Goal: Task Accomplishment & Management: Complete application form

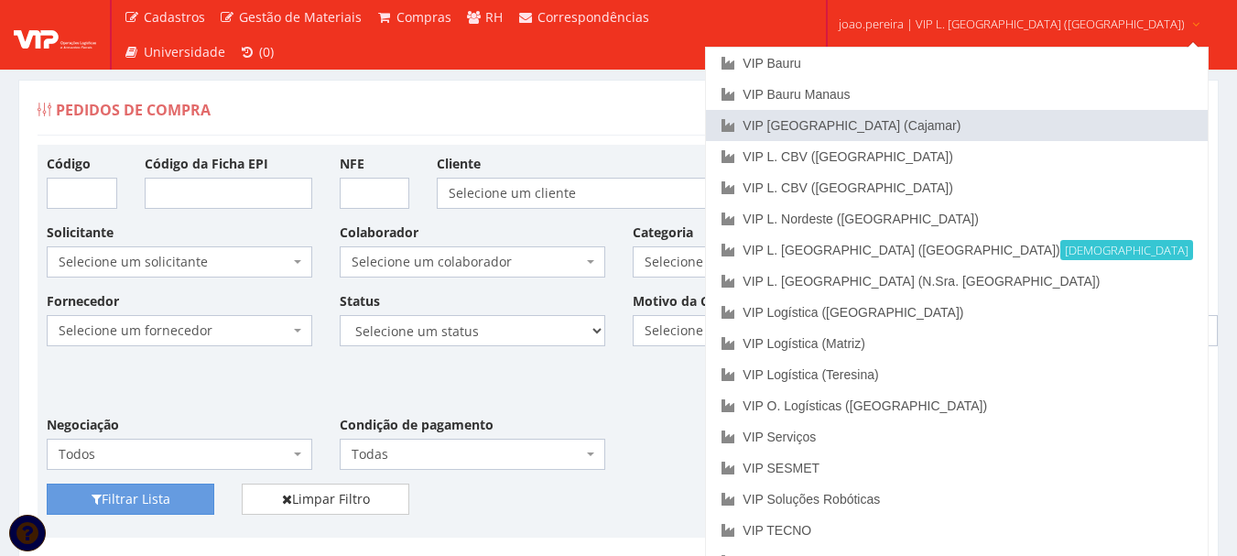
click at [941, 119] on link "VIP [GEOGRAPHIC_DATA] (Cajamar)" at bounding box center [956, 125] width 501 height 31
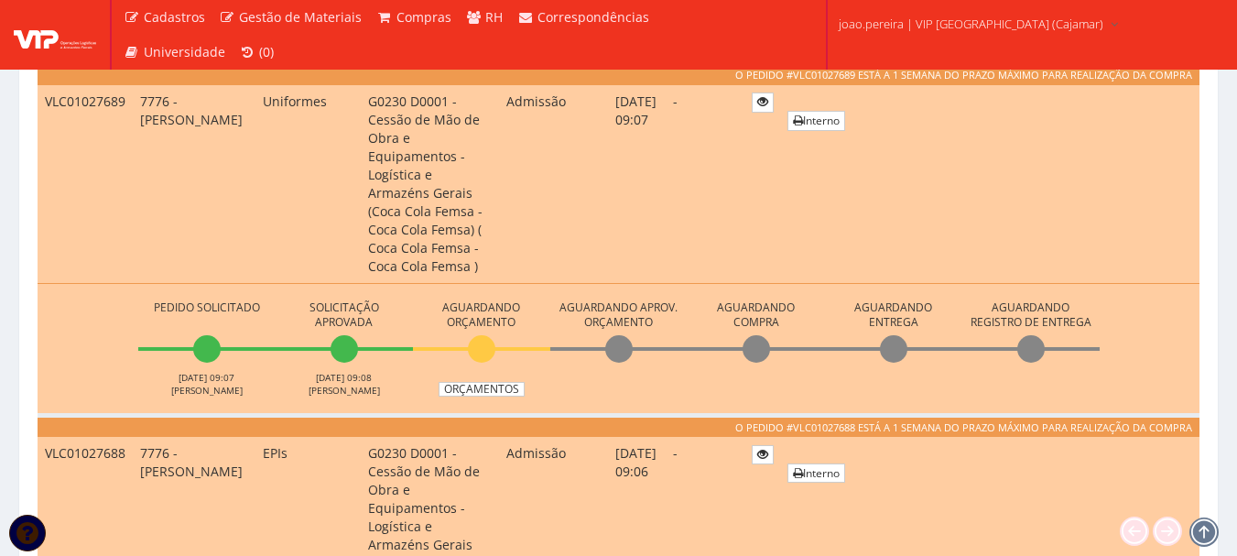
scroll to position [1465, 0]
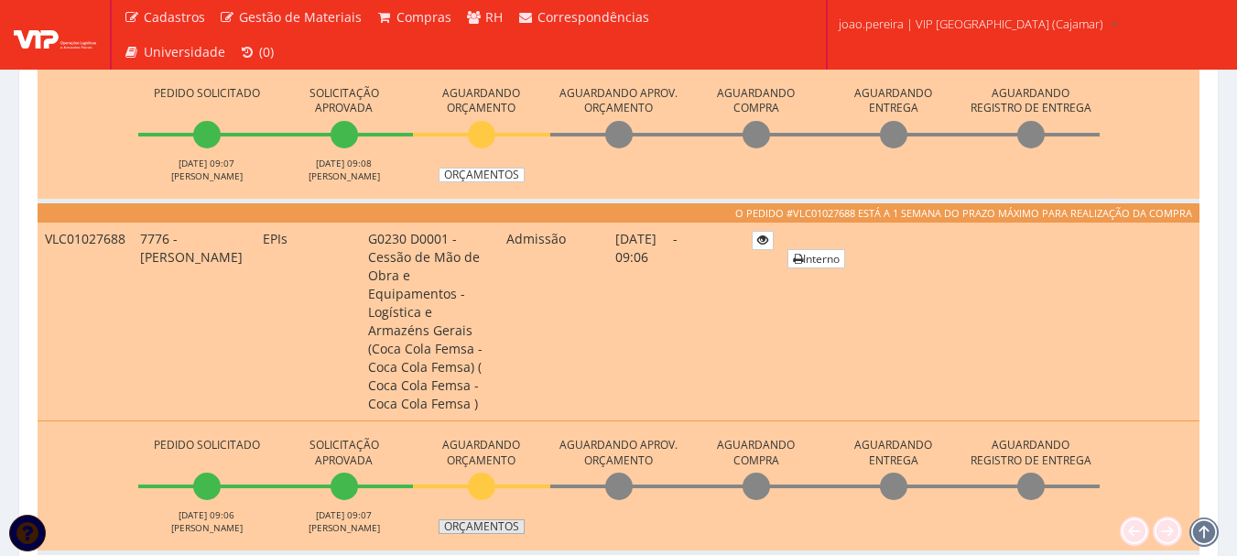
click at [491, 519] on link "Orçamentos" at bounding box center [482, 526] width 86 height 15
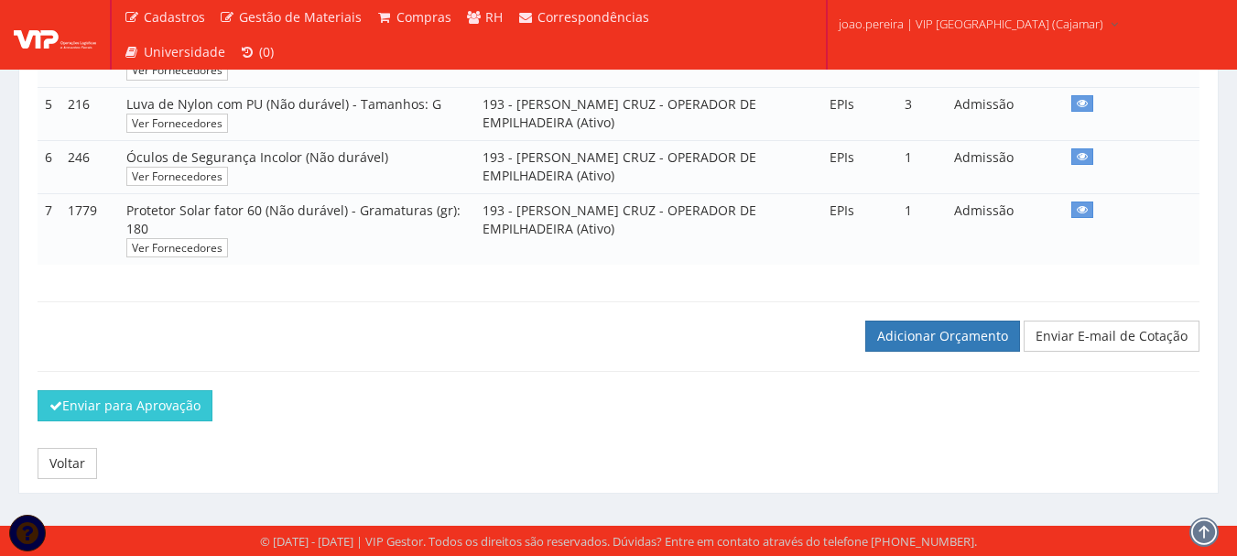
scroll to position [670, 0]
click at [931, 340] on link "Adicionar Orçamento" at bounding box center [943, 336] width 155 height 31
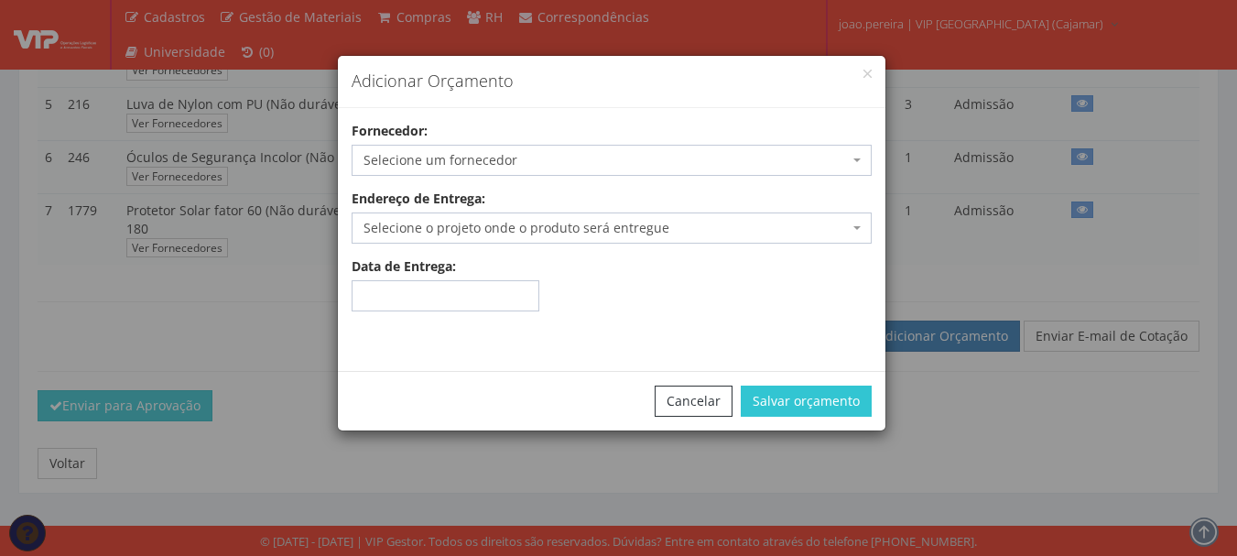
click at [474, 158] on span "Selecione um fornecedor" at bounding box center [606, 160] width 485 height 18
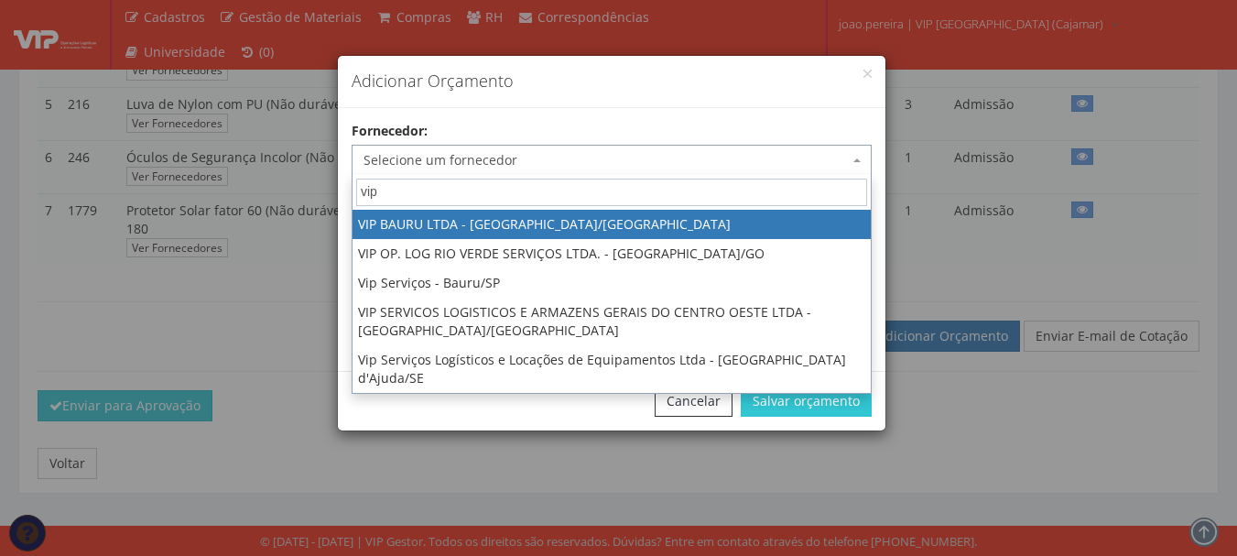
type input "vip"
select select "532"
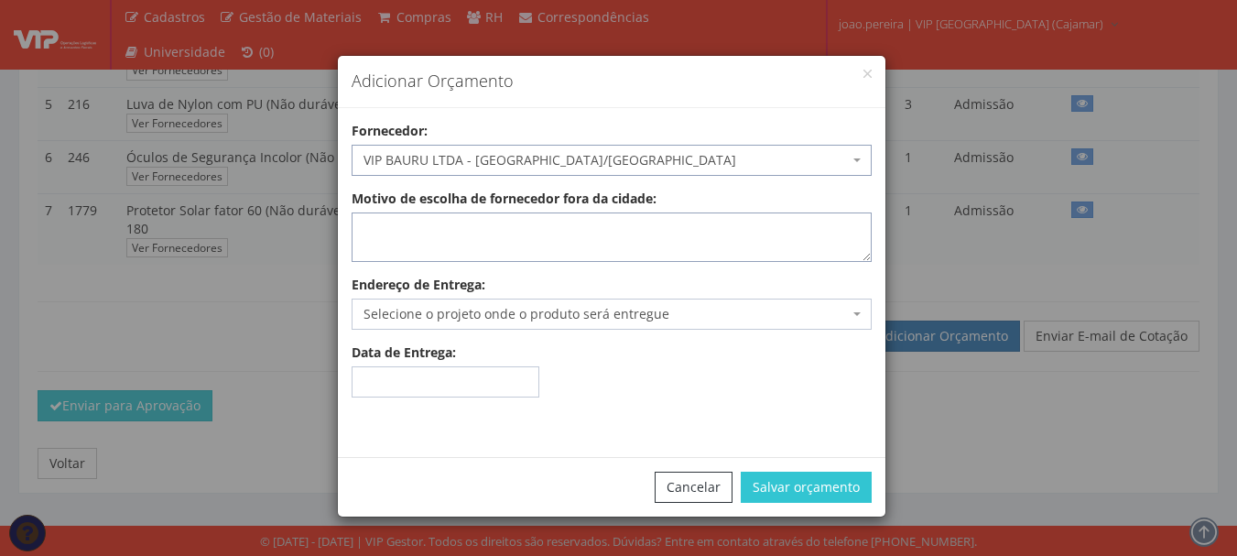
click at [523, 243] on textarea "Motivo de escolha de fornecedor fora da cidade:" at bounding box center [612, 236] width 520 height 49
type textarea "estoque"
click at [524, 319] on span "Selecione o projeto onde o produto será entregue" at bounding box center [606, 314] width 485 height 18
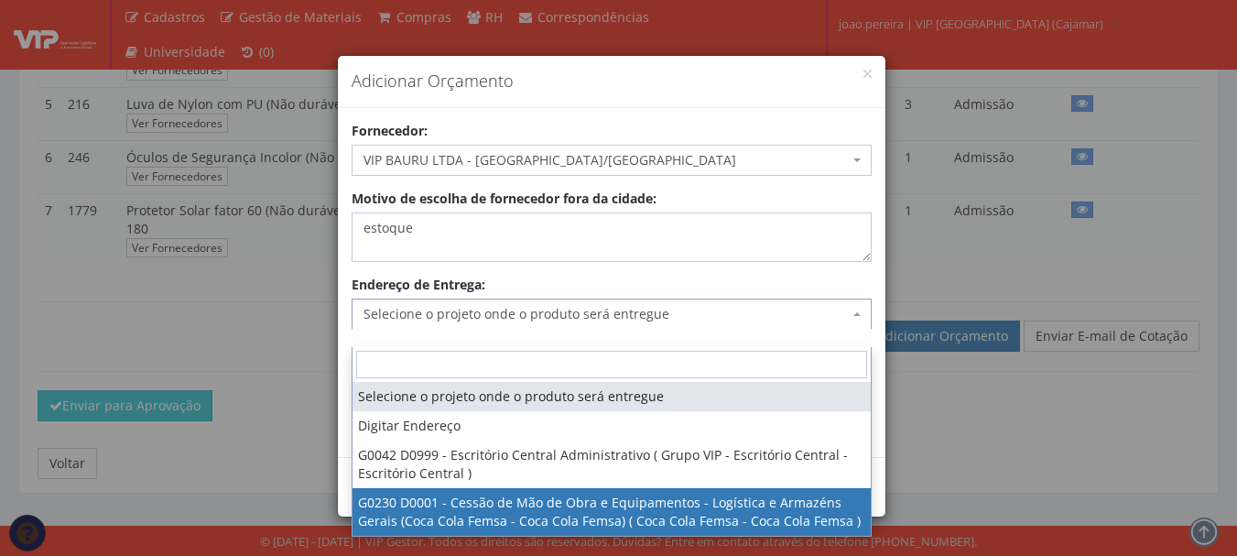
select select "230"
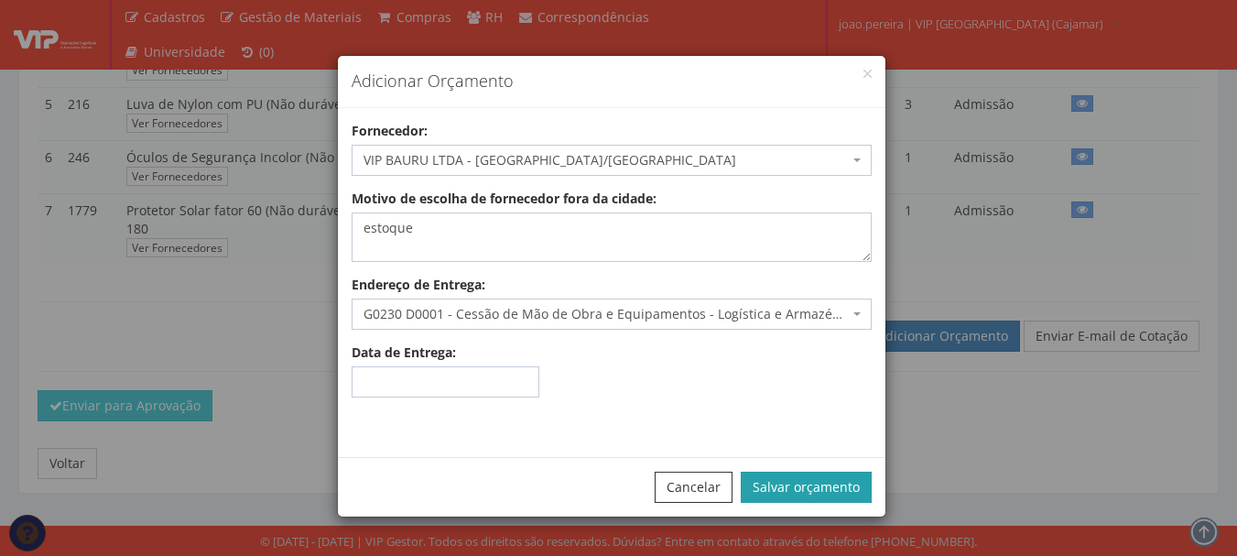
click at [802, 483] on button "Salvar orçamento" at bounding box center [806, 487] width 131 height 31
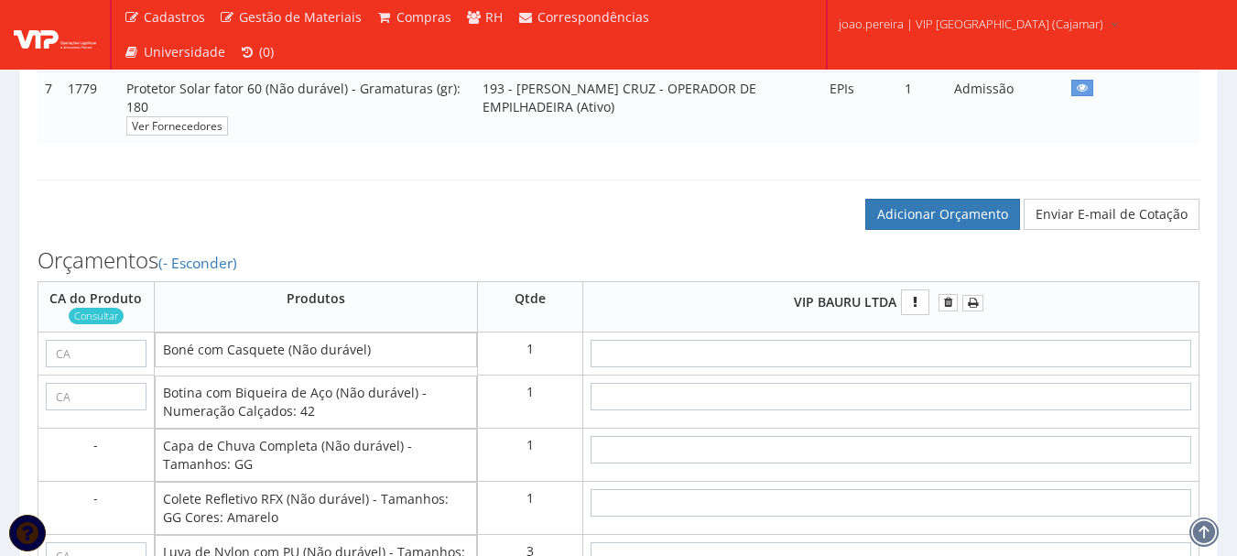
scroll to position [824, 0]
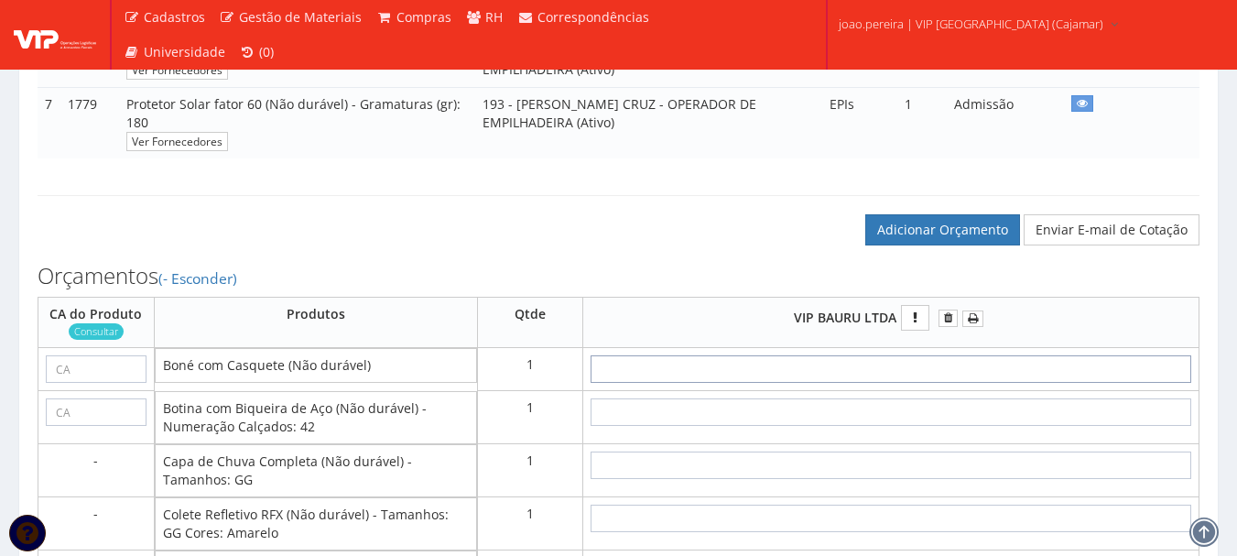
click at [940, 382] on input "text" at bounding box center [891, 368] width 601 height 27
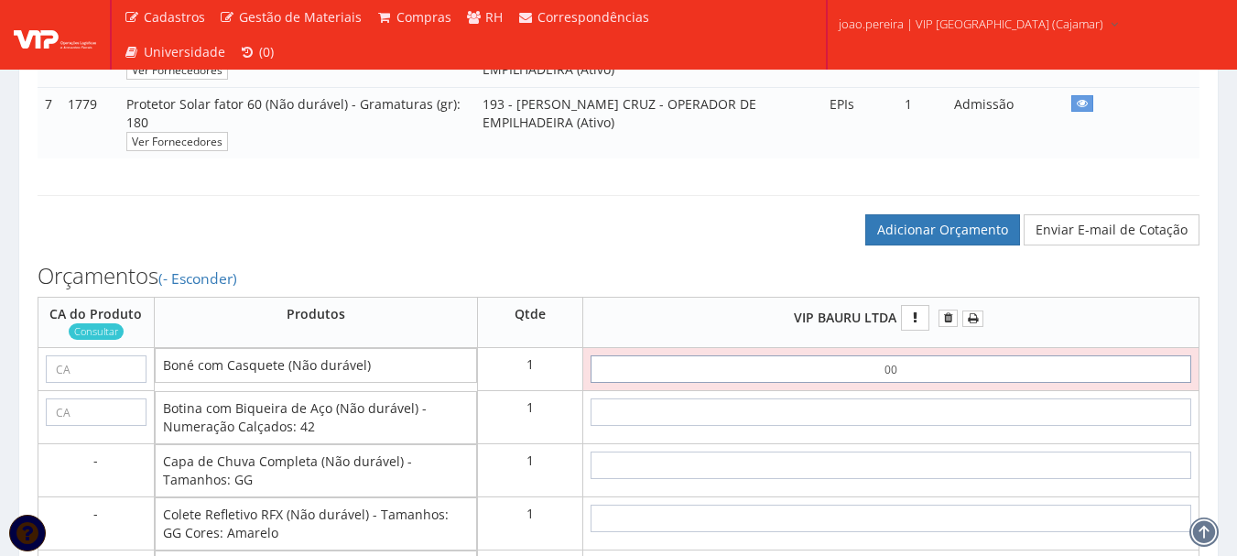
type input "0,01"
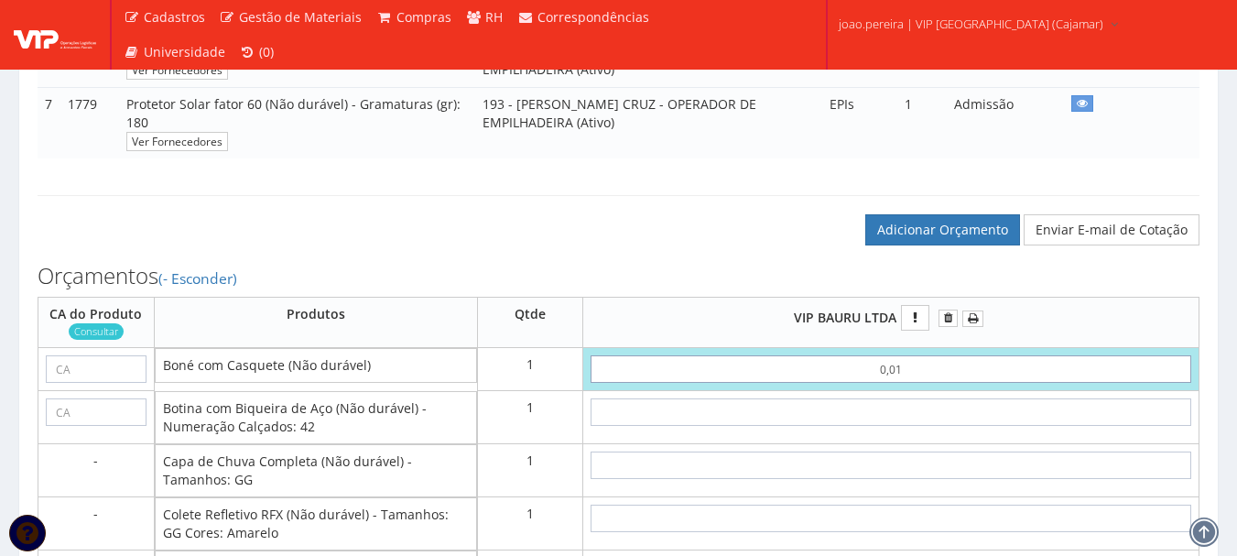
type input "0,01"
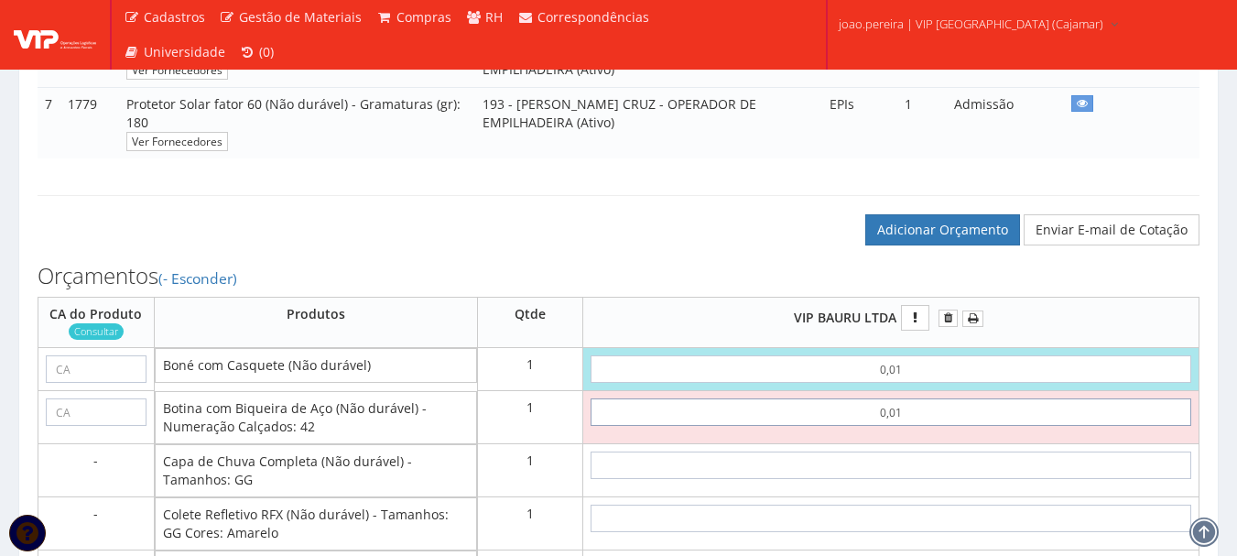
type input "0,01"
type input "0,02"
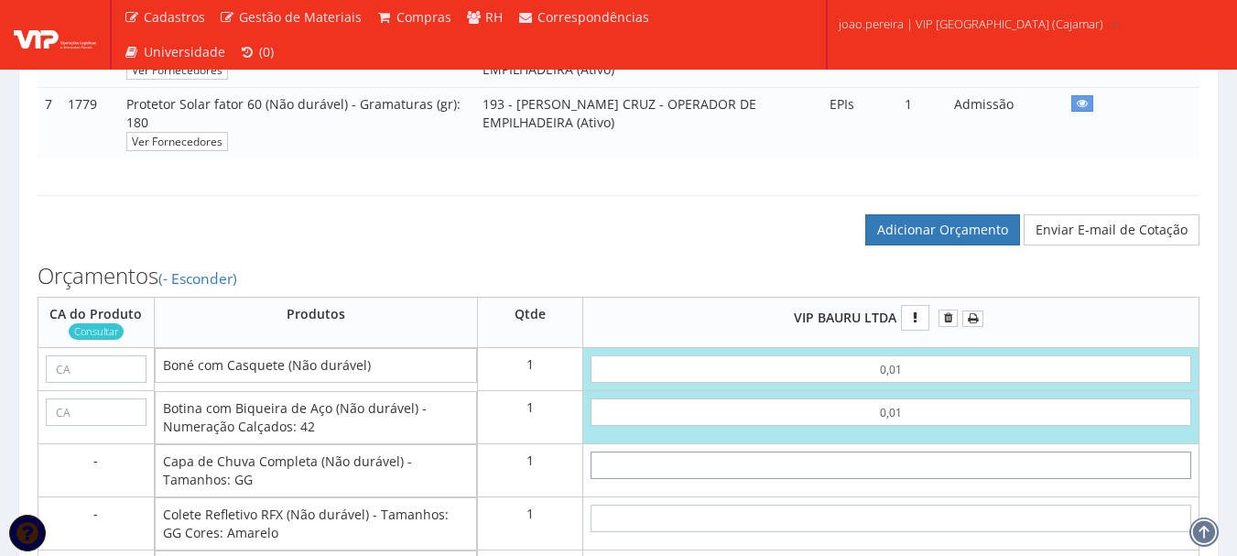
click at [910, 477] on input "text" at bounding box center [891, 465] width 601 height 27
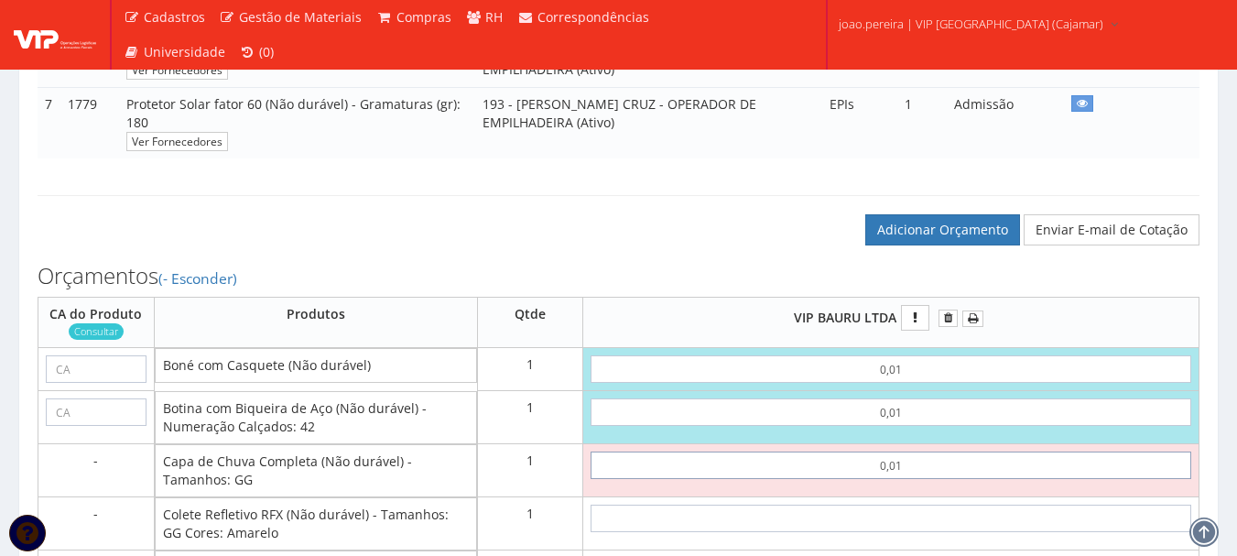
type input "0,01"
type input "0,03"
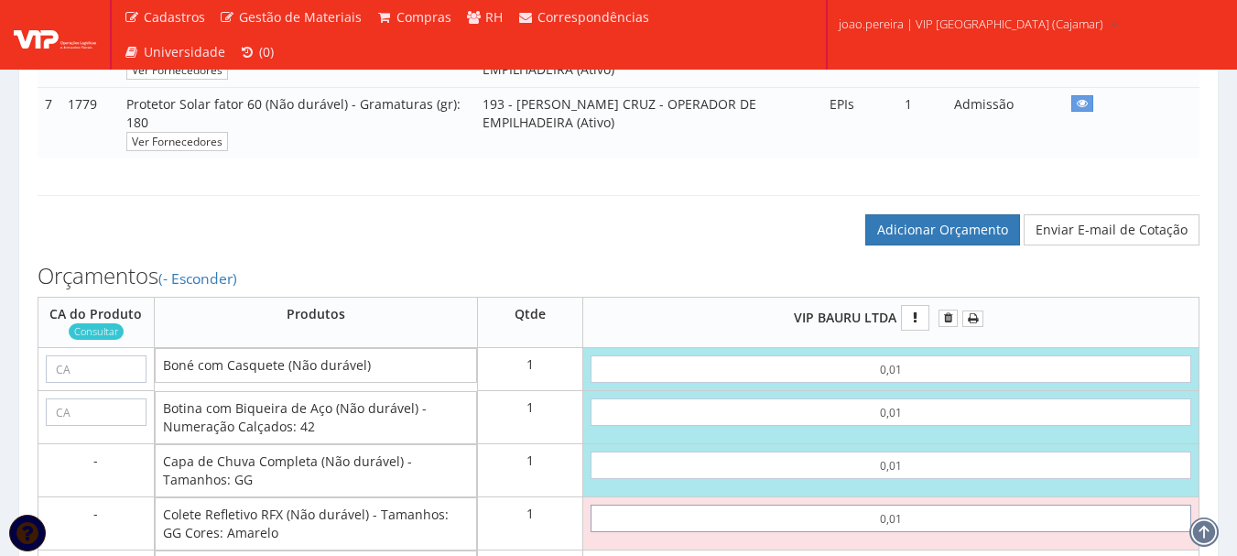
type input "0,01"
type input "0,04"
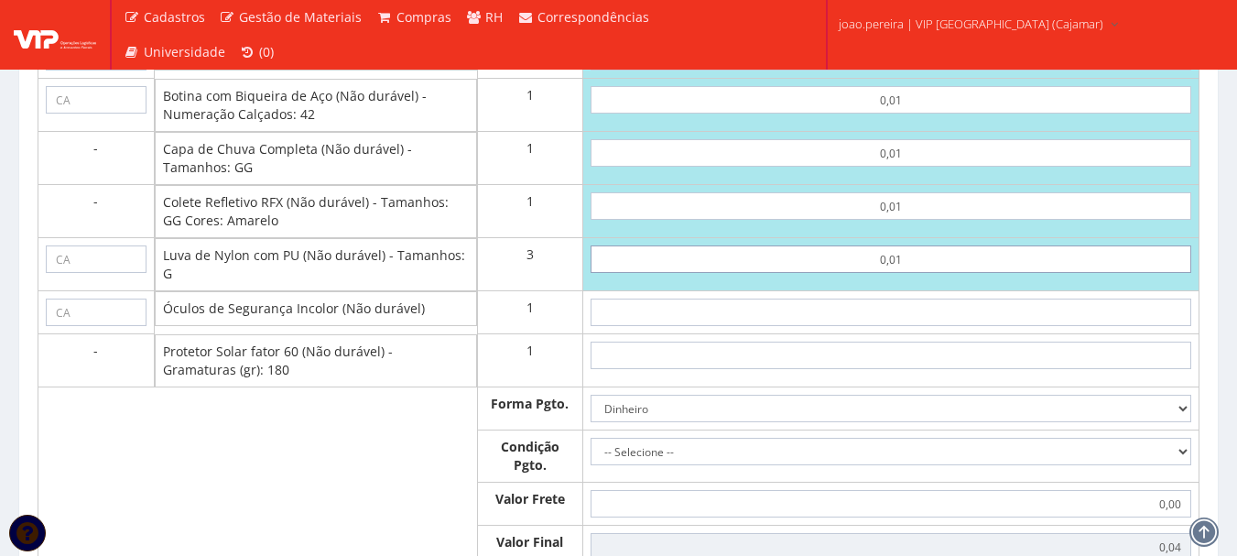
type input "0,01"
type input "0,07"
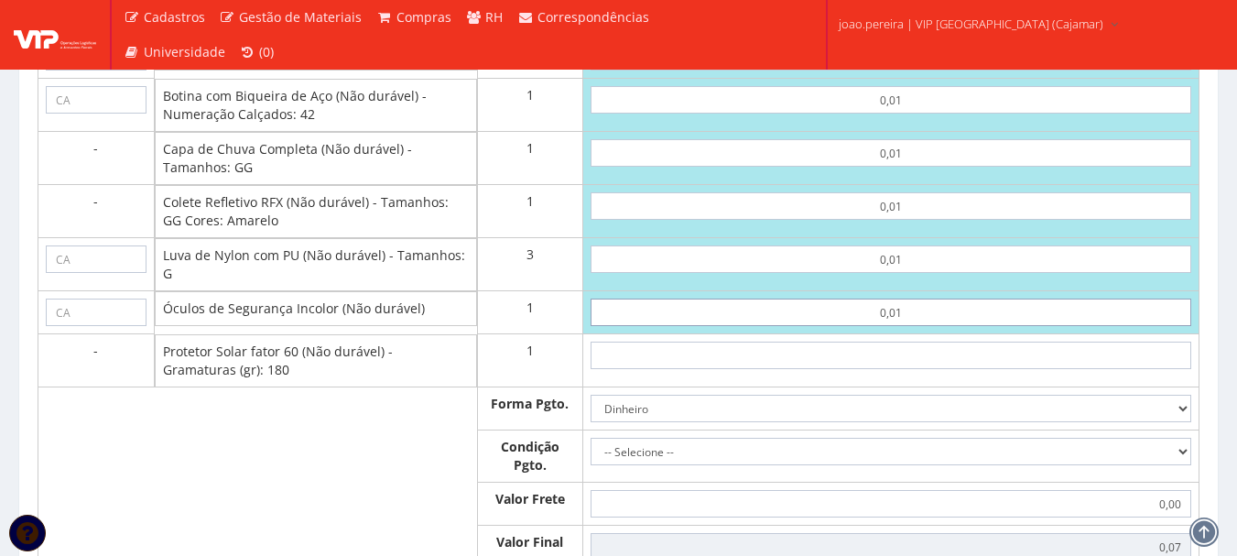
type input "0,01"
type input "0,08"
click at [887, 369] on input "text" at bounding box center [891, 355] width 601 height 27
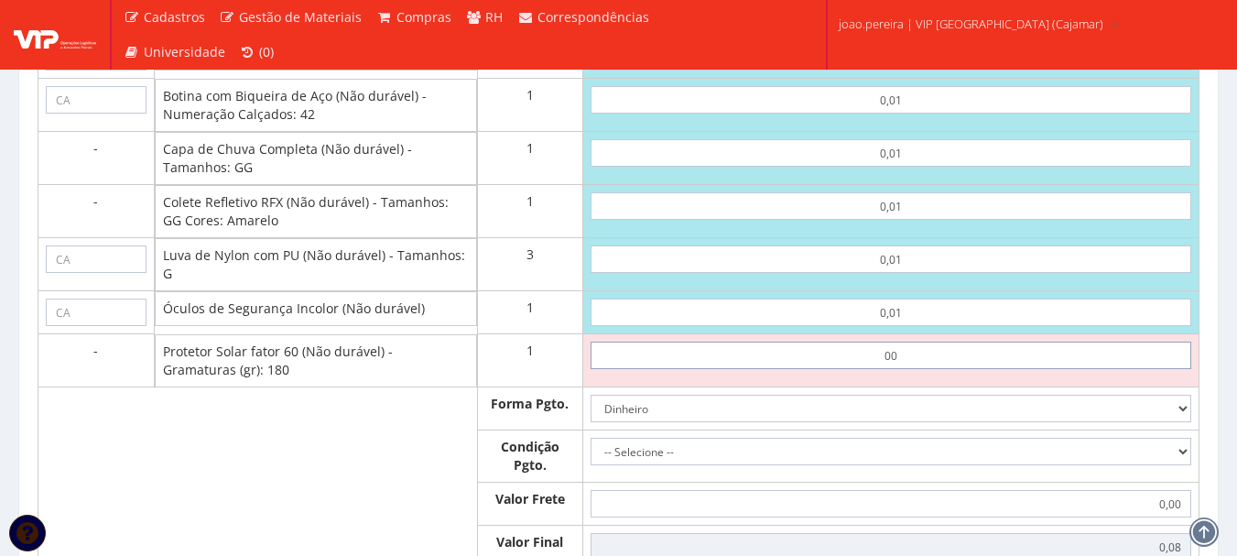
type input "0,01"
type input "0,09"
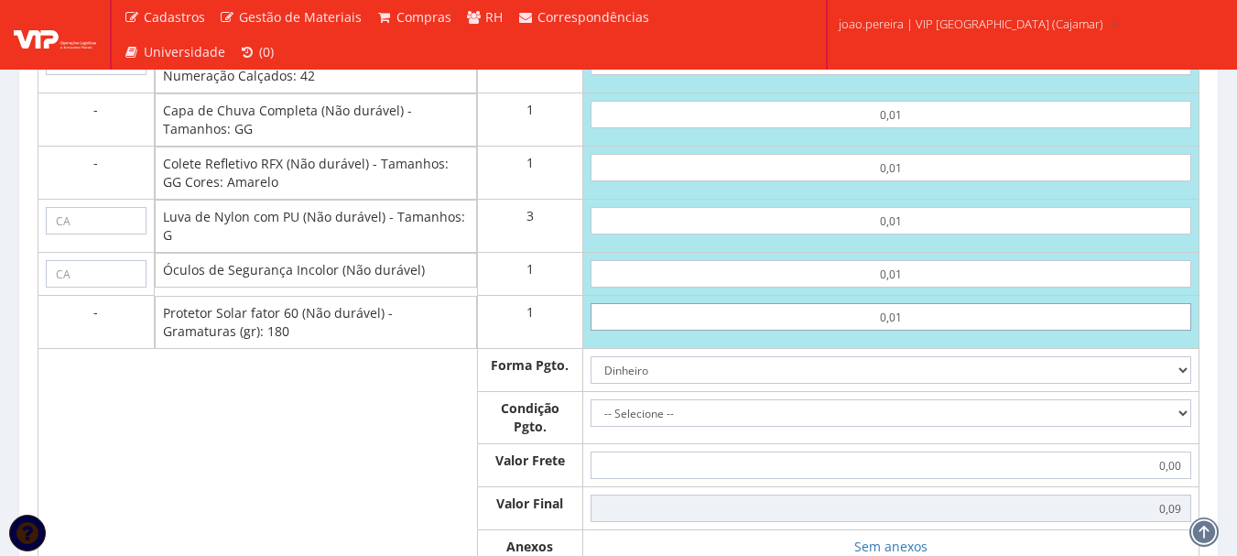
scroll to position [953, 0]
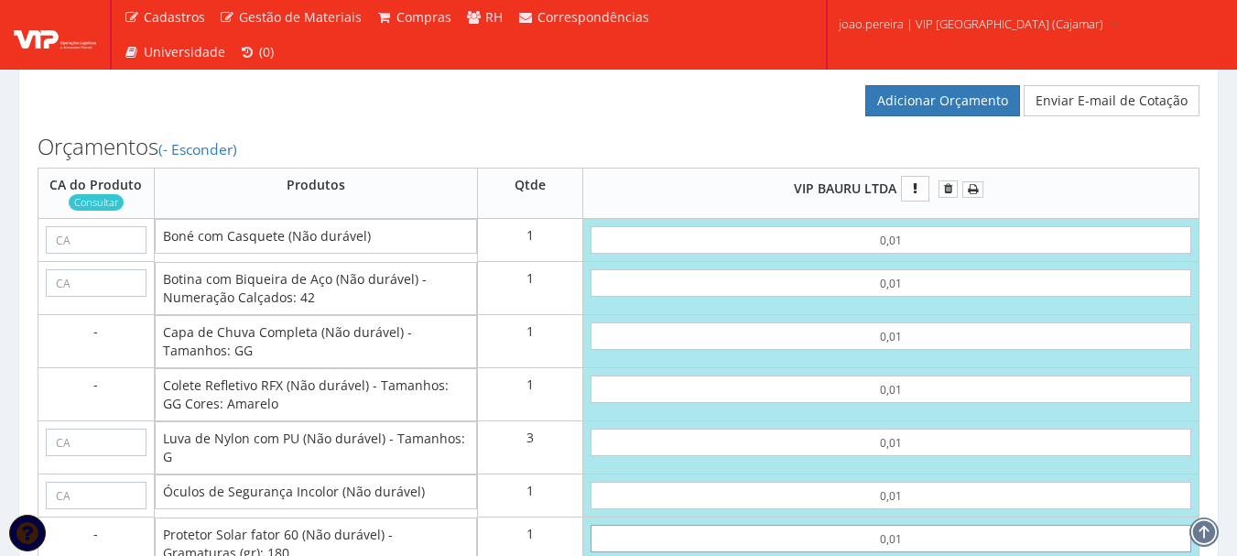
type input "0,01"
click at [70, 254] on input "text" at bounding box center [96, 239] width 101 height 27
paste input "40033"
type input "40033"
click at [86, 297] on input "text" at bounding box center [96, 282] width 101 height 27
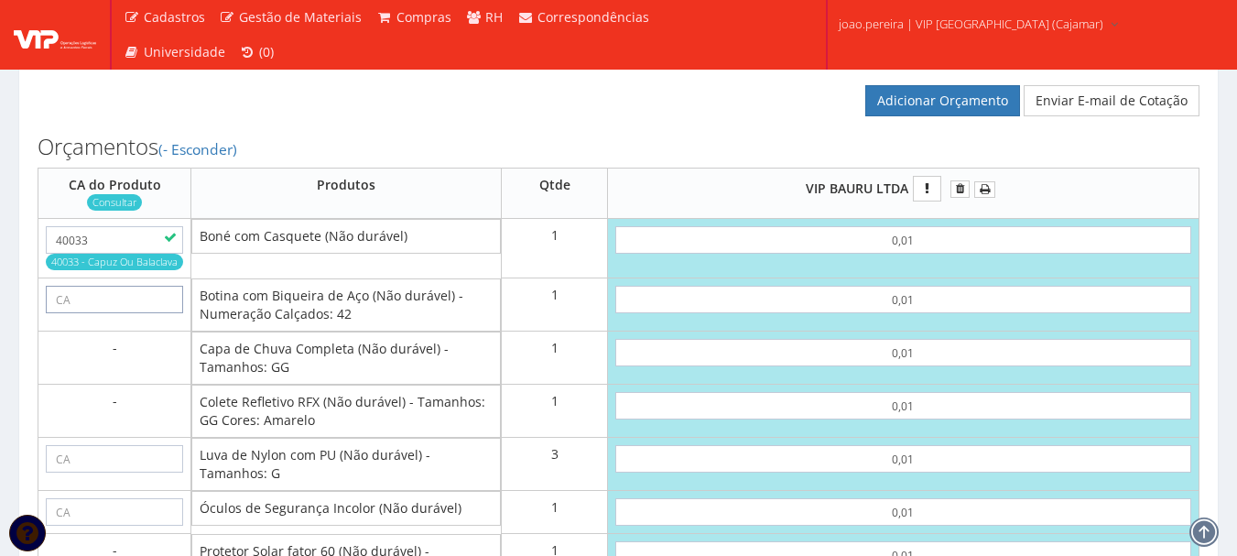
click at [82, 313] on input "text" at bounding box center [114, 299] width 137 height 27
paste input "43339"
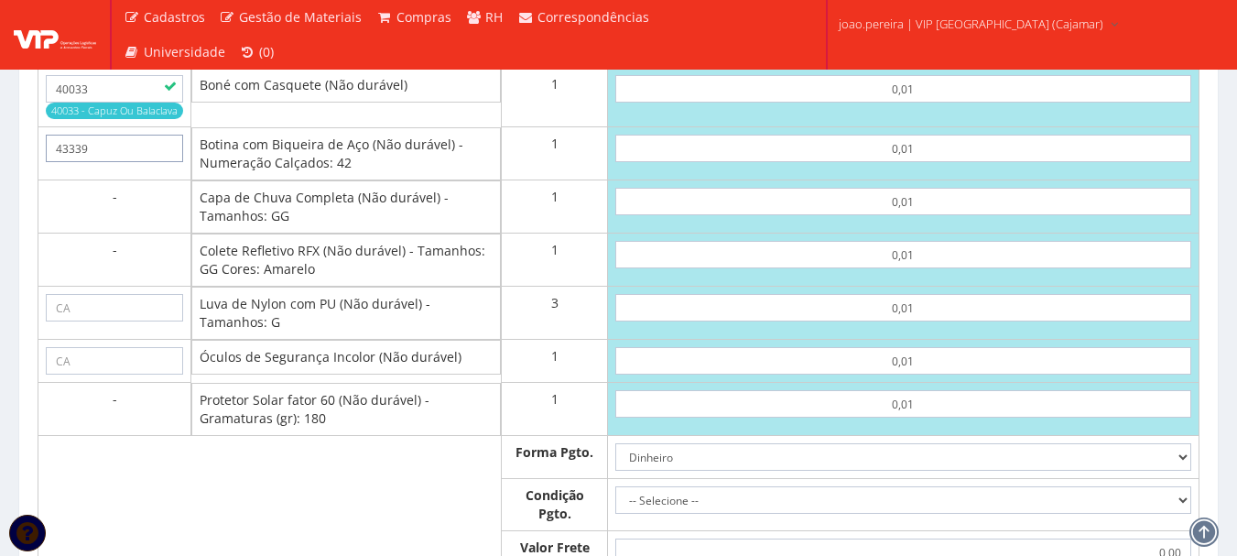
scroll to position [1137, 0]
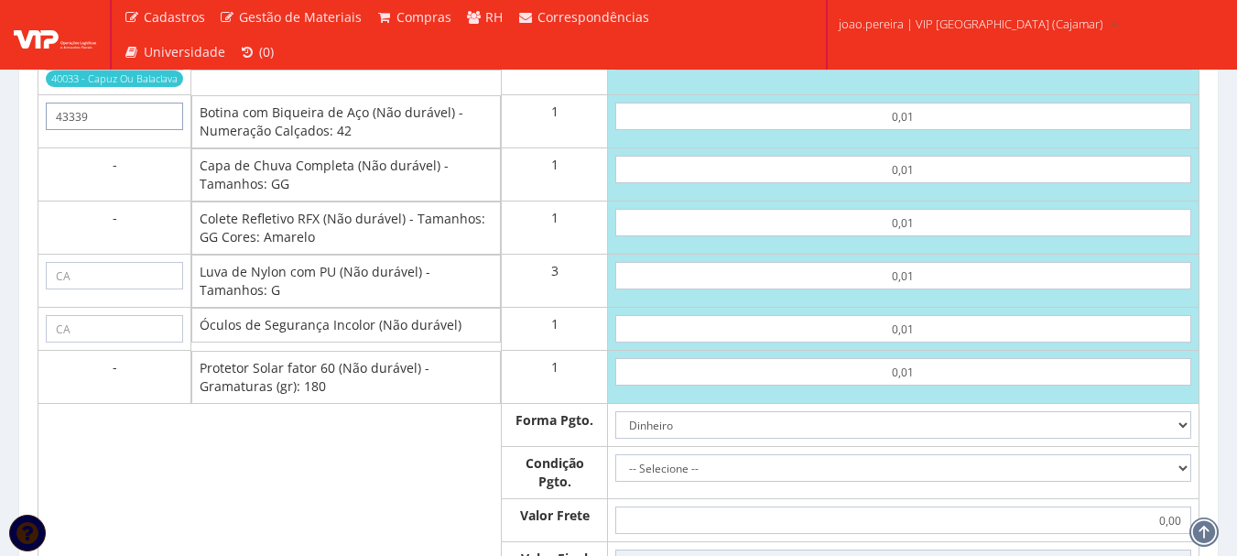
type input "43339"
click at [120, 289] on input "text" at bounding box center [114, 275] width 137 height 27
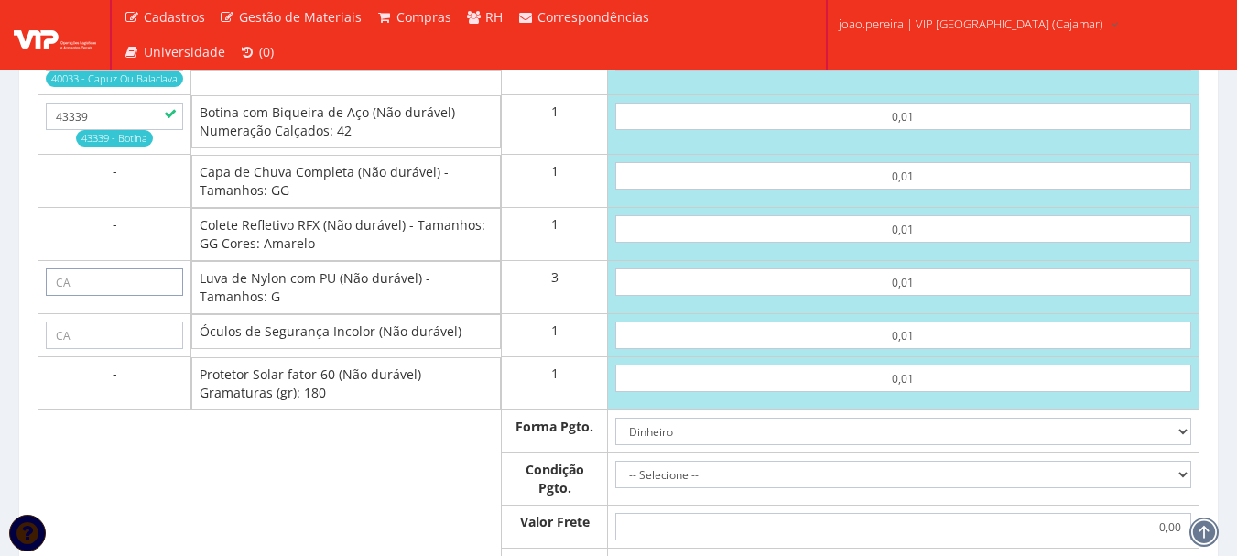
click at [82, 296] on input "text" at bounding box center [114, 281] width 137 height 27
paste input "30916"
type input "30916"
drag, startPoint x: 82, startPoint y: 351, endPoint x: 258, endPoint y: 354, distance: 175.9
click at [83, 349] on input "text" at bounding box center [114, 334] width 137 height 27
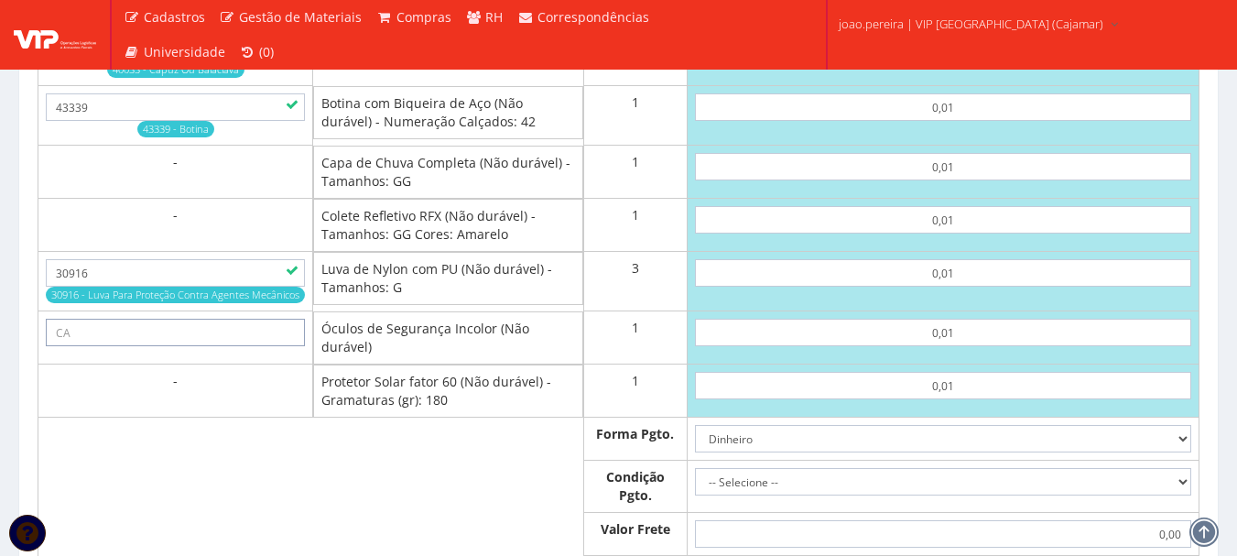
click at [221, 346] on input "text" at bounding box center [175, 332] width 259 height 27
paste input "11268"
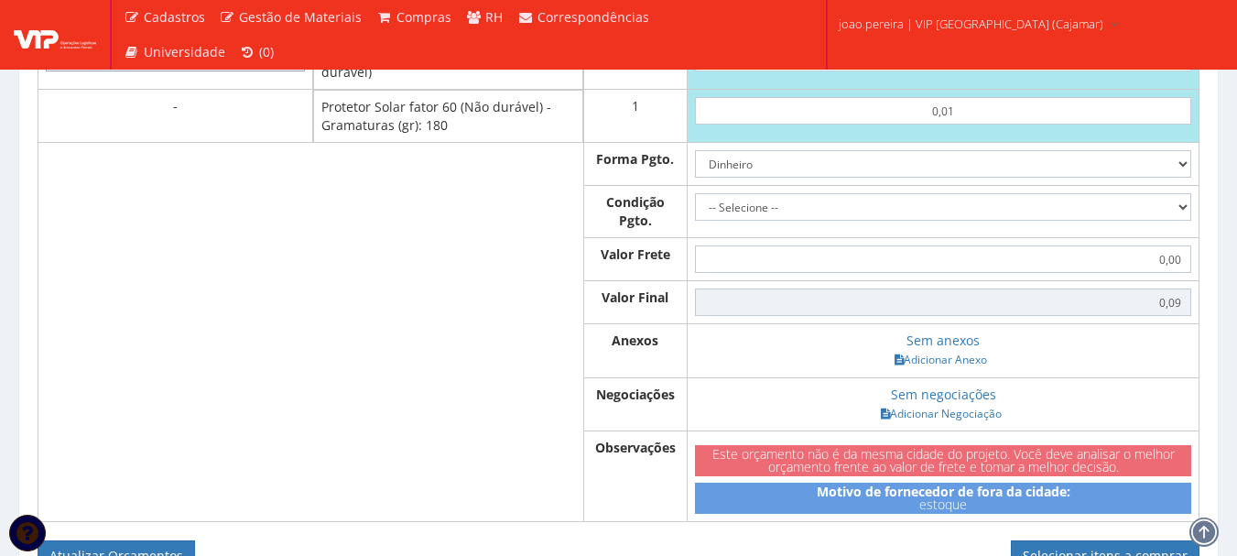
type input "11268"
click at [1175, 178] on select "Dinheiro Boleto Bancário Depósito Transferência Bancária Cartão de Crédito Cart…" at bounding box center [943, 163] width 496 height 27
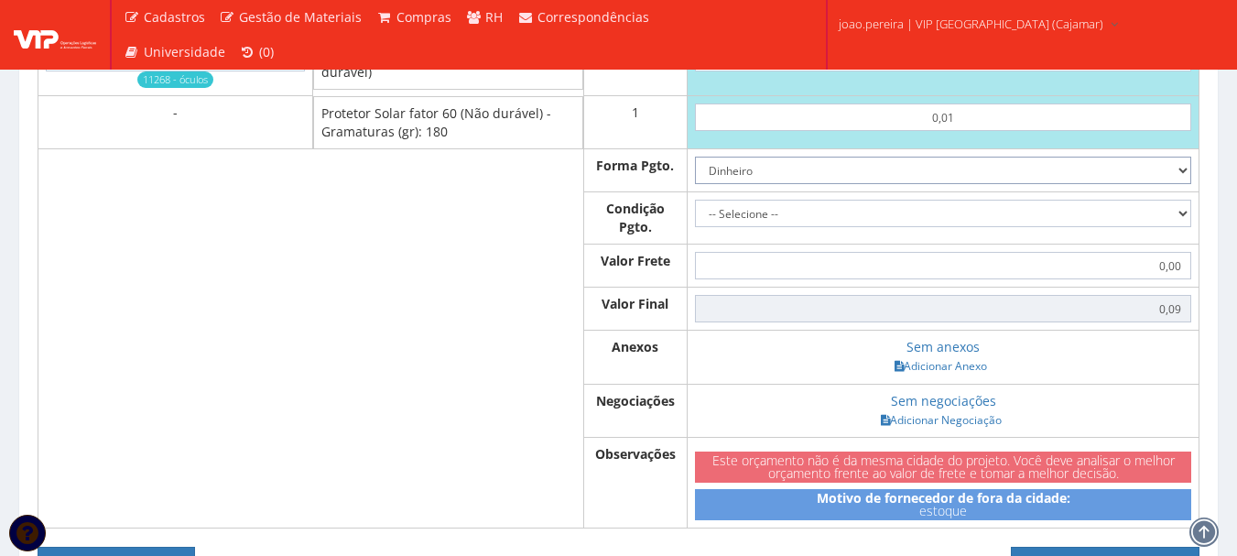
click at [695, 175] on select "Dinheiro Boleto Bancário Depósito Transferência Bancária Cartão de Crédito Cart…" at bounding box center [943, 170] width 496 height 27
click at [807, 227] on select "-- Selecione -- À vista 7 dias 10 dias" at bounding box center [943, 213] width 496 height 27
select select "0"
click at [695, 218] on select "-- Selecione -- À vista 7 dias 10 dias" at bounding box center [943, 213] width 496 height 27
click at [959, 376] on link "Adicionar Anexo" at bounding box center [940, 365] width 103 height 19
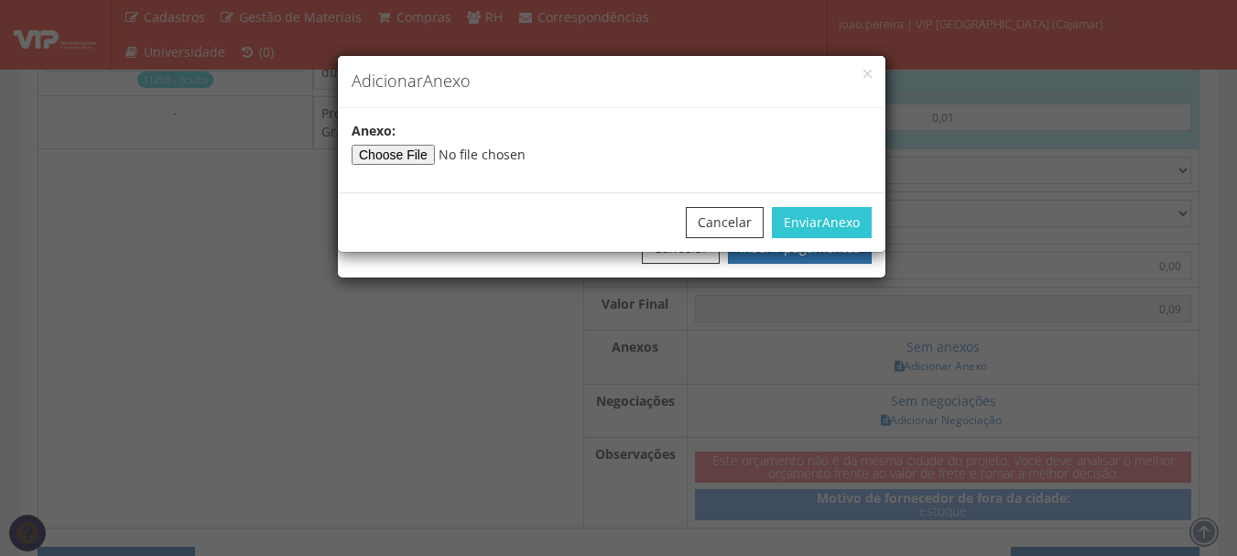
click at [409, 159] on input"] "file" at bounding box center [476, 155] width 249 height 20
type input"] "C:\fakepath\PEDIDOS SEM NOTA FISCAL ESTOQUE.docx"
click at [824, 217] on span "Anexo" at bounding box center [841, 221] width 38 height 17
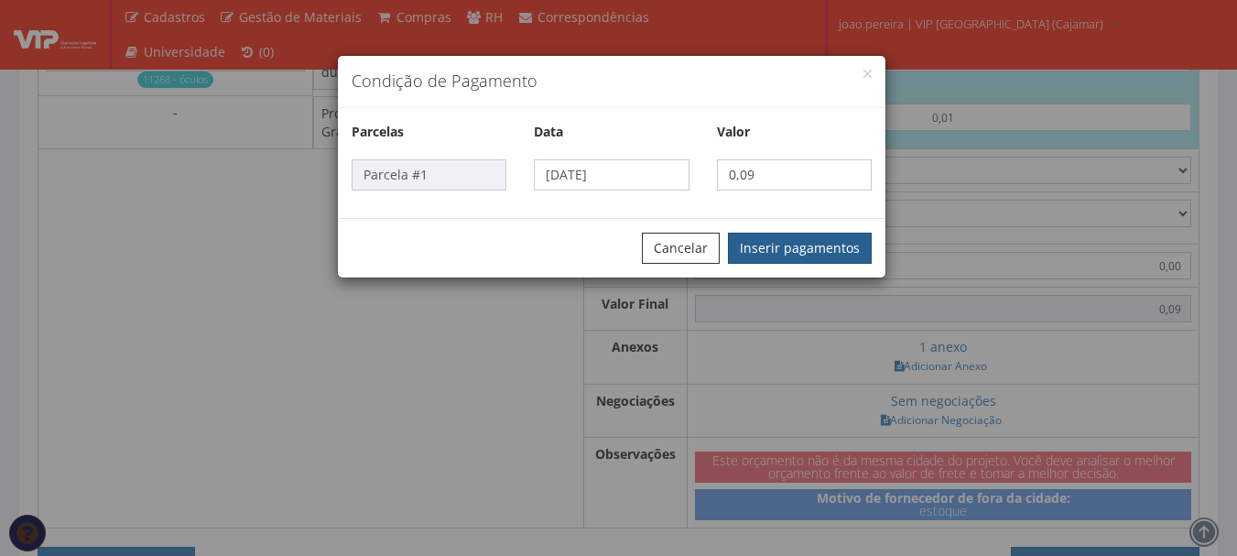
click at [810, 243] on button "Inserir pagamentos" at bounding box center [800, 248] width 144 height 31
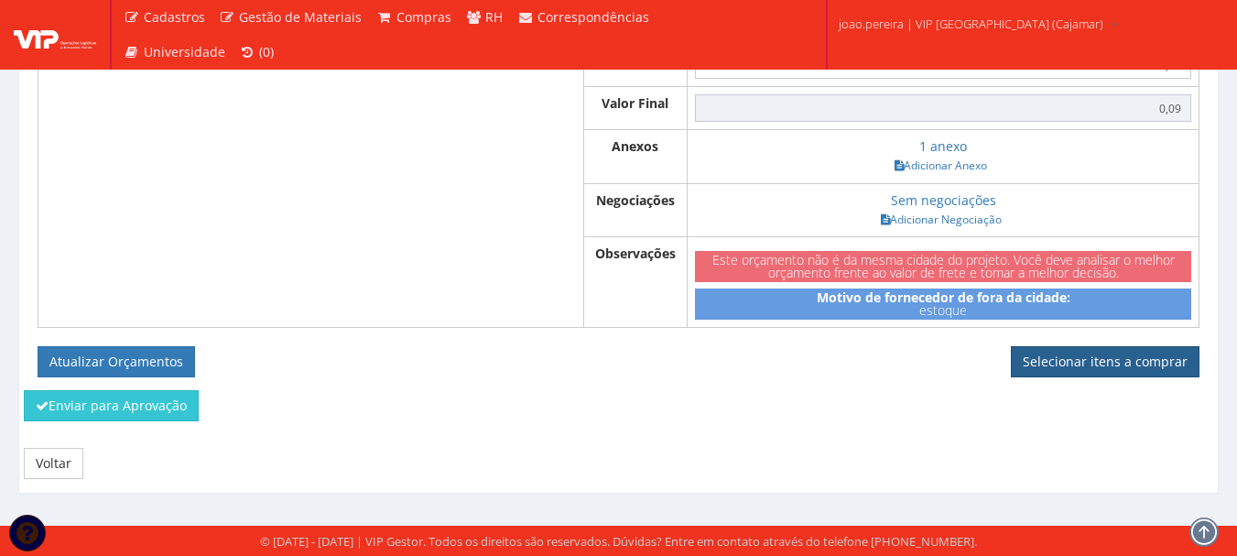
scroll to position [1637, 0]
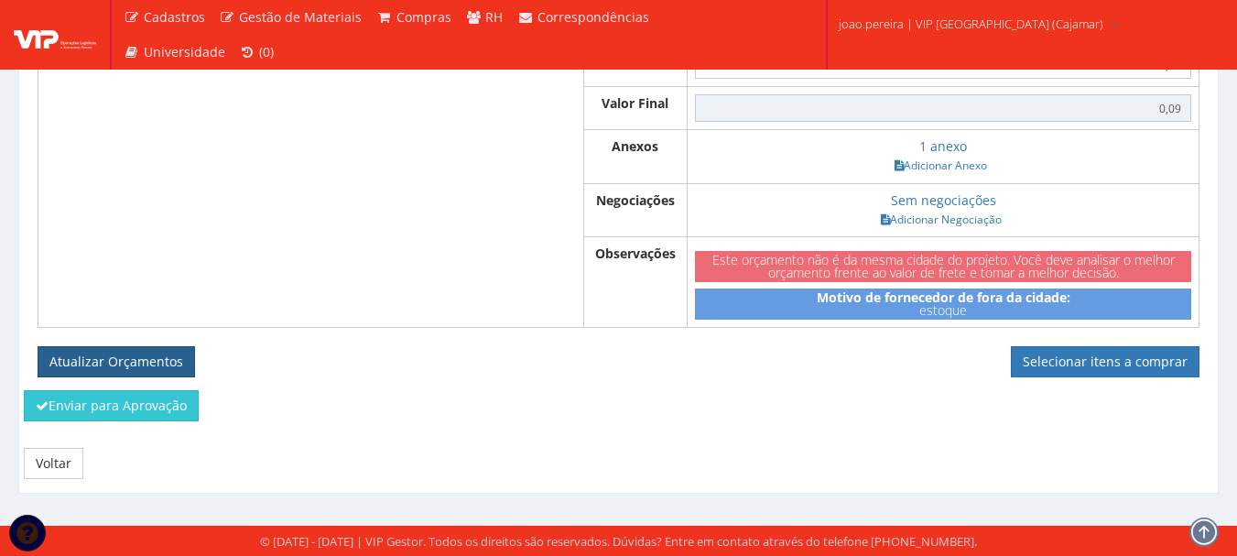
click at [98, 353] on button "Atualizar Orçamentos" at bounding box center [117, 361] width 158 height 31
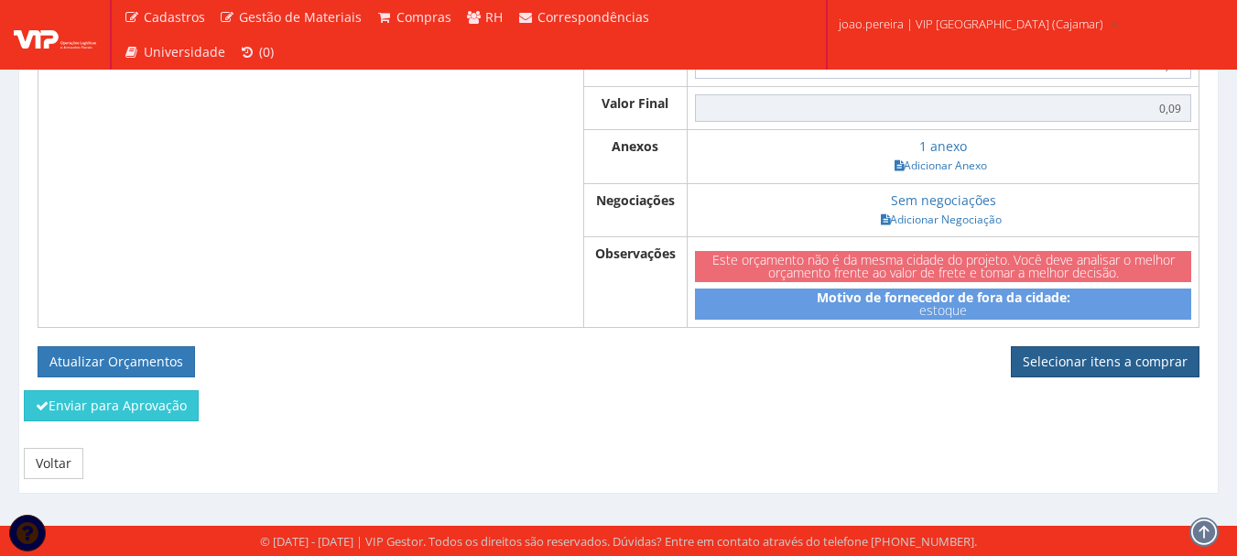
click at [1105, 346] on link "Selecionar itens a comprar" at bounding box center [1105, 361] width 189 height 31
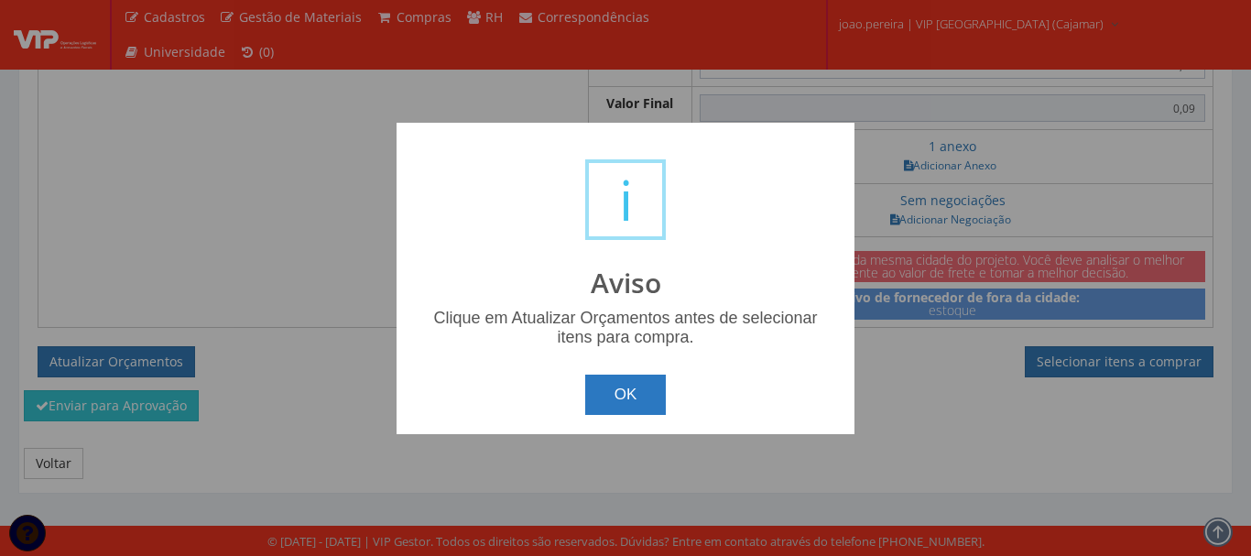
click at [630, 408] on button "OK" at bounding box center [626, 395] width 82 height 40
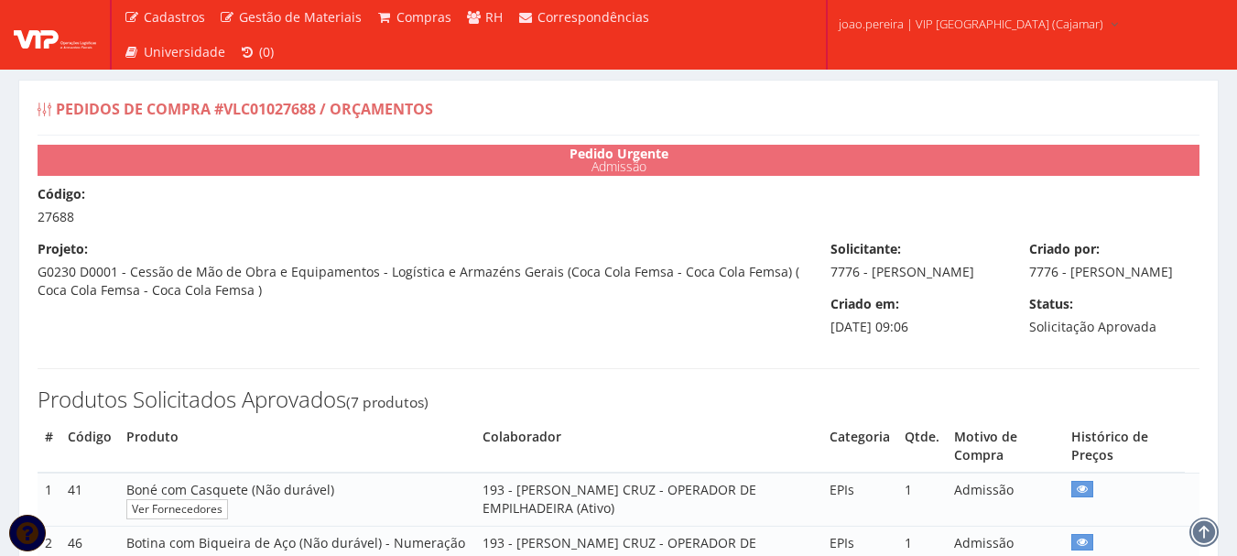
select select "0"
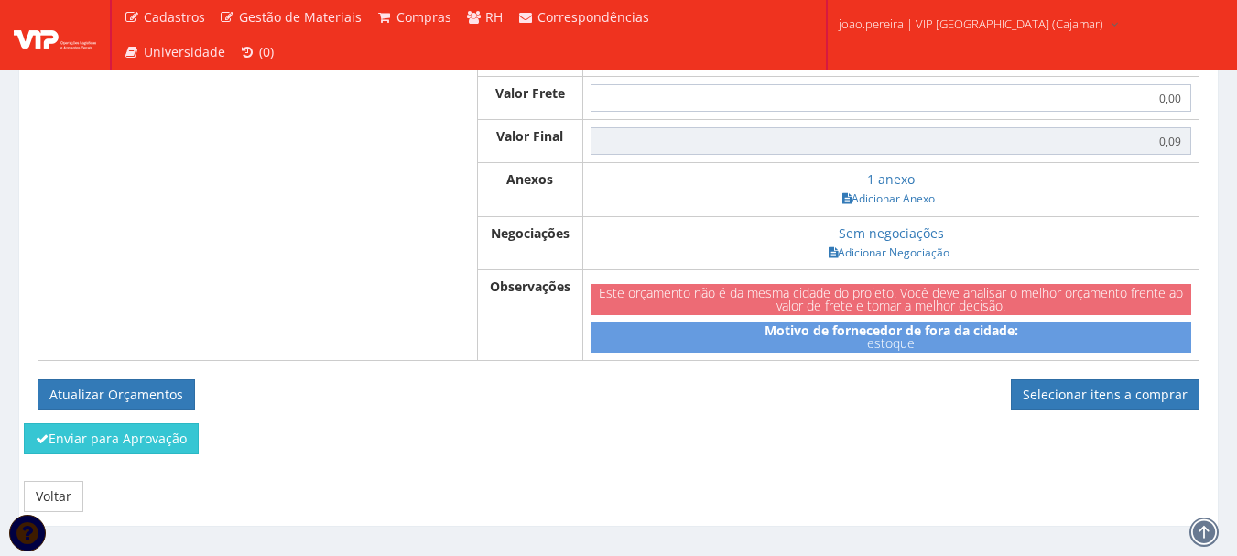
scroll to position [1534, 0]
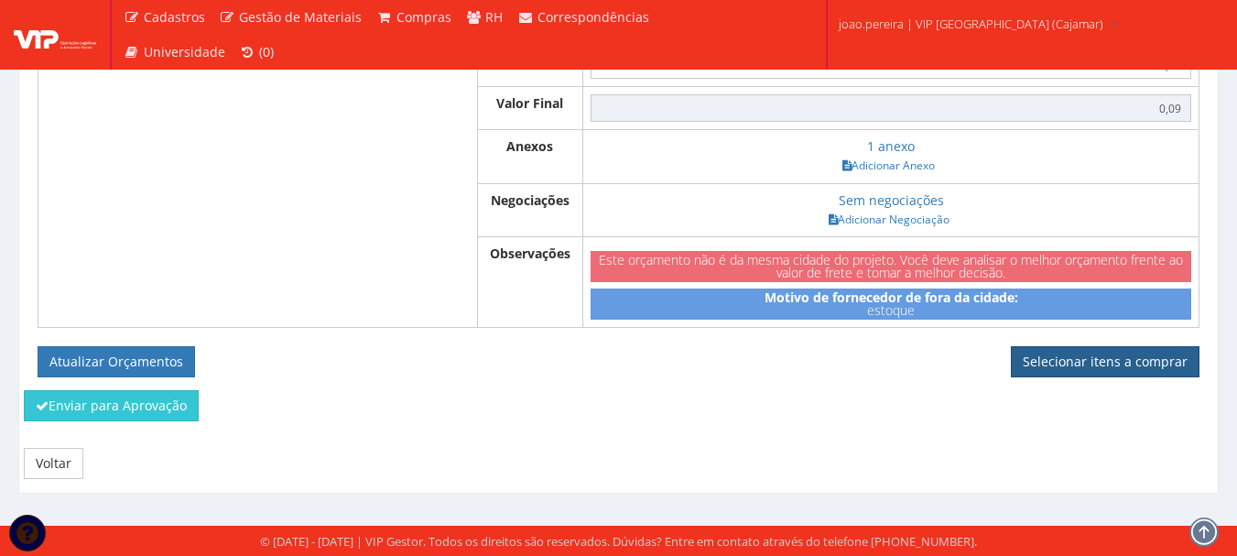
click at [1052, 360] on link "Selecionar itens a comprar" at bounding box center [1105, 361] width 189 height 31
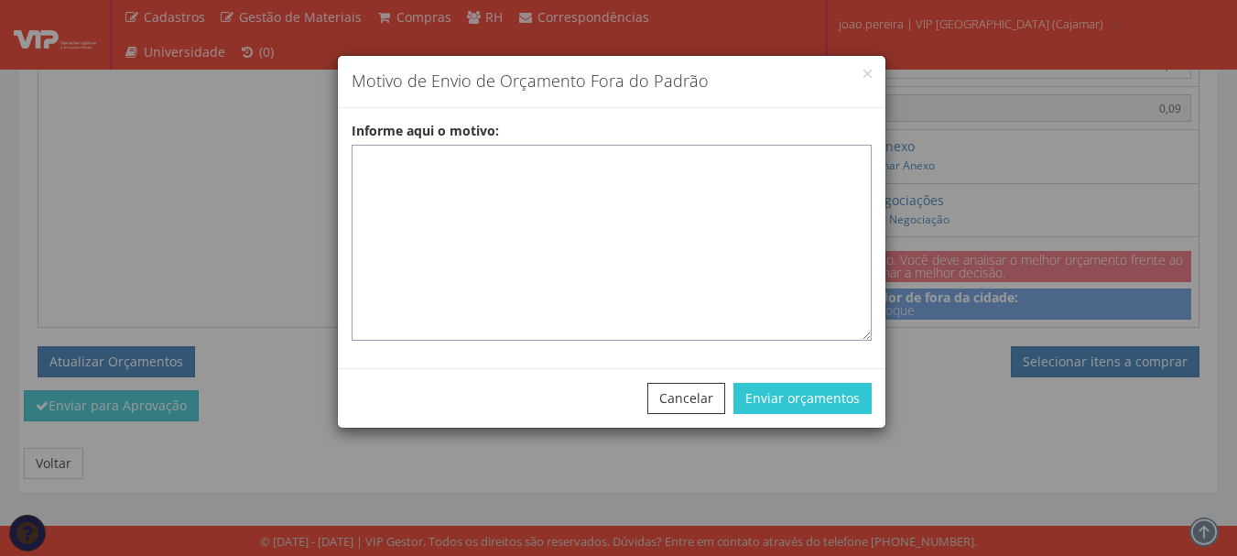
click at [631, 184] on textarea "Informe aqui o motivo:" at bounding box center [612, 243] width 520 height 196
click at [527, 159] on textarea "Informe aqui o motivo:" at bounding box center [612, 243] width 520 height 196
paste textarea "Pedido de compra para emissão de ficha de EPIS ou Uniformes para colaborador - …"
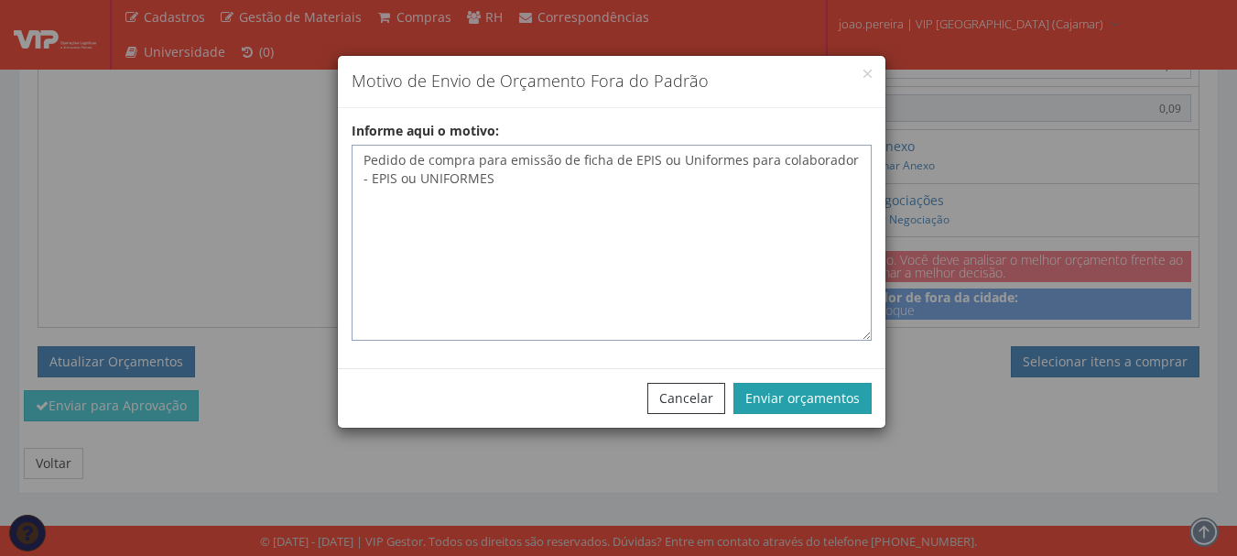
type textarea "Pedido de compra para emissão de ficha de EPIS ou Uniformes para colaborador - …"
click at [781, 397] on button "Enviar orçamentos" at bounding box center [803, 398] width 138 height 31
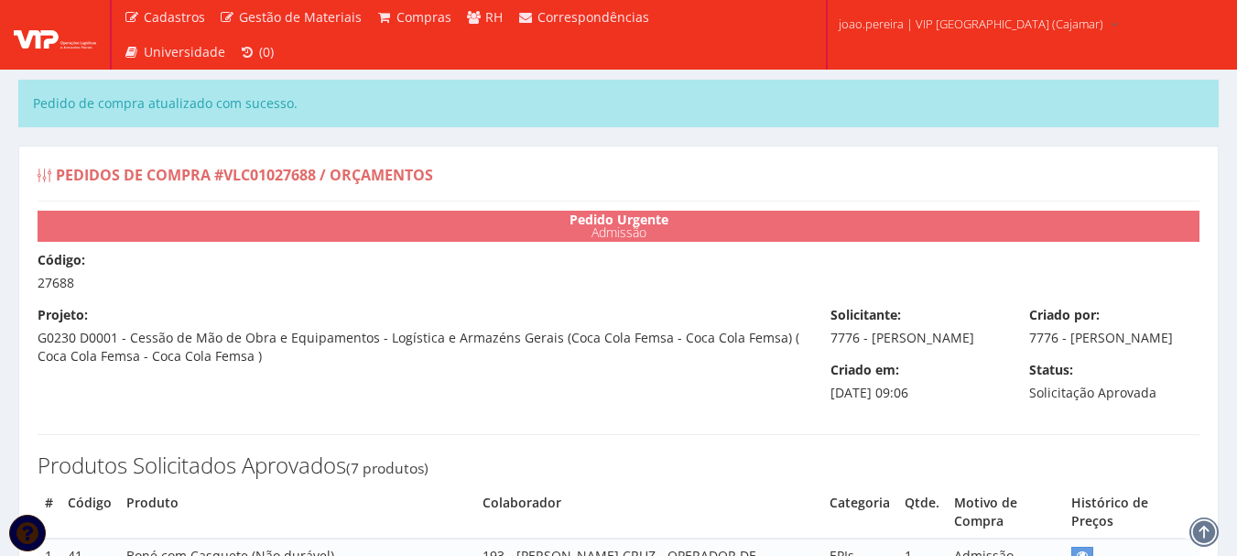
select select "0"
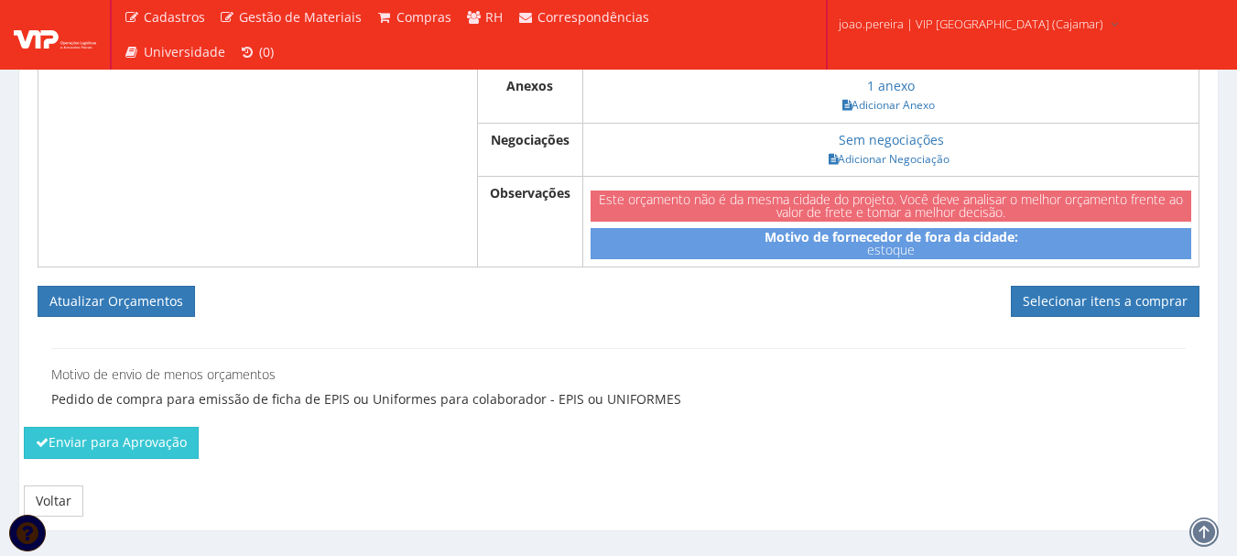
scroll to position [1649, 0]
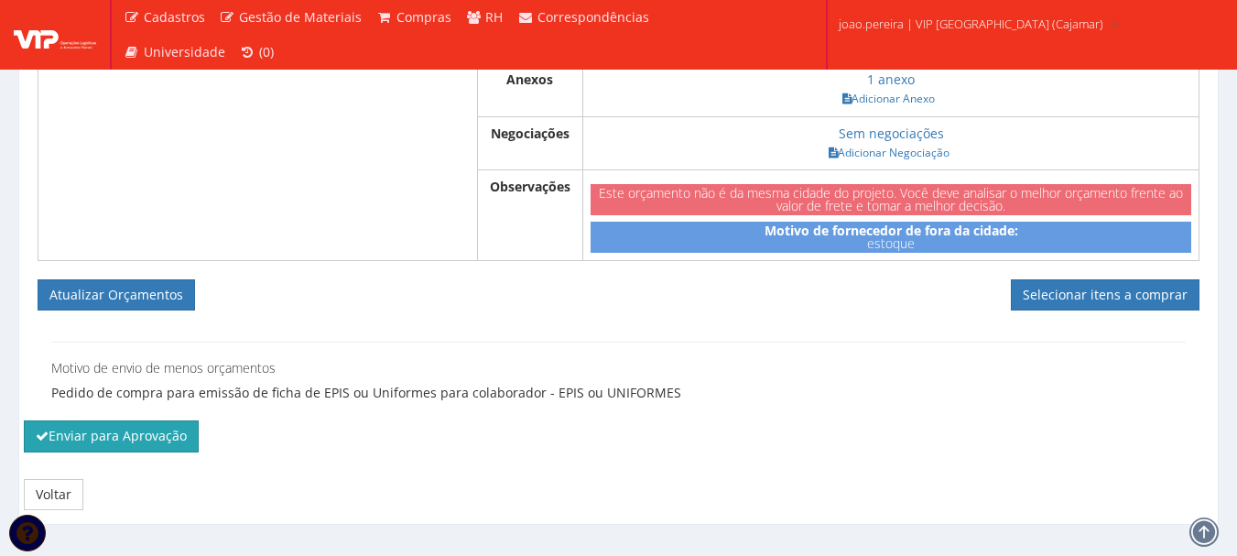
click at [137, 451] on button "Enviar para Aprovação" at bounding box center [111, 435] width 175 height 31
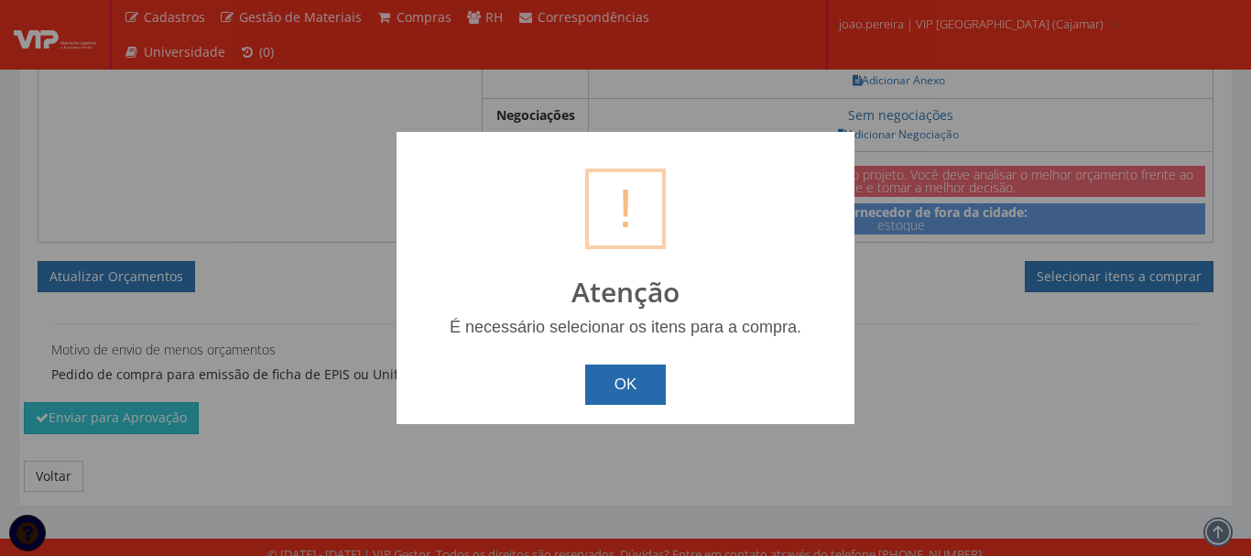
click at [654, 391] on button "OK" at bounding box center [626, 385] width 82 height 40
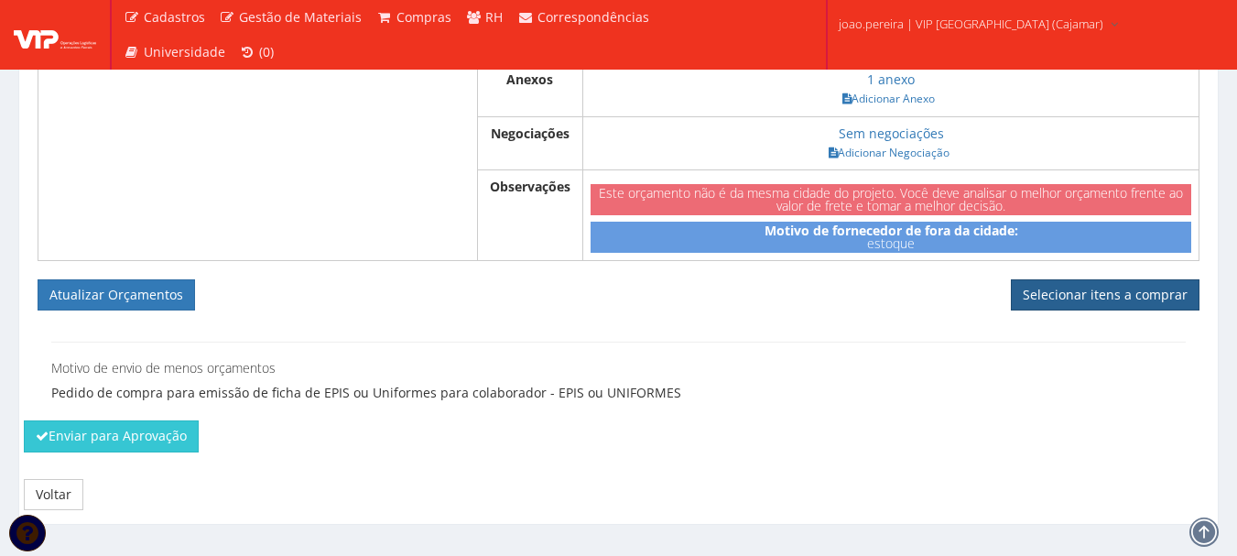
click at [1093, 310] on link "Selecionar itens a comprar" at bounding box center [1105, 294] width 189 height 31
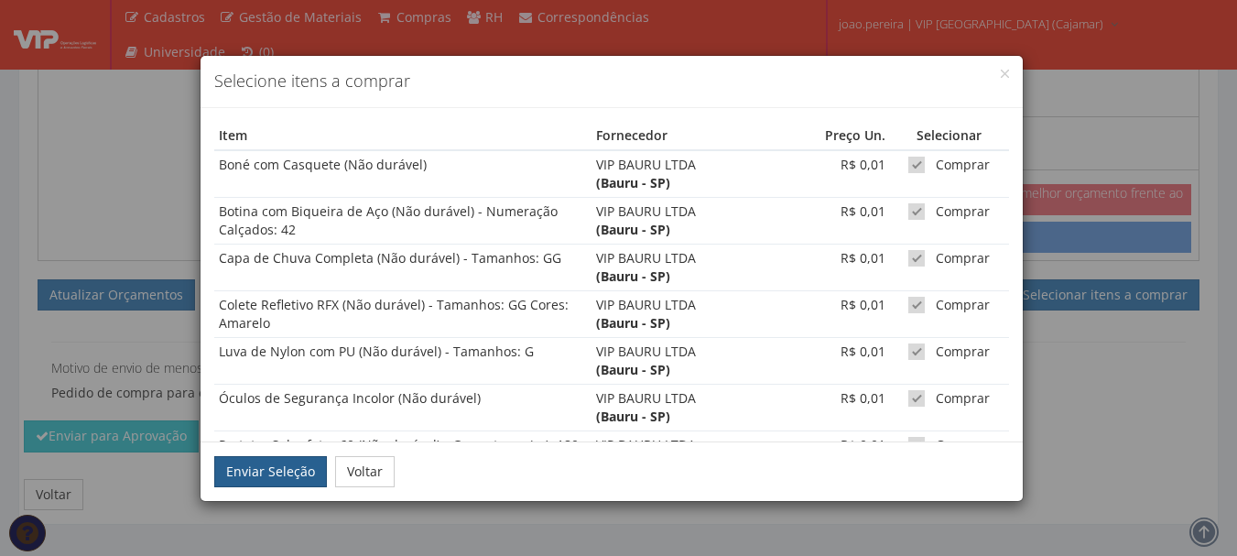
click at [273, 476] on button "Enviar Seleção" at bounding box center [270, 471] width 113 height 31
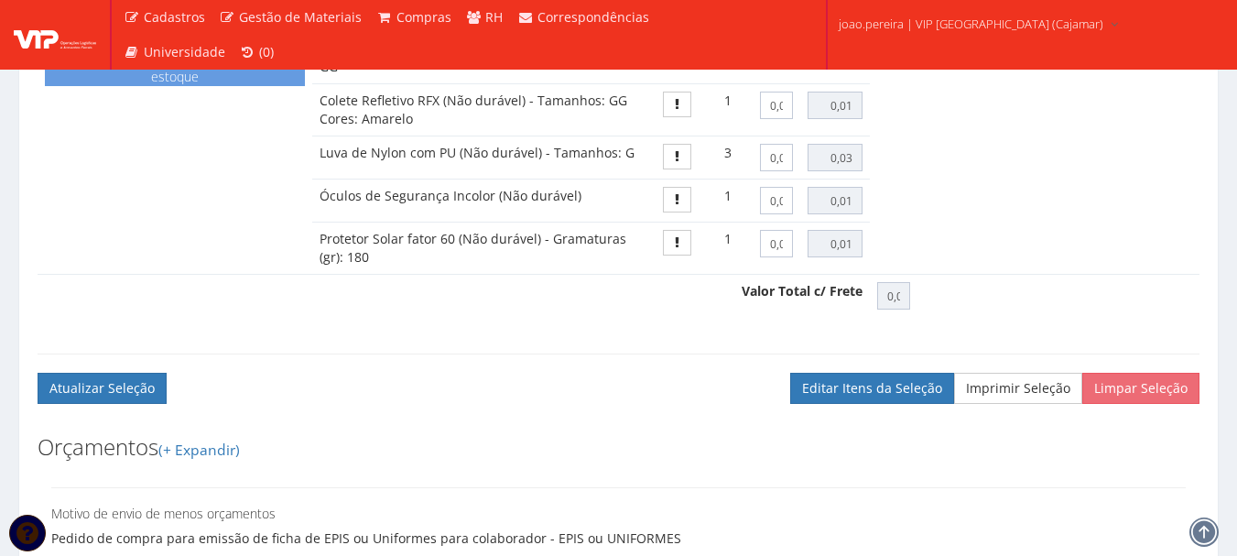
scroll to position [1363, 0]
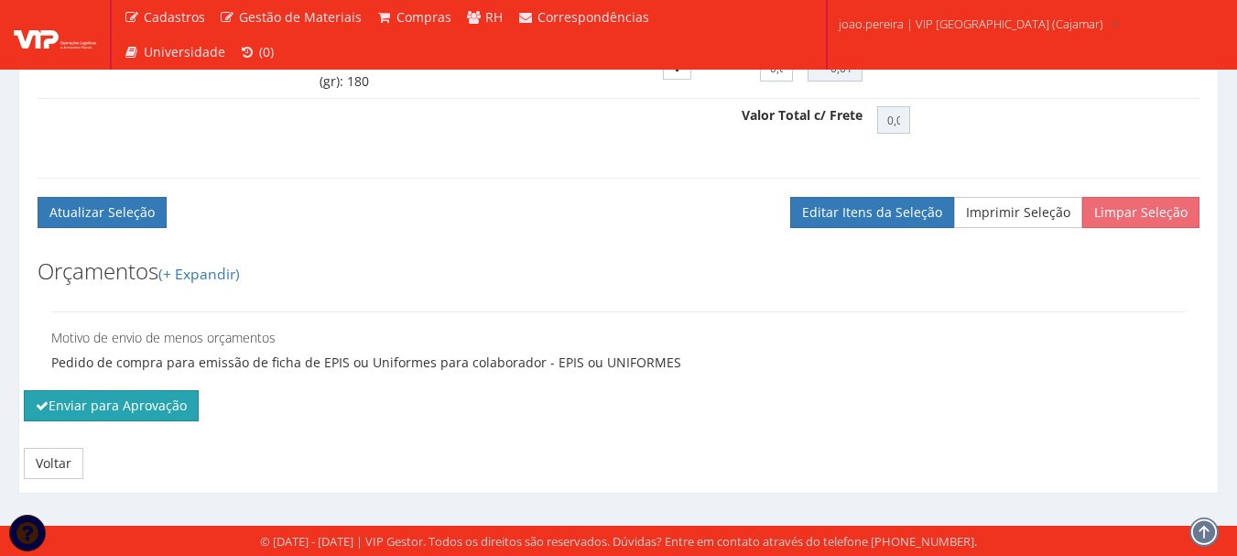
click at [114, 415] on button "Enviar para Aprovação" at bounding box center [111, 405] width 175 height 31
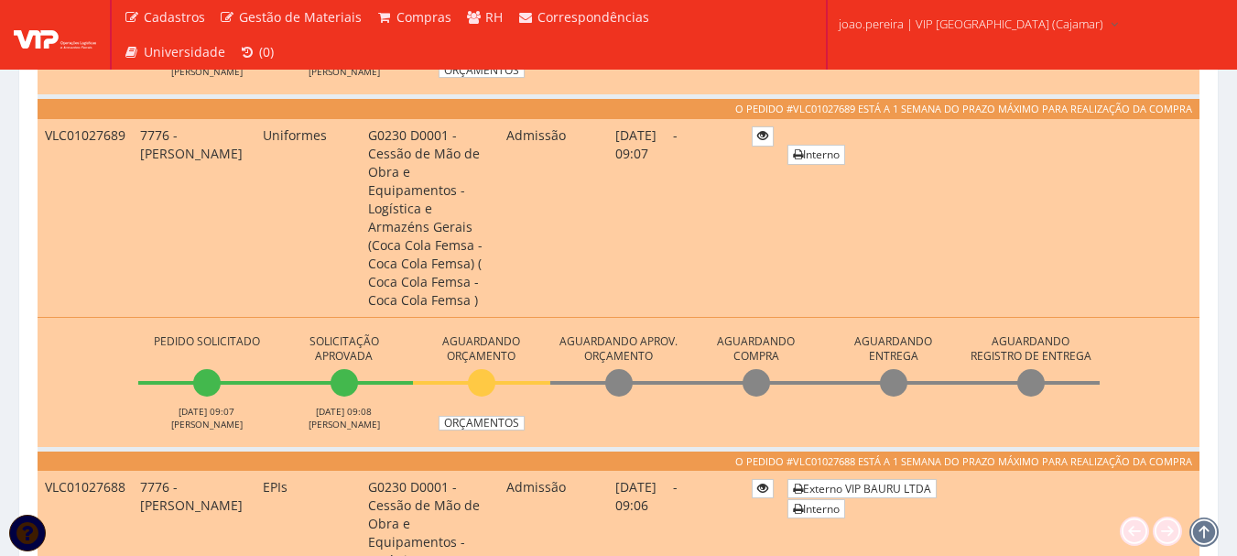
scroll to position [1282, 0]
click at [480, 417] on link "Orçamentos" at bounding box center [482, 424] width 86 height 15
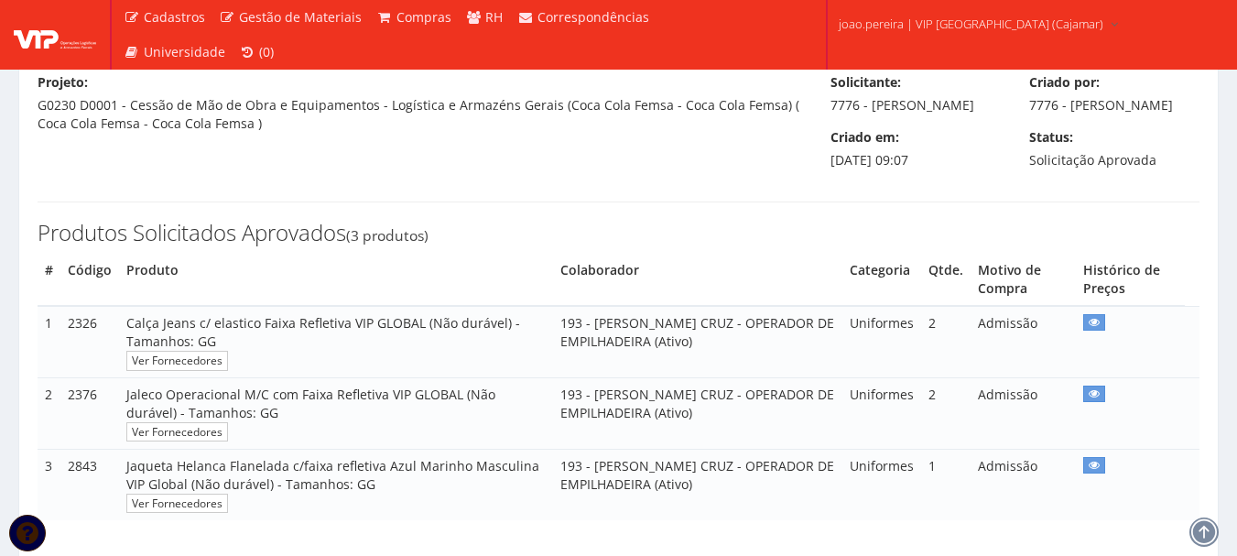
scroll to position [366, 0]
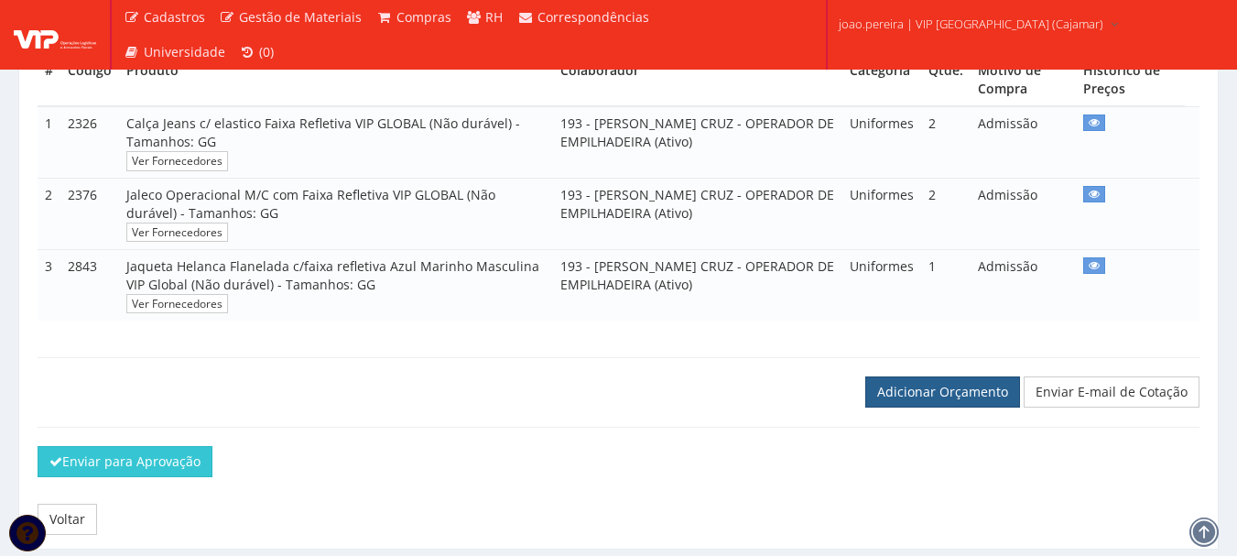
click at [947, 408] on link "Adicionar Orçamento" at bounding box center [943, 391] width 155 height 31
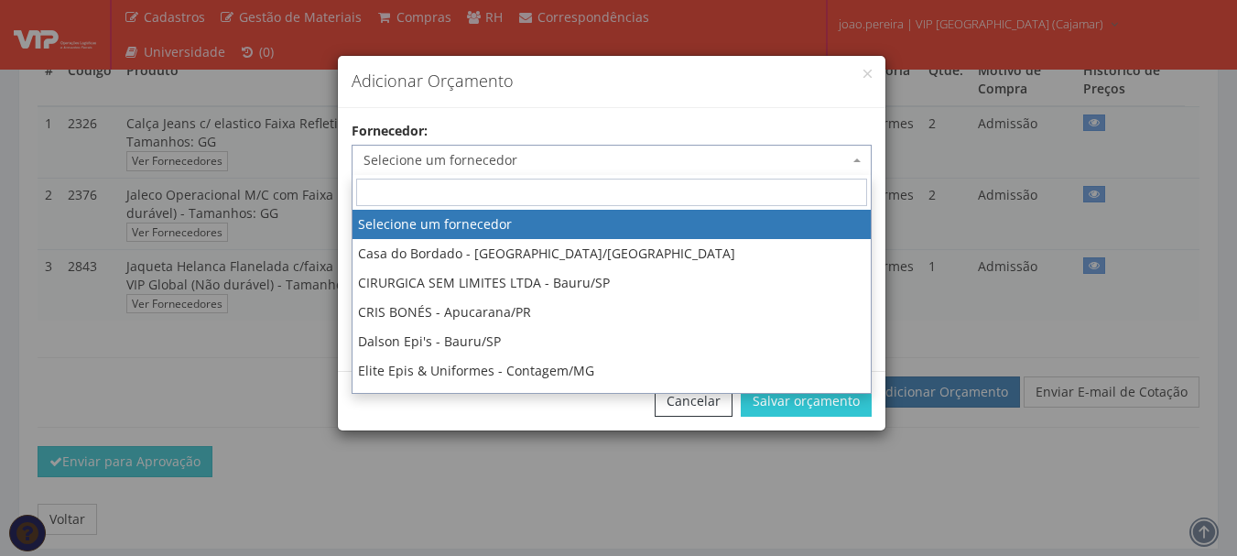
click at [418, 158] on span "Selecione um fornecedor" at bounding box center [606, 160] width 485 height 18
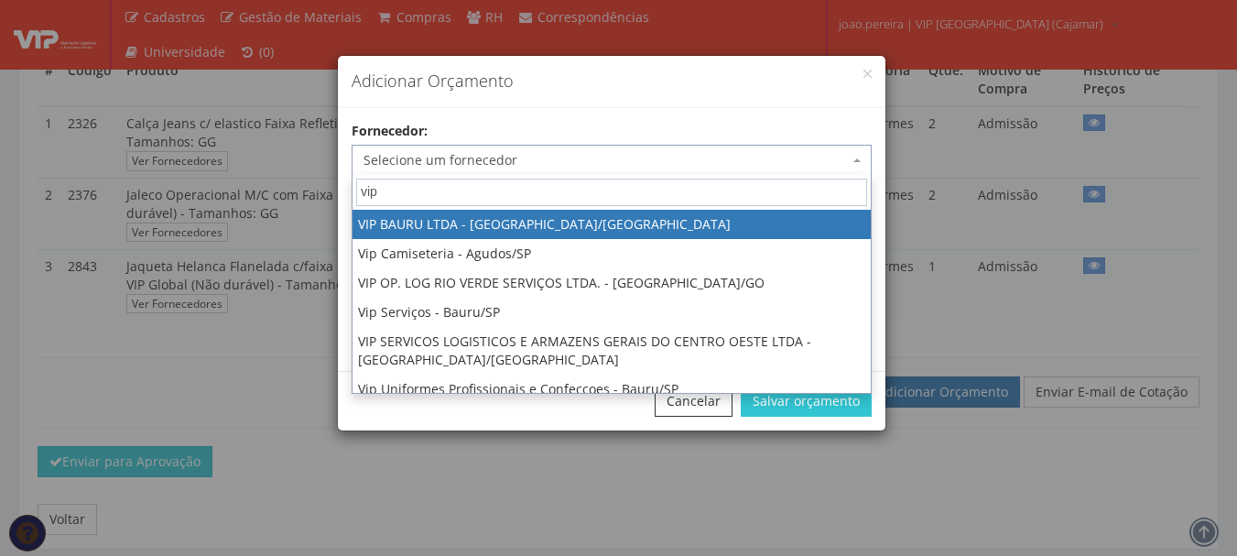
type input "vip"
select select "532"
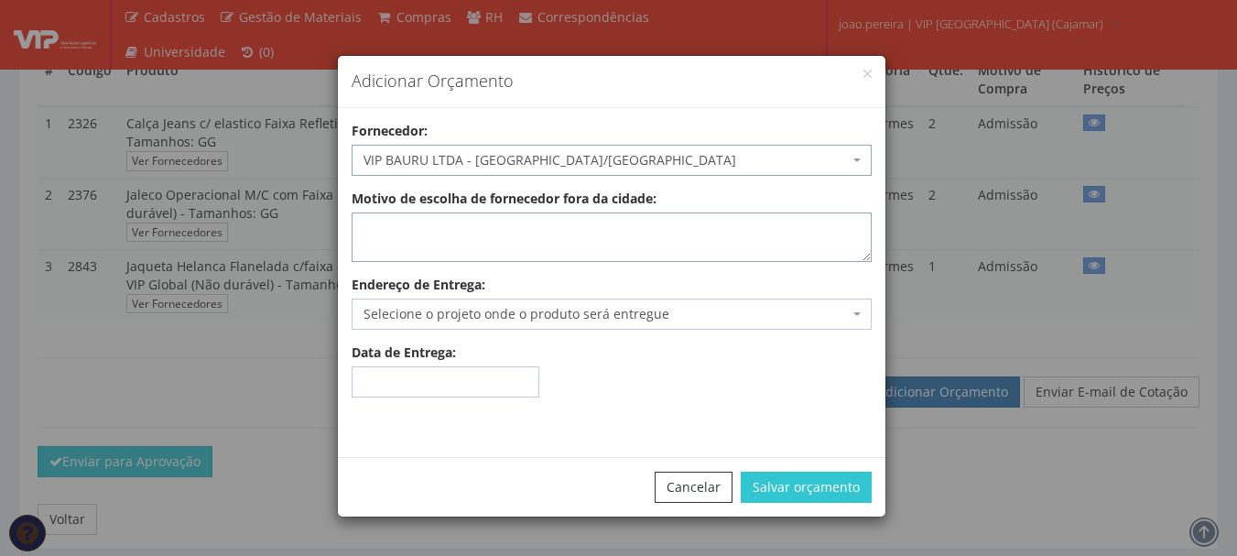
click at [406, 238] on textarea "Motivo de escolha de fornecedor fora da cidade:" at bounding box center [612, 236] width 520 height 49
type textarea "estoque"
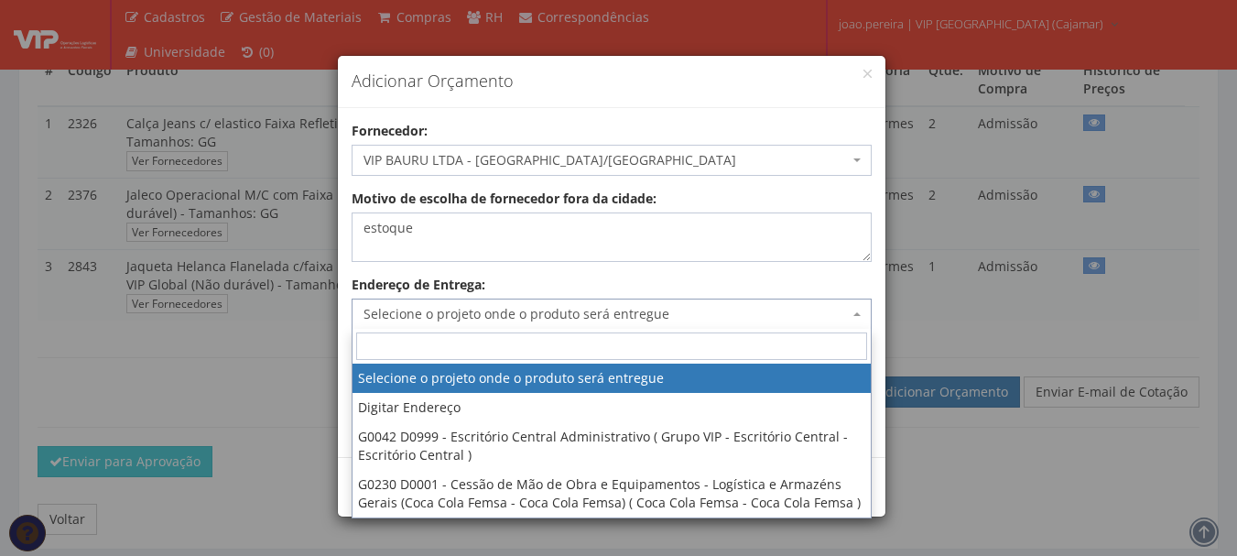
click at [507, 316] on span "Selecione o projeto onde o produto será entregue" at bounding box center [606, 314] width 485 height 18
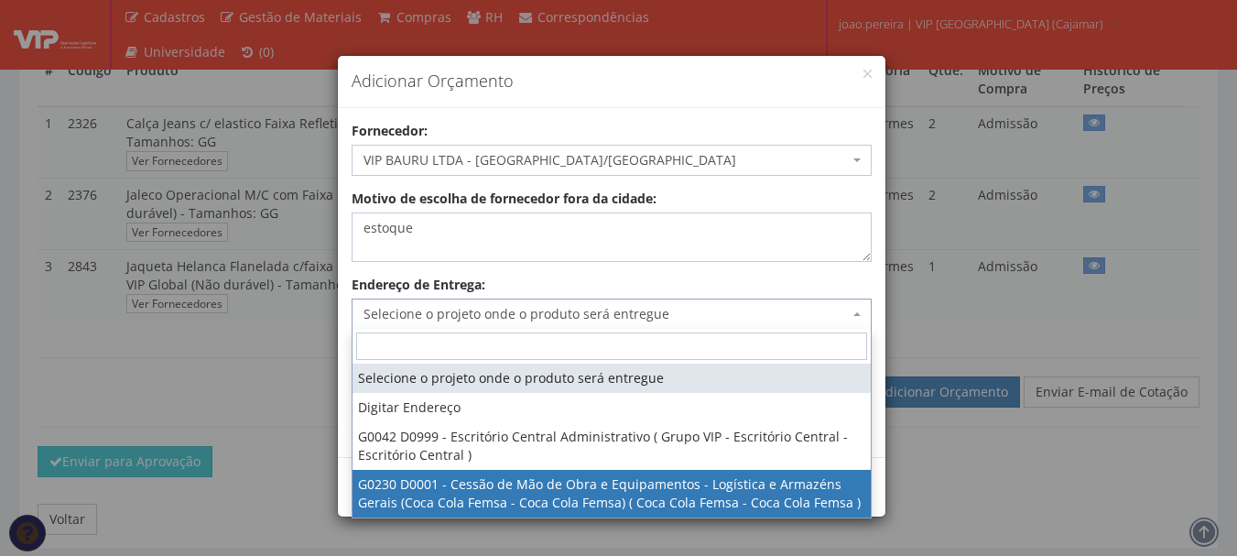
select select "230"
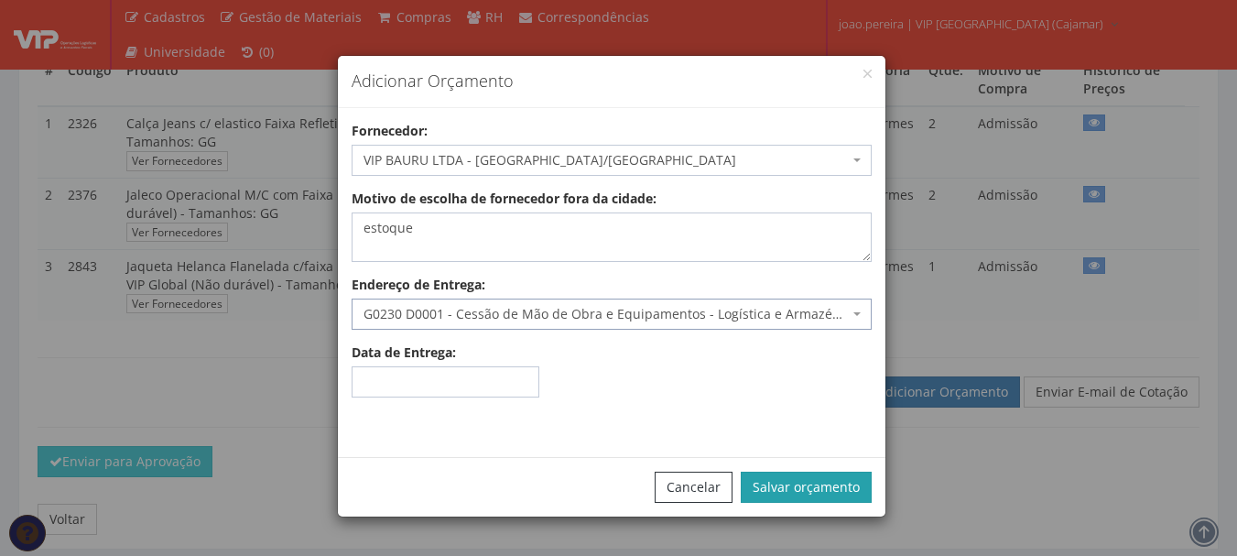
click at [802, 484] on button "Salvar orçamento" at bounding box center [806, 487] width 131 height 31
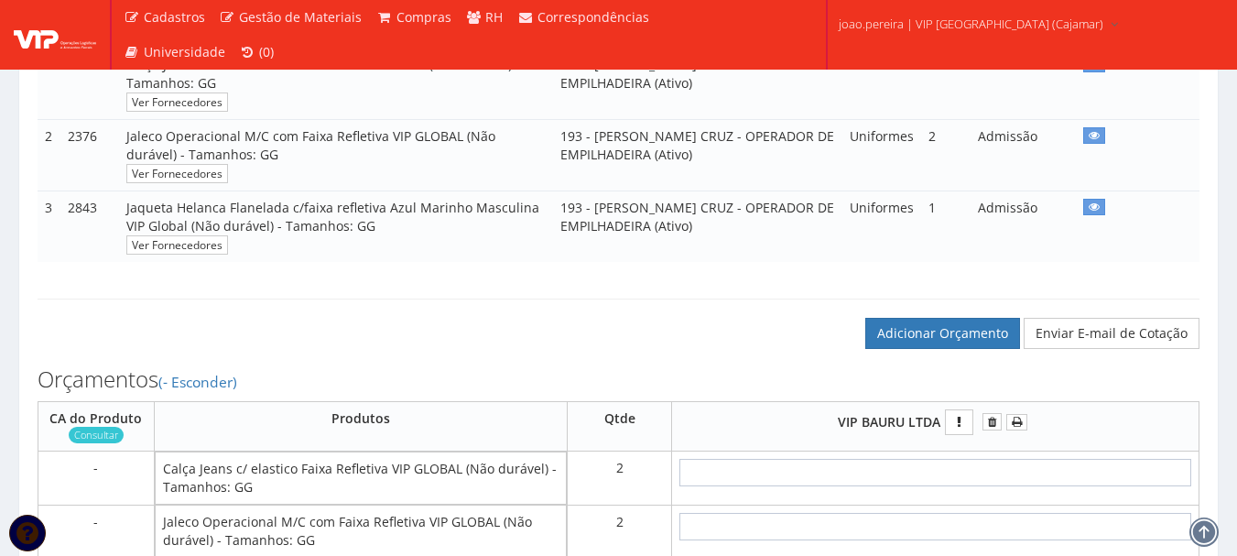
scroll to position [550, 0]
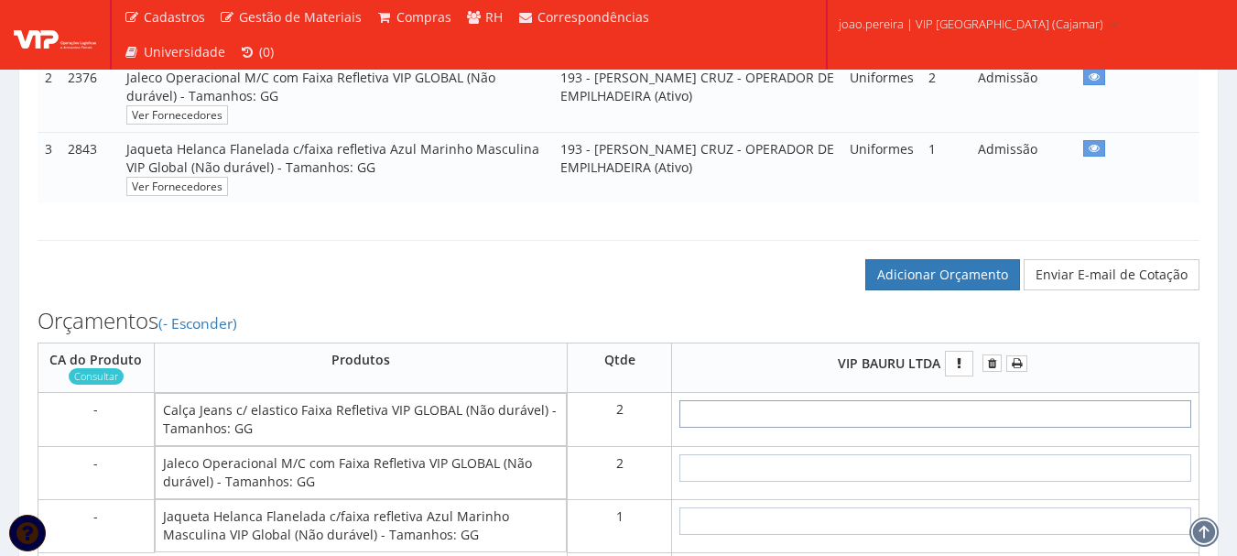
click at [997, 428] on input "text" at bounding box center [936, 413] width 512 height 27
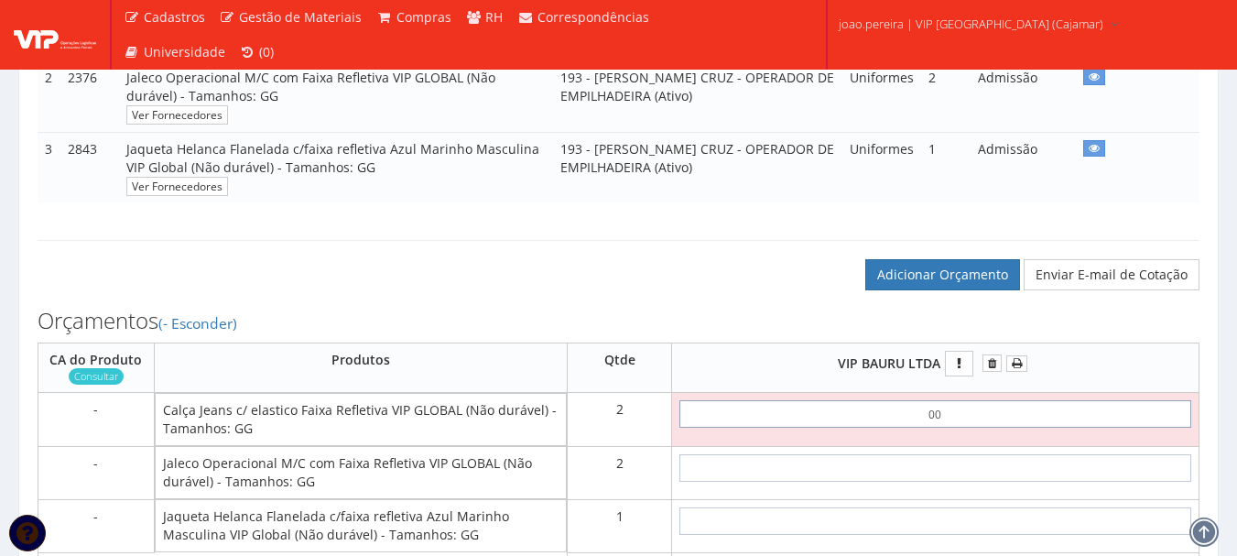
type input "0,01"
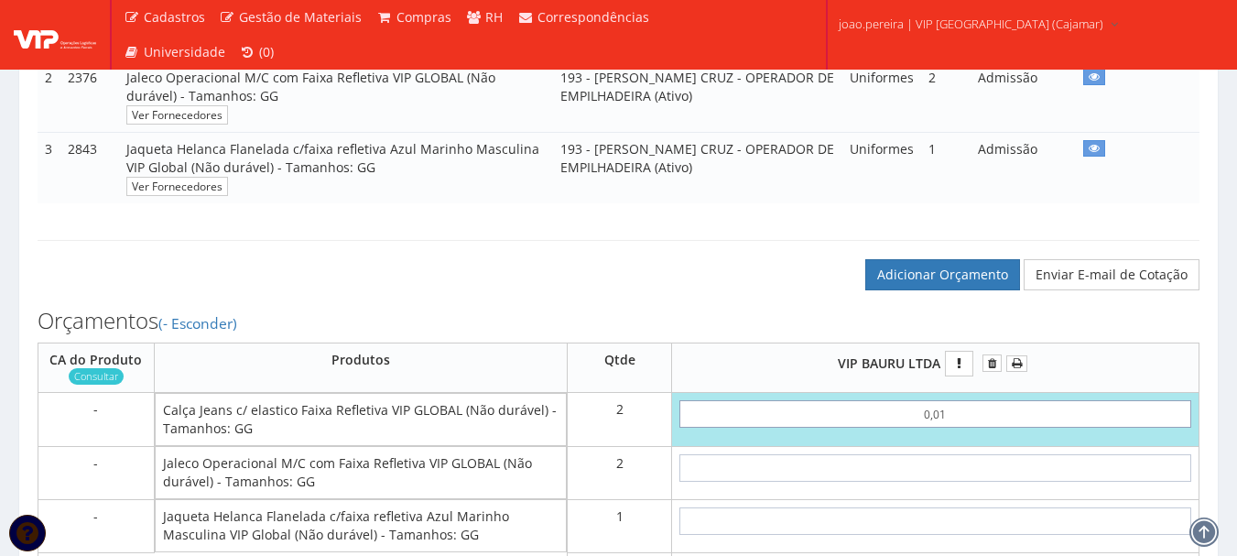
type input "0,02"
type input "0,01"
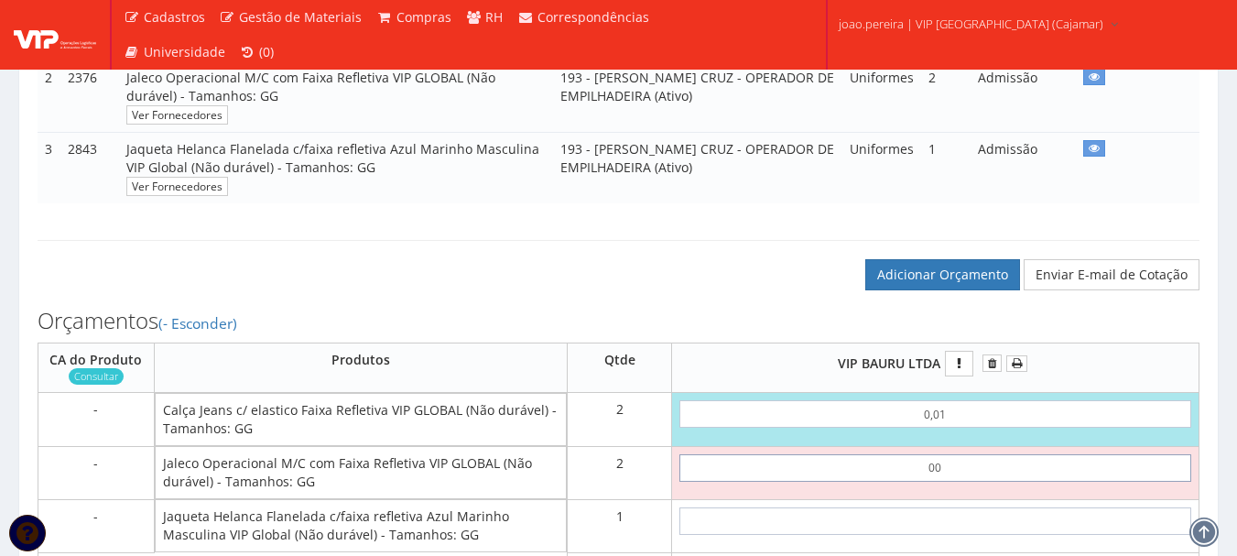
type input "0,01"
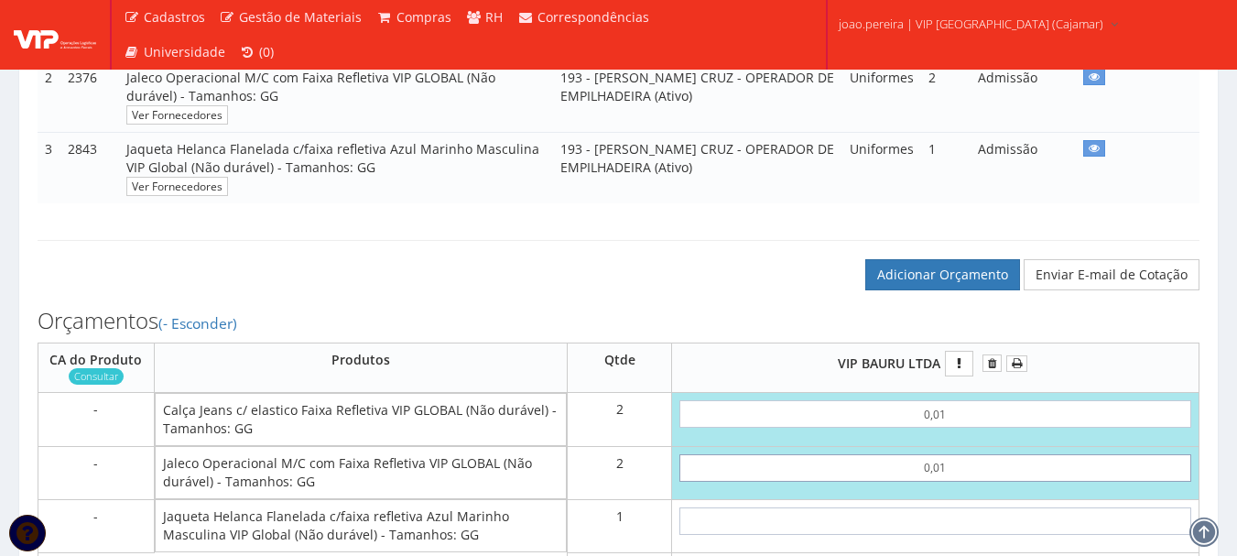
type input "0,04"
type input "0,01"
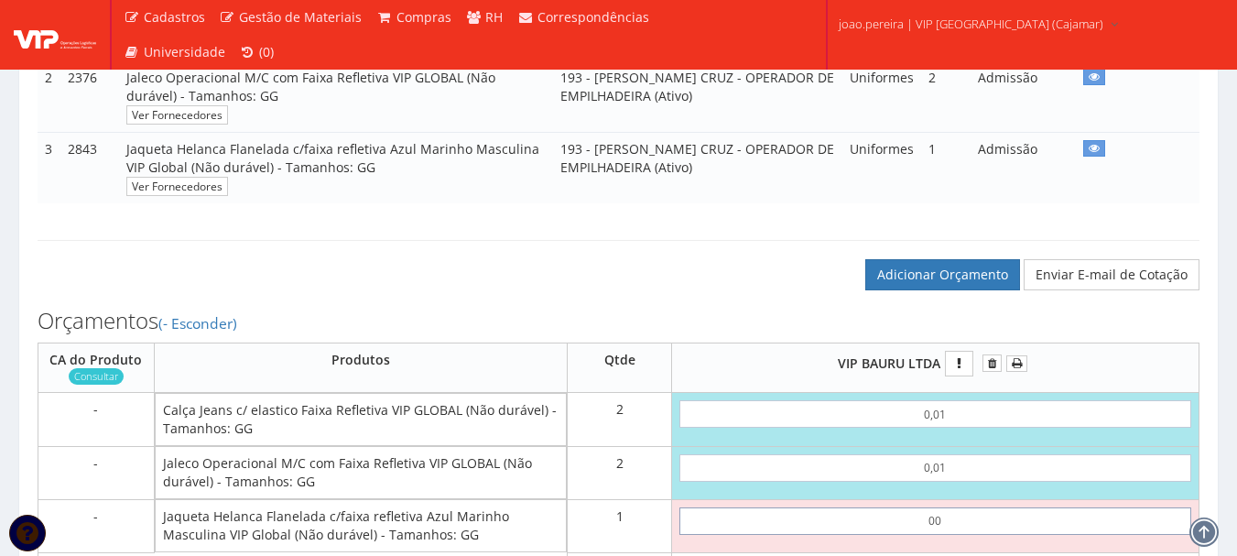
type input "0,01"
type input "0,05"
type input "0,01"
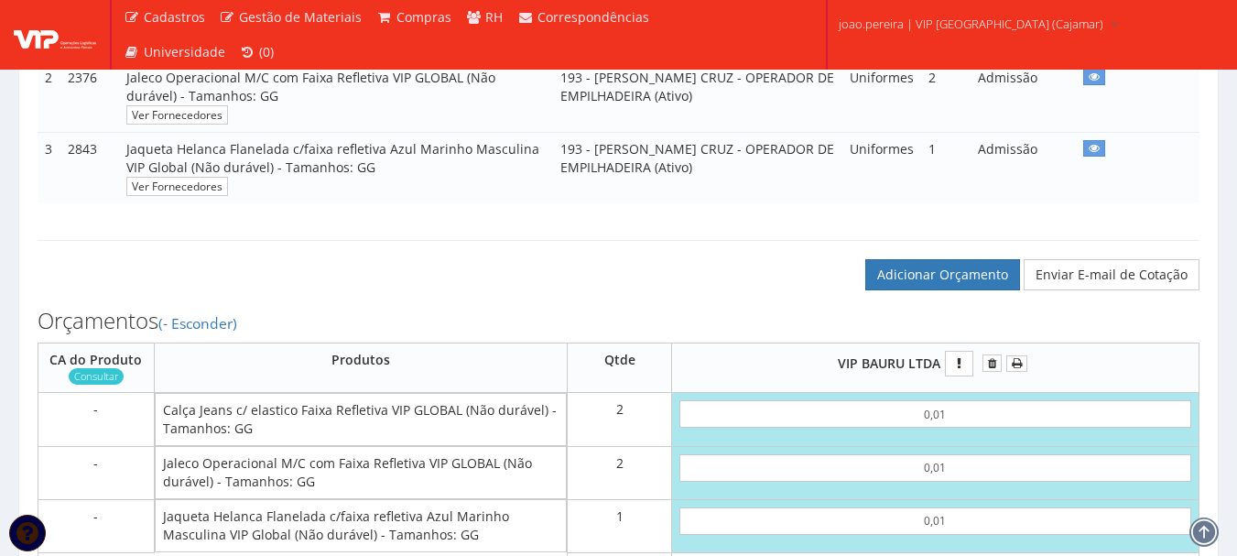
scroll to position [864, 0]
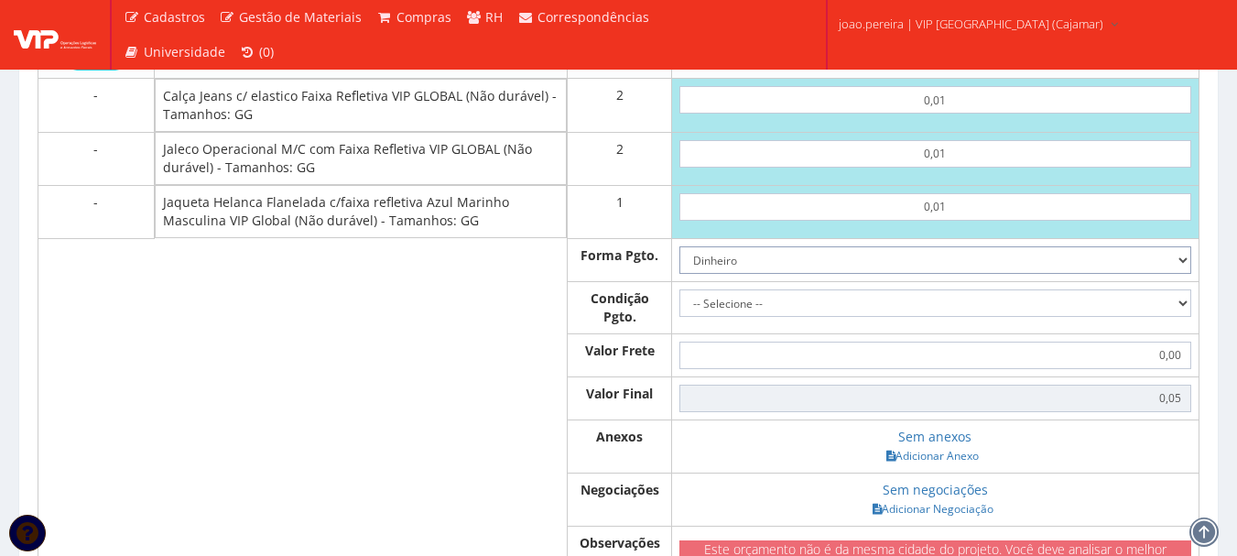
click at [1178, 274] on select "Dinheiro Boleto Bancário Depósito Transferência Bancária Cartão de Crédito Cart…" at bounding box center [936, 259] width 512 height 27
click at [680, 264] on select "Dinheiro Boleto Bancário Depósito Transferência Bancária Cartão de Crédito Cart…" at bounding box center [936, 259] width 512 height 27
click at [876, 311] on select "-- Selecione -- À vista 7 dias 10 dias" at bounding box center [936, 302] width 512 height 27
select select "0"
click at [680, 307] on select "-- Selecione -- À vista 7 dias 10 dias" at bounding box center [936, 302] width 512 height 27
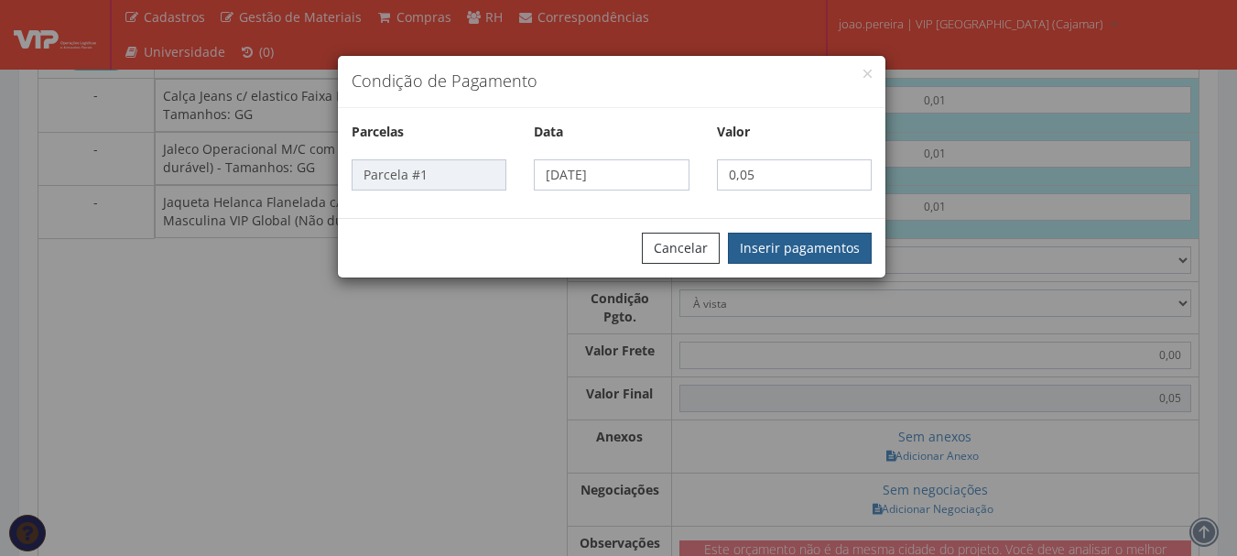
click at [823, 247] on button "Inserir pagamentos" at bounding box center [800, 248] width 144 height 31
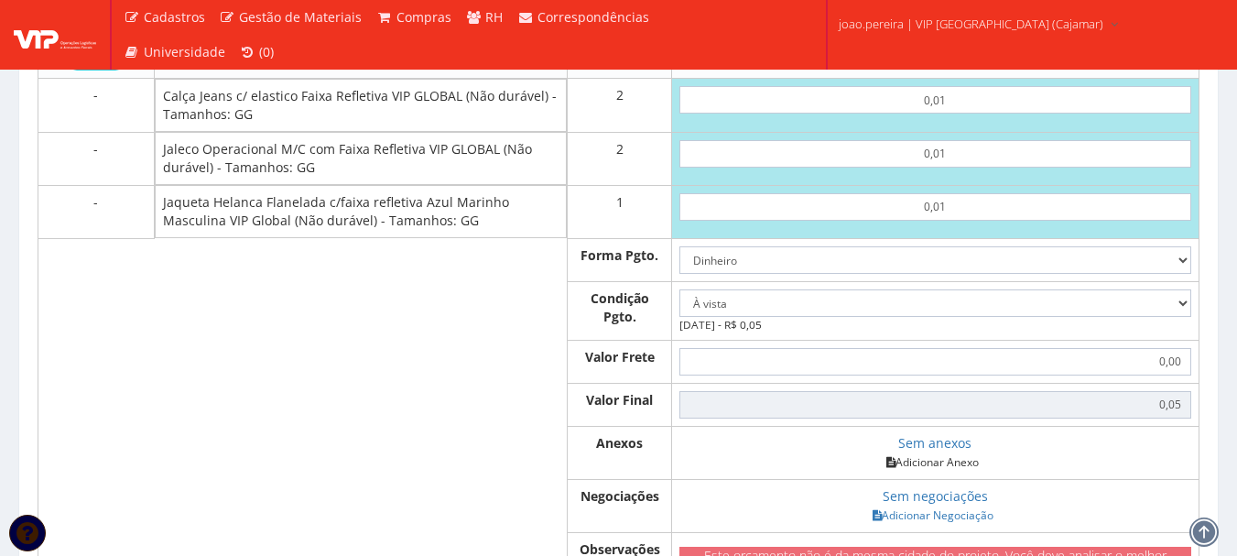
click at [942, 472] on link "Adicionar Anexo" at bounding box center [932, 461] width 103 height 19
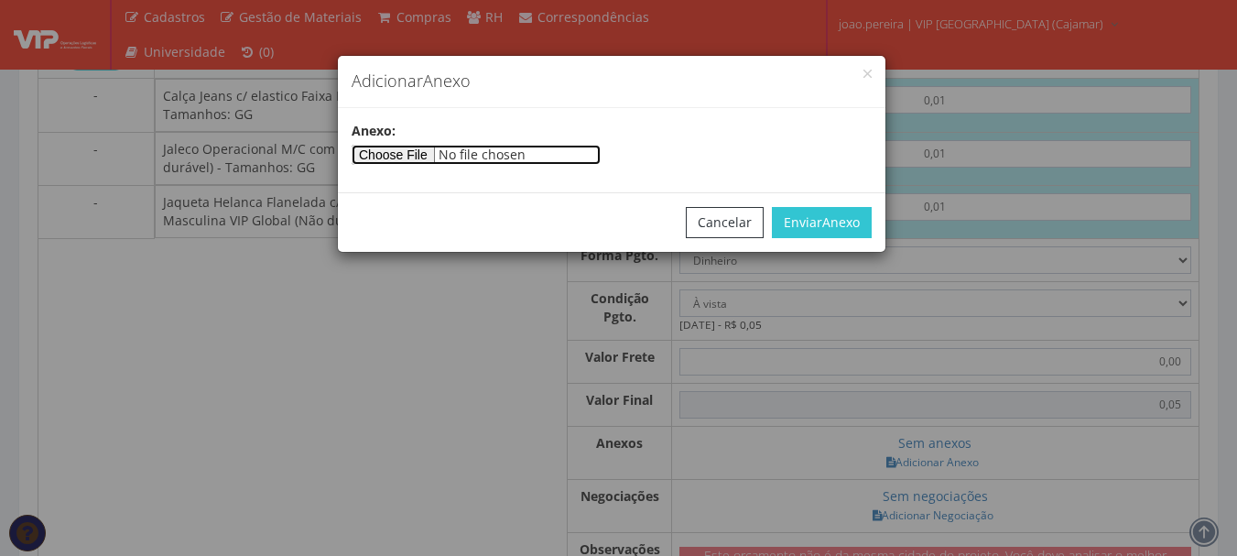
click at [415, 158] on input"] "file" at bounding box center [476, 155] width 249 height 20
type input"] "C:\fakepath\PEDIDOS SEM NOTA FISCAL ESTOQUE.docx"
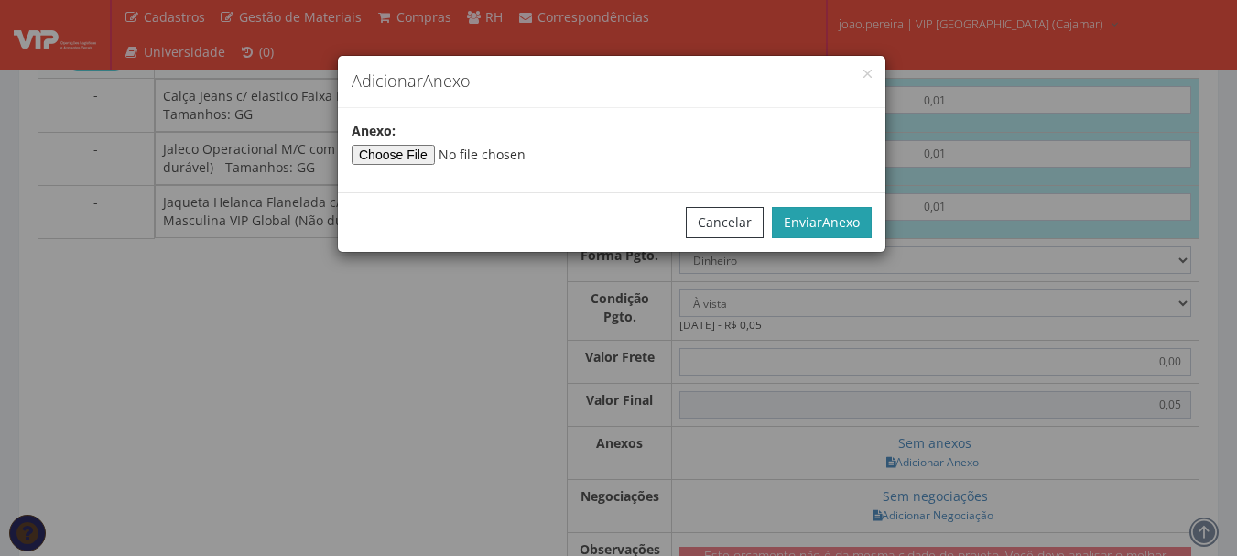
click at [822, 226] on span "Anexo" at bounding box center [841, 221] width 38 height 17
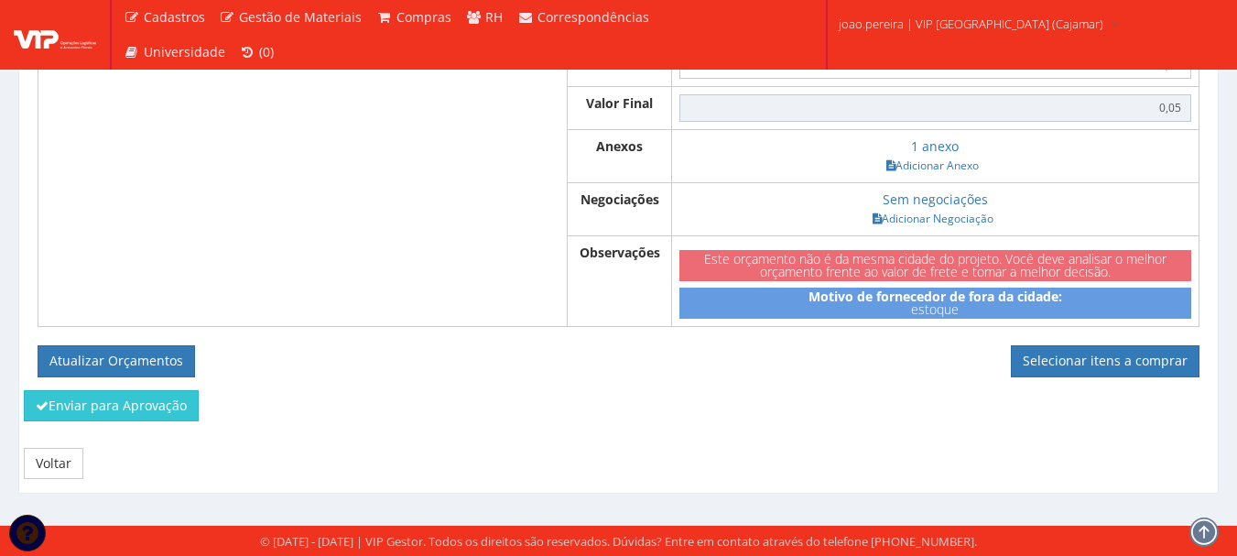
scroll to position [1179, 0]
click at [154, 349] on button "Atualizar Orçamentos" at bounding box center [117, 360] width 158 height 31
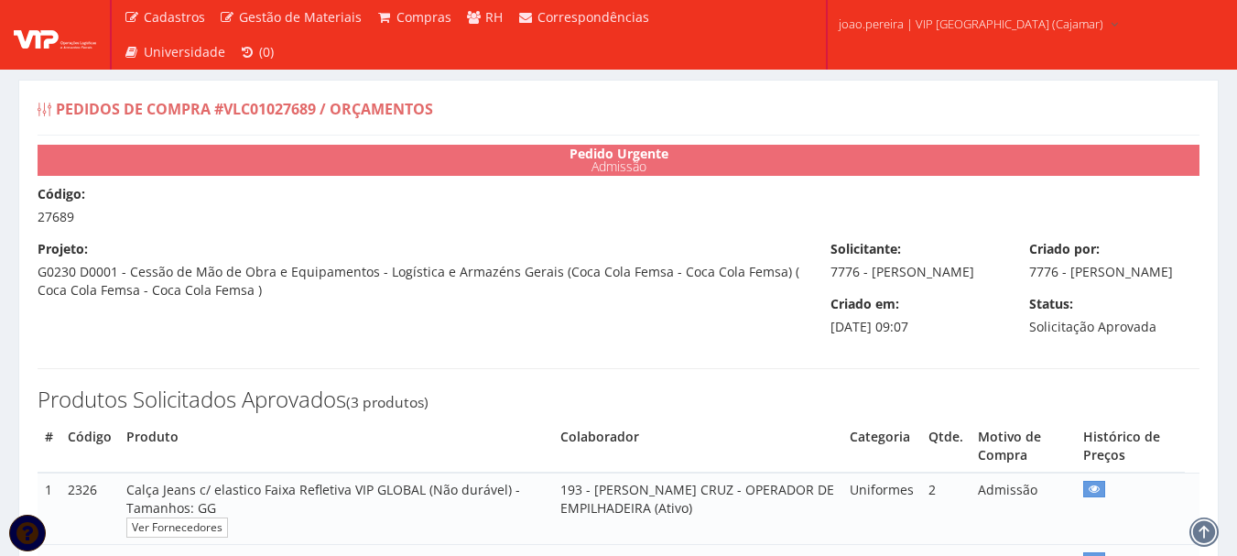
select select "0"
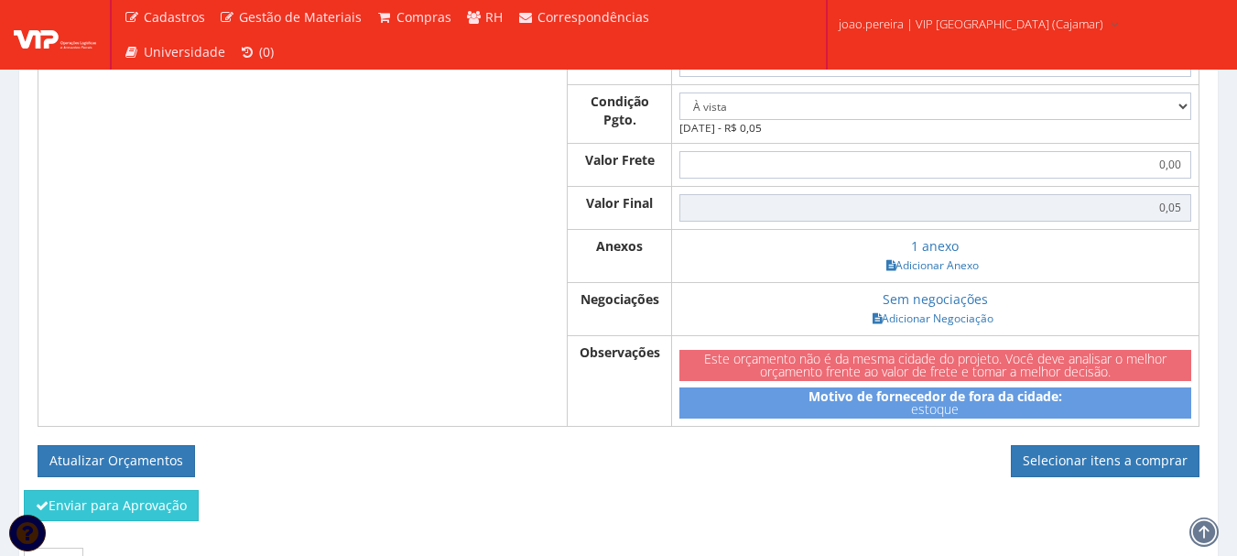
scroll to position [1021, 0]
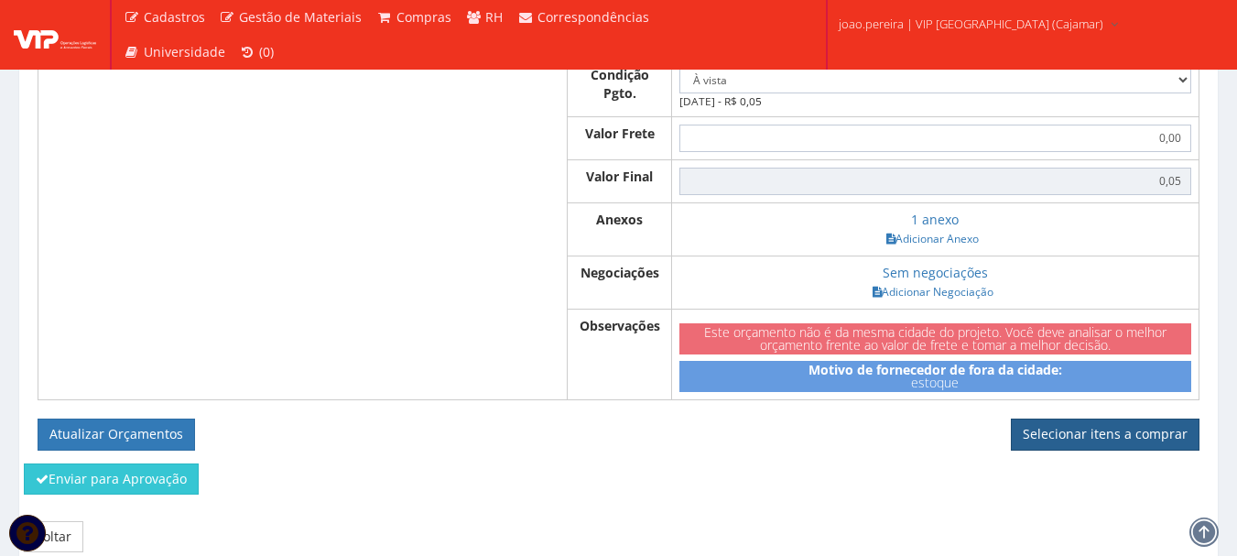
click at [1046, 450] on link "Selecionar itens a comprar" at bounding box center [1105, 434] width 189 height 31
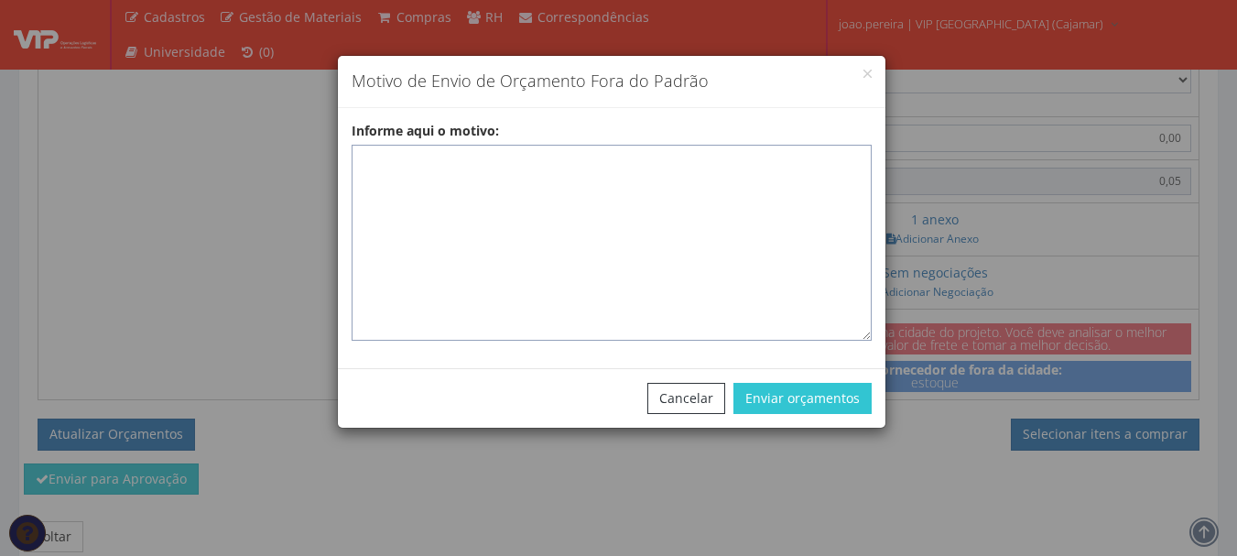
click at [511, 174] on textarea "Informe aqui o motivo:" at bounding box center [612, 243] width 520 height 196
paste textarea "Pedido de compra para emissão de ficha de EPIS ou Uniformes para colaborador - …"
type textarea "Pedido de compra para emissão de ficha de EPIS ou Uniformes para colaborador - …"
click at [812, 414] on div "Cancelar Enviar orçamentos" at bounding box center [612, 398] width 548 height 60
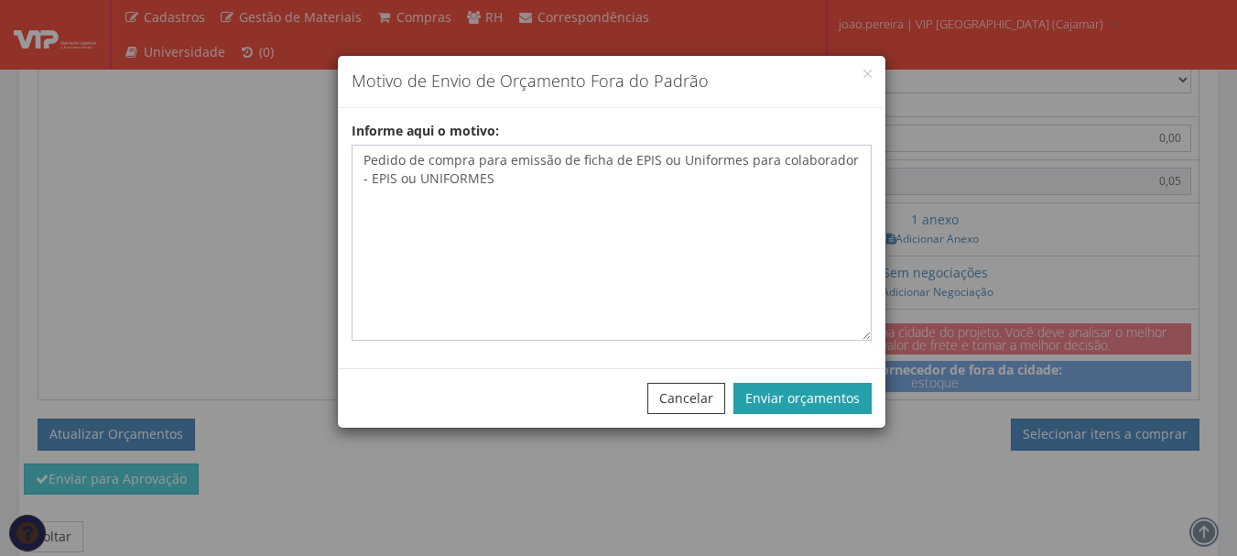
click at [808, 387] on button "Enviar orçamentos" at bounding box center [803, 398] width 138 height 31
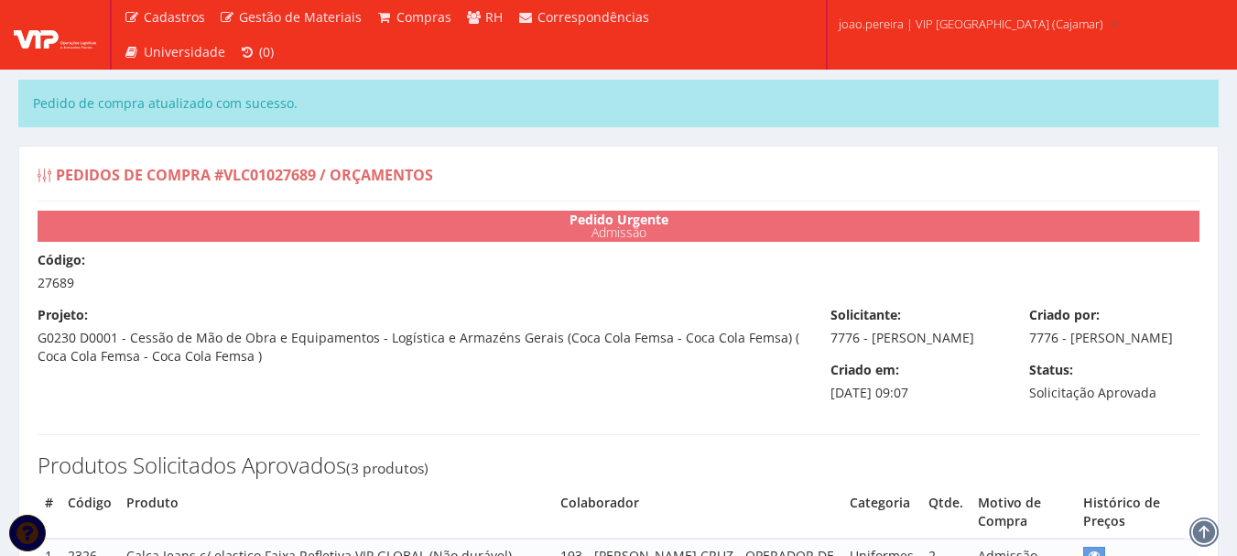
select select "0"
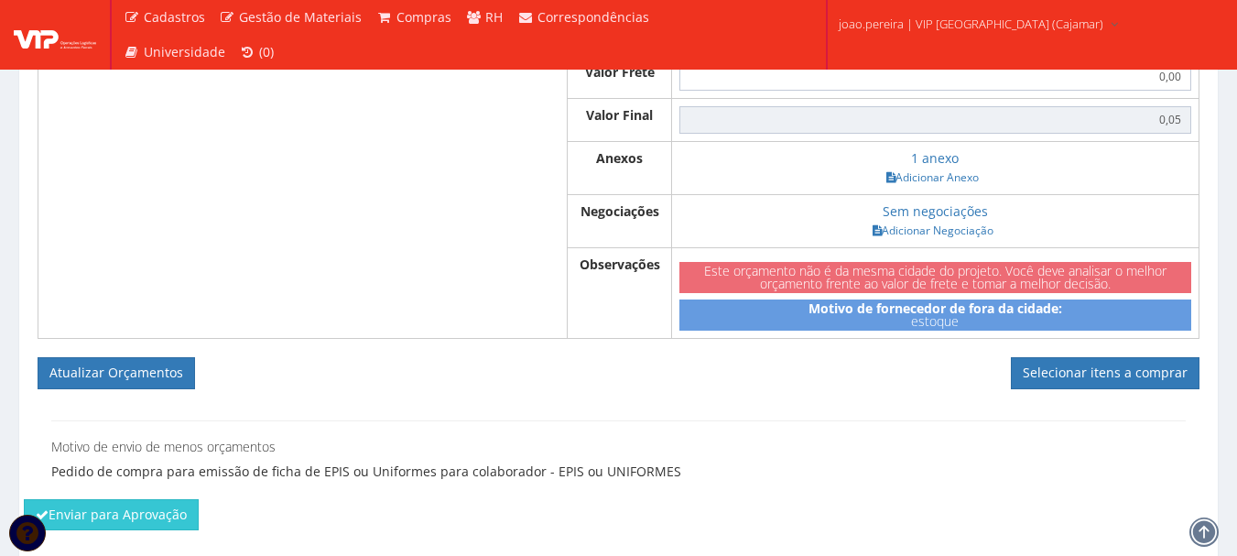
scroll to position [1276, 0]
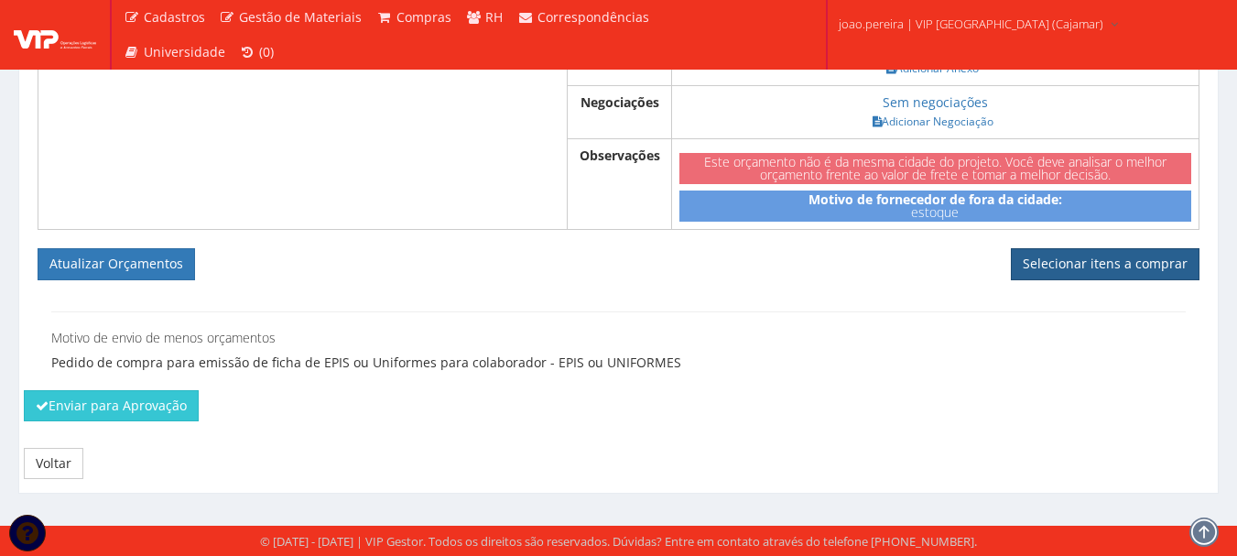
click at [1112, 264] on link "Selecionar itens a comprar" at bounding box center [1105, 263] width 189 height 31
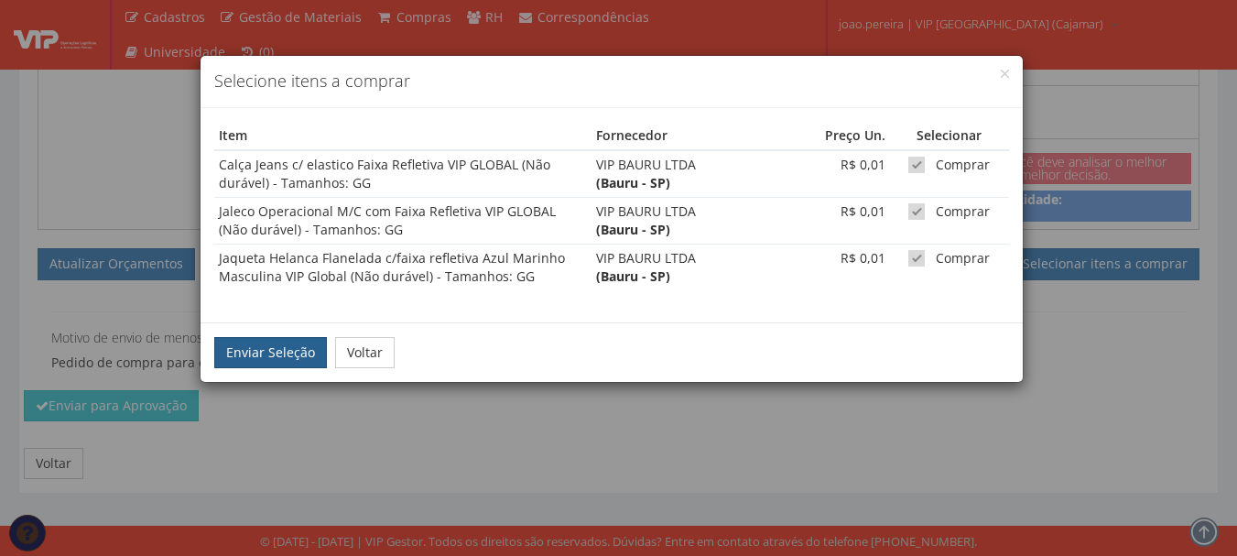
click at [280, 354] on button "Enviar Seleção" at bounding box center [270, 352] width 113 height 31
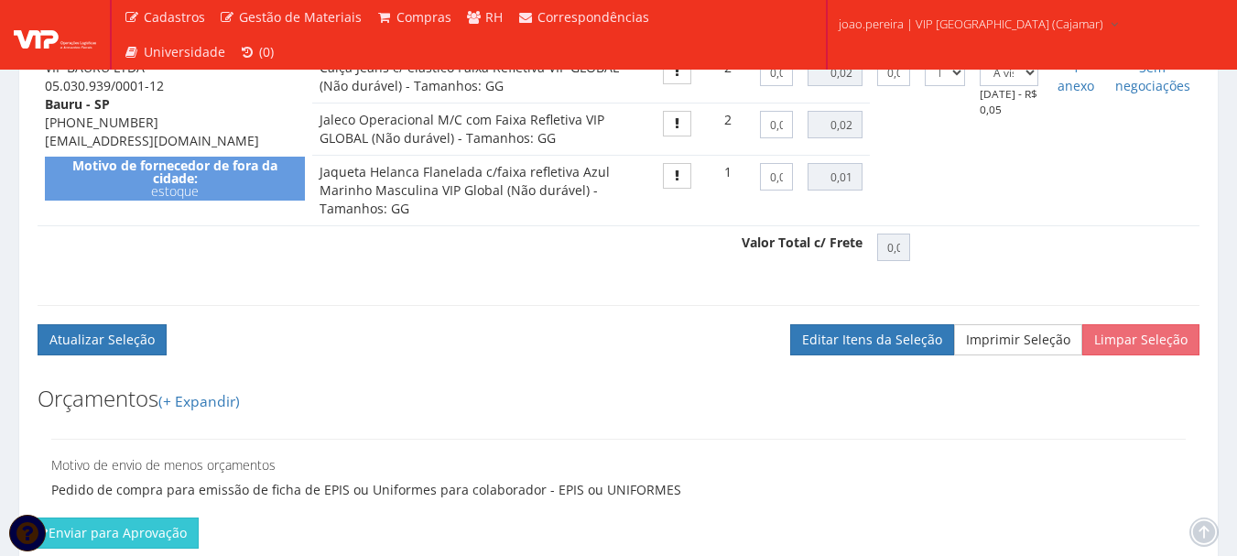
scroll to position [970, 0]
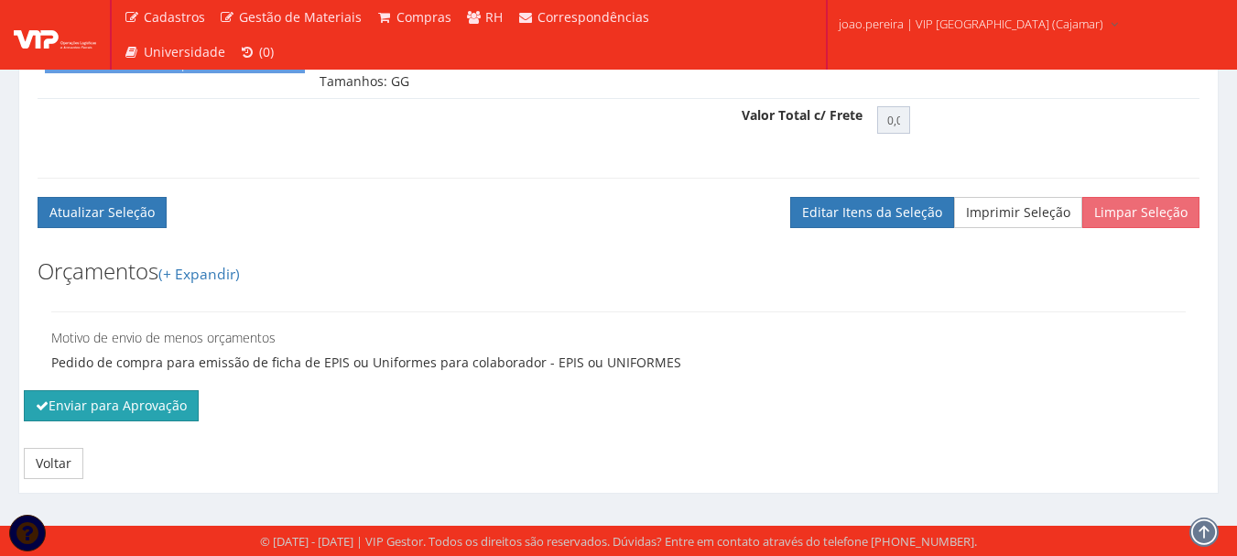
click at [103, 398] on button "Enviar para Aprovação" at bounding box center [111, 405] width 175 height 31
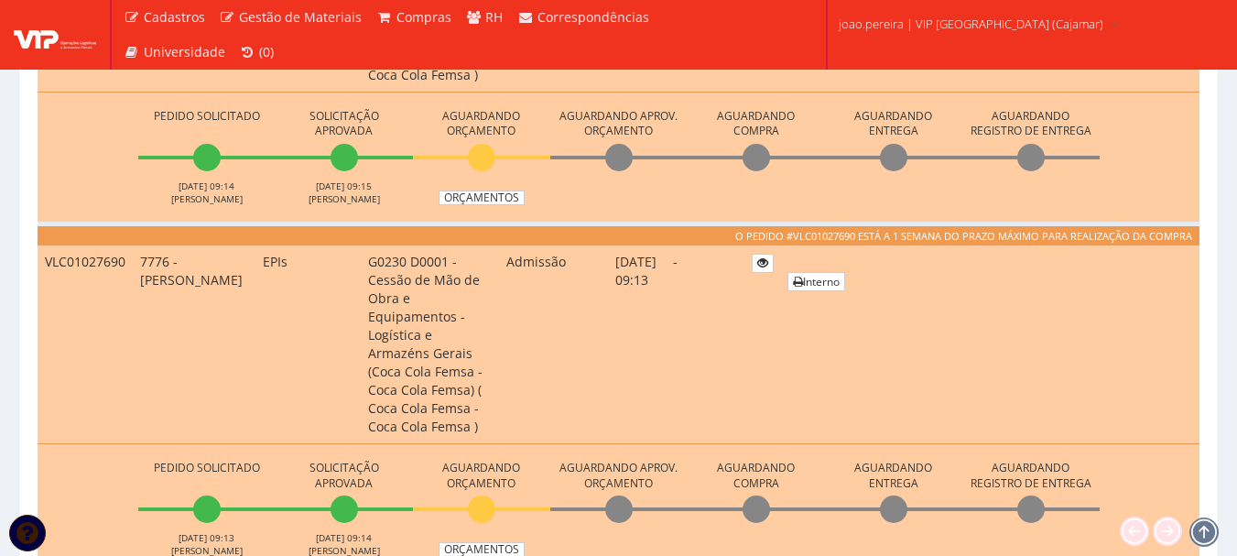
scroll to position [824, 0]
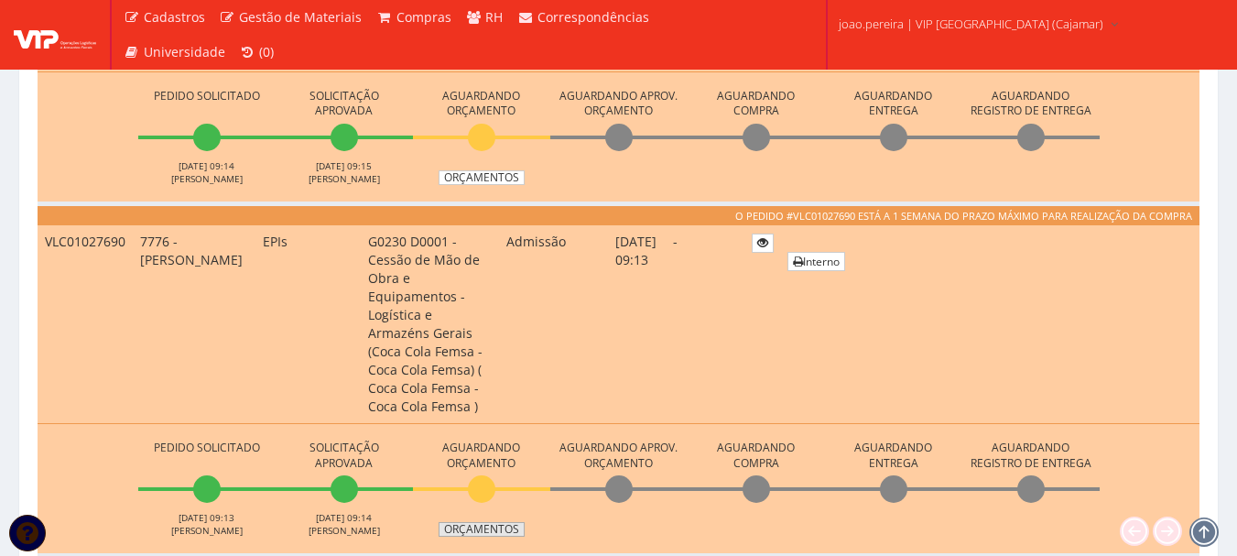
click at [491, 522] on link "Orçamentos" at bounding box center [482, 529] width 86 height 15
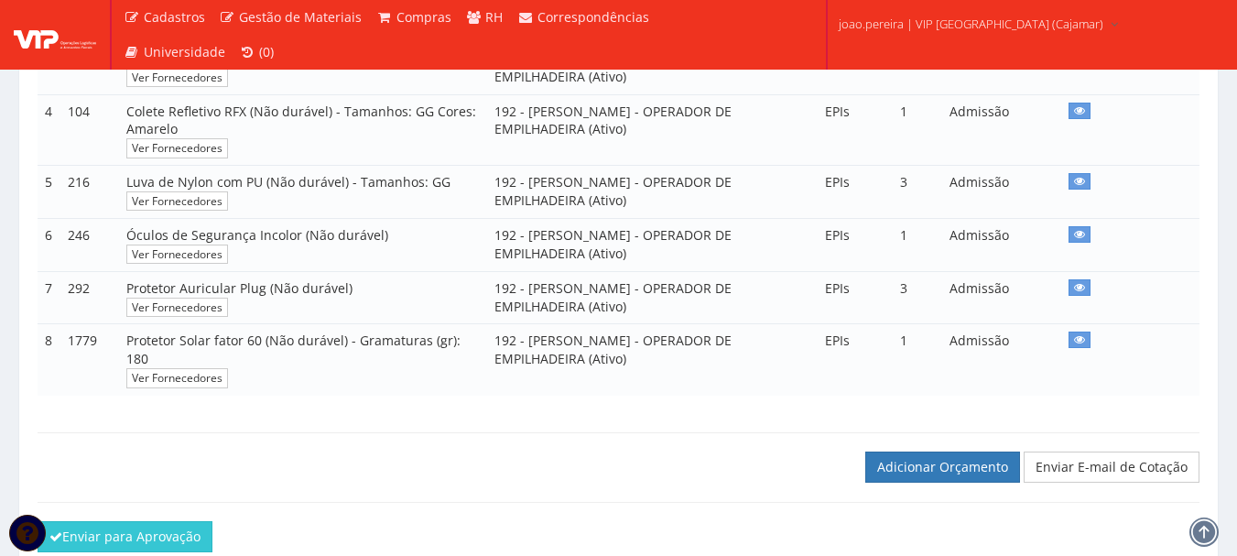
scroll to position [705, 0]
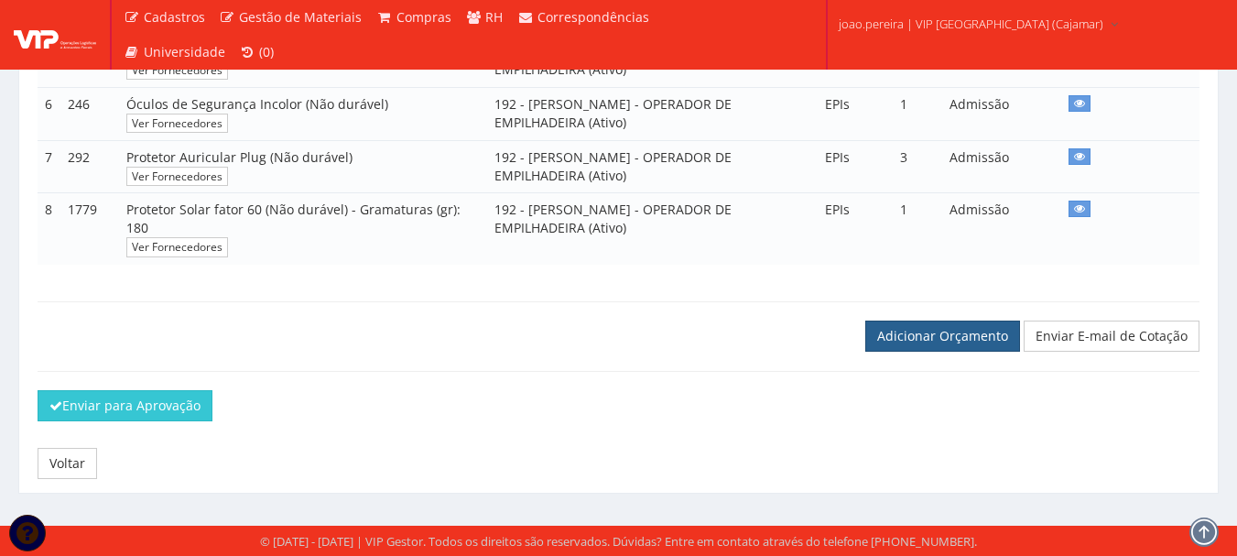
click at [992, 342] on link "Adicionar Orçamento" at bounding box center [943, 336] width 155 height 31
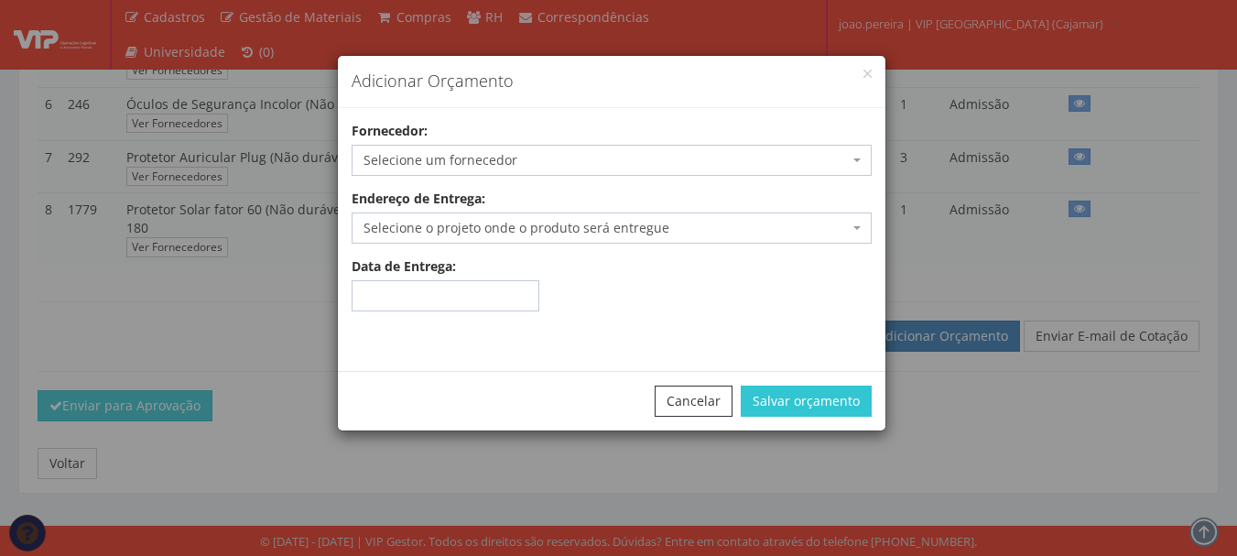
click at [535, 157] on span "Selecione um fornecedor" at bounding box center [606, 160] width 485 height 18
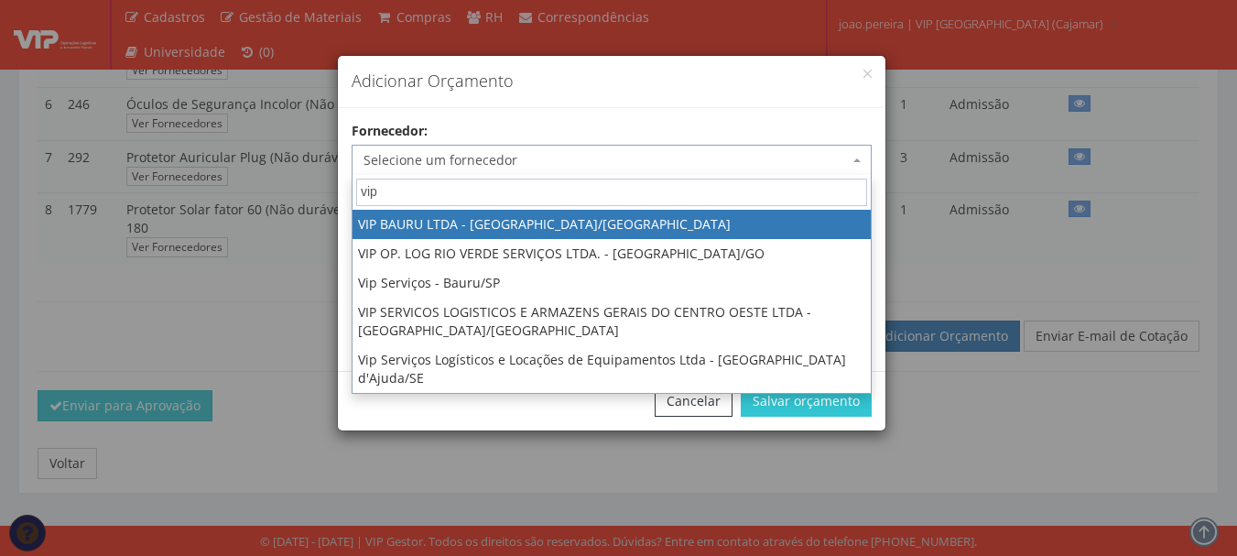
type input "vip"
select select "532"
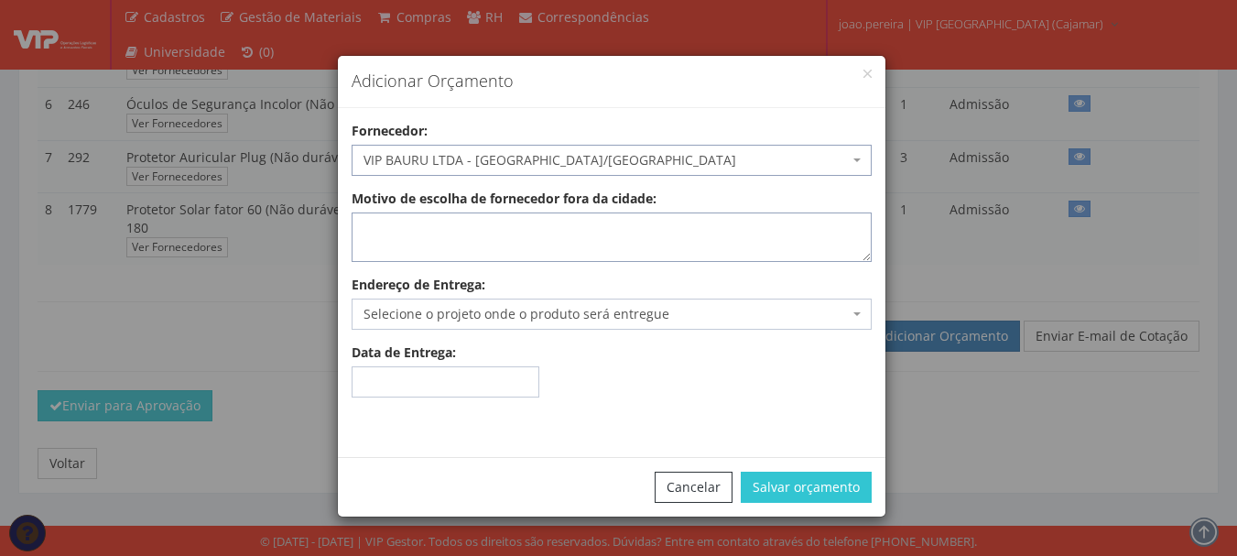
click at [525, 234] on textarea "Motivo de escolha de fornecedor fora da cidade:" at bounding box center [612, 236] width 520 height 49
type textarea "estoque"
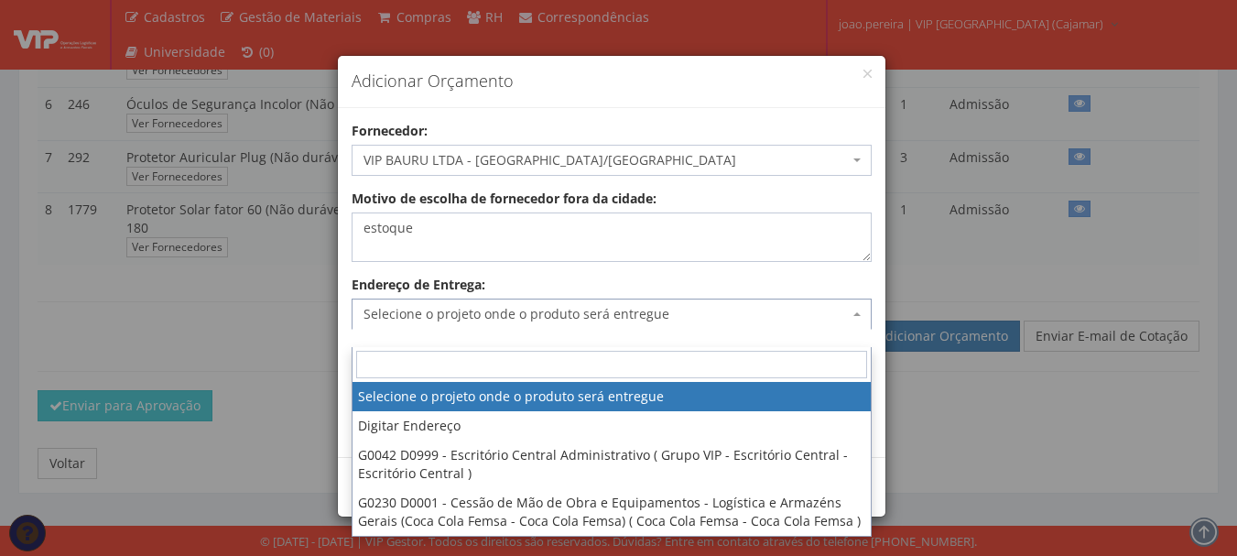
click at [473, 314] on span "Selecione o projeto onde o produto será entregue" at bounding box center [606, 314] width 485 height 18
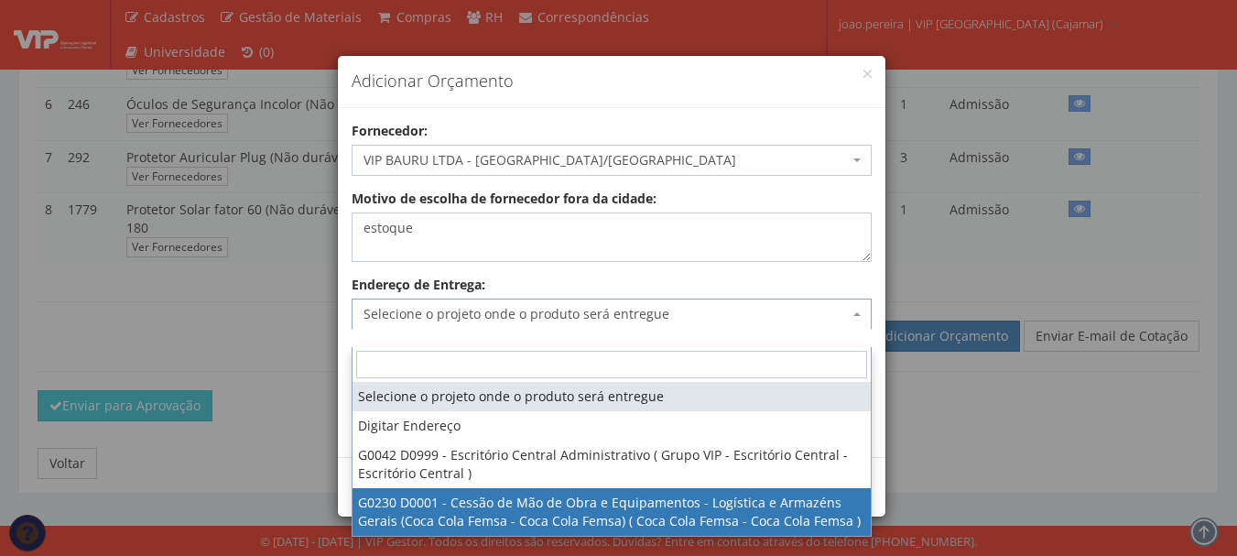
select select "230"
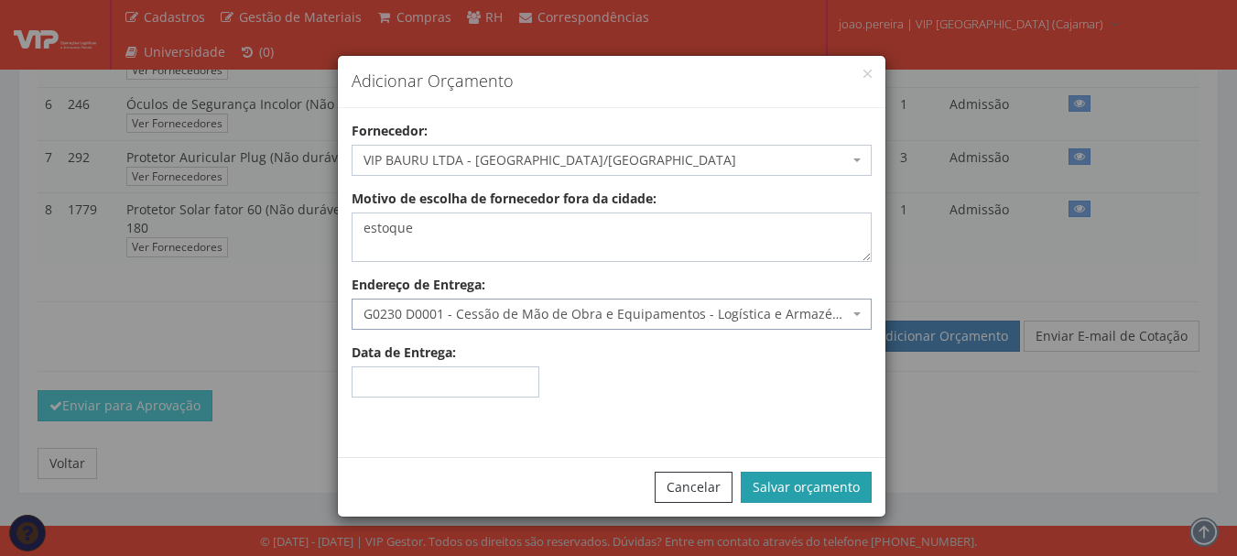
click at [817, 484] on button "Salvar orçamento" at bounding box center [806, 487] width 131 height 31
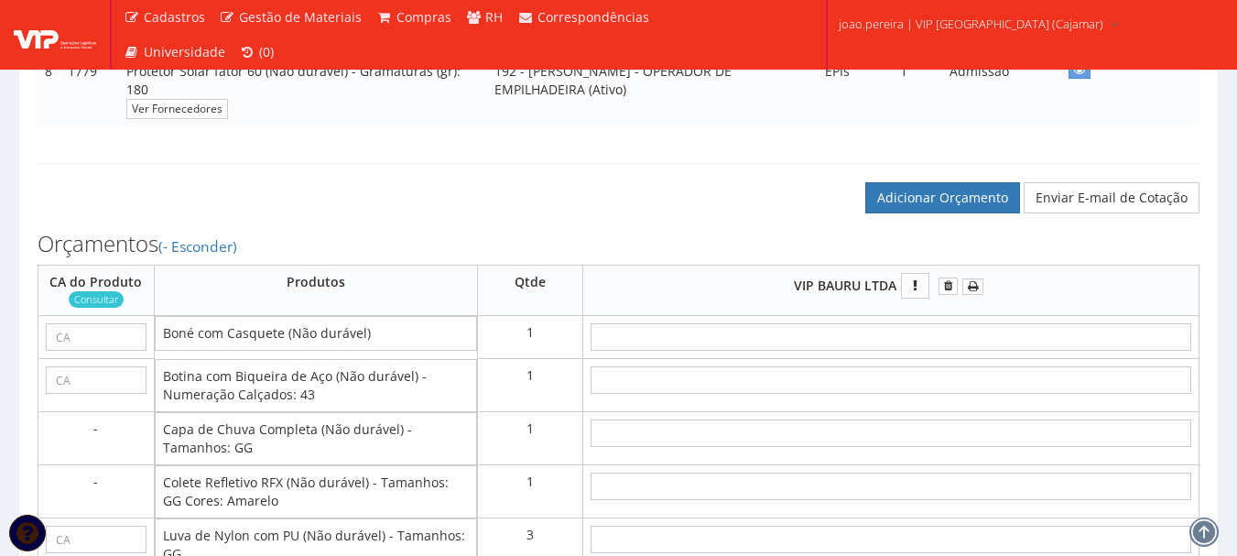
scroll to position [916, 0]
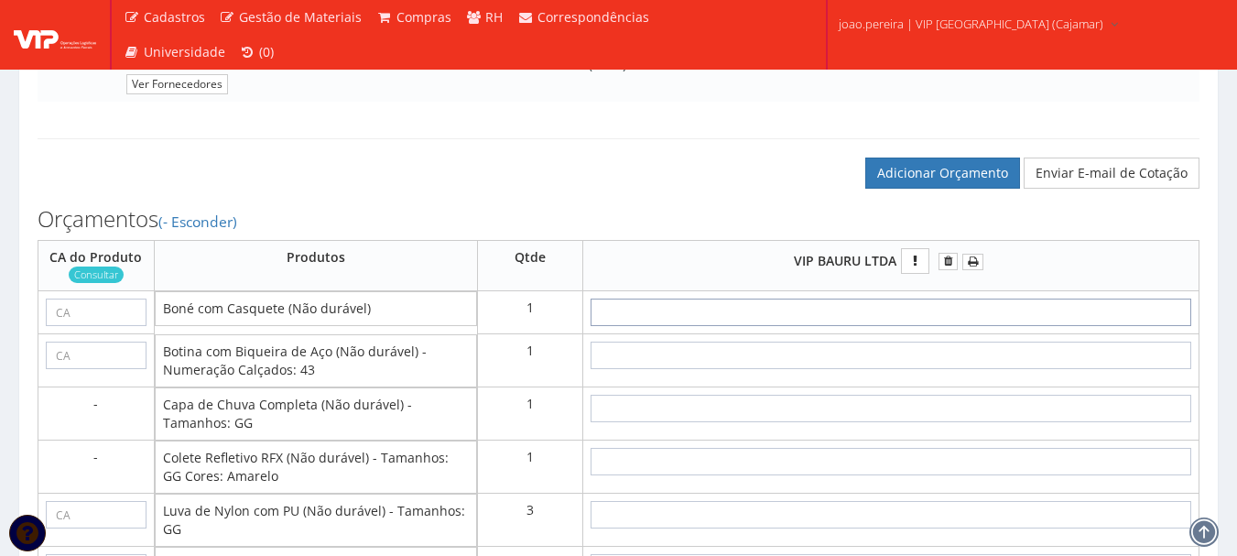
click at [936, 326] on input "text" at bounding box center [891, 312] width 601 height 27
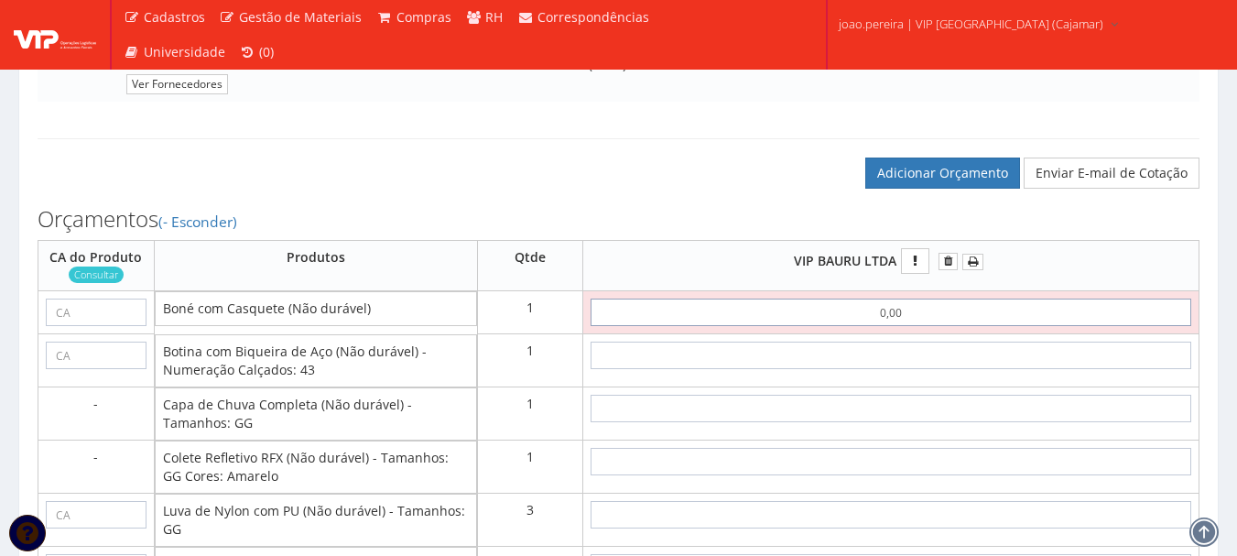
type input "00,01"
type input "0,01"
type input "0"
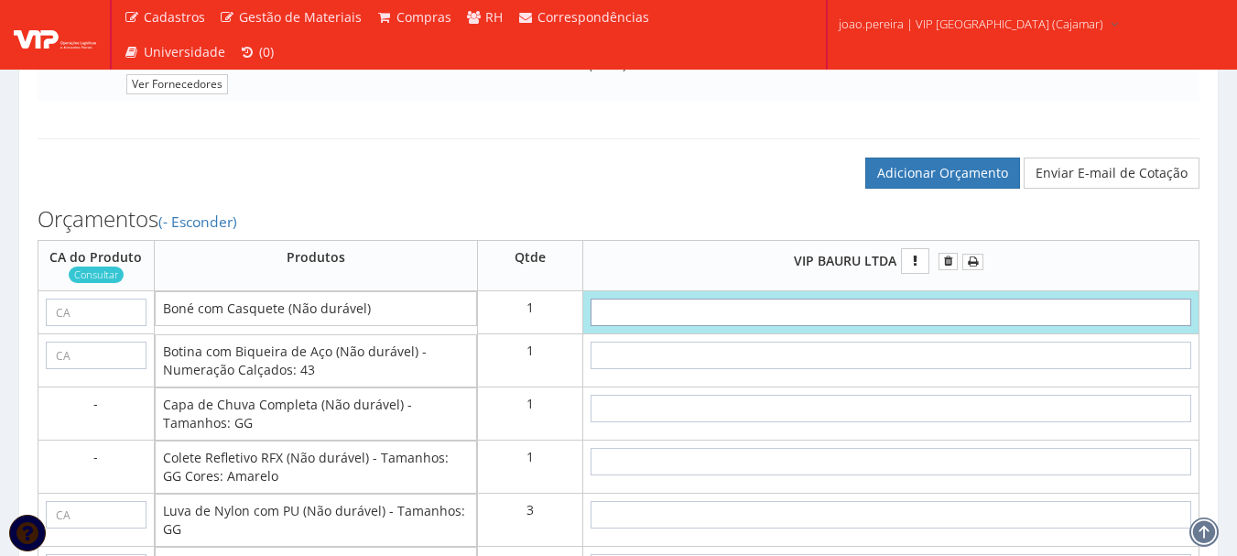
type input "0,00"
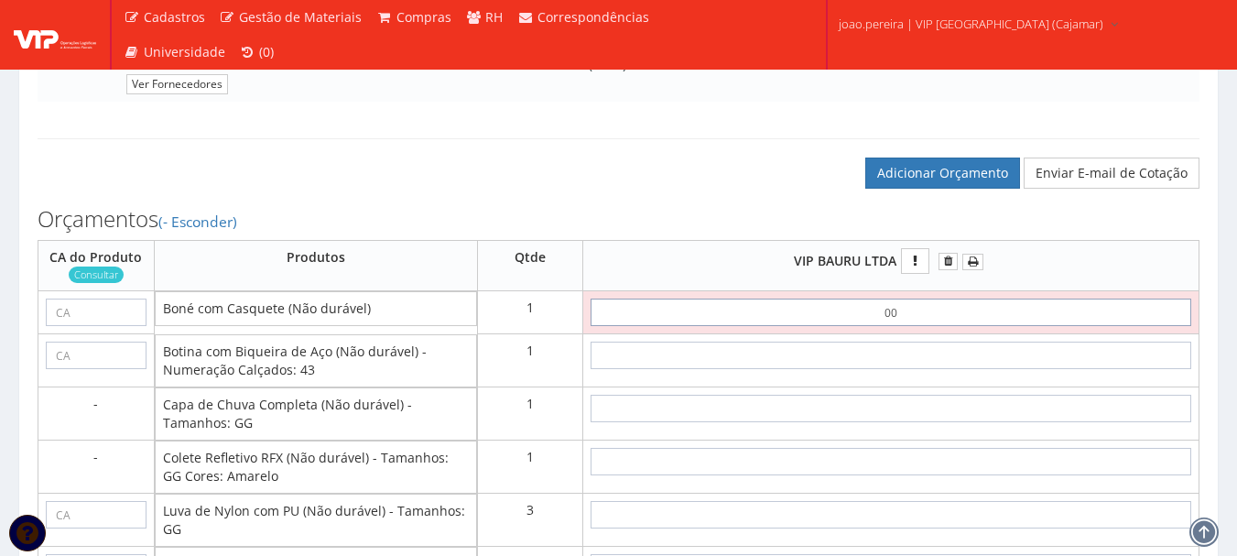
type input "0,01"
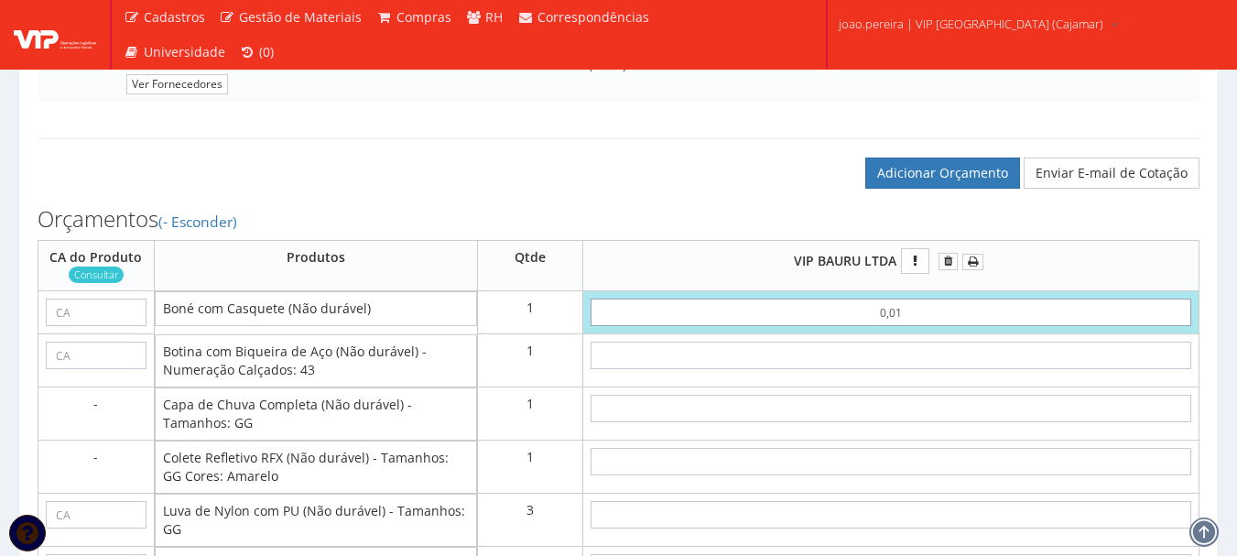
type input "0,01"
type input "0"
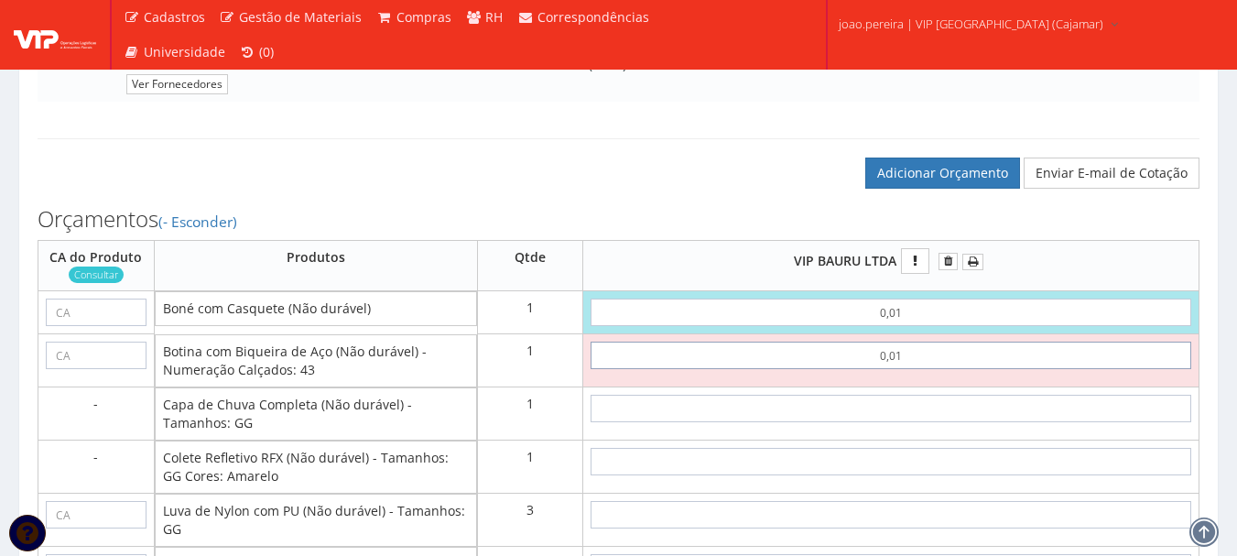
type input "0,01"
type input "0,02"
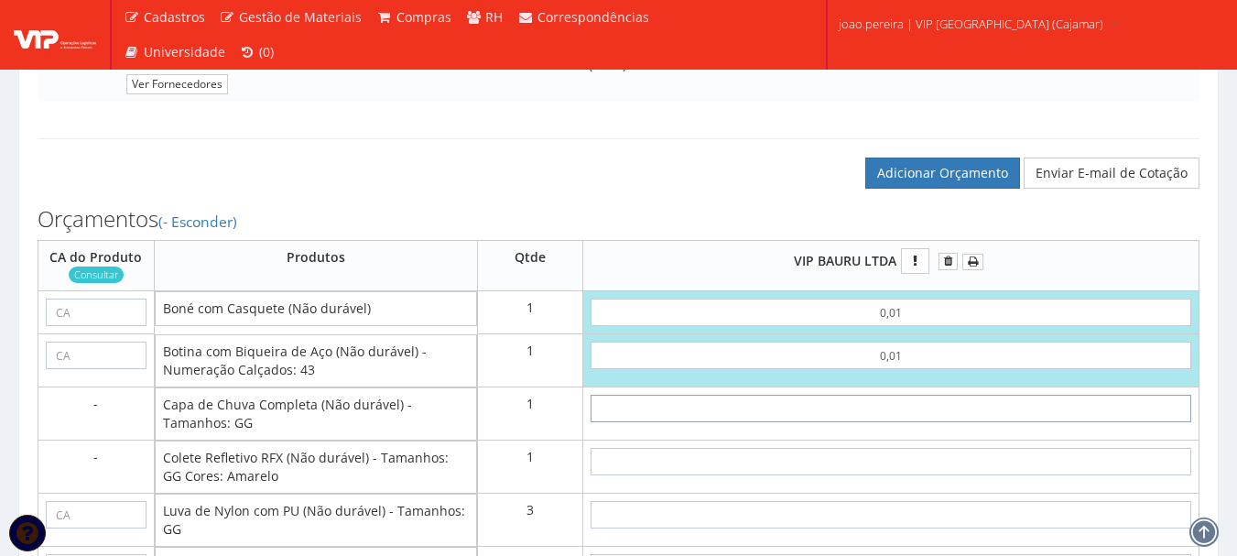
click at [924, 422] on input "text" at bounding box center [891, 408] width 601 height 27
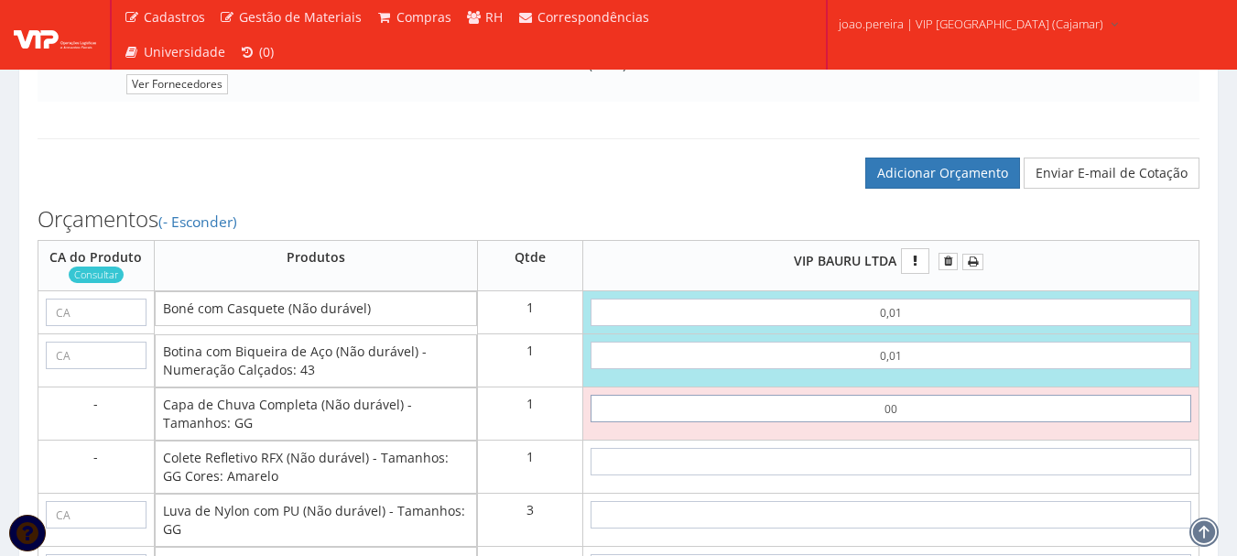
type input "0,01"
type input "0,03"
type input "0,01"
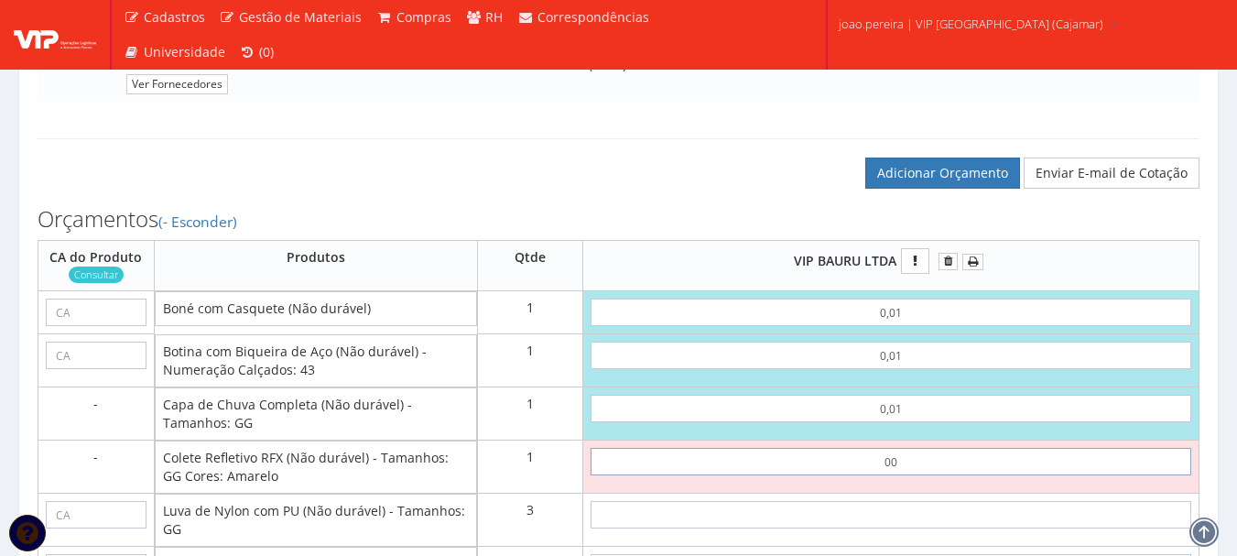
type input "0,01"
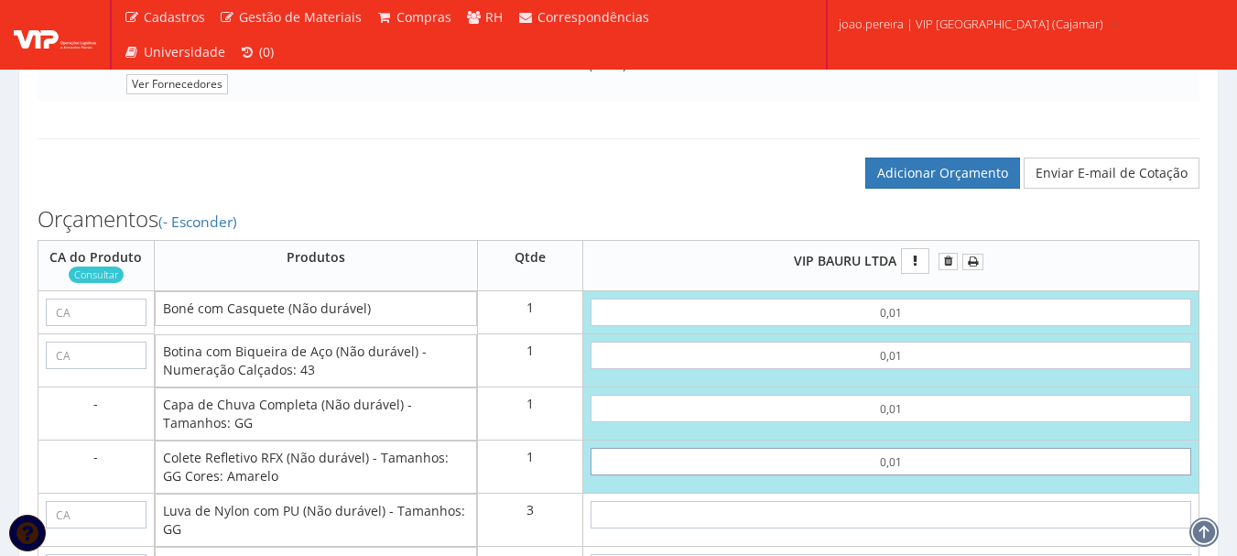
type input "0,04"
type input "0,01"
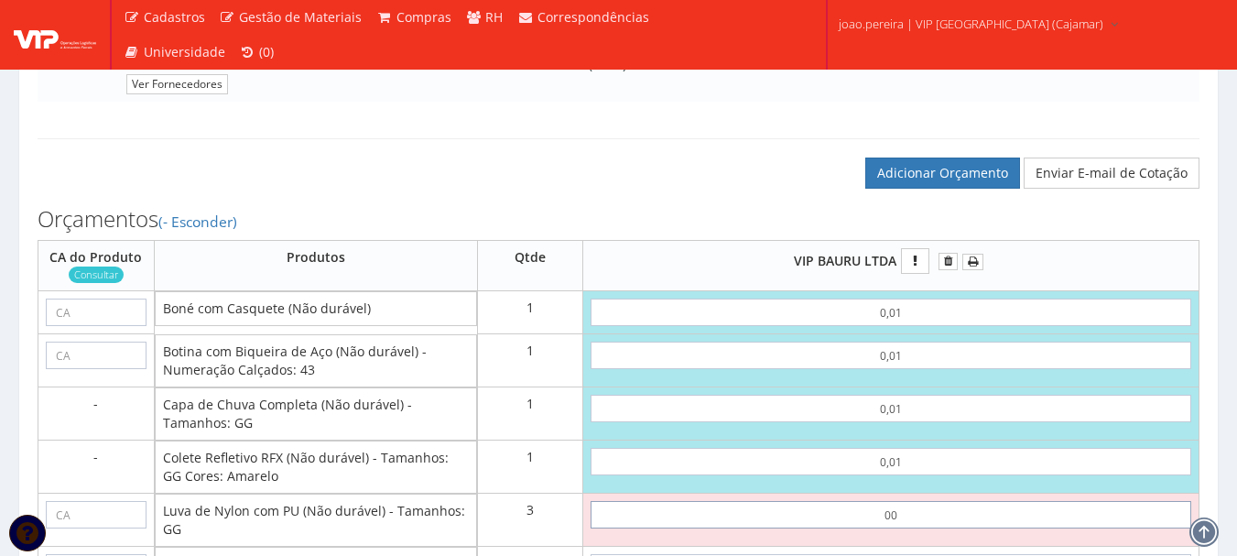
type input "0,01"
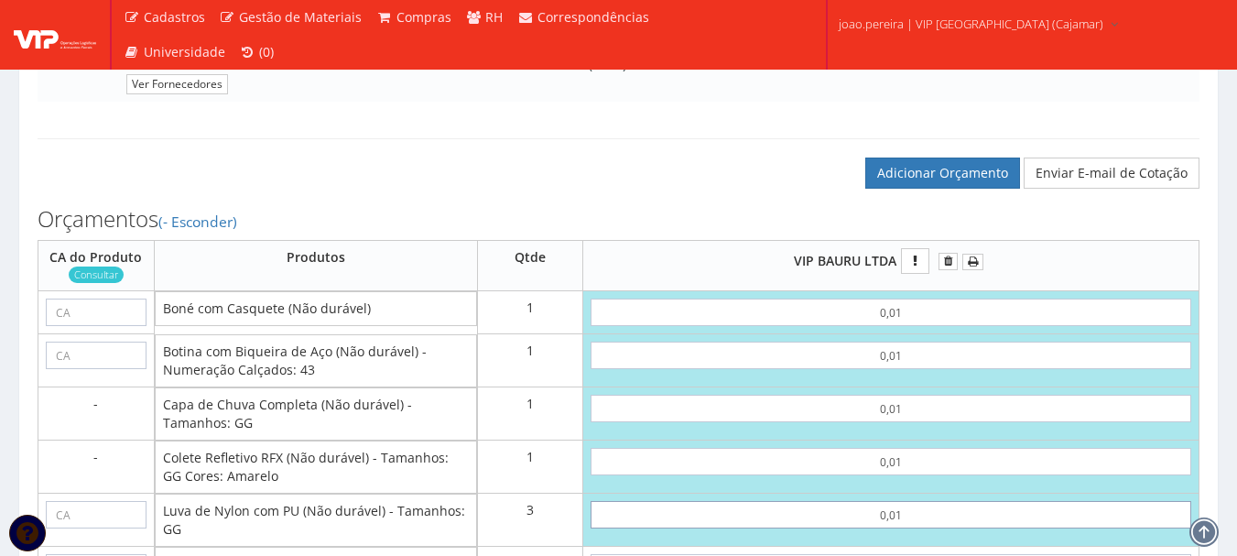
type input "0,07"
type input "0,01"
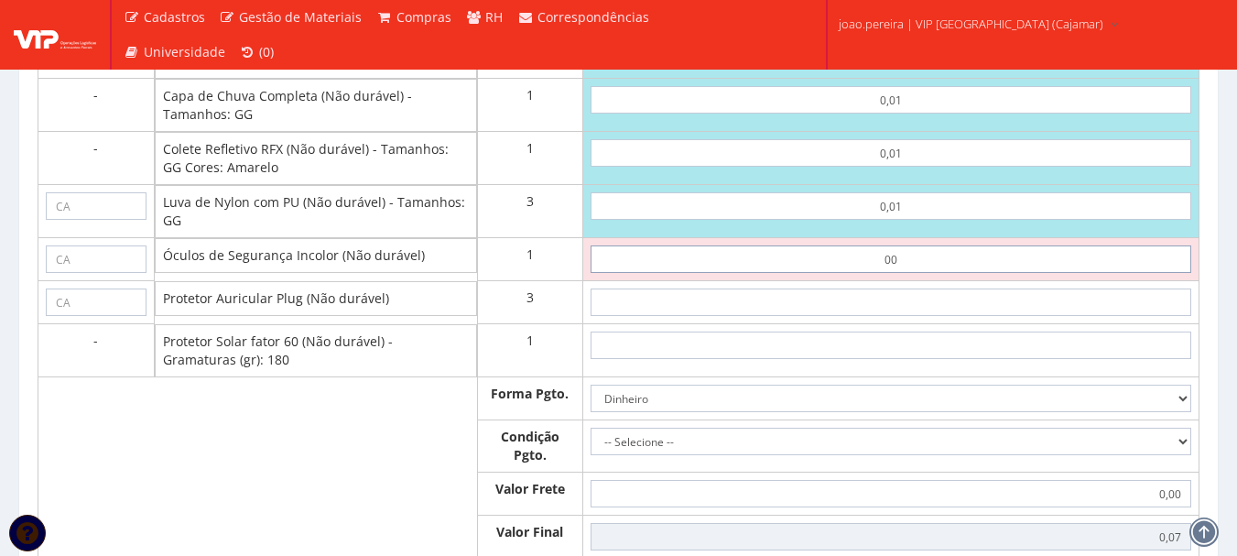
type input "0,01"
type input "0,08"
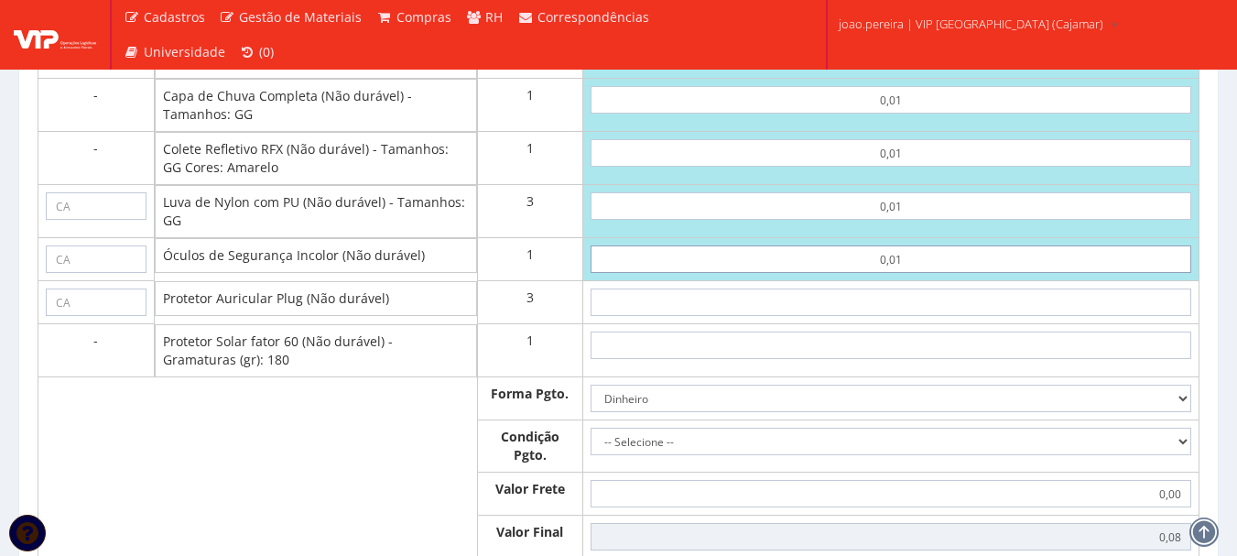
type input "0,01"
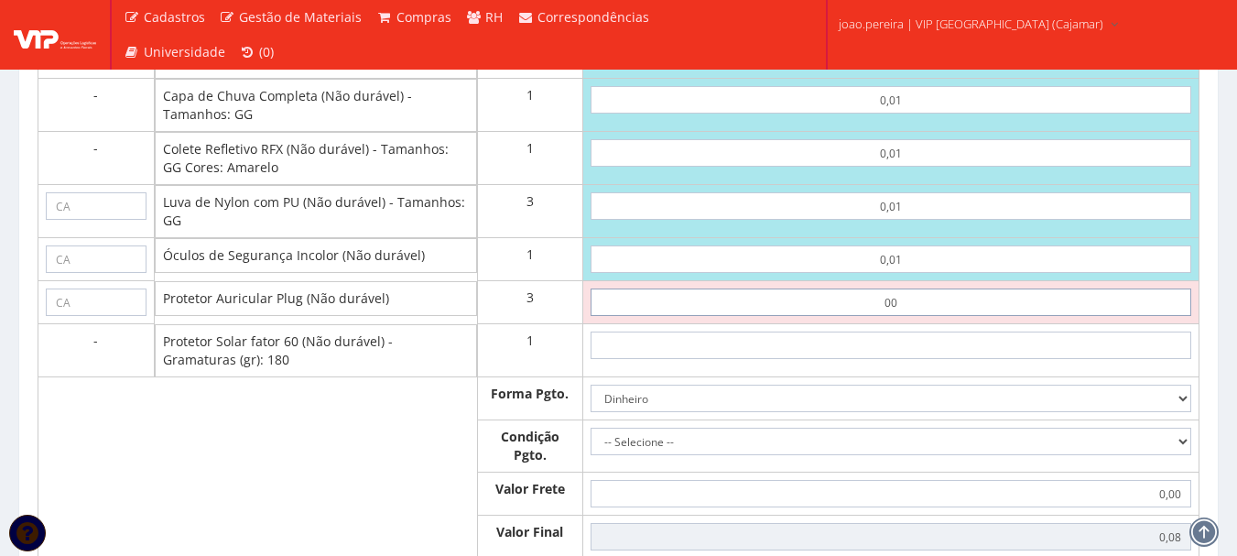
type input "0,01"
type input "0,11"
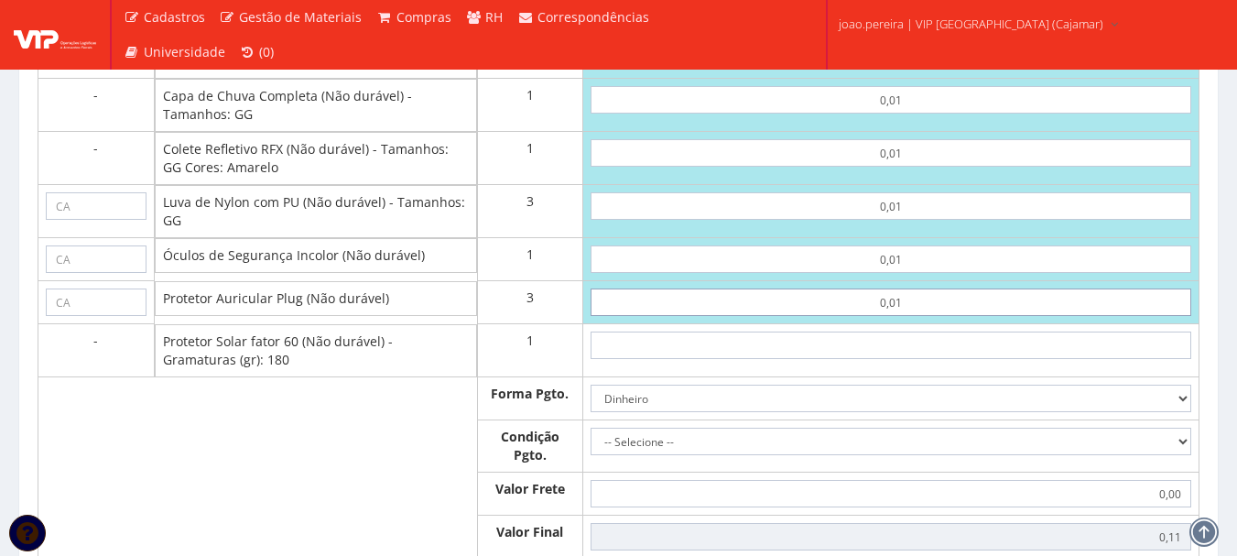
type input "0,01"
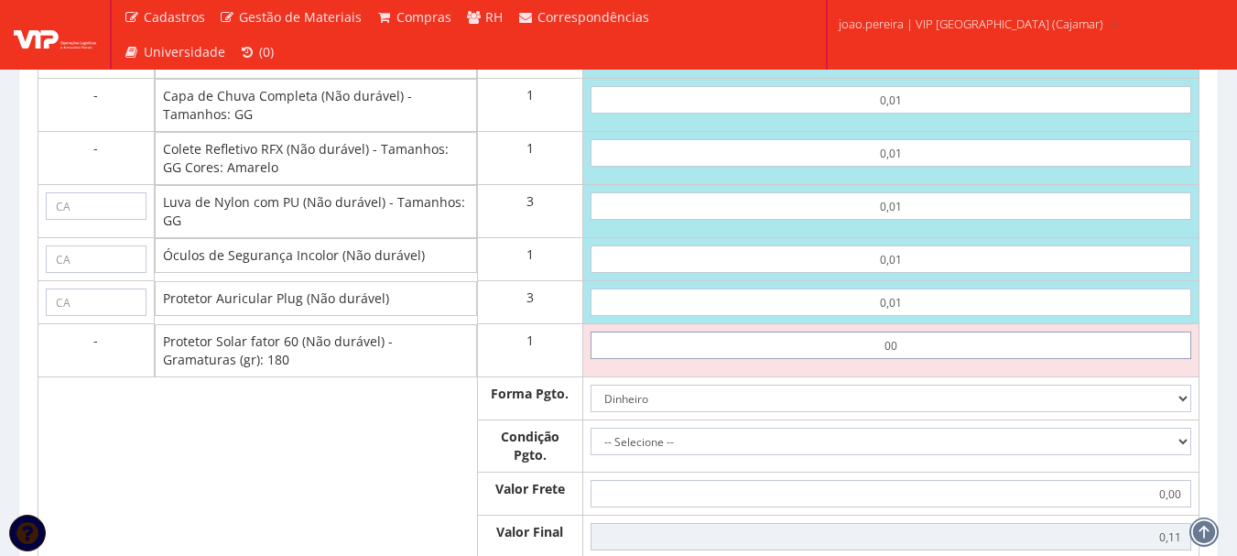
type input "0,01"
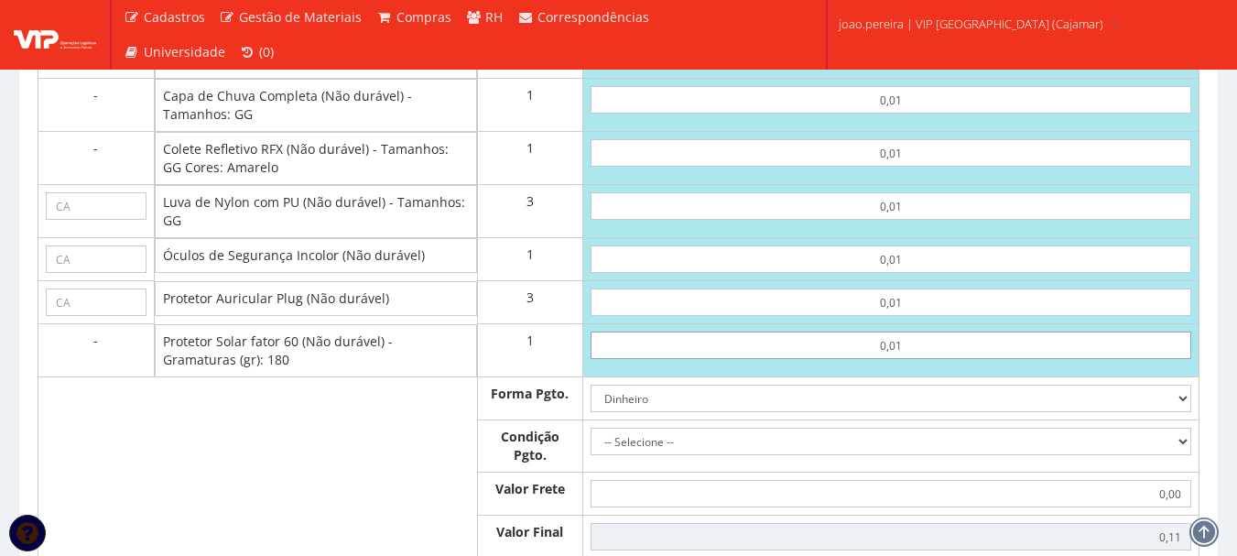
type input "0,12"
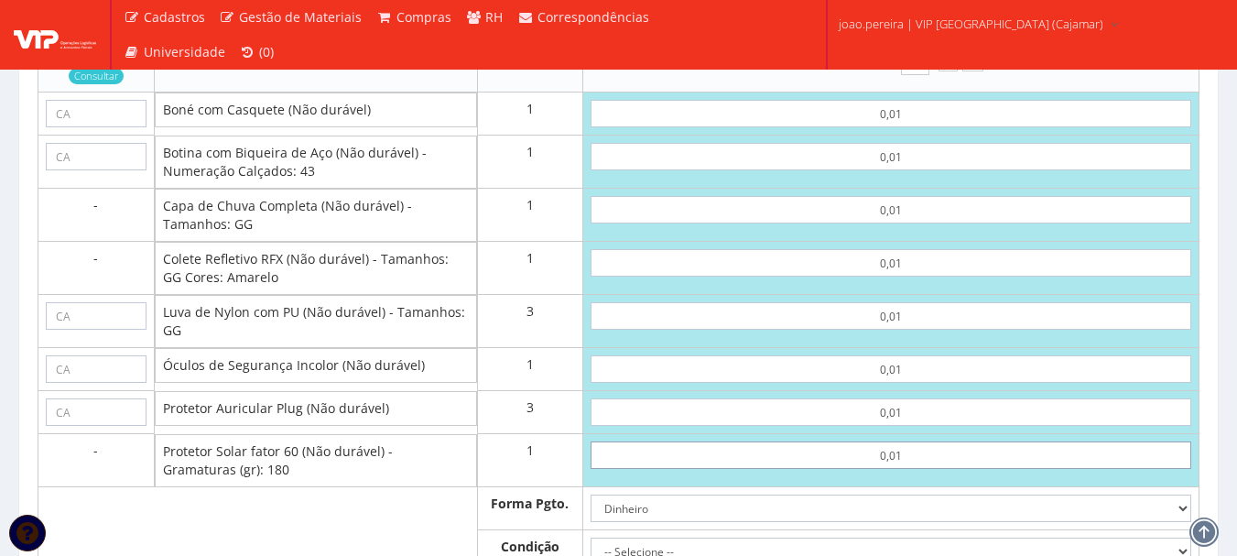
scroll to position [950, 0]
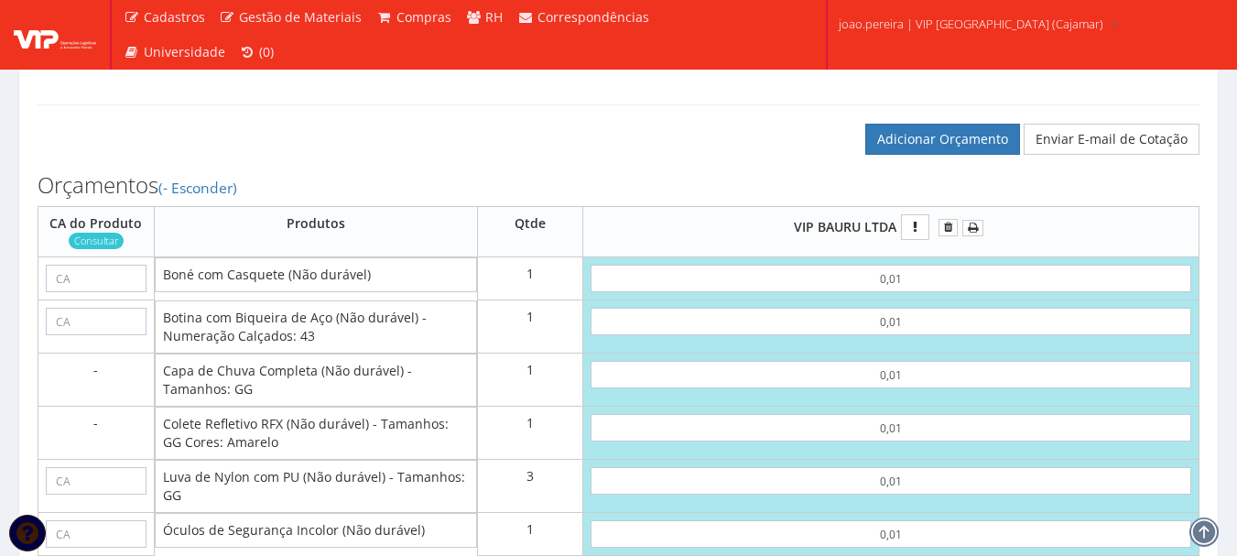
type input "0,01"
click at [93, 289] on input "text" at bounding box center [96, 278] width 101 height 27
click at [95, 292] on input "text" at bounding box center [96, 278] width 101 height 27
paste input "40033"
type input "40033"
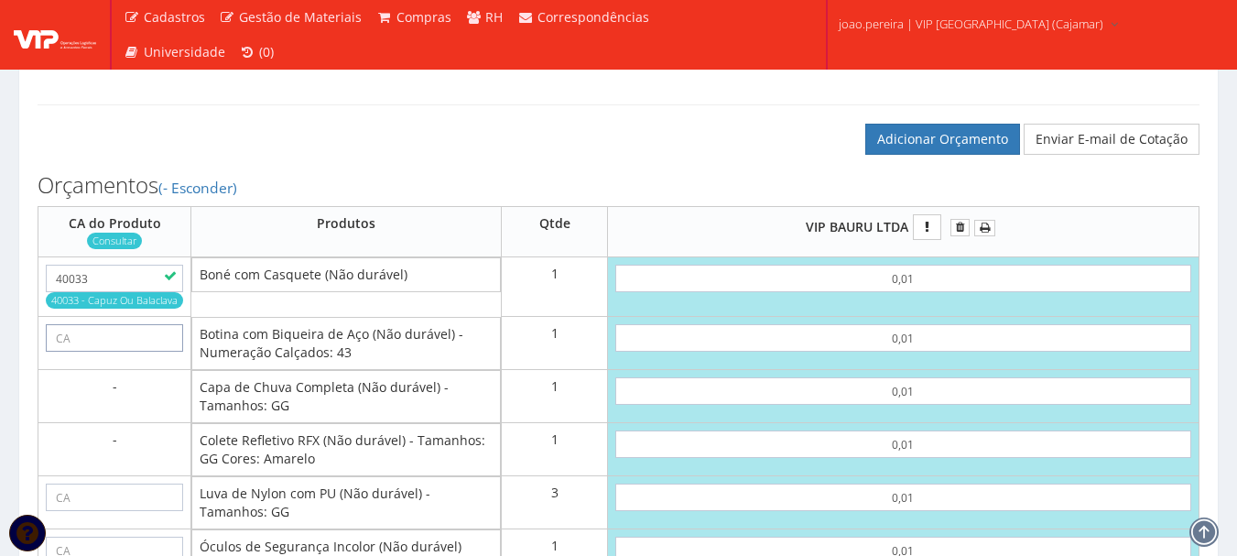
click at [82, 346] on input "text" at bounding box center [114, 337] width 137 height 27
paste input "43339"
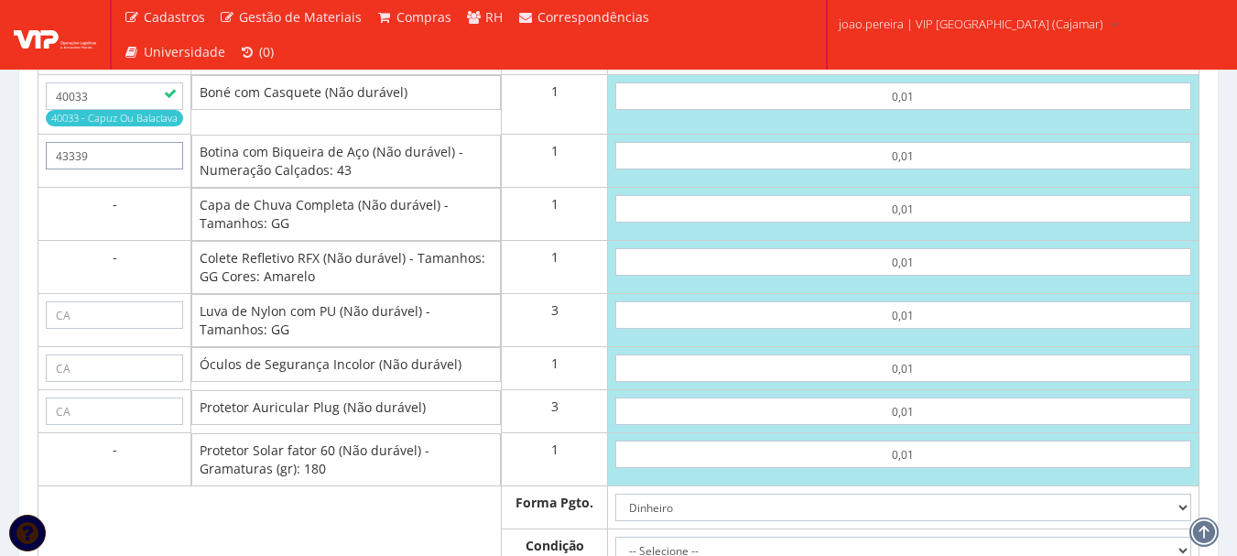
scroll to position [1133, 0]
type input "43339"
drag, startPoint x: 154, startPoint y: 334, endPoint x: 192, endPoint y: 326, distance: 39.3
click at [155, 328] on input "text" at bounding box center [114, 313] width 137 height 27
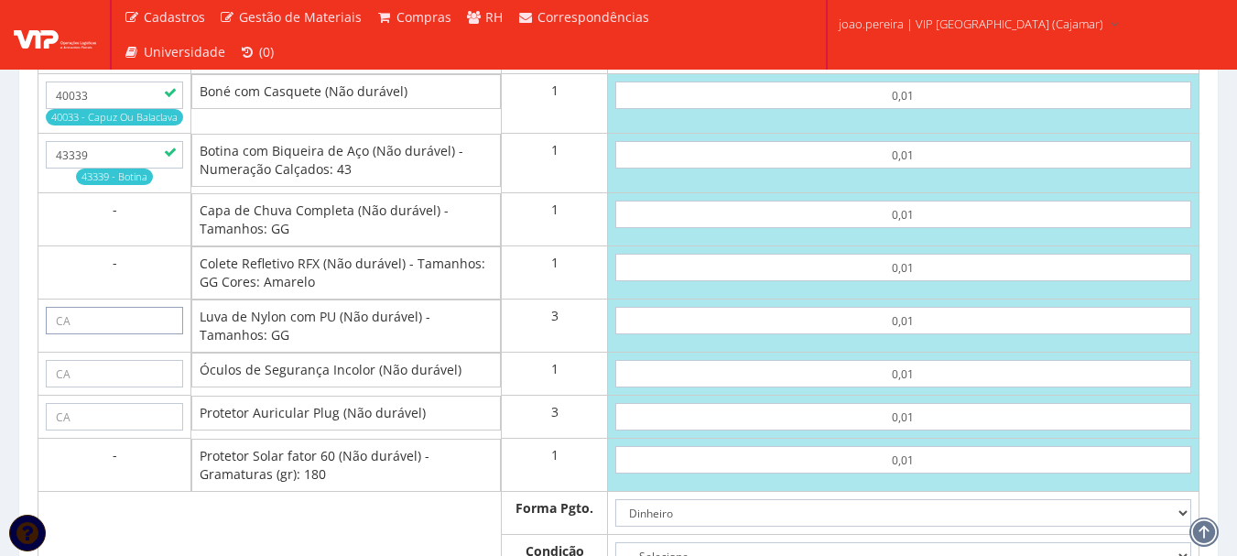
click at [122, 334] on input "text" at bounding box center [114, 320] width 137 height 27
paste input "30916"
type input "30916"
click at [123, 387] on input "text" at bounding box center [114, 373] width 137 height 27
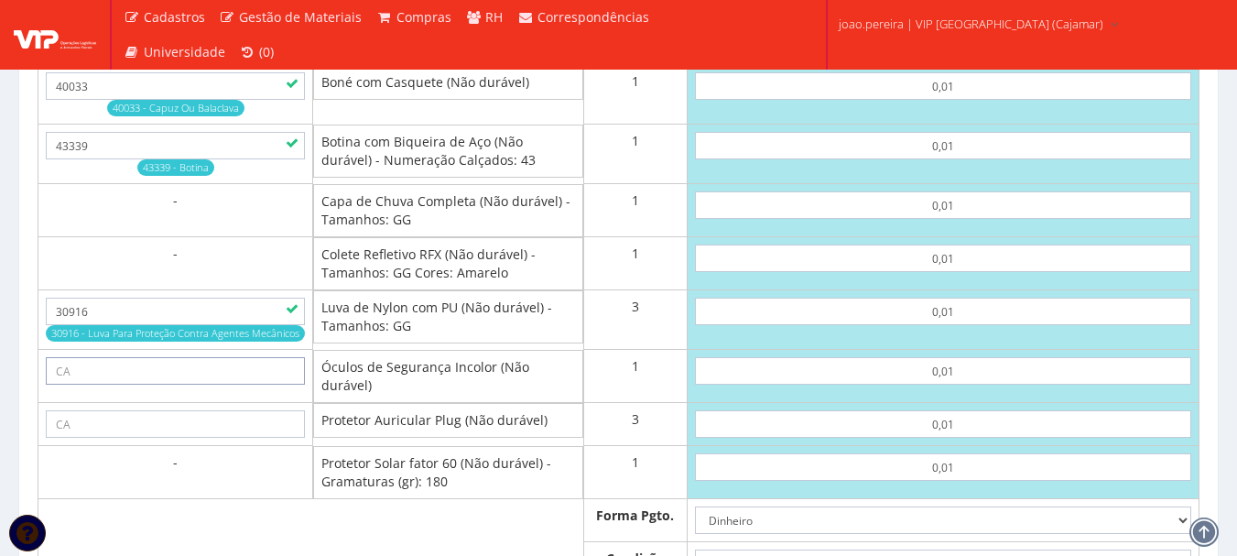
click at [222, 384] on input "text" at bounding box center [175, 370] width 259 height 27
paste input "11268"
type input "11268"
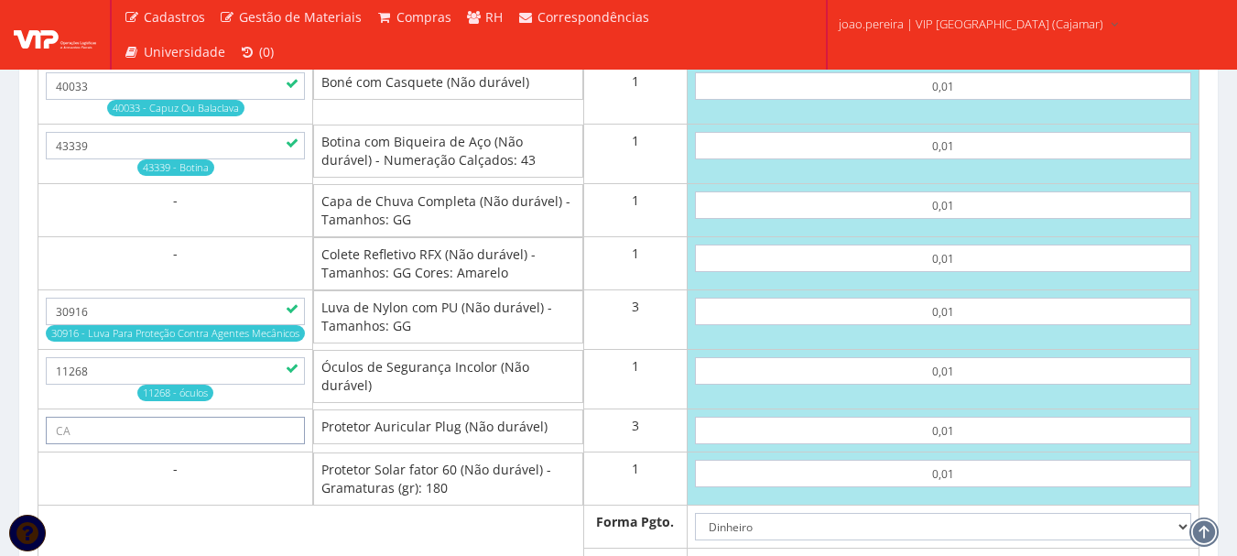
click at [109, 444] on input "text" at bounding box center [175, 430] width 259 height 27
paste input "5745"
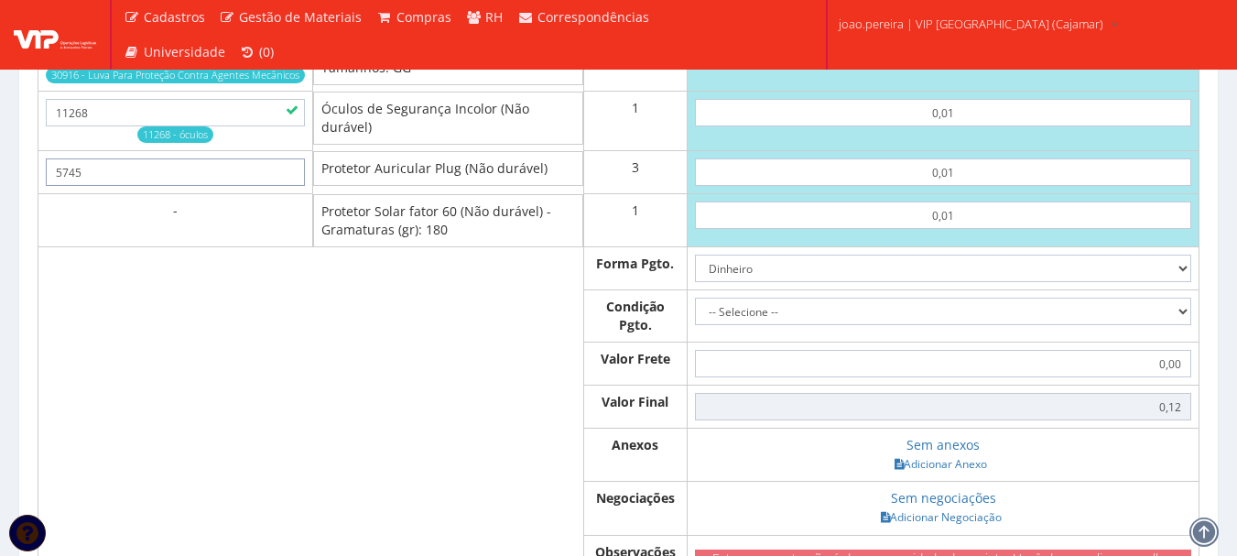
scroll to position [1408, 0]
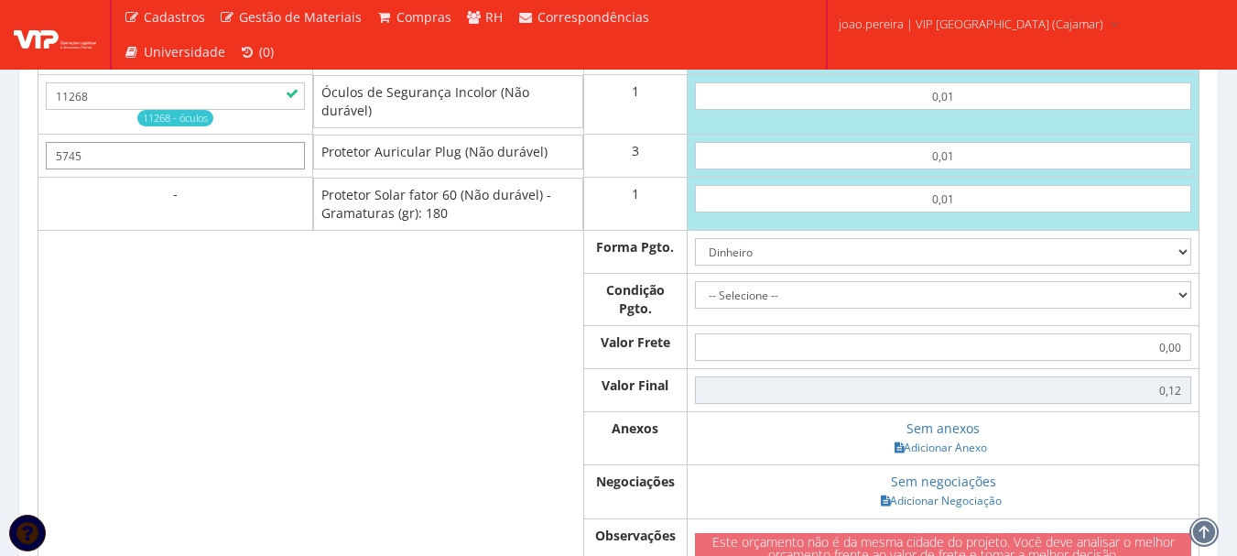
type input "5745"
click at [1136, 309] on select "-- Selecione -- À vista 7 dias 10 dias" at bounding box center [943, 294] width 496 height 27
select select "0"
click at [695, 299] on select "-- Selecione -- À vista 7 dias 10 dias" at bounding box center [943, 294] width 496 height 27
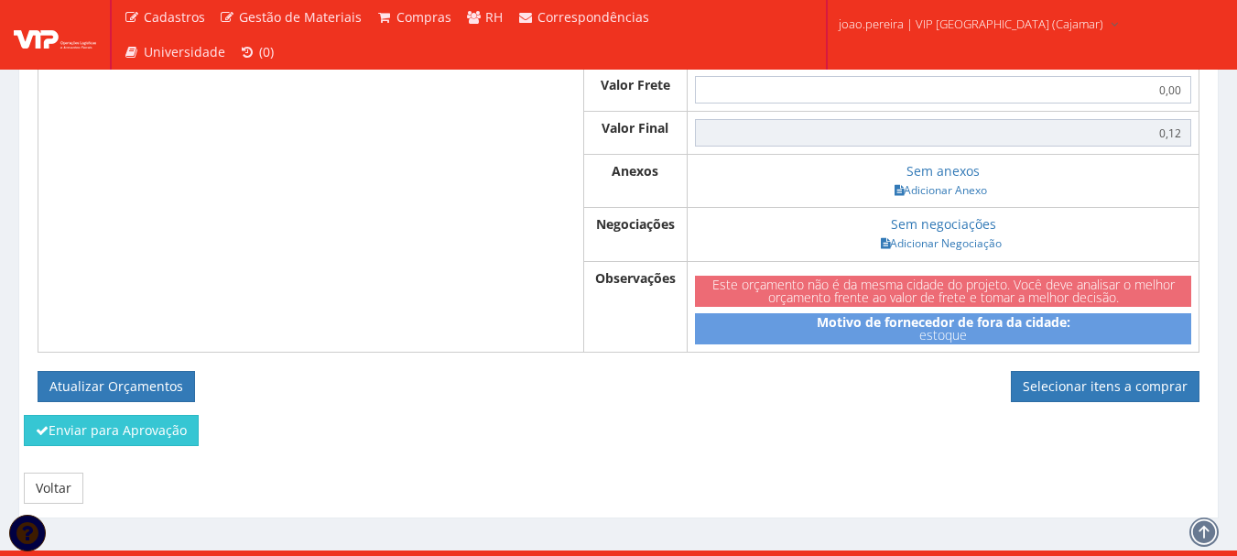
scroll to position [1682, 0]
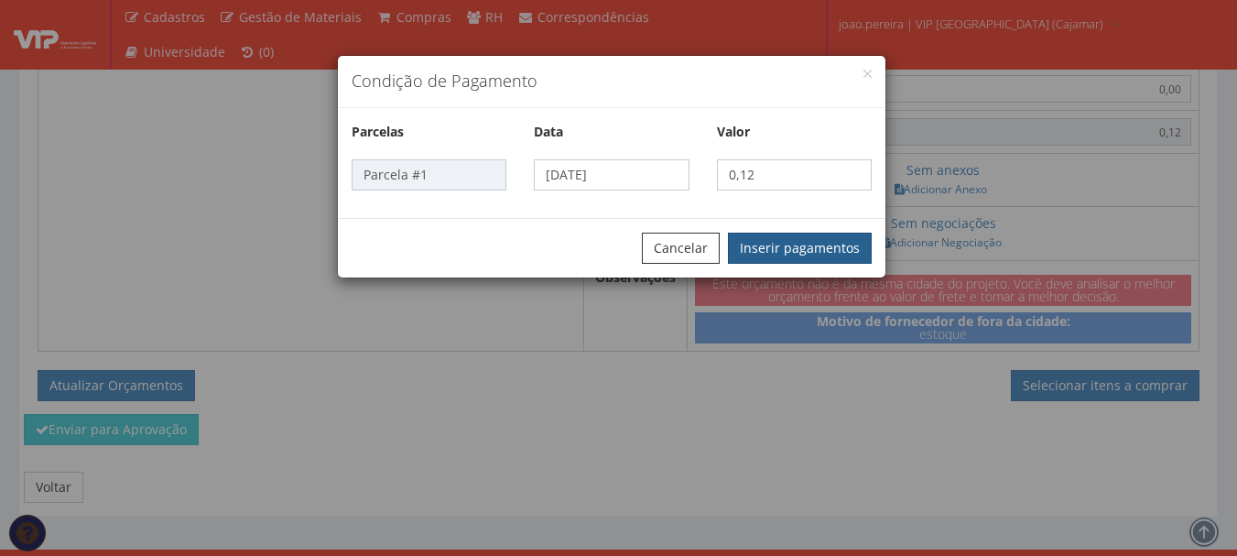
click at [783, 247] on button "Inserir pagamentos" at bounding box center [800, 248] width 144 height 31
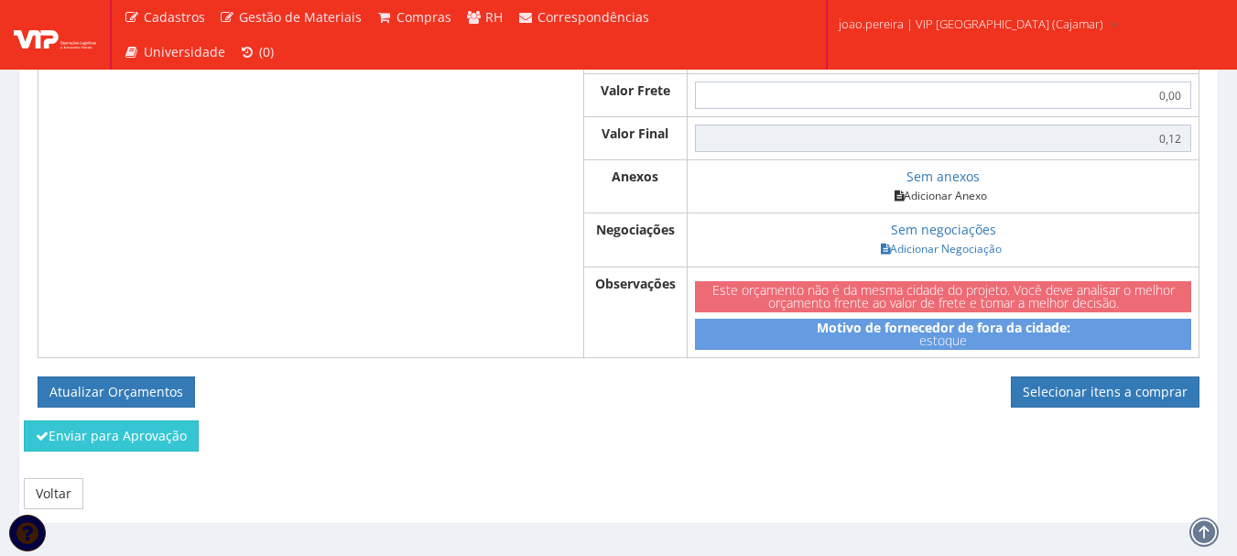
click at [941, 205] on link "Adicionar Anexo" at bounding box center [940, 195] width 103 height 19
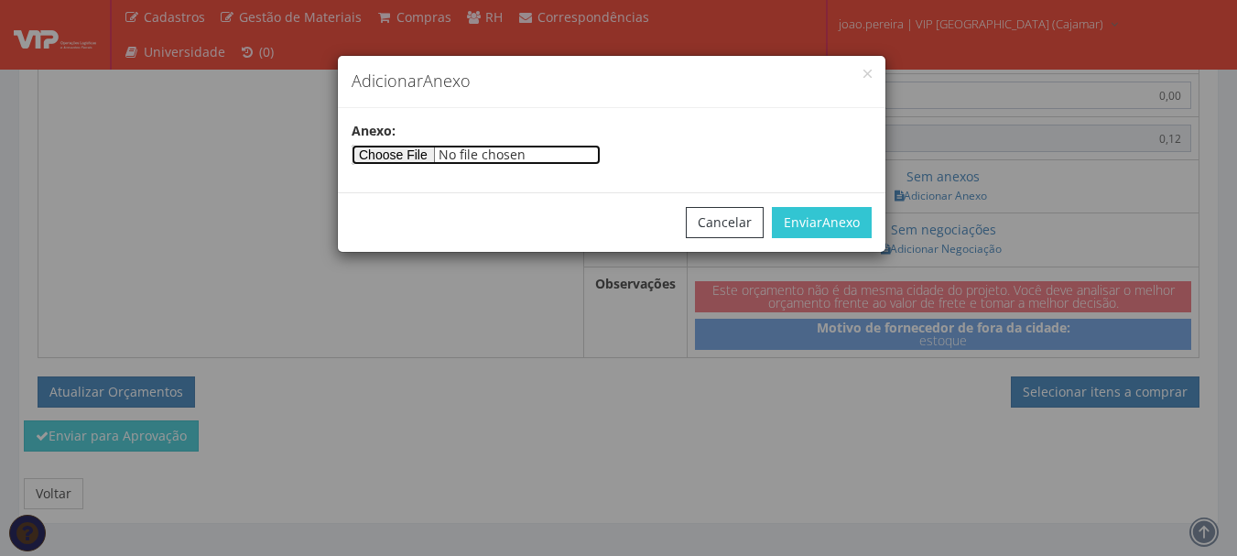
click at [451, 162] on input"] "file" at bounding box center [476, 155] width 249 height 20
type input"] "C:\fakepath\PEDIDOS SEM NOTA FISCAL ESTOQUE.docx"
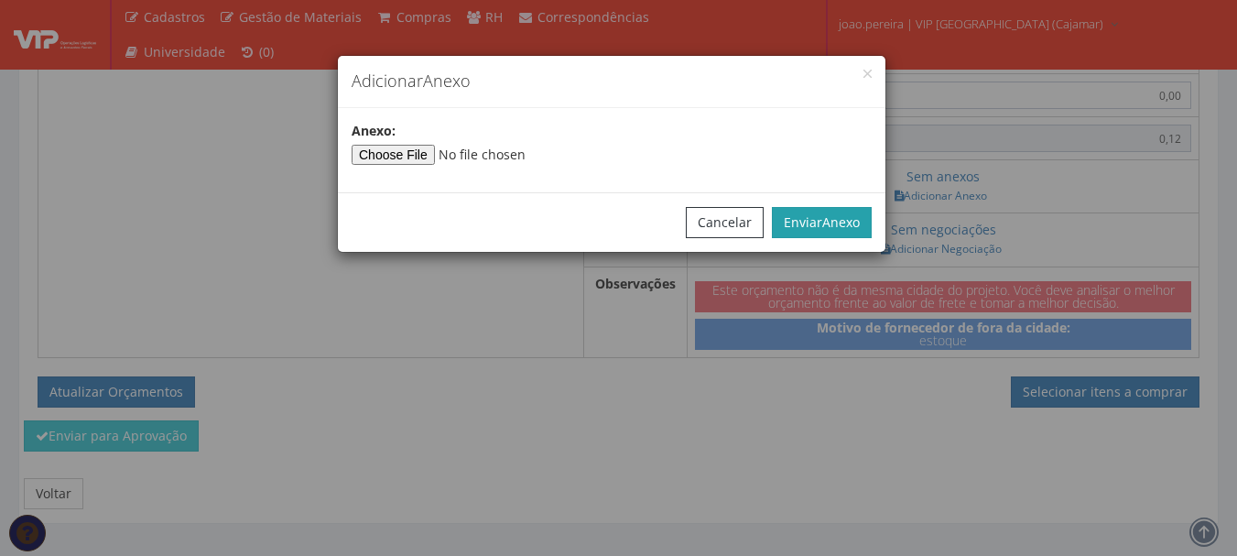
click at [809, 218] on button "Enviar Anexo" at bounding box center [822, 222] width 100 height 31
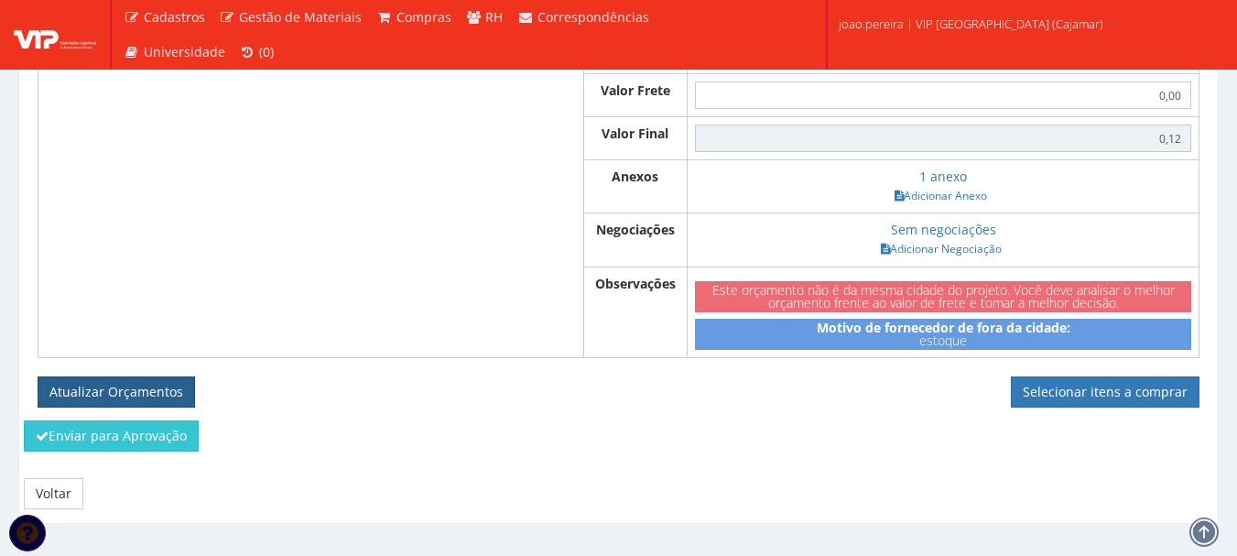
click at [136, 408] on button "Atualizar Orçamentos" at bounding box center [117, 391] width 158 height 31
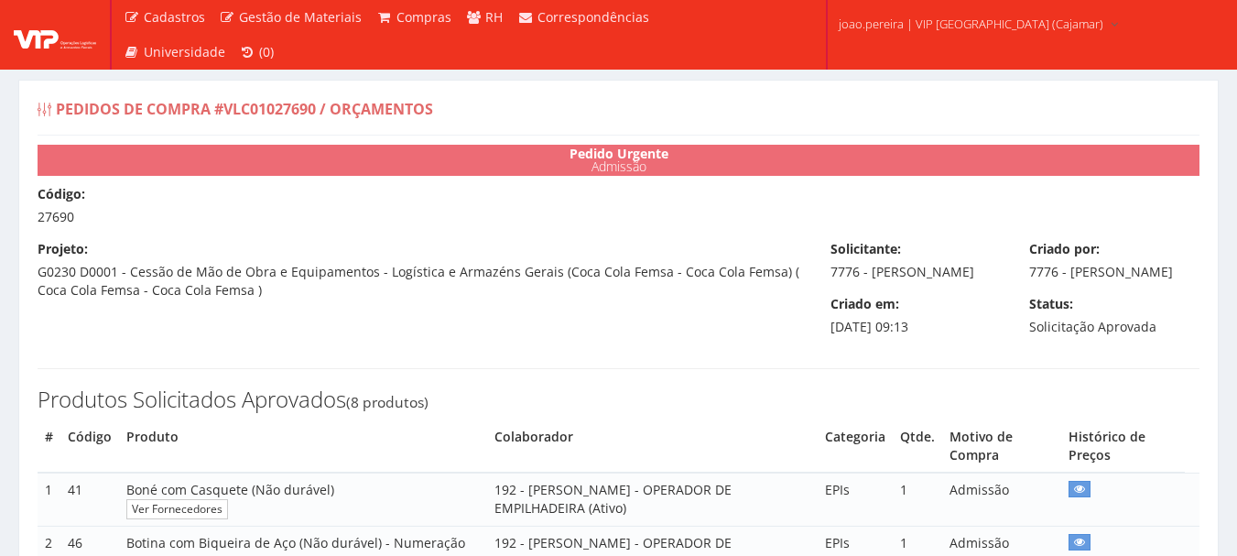
select select "0"
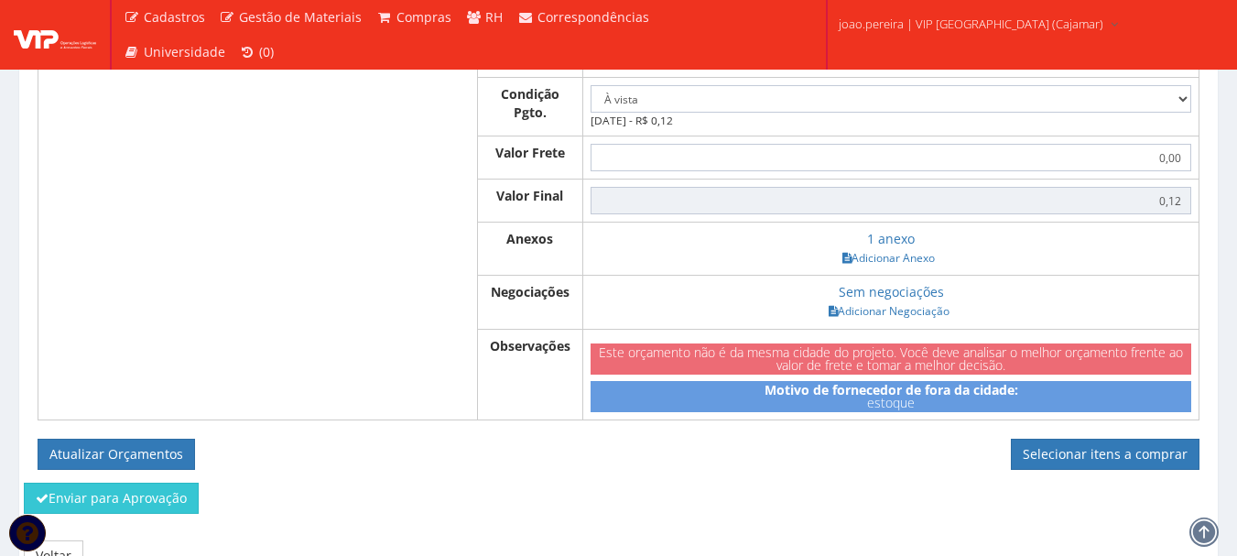
scroll to position [1612, 0]
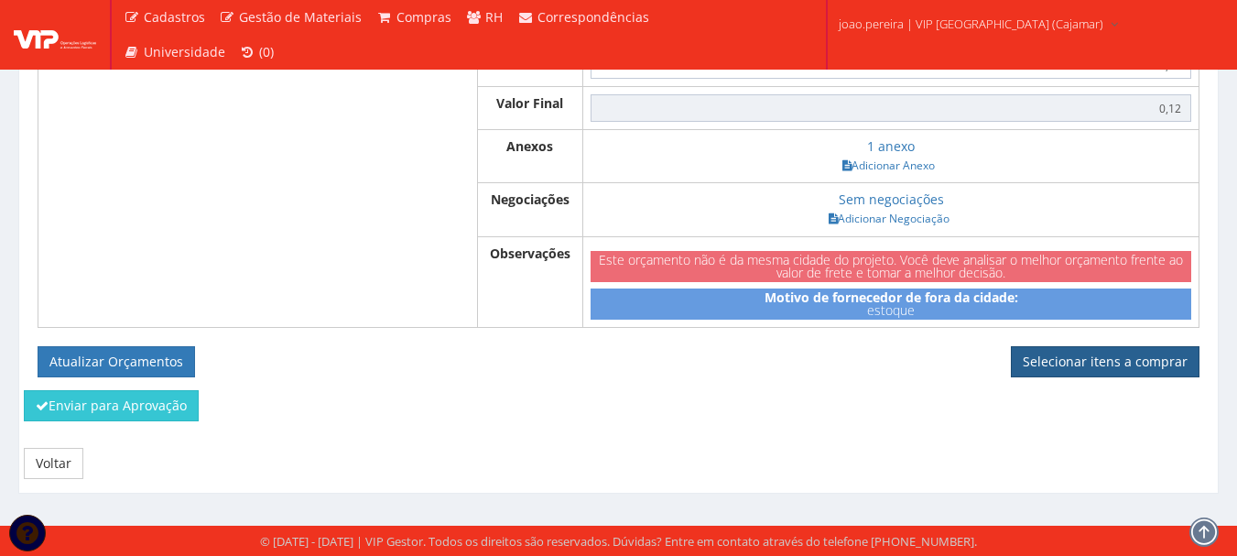
click at [1116, 362] on link "Selecionar itens a comprar" at bounding box center [1105, 361] width 189 height 31
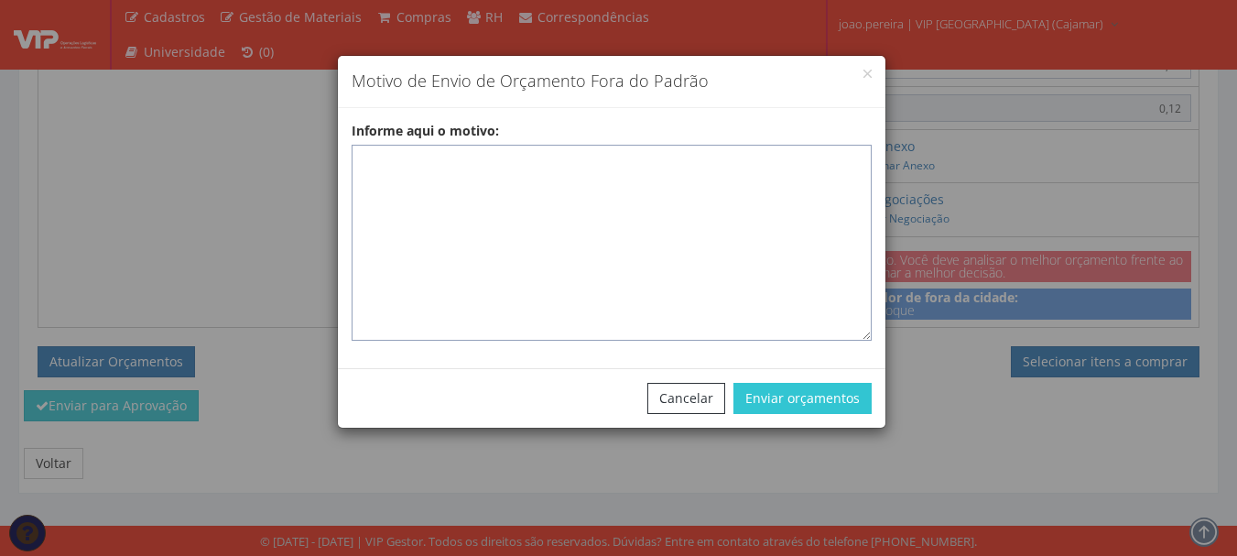
click at [402, 174] on textarea "Informe aqui o motivo:" at bounding box center [612, 243] width 520 height 196
paste textarea "Pedido de compra para emissão de ficha de EPIS ou Uniformes para colaborador - …"
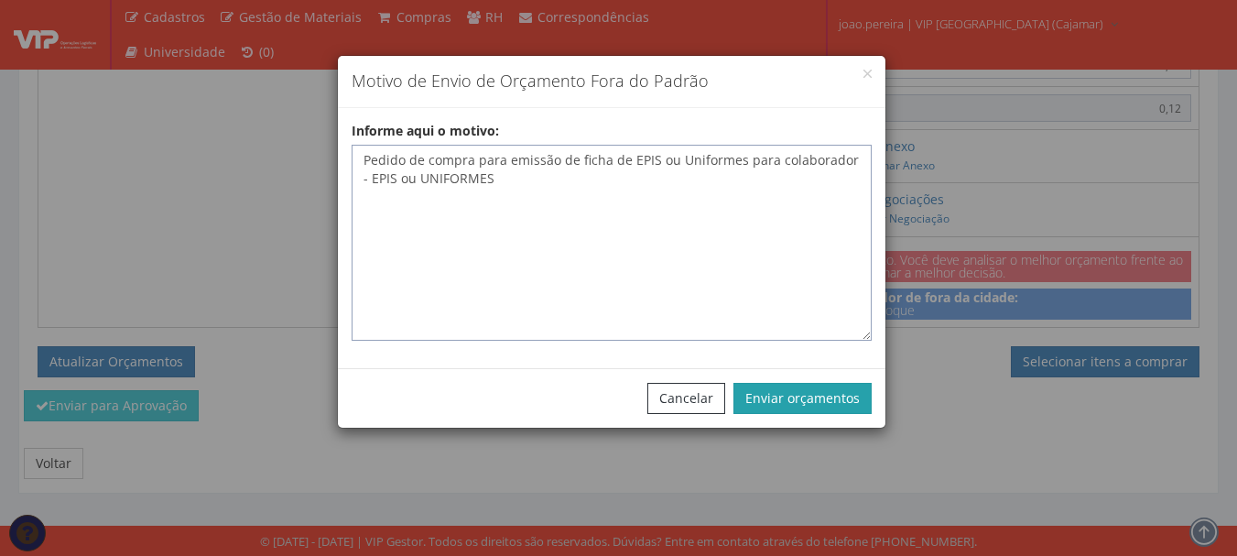
type textarea "Pedido de compra para emissão de ficha de EPIS ou Uniformes para colaborador - …"
click at [784, 381] on div "Cancelar Enviar orçamentos" at bounding box center [612, 398] width 548 height 60
click at [795, 393] on button "Enviar orçamentos" at bounding box center [803, 398] width 138 height 31
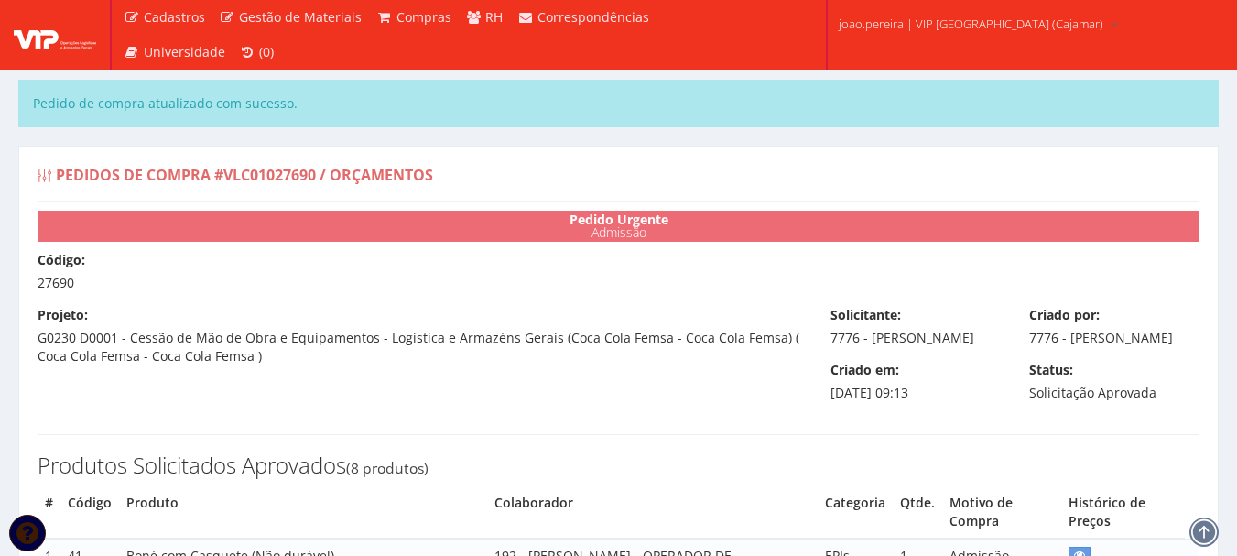
select select "0"
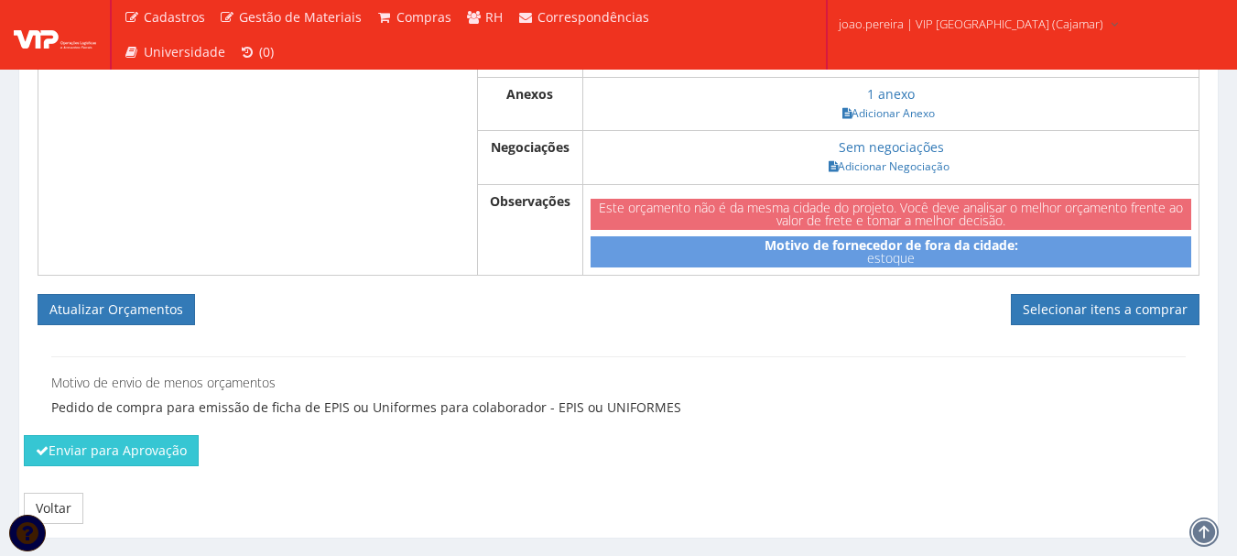
scroll to position [1740, 0]
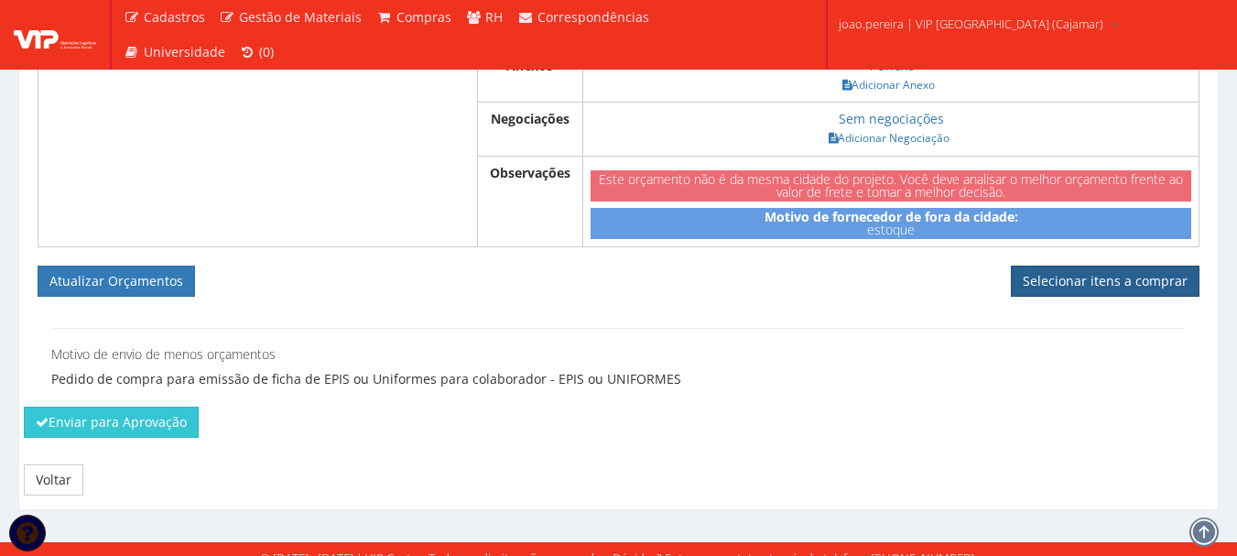
click at [1072, 295] on link "Selecionar itens a comprar" at bounding box center [1105, 281] width 189 height 31
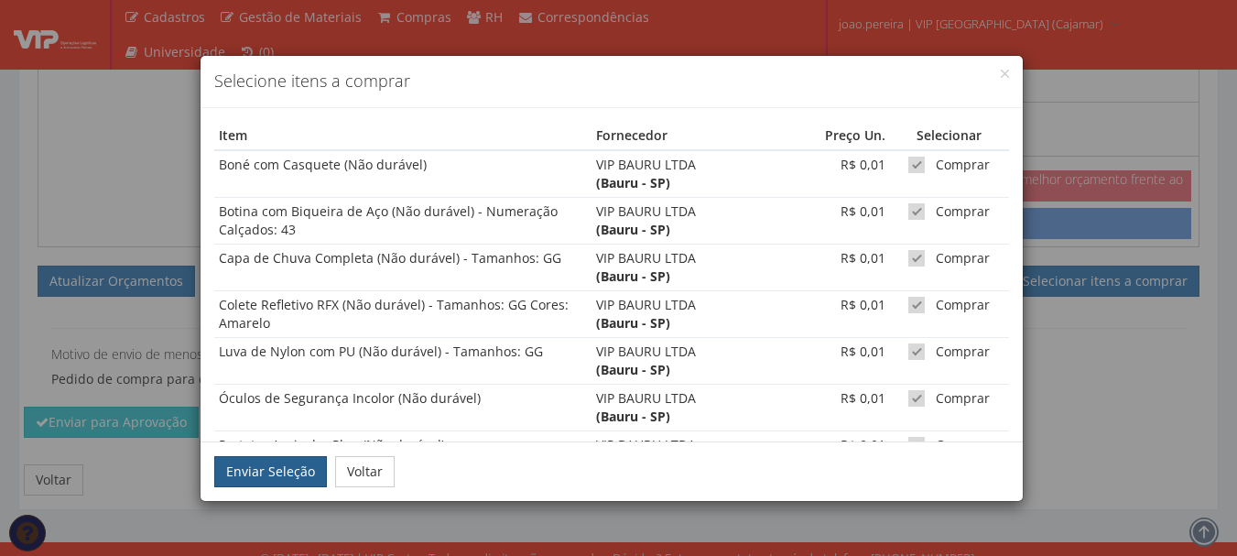
click at [253, 467] on button "Enviar Seleção" at bounding box center [270, 471] width 113 height 31
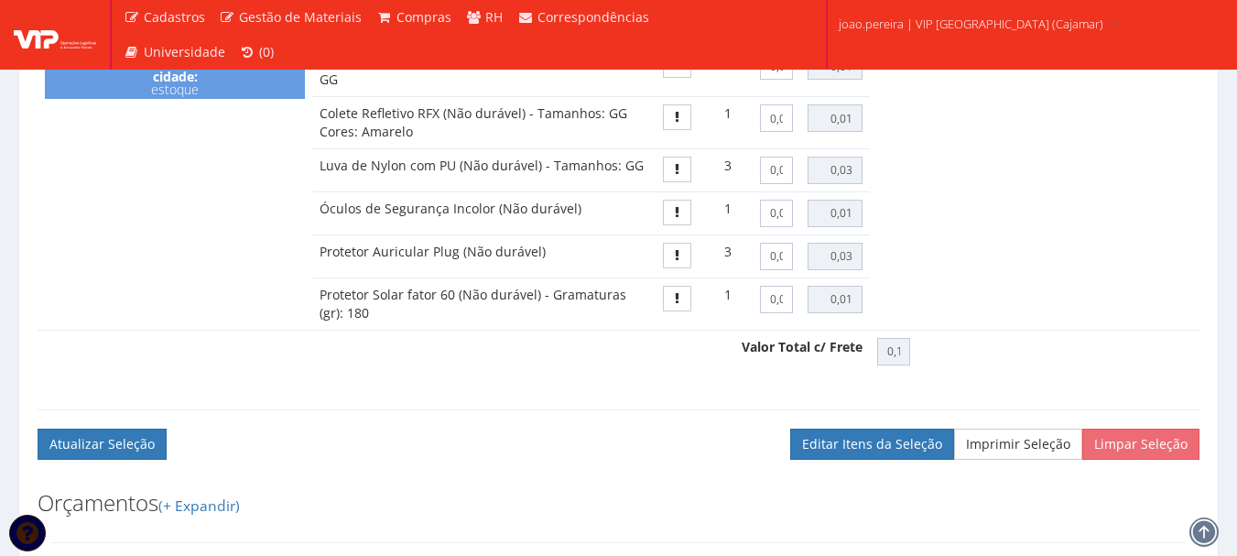
scroll to position [1441, 0]
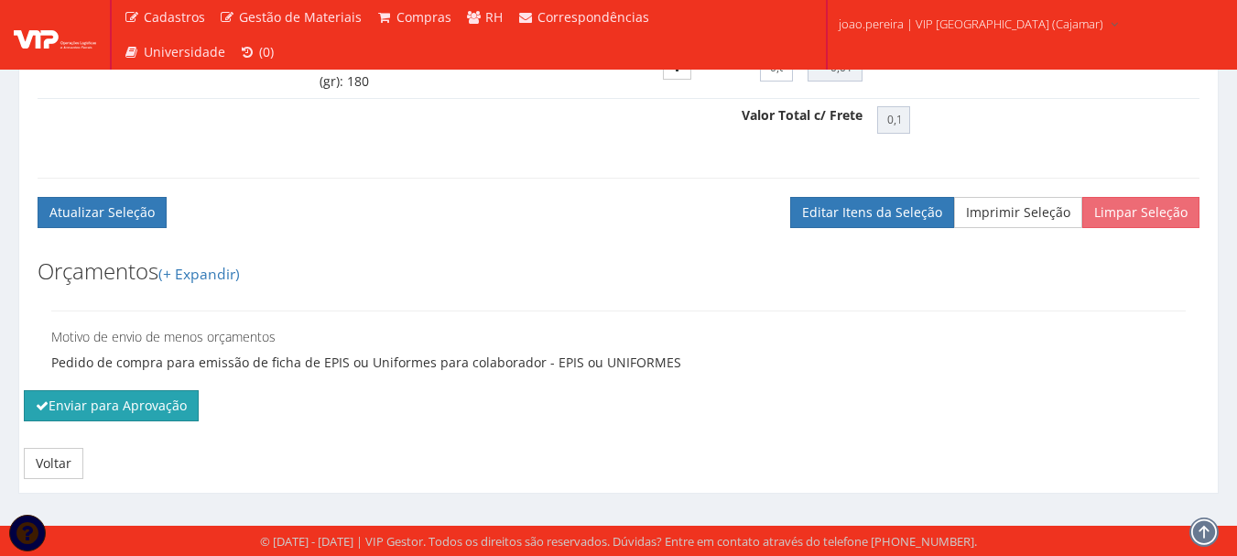
click at [136, 405] on button "Enviar para Aprovação" at bounding box center [111, 405] width 175 height 31
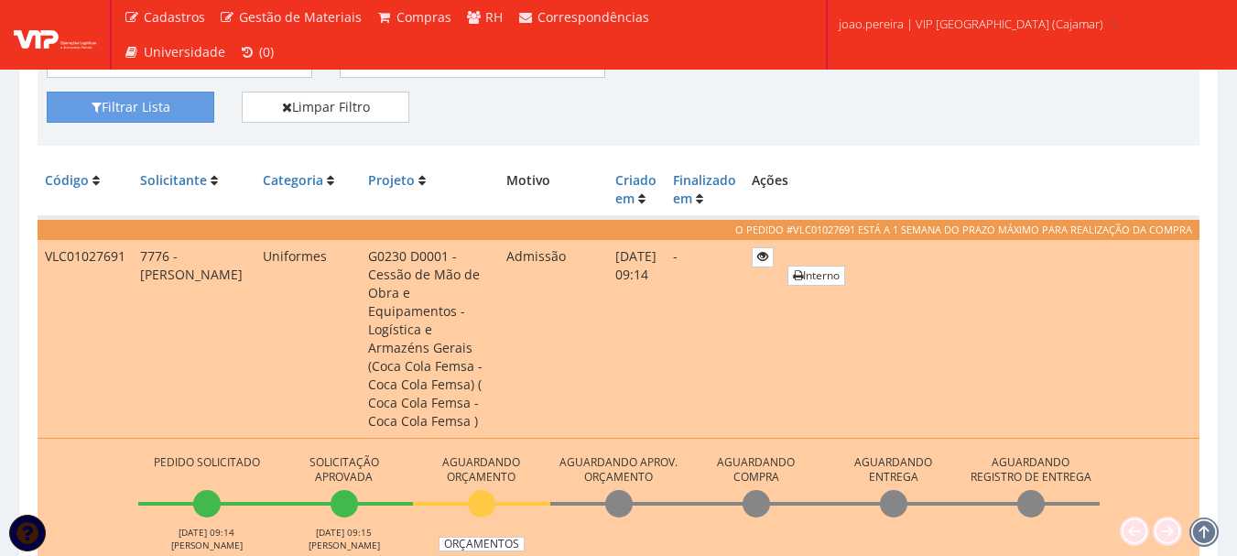
scroll to position [550, 0]
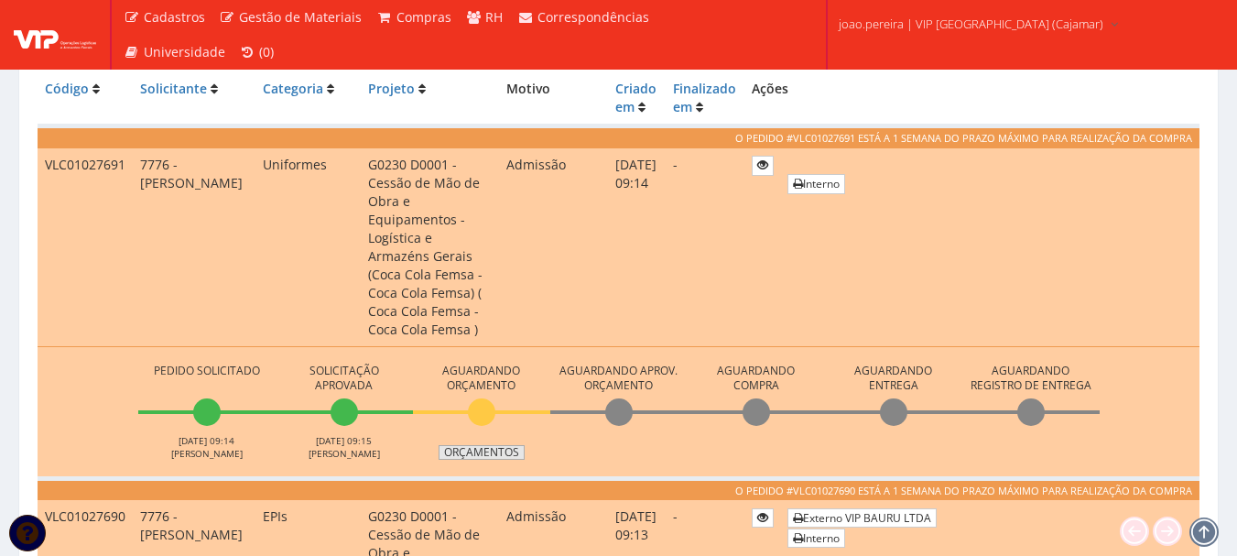
click at [485, 445] on link "Orçamentos" at bounding box center [482, 452] width 86 height 15
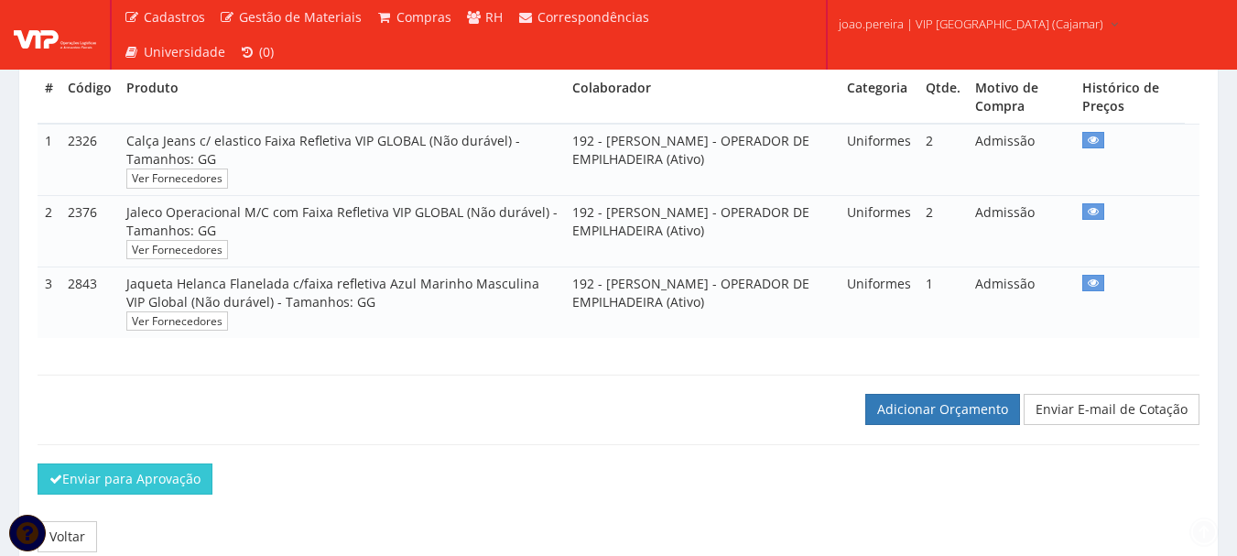
scroll to position [441, 0]
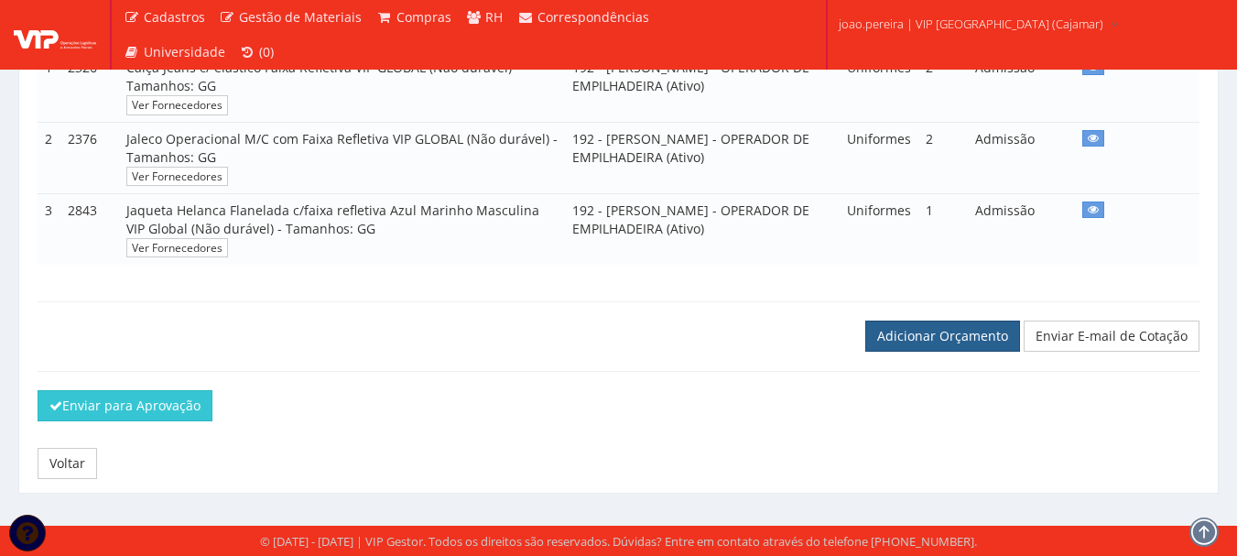
click at [970, 337] on link "Adicionar Orçamento" at bounding box center [943, 336] width 155 height 31
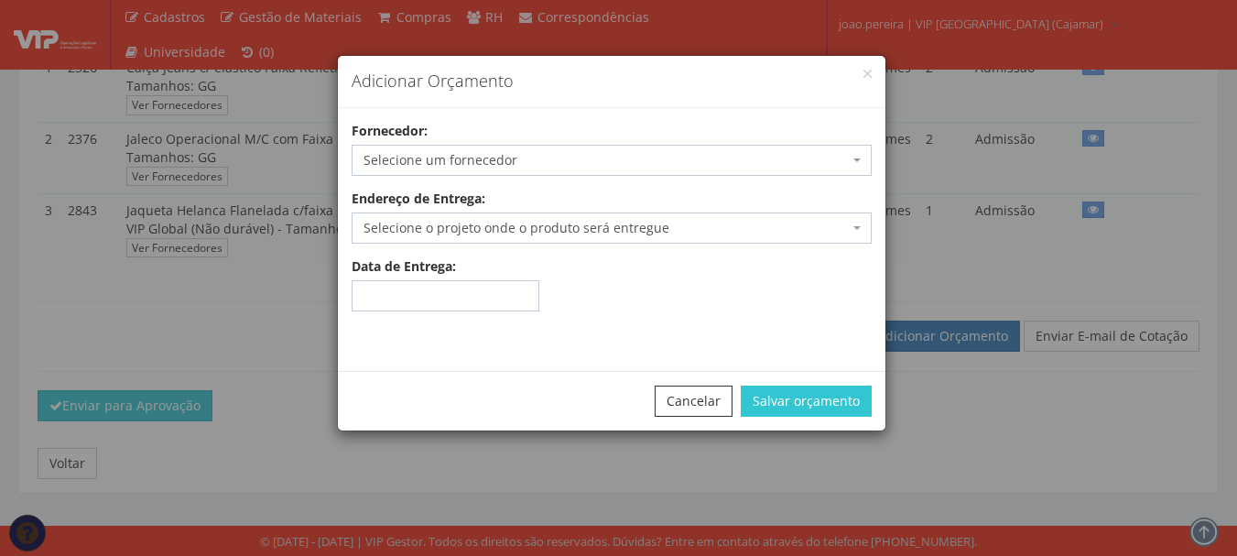
click at [528, 141] on div "Fornecedor: Selecione um fornecedor [GEOGRAPHIC_DATA] - [GEOGRAPHIC_DATA]/[GEOG…" at bounding box center [612, 149] width 548 height 54
click at [526, 152] on span "Selecione um fornecedor" at bounding box center [606, 160] width 485 height 18
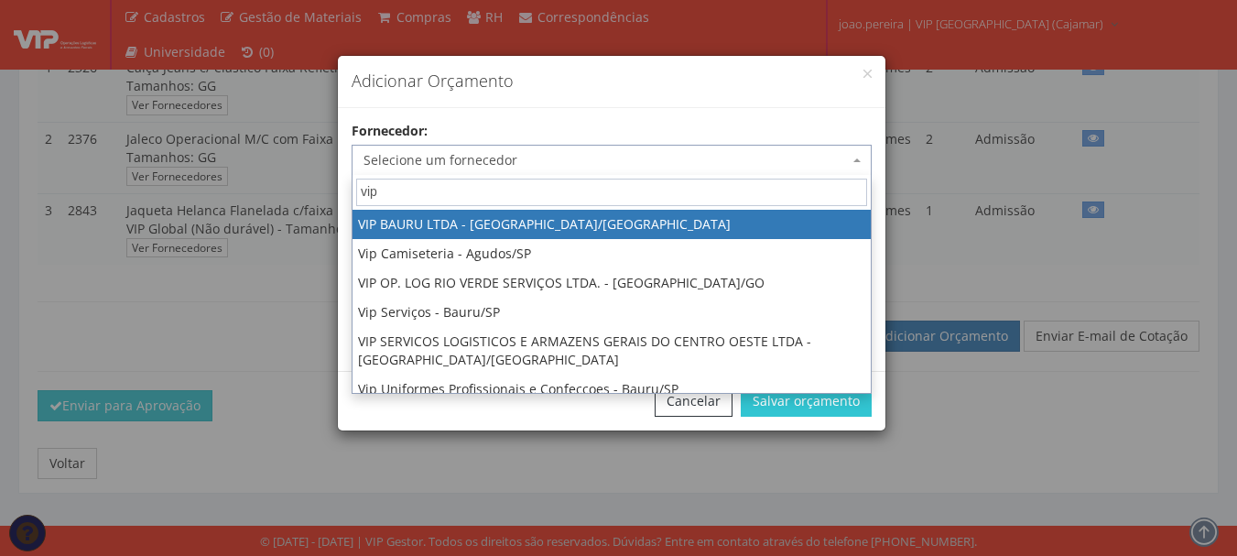
type input "vip"
select select "532"
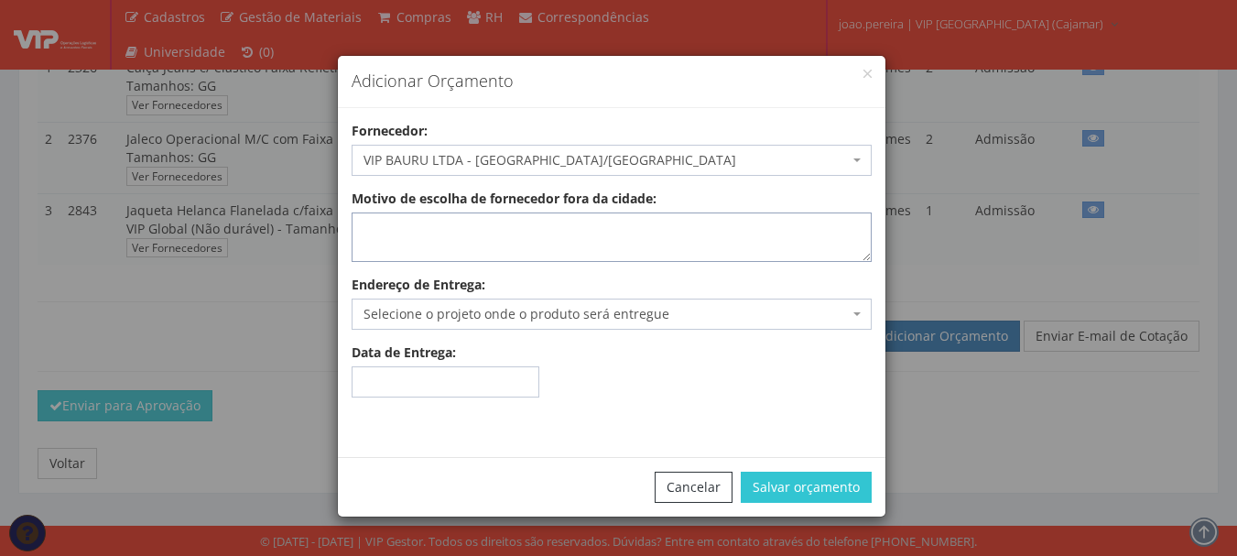
click at [413, 234] on textarea "Motivo de escolha de fornecedor fora da cidade:" at bounding box center [612, 236] width 520 height 49
type textarea "estoque"
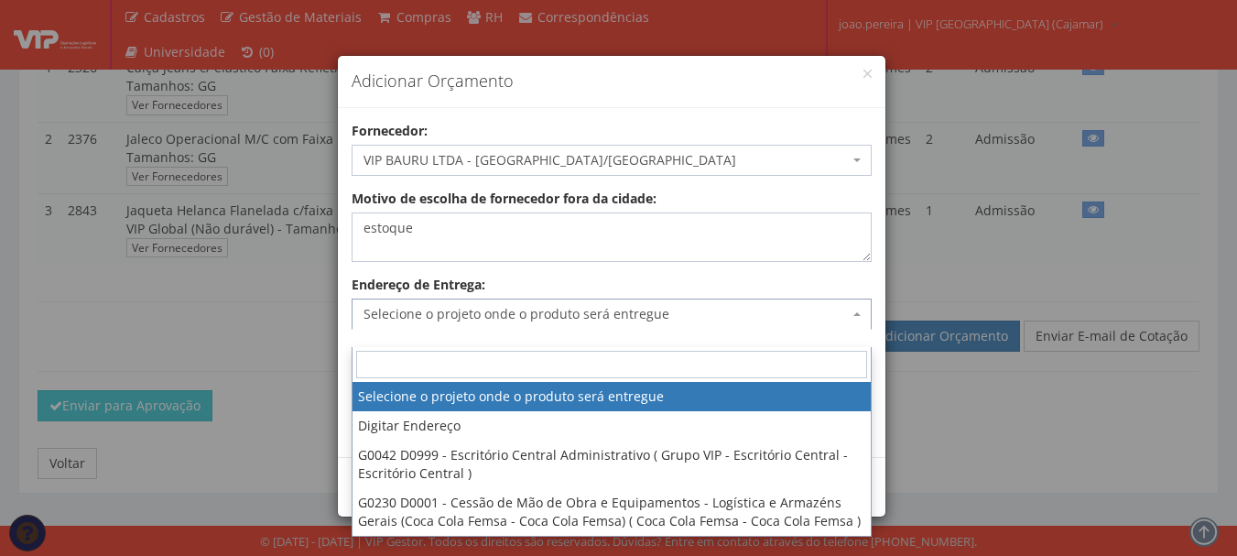
click at [432, 318] on span "Selecione o projeto onde o produto será entregue" at bounding box center [606, 314] width 485 height 18
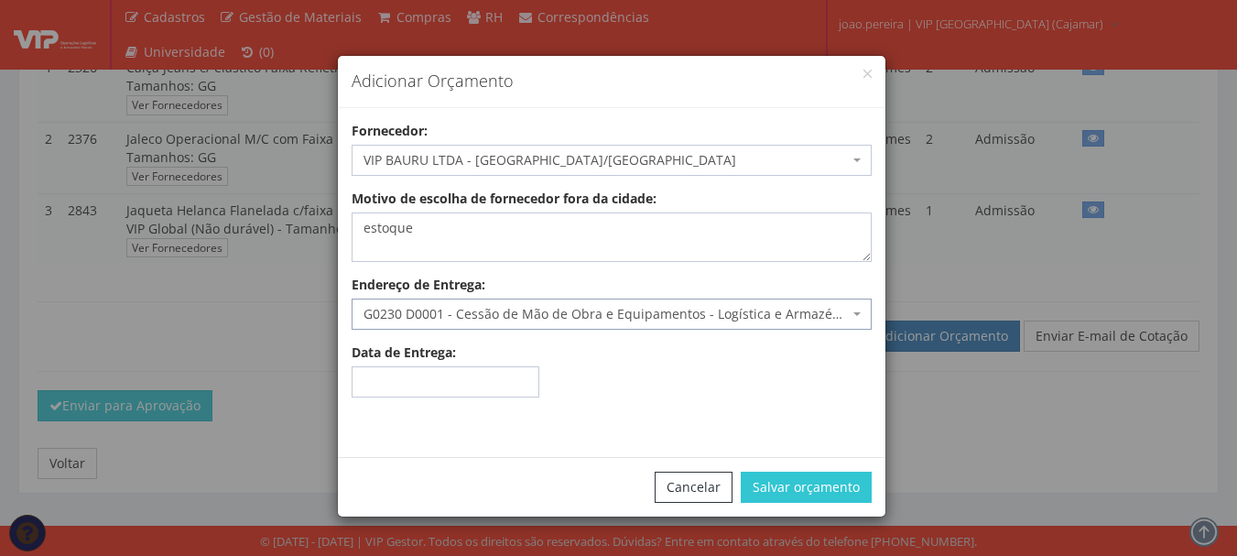
select select "230"
click at [794, 482] on button "Salvar orçamento" at bounding box center [806, 487] width 131 height 31
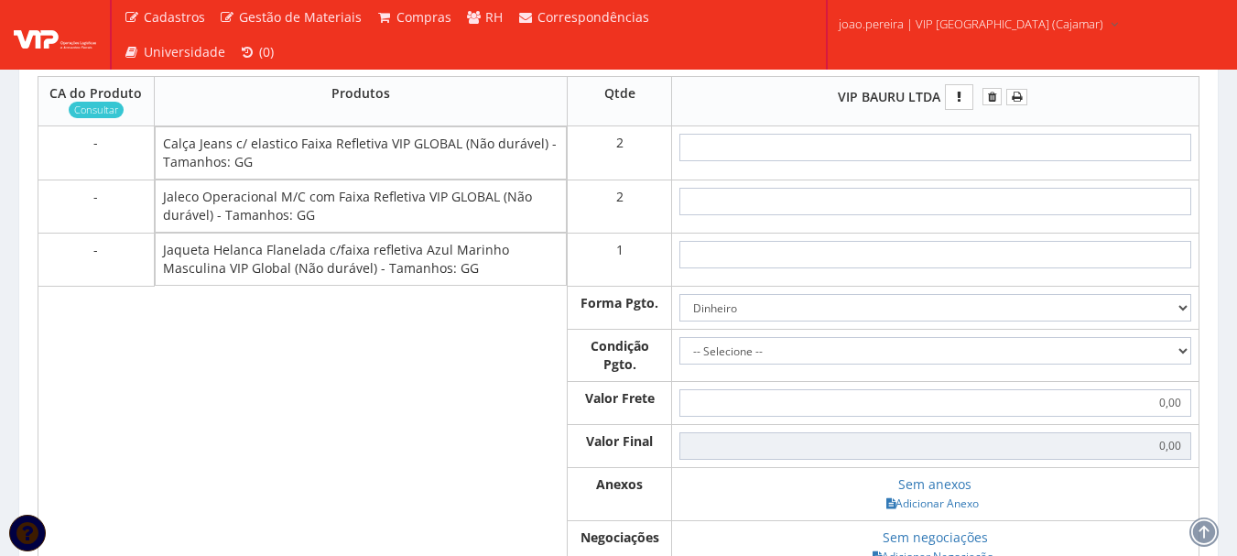
scroll to position [824, 0]
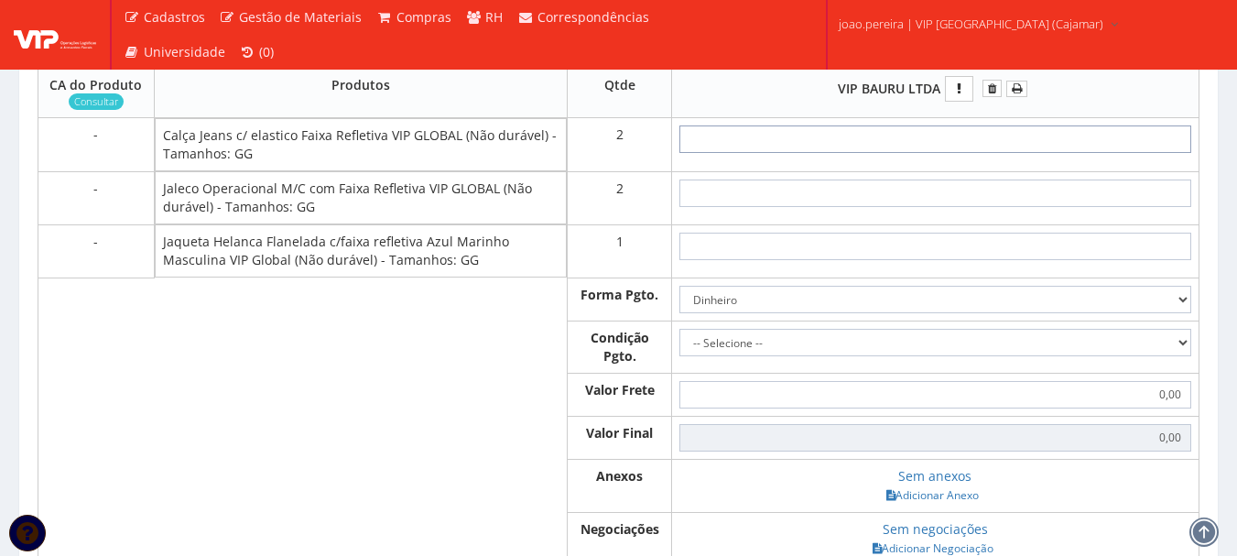
click at [962, 152] on input "text" at bounding box center [936, 138] width 512 height 27
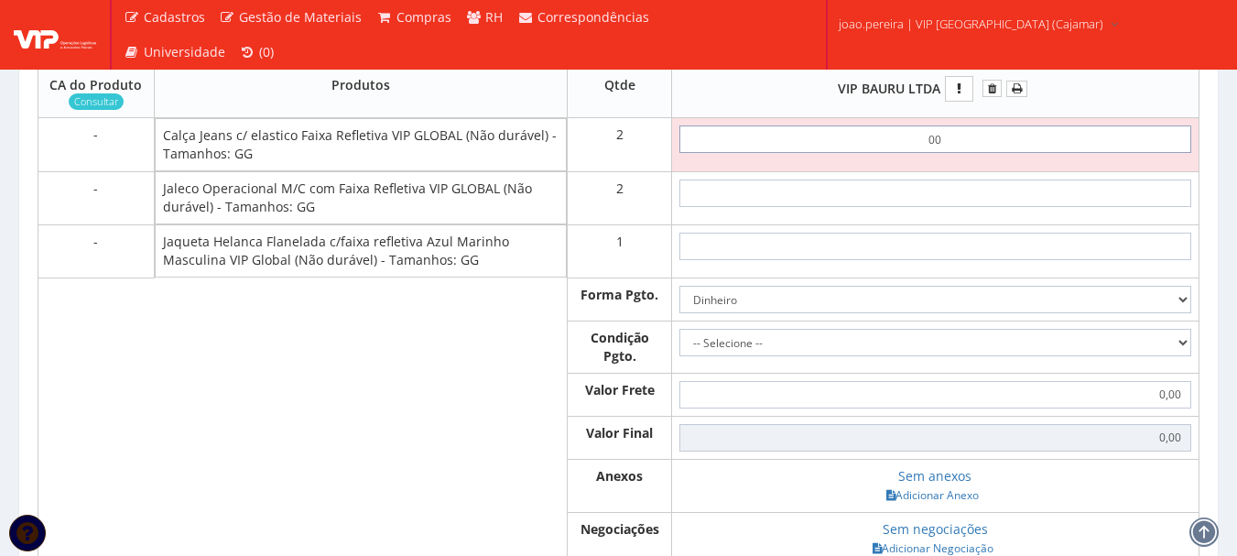
type input "0,01"
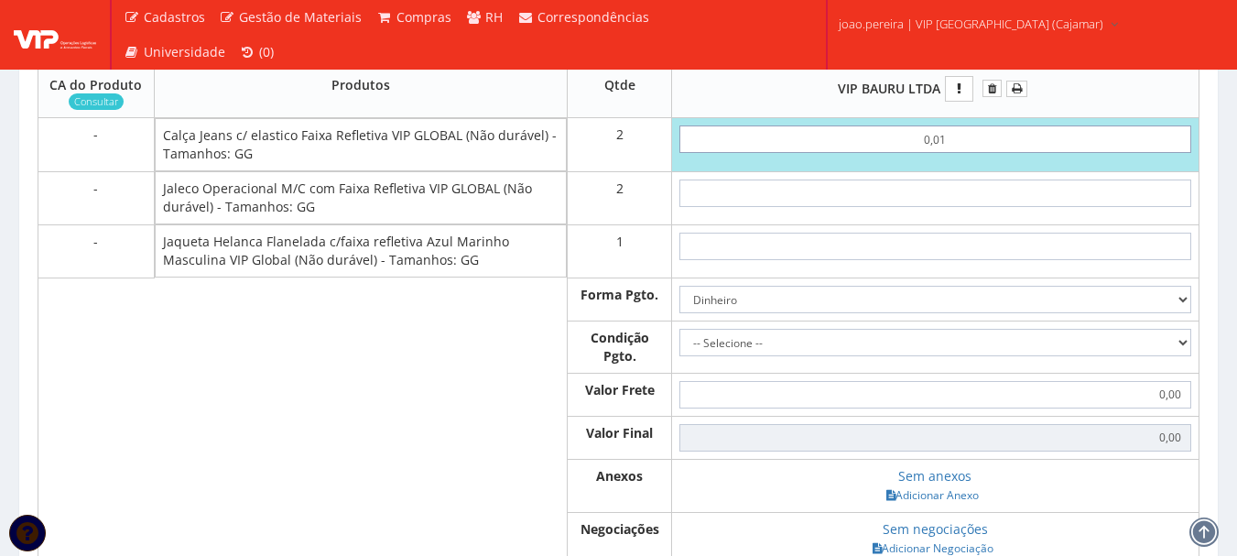
type input "0,02"
type input "0,01"
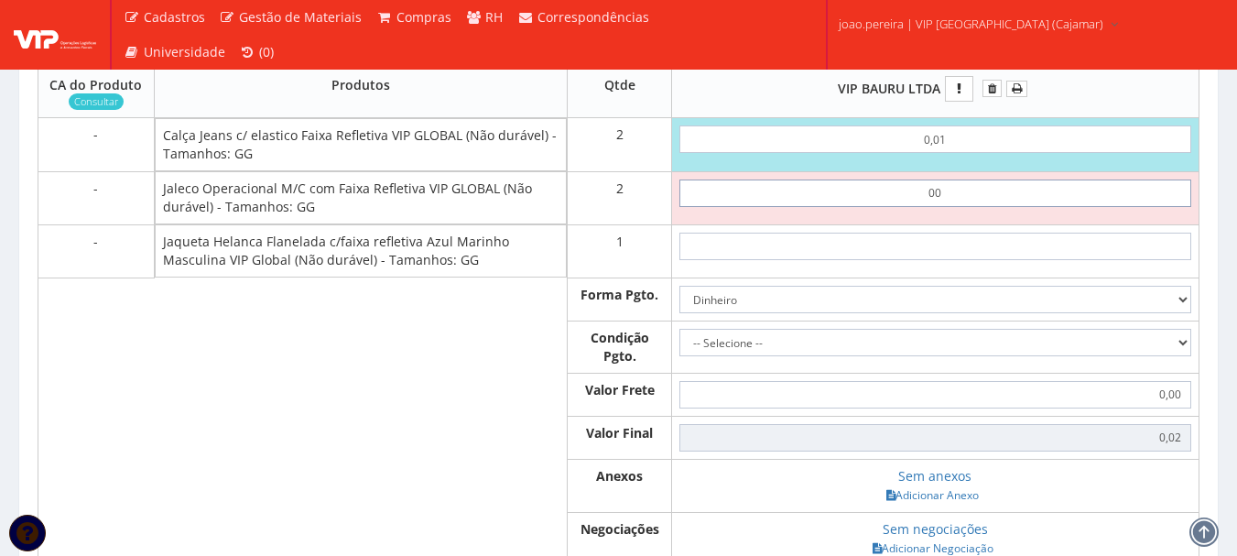
type input "0,01"
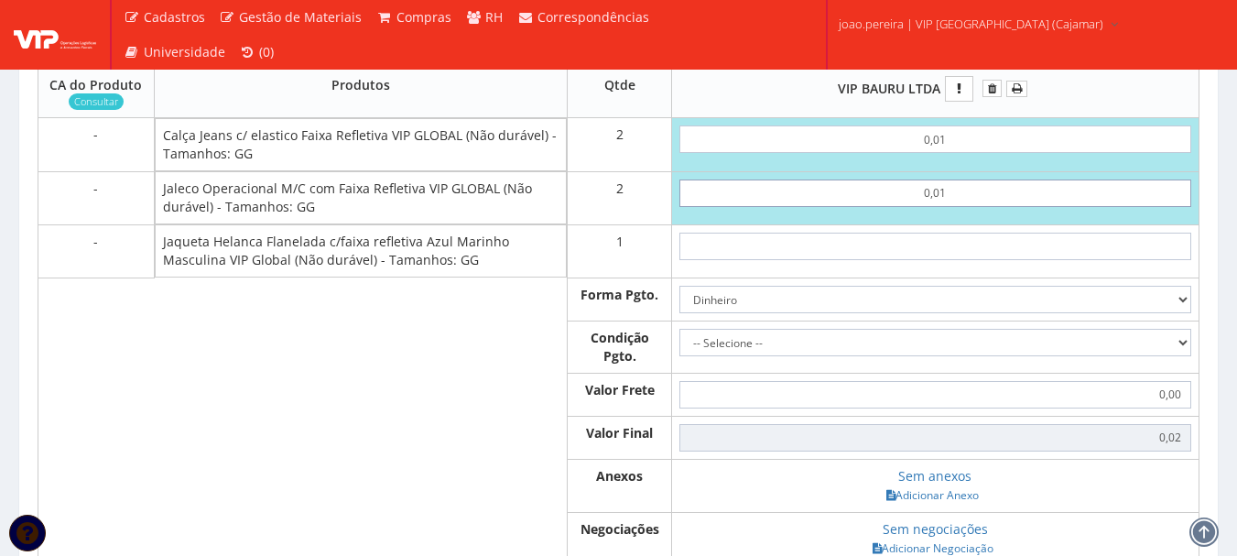
type input "0,04"
type input "0,01"
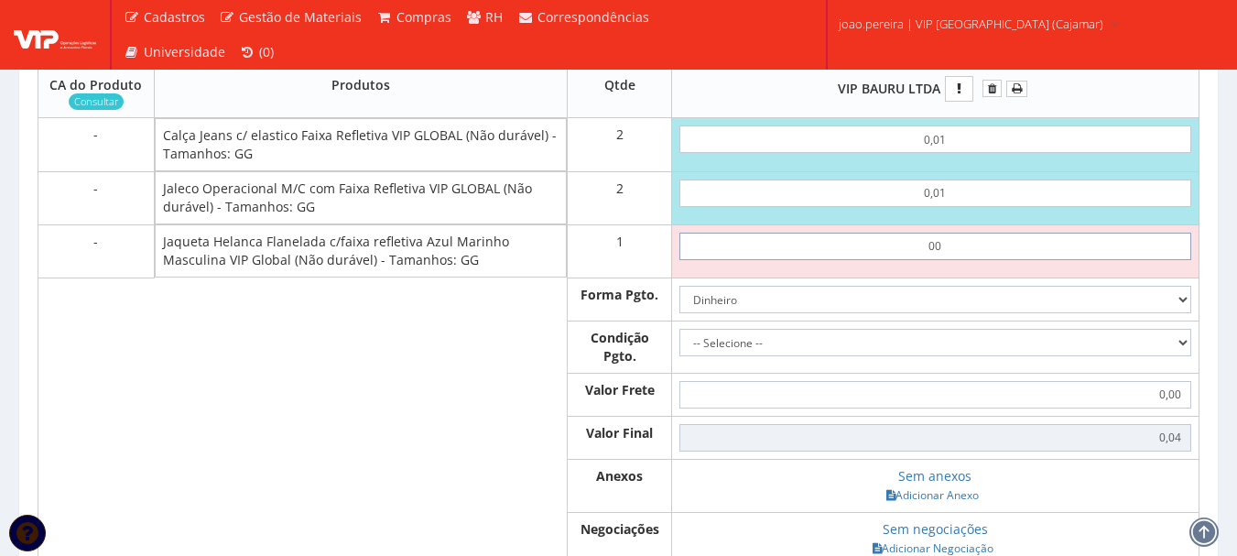
type input "0,01"
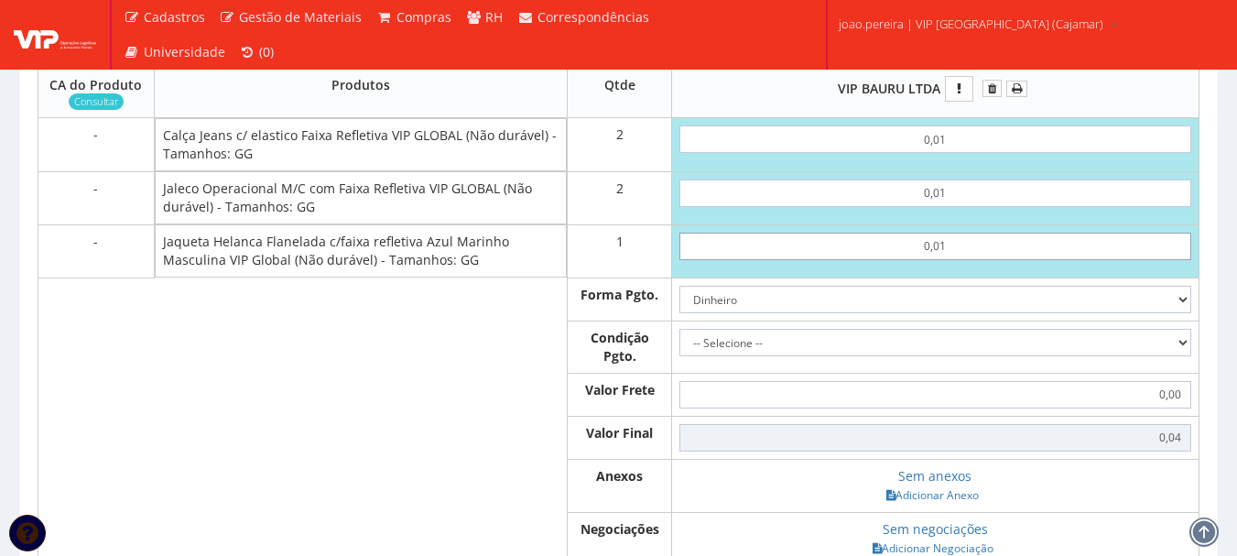
type input "0,05"
type input "0,01"
click at [1180, 313] on select "Dinheiro Boleto Bancário Depósito Transferência Bancária Cartão de Crédito Cart…" at bounding box center [936, 299] width 512 height 27
click at [680, 303] on select "Dinheiro Boleto Bancário Depósito Transferência Bancária Cartão de Crédito Cart…" at bounding box center [936, 299] width 512 height 27
click at [831, 356] on select "-- Selecione -- À vista 7 dias 10 dias" at bounding box center [936, 342] width 512 height 27
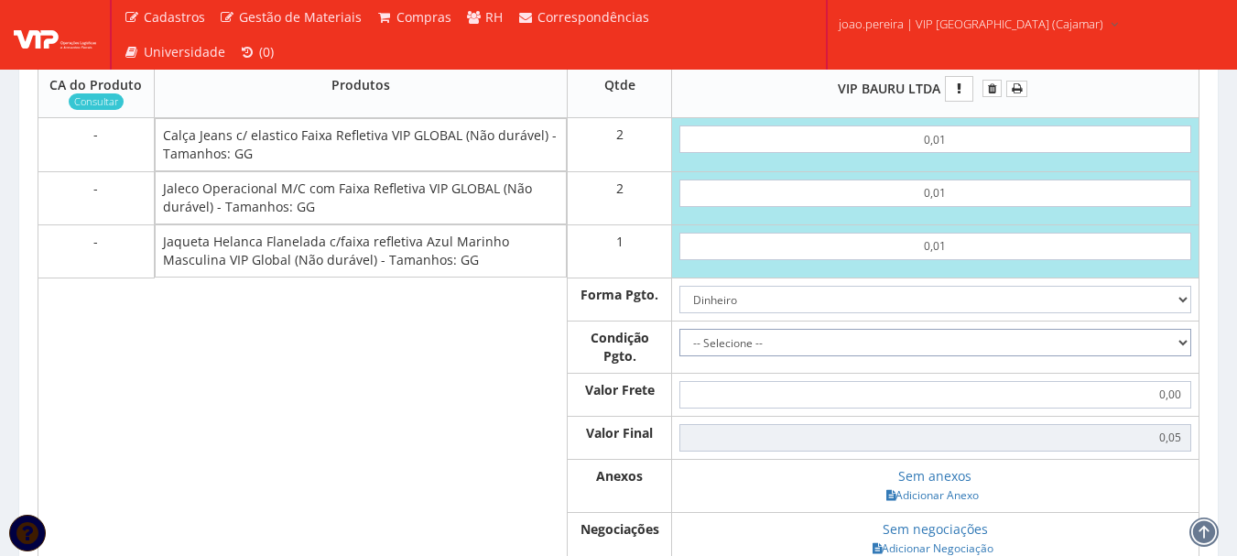
select select "0"
click at [680, 346] on select "-- Selecione -- À vista 7 dias 10 dias" at bounding box center [936, 342] width 512 height 27
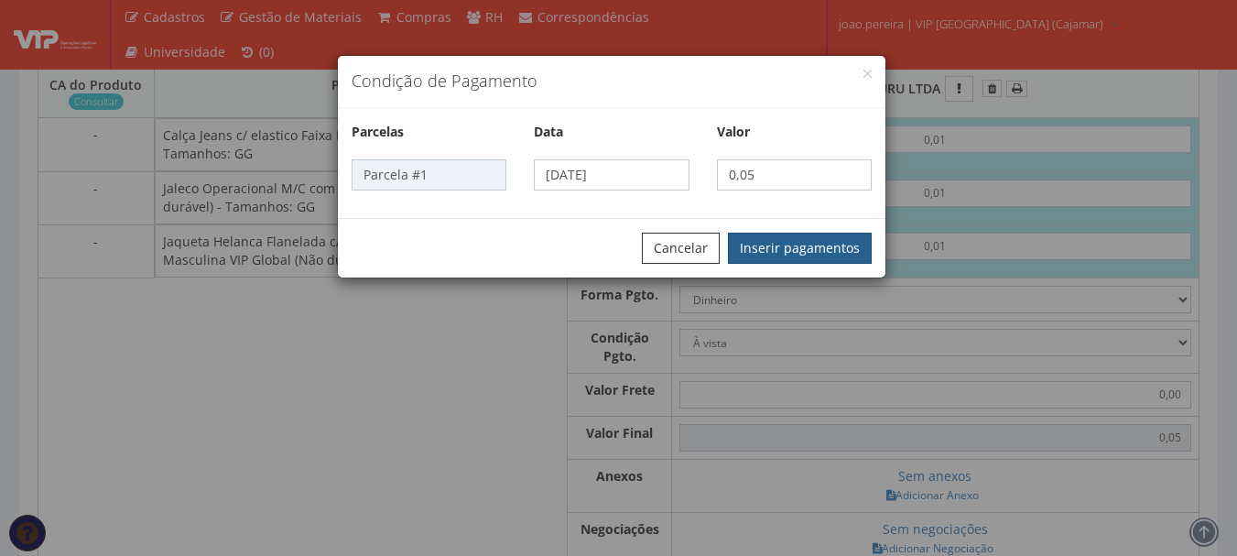
click at [783, 243] on button "Inserir pagamentos" at bounding box center [800, 248] width 144 height 31
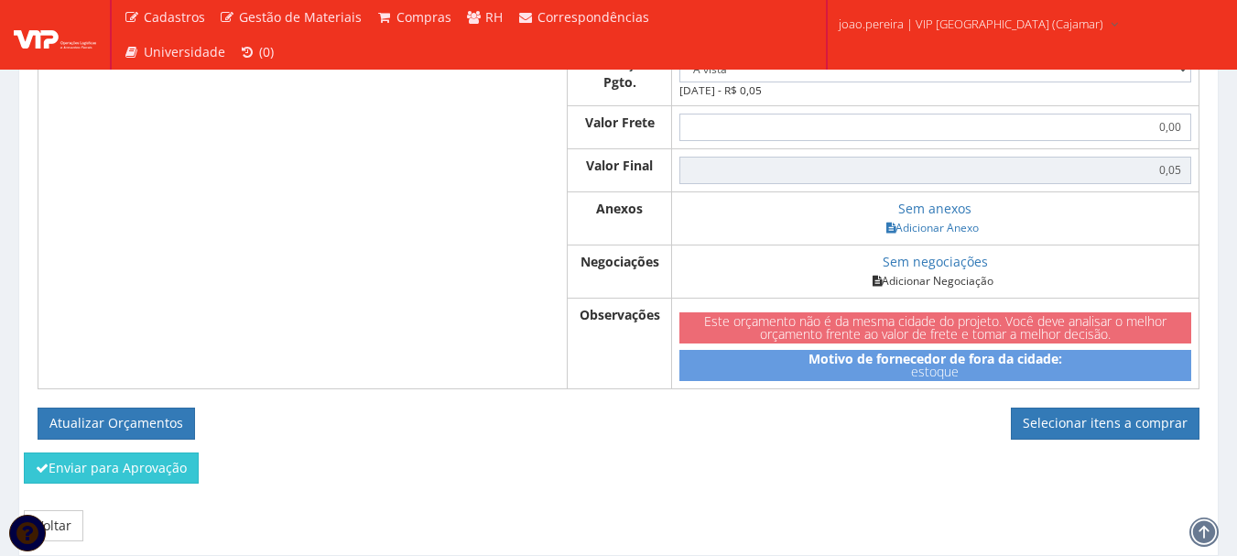
scroll to position [1099, 0]
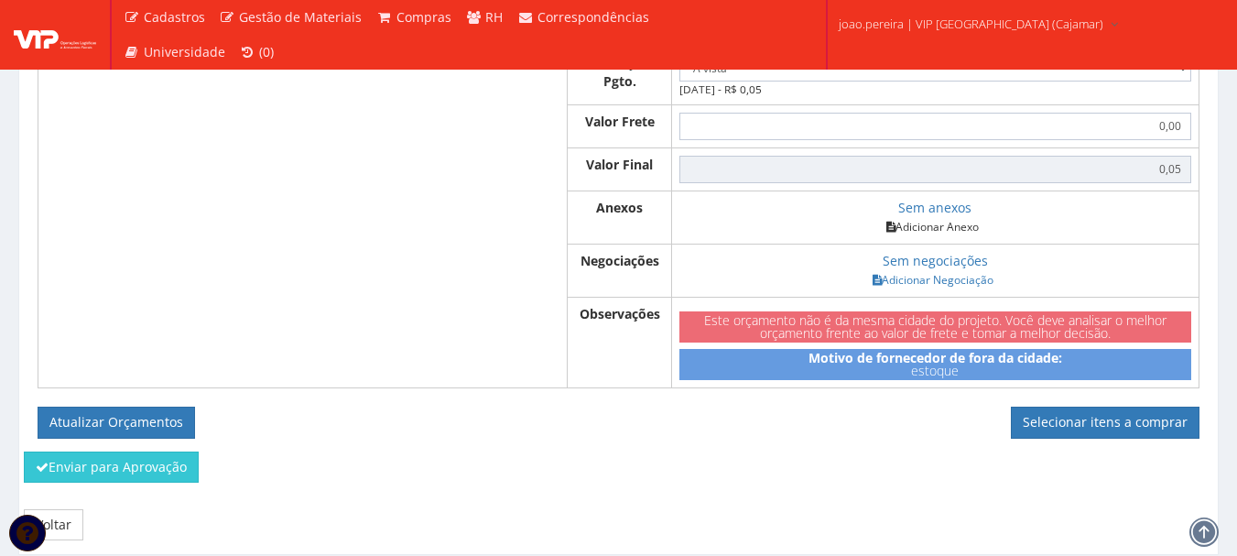
click at [936, 236] on link "Adicionar Anexo" at bounding box center [932, 226] width 103 height 19
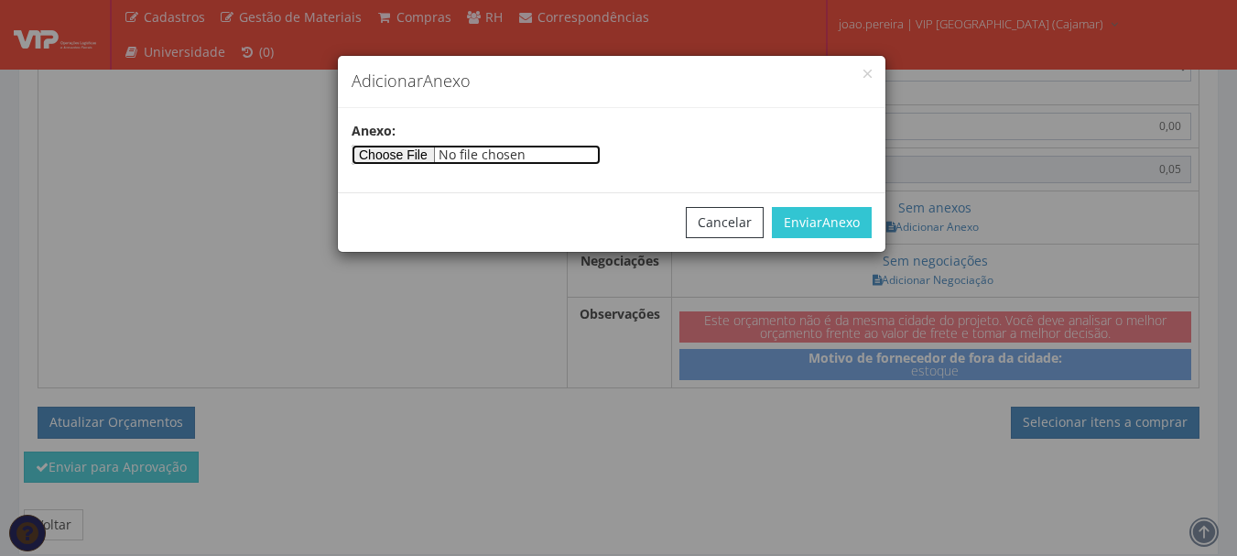
click at [447, 155] on input"] "file" at bounding box center [476, 155] width 249 height 20
type input"] "C:\fakepath\PEDIDOS SEM NOTA FISCAL ESTOQUE.docx"
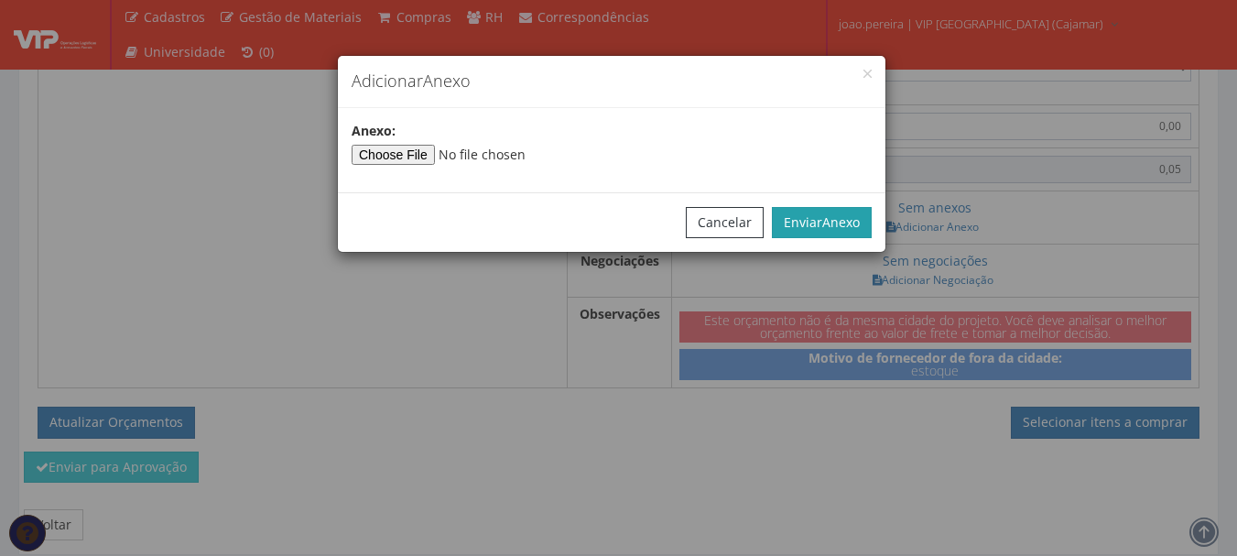
click at [843, 223] on span "Anexo" at bounding box center [841, 221] width 38 height 17
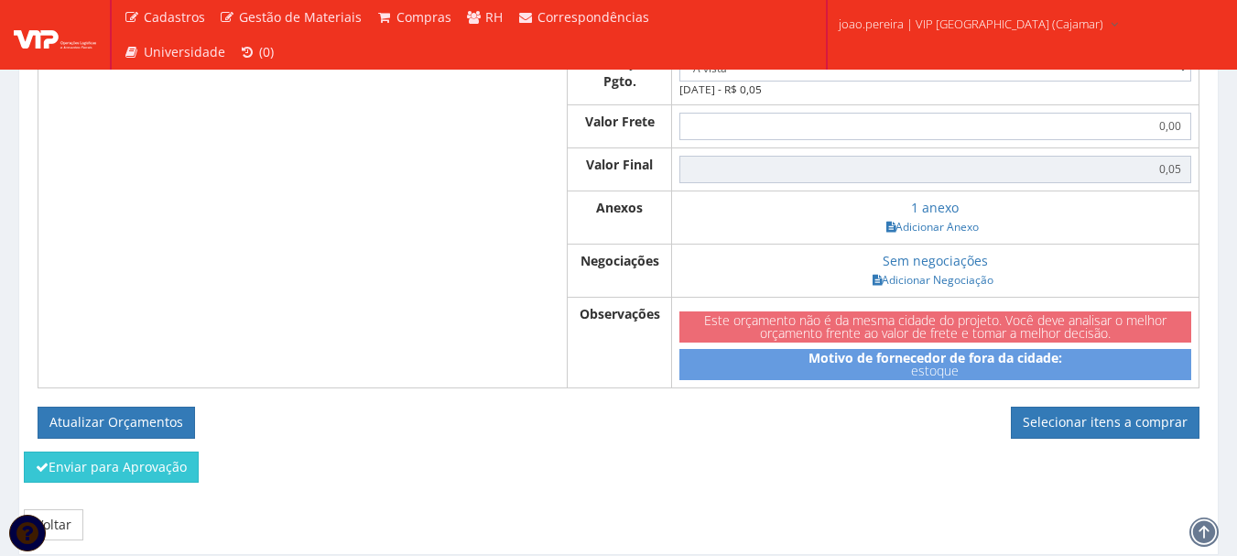
scroll to position [1179, 0]
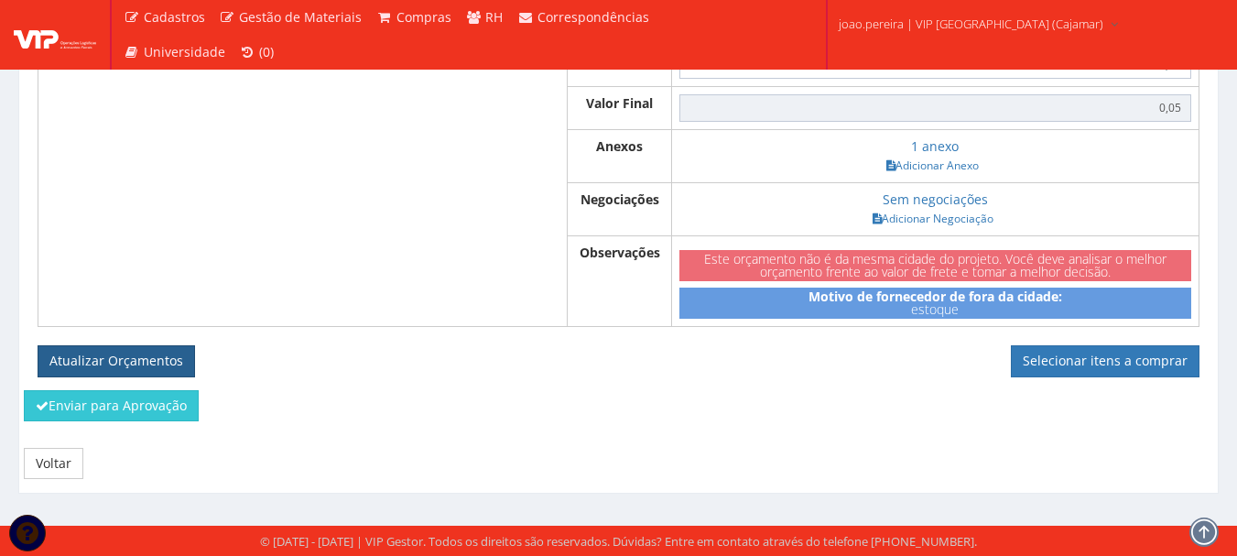
click at [148, 351] on button "Atualizar Orçamentos" at bounding box center [117, 360] width 158 height 31
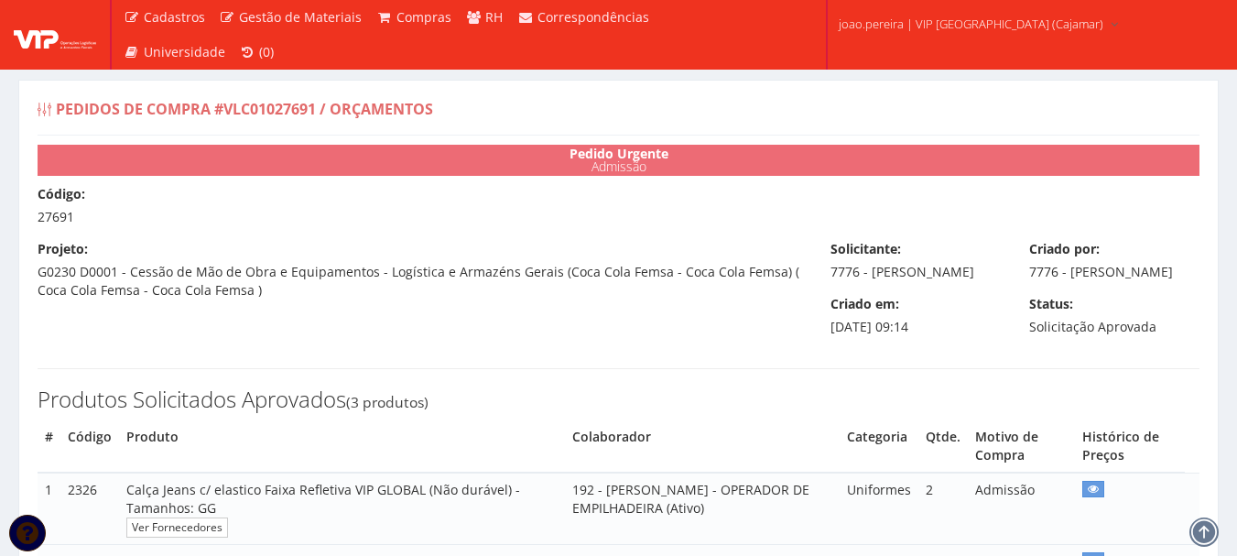
select select "0"
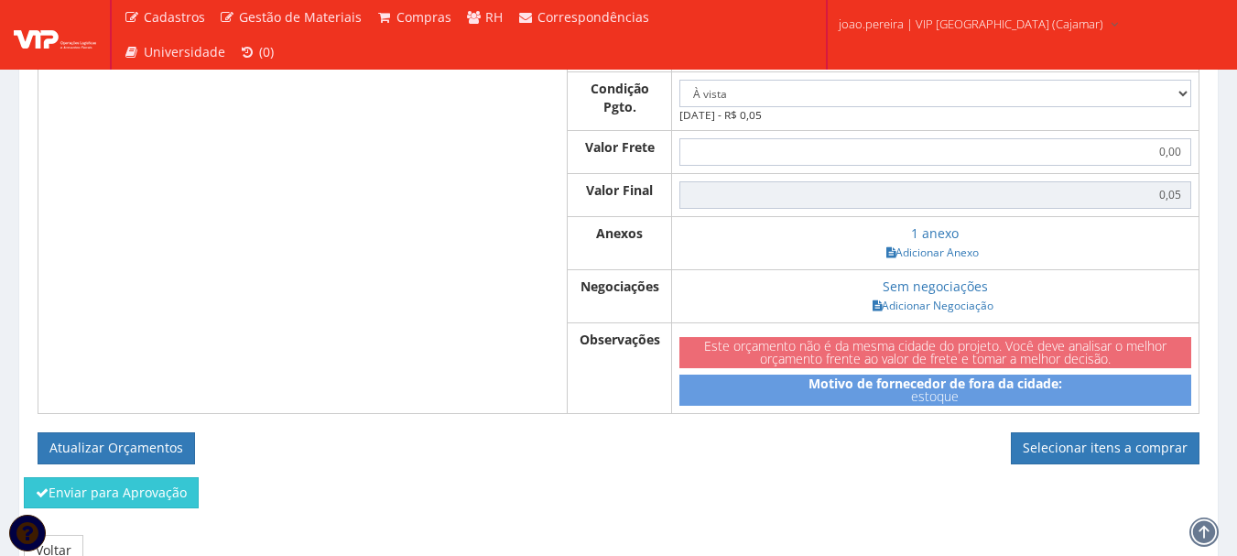
scroll to position [1099, 0]
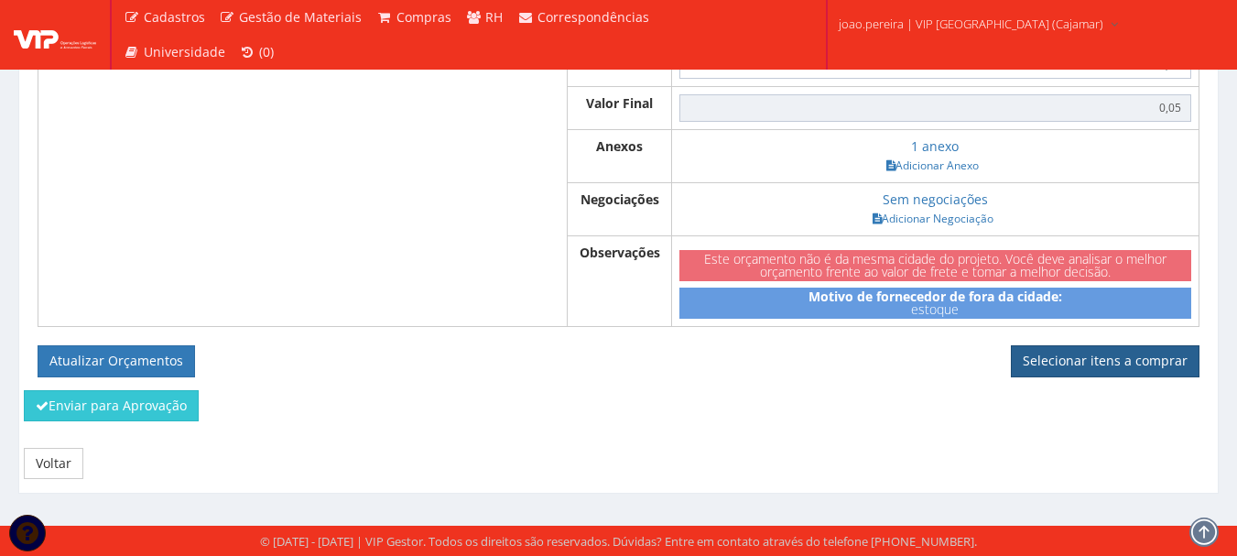
click at [1115, 376] on link "Selecionar itens a comprar" at bounding box center [1105, 360] width 189 height 31
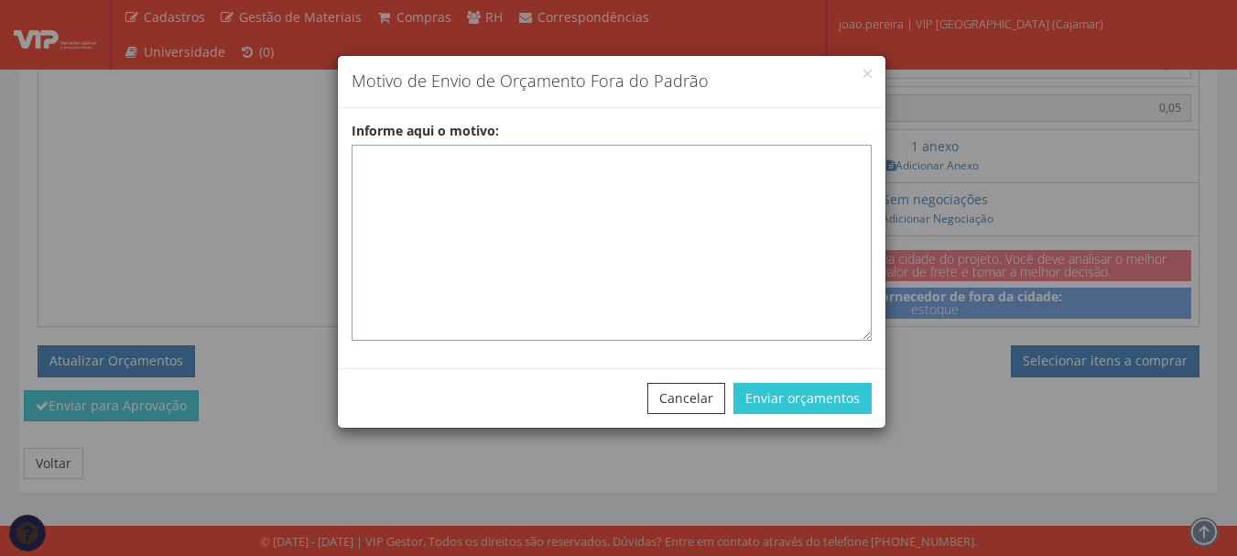
click at [587, 169] on textarea "Informe aqui o motivo:" at bounding box center [612, 243] width 520 height 196
paste textarea "Pedido de compra para emissão de ficha de EPIS ou Uniformes para colaborador - …"
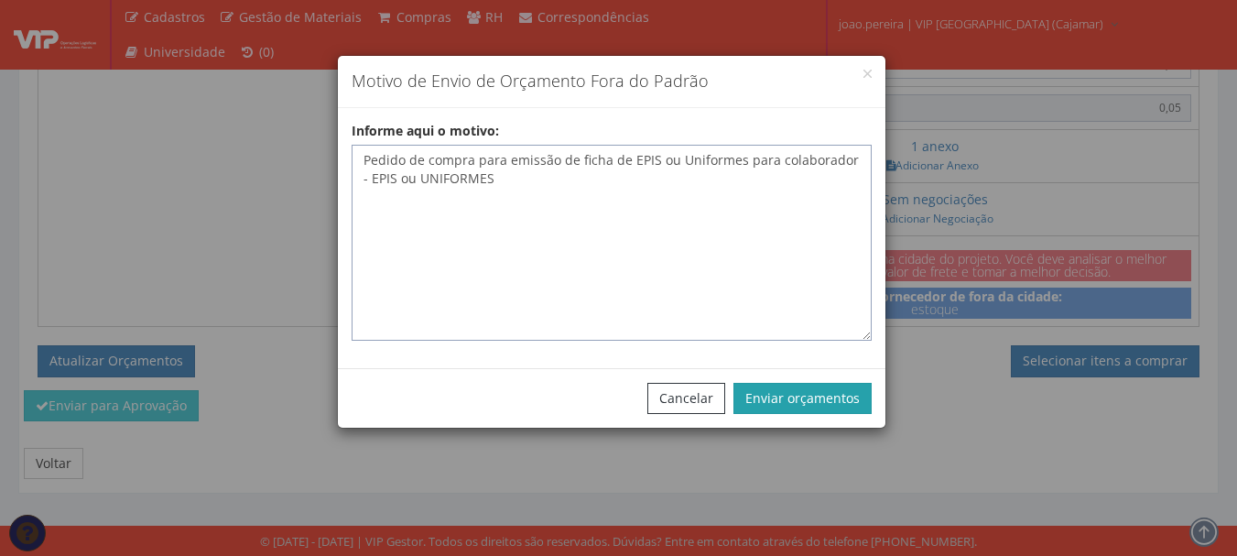
type textarea "Pedido de compra para emissão de ficha de EPIS ou Uniformes para colaborador - …"
click at [789, 393] on button "Enviar orçamentos" at bounding box center [803, 398] width 138 height 31
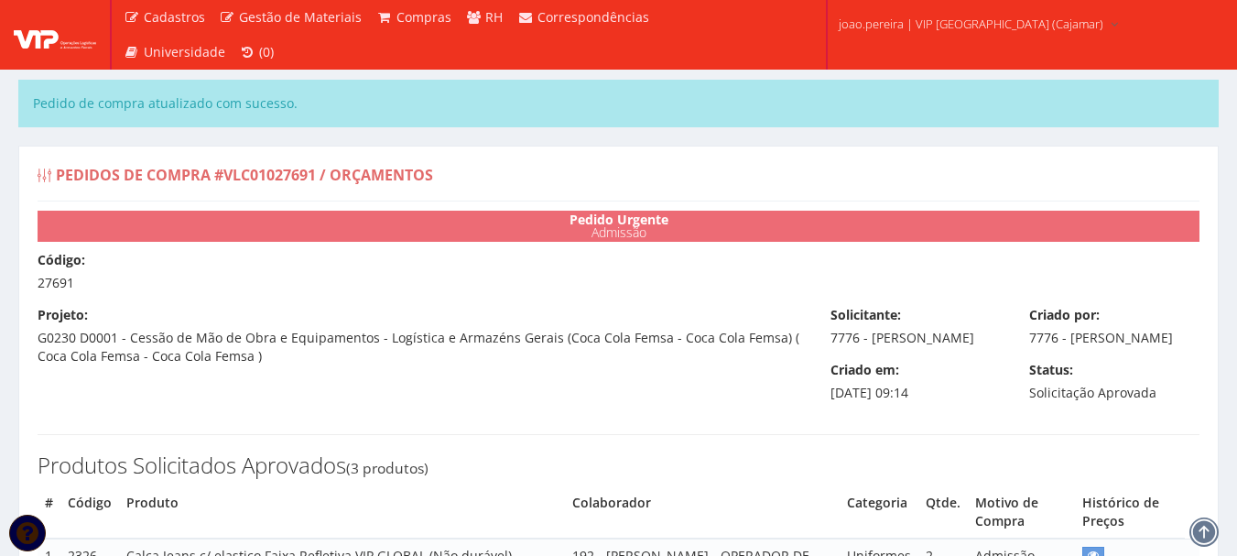
select select "0"
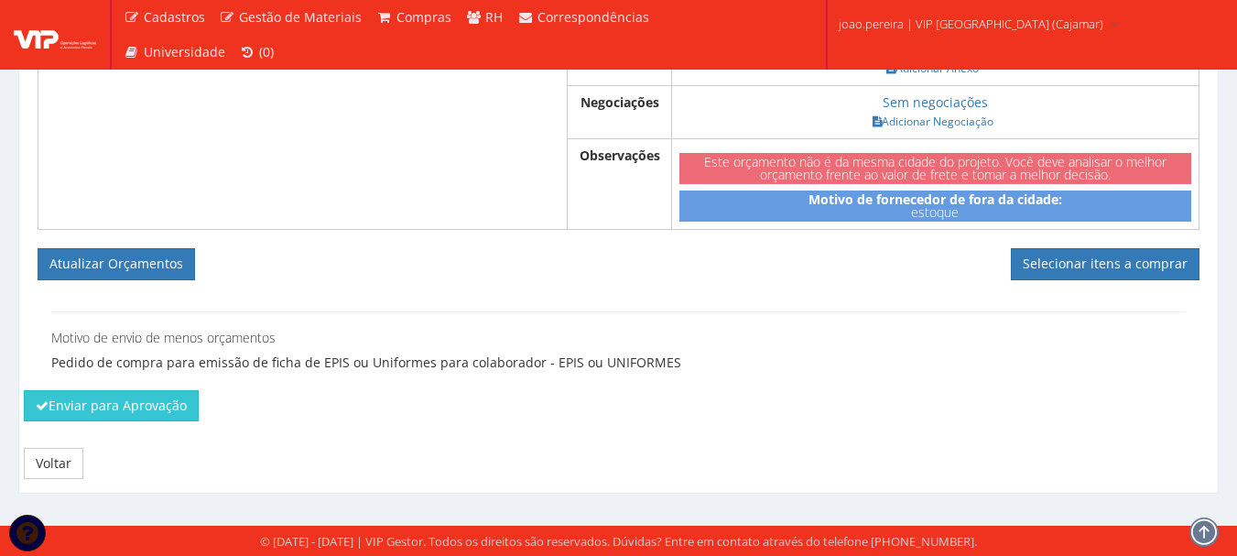
scroll to position [1276, 0]
click at [137, 267] on button "Atualizar Orçamentos" at bounding box center [117, 263] width 158 height 31
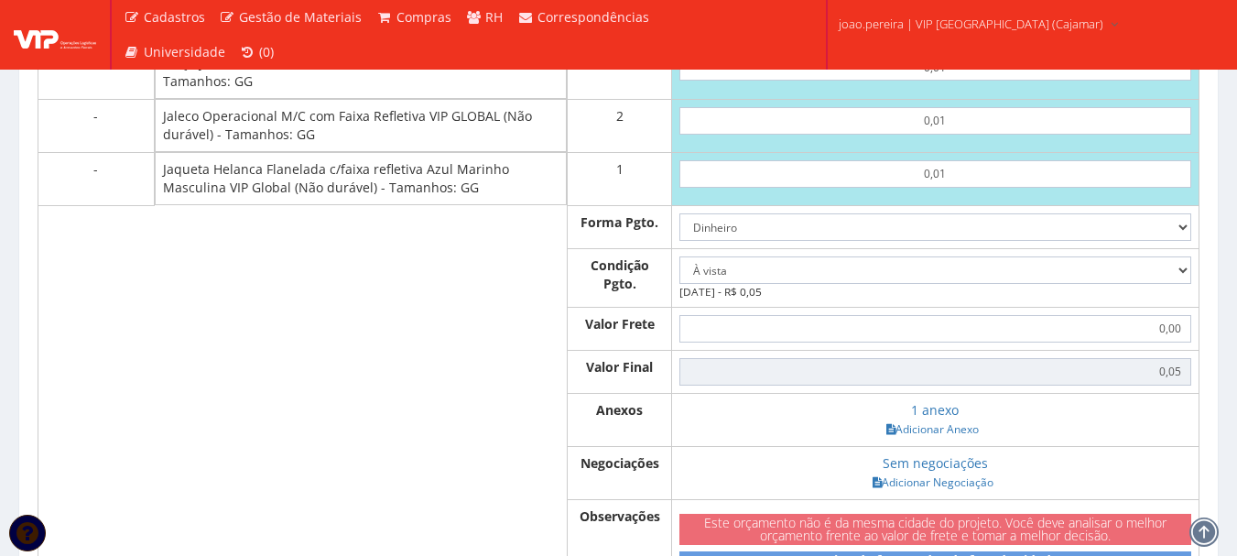
scroll to position [909, 0]
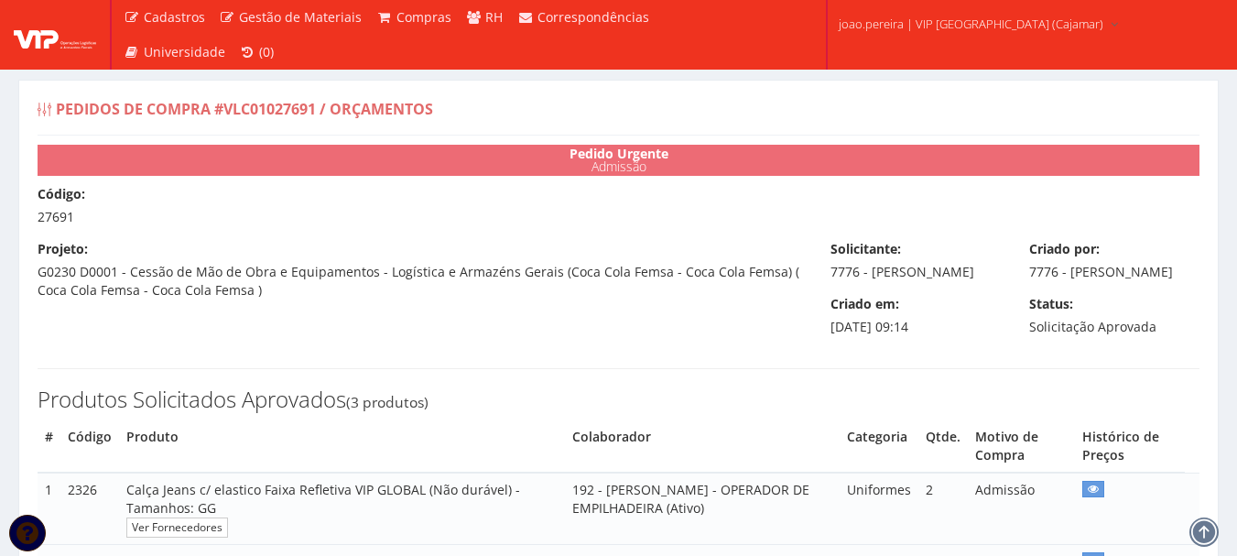
select select "0"
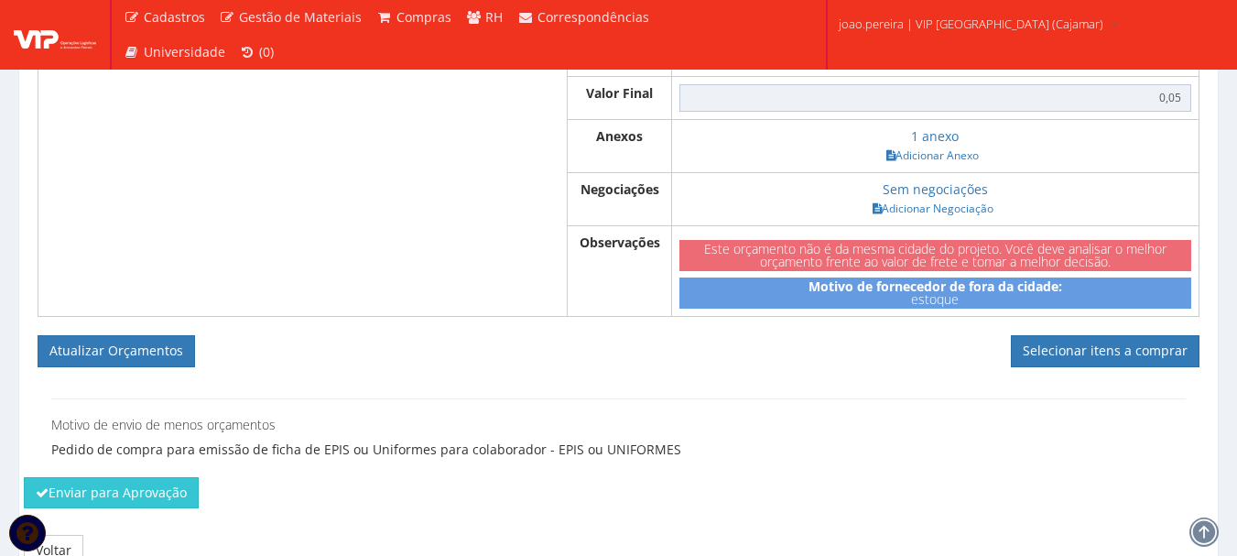
scroll to position [1210, 0]
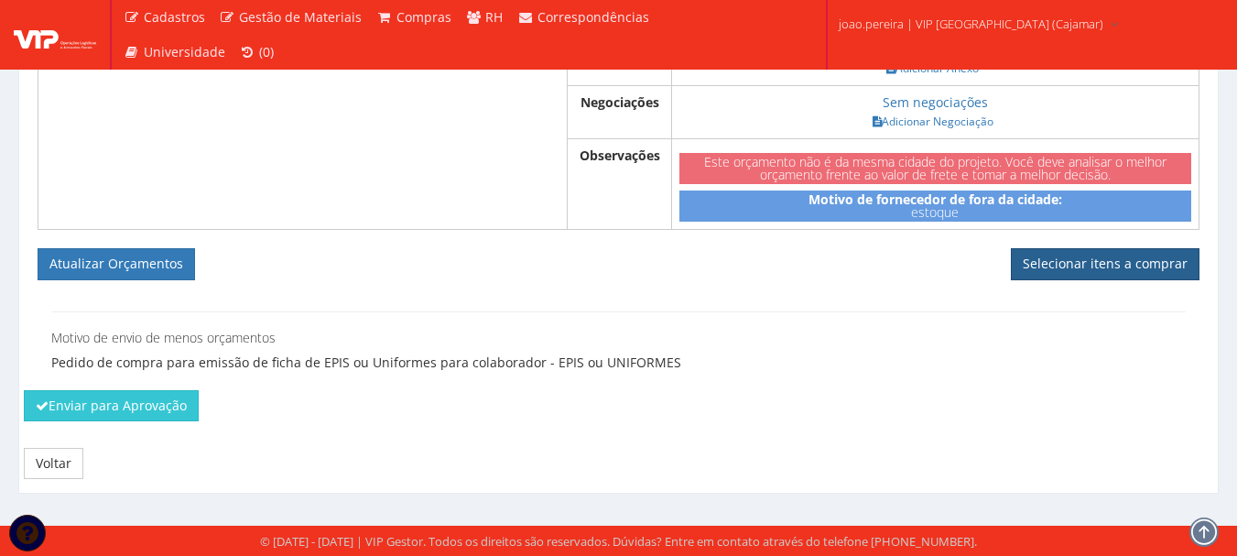
click at [1067, 253] on link "Selecionar itens a comprar" at bounding box center [1105, 263] width 189 height 31
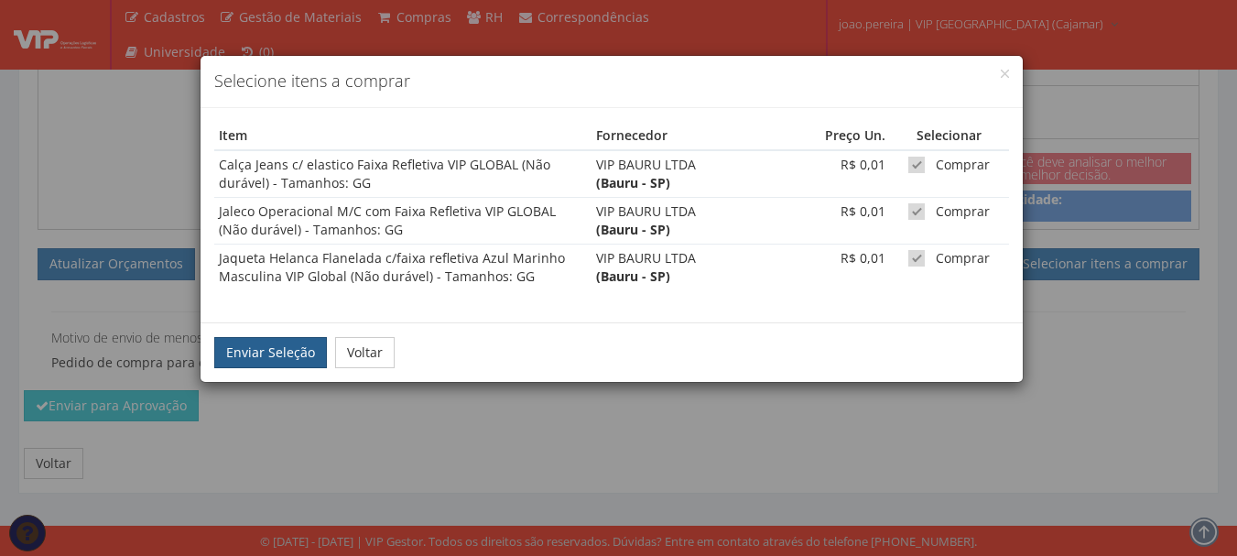
click at [279, 354] on button "Enviar Seleção" at bounding box center [270, 352] width 113 height 31
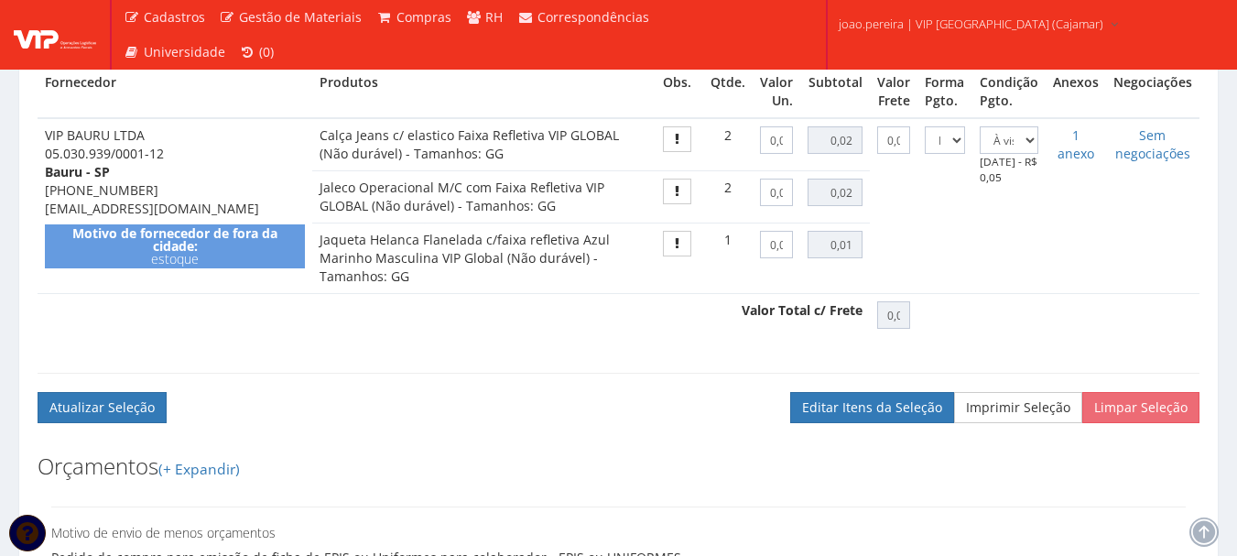
scroll to position [916, 0]
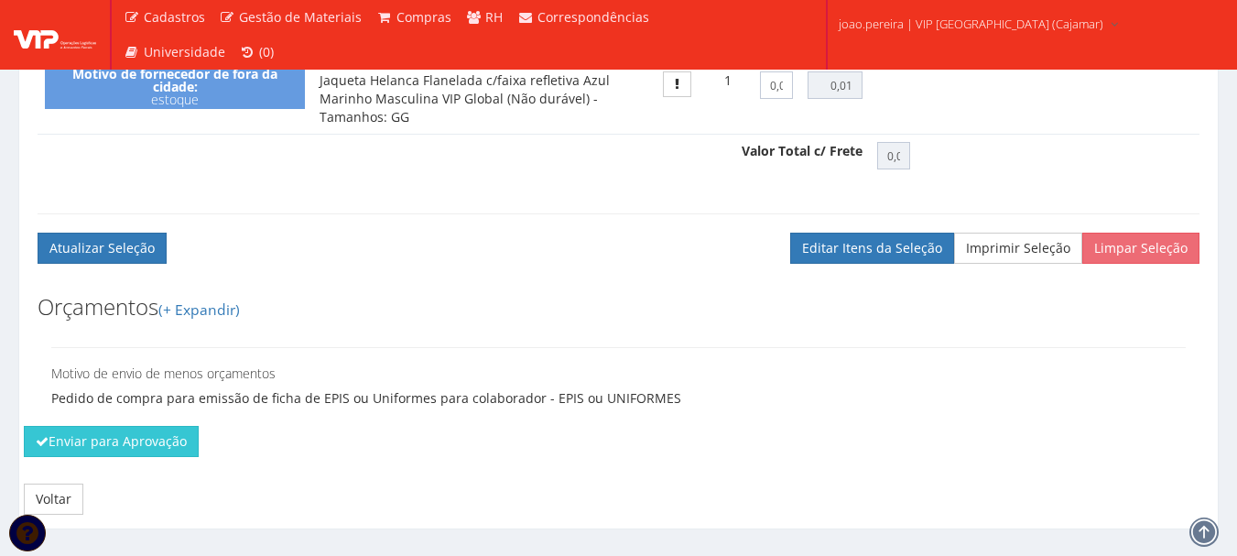
click at [116, 470] on div "Enviar para Aprovação" at bounding box center [618, 448] width 1217 height 44
click at [119, 457] on button "Enviar para Aprovação" at bounding box center [111, 441] width 175 height 31
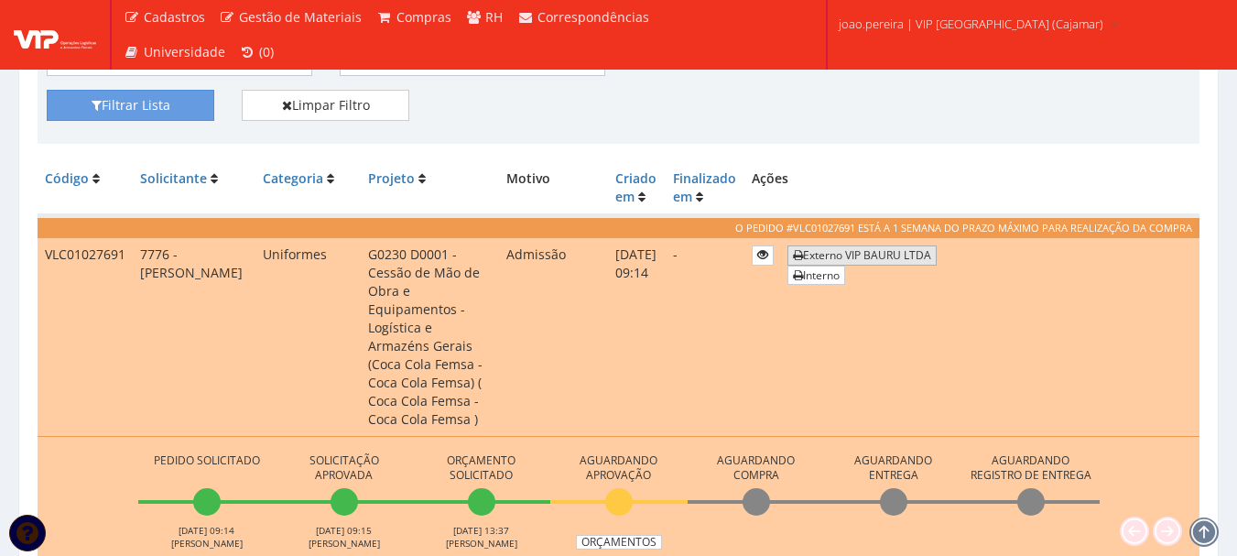
scroll to position [458, 0]
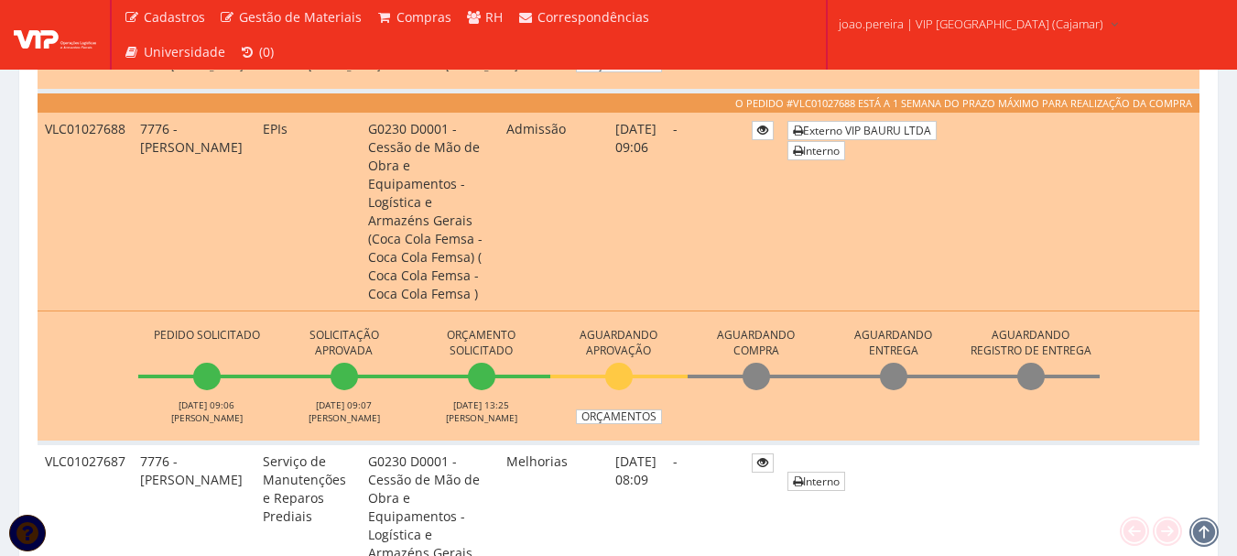
scroll to position [1583, 0]
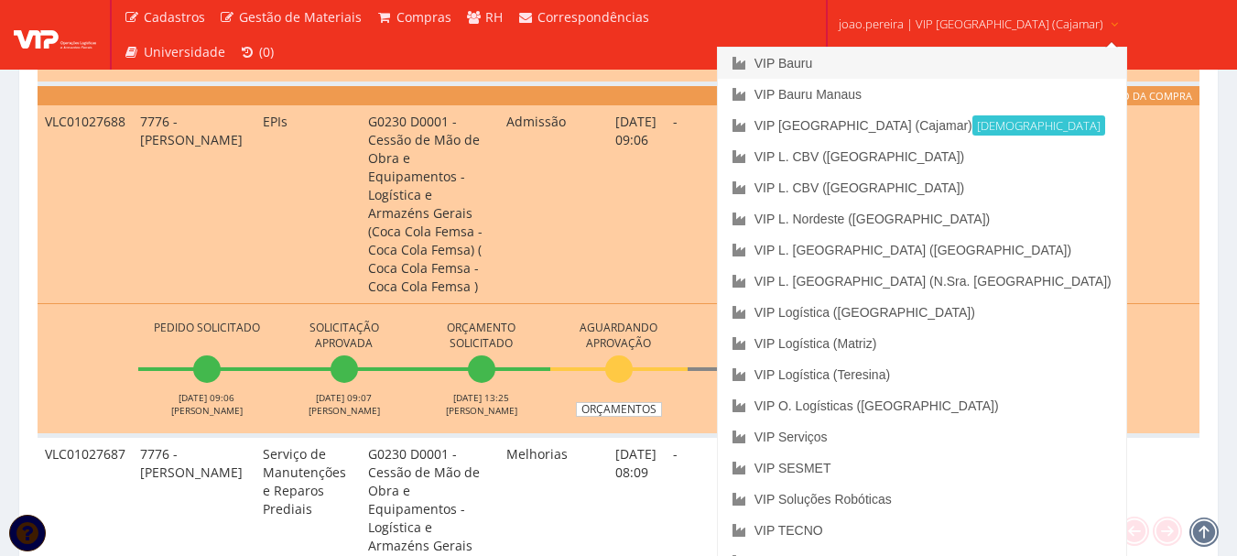
click at [844, 60] on link "VIP Bauru" at bounding box center [922, 63] width 408 height 31
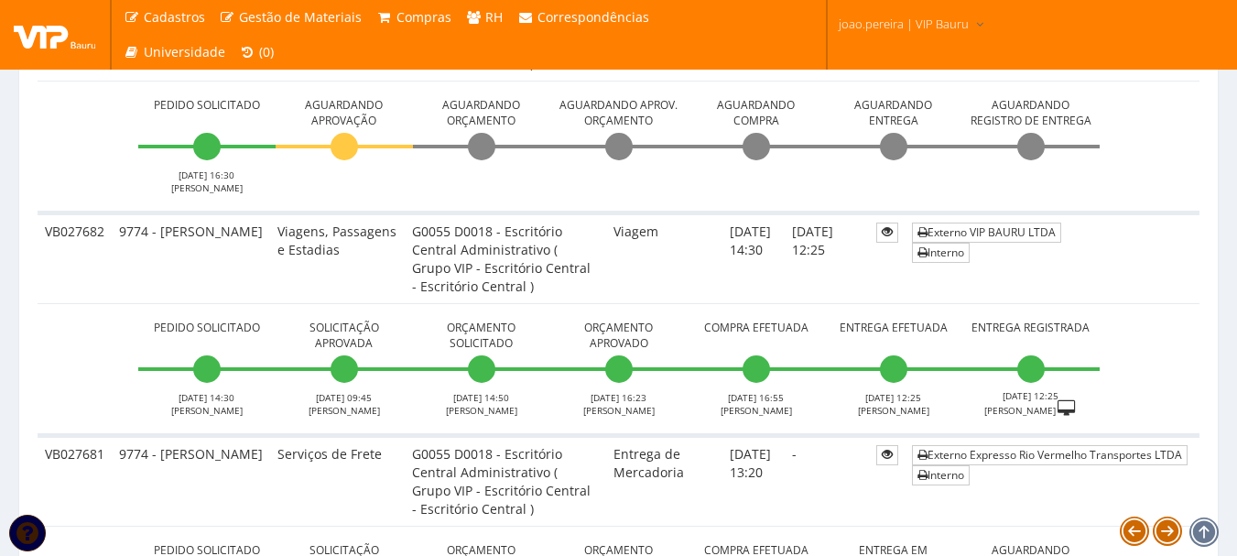
scroll to position [1007, 0]
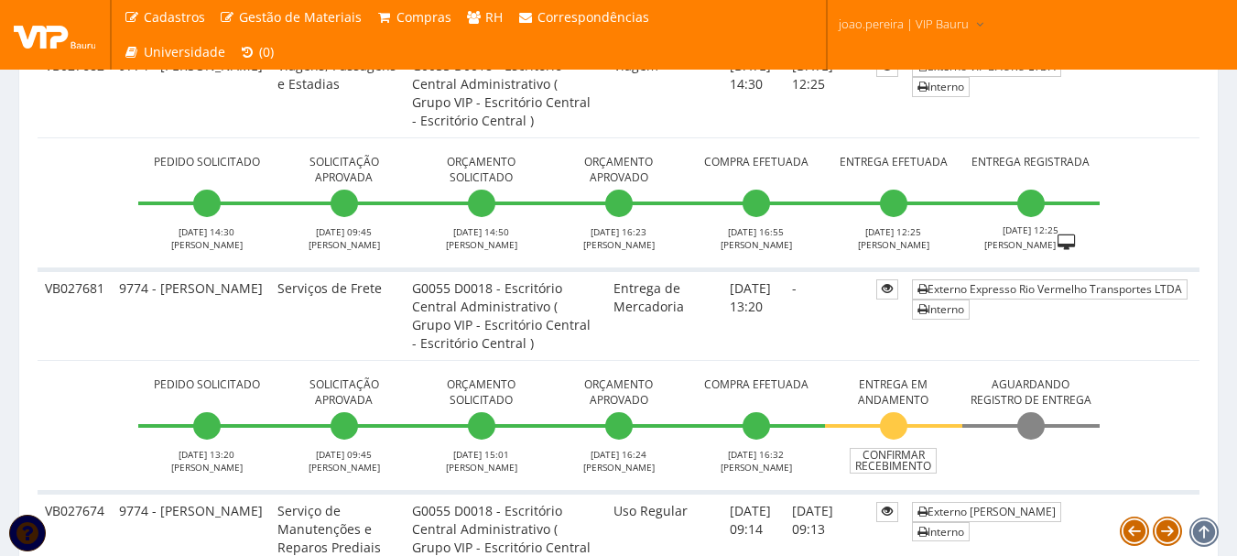
click at [91, 321] on td "VB027681" at bounding box center [75, 314] width 74 height 91
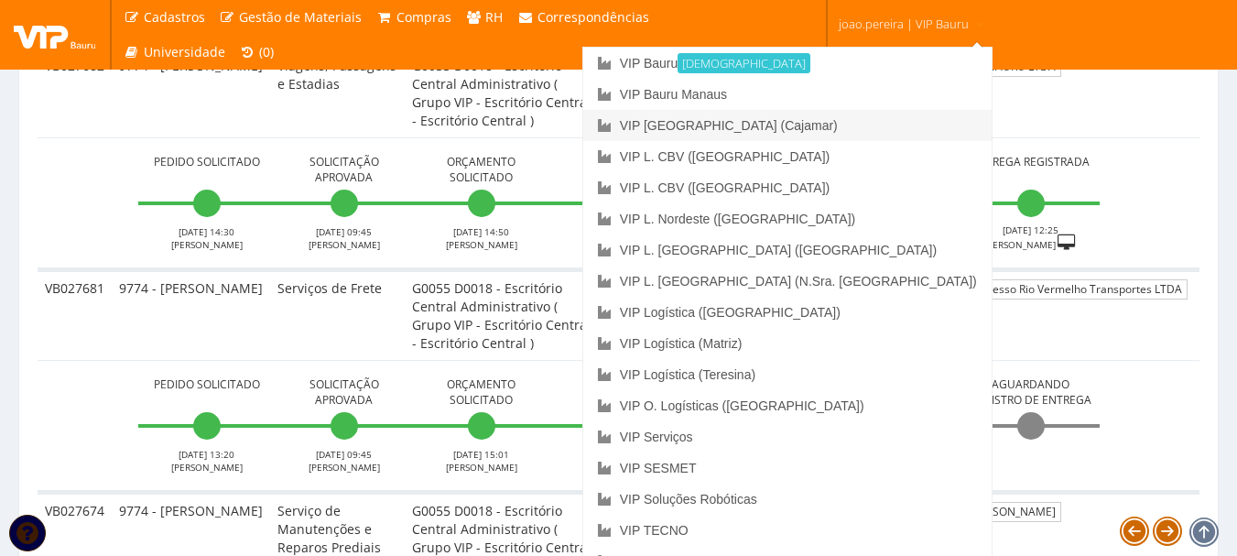
click at [858, 125] on link "VIP [GEOGRAPHIC_DATA] (Cajamar)" at bounding box center [787, 125] width 408 height 31
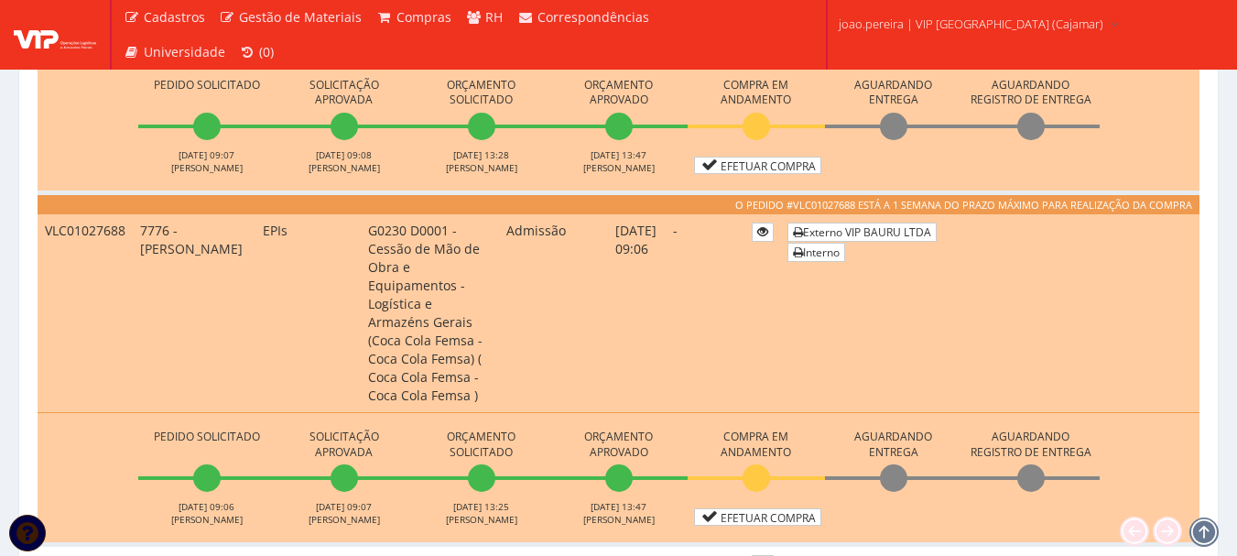
scroll to position [1465, 0]
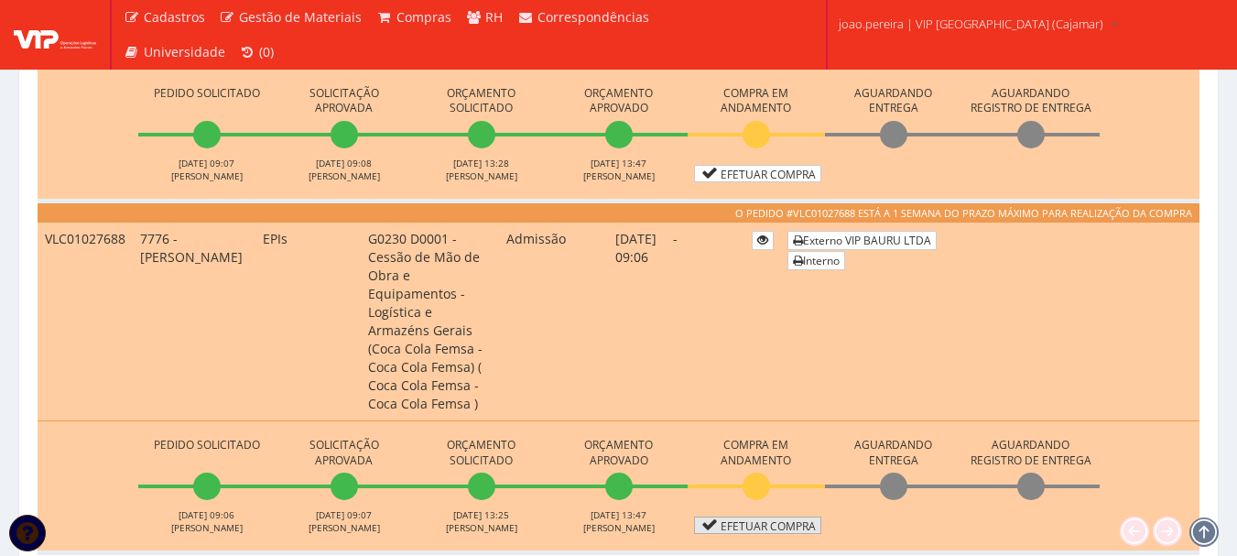
click at [784, 517] on link "Efetuar Compra" at bounding box center [757, 525] width 127 height 17
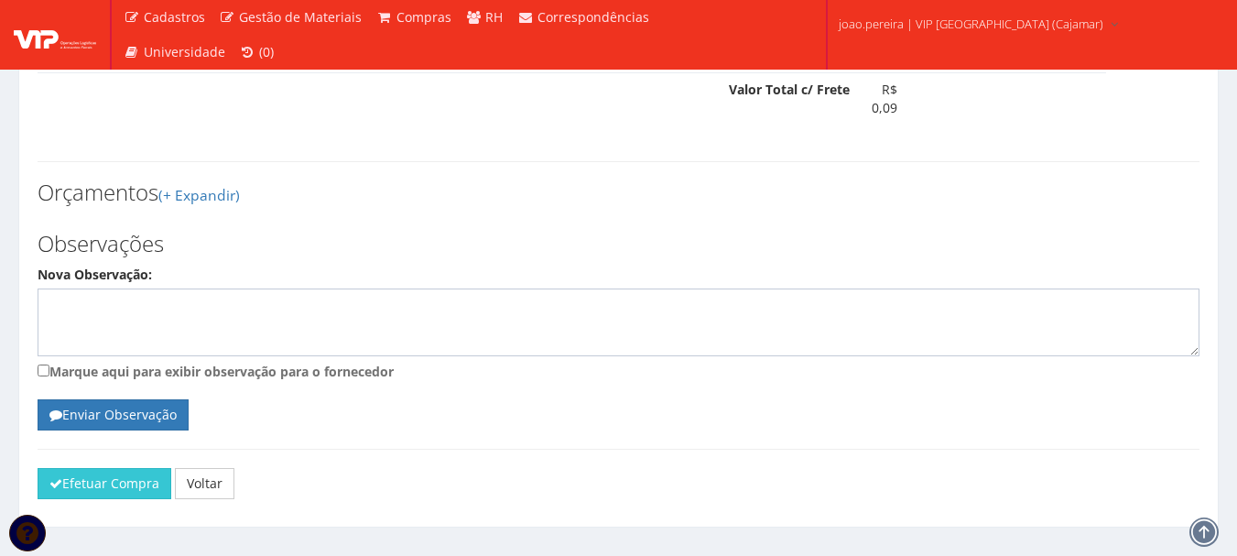
scroll to position [1544, 0]
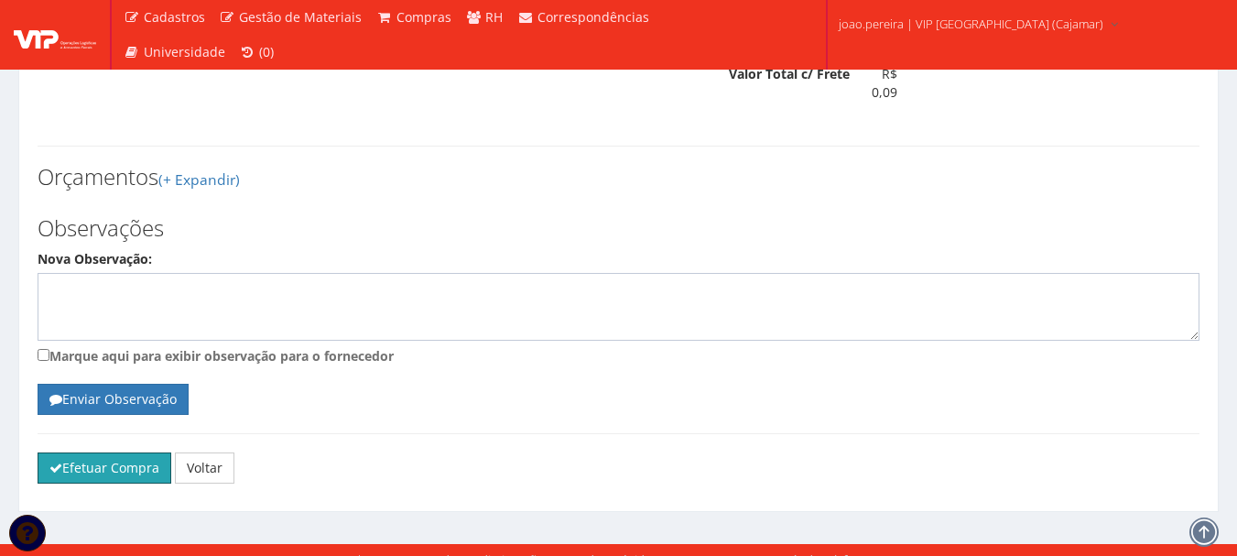
drag, startPoint x: 106, startPoint y: 451, endPoint x: 673, endPoint y: 69, distance: 683.6
click at [106, 452] on button "Efetuar Compra" at bounding box center [105, 467] width 134 height 31
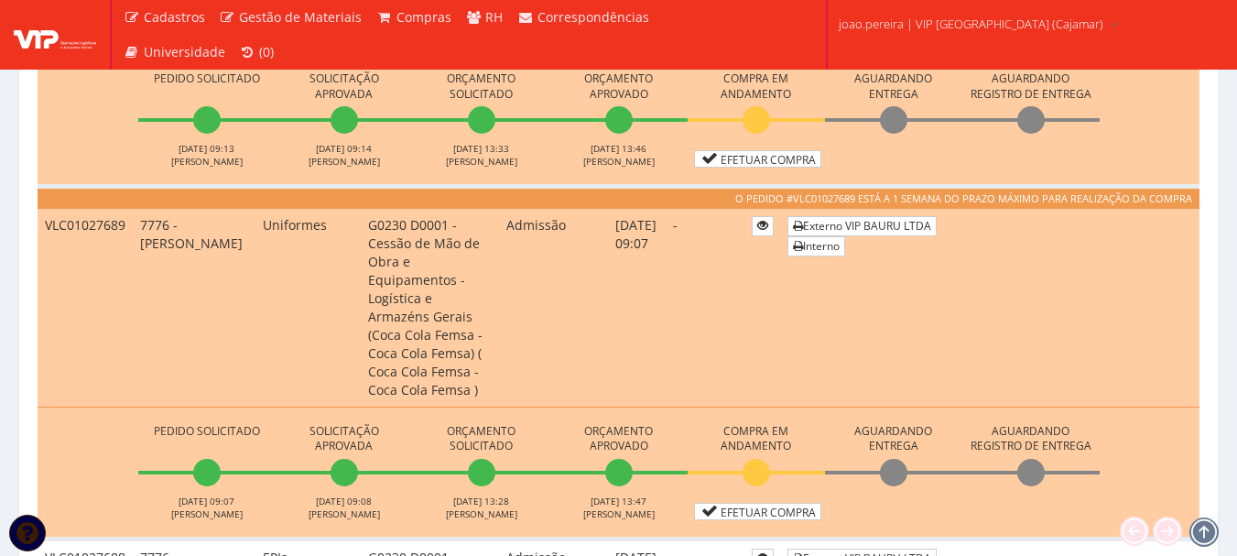
scroll to position [1191, 0]
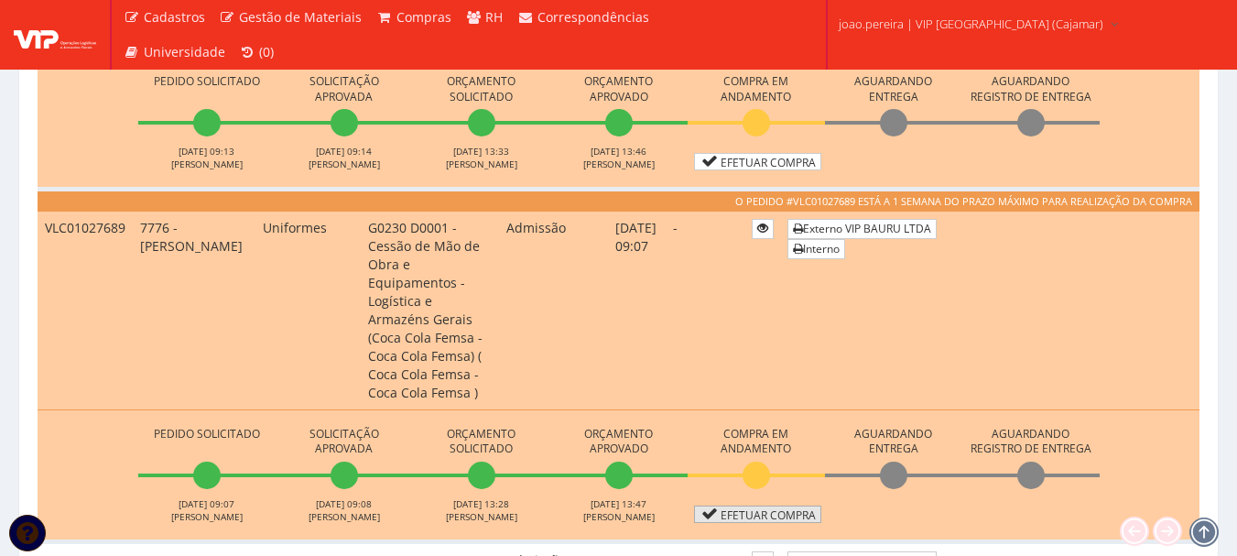
click at [765, 506] on link "Efetuar Compra" at bounding box center [757, 514] width 127 height 17
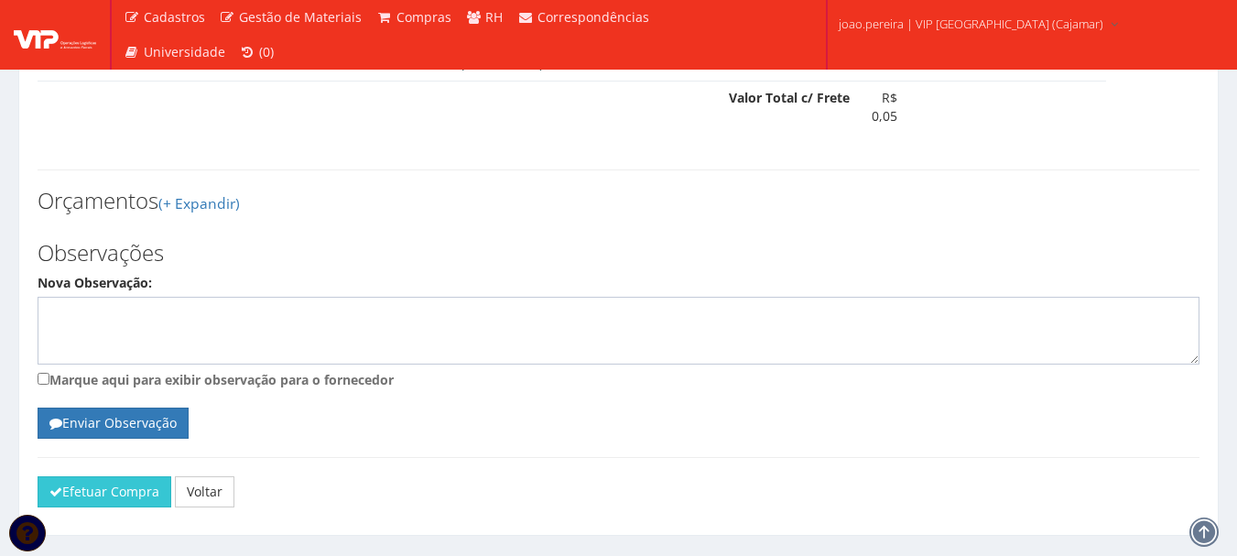
scroll to position [1017, 0]
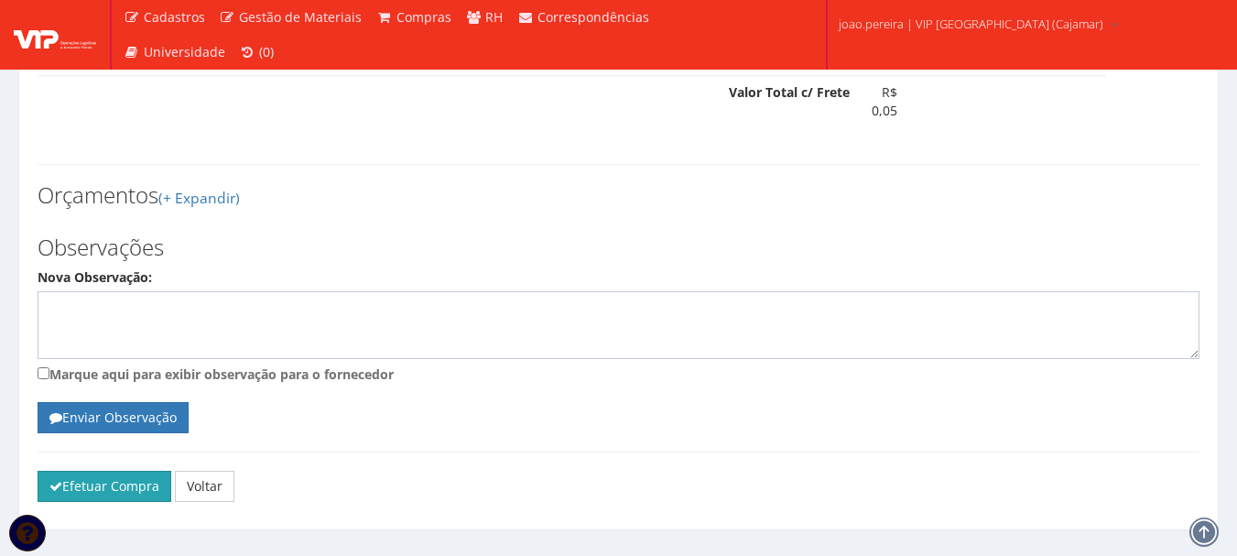
click at [106, 471] on button "Efetuar Compra" at bounding box center [105, 486] width 134 height 31
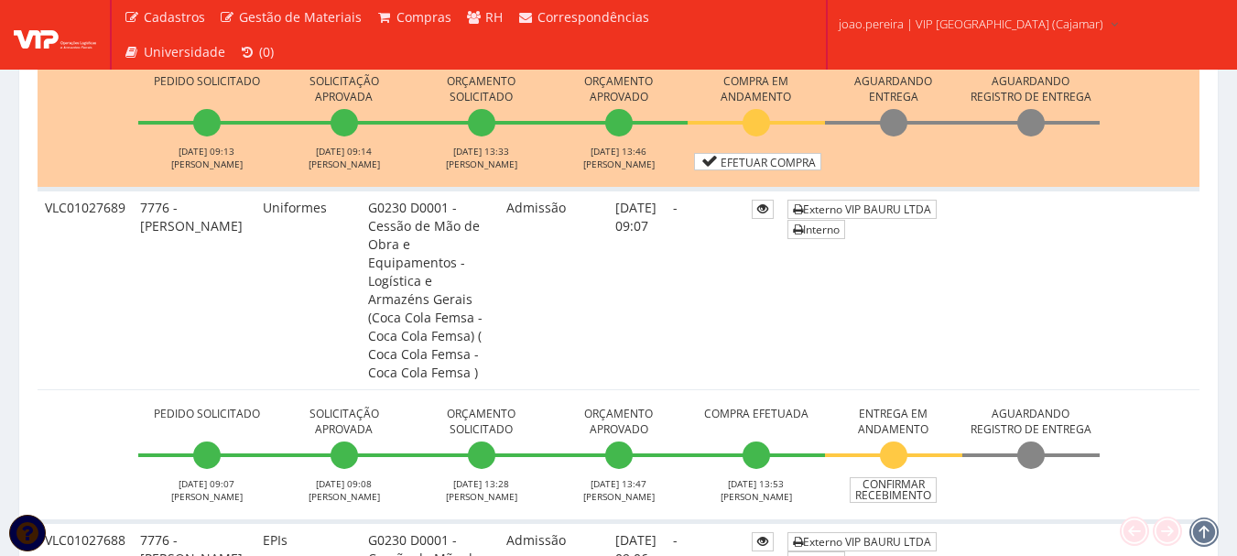
scroll to position [916, 0]
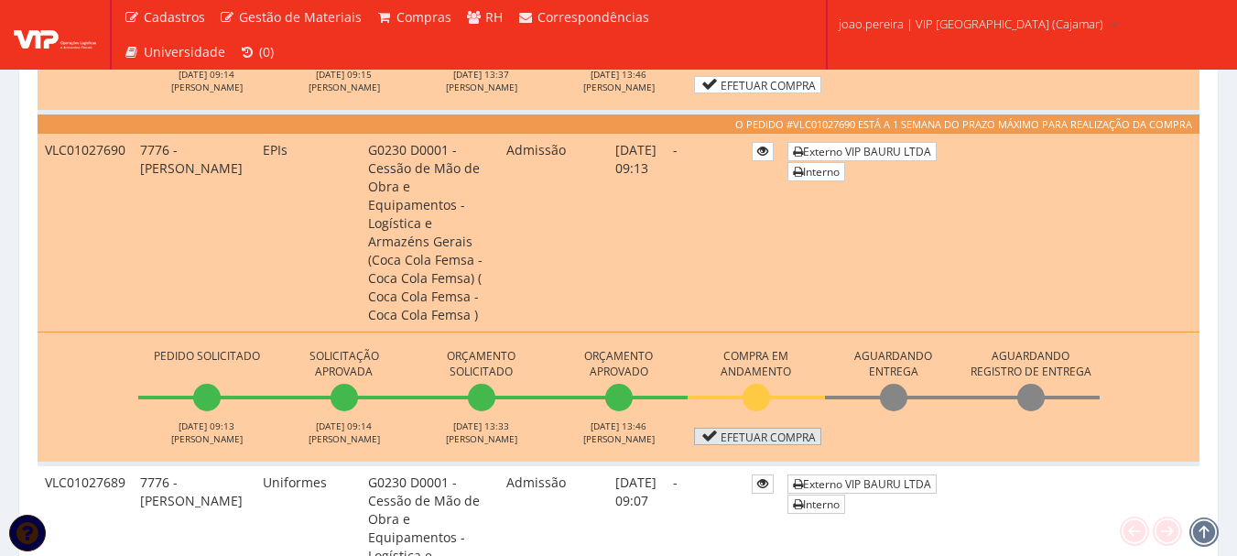
click at [778, 428] on link "Efetuar Compra" at bounding box center [757, 436] width 127 height 17
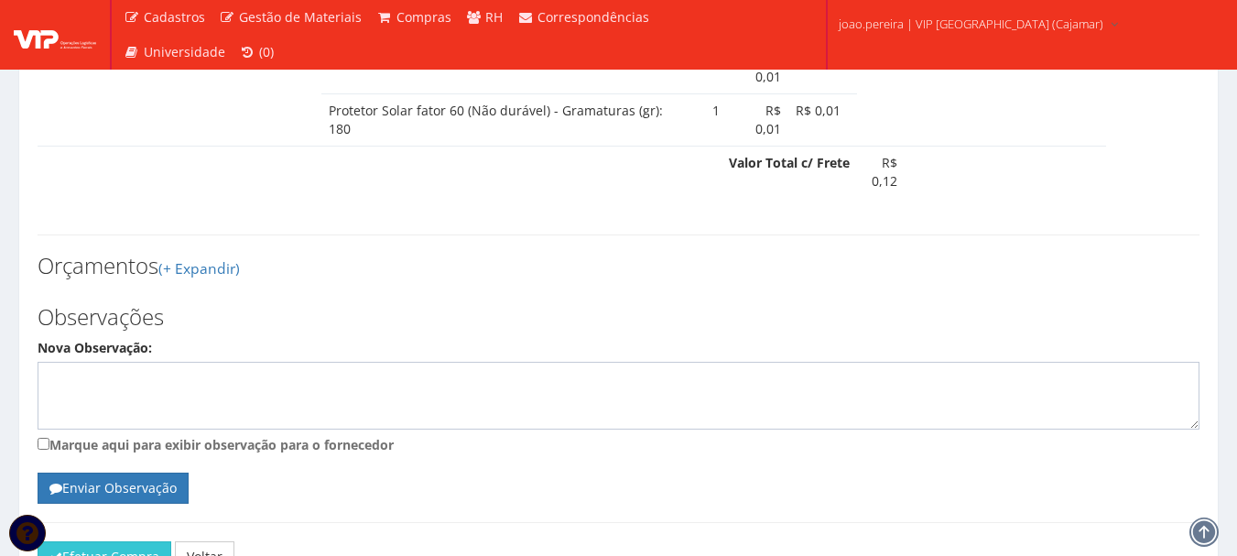
scroll to position [1649, 0]
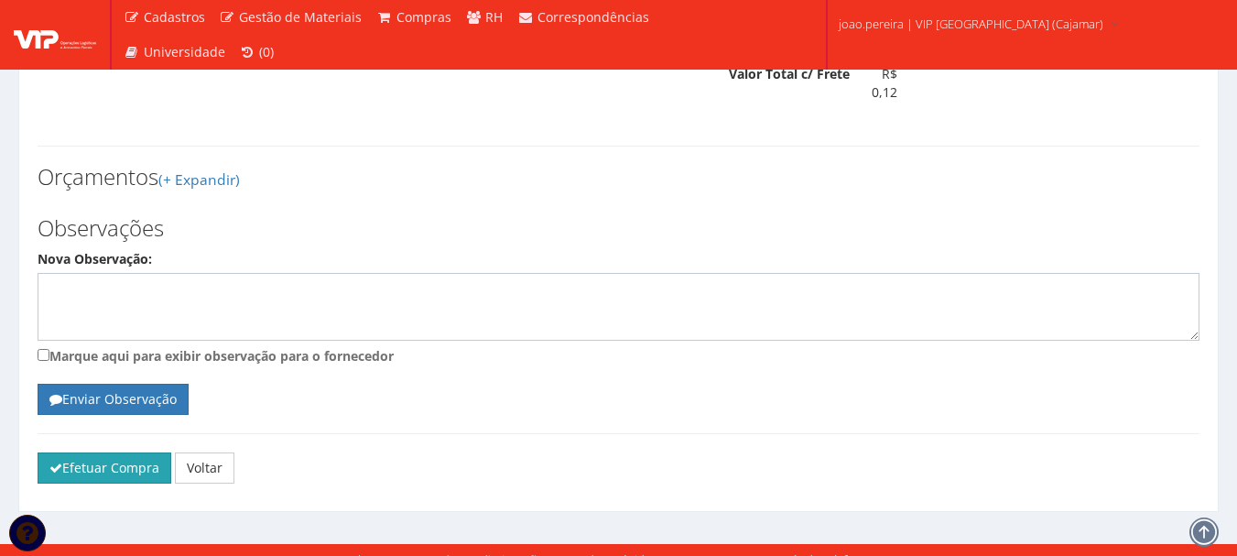
click at [74, 457] on button "Efetuar Compra" at bounding box center [105, 467] width 134 height 31
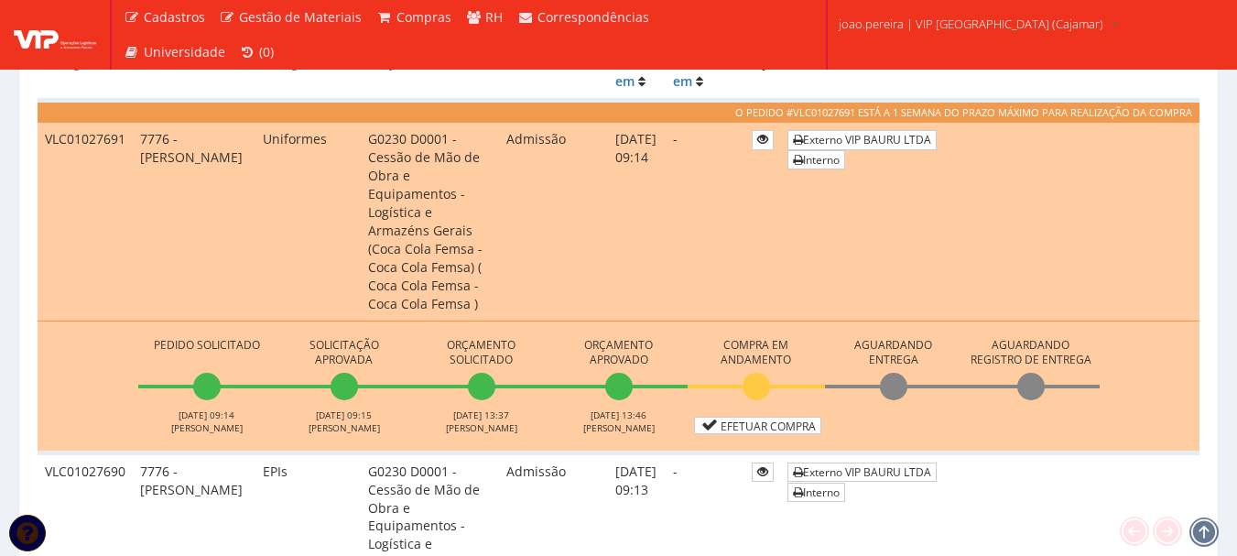
scroll to position [550, 0]
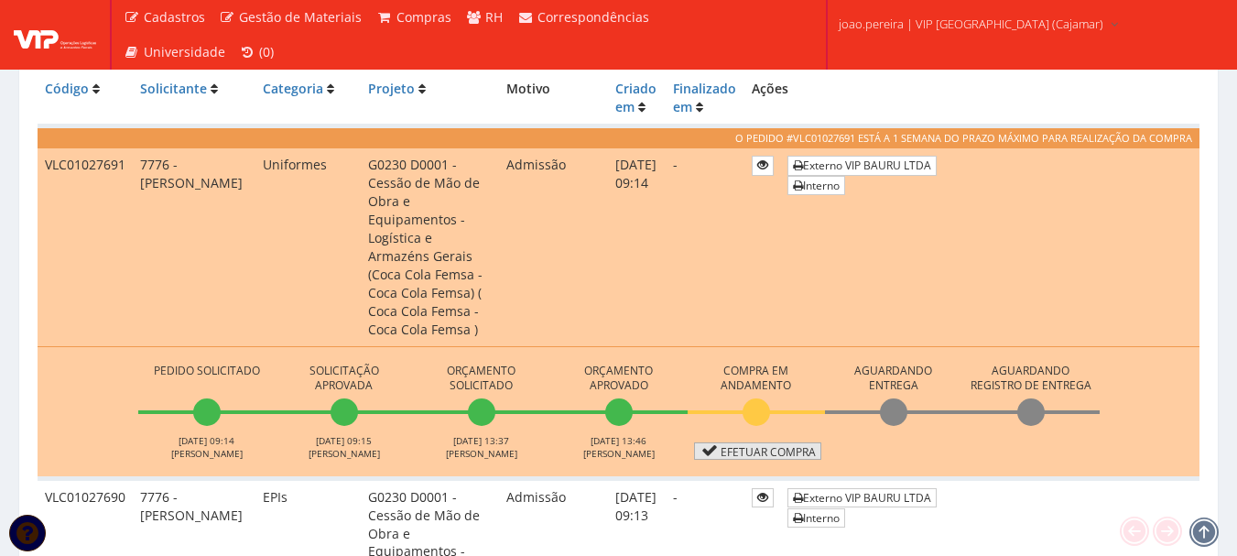
click at [721, 442] on link "Efetuar Compra" at bounding box center [757, 450] width 127 height 17
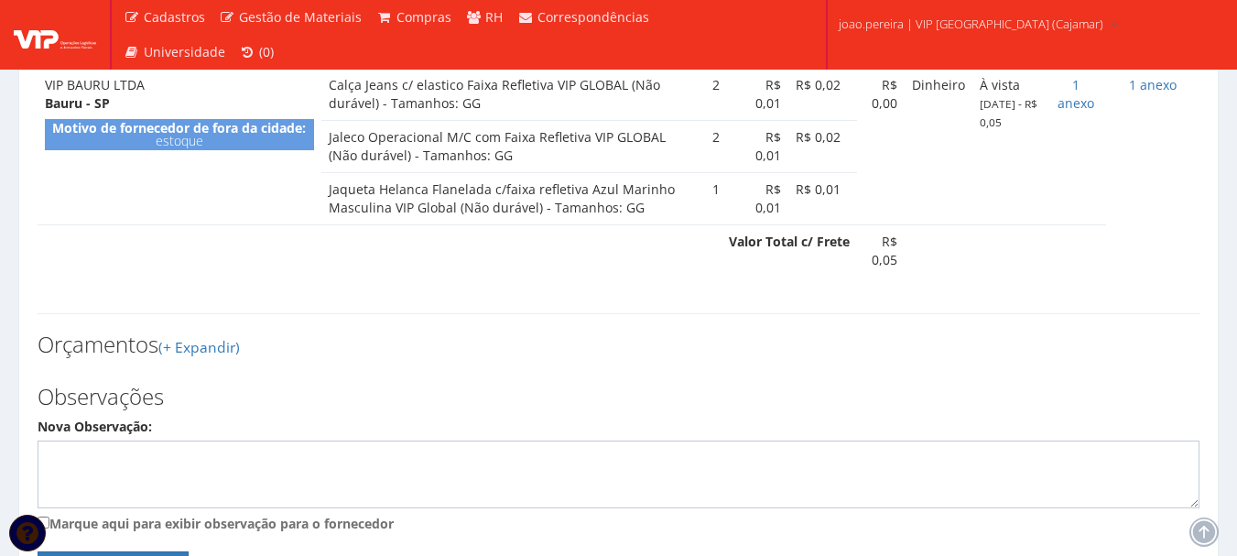
scroll to position [1007, 0]
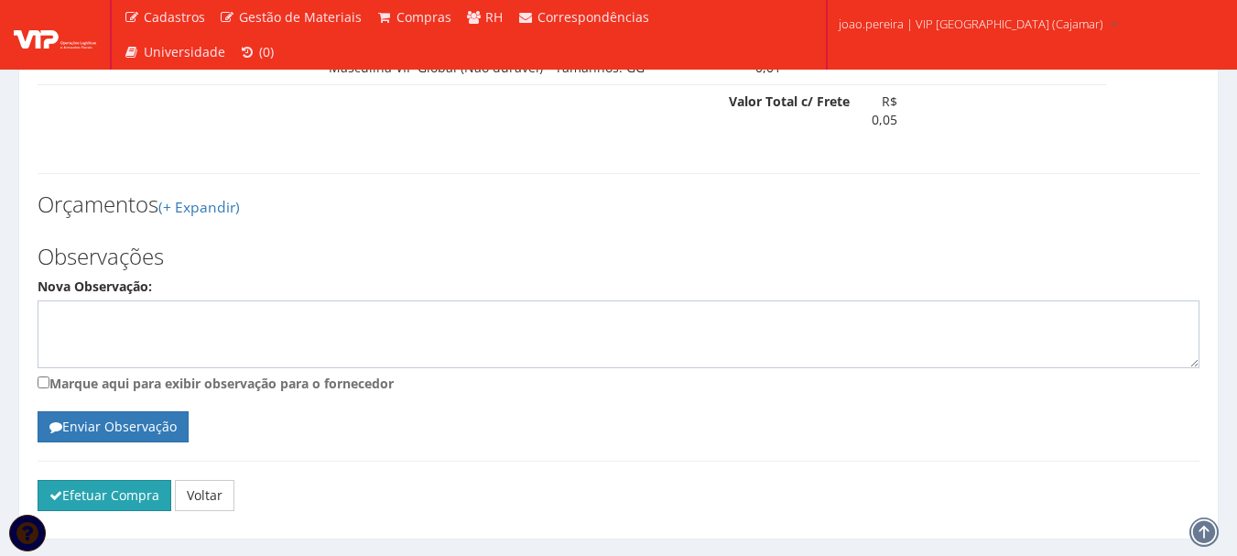
click at [120, 480] on button "Efetuar Compra" at bounding box center [105, 495] width 134 height 31
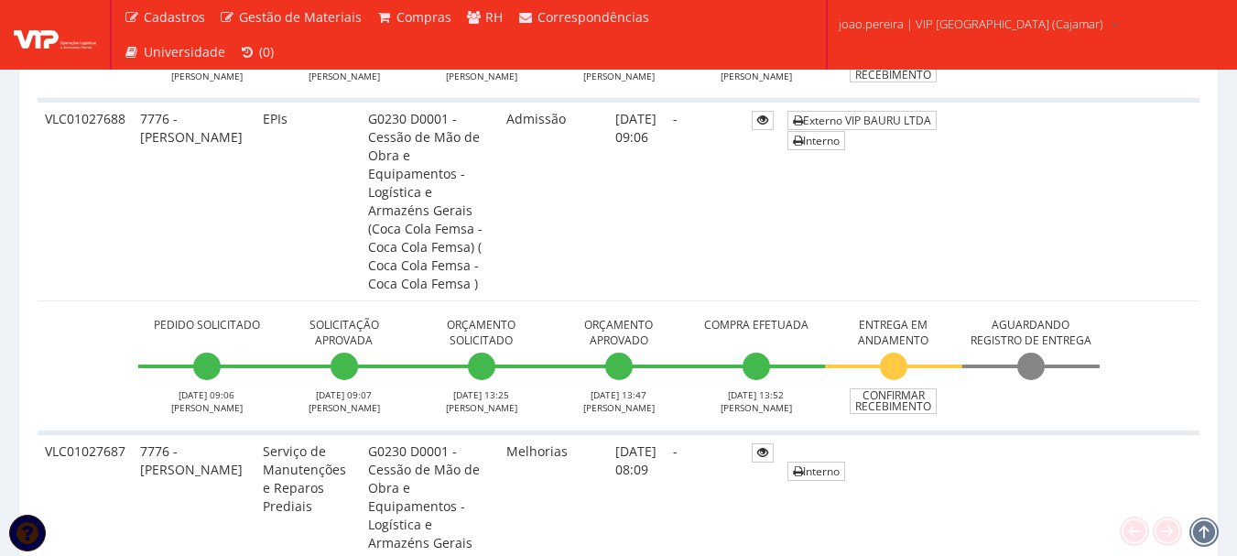
scroll to position [1557, 0]
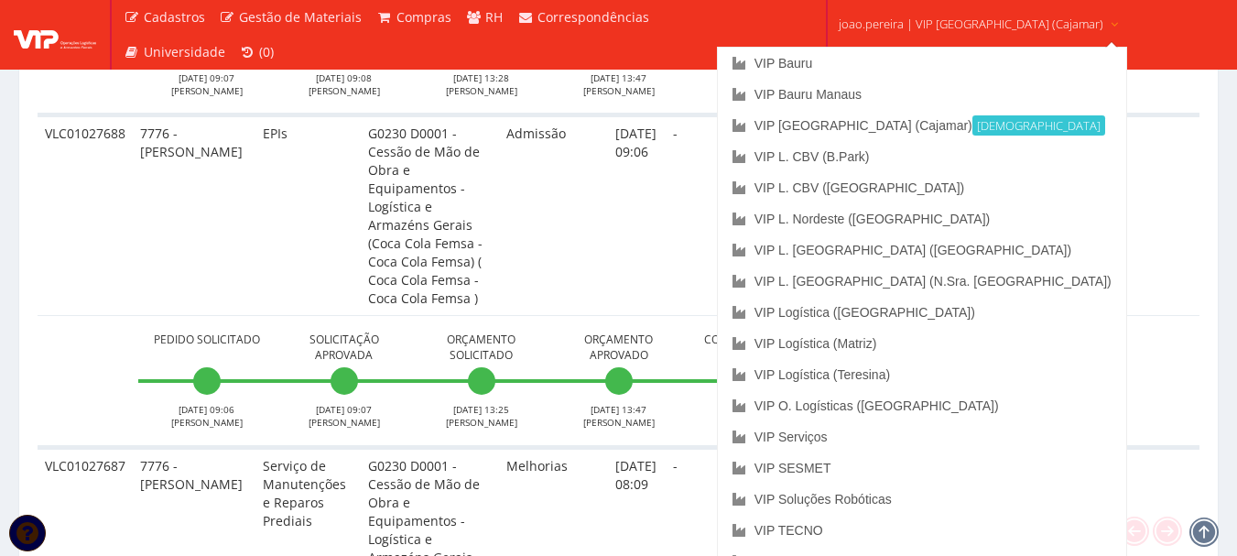
click at [959, 22] on span "joao.pereira | VIP Brasil (Cajamar)" at bounding box center [971, 24] width 265 height 18
click at [866, 61] on link "VIP Bauru" at bounding box center [922, 63] width 408 height 31
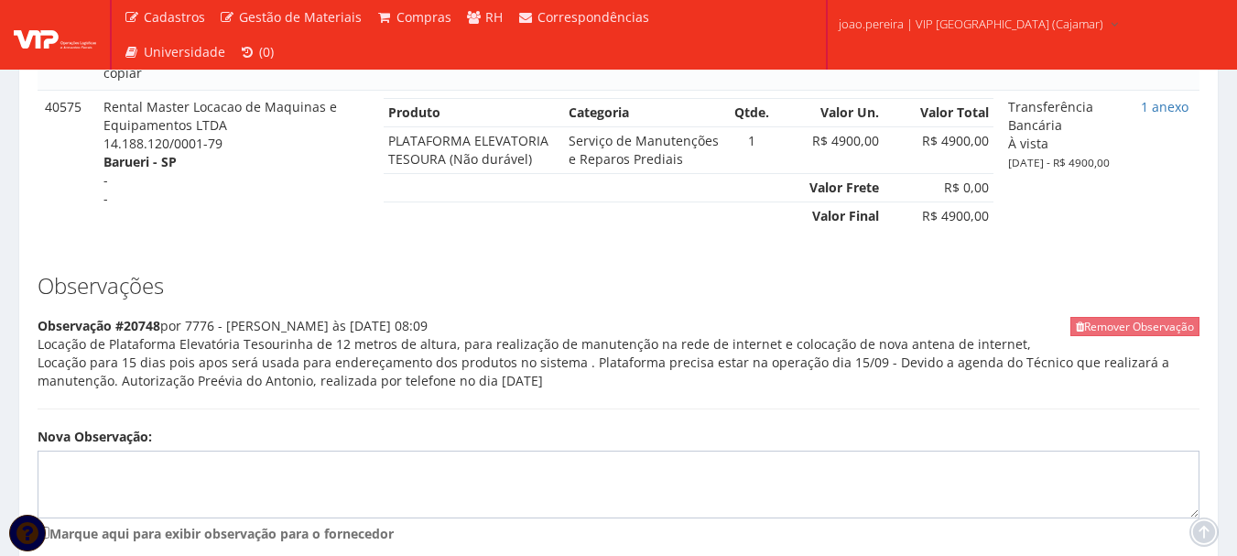
scroll to position [974, 0]
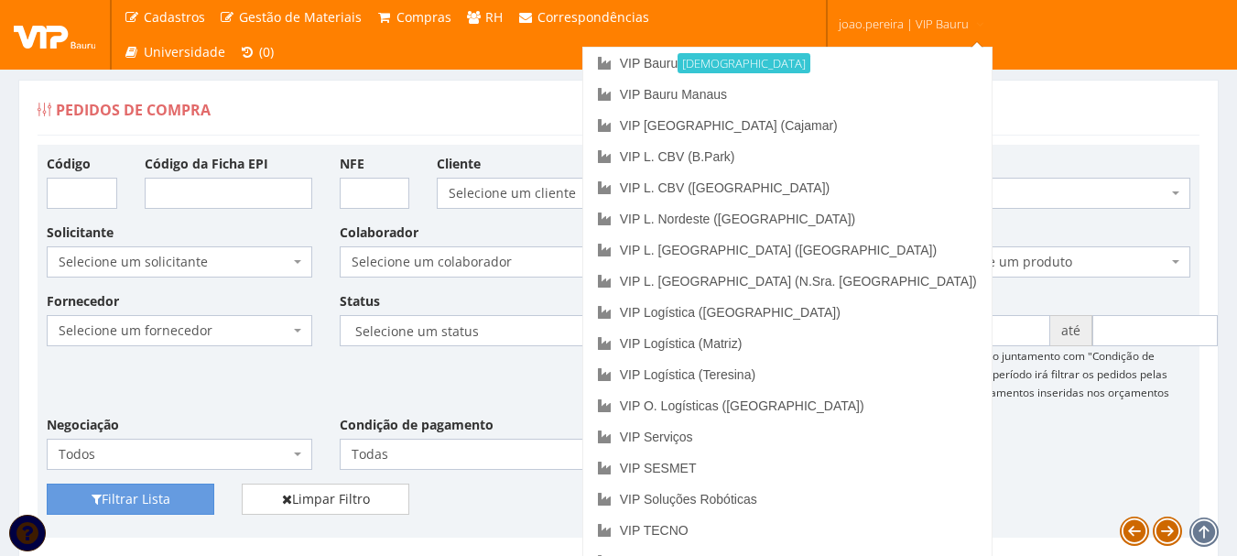
click at [909, 13] on link "joao.pereira | VIP Bauru" at bounding box center [912, 22] width 161 height 45
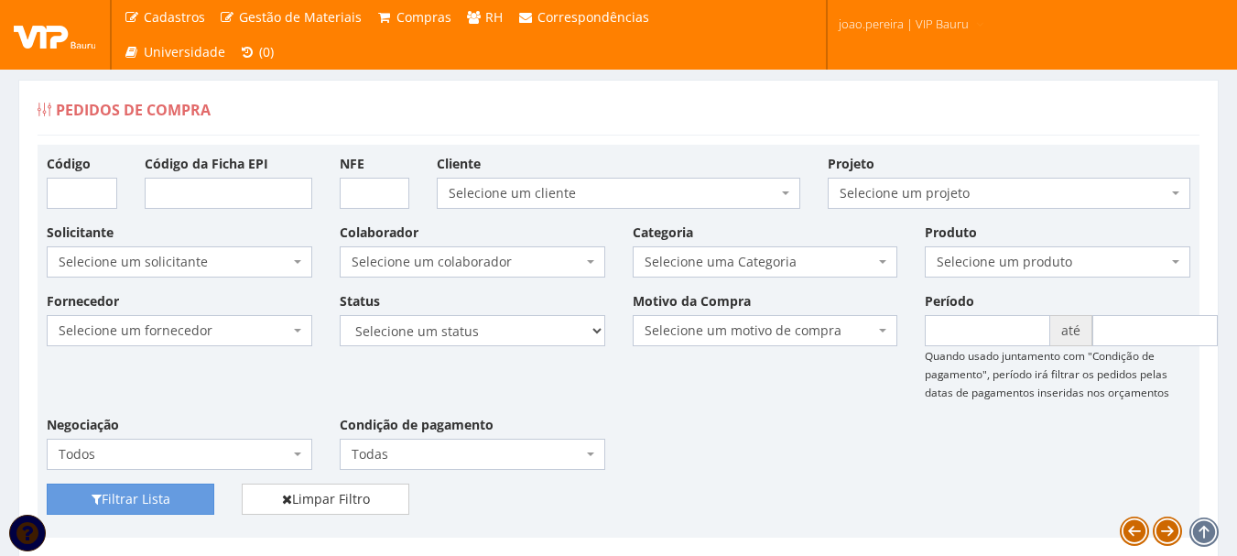
click at [910, 15] on span "joao.pereira | VIP Bauru" at bounding box center [904, 24] width 130 height 18
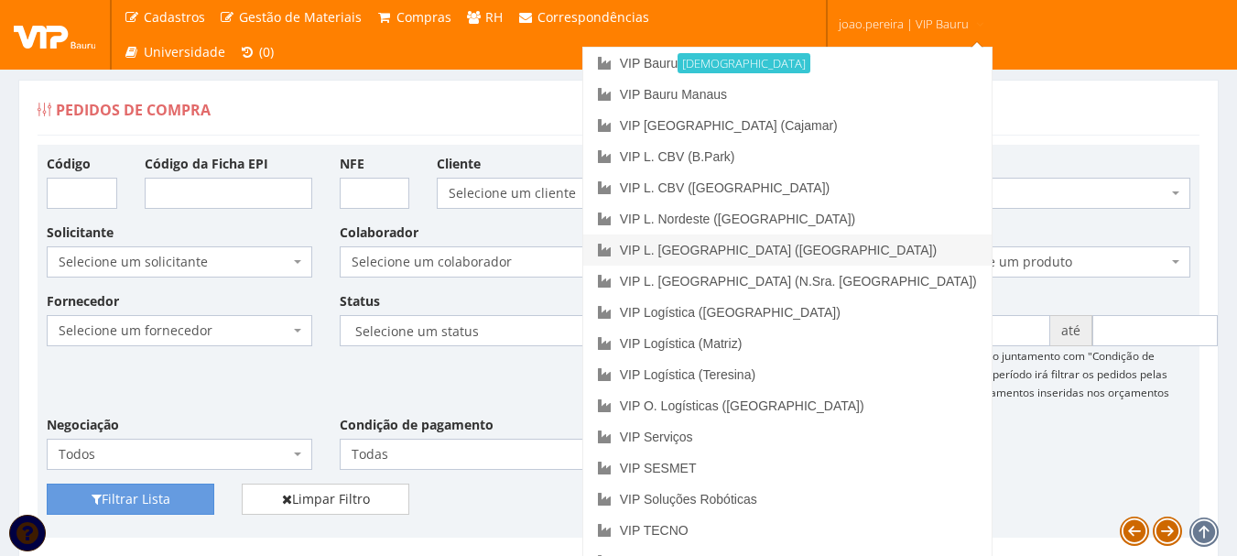
click at [876, 238] on link "VIP L. [GEOGRAPHIC_DATA] ([GEOGRAPHIC_DATA])" at bounding box center [787, 249] width 408 height 31
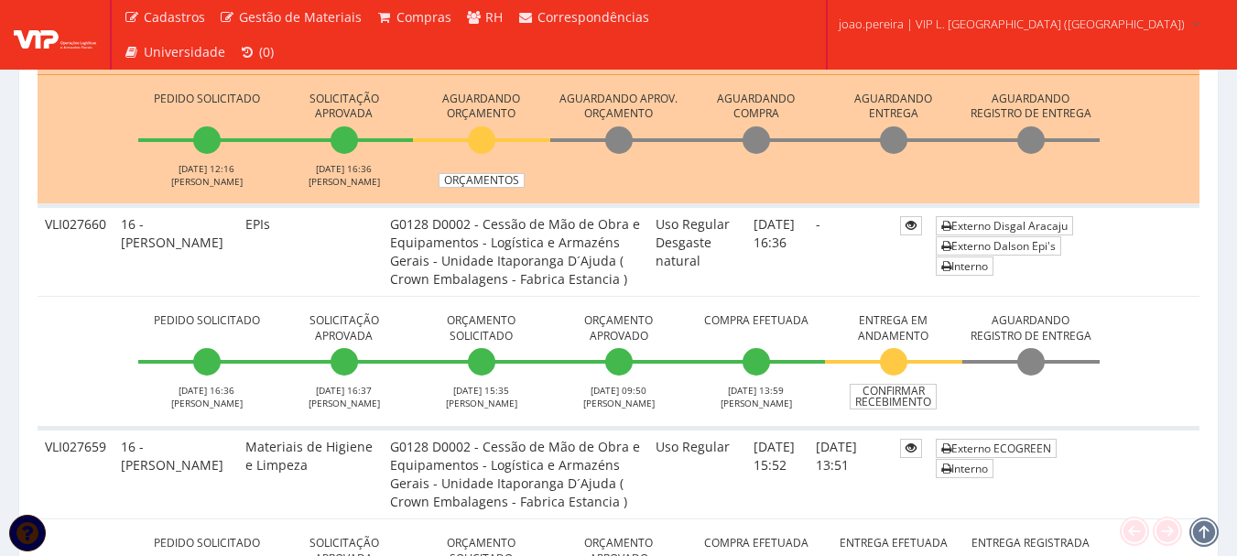
scroll to position [1099, 0]
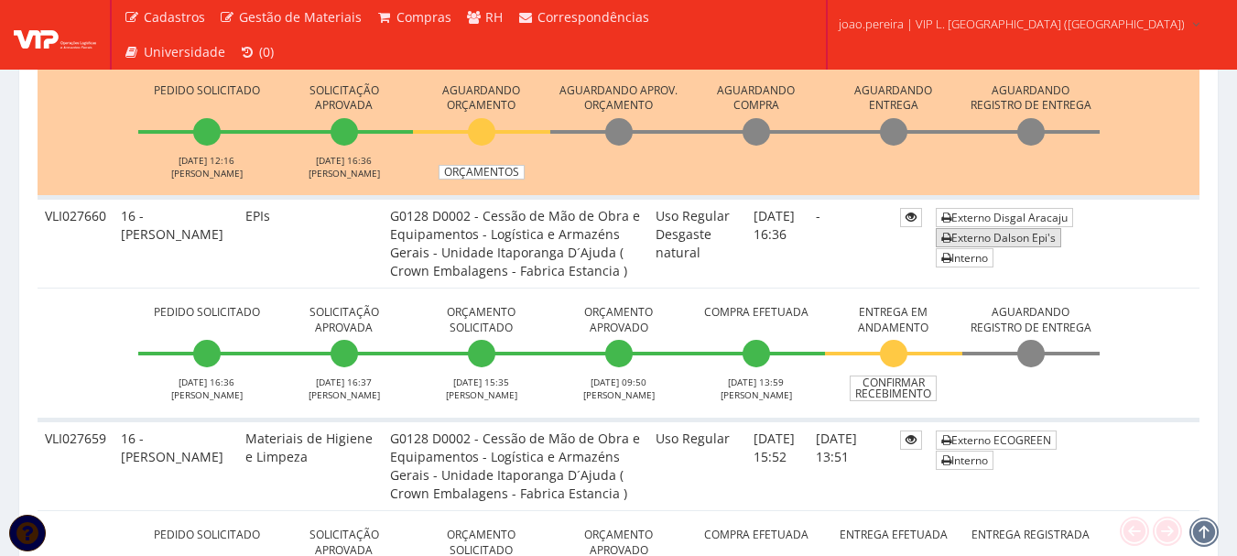
click at [1011, 236] on link "Externo Dalson Epi's" at bounding box center [998, 237] width 125 height 19
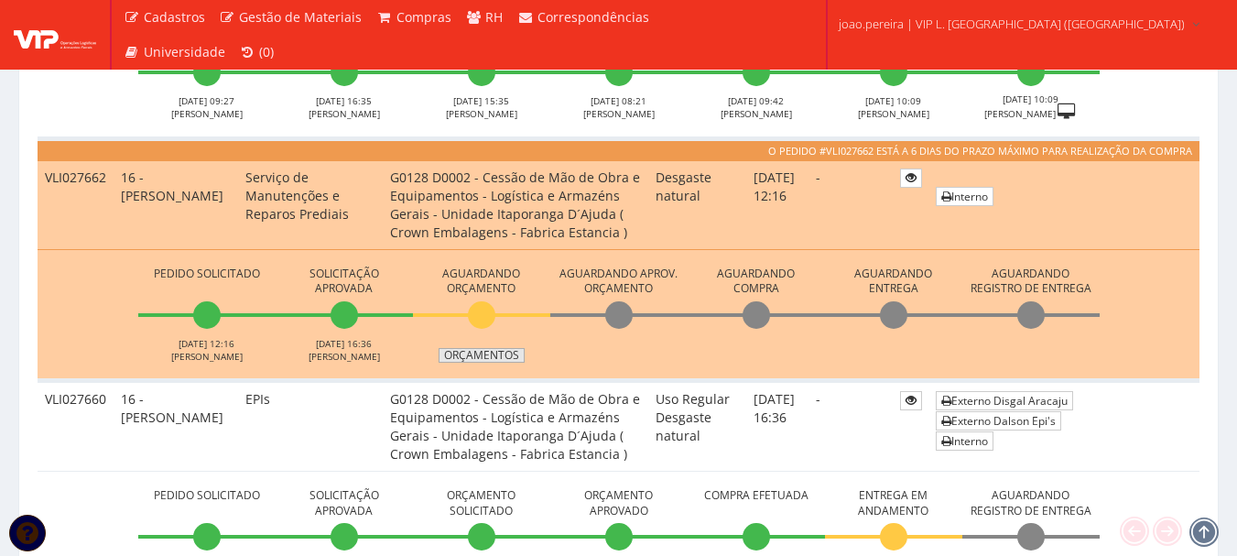
click at [503, 356] on link "Orçamentos" at bounding box center [482, 355] width 86 height 15
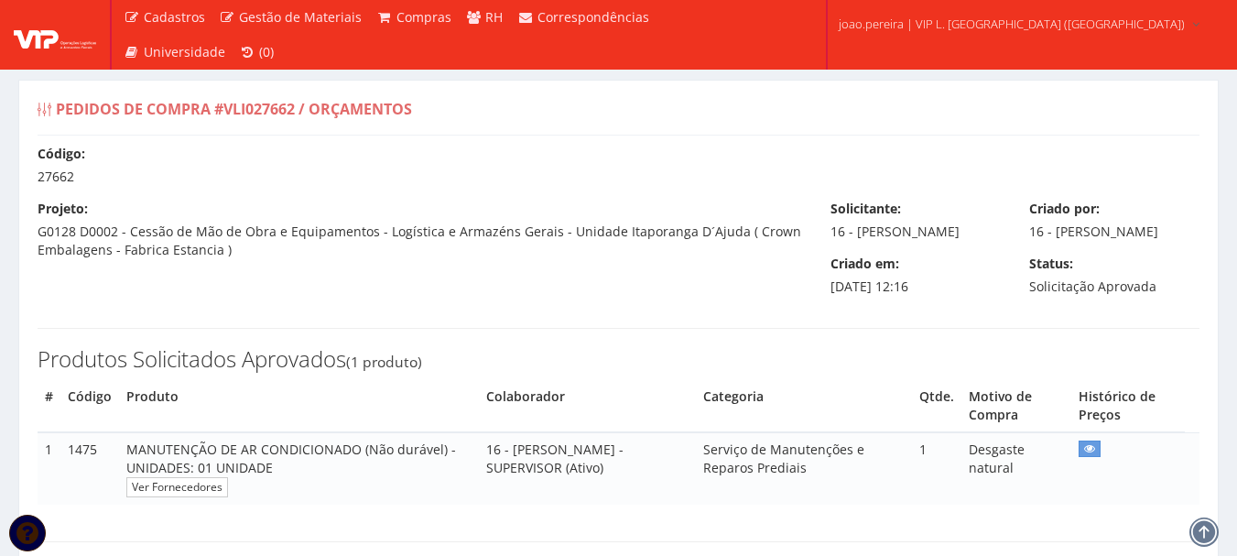
select select "0"
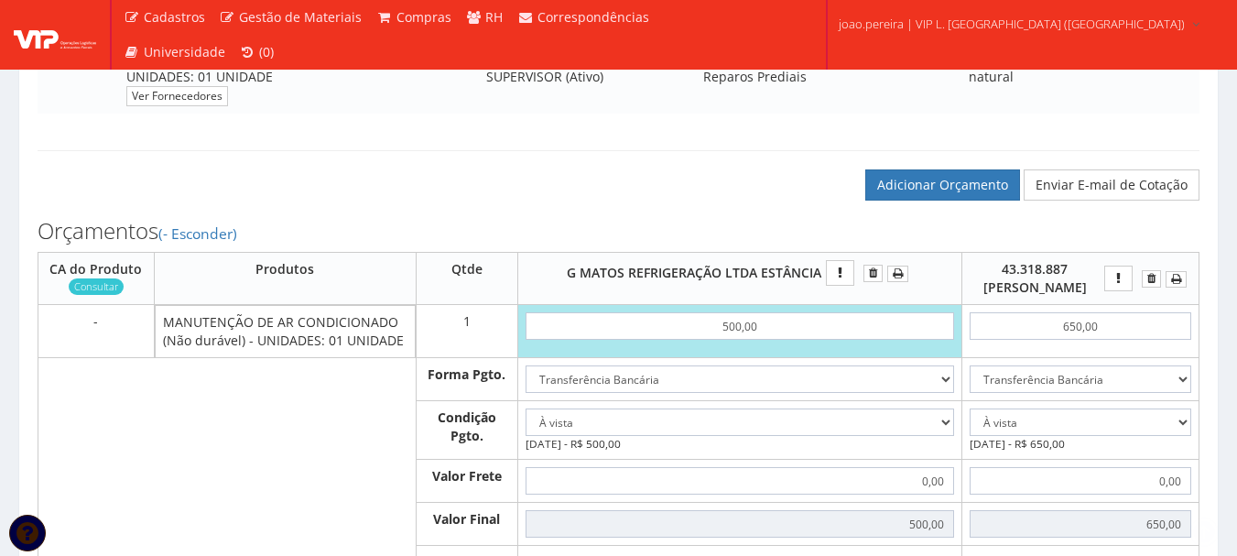
scroll to position [458, 0]
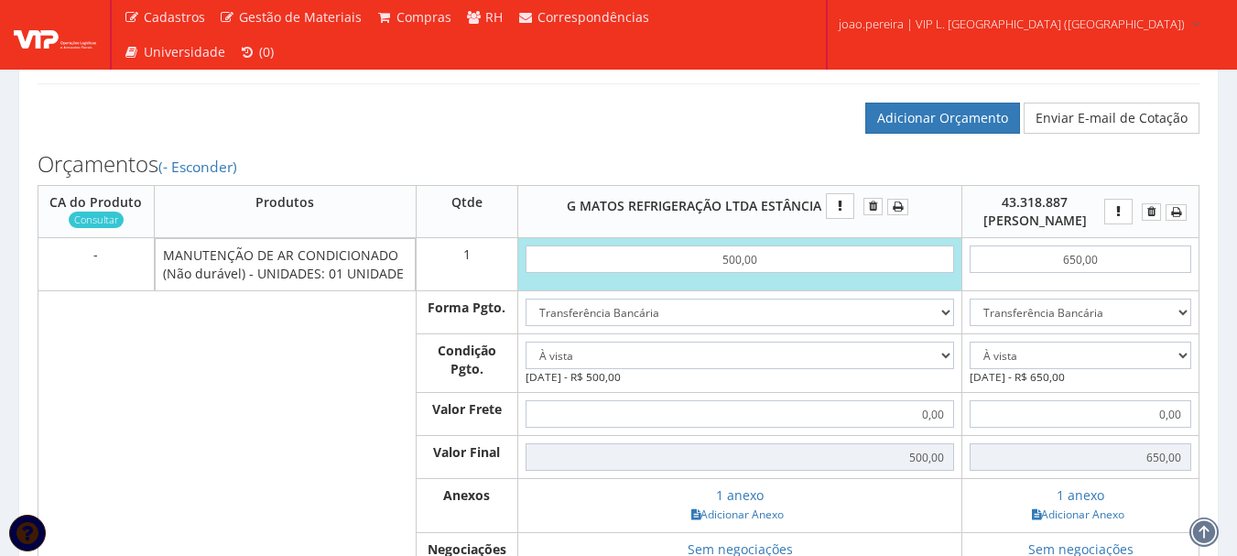
click at [942, 151] on div "Orçamentos (- Esconder) CA do Produto Consultar Produtos Qtde G MATOS REFRIGERA…" at bounding box center [619, 436] width 1190 height 605
click at [930, 129] on link "Adicionar Orçamento" at bounding box center [943, 118] width 155 height 31
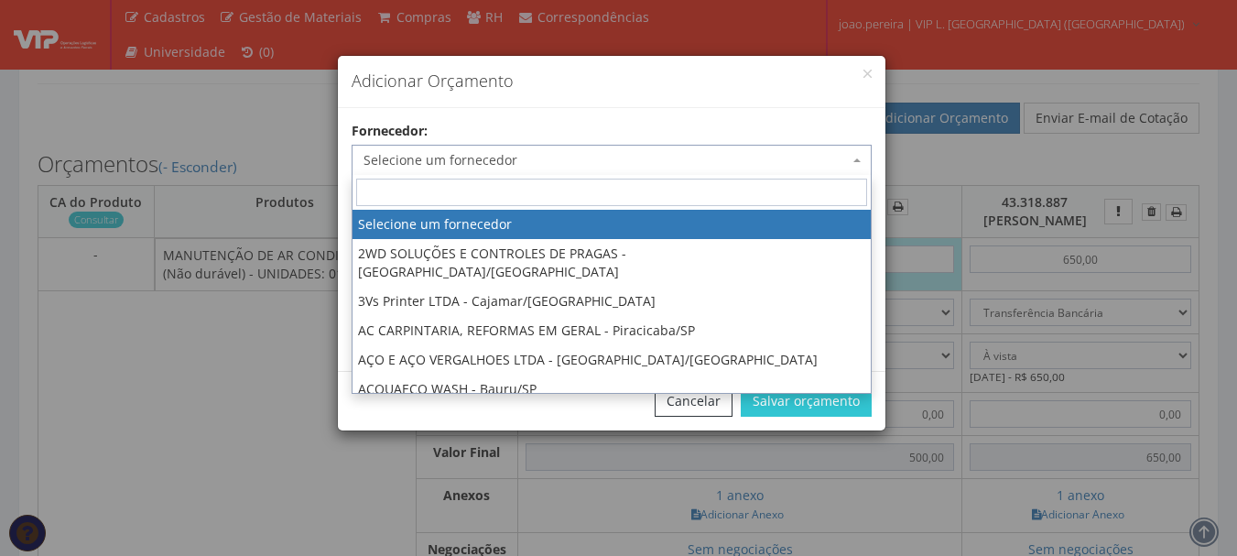
click at [404, 152] on span "Selecione um fornecedor" at bounding box center [606, 160] width 485 height 18
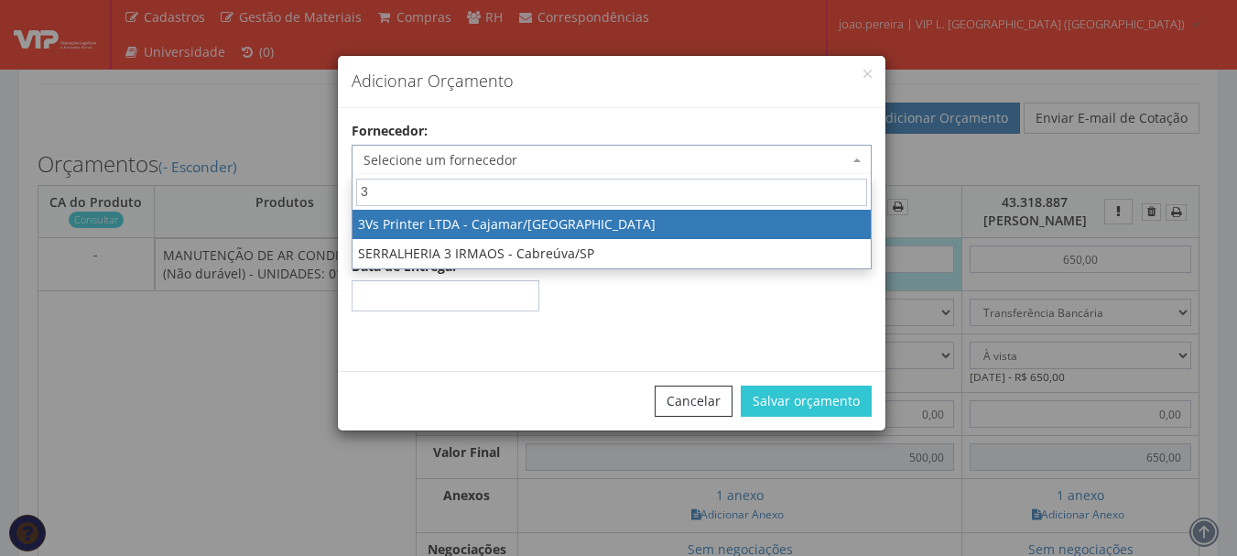
type input "3A"
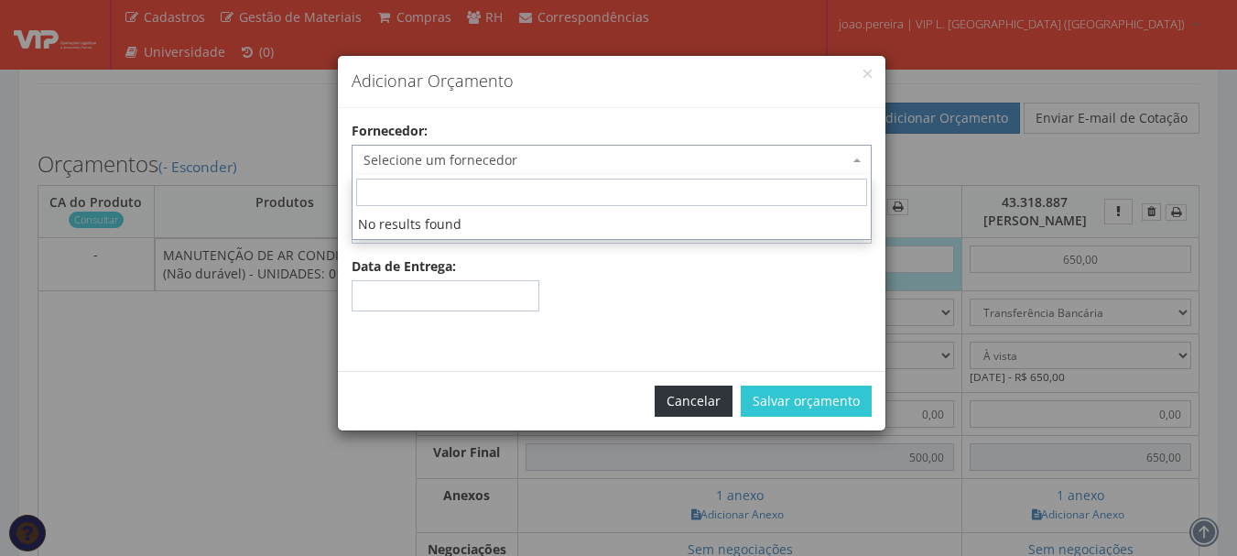
click at [697, 409] on button "Cancelar" at bounding box center [694, 401] width 78 height 31
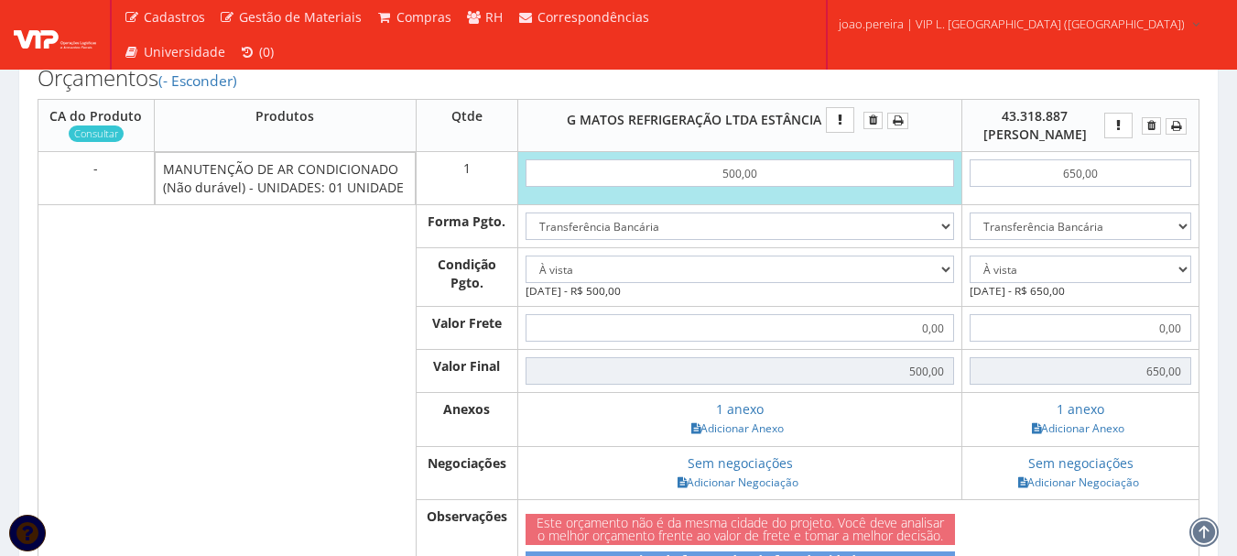
scroll to position [366, 0]
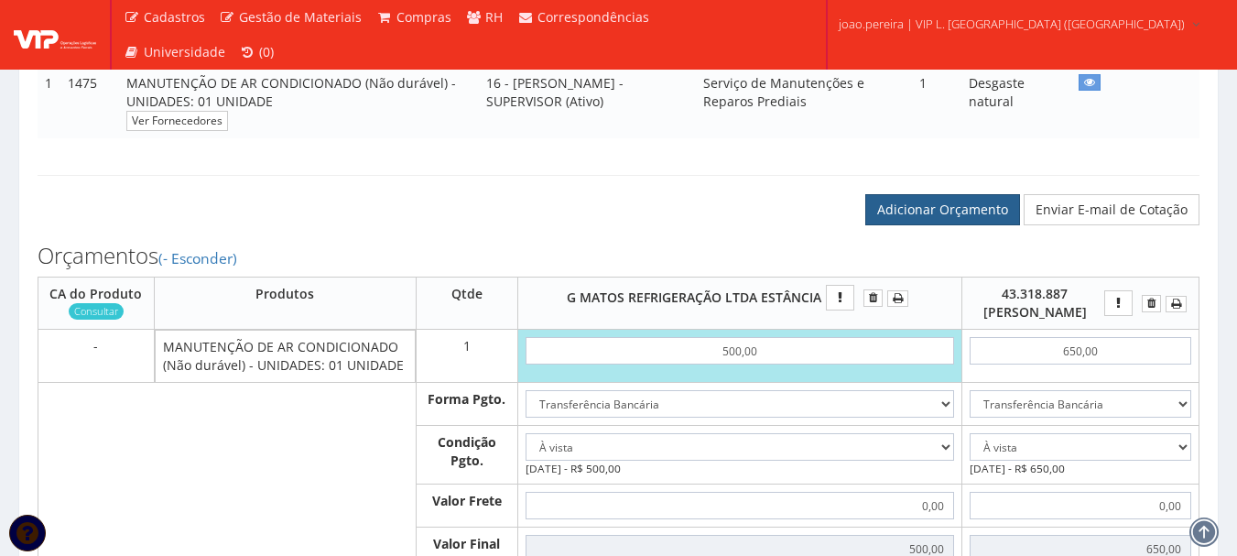
click at [962, 225] on link "Adicionar Orçamento" at bounding box center [943, 209] width 155 height 31
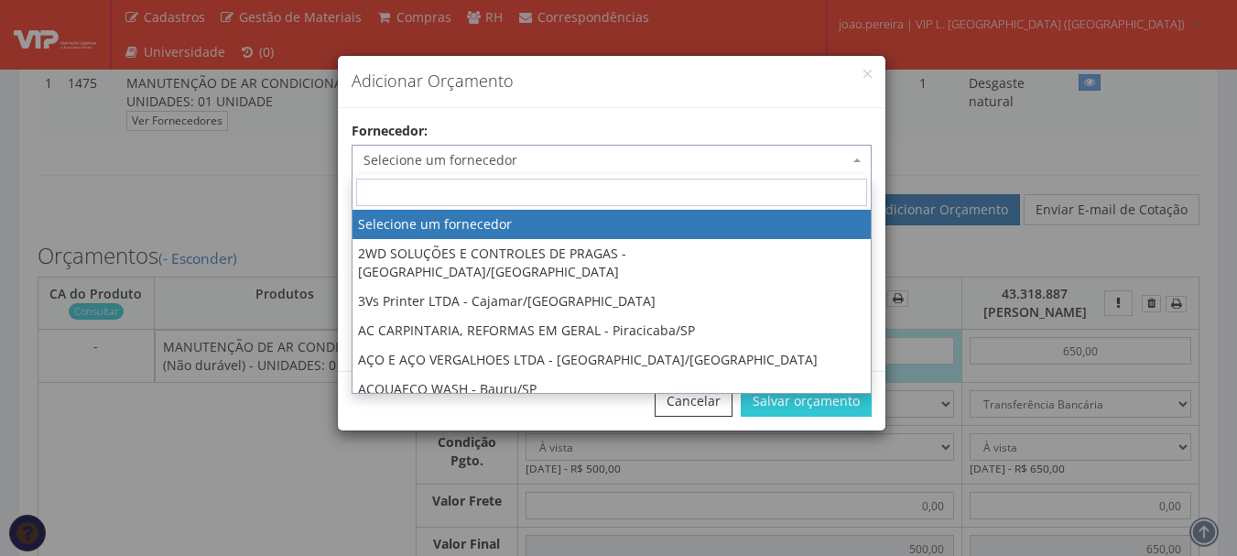
click at [532, 158] on span "Selecione um fornecedor" at bounding box center [606, 160] width 485 height 18
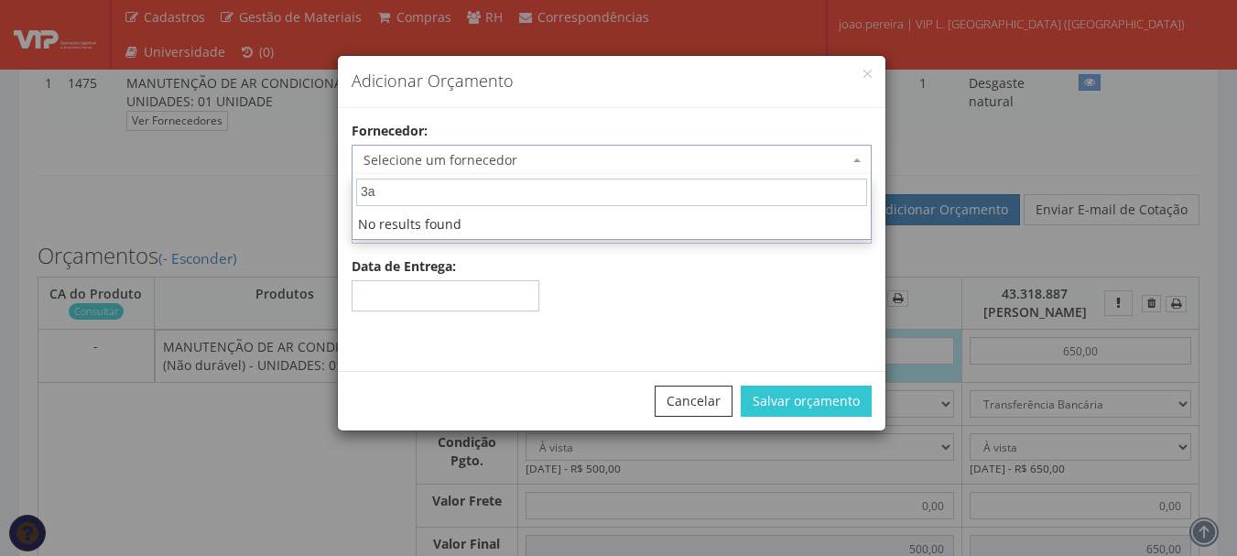
type input "3"
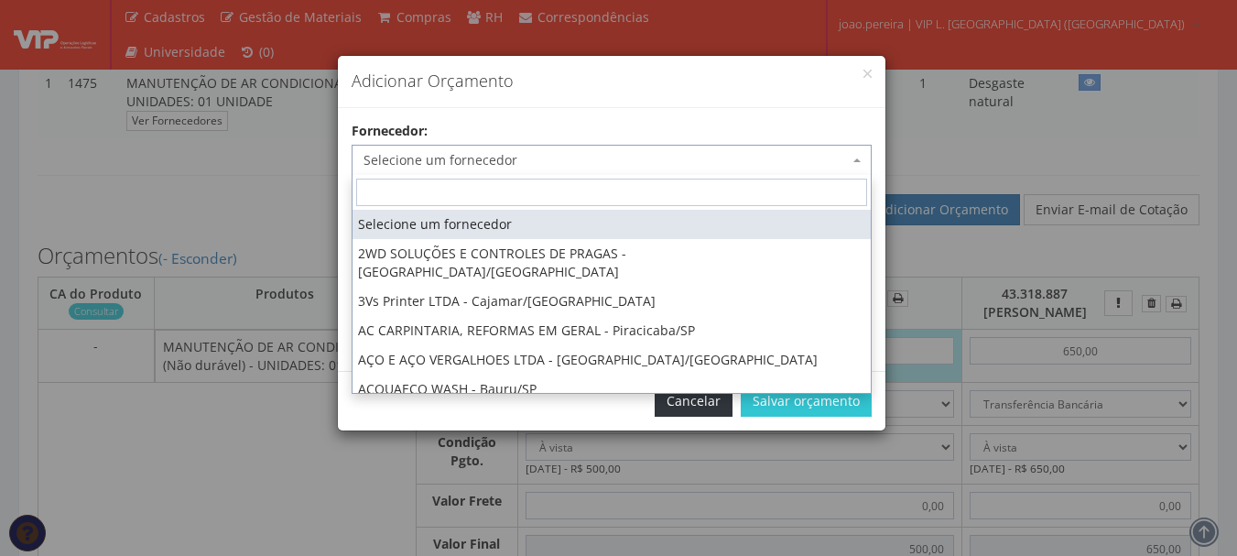
click at [713, 405] on button "Cancelar" at bounding box center [694, 401] width 78 height 31
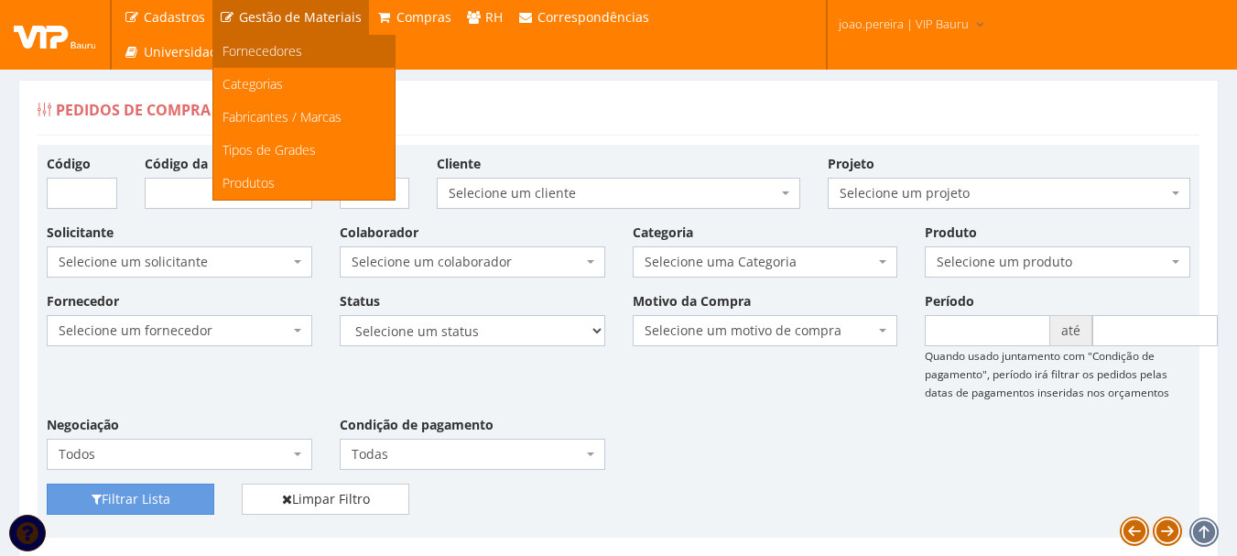
click at [280, 51] on span "Fornecedores" at bounding box center [263, 50] width 80 height 17
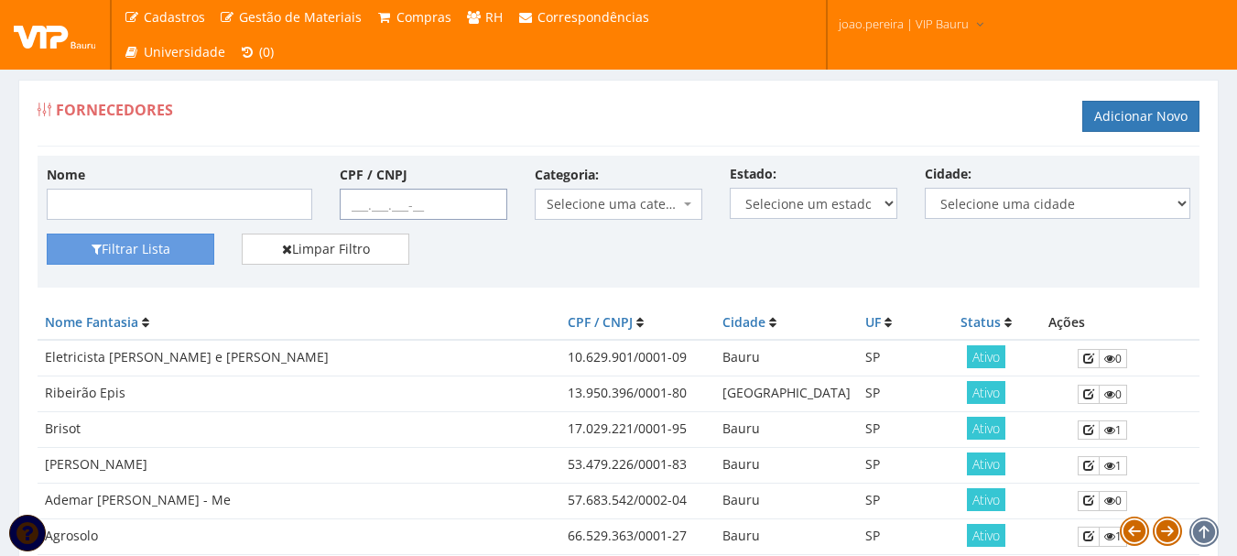
click at [343, 200] on input "CPF / CNPJ" at bounding box center [424, 204] width 168 height 31
paste input "06.291.731/0001-10"
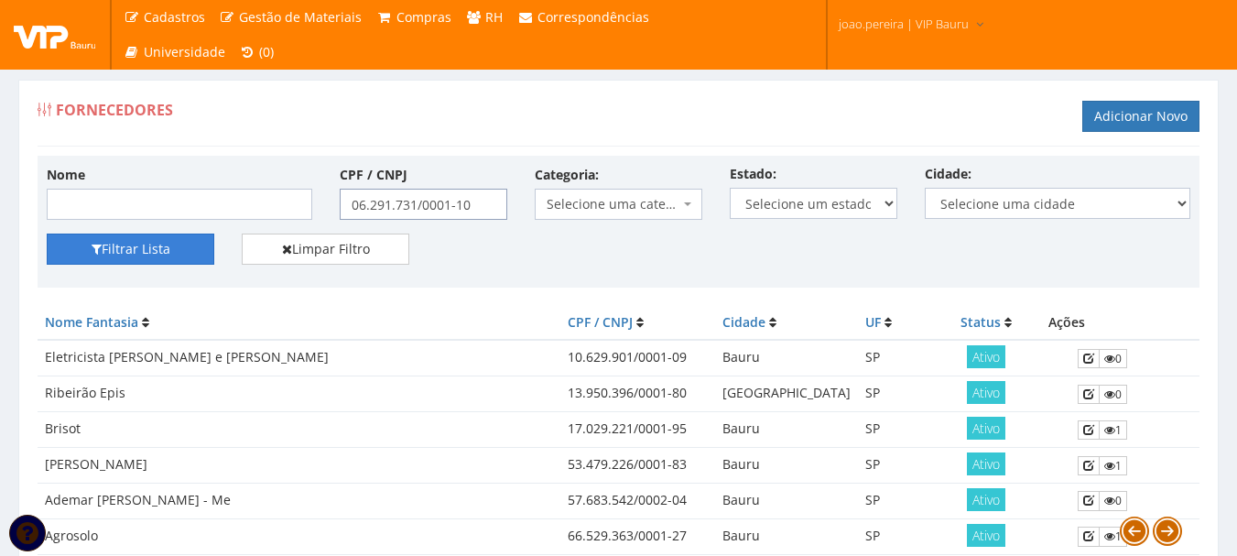
type input "06.291.731/0001-10"
click at [158, 245] on button "Filtrar Lista" at bounding box center [131, 249] width 168 height 31
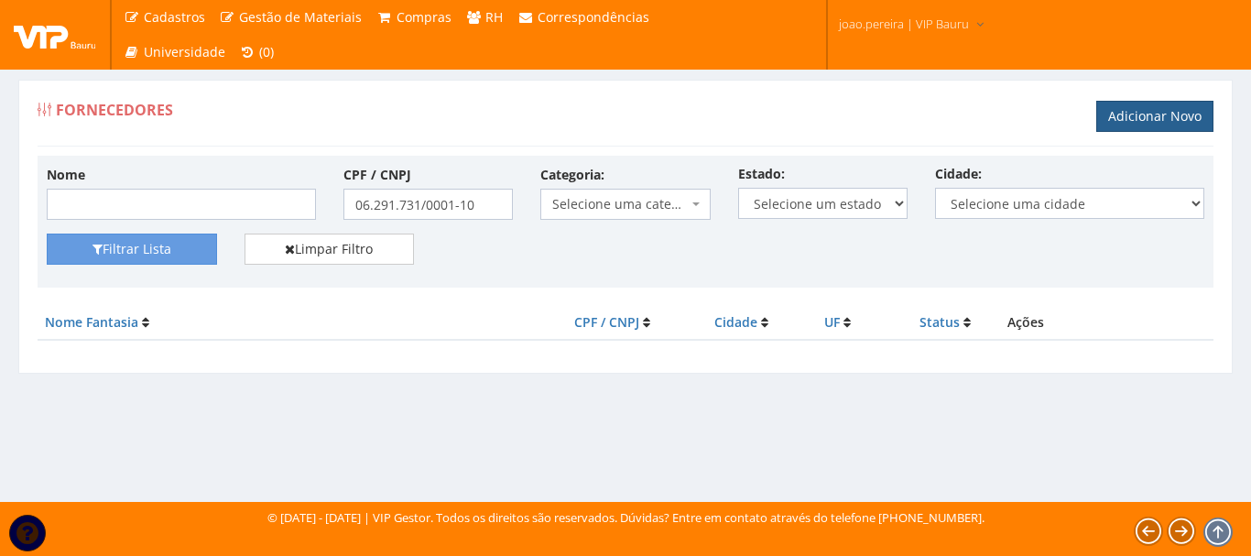
click at [1121, 103] on link "Adicionar Novo" at bounding box center [1154, 116] width 117 height 31
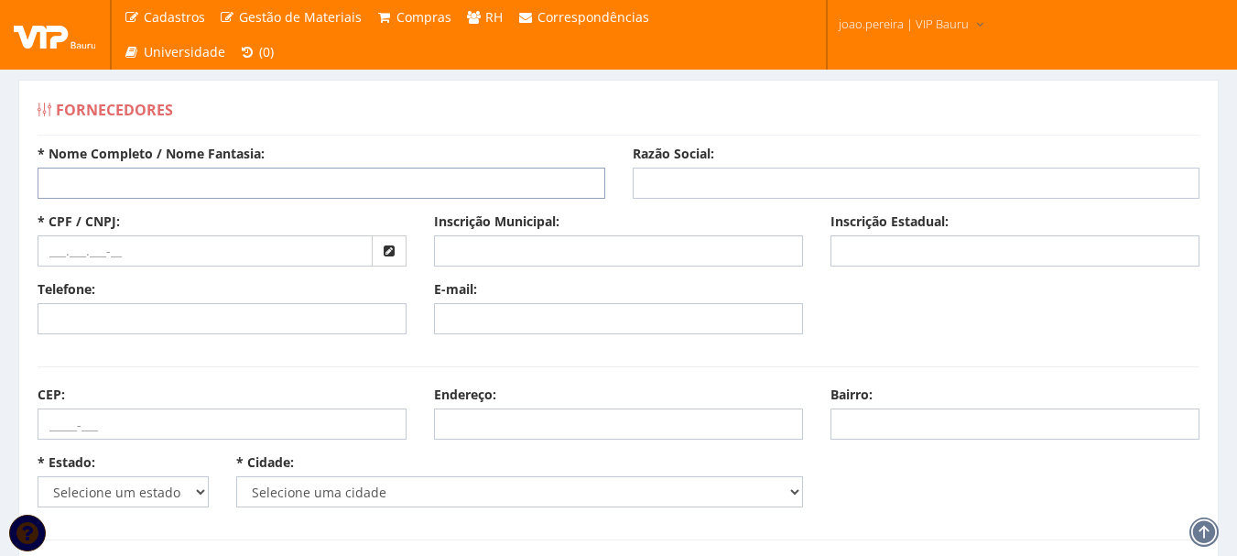
click at [169, 182] on input "* Nome Completo / Nome Fantasia:" at bounding box center [322, 183] width 568 height 31
click at [83, 256] on input "text" at bounding box center [205, 250] width 335 height 31
paste input "06.291.731/0001-10"
type input "06.291.731/0001-10"
click at [94, 173] on input "* Nome Completo / Nome Fantasia:" at bounding box center [322, 183] width 568 height 31
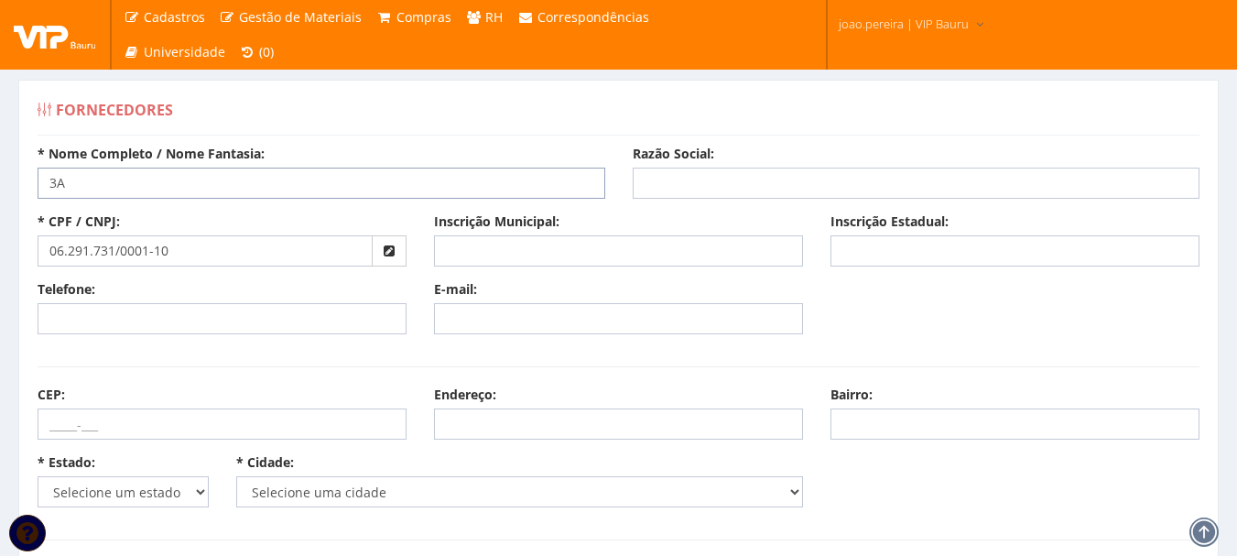
drag, startPoint x: 87, startPoint y: 190, endPoint x: 0, endPoint y: 176, distance: 88.1
paste input "Locadora 3A Locacoes"
type input "3A Locadora 3A Locacoes"
click at [724, 179] on input "Razão Social:" at bounding box center [917, 183] width 568 height 31
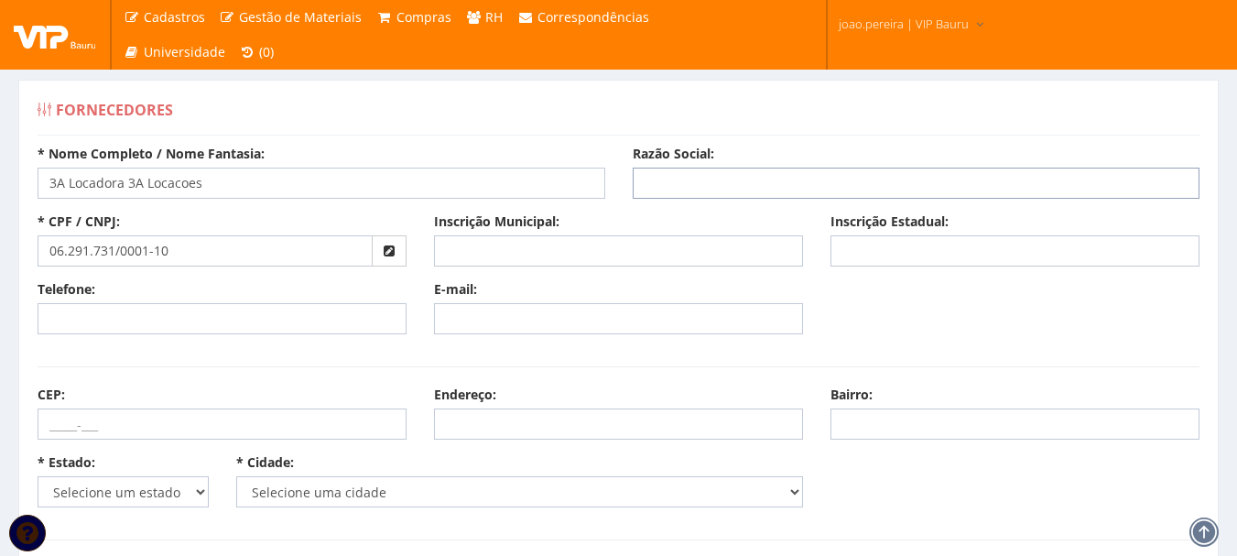
paste input "3A Locadora 3A Locacoes"
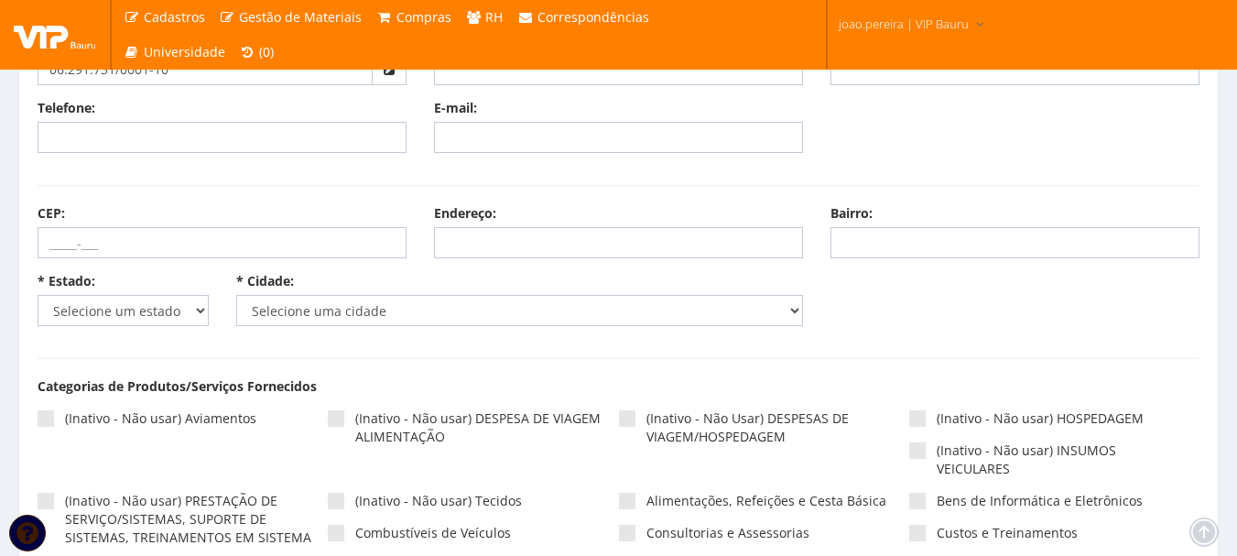
scroll to position [183, 0]
type input "3A Locadora 3A Locacoes"
click at [195, 313] on select "Selecione um estado AC AL AM AP BA Cacheu CE DF ES GO MA MG MS MT PA PB PE PI P…" at bounding box center [123, 308] width 171 height 31
click at [38, 293] on select "Selecione um estado AC AL AM AP BA Cacheu CE DF ES GO MA MG MS MT PA PB PE PI P…" at bounding box center [123, 308] width 171 height 31
click at [125, 314] on select "Selecione um estado AC AL AM AP BA Cacheu CE DF ES GO MA MG MS MT PA PB PE PI P…" at bounding box center [123, 308] width 171 height 31
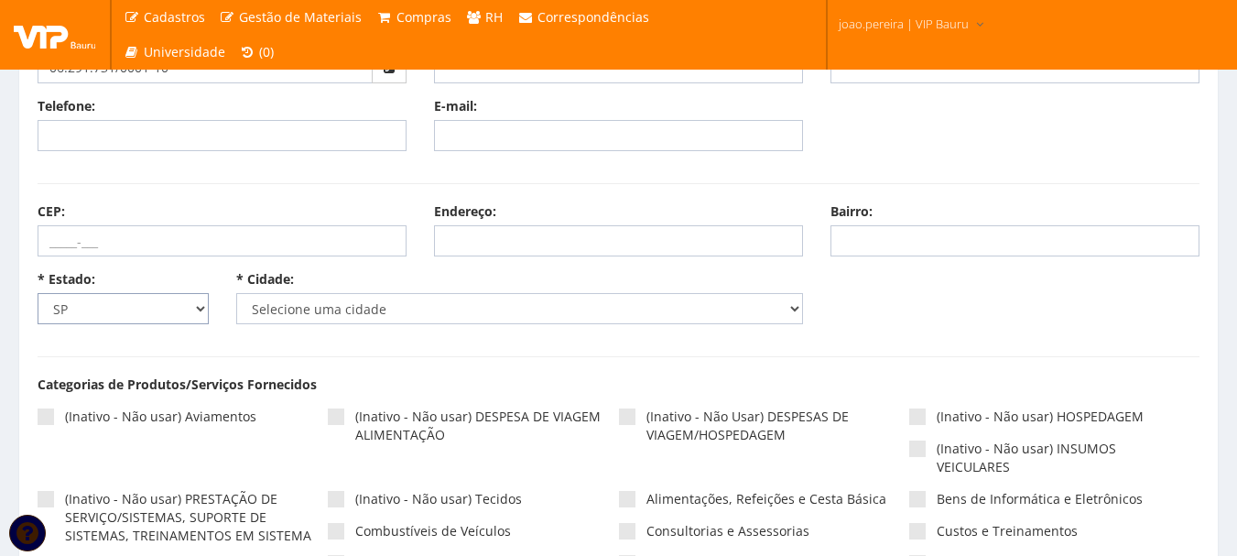
select select "12"
click at [38, 293] on select "Selecione um estado AC AL AM AP BA Cacheu CE DF ES GO MA MG MS MT PA PB PE PI P…" at bounding box center [123, 308] width 171 height 31
click at [407, 304] on select "Selecione uma cidade" at bounding box center [520, 308] width 568 height 31
select select "1539"
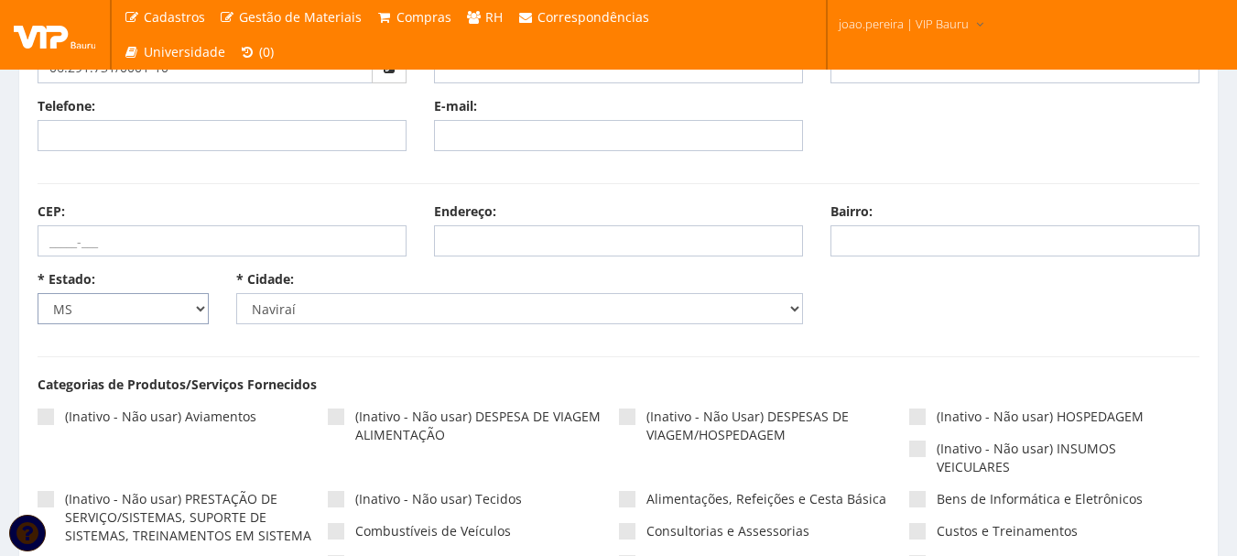
click at [197, 306] on select "Selecione um estado AC AL AM AP BA Cacheu CE DF ES GO MA MG MS MT PA PB PE PI P…" at bounding box center [123, 308] width 171 height 31
select select "11"
click at [38, 293] on select "Selecione um estado AC AL AM AP BA Cacheu CE DF ES GO MA MG MS MT PA PB PE PI P…" at bounding box center [123, 308] width 171 height 31
click at [346, 307] on select "Selecione uma cidade" at bounding box center [520, 308] width 568 height 31
select select "1453"
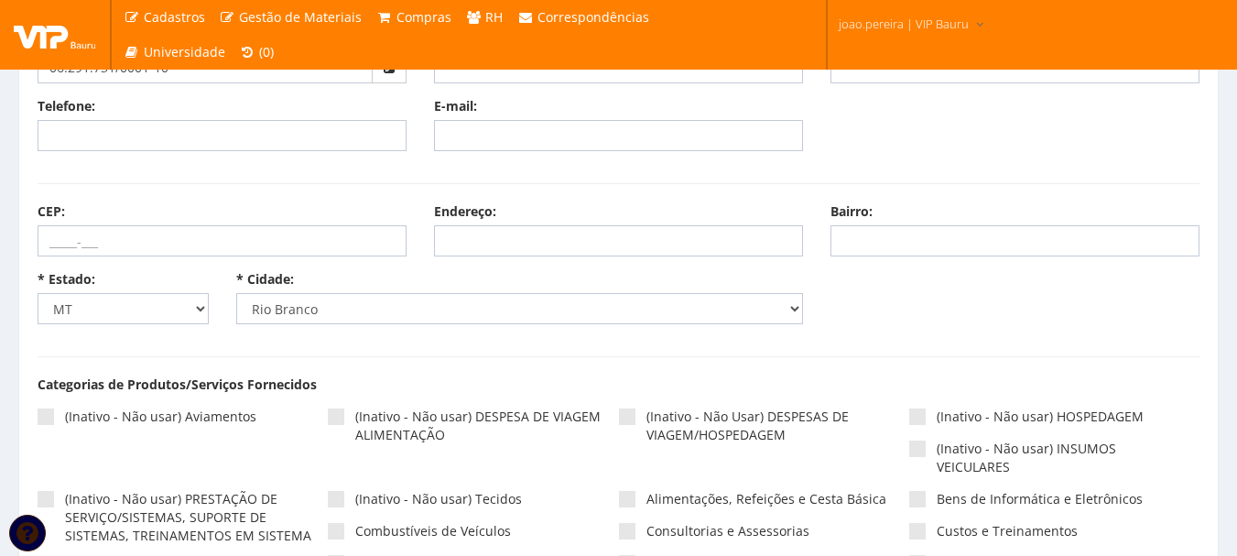
click at [202, 305] on select "Selecione um estado AC AL AM AP BA Cacheu CE DF ES GO MA MG MS MT PA PB PE PI P…" at bounding box center [123, 308] width 171 height 31
select select "20"
click at [38, 293] on select "Selecione um estado AC AL AM AP BA Cacheu CE DF ES GO MA MG MS MT PA PB PE PI P…" at bounding box center [123, 308] width 171 height 31
click at [503, 305] on select "Selecione uma cidade Acari Açu Afonso Bezerra Água Nova Alexandria Almino Afons…" at bounding box center [520, 308] width 568 height 31
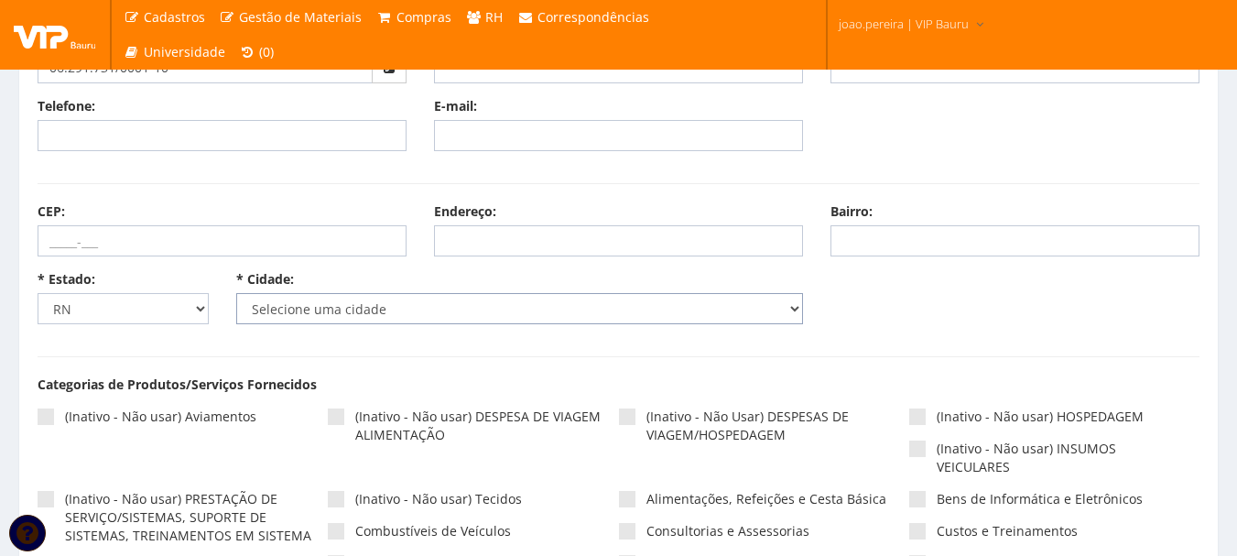
select select "3770"
click at [236, 293] on select "Selecione uma cidade Acari Açu Afonso Bezerra Água Nova Alexandria Almino Afons…" at bounding box center [520, 308] width 568 height 31
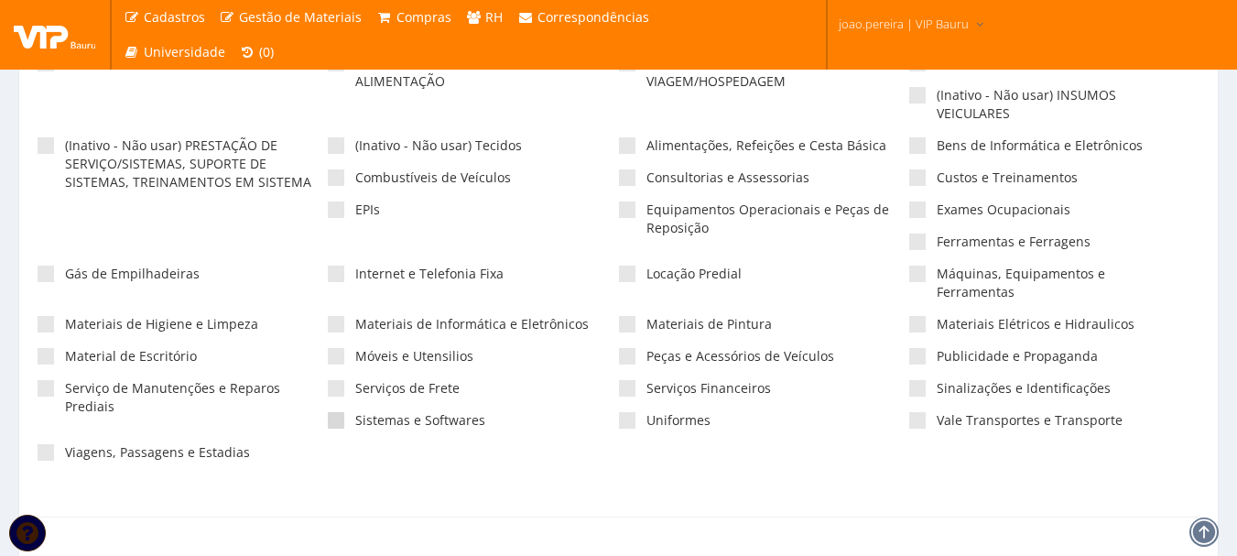
scroll to position [641, 0]
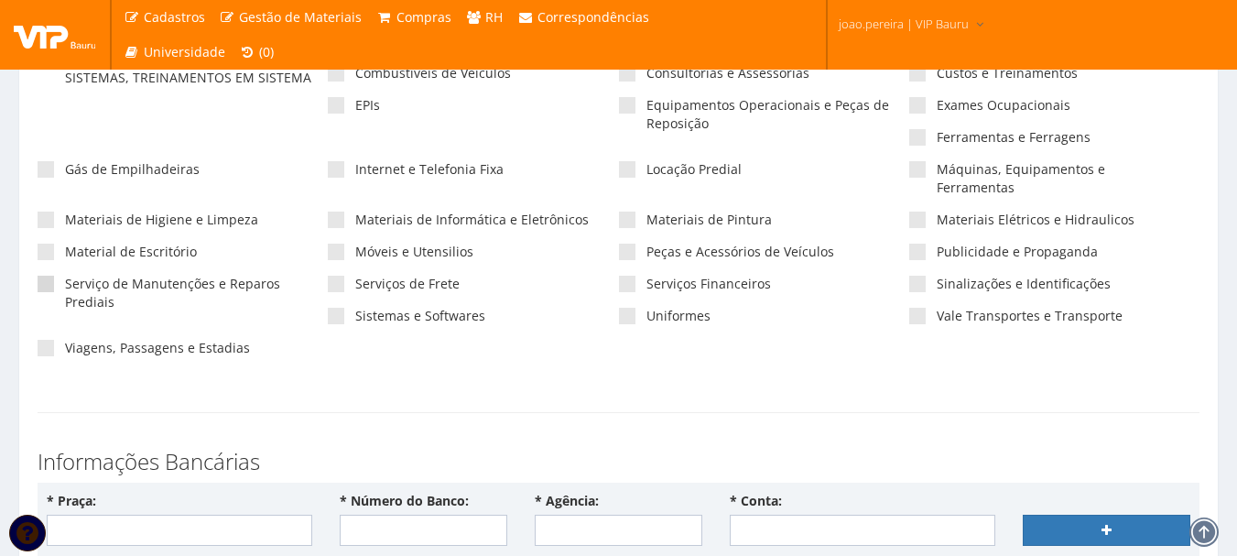
click at [45, 276] on span at bounding box center [46, 284] width 16 height 16
click at [65, 278] on input"] "Serviço de Manutenções e Reparos Prediais" at bounding box center [71, 284] width 12 height 12
checkbox input"] "true"
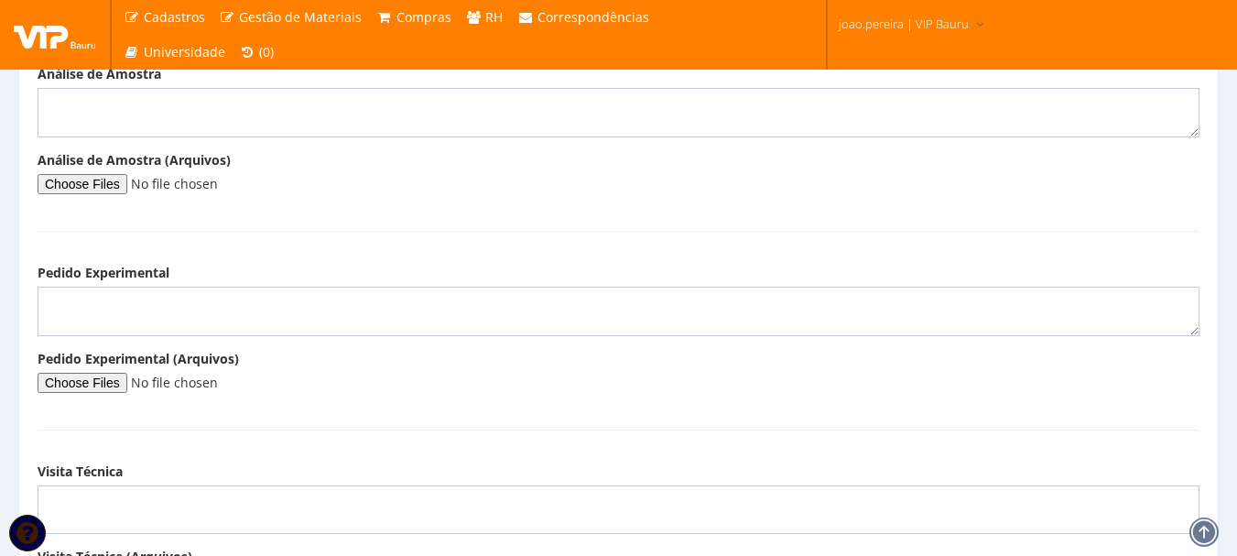
scroll to position [2501, 0]
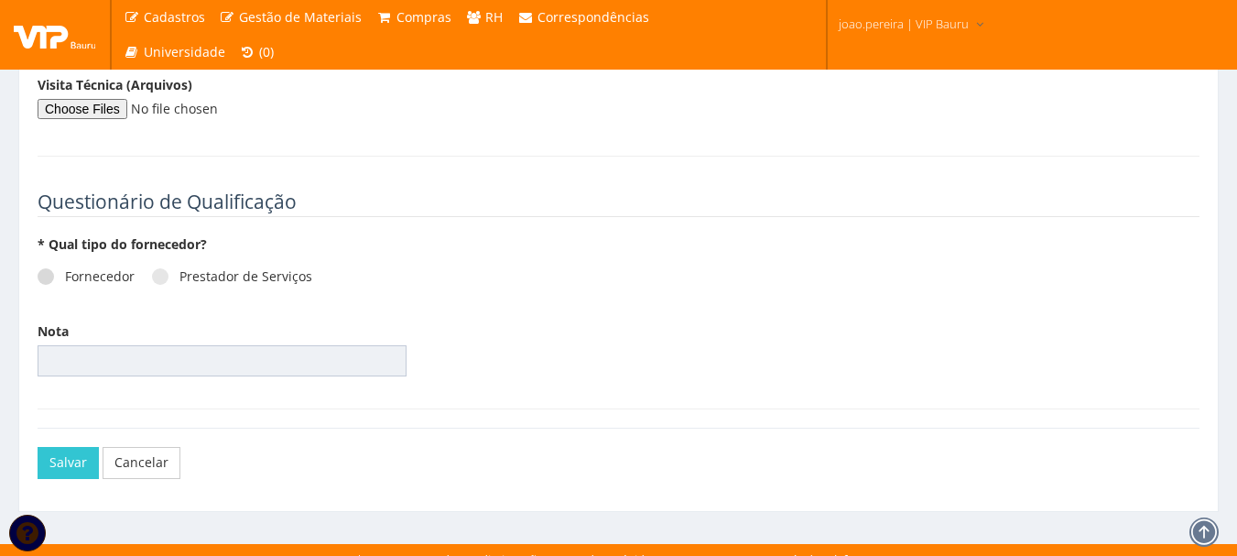
click at [60, 267] on label "Fornecedor" at bounding box center [86, 276] width 97 height 18
click at [65, 271] on input "Fornecedor" at bounding box center [71, 277] width 12 height 12
radio input "true"
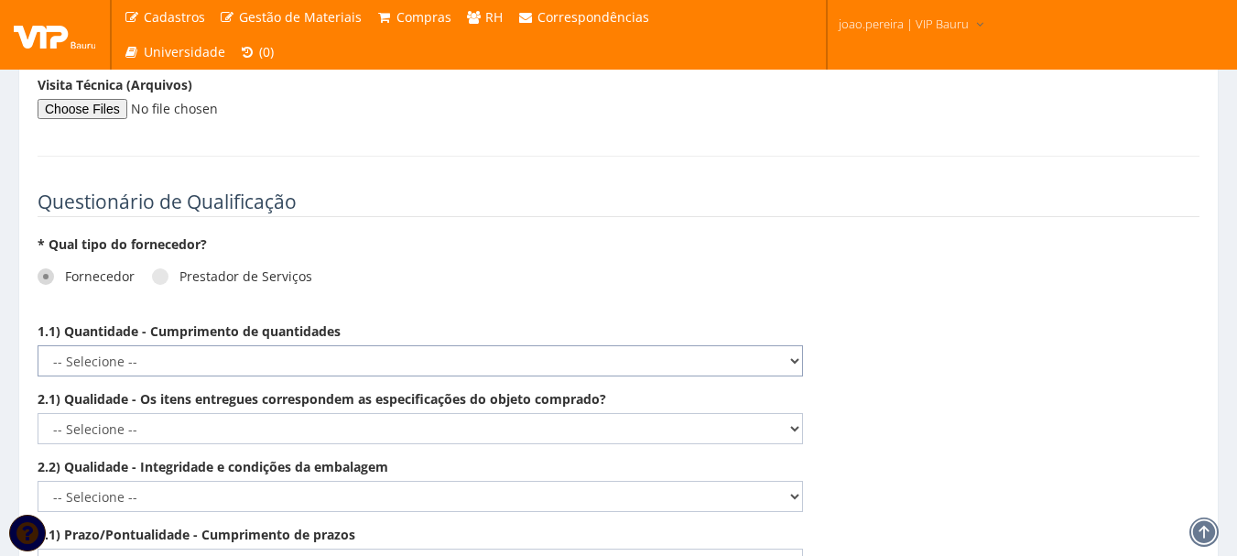
click at [262, 351] on select "-- Selecione -- Não demonstra a competência esperada Demonstra a competência em…" at bounding box center [421, 360] width 766 height 31
select select "5"
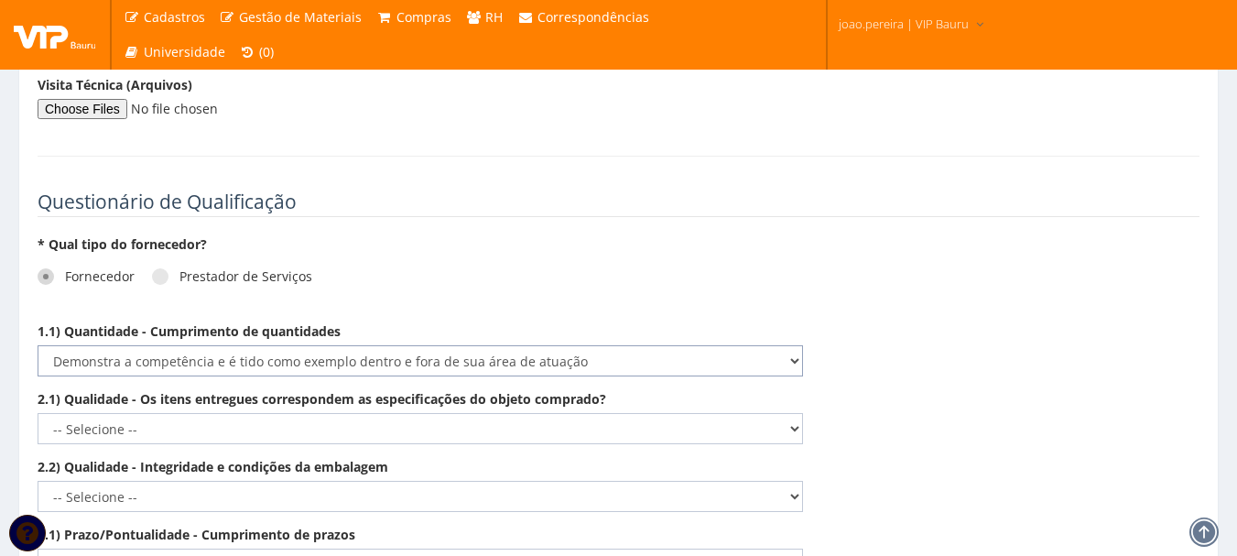
click at [38, 345] on select "-- Selecione -- Não demonstra a competência esperada Demonstra a competência em…" at bounding box center [421, 360] width 766 height 31
click at [527, 413] on select "-- Selecione -- Não demonstra a competência esperada Demonstra a competência em…" at bounding box center [421, 428] width 766 height 31
select select "5"
click at [38, 413] on select "-- Selecione -- Não demonstra a competência esperada Demonstra a competência em…" at bounding box center [421, 428] width 766 height 31
click at [356, 481] on select "-- Selecione -- Não demonstra a competência esperada Demonstra a competência em…" at bounding box center [421, 496] width 766 height 31
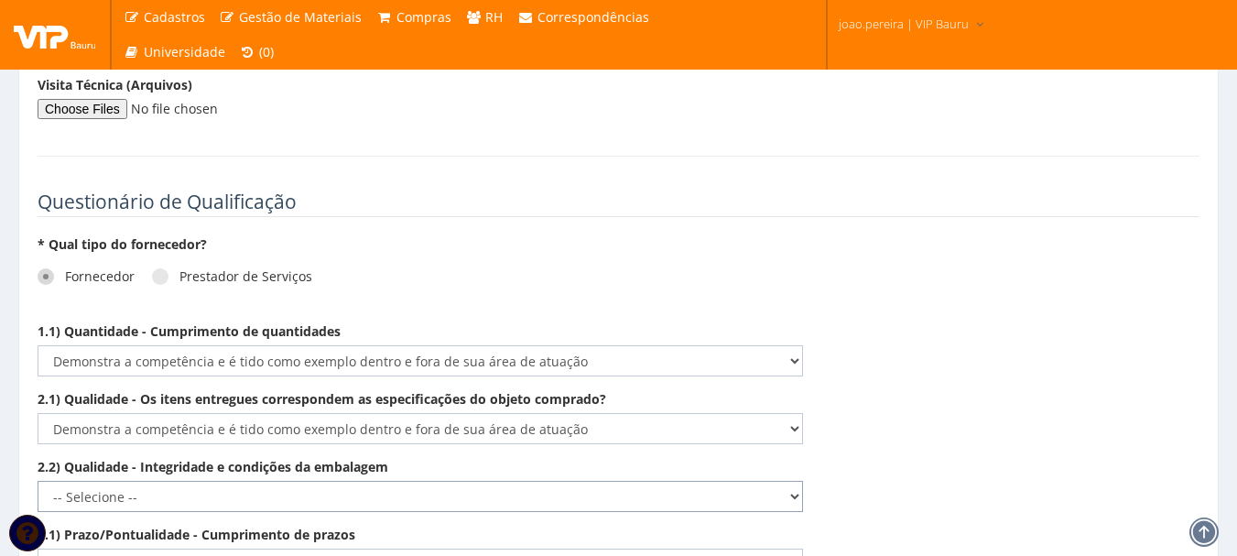
select select "5"
click at [38, 481] on select "-- Selecione -- Não demonstra a competência esperada Demonstra a competência em…" at bounding box center [421, 496] width 766 height 31
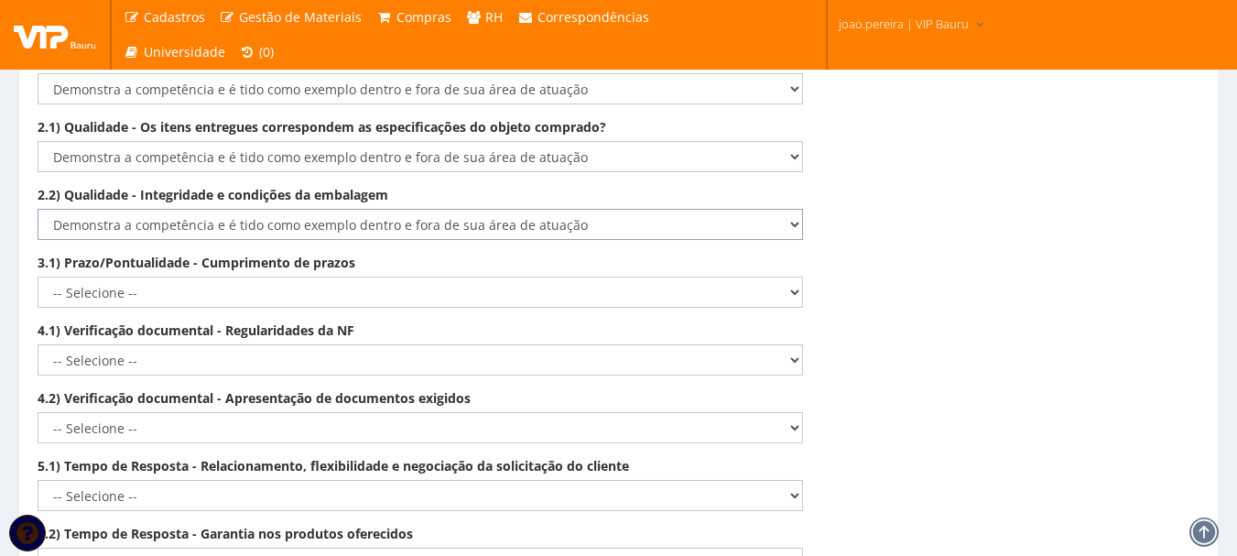
scroll to position [2776, 0]
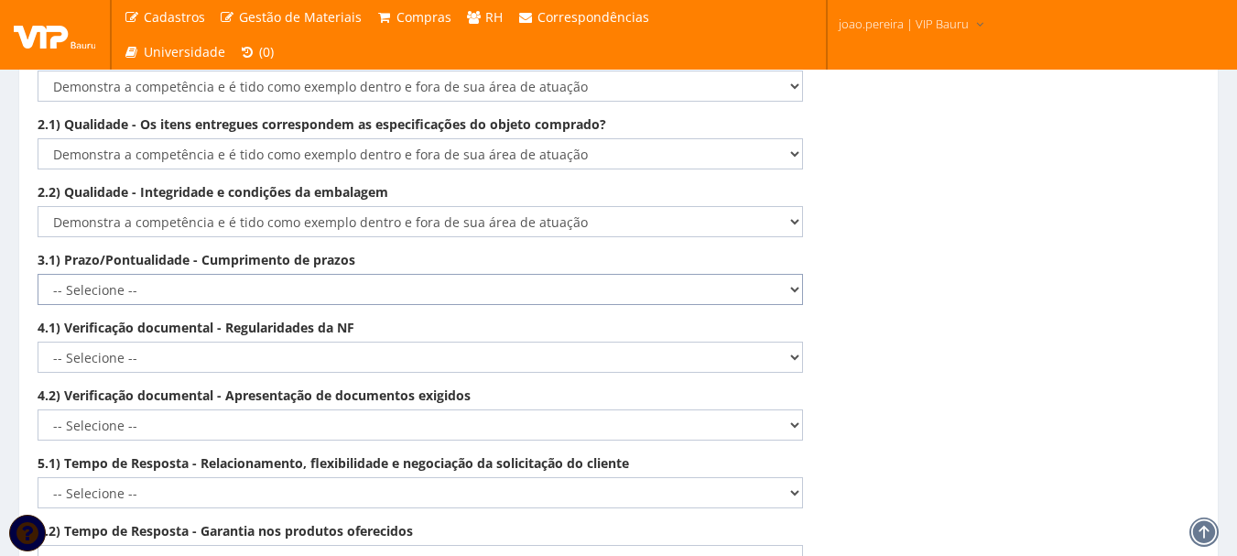
click at [385, 274] on select "-- Selecione -- Não demonstra a competência esperada Demonstra a competência em…" at bounding box center [421, 289] width 766 height 31
select select "5"
click at [38, 274] on select "-- Selecione -- Não demonstra a competência esperada Demonstra a competência em…" at bounding box center [421, 289] width 766 height 31
click at [359, 342] on select "-- Selecione -- Não demonstra a competência esperada Demonstra a competência em…" at bounding box center [421, 357] width 766 height 31
select select "5"
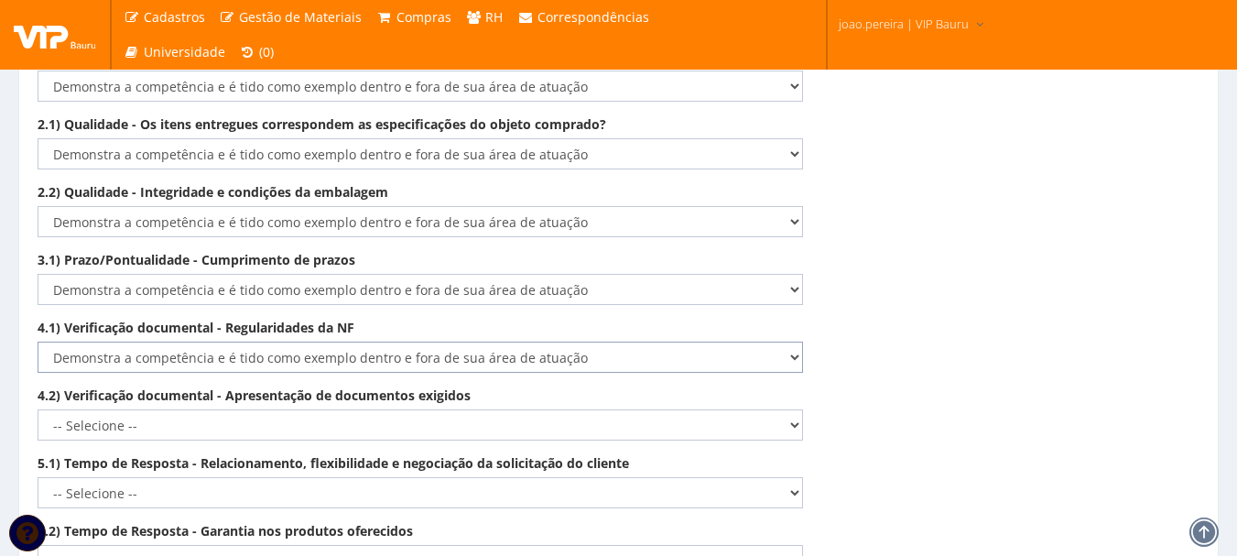
click at [38, 342] on select "-- Selecione -- Não demonstra a competência esperada Demonstra a competência em…" at bounding box center [421, 357] width 766 height 31
click at [283, 409] on select "-- Selecione -- Não demonstra a competência esperada Demonstra a competência em…" at bounding box center [421, 424] width 766 height 31
select select "5"
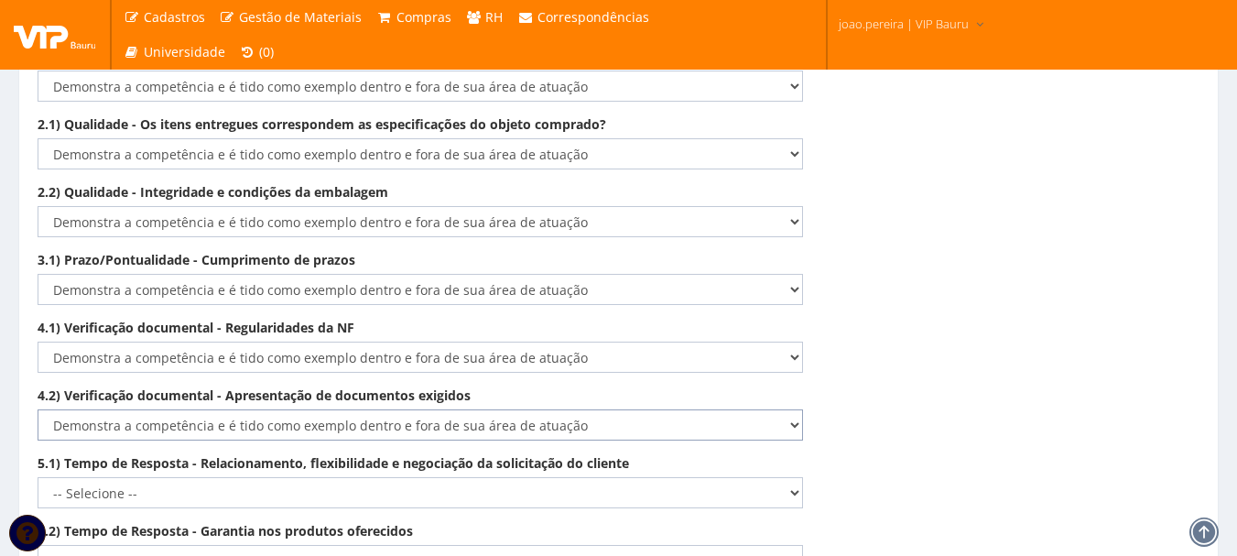
click at [38, 409] on select "-- Selecione -- Não demonstra a competência esperada Demonstra a competência em…" at bounding box center [421, 424] width 766 height 31
click at [293, 477] on select "-- Selecione -- Não demonstra a competência esperada Demonstra a competência em…" at bounding box center [421, 492] width 766 height 31
select select "5"
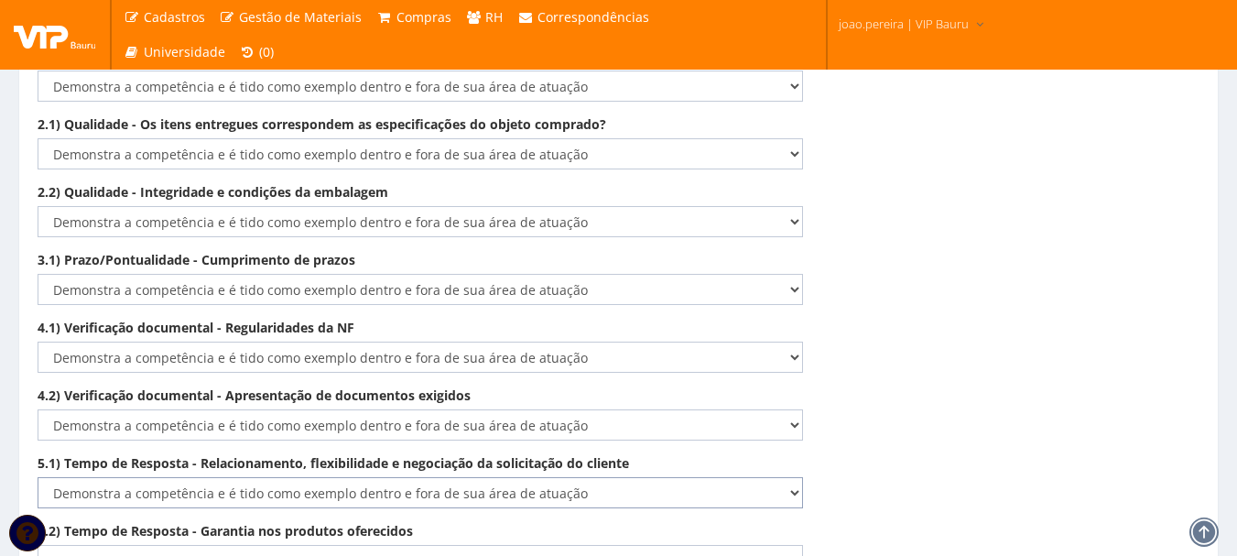
click at [38, 477] on select "-- Selecione -- Não demonstra a competência esperada Demonstra a competência em…" at bounding box center [421, 492] width 766 height 31
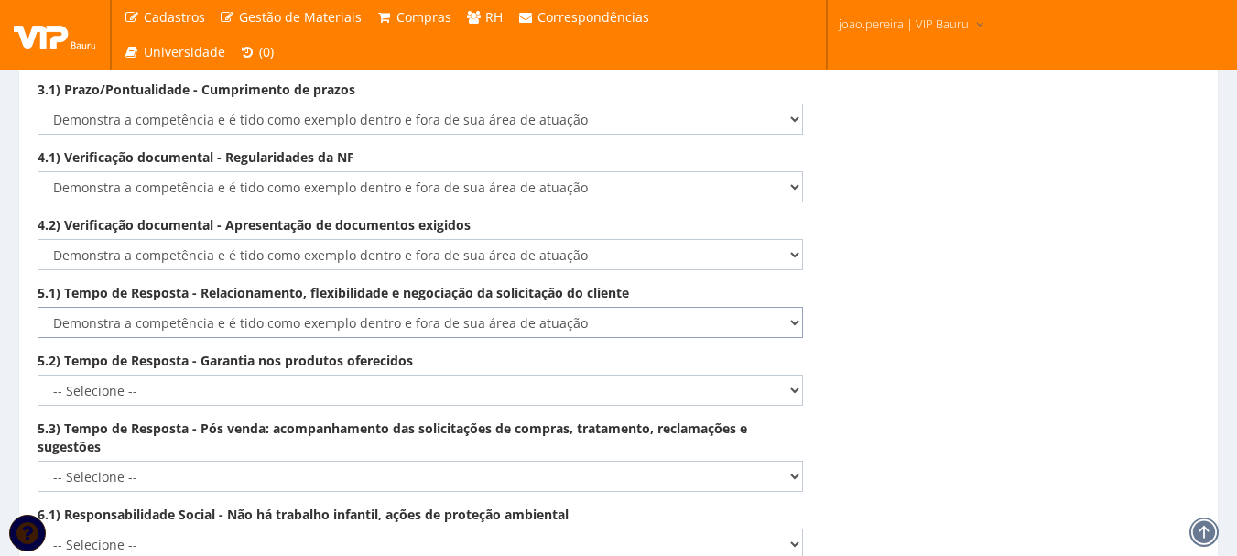
scroll to position [2959, 0]
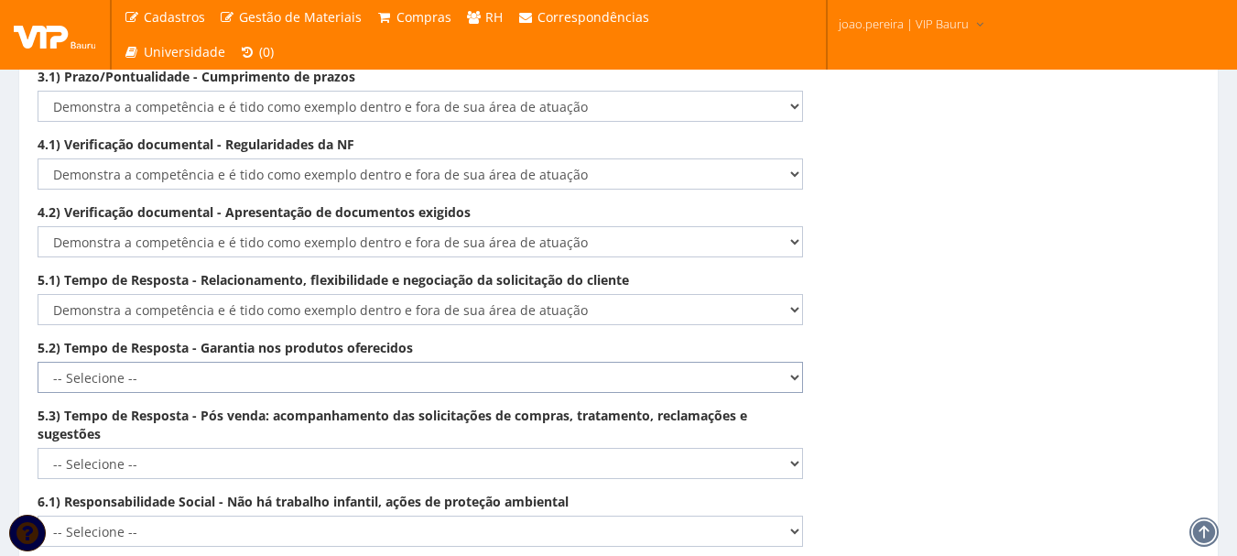
click at [299, 368] on select "-- Selecione -- Não demonstra a competência esperada Demonstra a competência em…" at bounding box center [421, 377] width 766 height 31
select select "5"
click at [38, 362] on select "-- Selecione -- Não demonstra a competência esperada Demonstra a competência em…" at bounding box center [421, 377] width 766 height 31
click at [243, 448] on select "-- Selecione -- Não demonstra a competência esperada Demonstra a competência em…" at bounding box center [421, 463] width 766 height 31
select select "5"
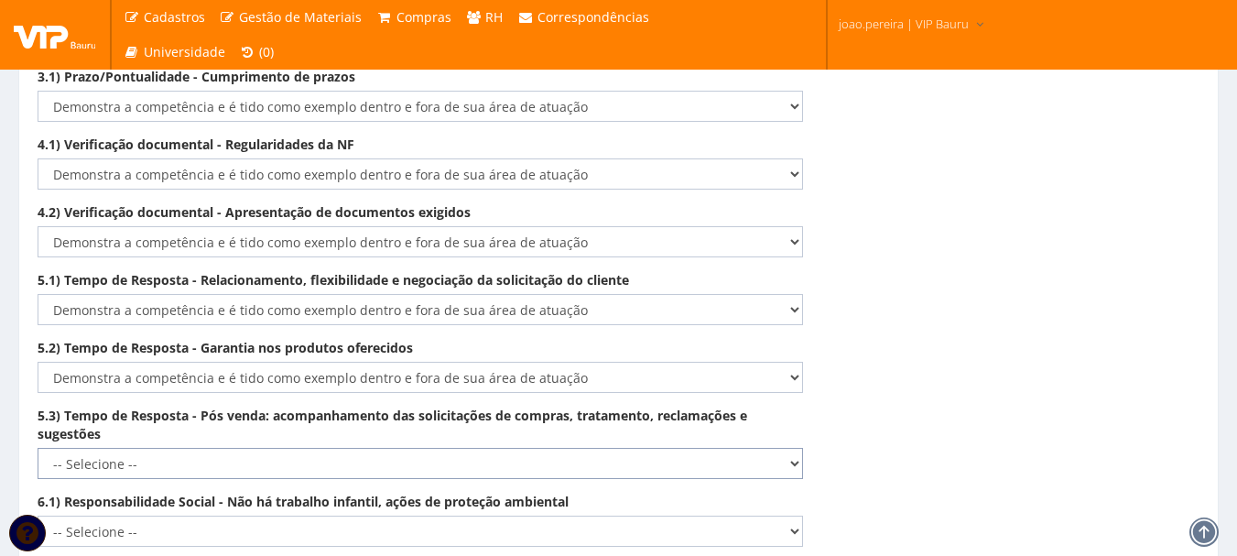
click at [38, 448] on select "-- Selecione -- Não demonstra a competência esperada Demonstra a competência em…" at bounding box center [421, 463] width 766 height 31
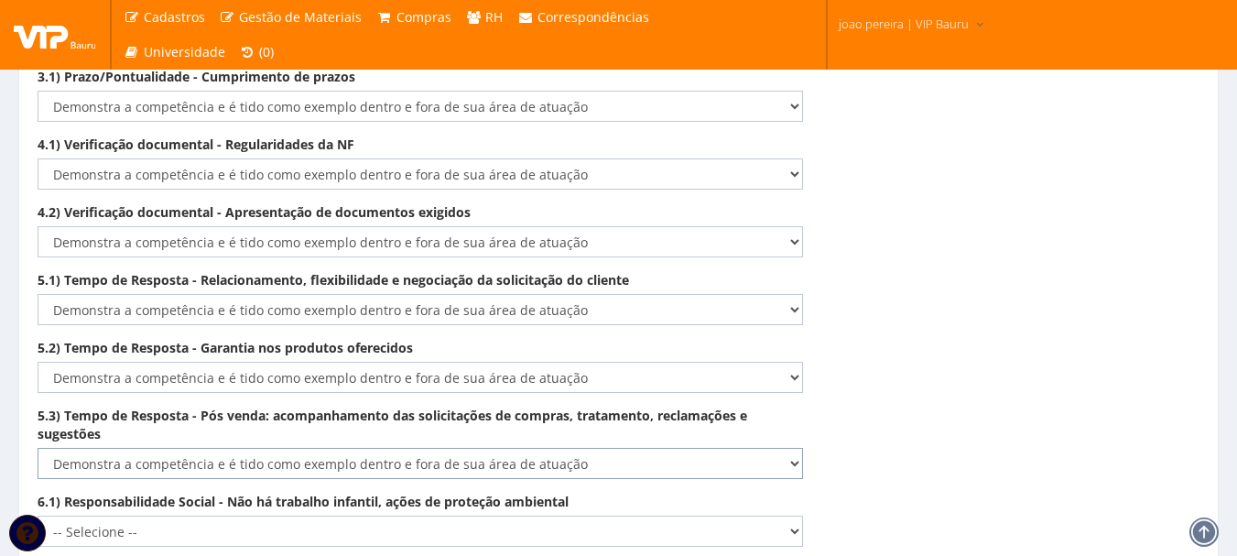
scroll to position [3051, 0]
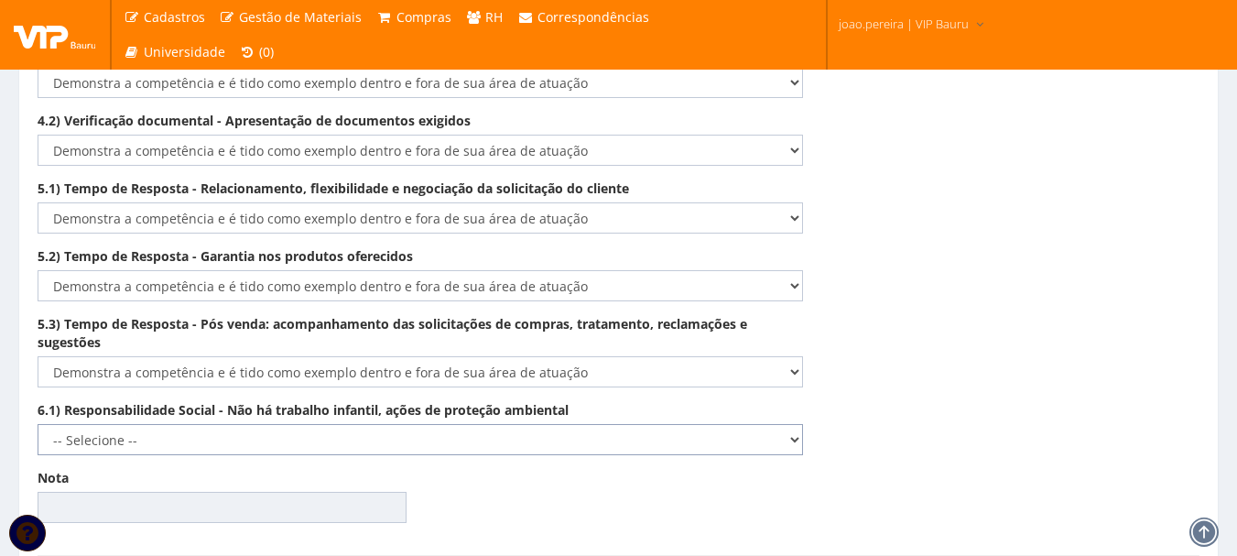
click at [293, 424] on select "-- Selecione -- Não demonstra a competência esperada Demonstra a competência em…" at bounding box center [421, 439] width 766 height 31
click at [376, 406] on div "6.1) Responsabilidade Social - Não há trabalho infantil, ações de proteção ambi…" at bounding box center [420, 428] width 793 height 54
click at [364, 441] on div "6.1) Responsabilidade Social - Não há trabalho infantil, ações de proteção ambi…" at bounding box center [619, 435] width 1190 height 68
click at [365, 424] on select "-- Selecione -- Não demonstra a competência esperada Demonstra a competência em…" at bounding box center [421, 439] width 766 height 31
select select "4"
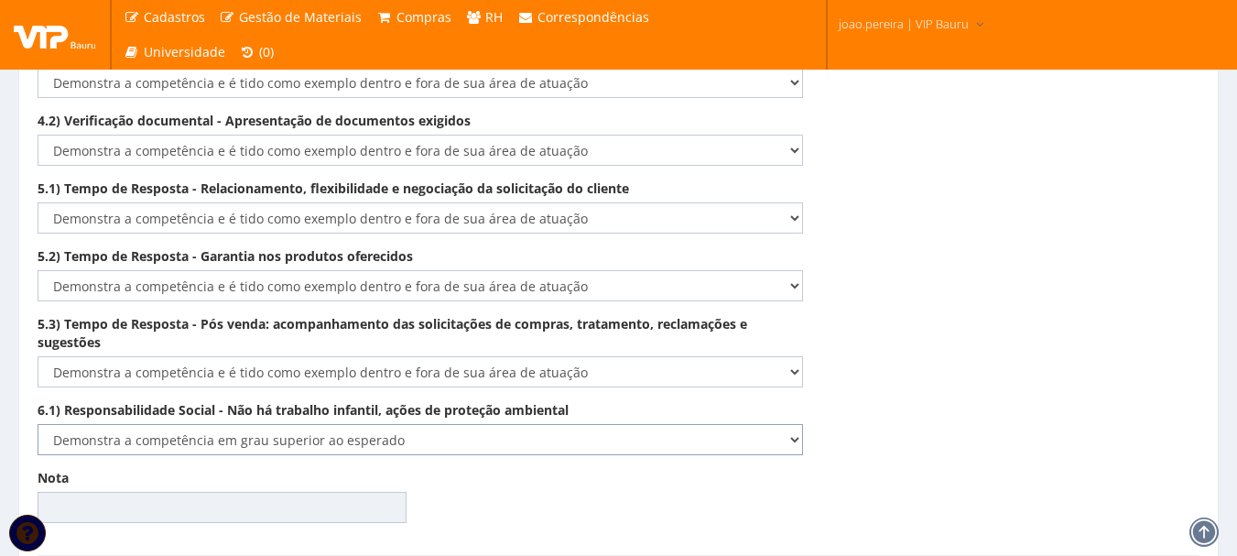
click at [38, 424] on select "-- Selecione -- Não demonstra a competência esperada Demonstra a competência em…" at bounding box center [421, 439] width 766 height 31
type input "99.00"
click at [338, 424] on select "-- Selecione -- Não demonstra a competência esperada Demonstra a competência em…" at bounding box center [421, 439] width 766 height 31
select select "5"
click at [38, 424] on select "-- Selecione -- Não demonstra a competência esperada Demonstra a competência em…" at bounding box center [421, 439] width 766 height 31
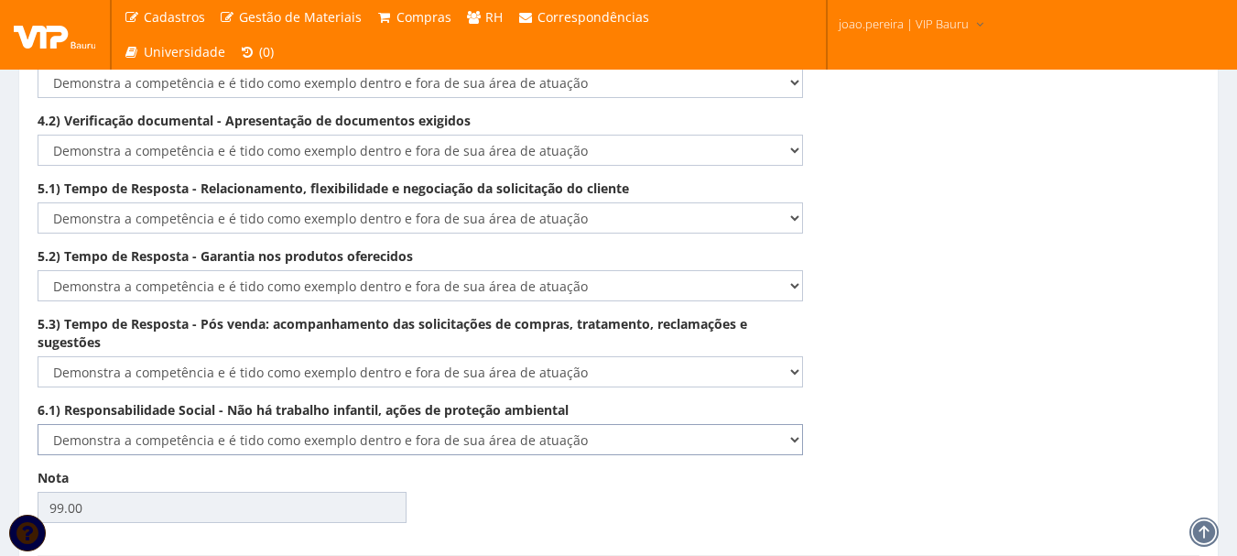
type input "100.00"
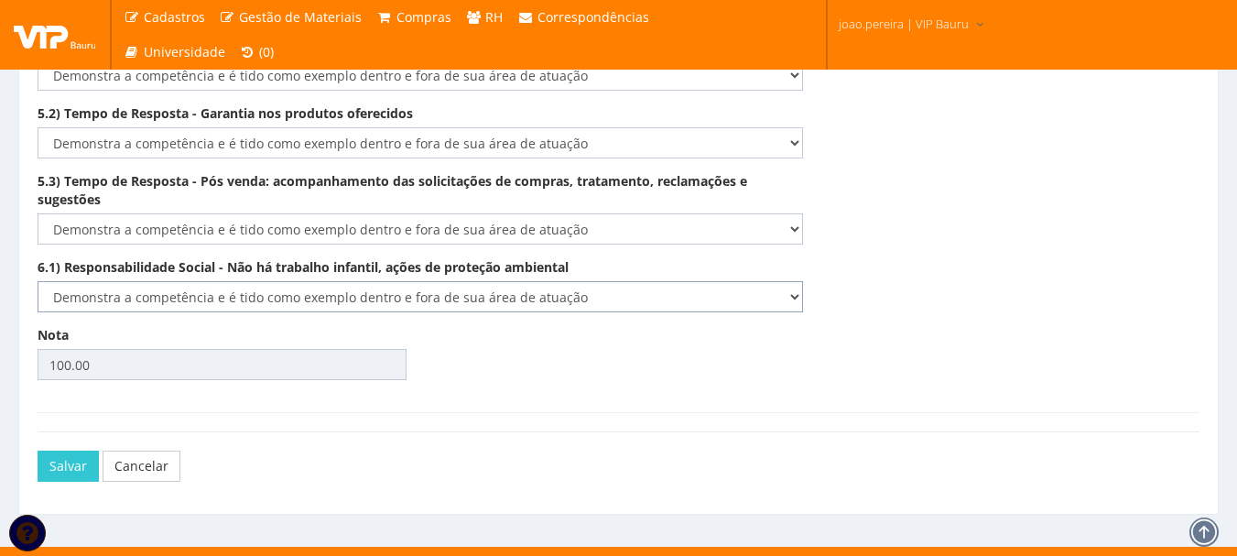
scroll to position [3196, 0]
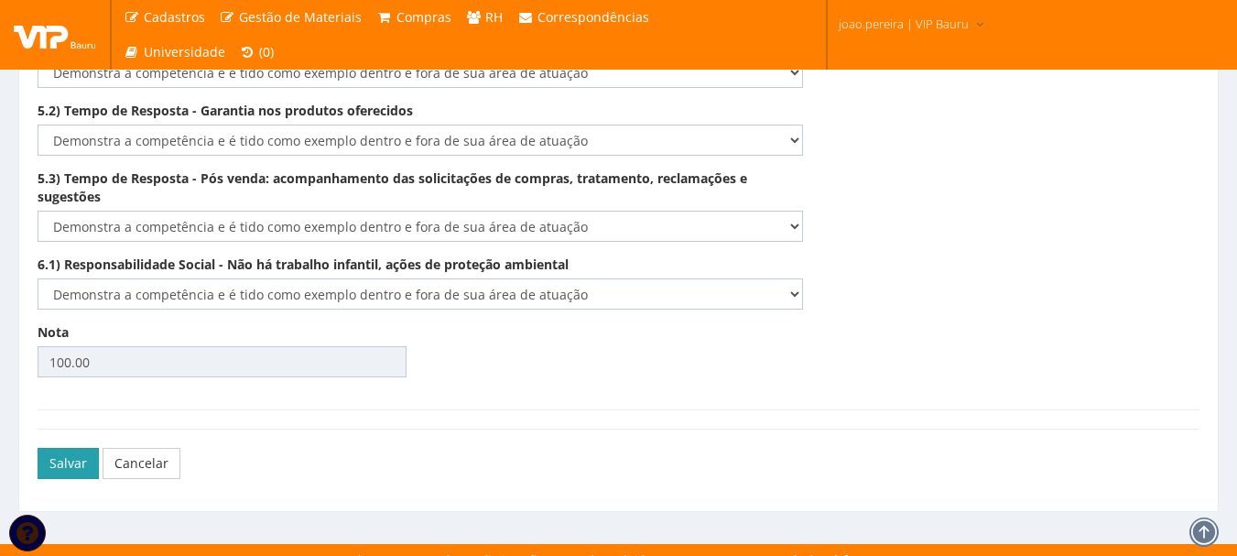
click at [76, 448] on button "Salvar" at bounding box center [68, 463] width 61 height 31
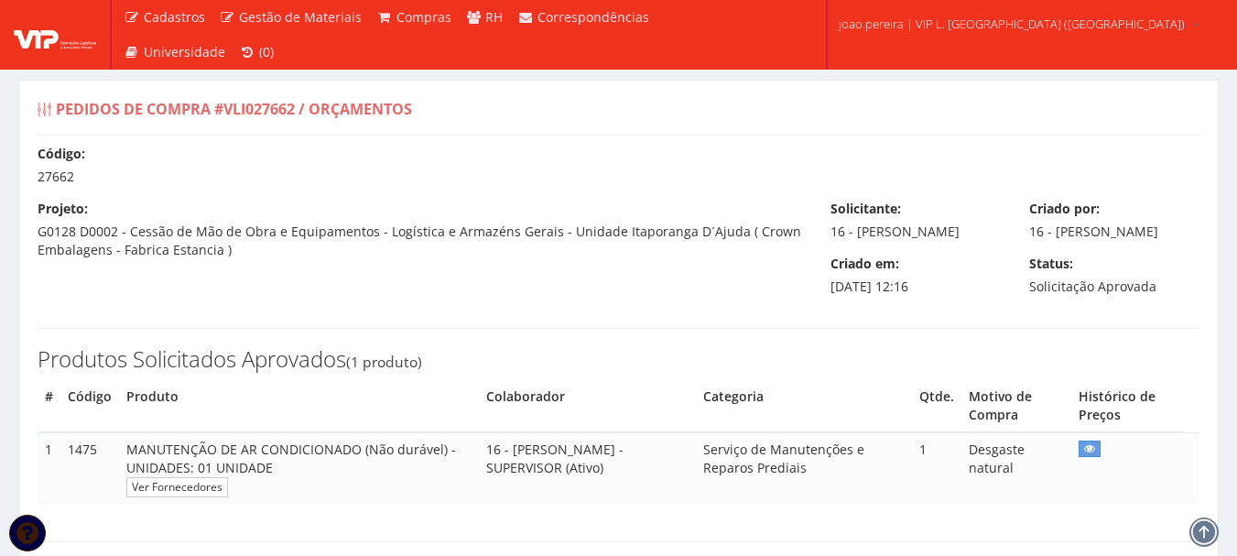
select select "0"
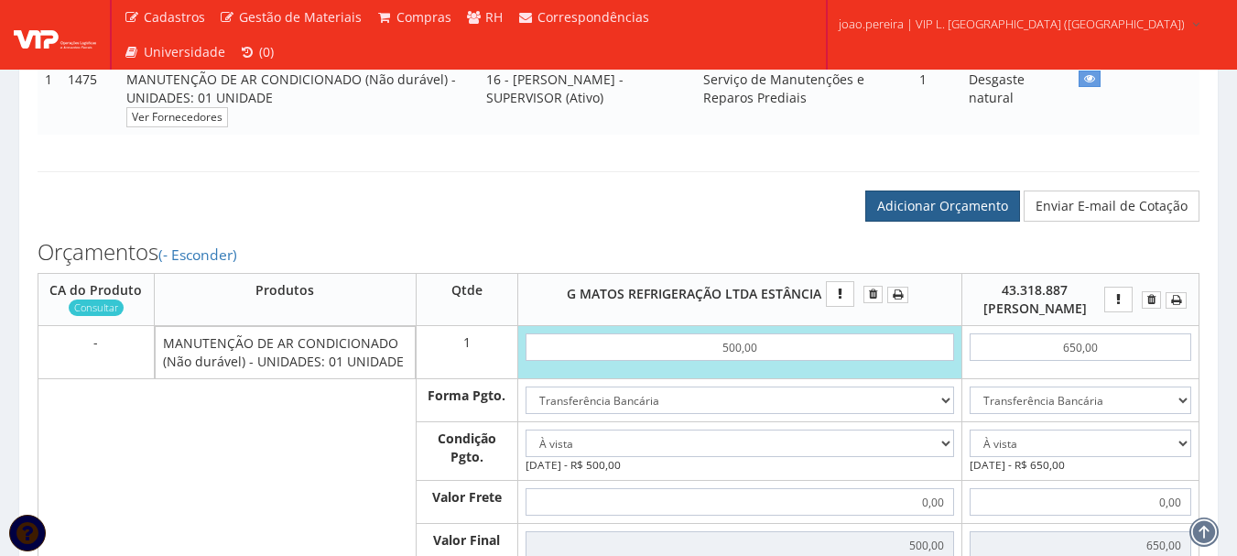
click at [926, 222] on link "Adicionar Orçamento" at bounding box center [943, 206] width 155 height 31
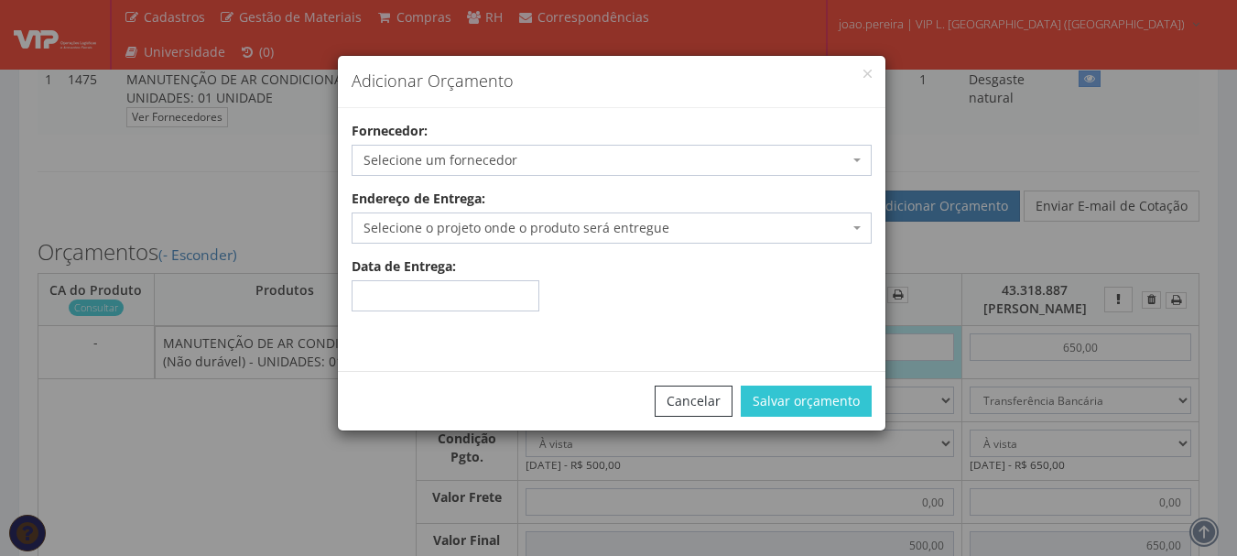
click at [463, 159] on span "Selecione um fornecedor" at bounding box center [606, 160] width 485 height 18
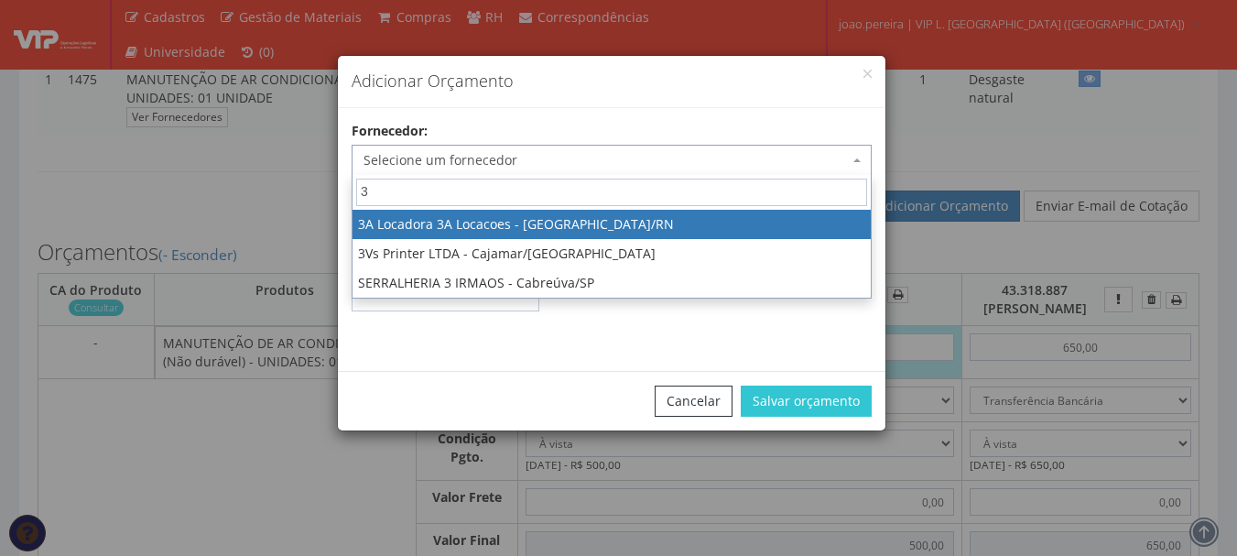
type input "3a"
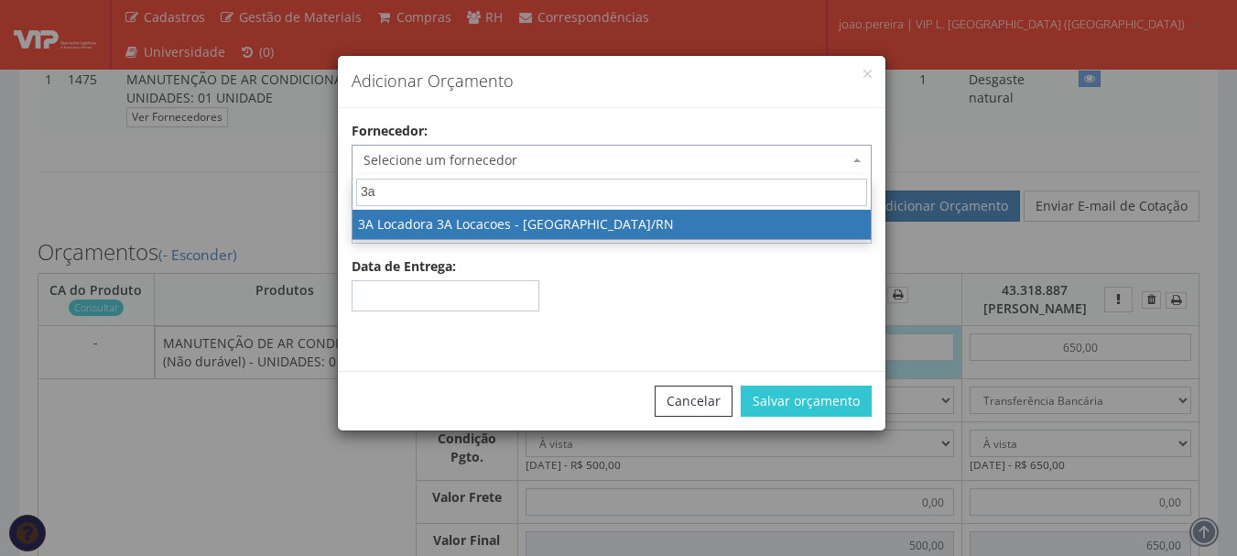
select select "2601"
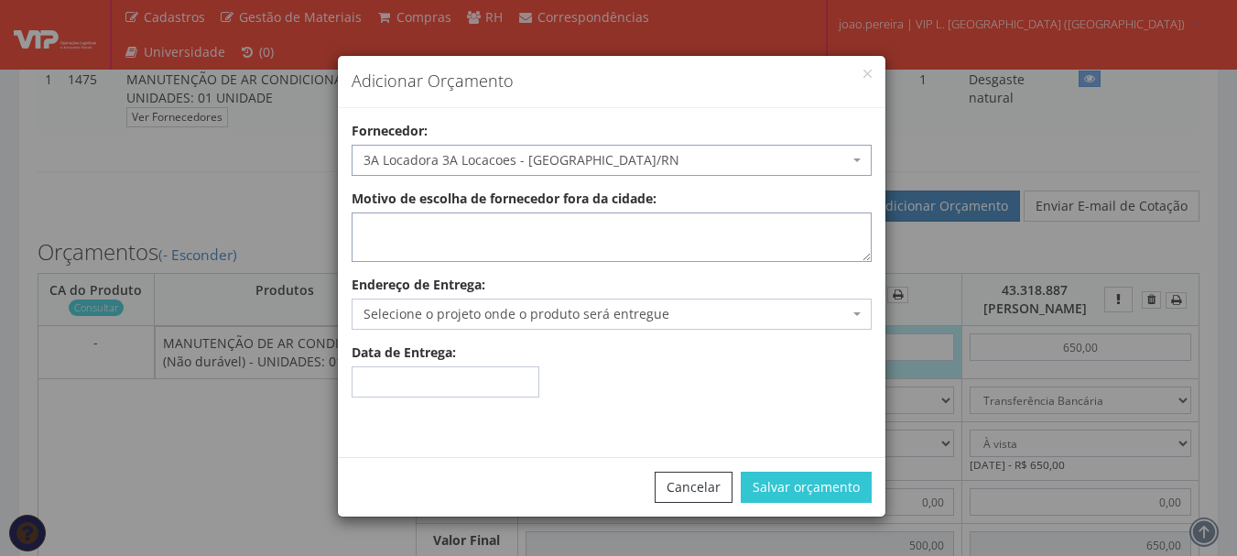
click at [559, 247] on textarea "Motivo de escolha de fornecedor fora da cidade:" at bounding box center [612, 236] width 520 height 49
type textarea "e"
type textarea "atende no local"
click at [434, 320] on span "Selecione o projeto onde o produto será entregue" at bounding box center [606, 314] width 485 height 18
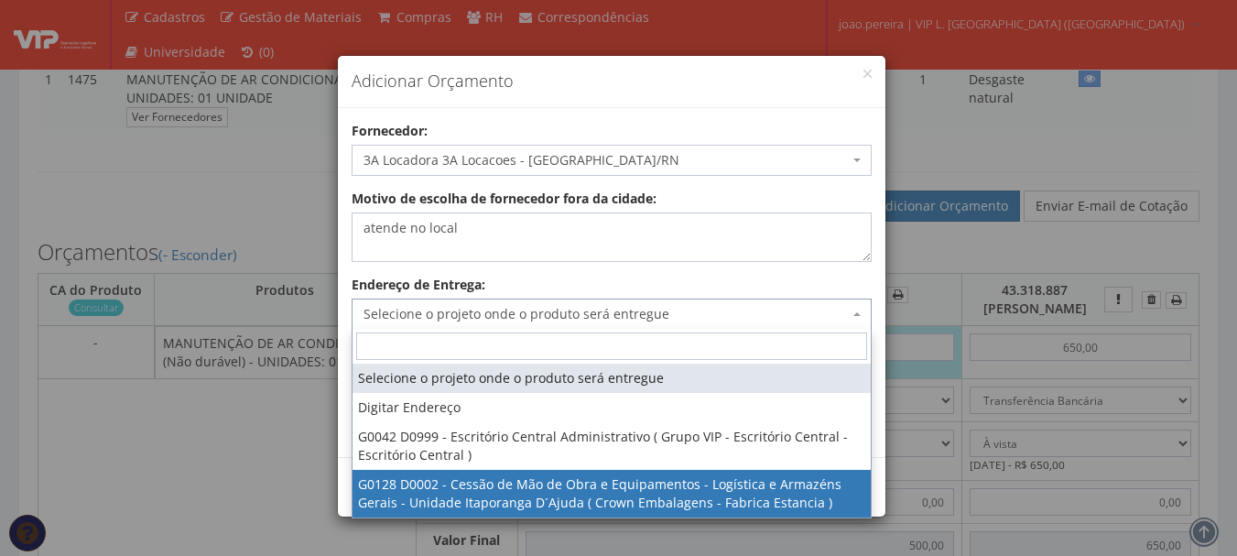
select select "128"
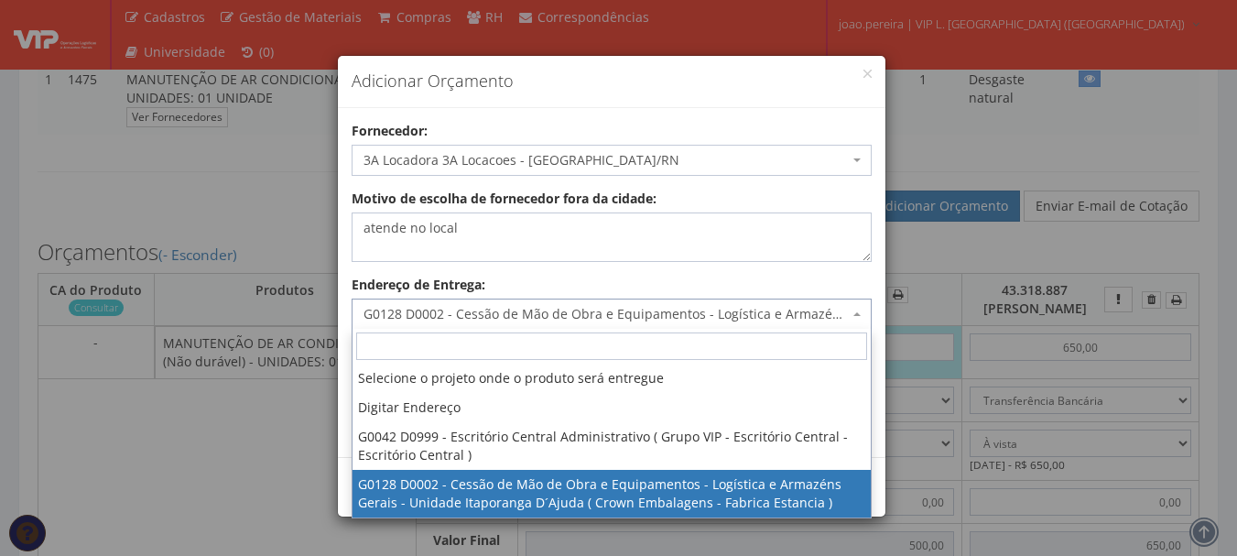
click at [646, 312] on span "G0128 D0002 - Cessão de Mão de Obra e Equipamentos - Logística e Armazéns Gerai…" at bounding box center [606, 314] width 485 height 18
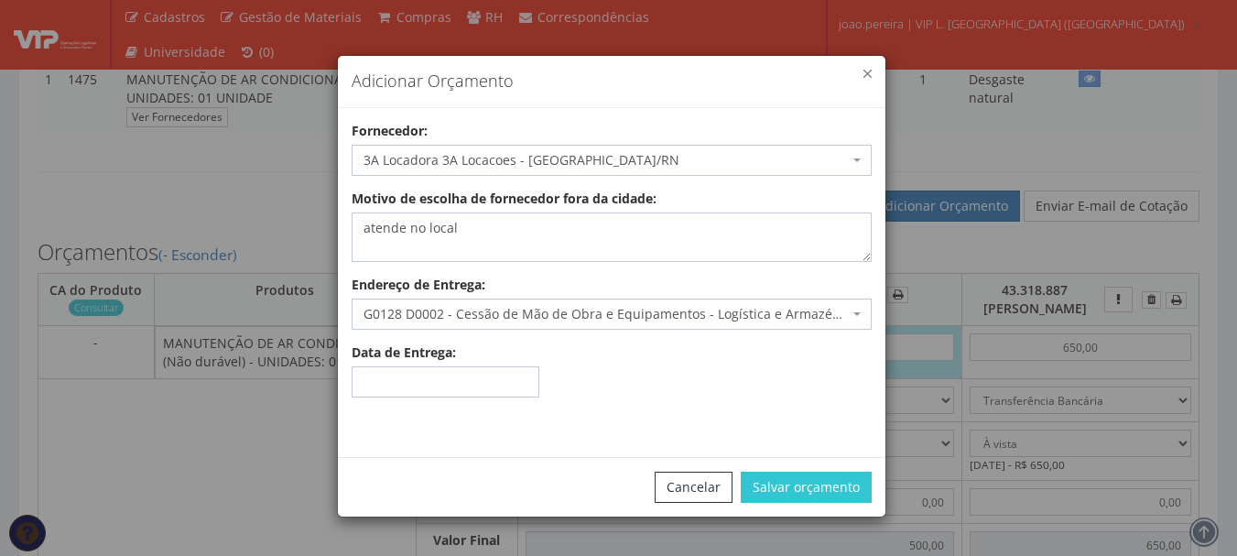
click at [870, 71] on button "button" at bounding box center [868, 74] width 8 height 8
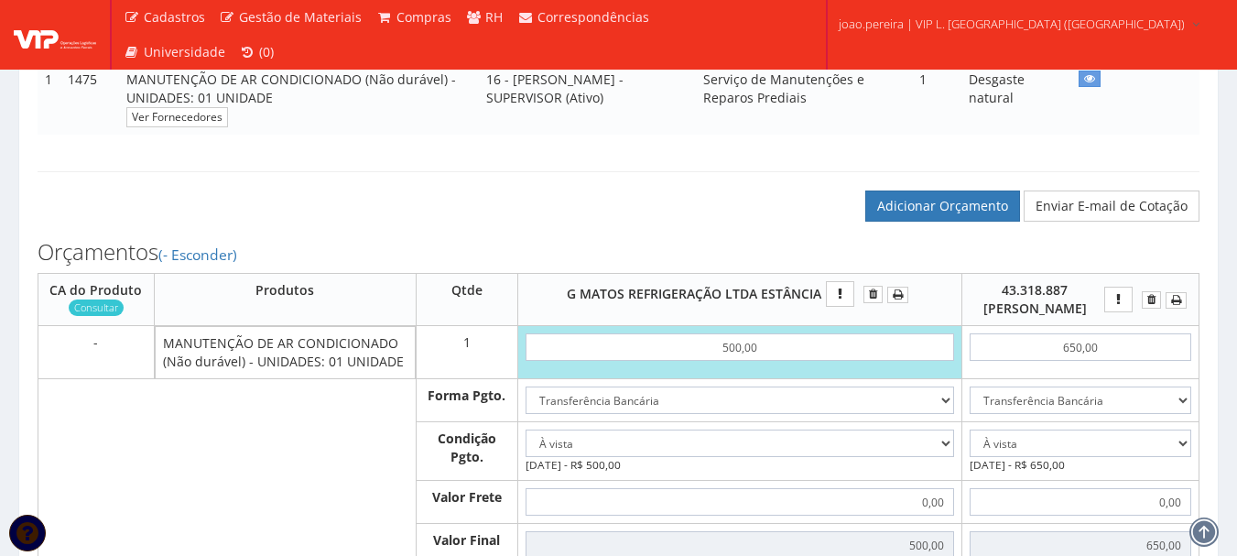
click at [627, 182] on div "Adicionar Orçamento Enviar E-mail de Cotação" at bounding box center [619, 187] width 1190 height 69
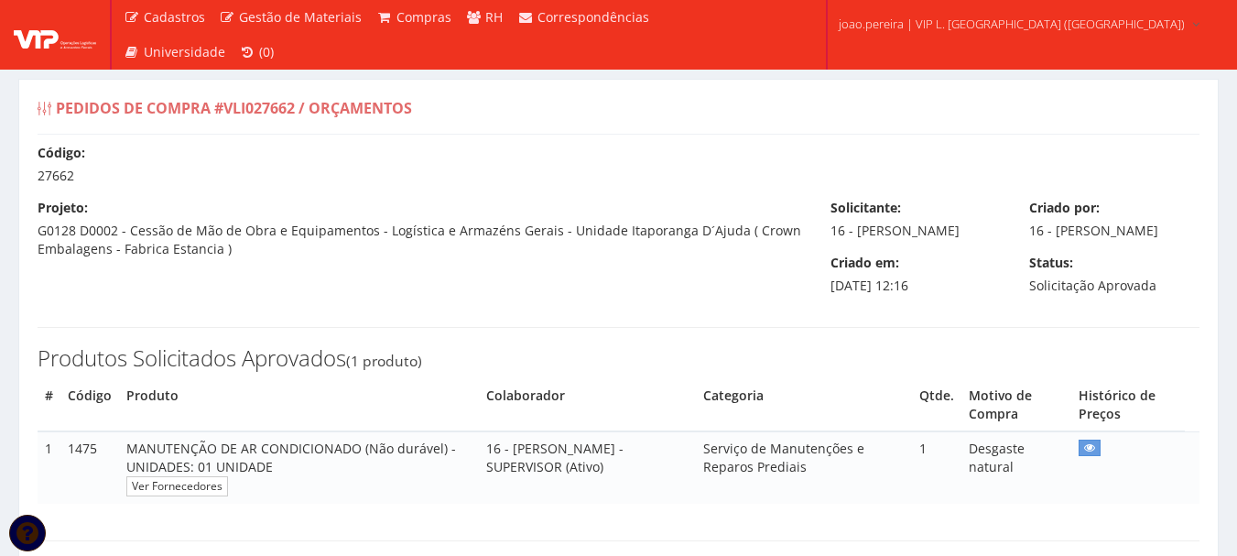
scroll to position [0, 0]
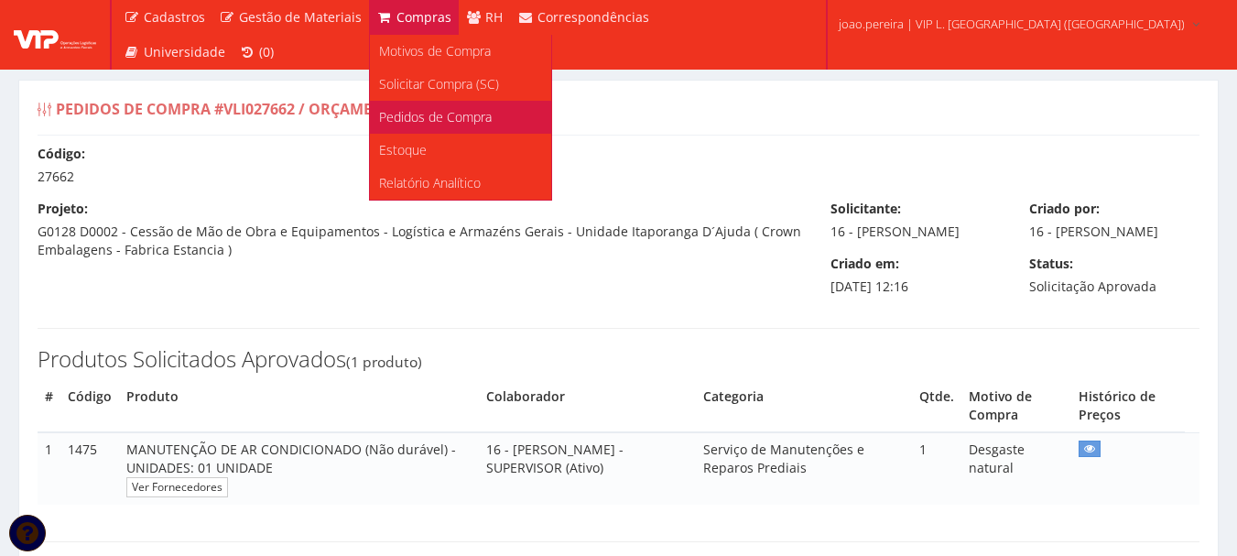
click at [414, 114] on span "Pedidos de Compra" at bounding box center [435, 116] width 113 height 17
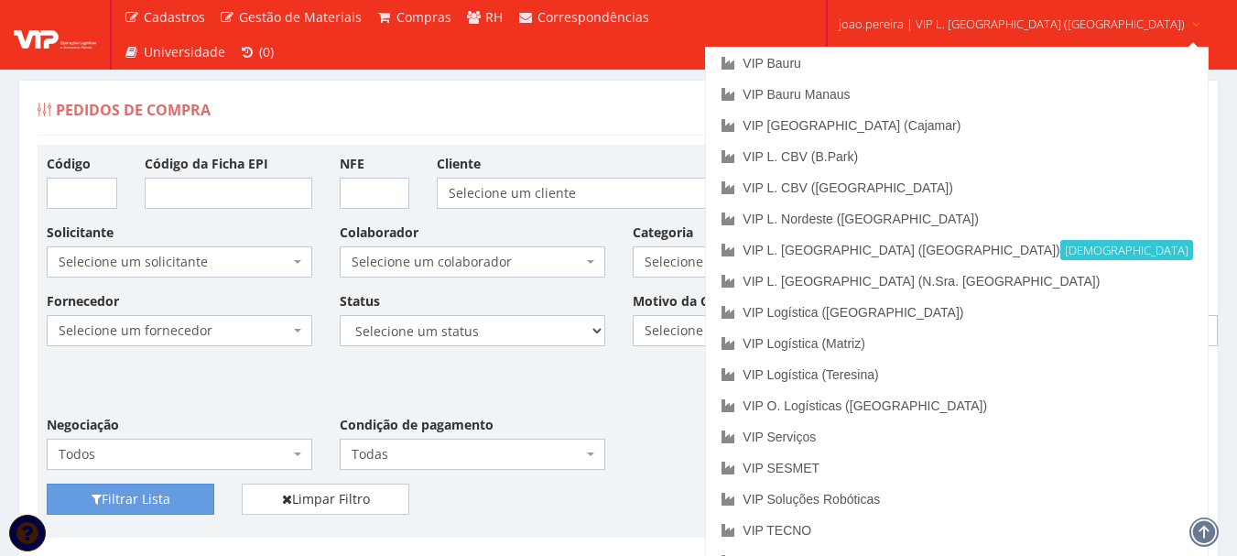
click at [988, 16] on span "joao.pereira | VIP L. [GEOGRAPHIC_DATA] ([GEOGRAPHIC_DATA])" at bounding box center [1012, 24] width 346 height 18
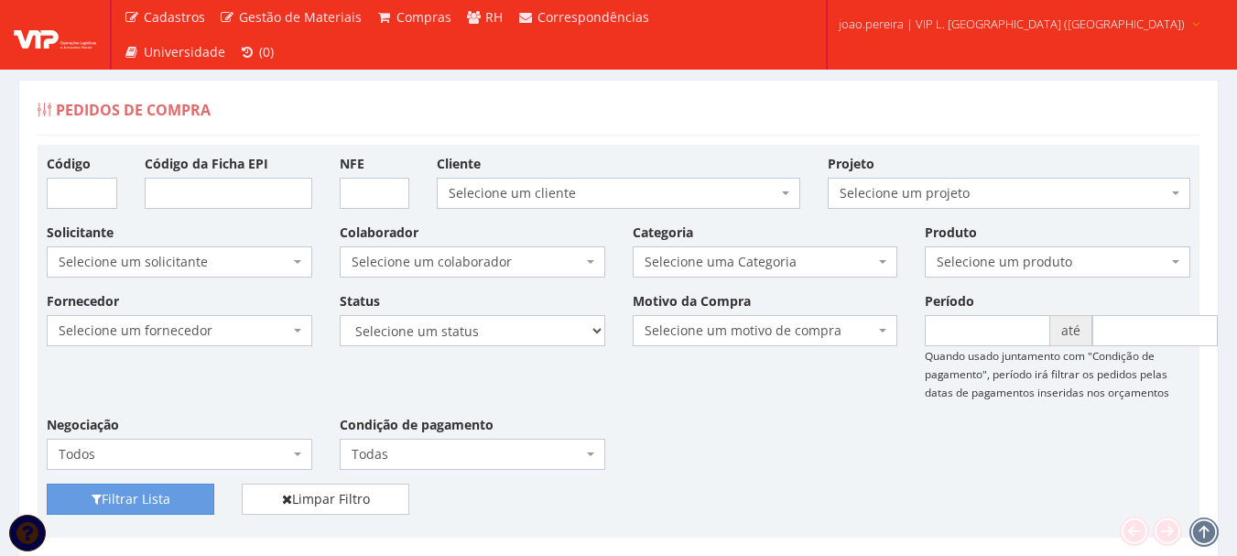
click at [986, 20] on span "joao.pereira | VIP L. [GEOGRAPHIC_DATA] ([GEOGRAPHIC_DATA])" at bounding box center [1012, 24] width 346 height 18
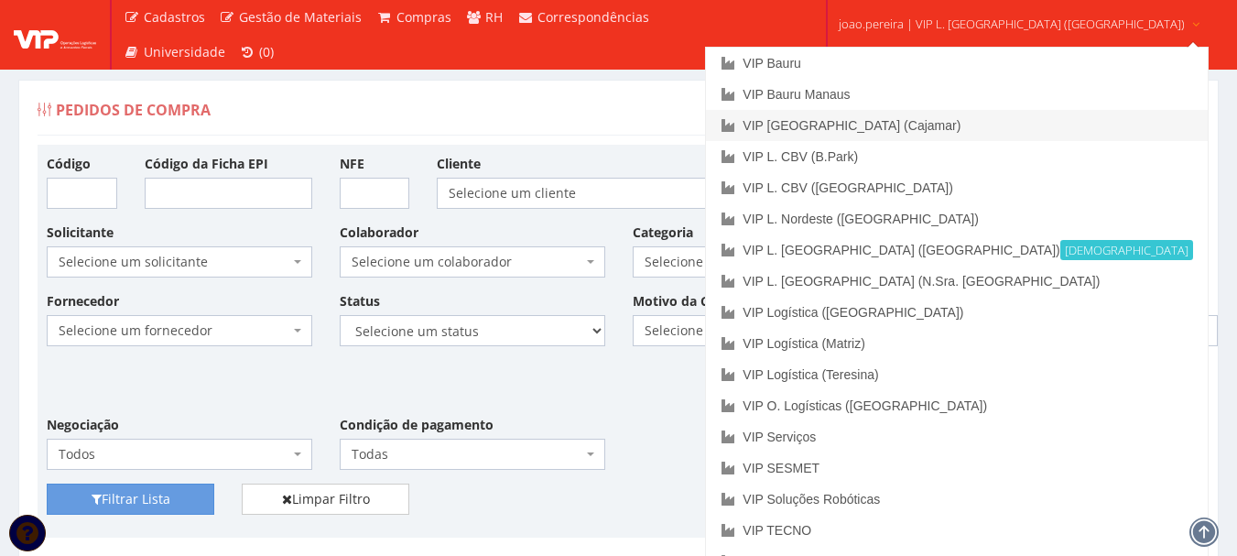
click at [920, 122] on link "VIP [GEOGRAPHIC_DATA] (Cajamar)" at bounding box center [956, 125] width 501 height 31
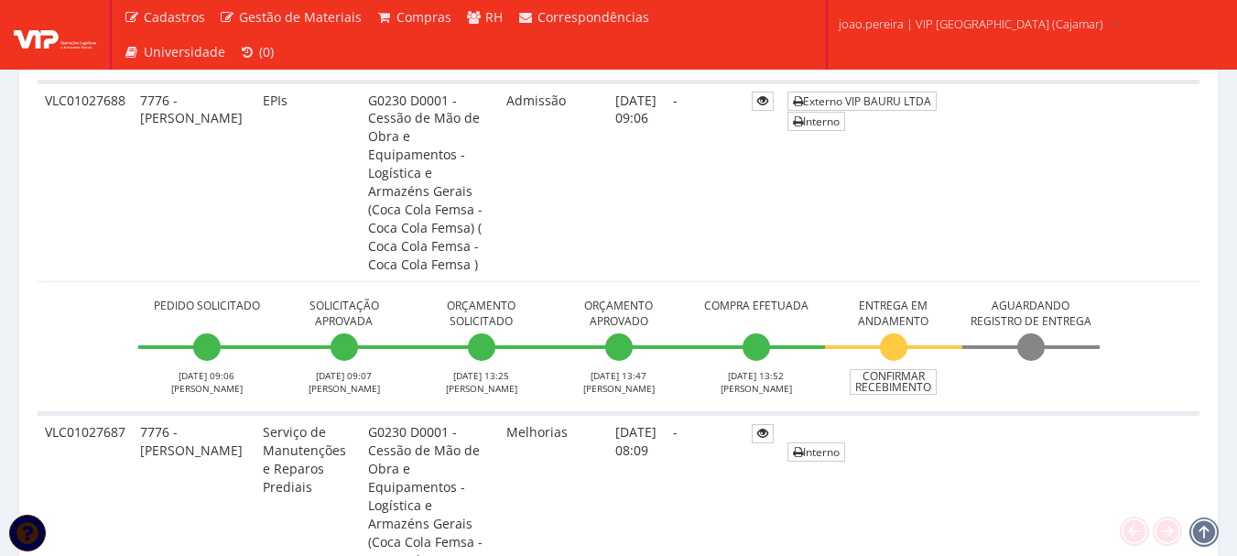
scroll to position [1557, 0]
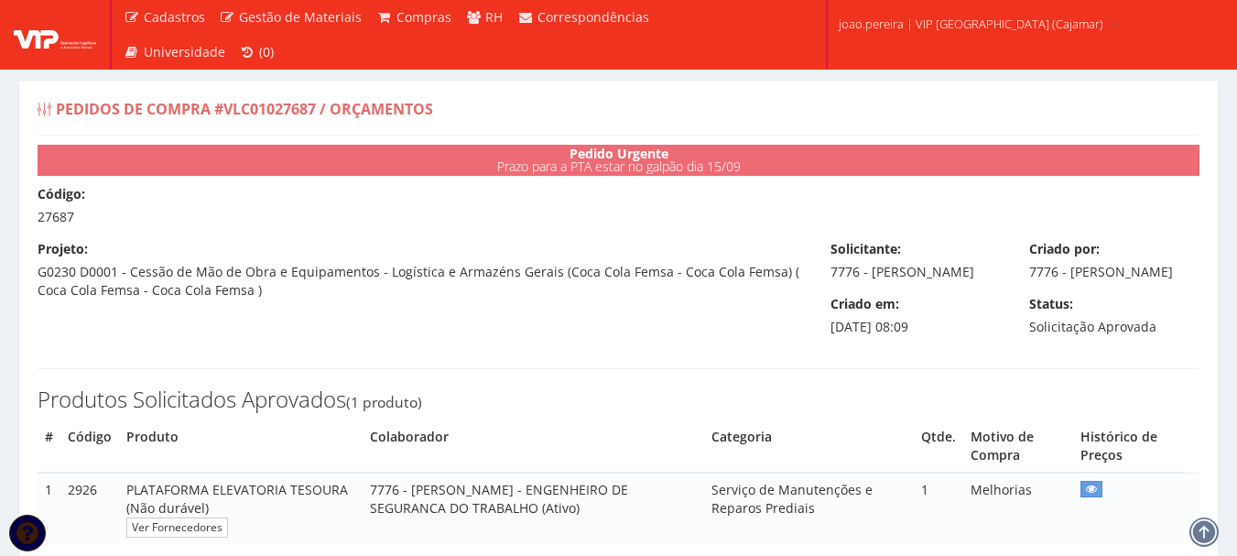
select select "0"
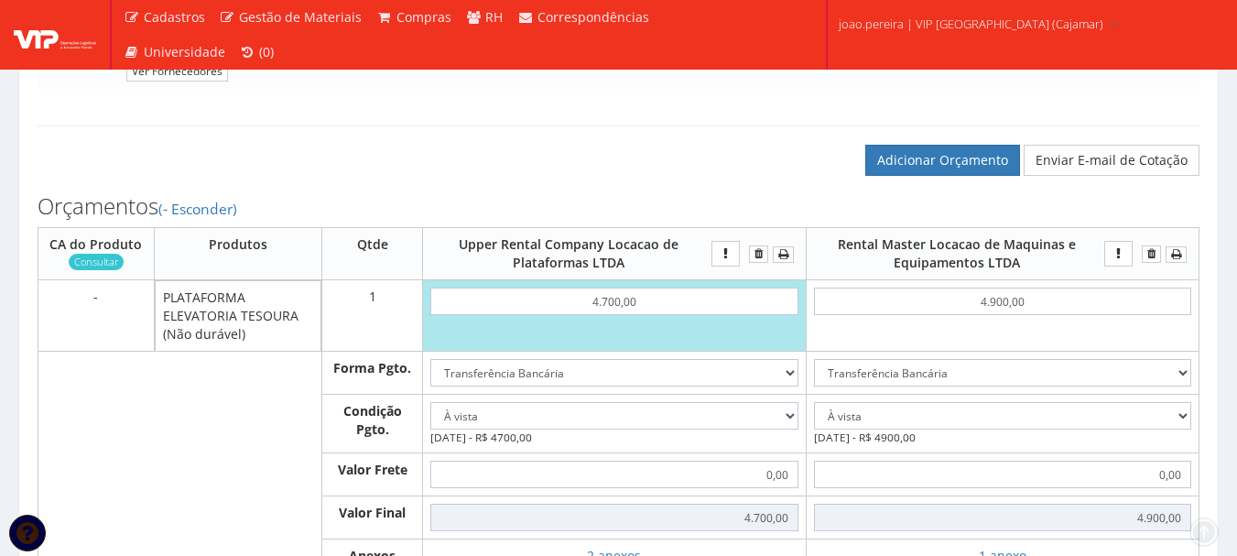
scroll to position [458, 0]
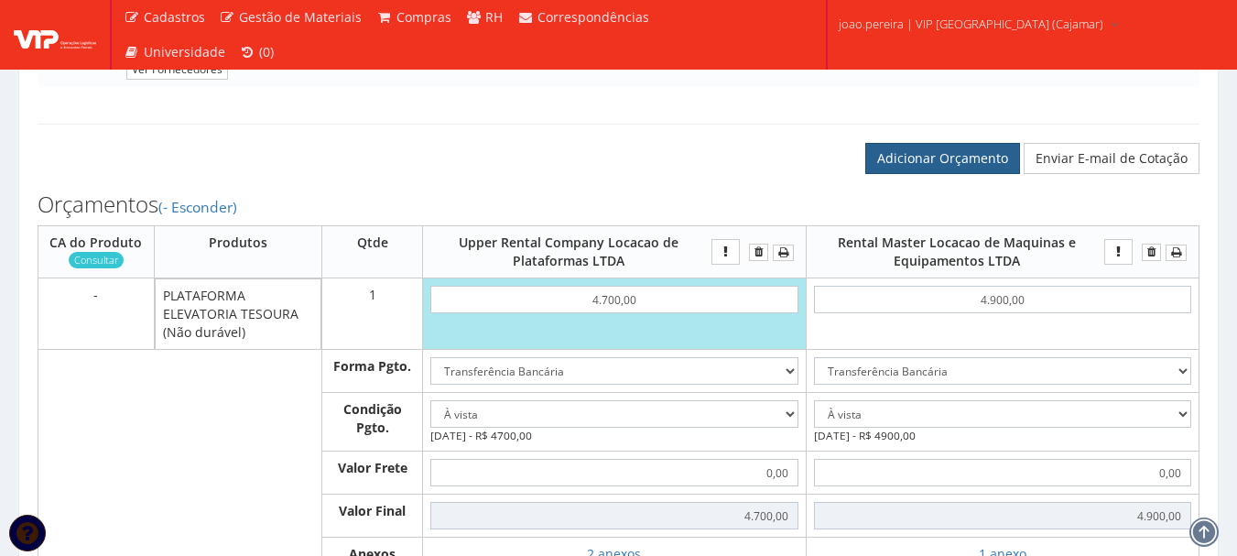
click at [909, 174] on link "Adicionar Orçamento" at bounding box center [943, 158] width 155 height 31
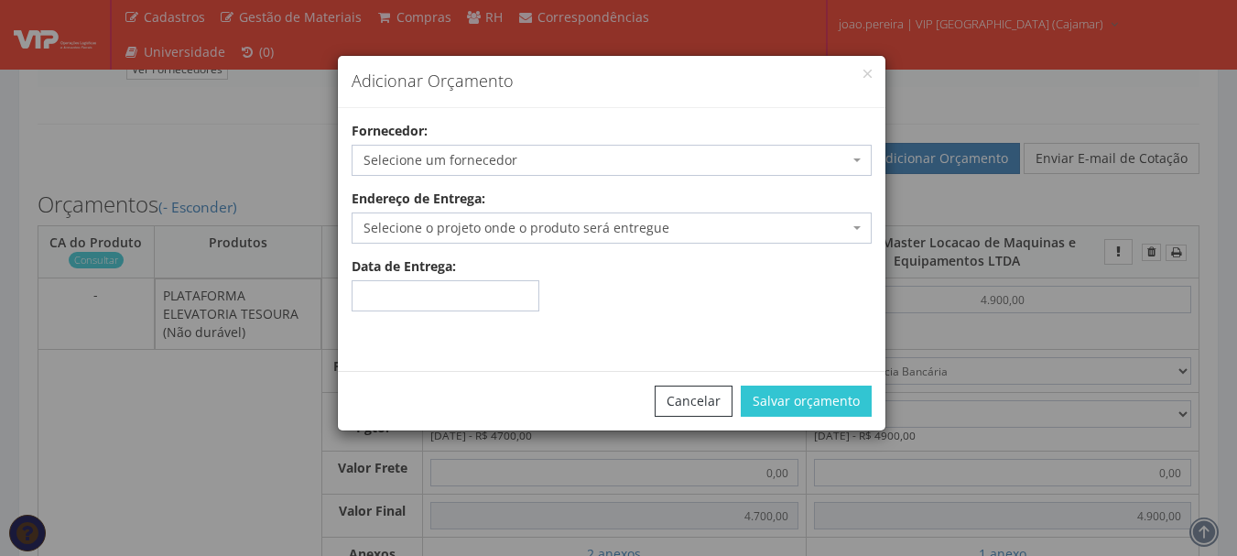
click at [470, 154] on span "Selecione um fornecedor" at bounding box center [606, 160] width 485 height 18
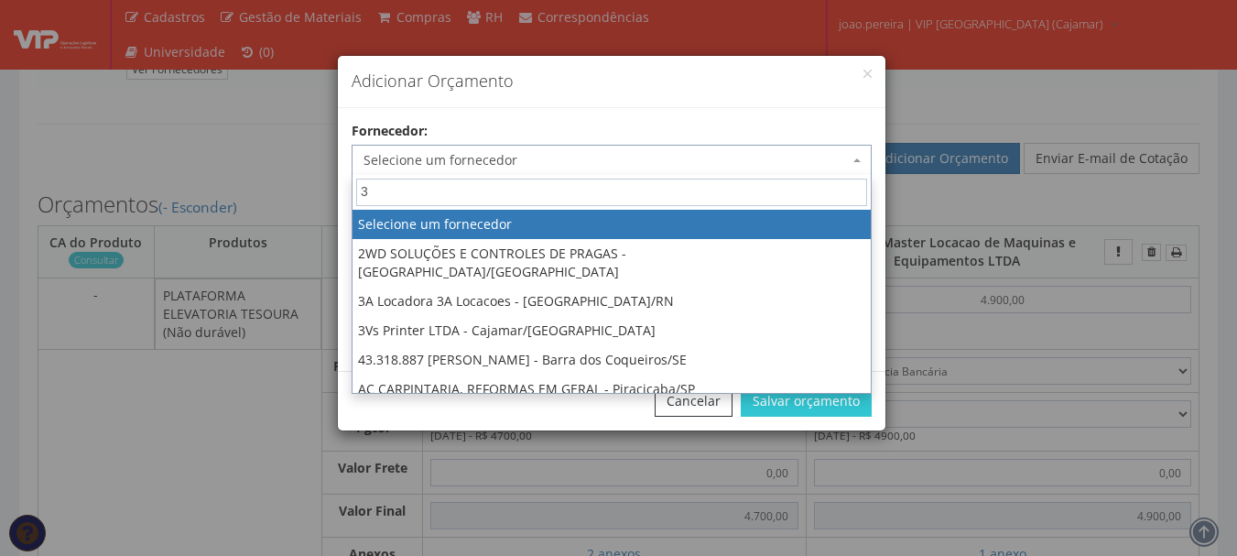
type input "3a"
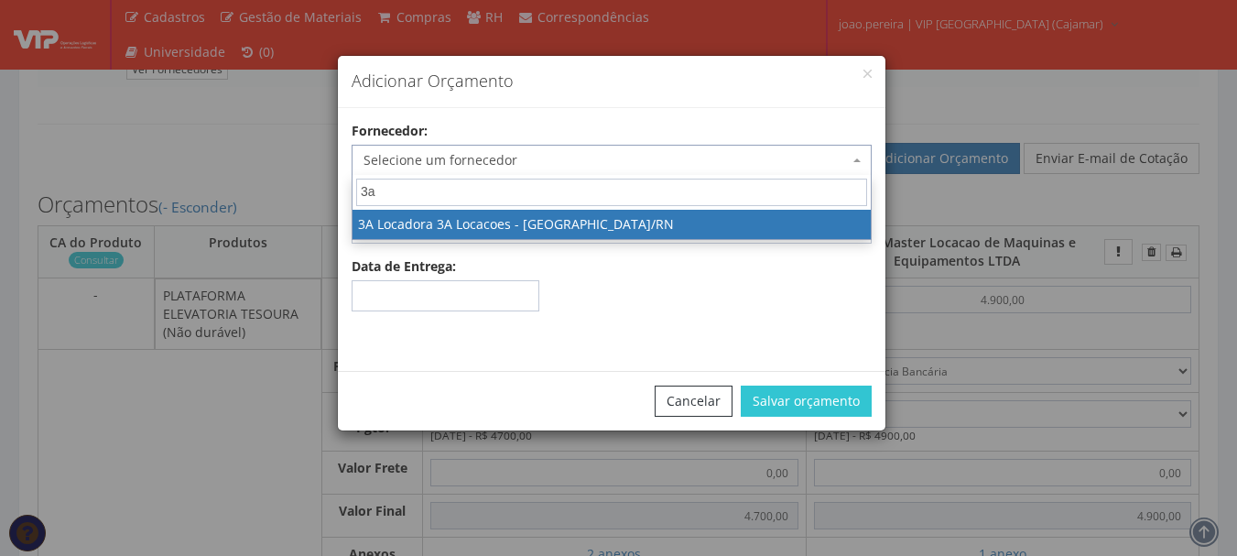
select select "2601"
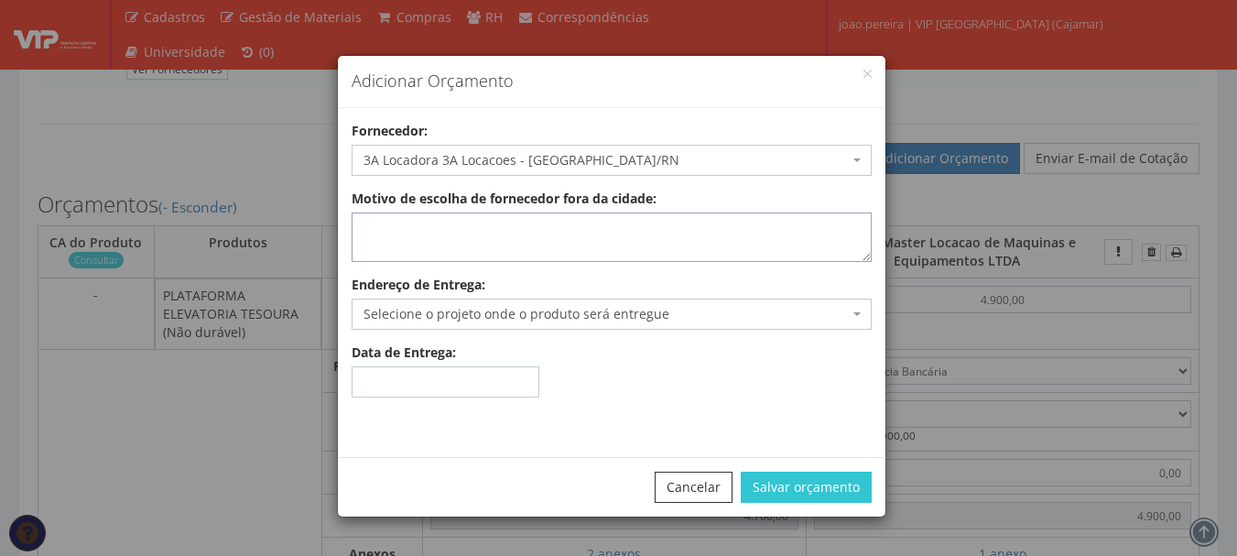
click at [467, 239] on textarea "Motivo de escolha de fornecedor fora da cidade:" at bounding box center [612, 236] width 520 height 49
type textarea "atende no local"
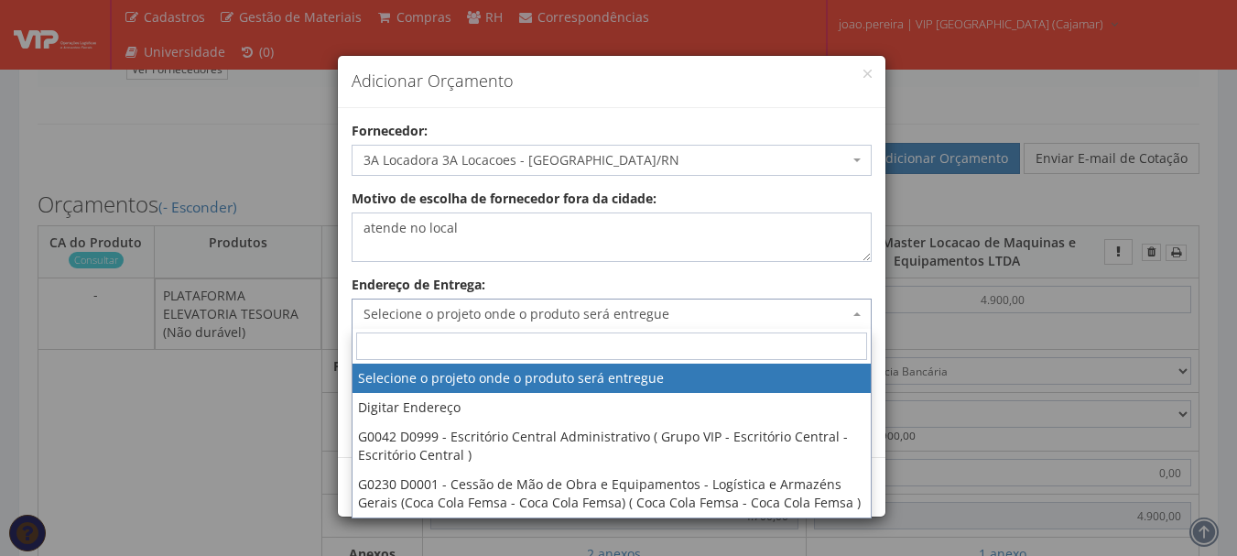
click at [461, 313] on span "Selecione o projeto onde o produto será entregue" at bounding box center [606, 314] width 485 height 18
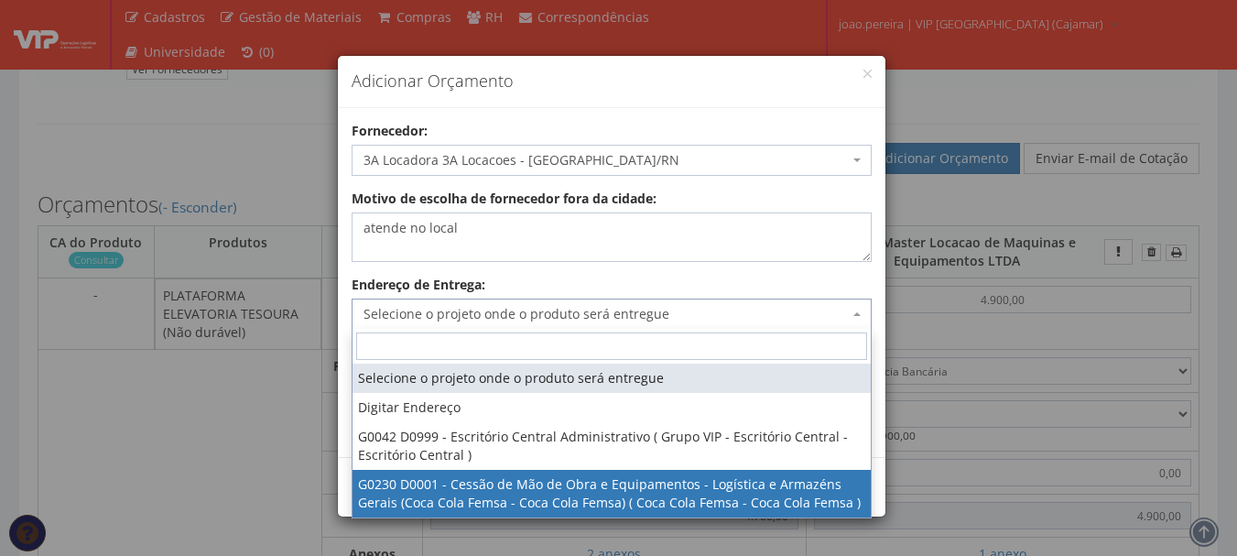
select select "230"
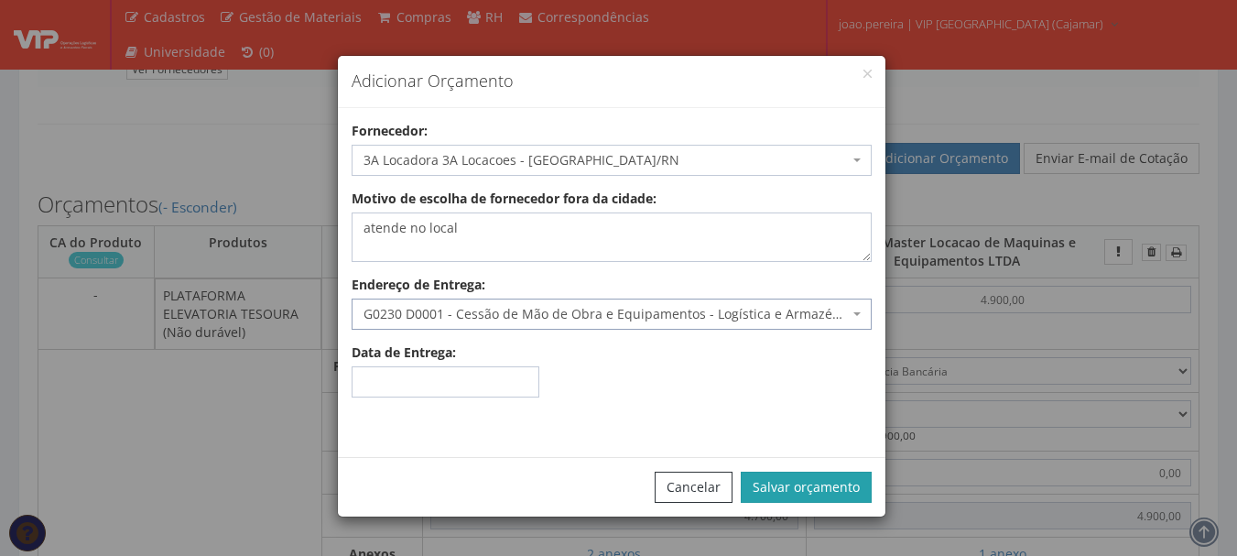
click at [863, 486] on button "Salvar orçamento" at bounding box center [806, 487] width 131 height 31
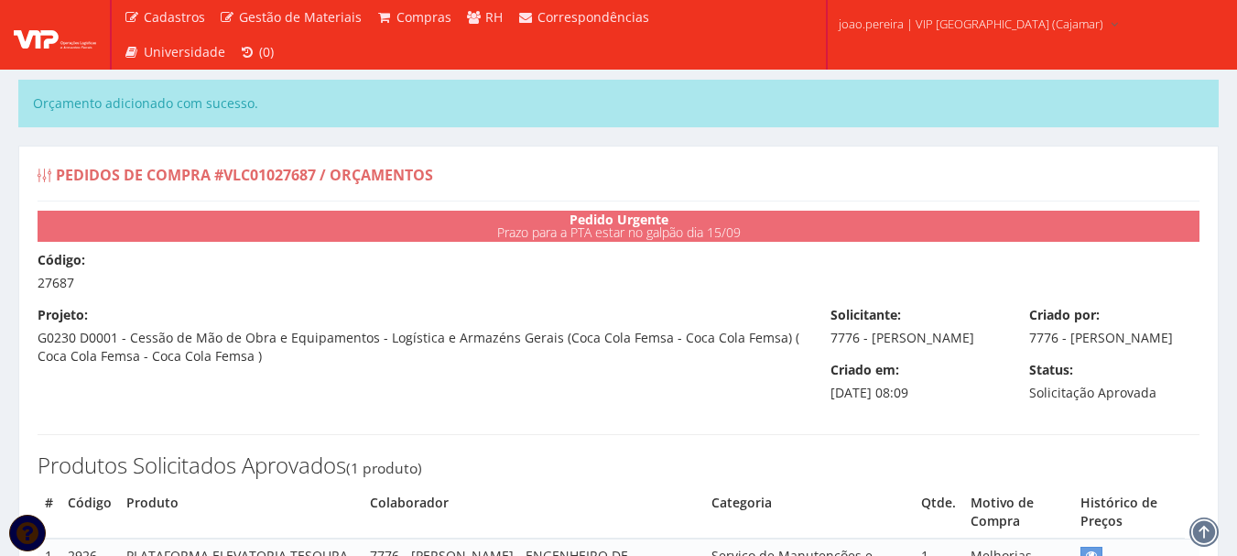
select select "0"
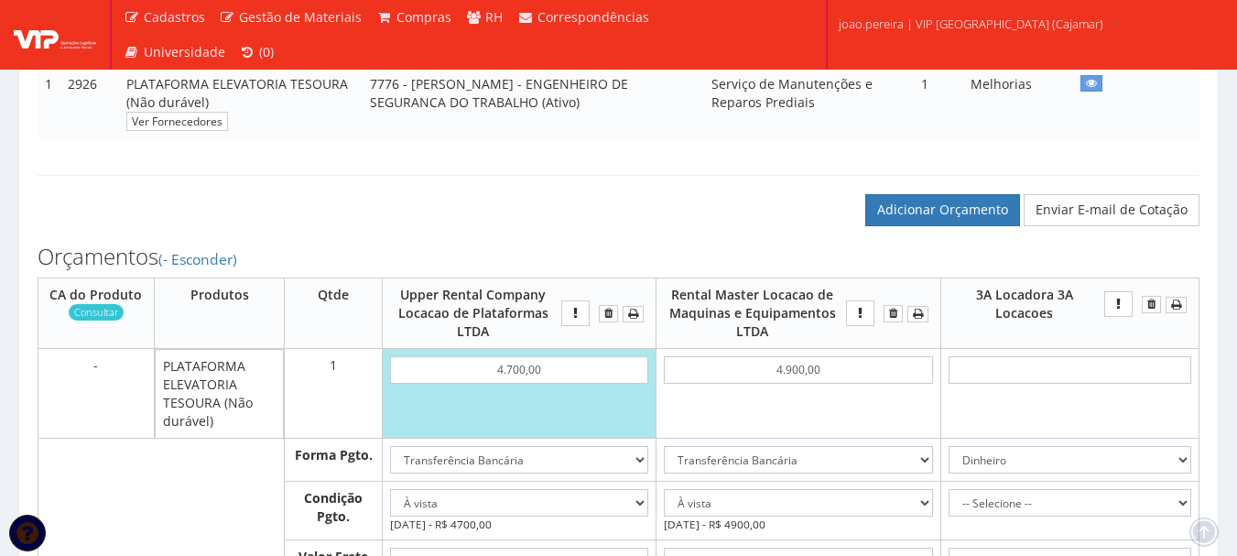
scroll to position [641, 0]
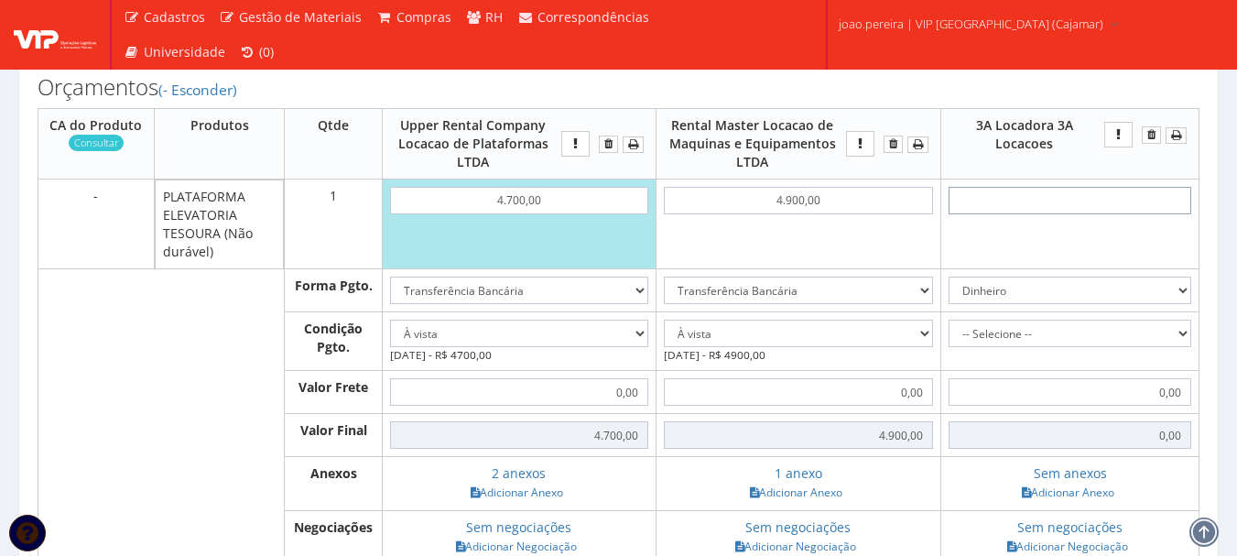
click at [1098, 214] on input "text" at bounding box center [1070, 200] width 243 height 27
click at [1077, 214] on input "text" at bounding box center [1070, 200] width 243 height 27
type input "3"
type input "3,00"
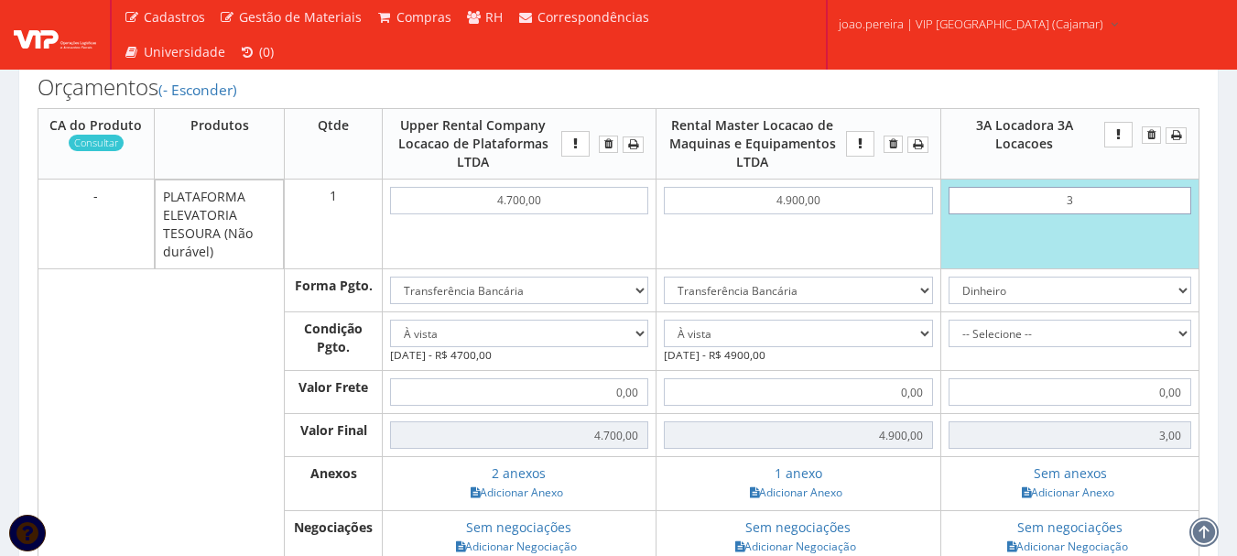
type input "35"
type input "35,00"
type input "3,50"
type input "35,00"
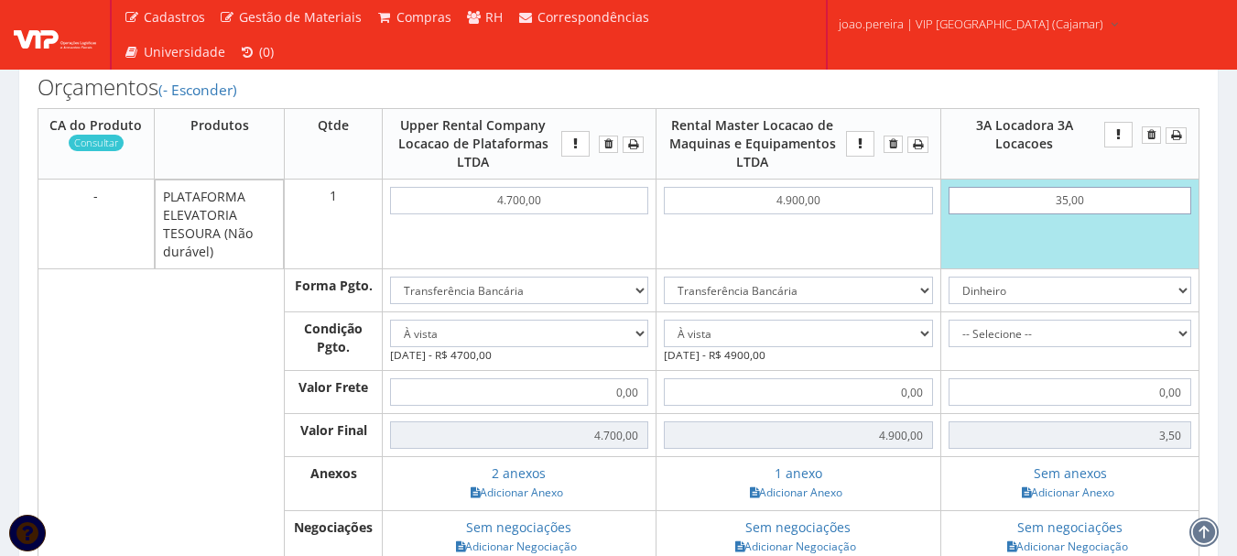
type input "35,00"
type input "350,00"
type input "3.500,00"
type input "3500,00"
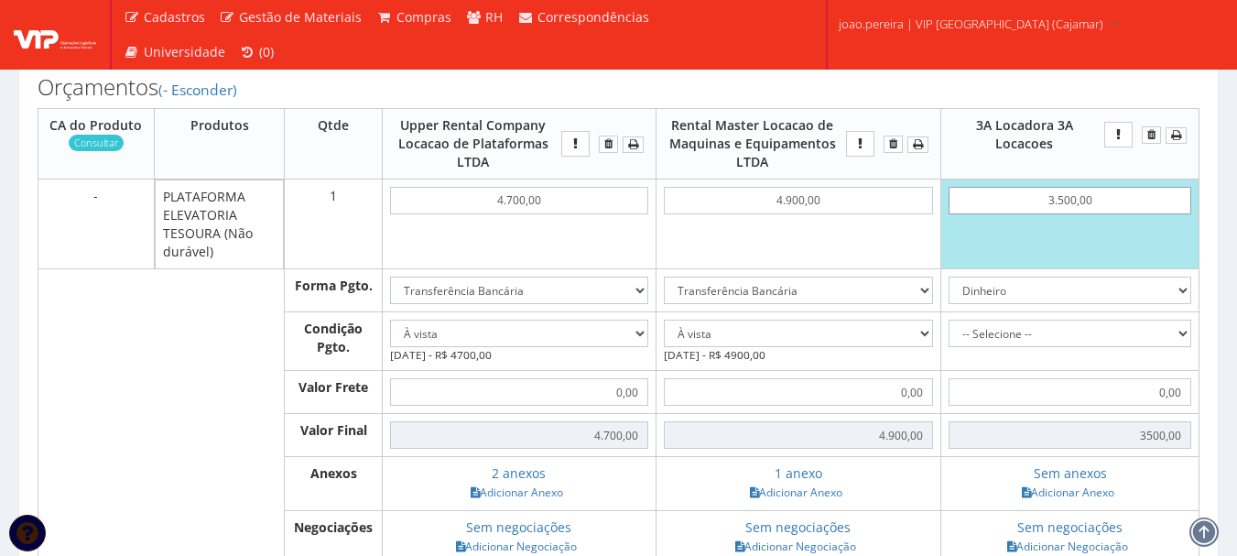
type input "3.500,00"
click at [1181, 347] on select "-- Selecione -- À vista 7 dias 10 dias" at bounding box center [1070, 333] width 243 height 27
select select "0"
click at [949, 338] on select "-- Selecione -- À vista 7 dias 10 dias" at bounding box center [1070, 333] width 243 height 27
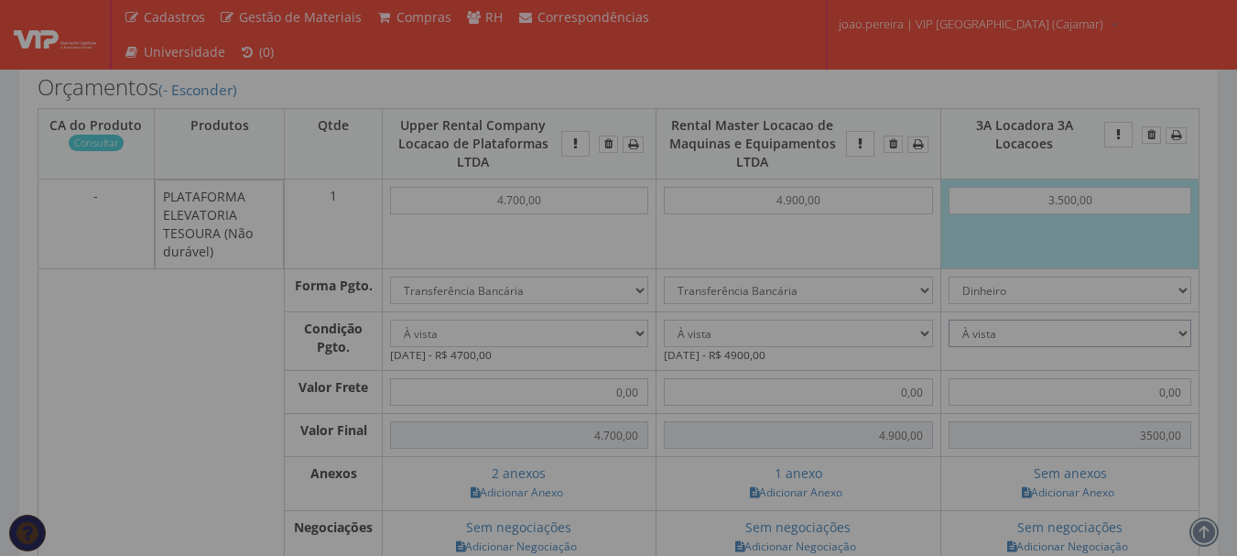
type input "3.500,00"
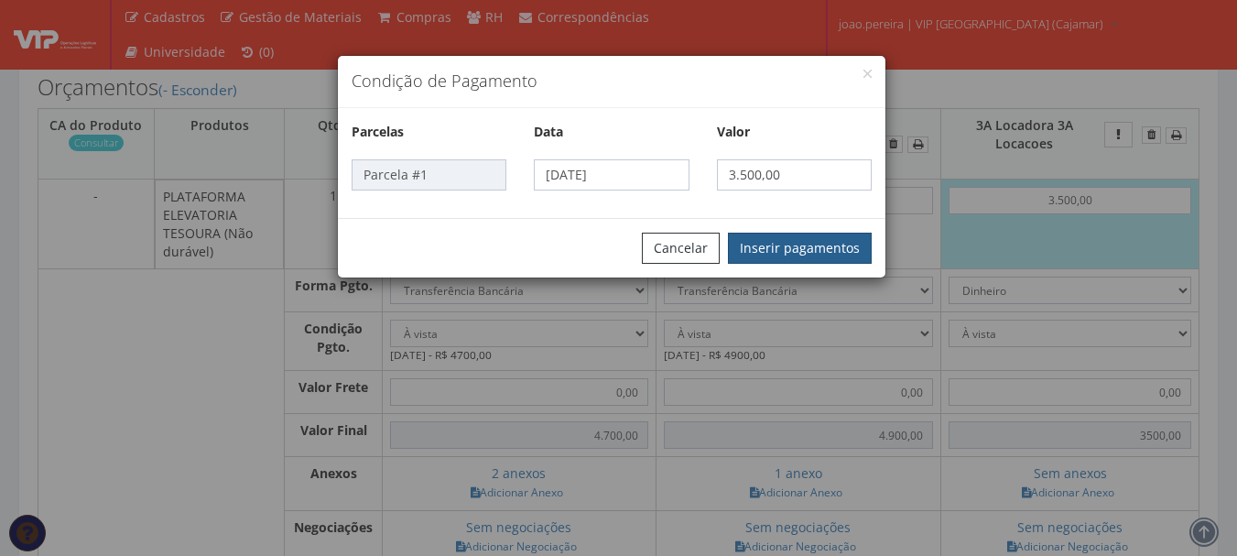
click at [849, 248] on button "Inserir pagamentos" at bounding box center [800, 248] width 144 height 31
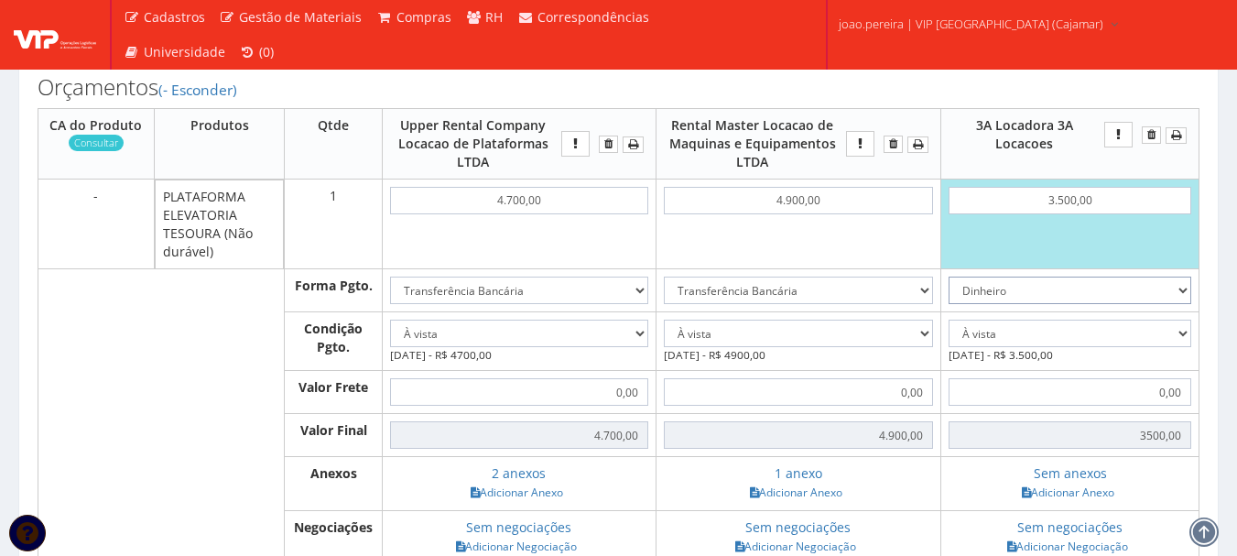
drag, startPoint x: 1179, startPoint y: 305, endPoint x: 1124, endPoint y: 310, distance: 55.1
click at [1179, 304] on select "Dinheiro Boleto Bancário Depósito Transferência Bancária Cartão de Crédito Cart…" at bounding box center [1070, 290] width 243 height 27
select select "3"
click at [949, 295] on select "Dinheiro Boleto Bancário Depósito Transferência Bancária Cartão de Crédito Cart…" at bounding box center [1070, 290] width 243 height 27
click at [1171, 347] on select "-- Selecione -- À vista 7 dias 10 dias" at bounding box center [1070, 333] width 243 height 27
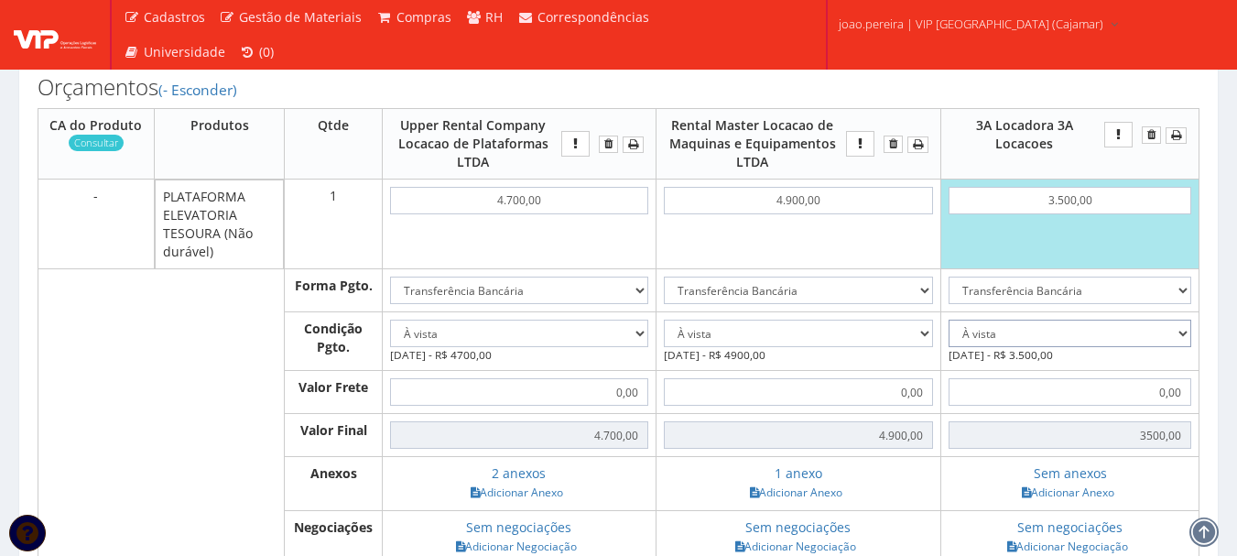
click at [949, 338] on select "-- Selecione -- À vista 7 dias 10 dias" at bounding box center [1070, 333] width 243 height 27
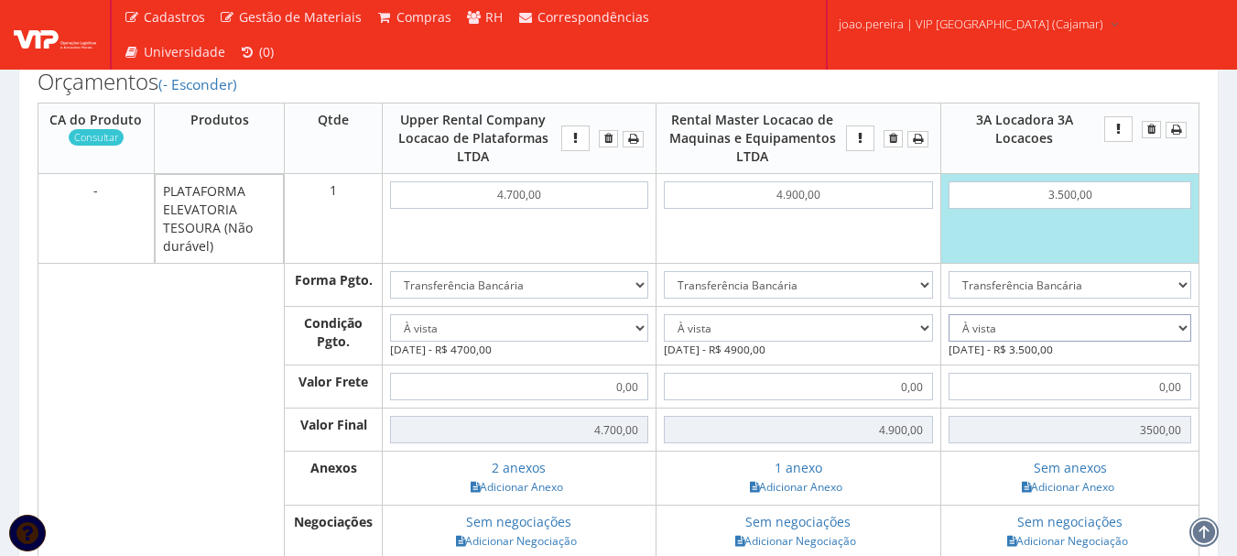
scroll to position [824, 0]
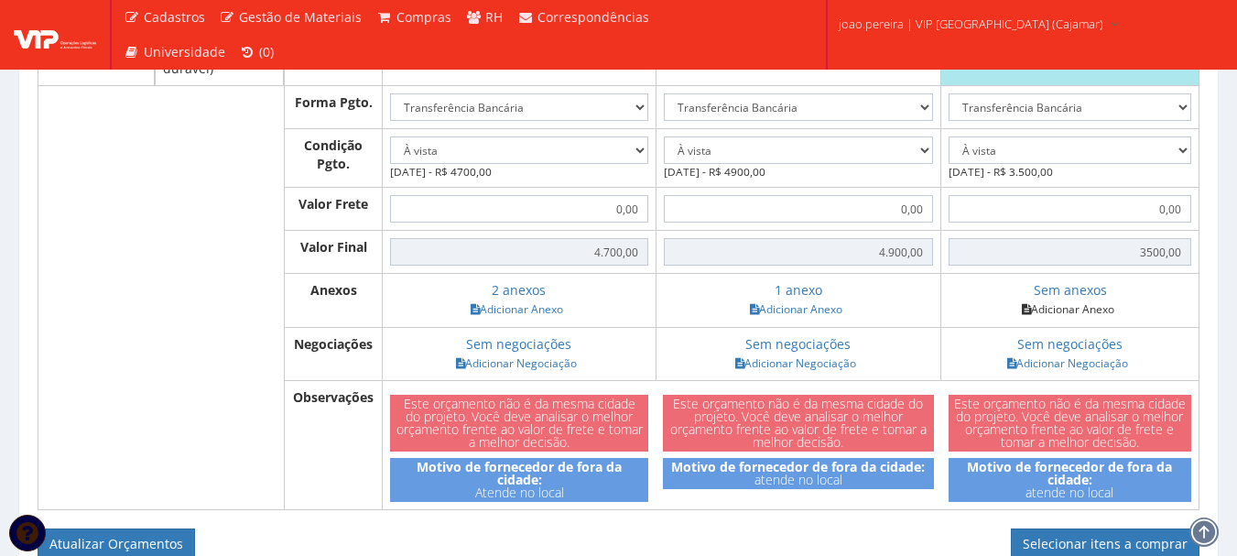
click at [1080, 319] on link "Adicionar Anexo" at bounding box center [1068, 308] width 103 height 19
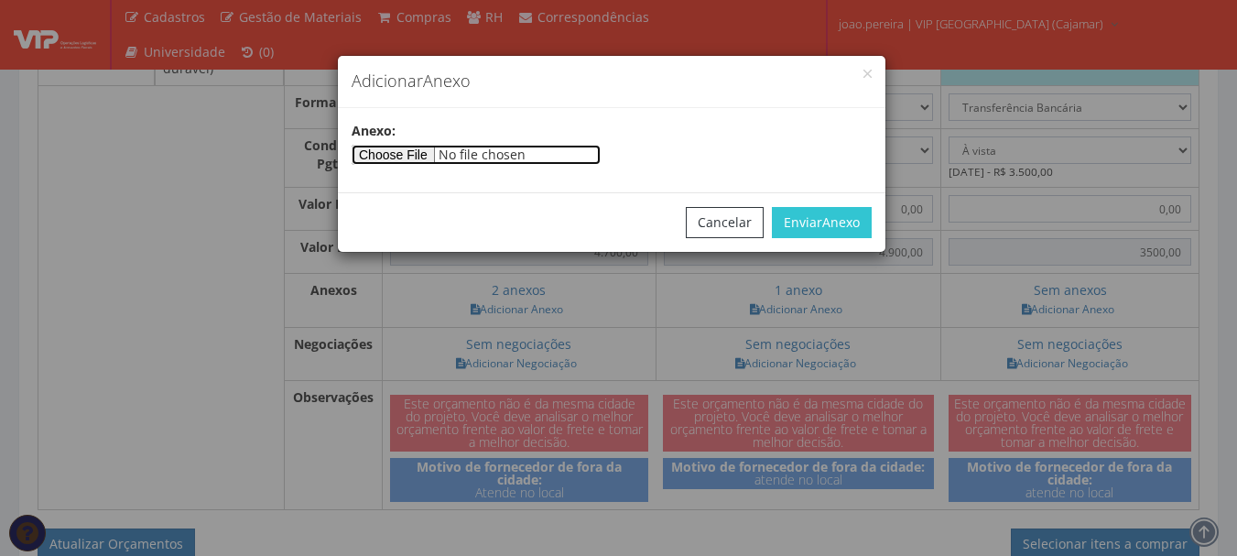
click at [401, 154] on input"] "file" at bounding box center [476, 155] width 249 height 20
type input"] "C:\fakepath\029365-01.pdf"
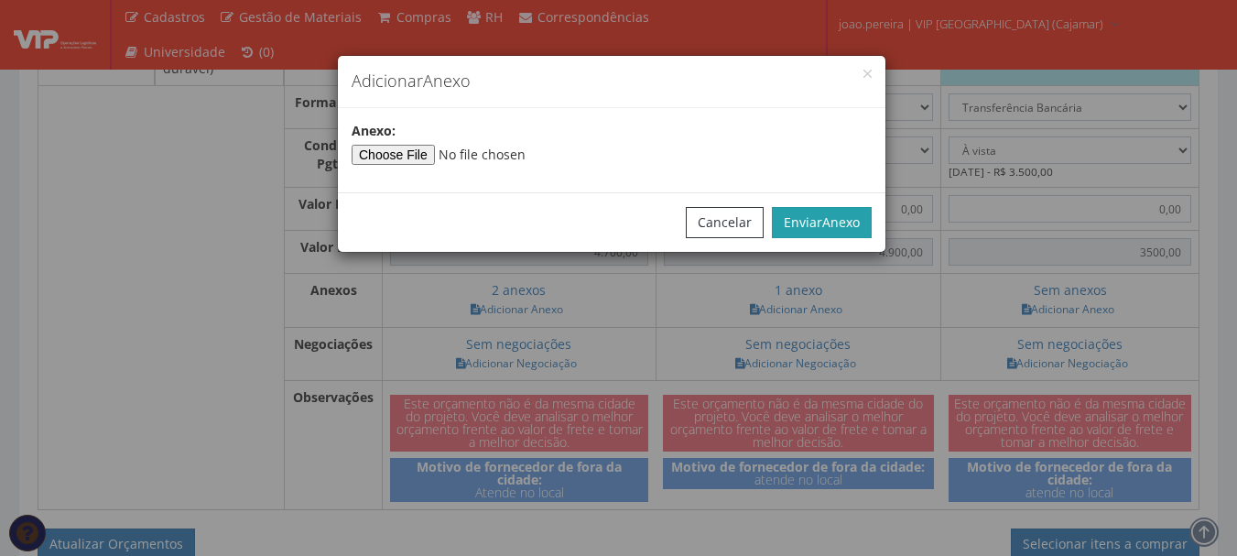
click at [805, 216] on button "Enviar Anexo" at bounding box center [822, 222] width 100 height 31
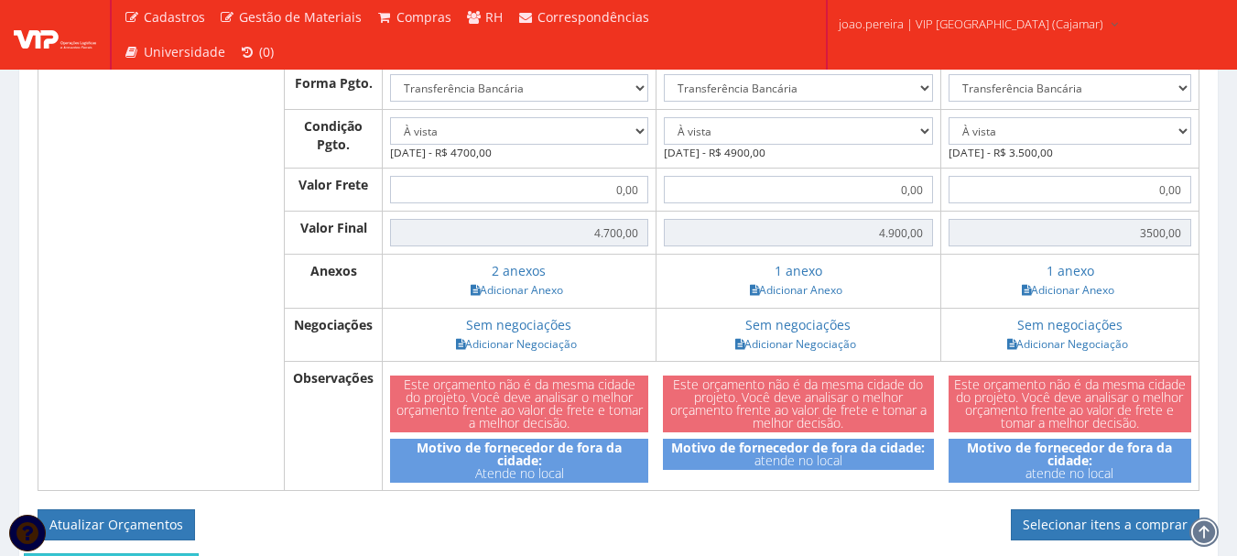
scroll to position [842, 0]
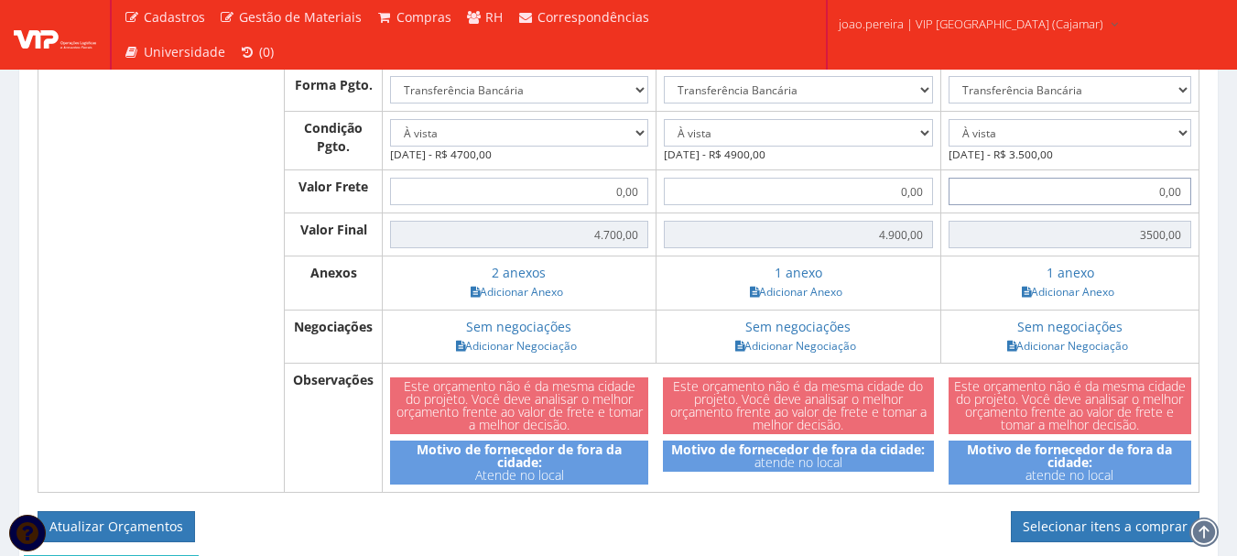
click at [1149, 205] on input "0,00" at bounding box center [1070, 191] width 243 height 27
drag, startPoint x: 1149, startPoint y: 210, endPoint x: 1219, endPoint y: 212, distance: 70.5
click at [1214, 212] on div "Código: 27687 Projeto: G0230 D0001 - Cessão de Mão de Obra e Equipamentos - Log…" at bounding box center [619, 26] width 1190 height 1235
type input "25"
type input "3525,00"
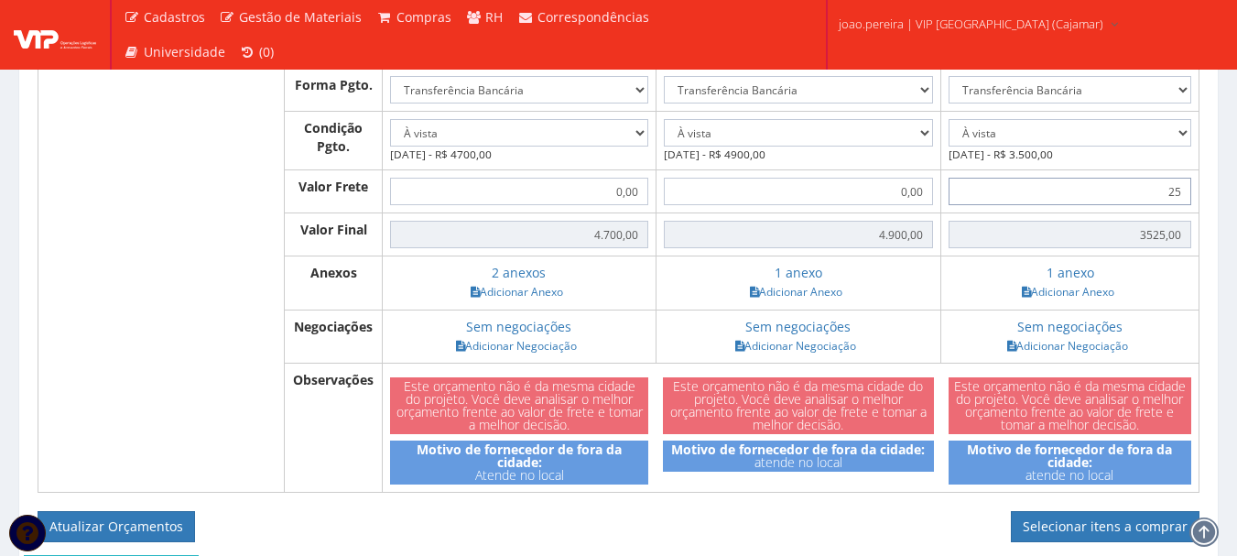
type input "2,50"
type input "3502,50"
type input "25,00"
type input "3525,00"
type input "250,00"
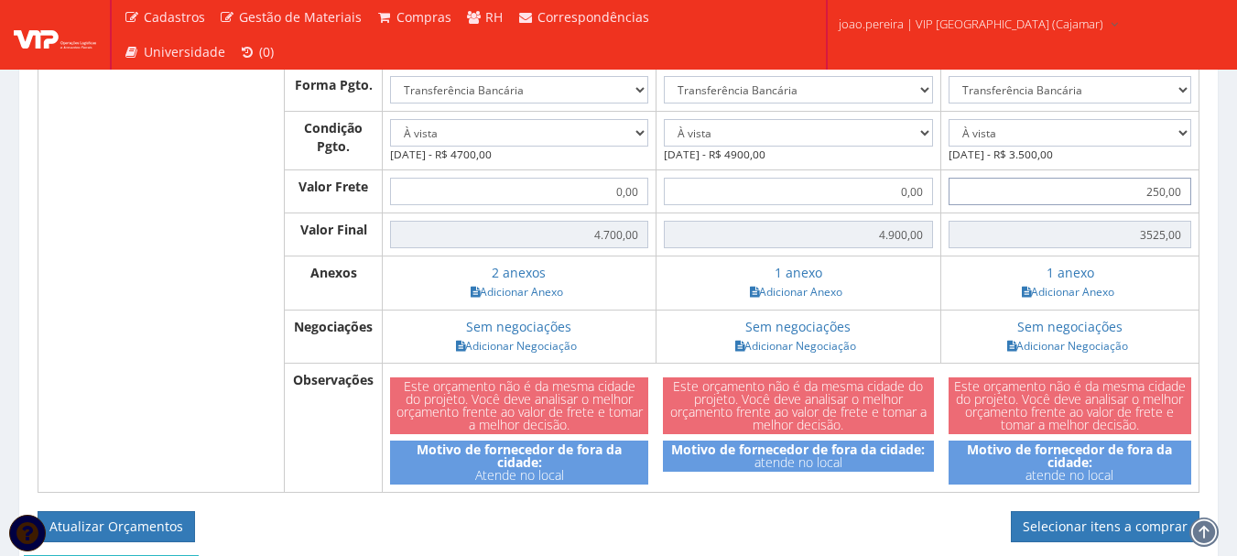
type input "3750,00"
type input "2.500,00"
type input "6000,00"
type input "250,00"
type input "3750,00"
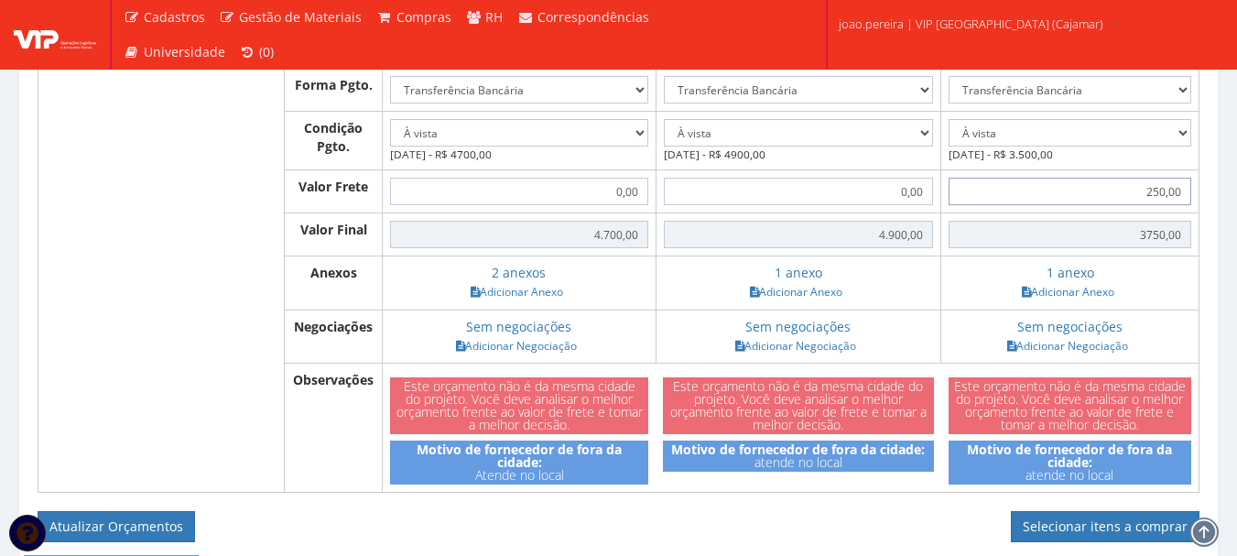
type input "25,00"
type input "3525,00"
type input "2"
type input "3500,00"
type input "2"
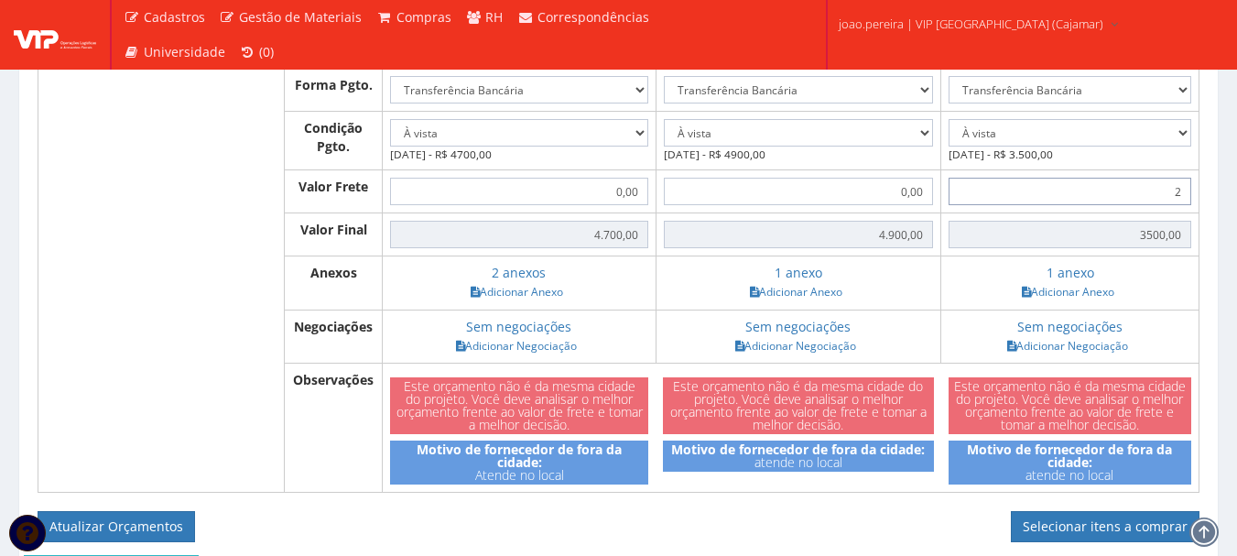
type input "3502,00"
type input "28"
type input "3528,00"
type input "2"
type input "3502,00"
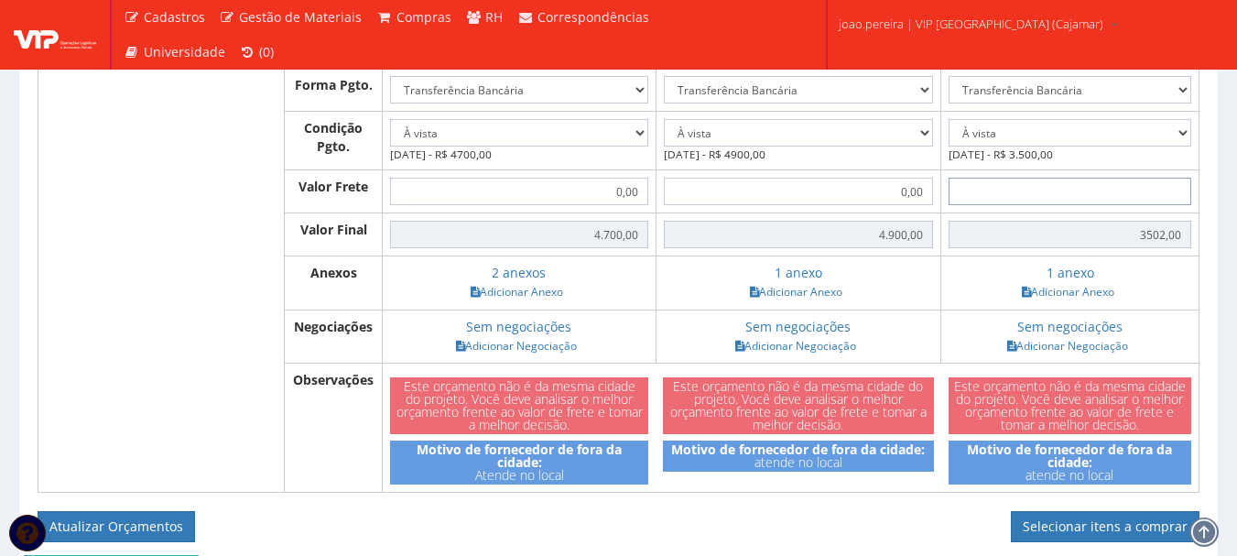
type input "3500,00"
type input "2"
type input "3502,00"
type input "20"
type input "3520,00"
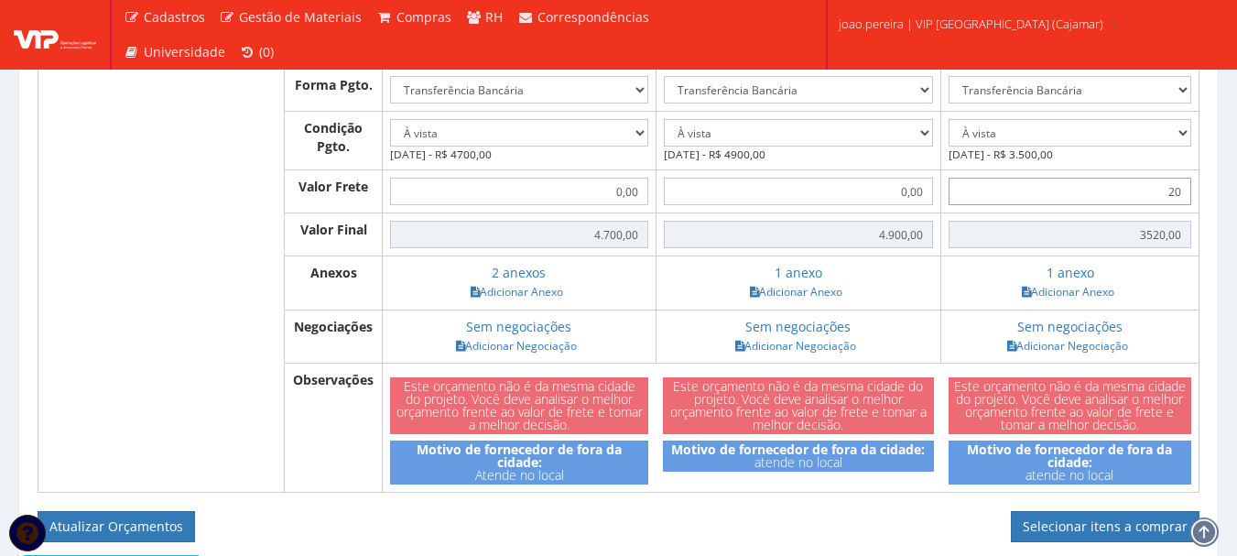
type input "2,00"
type input "3502,00"
type input "20,00"
type input "3520,00"
type input "200,00"
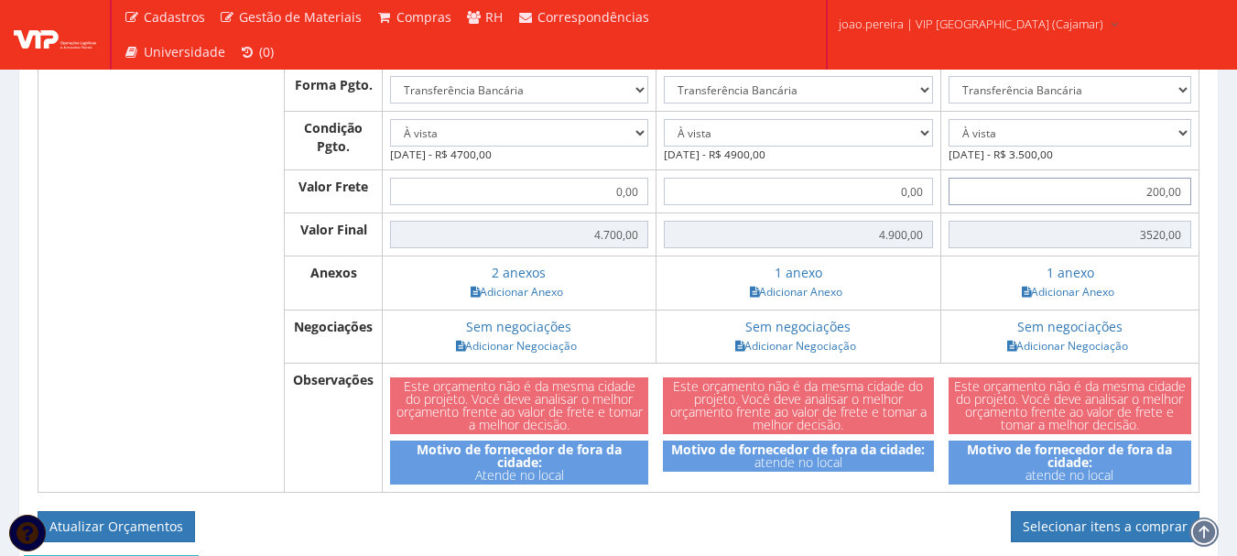
type input "3700,00"
type input "2.000,00"
type input "5500,00"
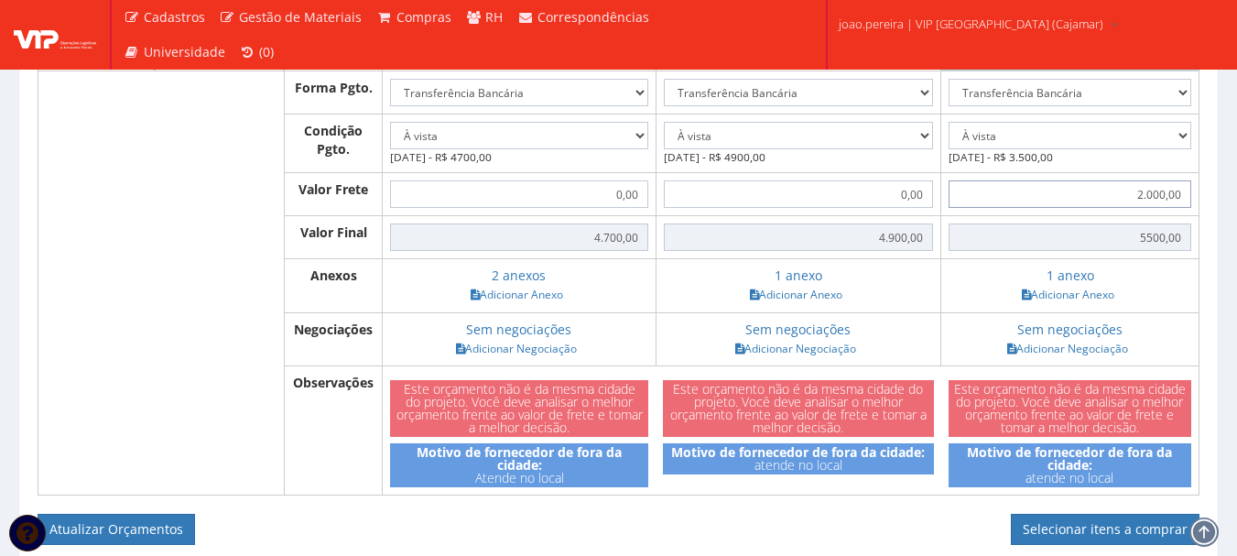
scroll to position [750, 0]
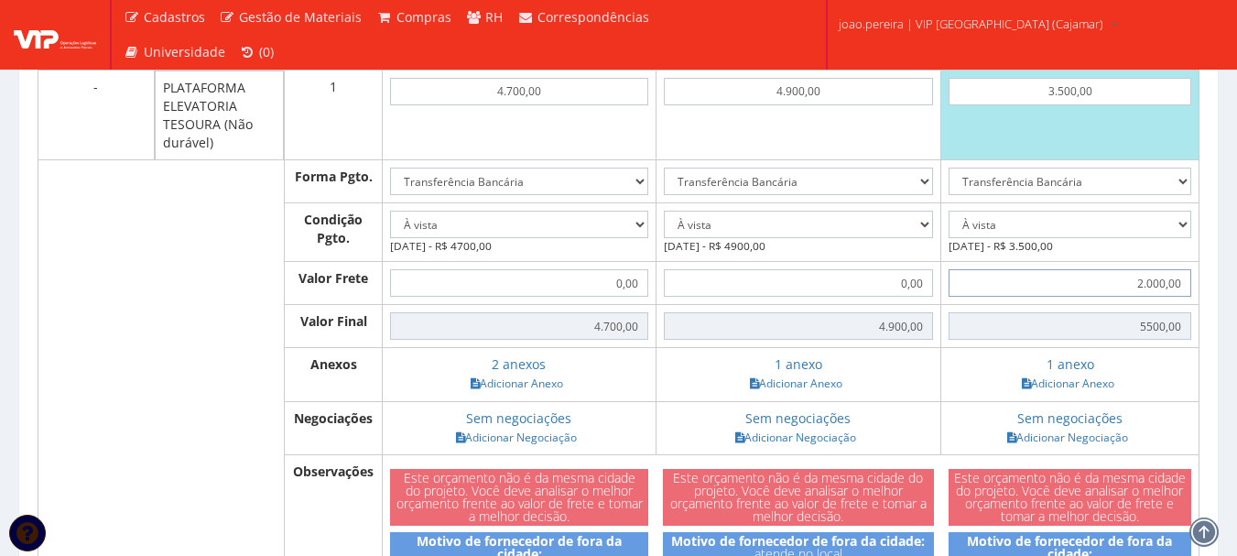
type input "2.000,00"
click at [1076, 335] on input "5500,00" at bounding box center [1070, 325] width 243 height 27
drag, startPoint x: 1176, startPoint y: 243, endPoint x: 1167, endPoint y: 251, distance: 12.3
click at [1176, 238] on select "-- Selecione -- À vista 7 dias 10 dias" at bounding box center [1070, 224] width 243 height 27
select select "0"
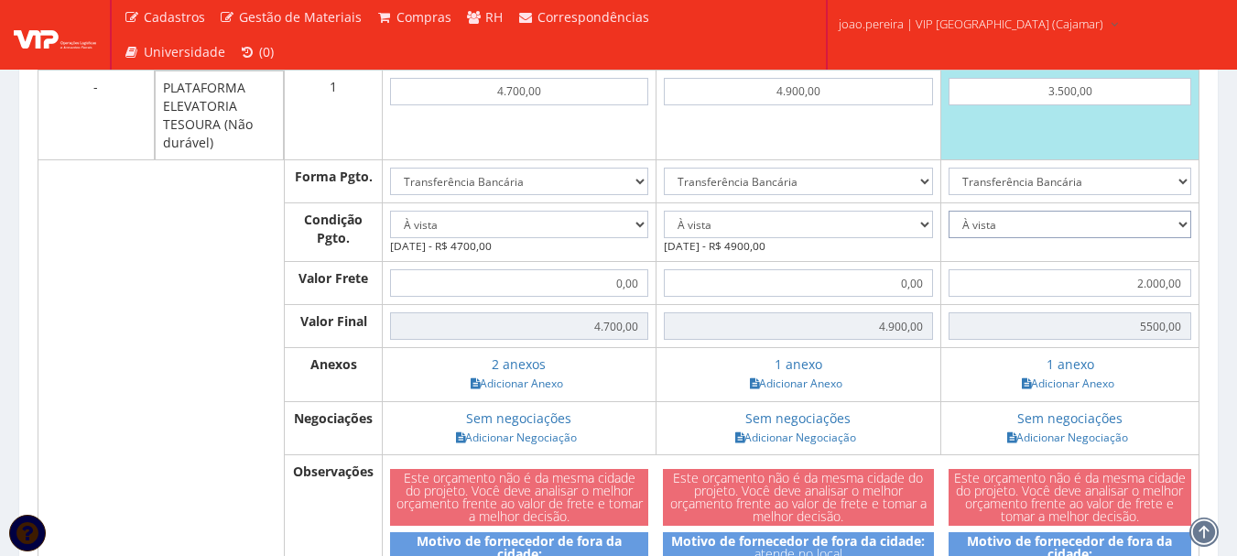
click at [949, 229] on select "-- Selecione -- À vista 7 dias 10 dias" at bounding box center [1070, 224] width 243 height 27
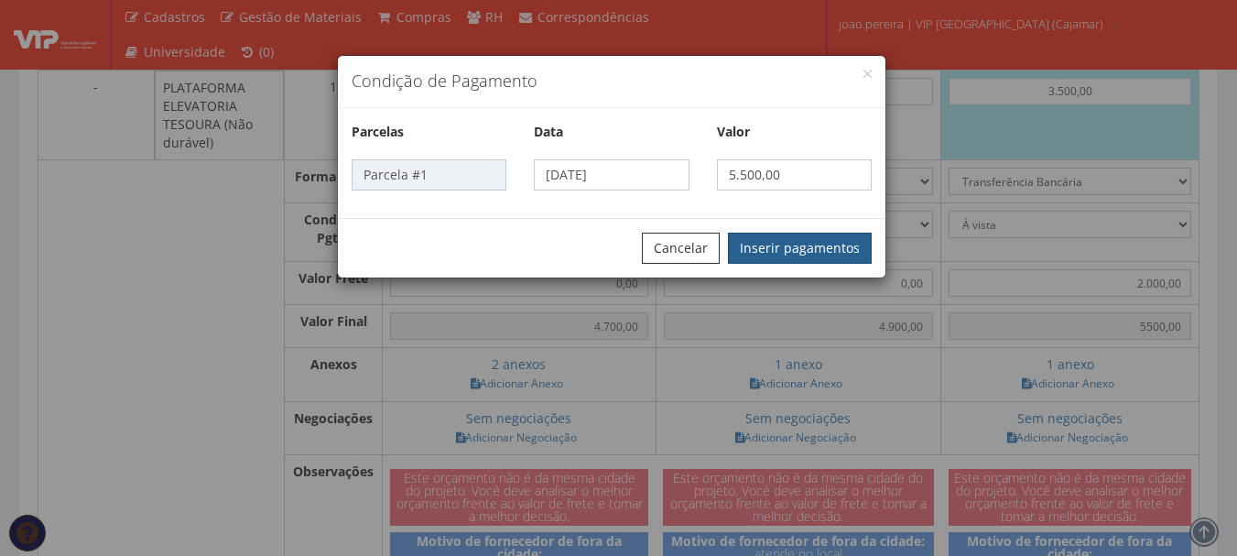
click at [789, 239] on button "Inserir pagamentos" at bounding box center [800, 248] width 144 height 31
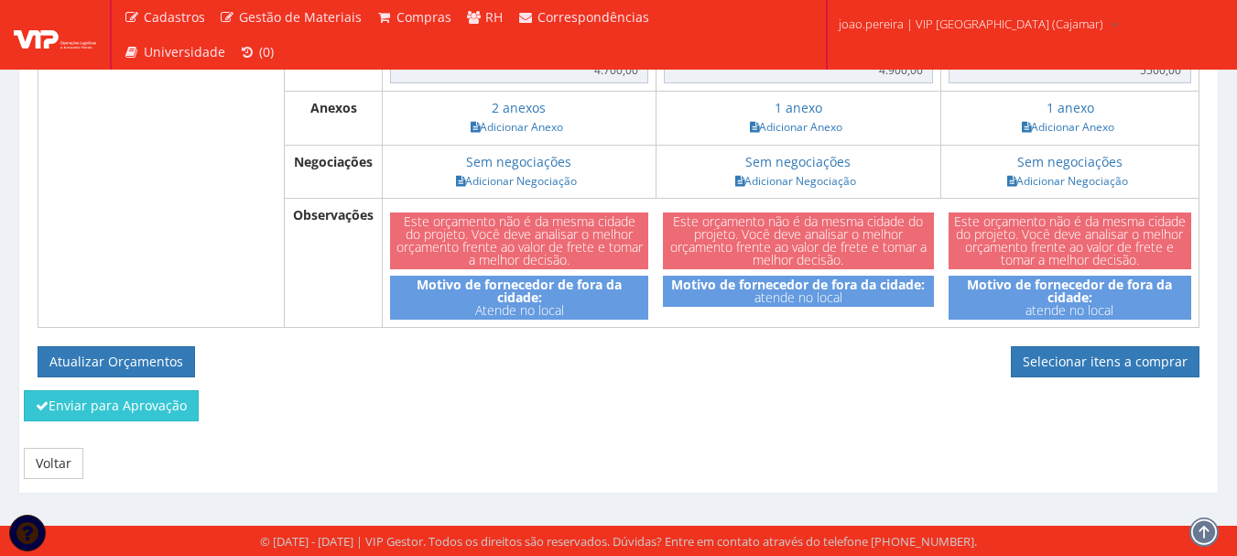
scroll to position [1025, 0]
click at [80, 352] on button "Atualizar Orçamentos" at bounding box center [117, 361] width 158 height 31
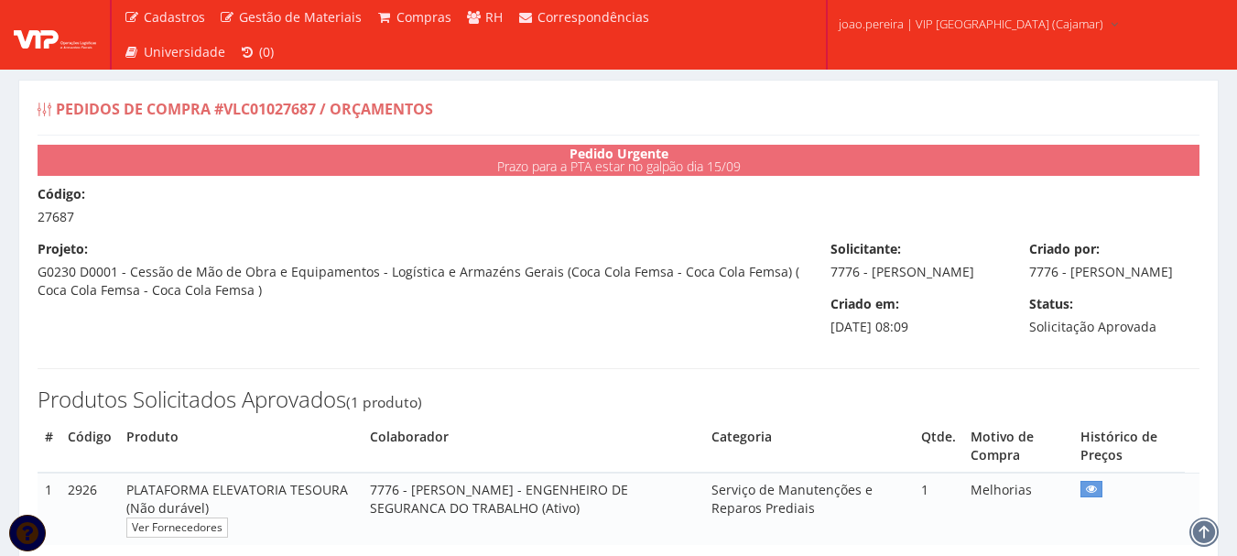
select select "0"
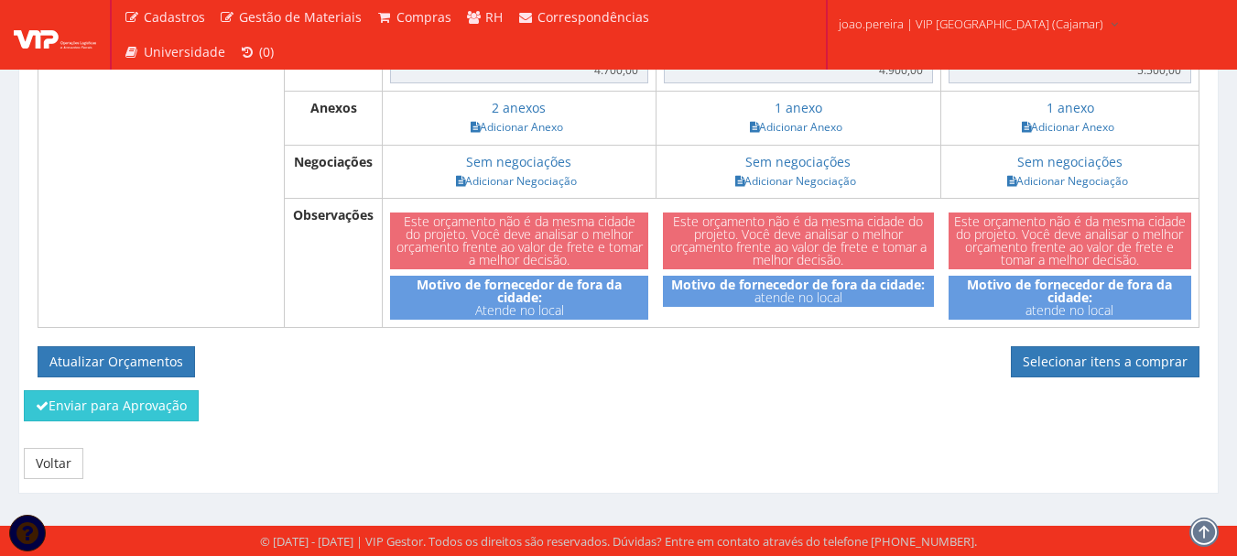
scroll to position [959, 0]
click at [1126, 366] on link "Selecionar itens a comprar" at bounding box center [1105, 361] width 189 height 31
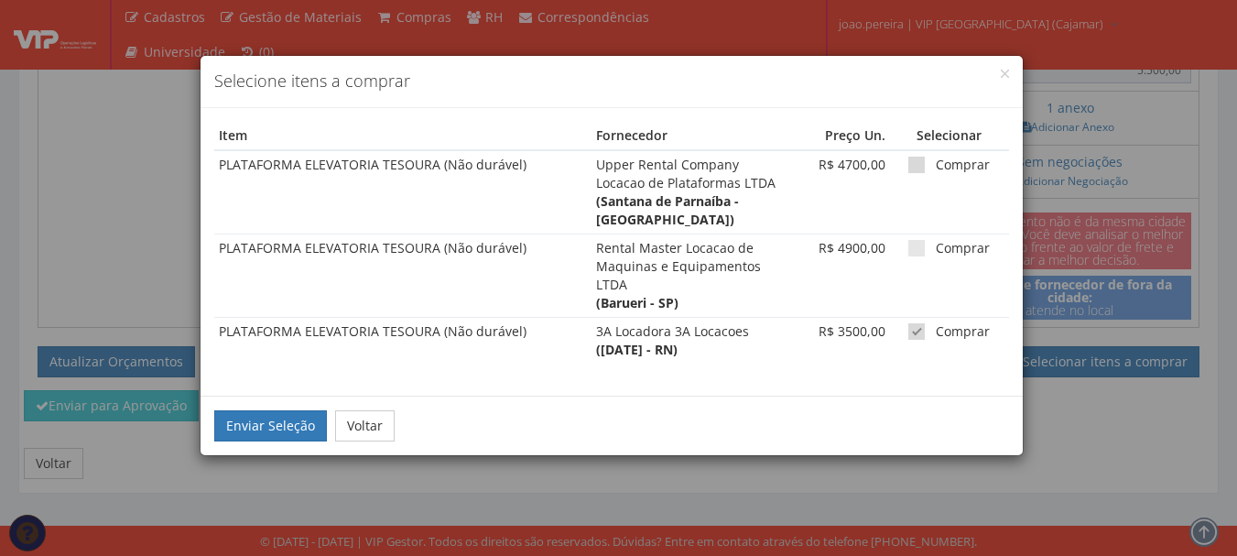
click at [916, 167] on label "Comprar" at bounding box center [950, 165] width 82 height 18
click at [936, 167] on input "Comprar" at bounding box center [942, 165] width 12 height 12
checkbox input "true"
click at [257, 410] on button "Enviar Seleção" at bounding box center [270, 425] width 113 height 31
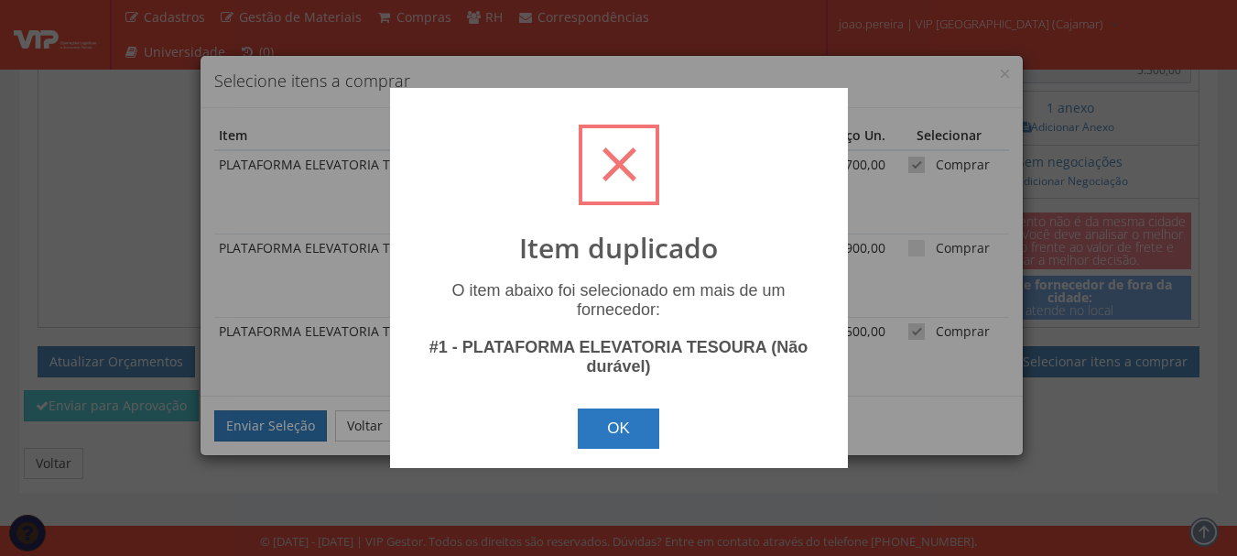
click at [633, 432] on button "OK" at bounding box center [619, 428] width 82 height 40
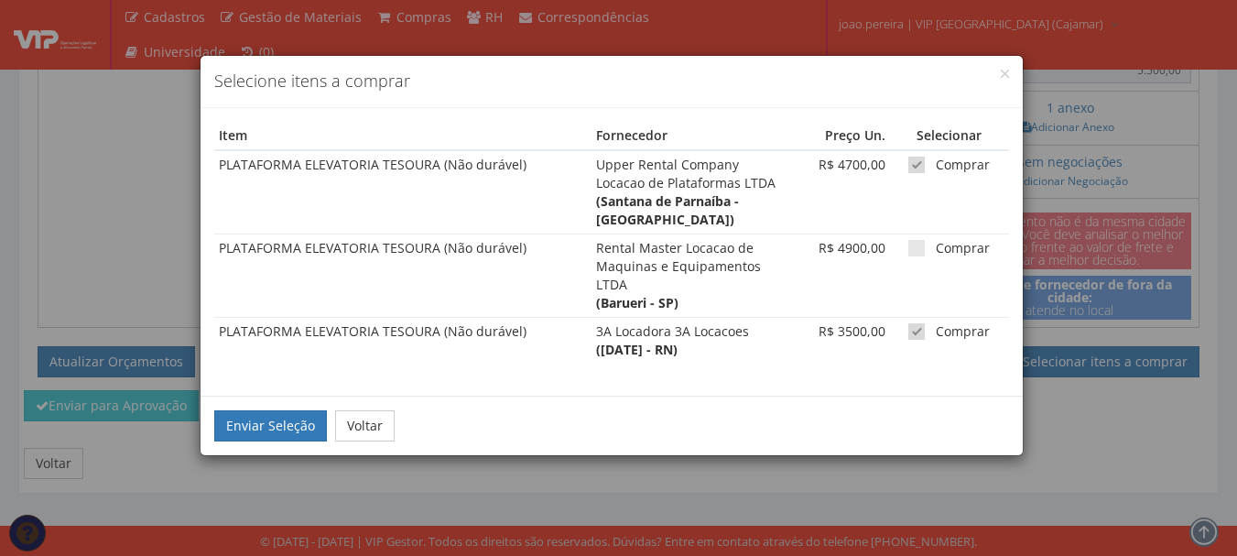
drag, startPoint x: 911, startPoint y: 316, endPoint x: 829, endPoint y: 344, distance: 87.2
click at [909, 323] on span at bounding box center [917, 331] width 16 height 16
click at [936, 326] on input "Comprar" at bounding box center [942, 332] width 12 height 12
checkbox input "false"
click at [289, 423] on div "Enviar Seleção Voltar" at bounding box center [612, 426] width 822 height 60
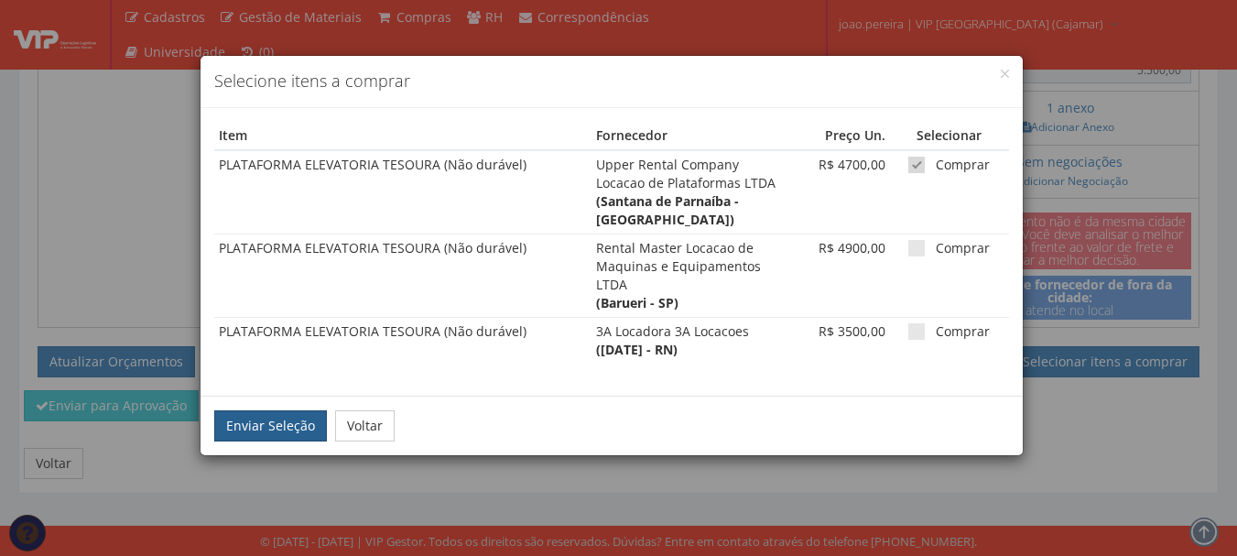
click at [283, 413] on button "Enviar Seleção" at bounding box center [270, 425] width 113 height 31
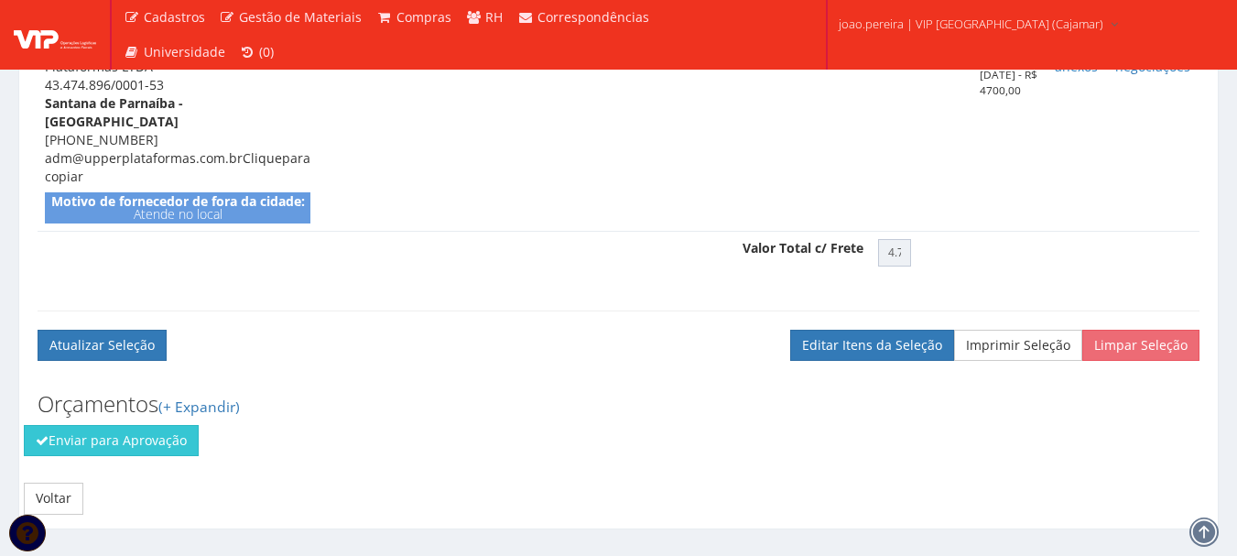
scroll to position [750, 0]
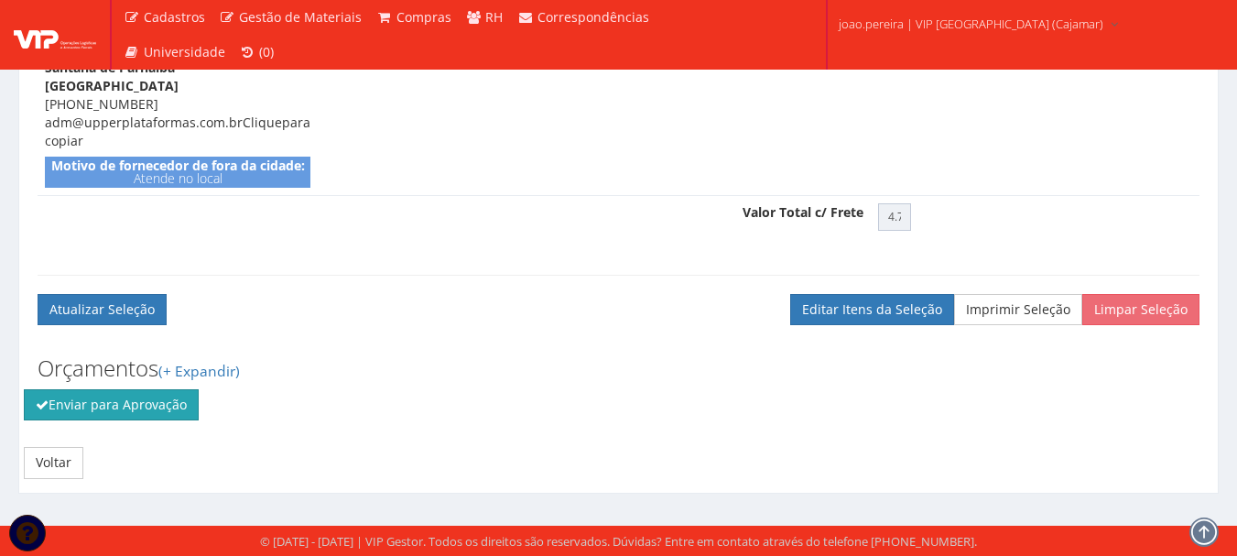
click at [102, 411] on button "Enviar para Aprovação" at bounding box center [111, 404] width 175 height 31
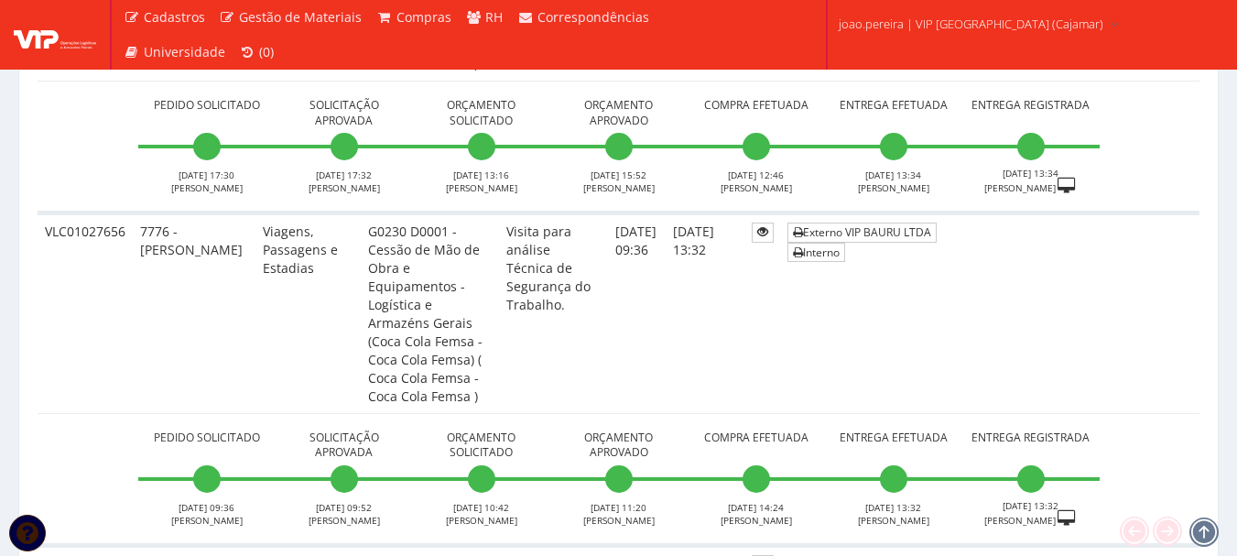
scroll to position [6869, 0]
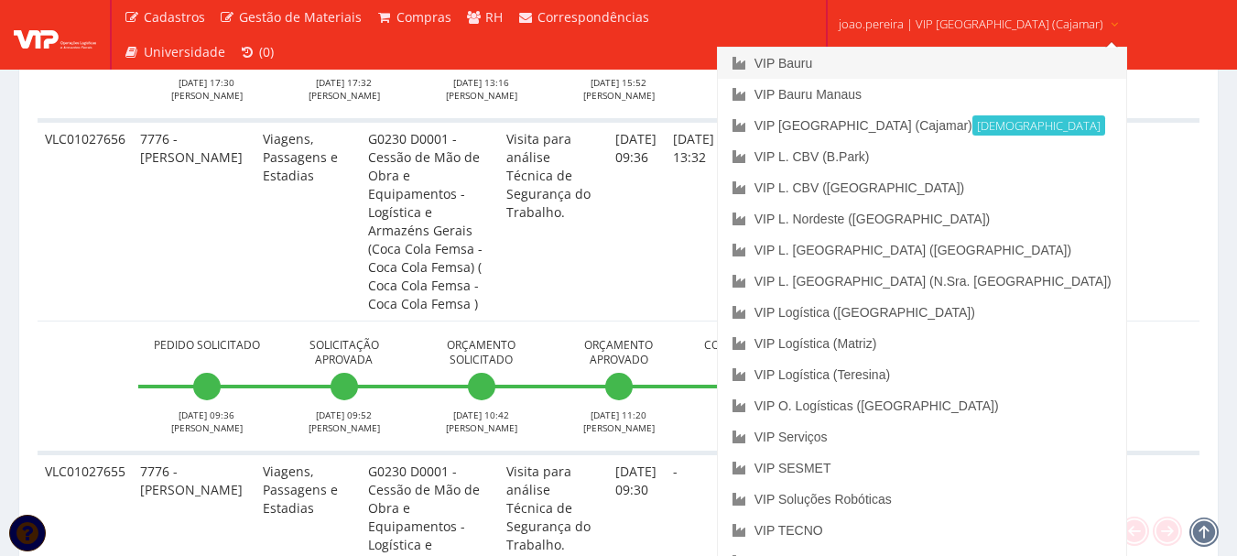
click at [899, 63] on link "VIP Bauru" at bounding box center [922, 63] width 408 height 31
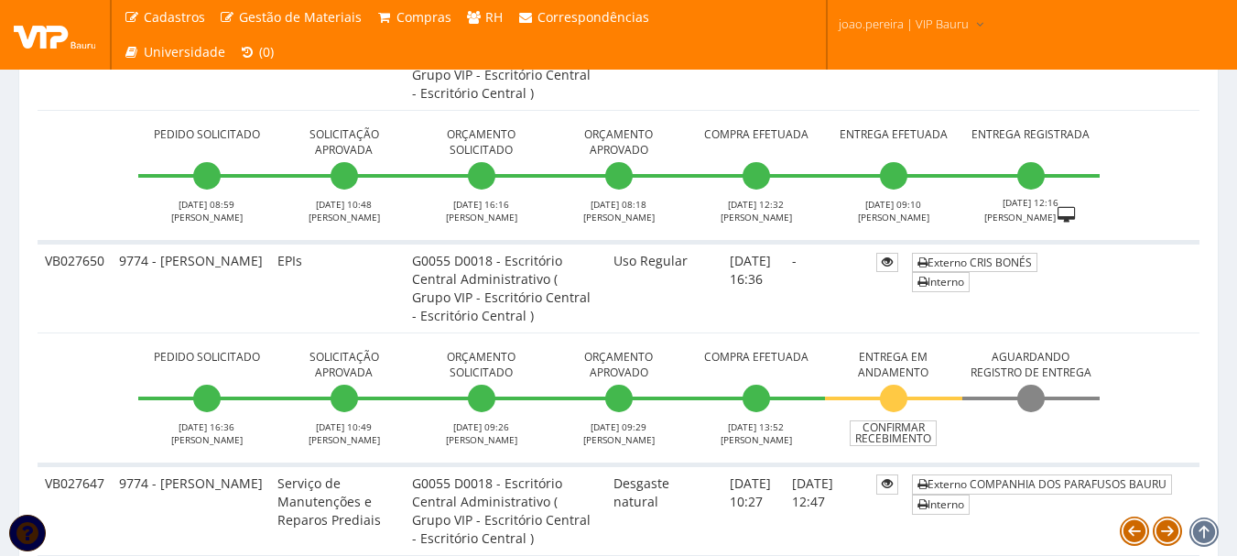
scroll to position [2656, 0]
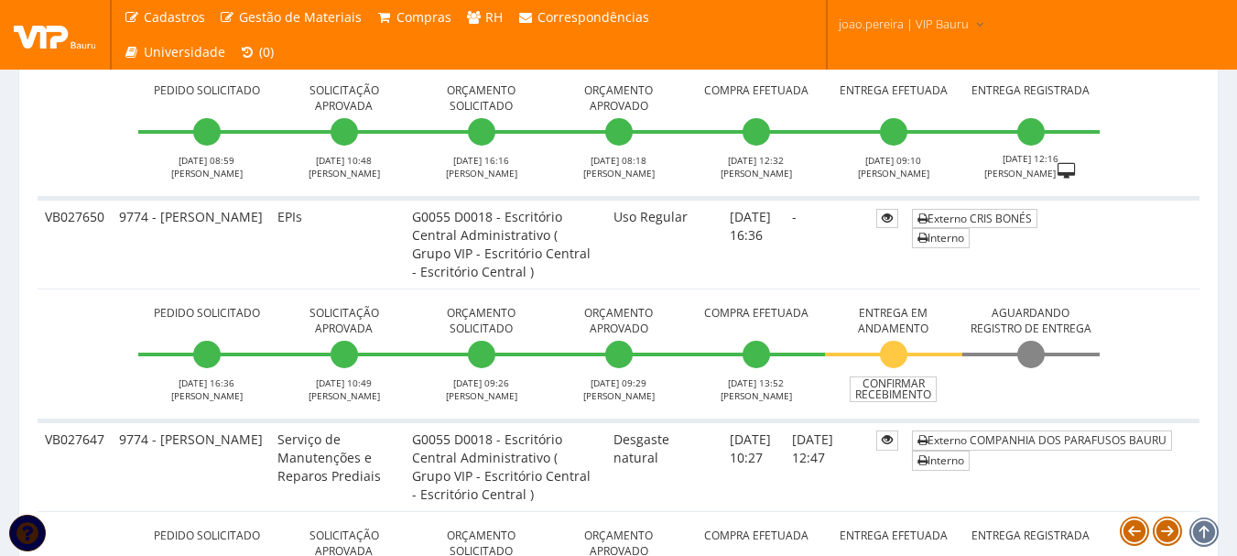
click at [816, 255] on td "-" at bounding box center [827, 243] width 84 height 91
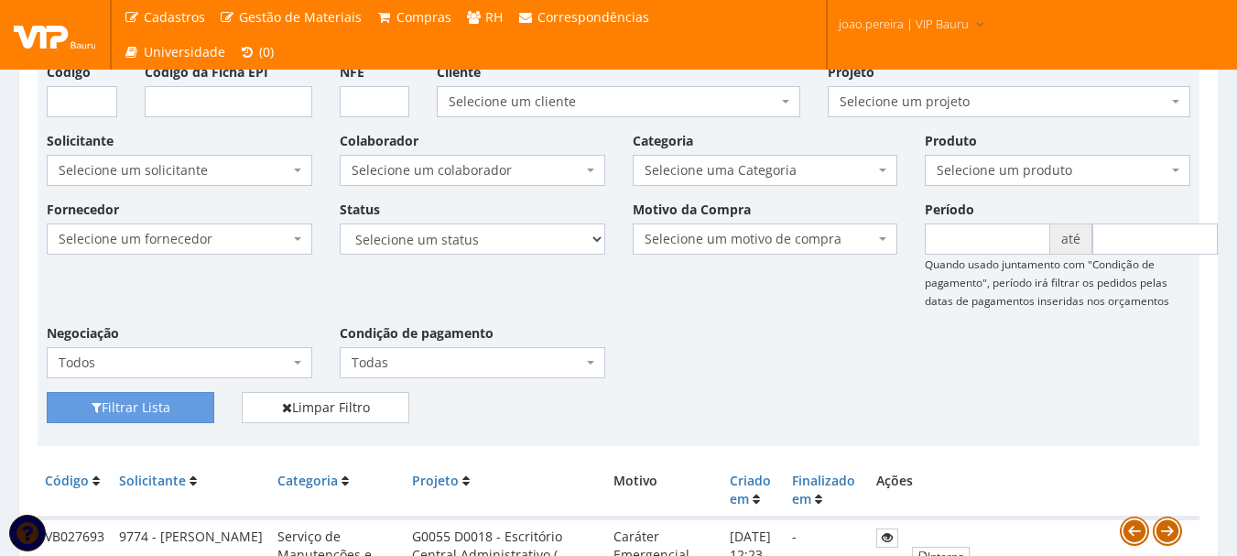
scroll to position [0, 0]
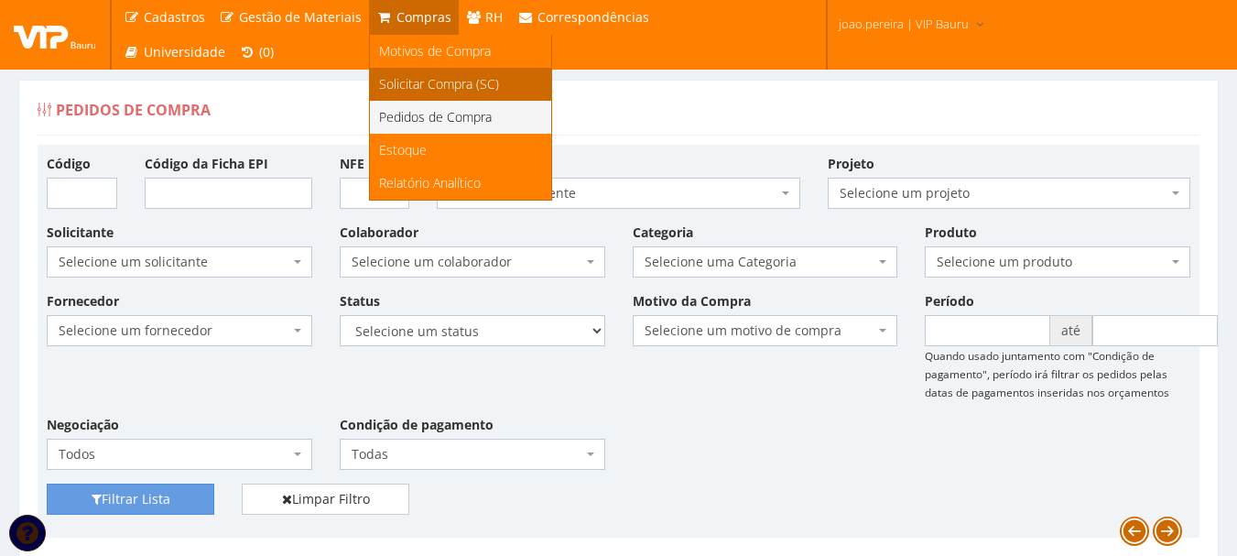
click at [415, 84] on span "Solicitar Compra (SC)" at bounding box center [439, 83] width 120 height 17
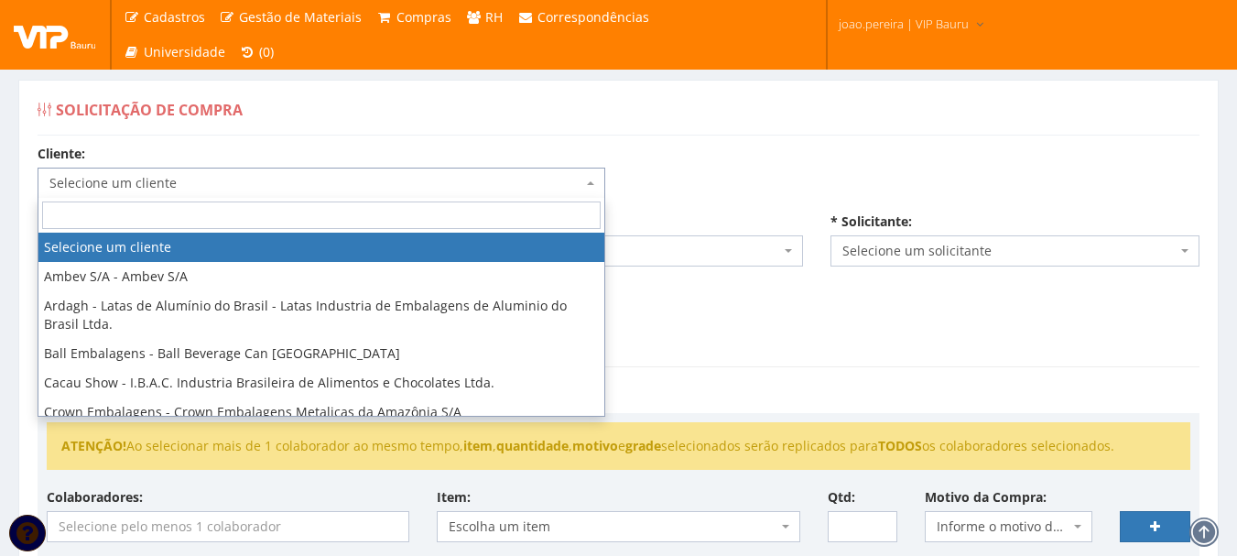
click at [576, 188] on span "Selecione um cliente" at bounding box center [315, 183] width 533 height 18
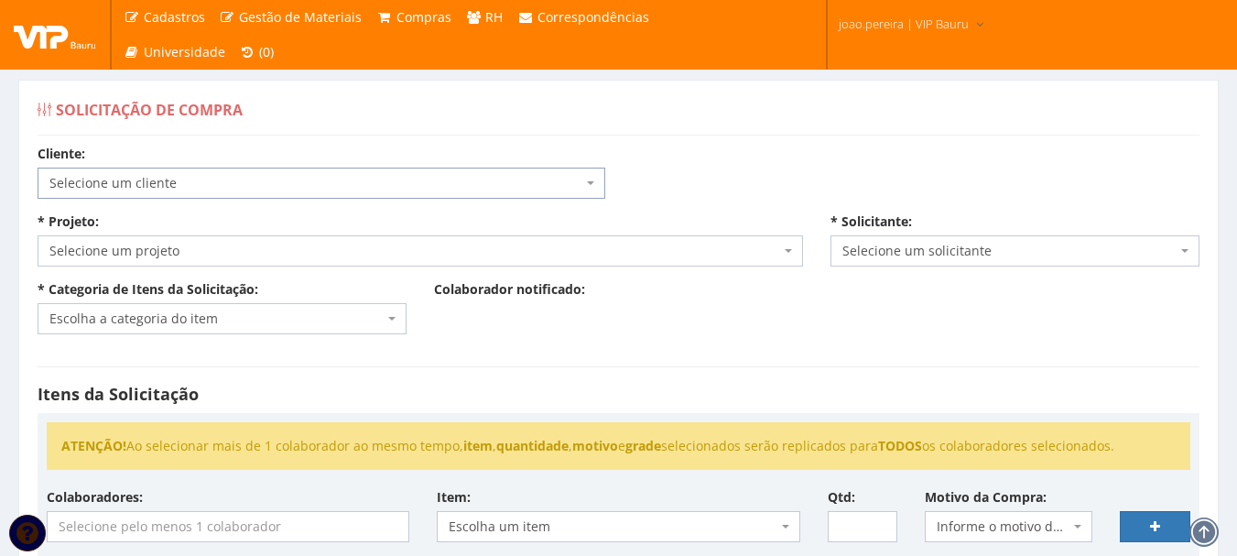
click at [338, 181] on span "Selecione um cliente" at bounding box center [315, 183] width 533 height 18
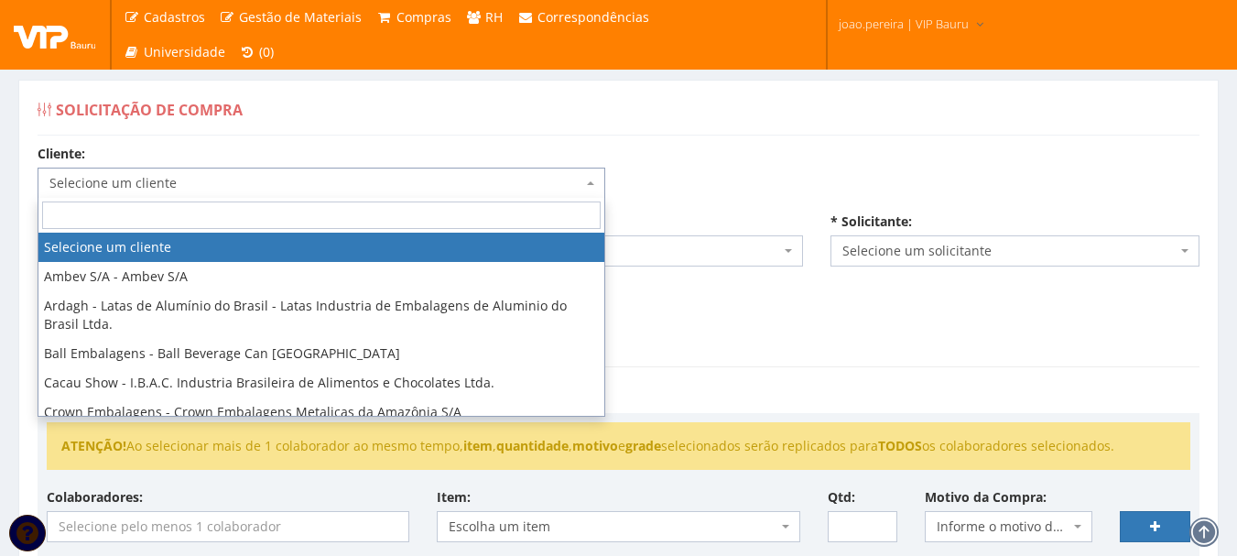
click at [332, 181] on span "Selecione um cliente" at bounding box center [315, 183] width 533 height 18
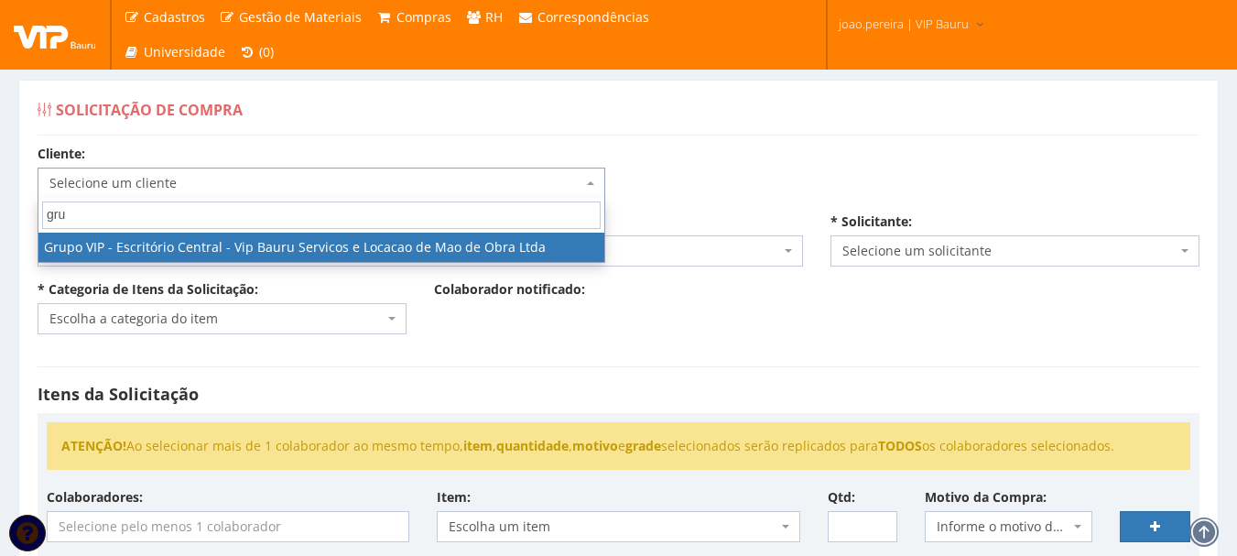
type input "gru"
select select "16"
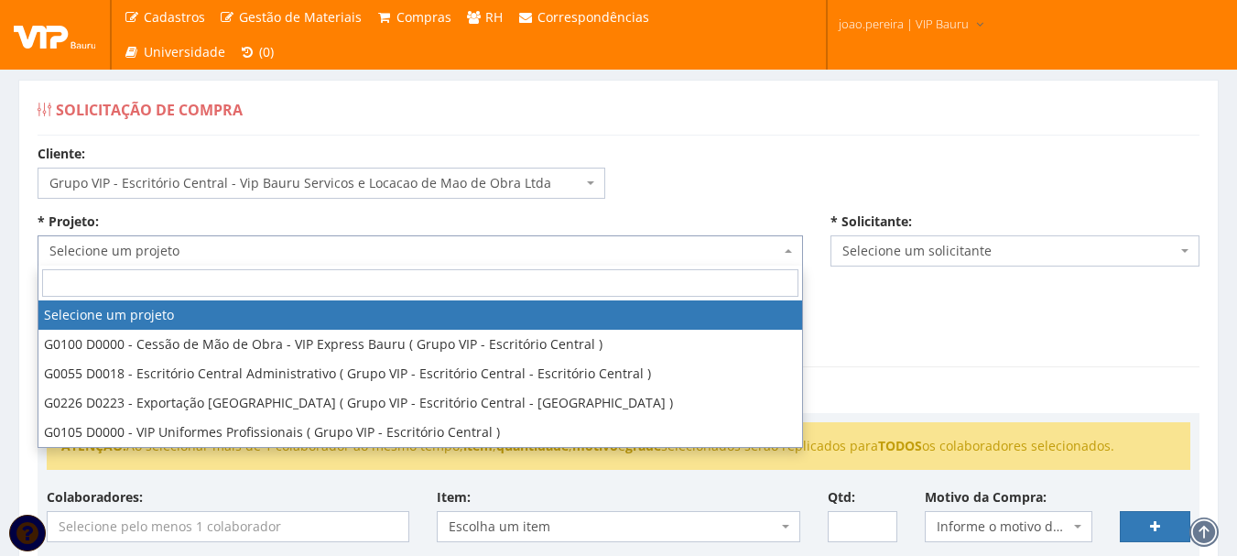
click at [272, 248] on span "Selecione um projeto" at bounding box center [414, 251] width 731 height 18
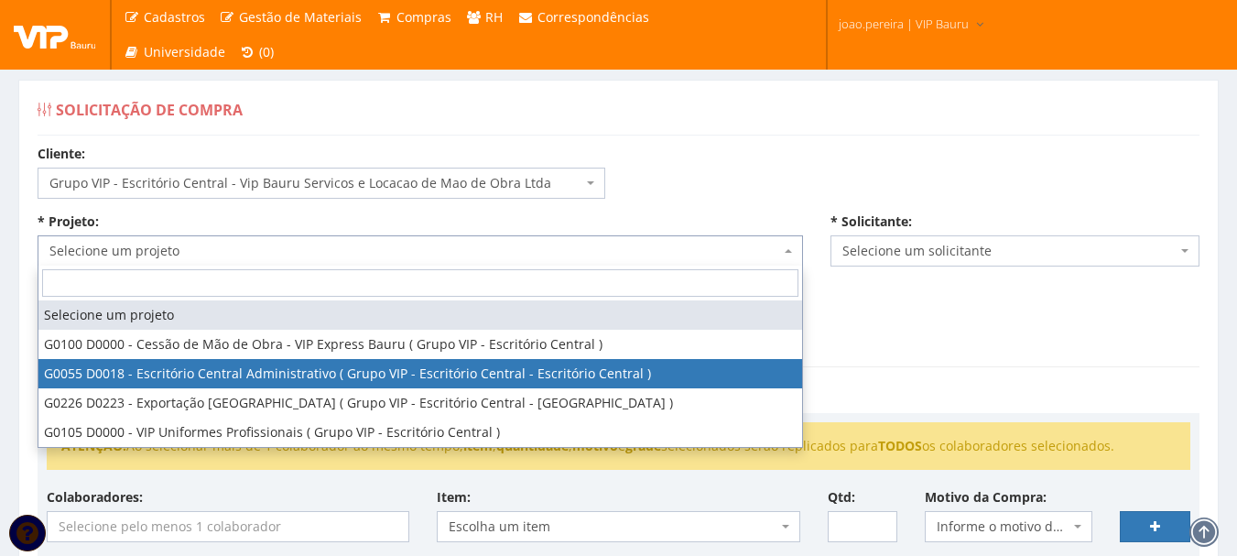
select select "55"
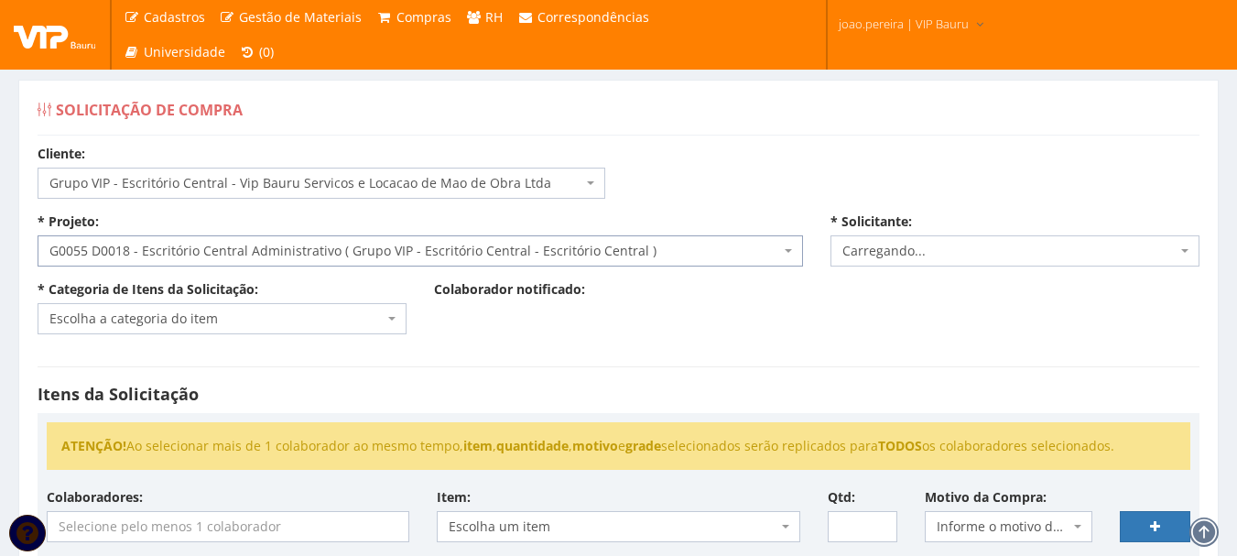
select select "4079"
click at [255, 317] on span "Escolha a categoria do item" at bounding box center [216, 319] width 334 height 18
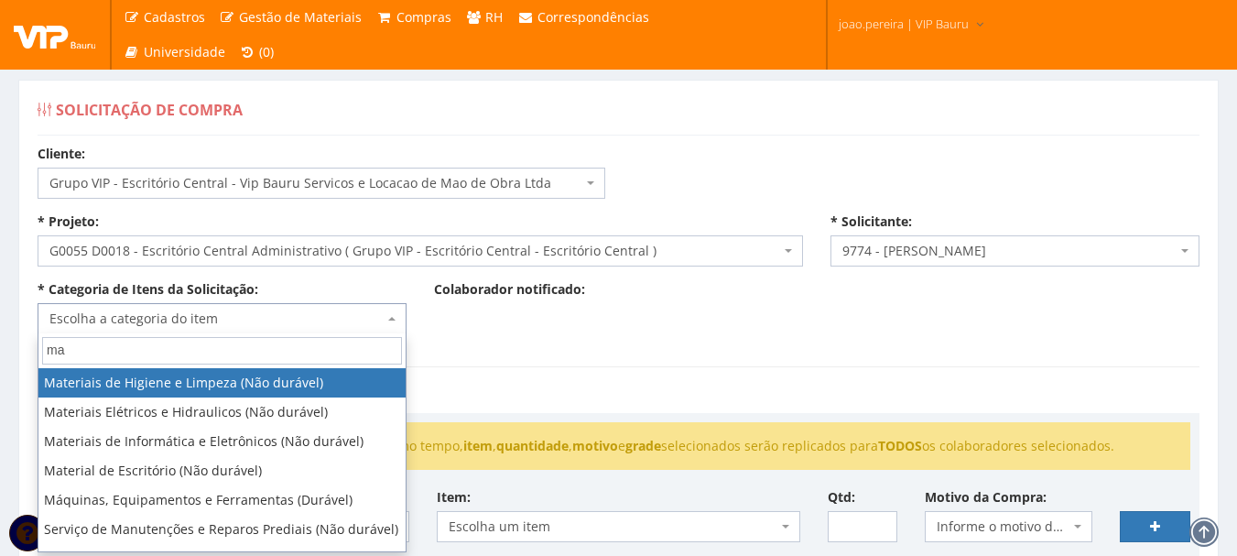
type input "m"
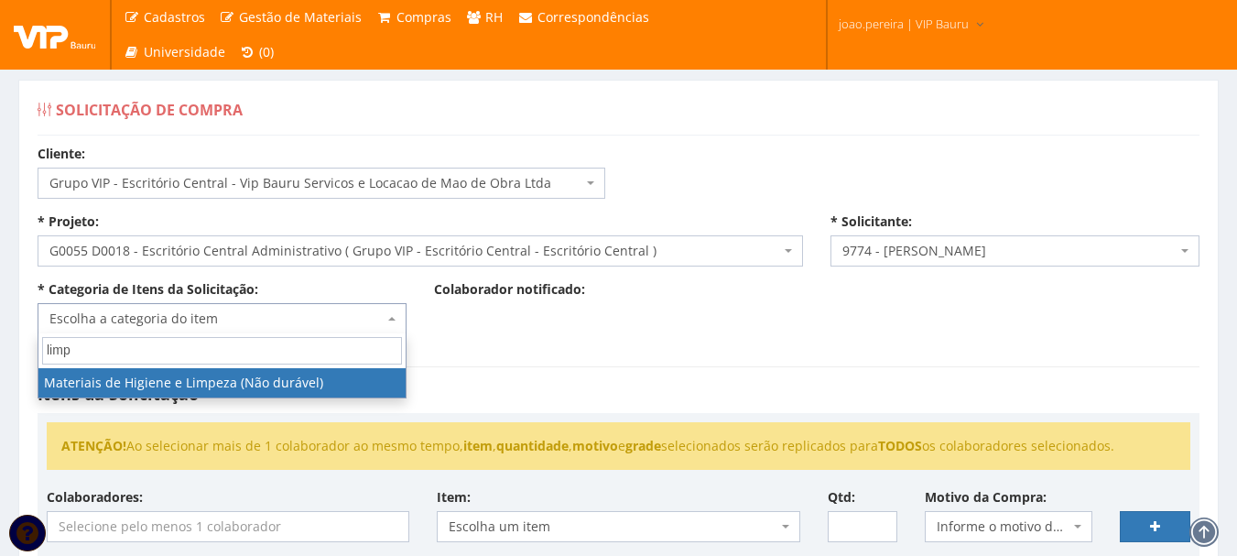
type input "limp"
select select "5"
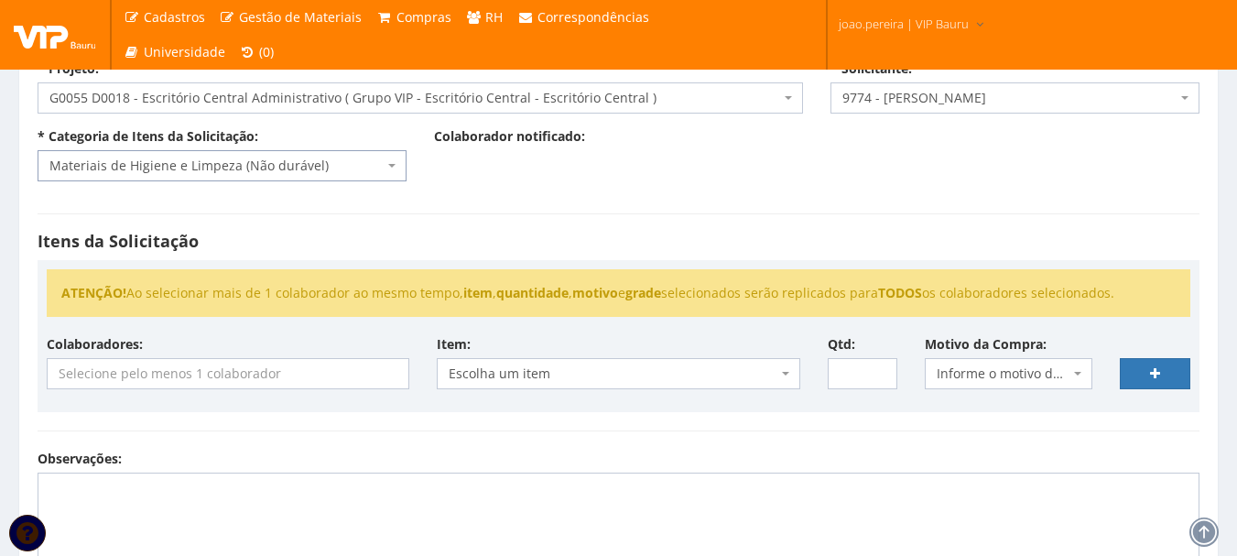
scroll to position [275, 0]
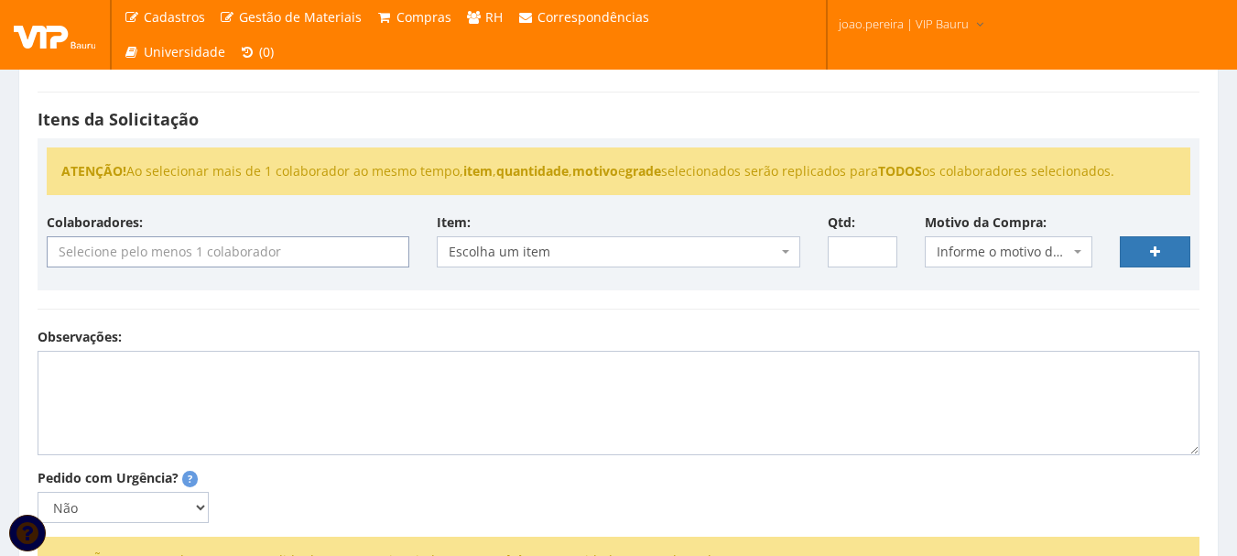
click at [202, 251] on input "search" at bounding box center [228, 251] width 361 height 29
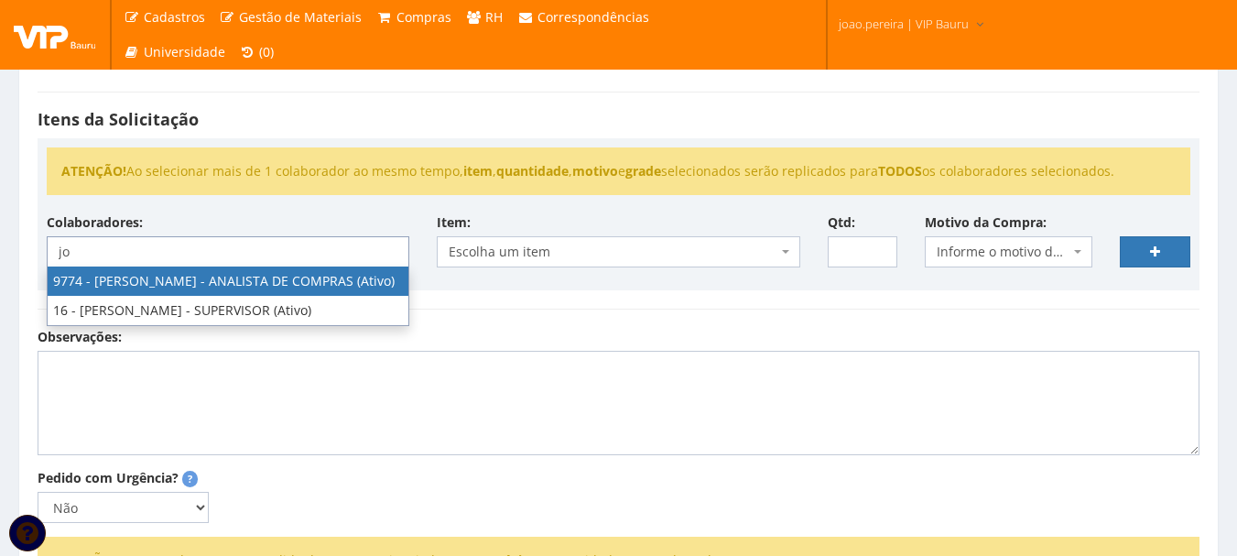
type input "jo"
select select "4079"
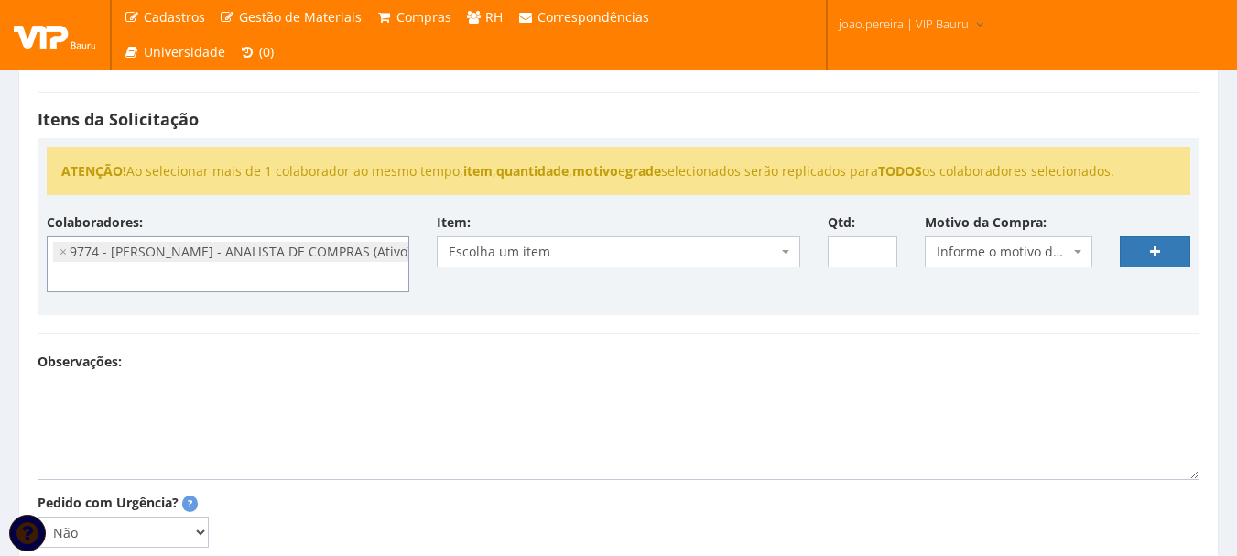
click at [649, 245] on span "Escolha um item" at bounding box center [613, 252] width 328 height 18
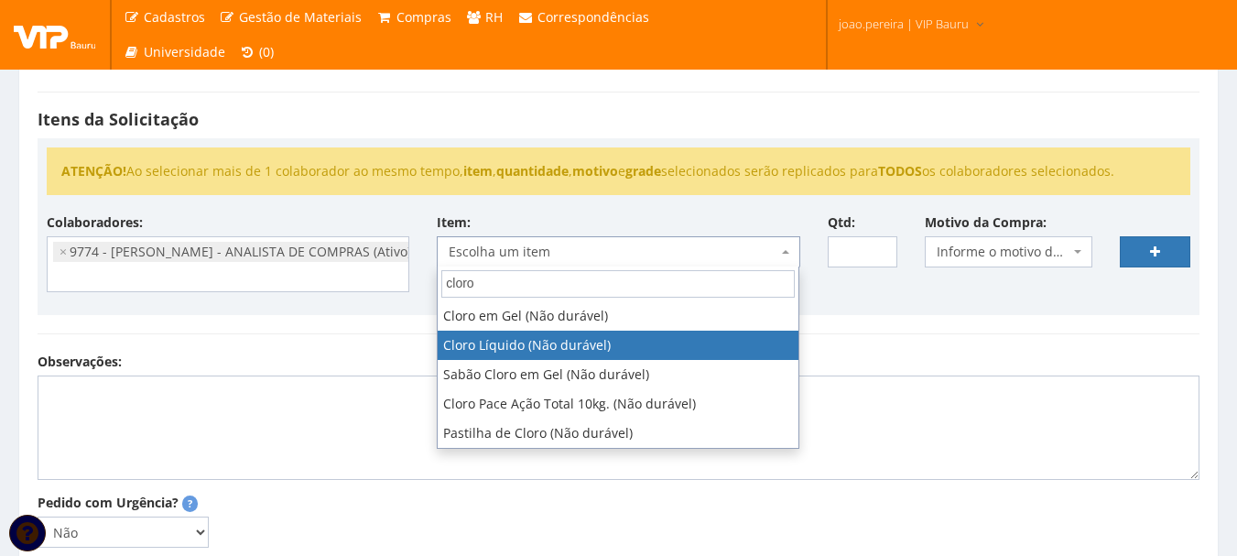
type input "cloro"
select select "102"
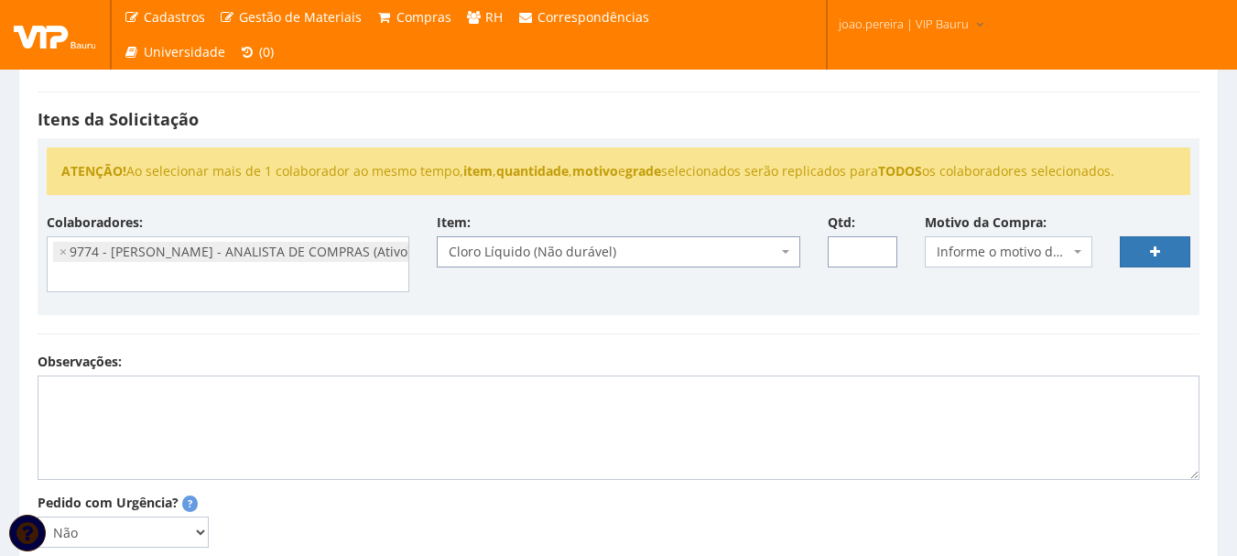
click at [866, 245] on input "Qtd:" at bounding box center [863, 251] width 71 height 31
type input "1"
click at [1005, 248] on span "Informe o motivo da compra" at bounding box center [1003, 252] width 133 height 18
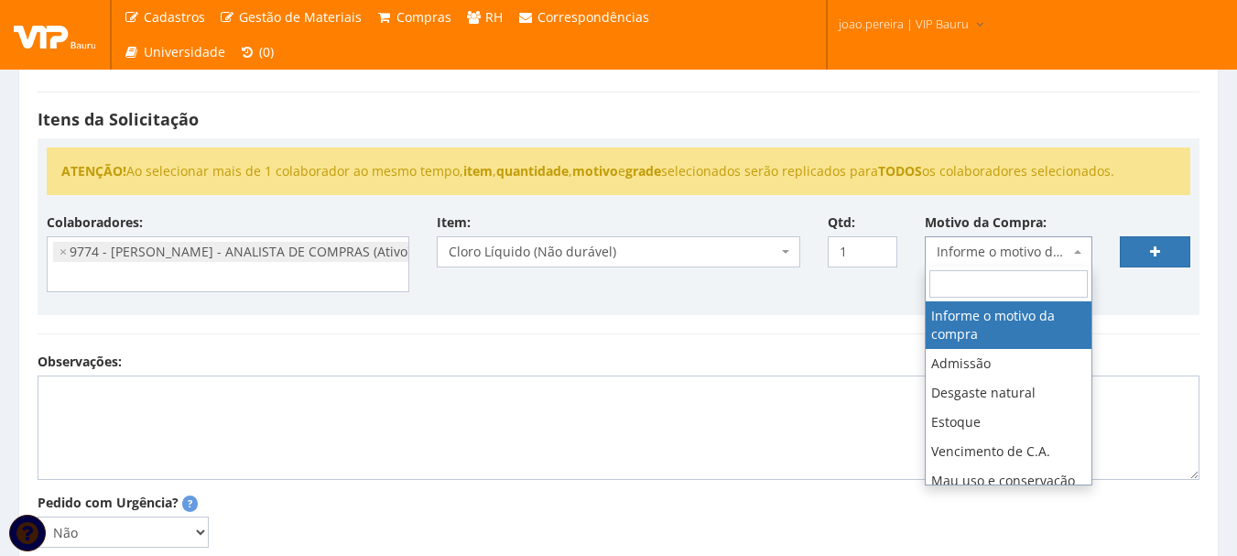
click at [985, 283] on input "search" at bounding box center [1009, 283] width 158 height 27
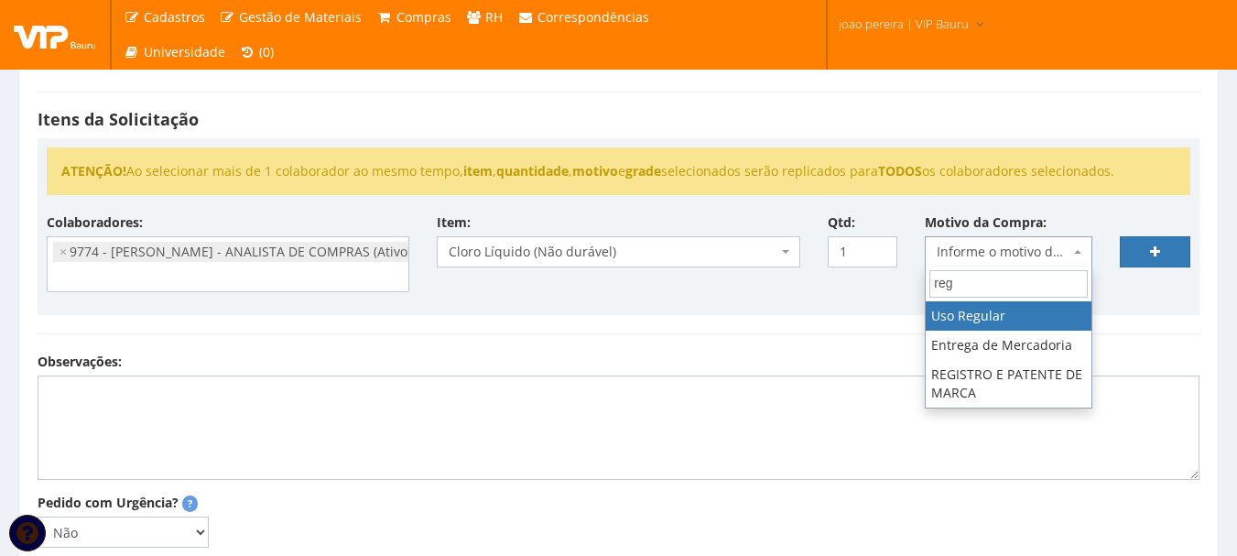
type input "reg"
select select "13"
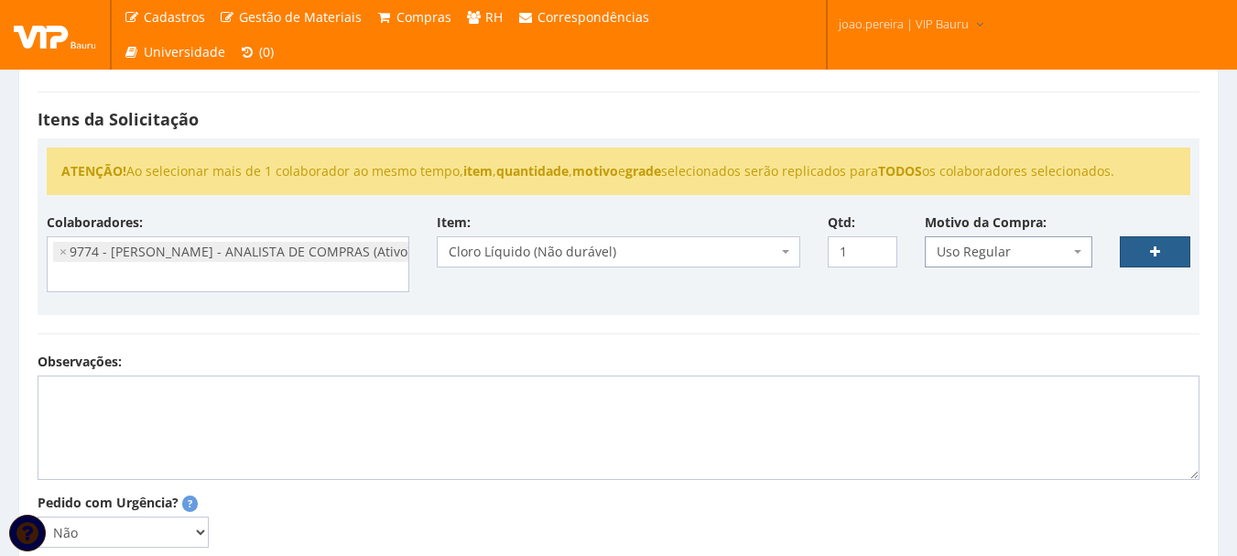
click at [1178, 251] on link at bounding box center [1155, 251] width 71 height 31
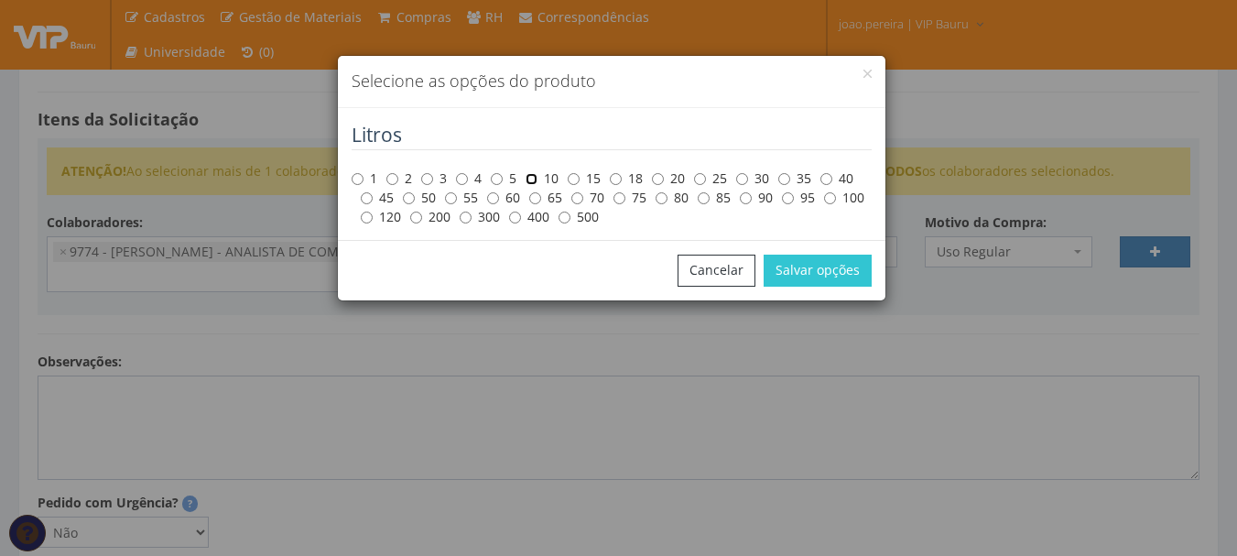
click at [536, 178] on input "10" at bounding box center [532, 179] width 12 height 12
radio input "true"
click at [823, 267] on button "Salvar opções" at bounding box center [818, 270] width 108 height 31
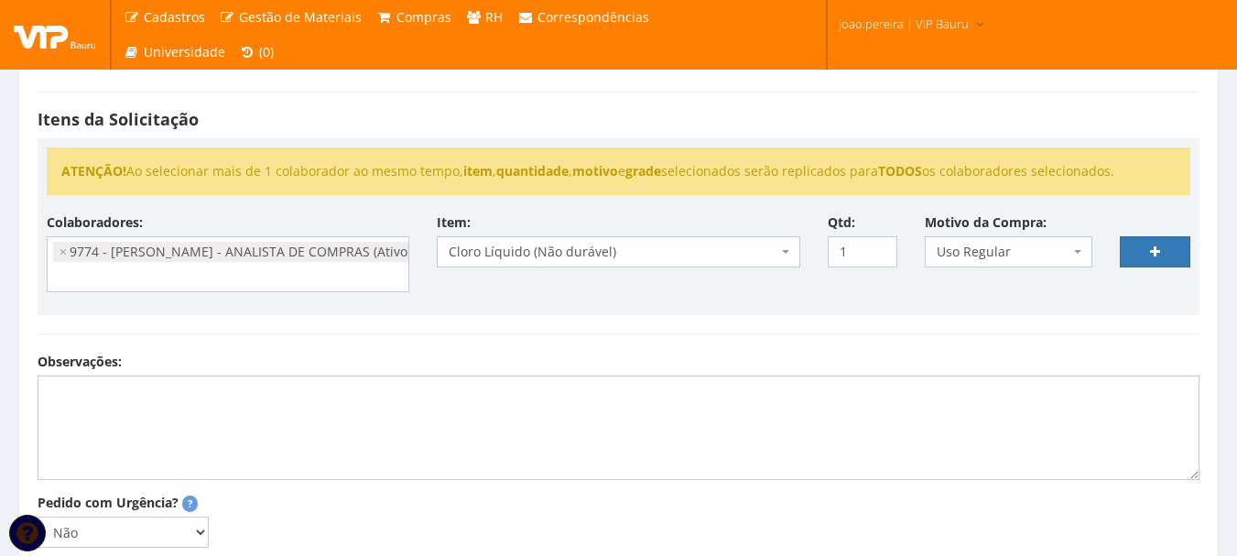
select select
type input "0"
select select
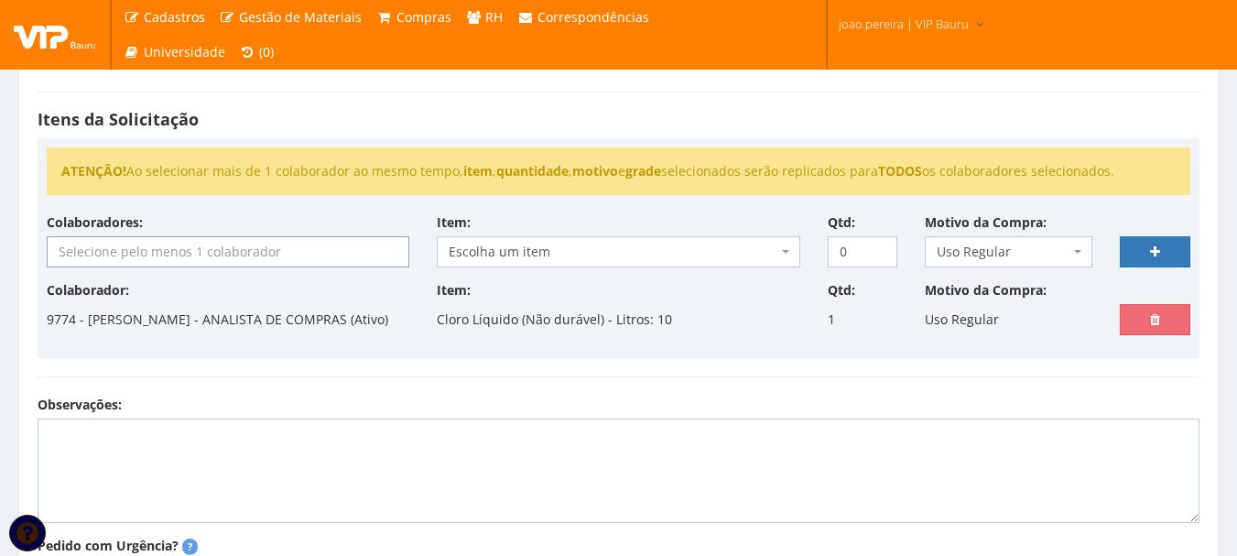
click at [146, 256] on input "search" at bounding box center [228, 251] width 361 height 29
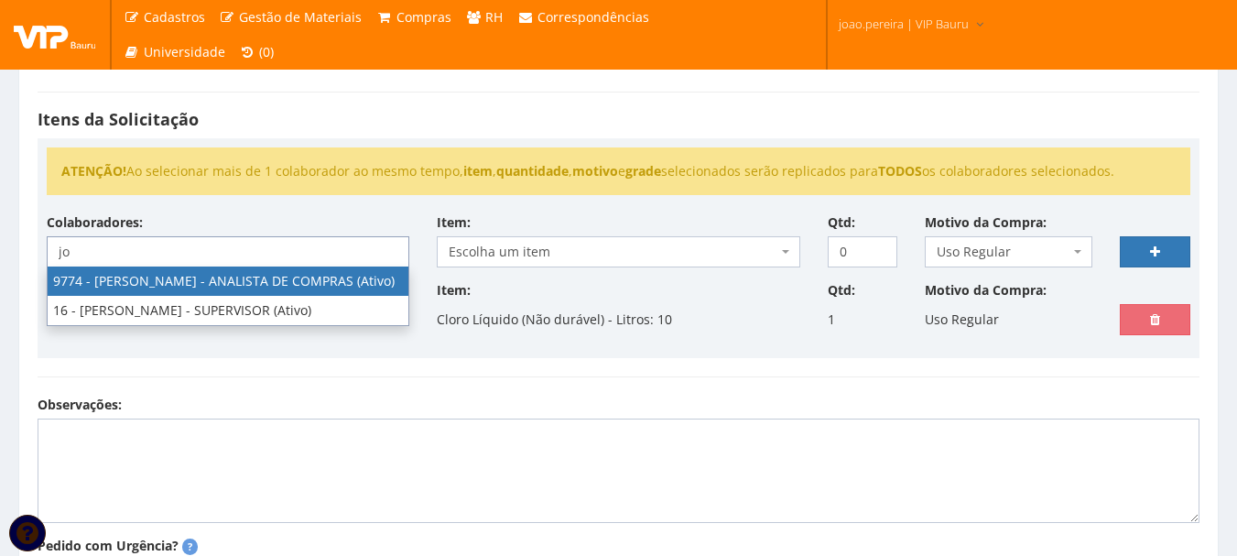
type input "jo"
select select "4079"
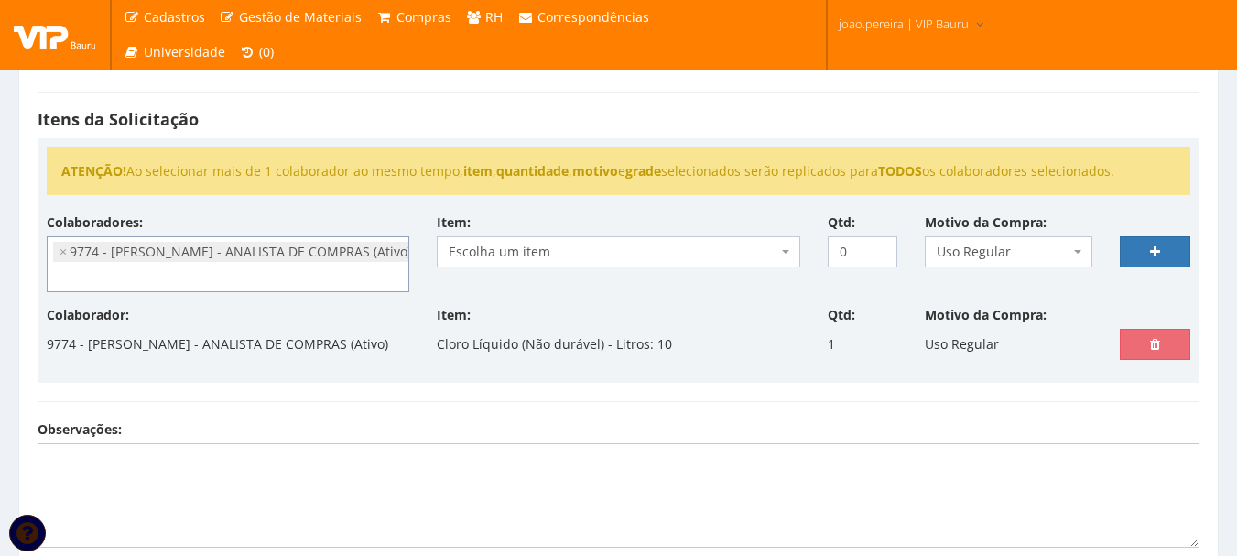
click at [563, 253] on span "Escolha um item" at bounding box center [613, 252] width 328 height 18
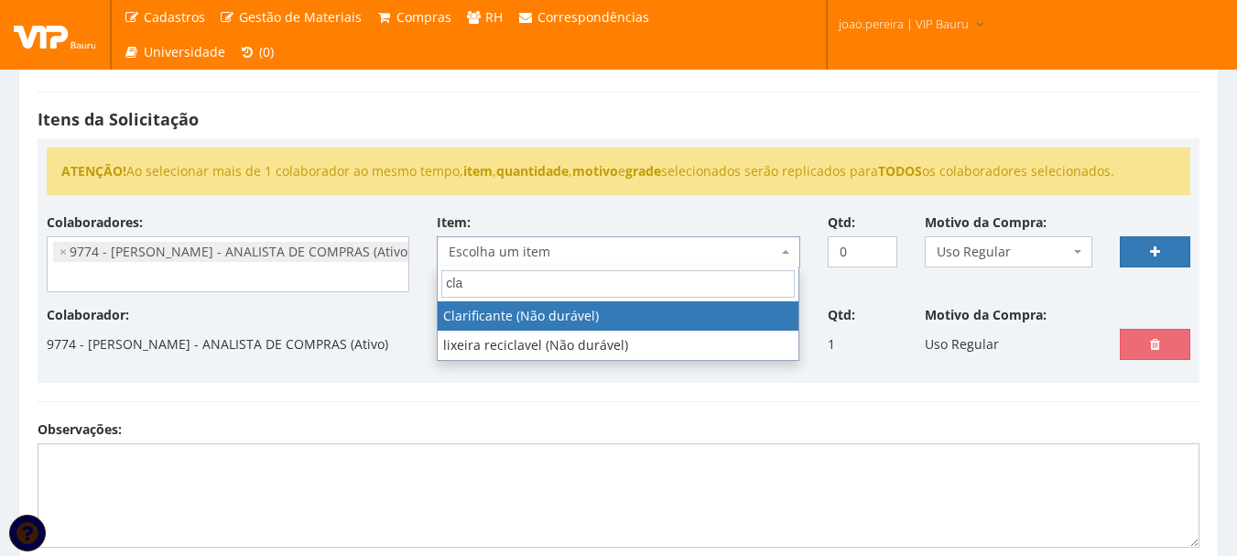
type input "clar"
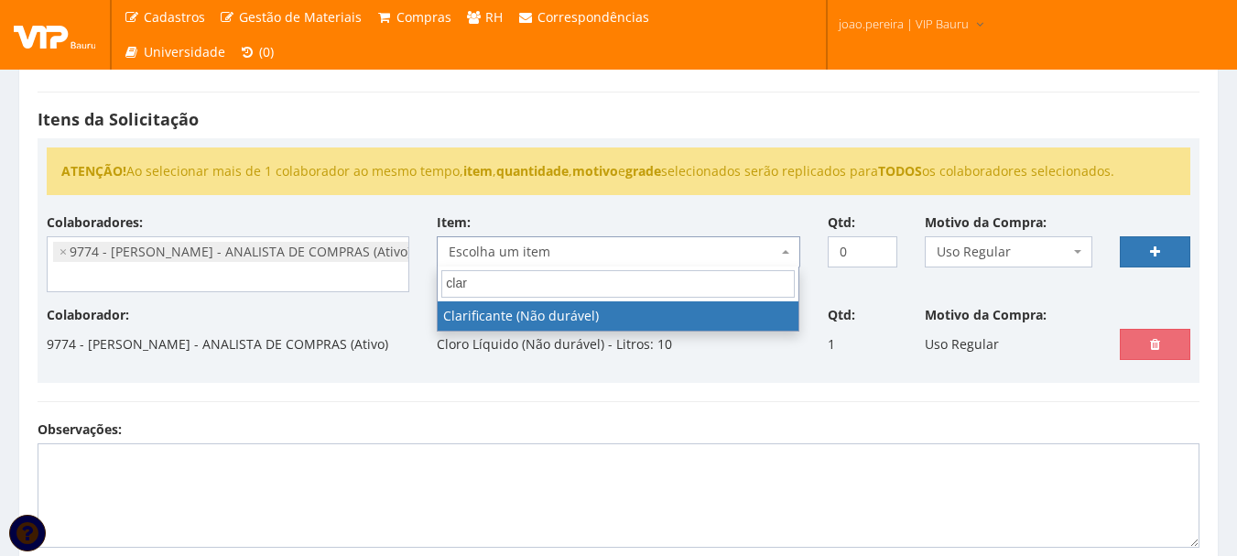
select select "2665"
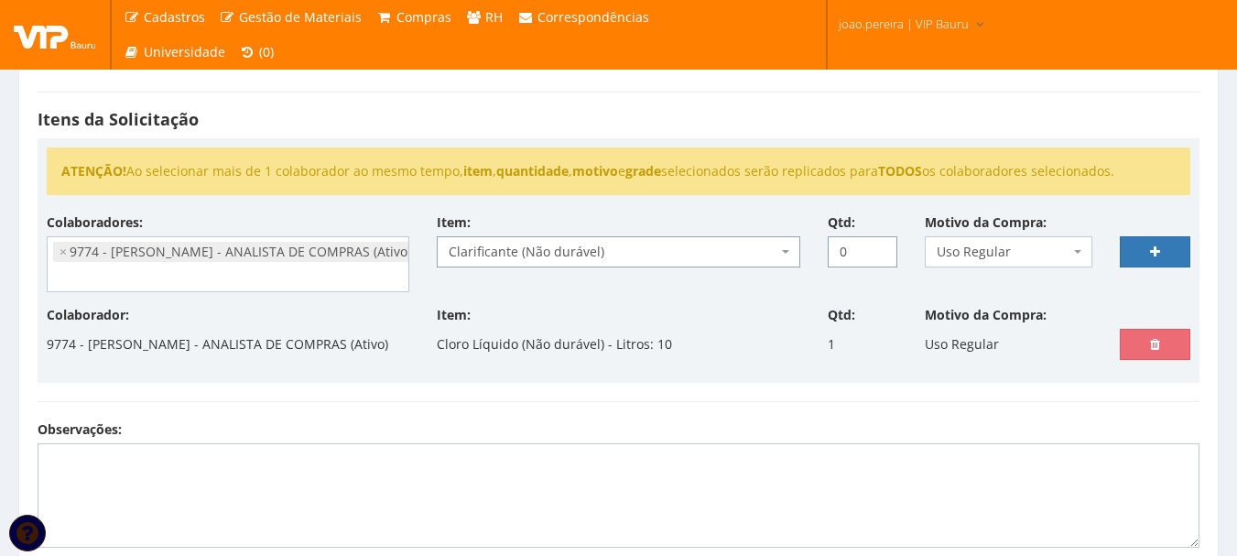
drag, startPoint x: 856, startPoint y: 249, endPoint x: 783, endPoint y: 245, distance: 73.4
click at [784, 245] on div "Colaboradores: 9761 - [PERSON_NAME] - EMPREGADA DOMESTICA (Ativo) - [PERSON_NAM…" at bounding box center [618, 259] width 1171 height 93
type input "1"
click at [1168, 245] on link at bounding box center [1155, 251] width 71 height 31
select select
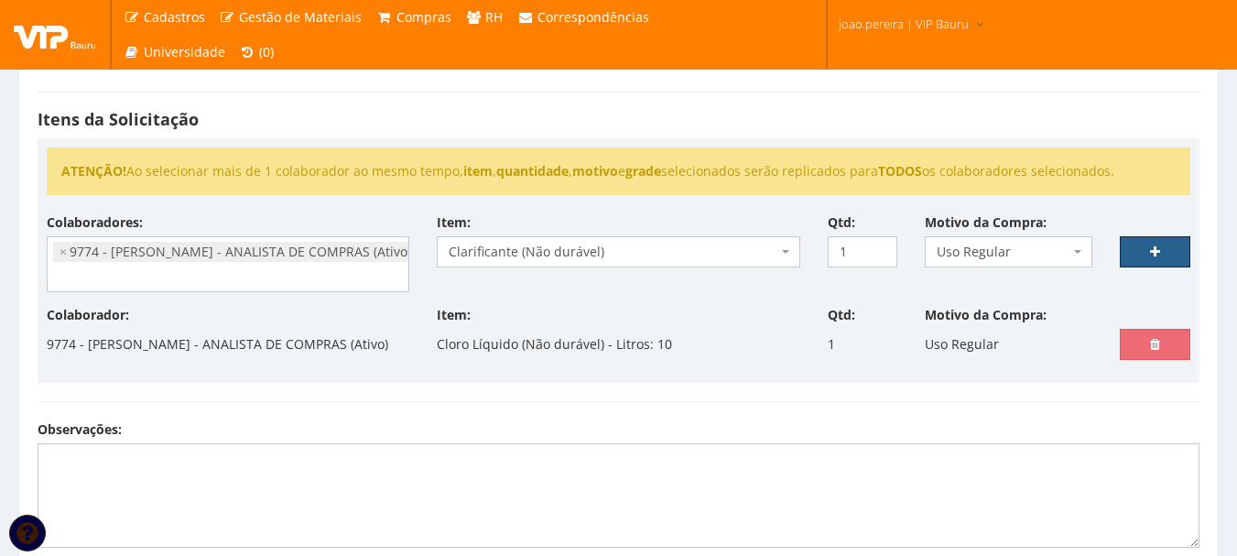
type input "0"
select select
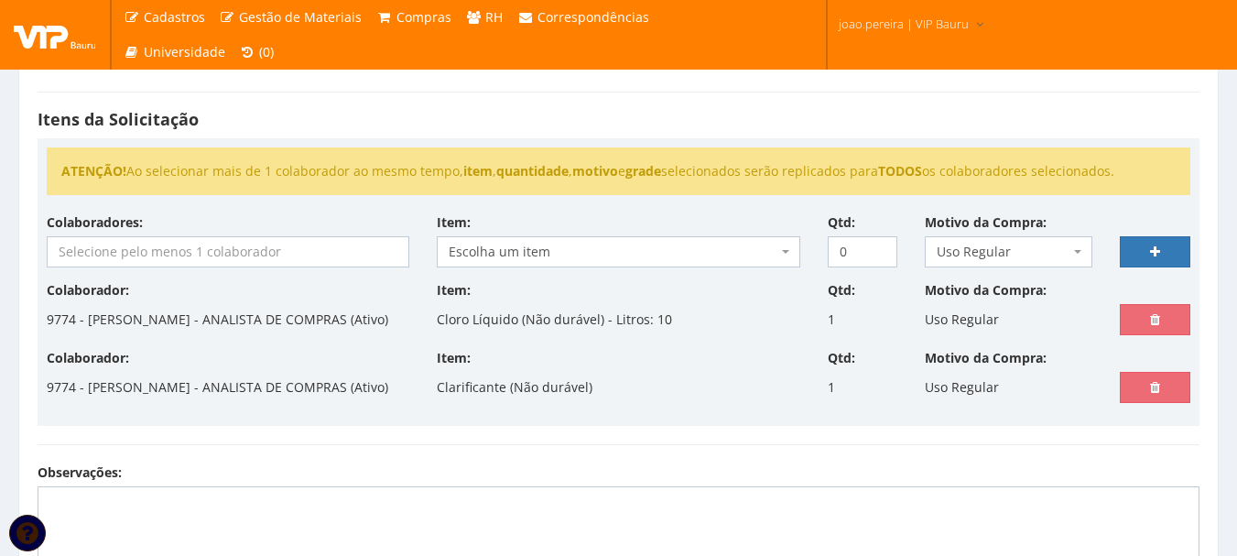
click at [108, 246] on input "search" at bounding box center [228, 251] width 361 height 29
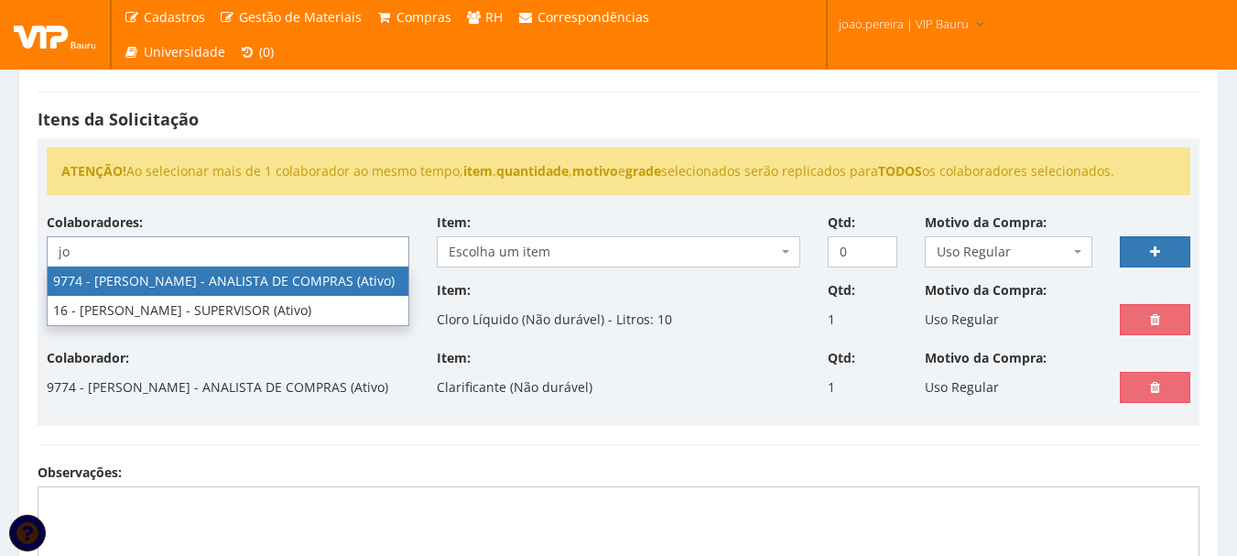
type input "jo"
select select "4079"
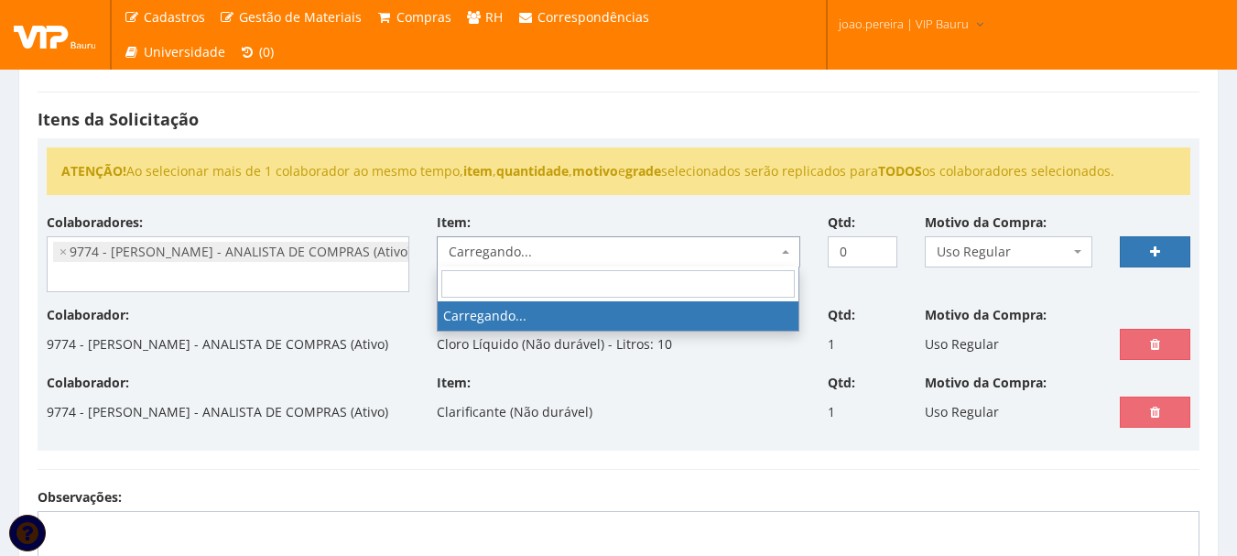
click at [487, 249] on span "Carregando..." at bounding box center [613, 252] width 328 height 18
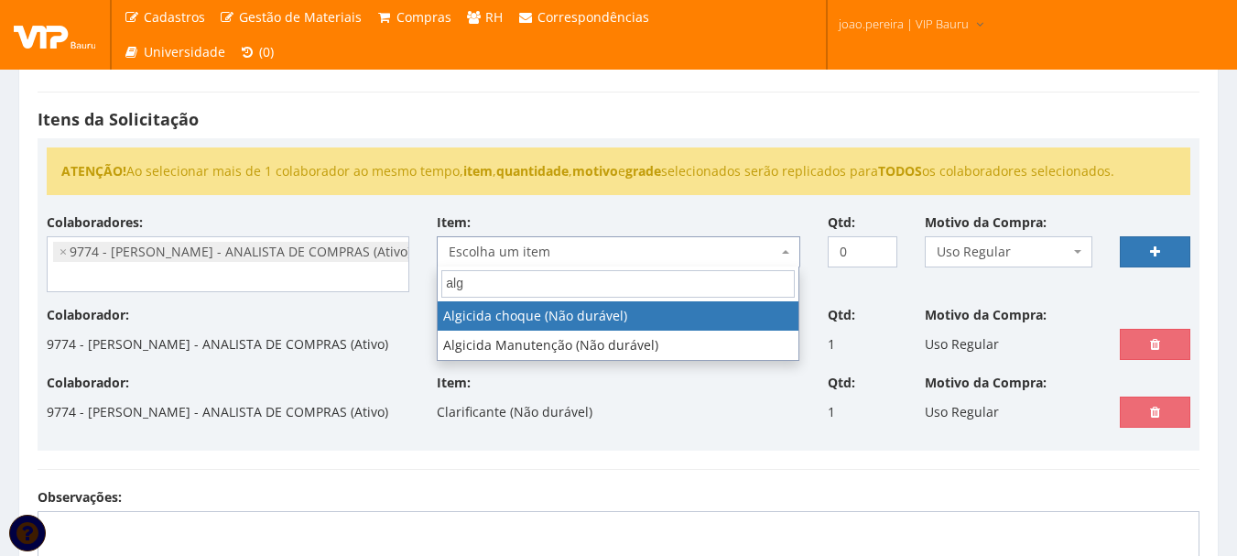
type input "alg"
select select "495"
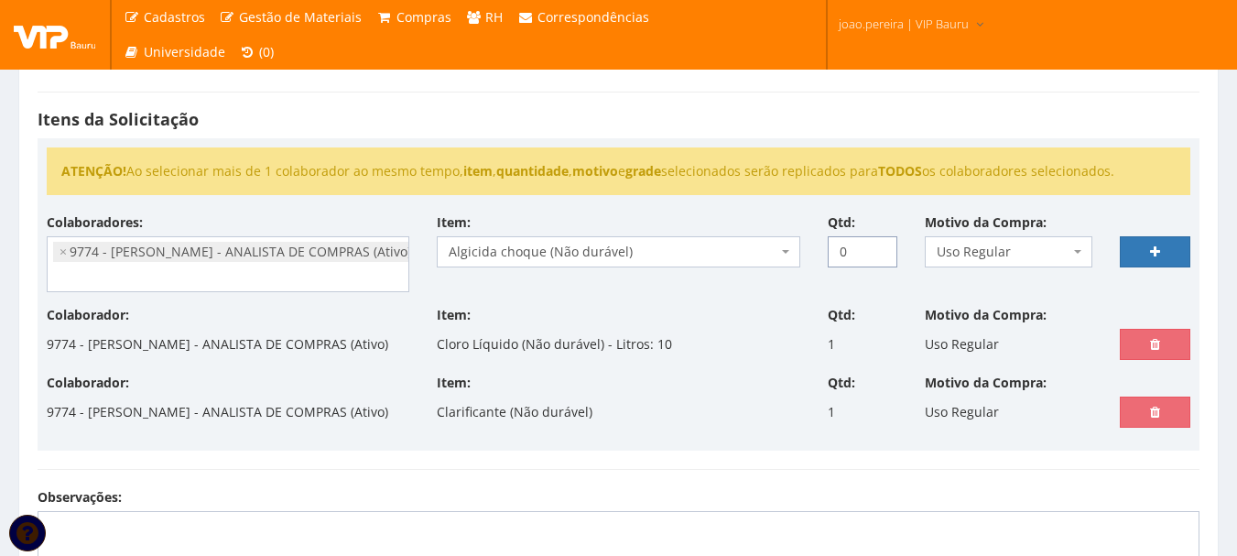
drag, startPoint x: 858, startPoint y: 242, endPoint x: 830, endPoint y: 251, distance: 29.8
click at [831, 250] on input "0" at bounding box center [863, 251] width 71 height 31
type input "1"
click at [1176, 249] on link at bounding box center [1155, 251] width 71 height 31
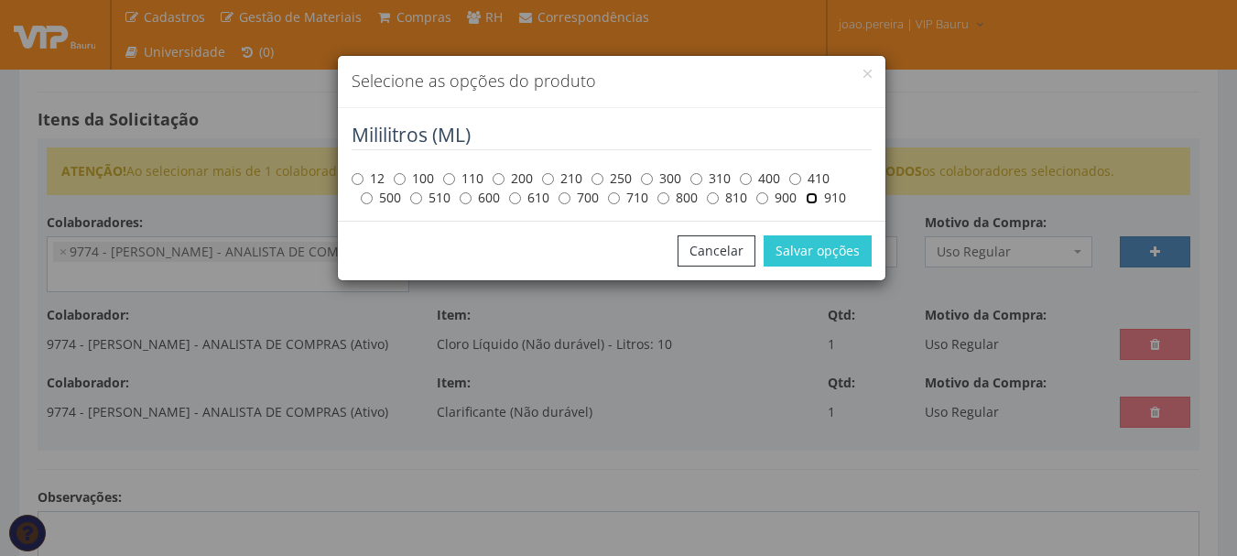
click at [813, 204] on input "910" at bounding box center [812, 198] width 12 height 12
radio input "true"
click at [831, 250] on button "Salvar opções" at bounding box center [818, 250] width 108 height 31
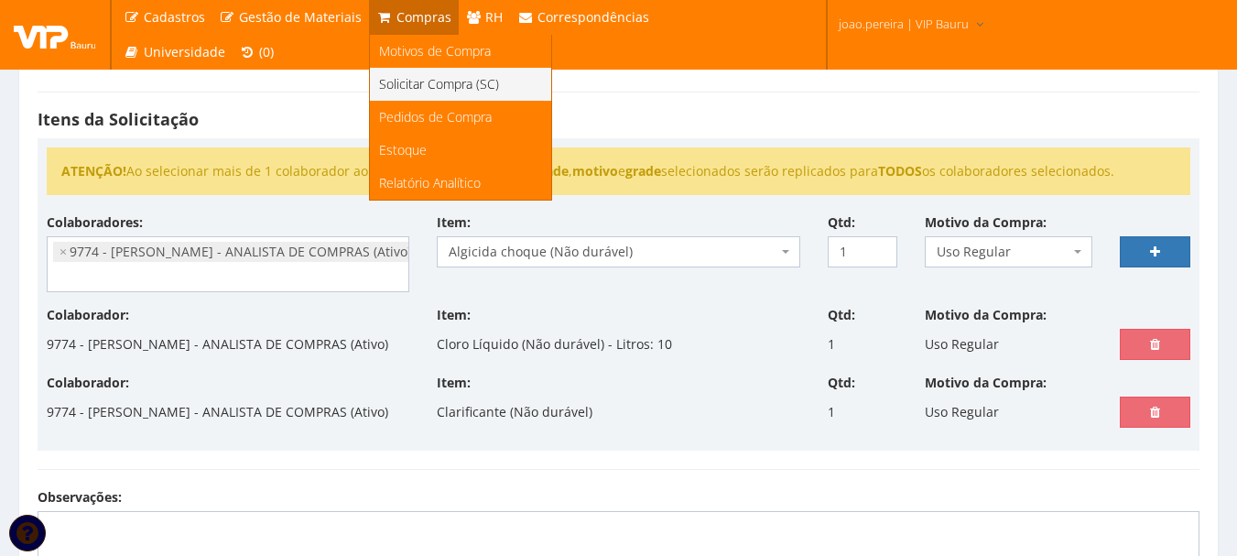
select select
type input "0"
select select
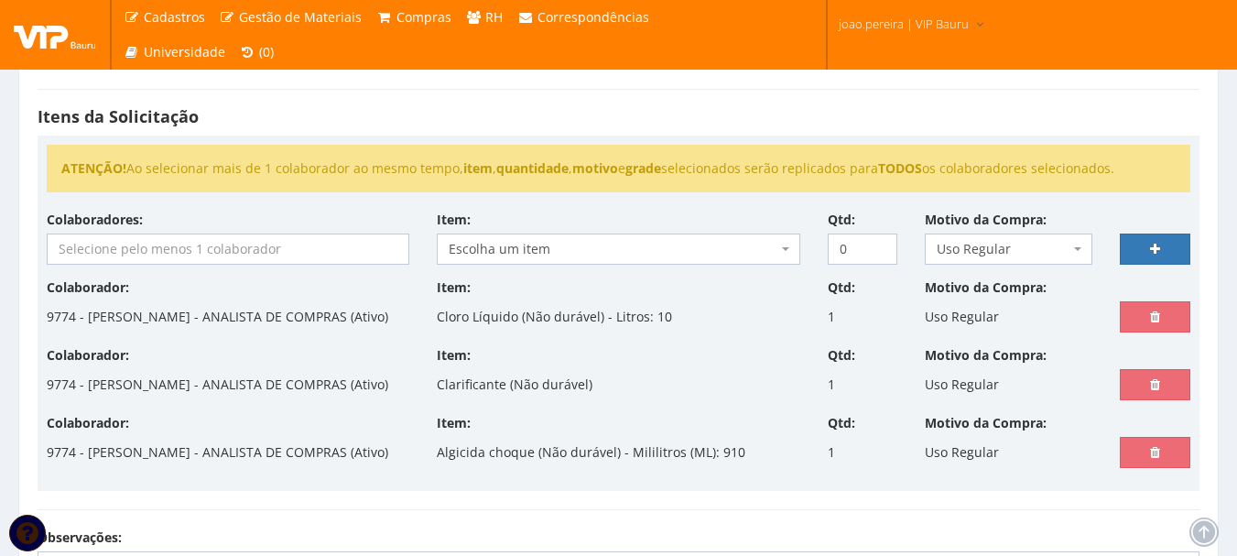
scroll to position [275, 0]
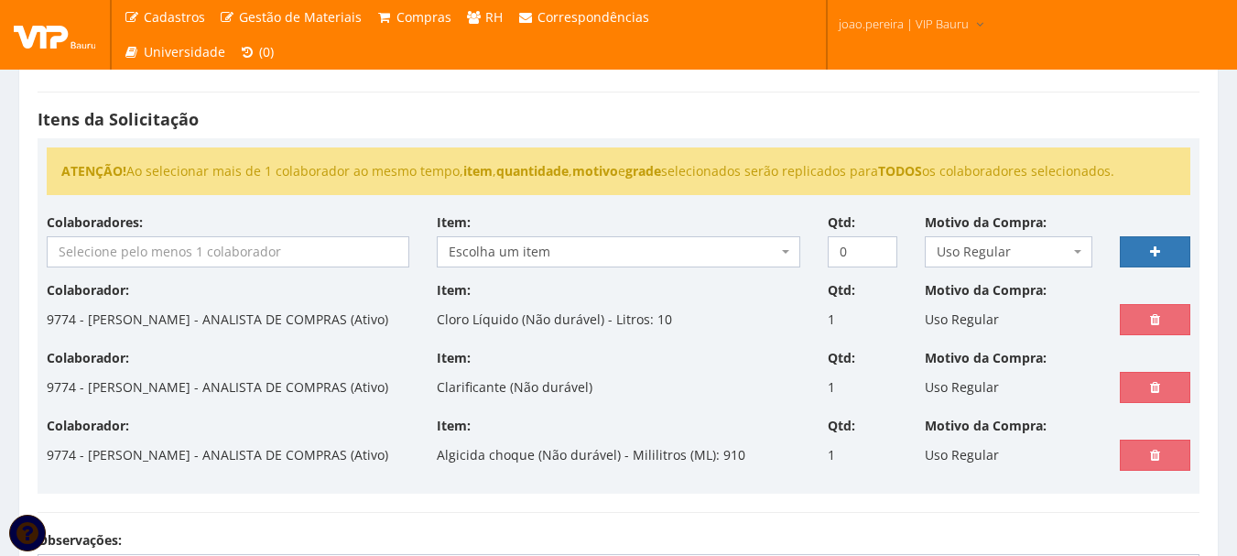
click at [190, 256] on input "search" at bounding box center [228, 251] width 361 height 29
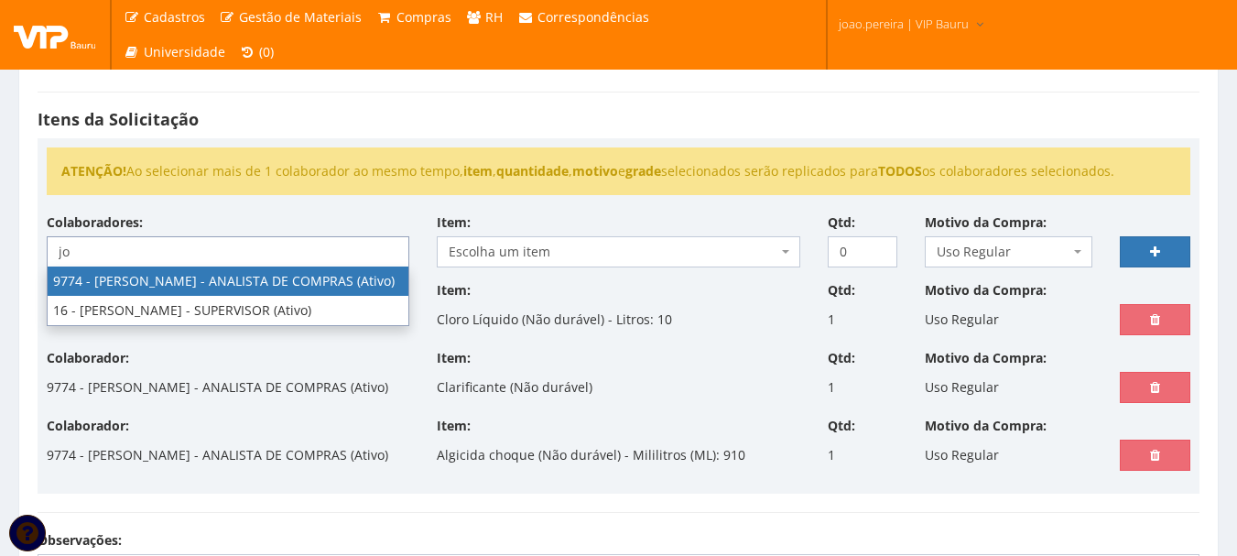
type input "jo"
select select "4079"
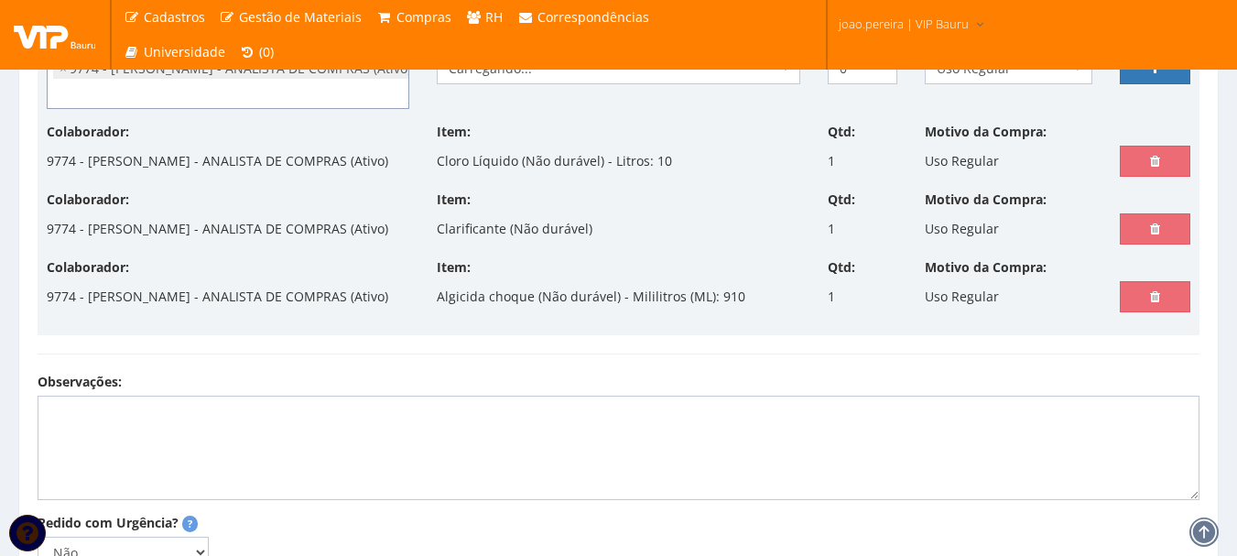
scroll to position [366, 0]
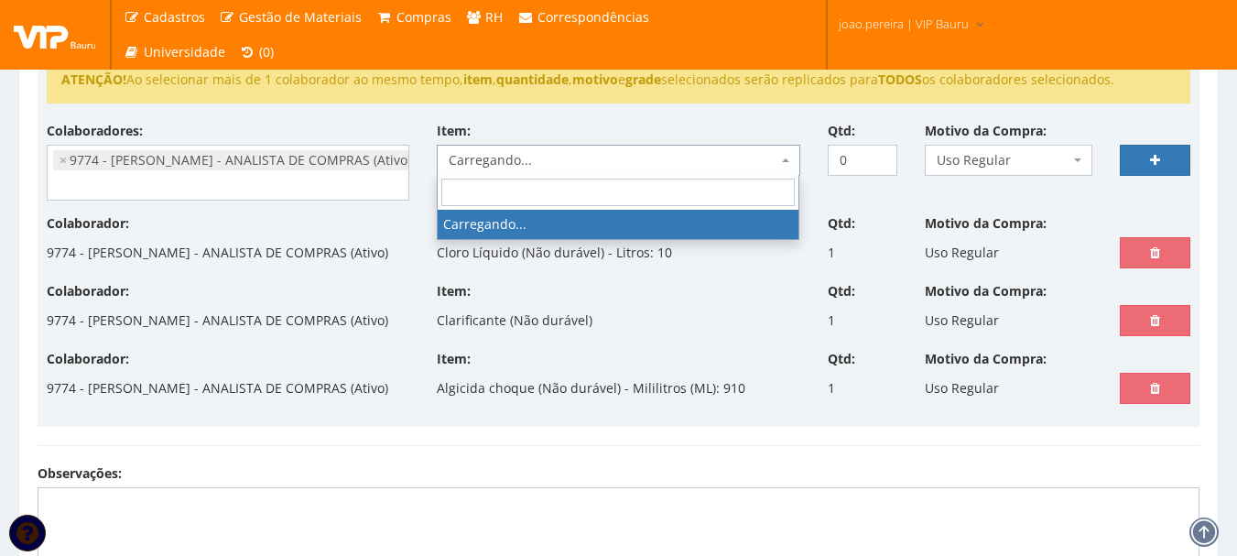
click at [496, 161] on span "Carregando..." at bounding box center [613, 160] width 328 height 18
click at [766, 322] on div "Item: Clarificante (Não durável)" at bounding box center [618, 309] width 390 height 54
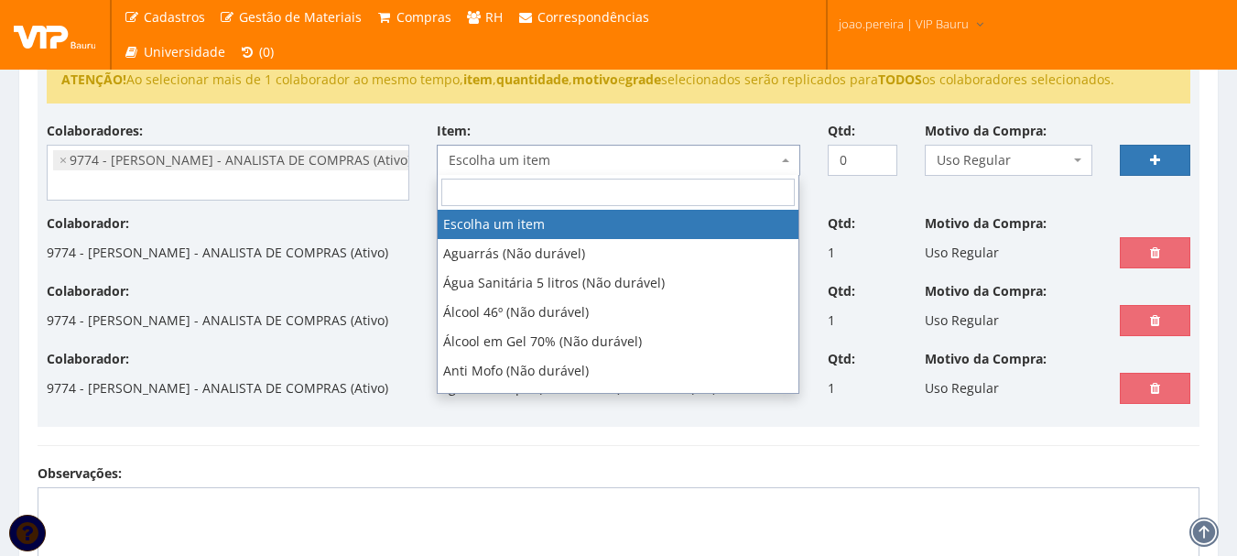
click at [556, 159] on span "Escolha um item" at bounding box center [613, 160] width 328 height 18
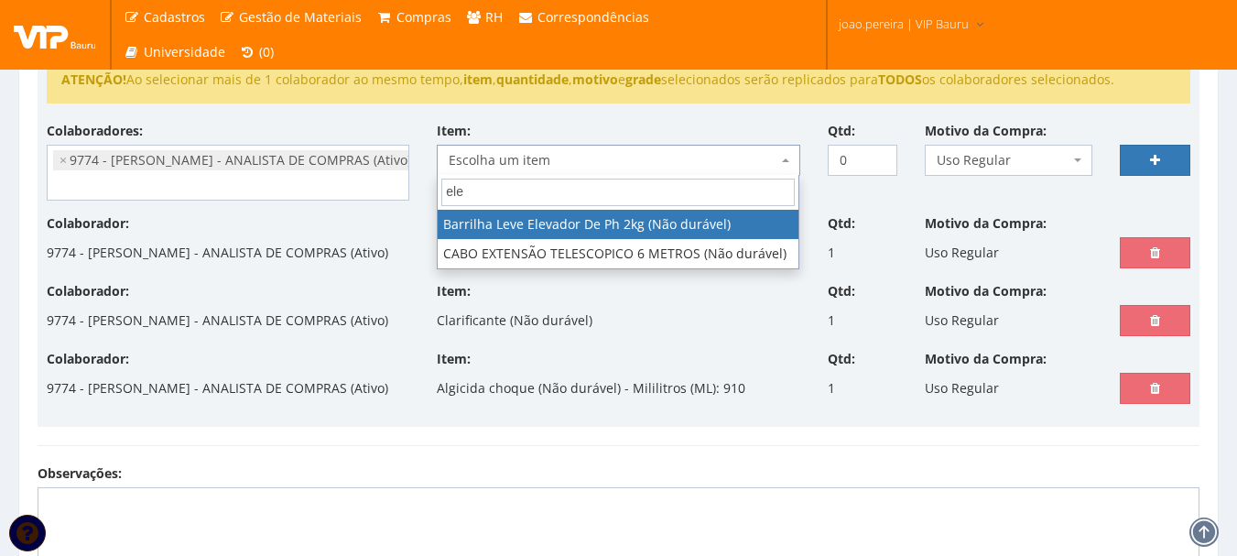
type input "ele"
select select "1191"
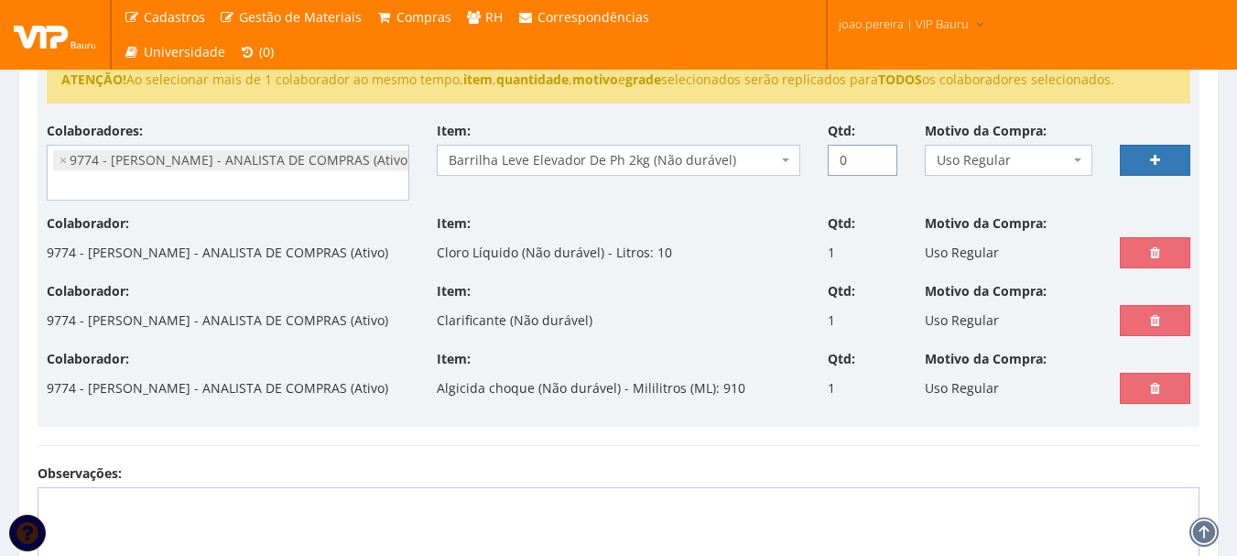
drag, startPoint x: 851, startPoint y: 162, endPoint x: 808, endPoint y: 164, distance: 43.1
click at [811, 164] on div "Colaboradores: 9761 - [PERSON_NAME] - EMPREGADA DOMESTICA (Ativo) - [PERSON_NAM…" at bounding box center [618, 168] width 1171 height 93
type input "2"
click at [1189, 158] on link at bounding box center [1155, 160] width 71 height 31
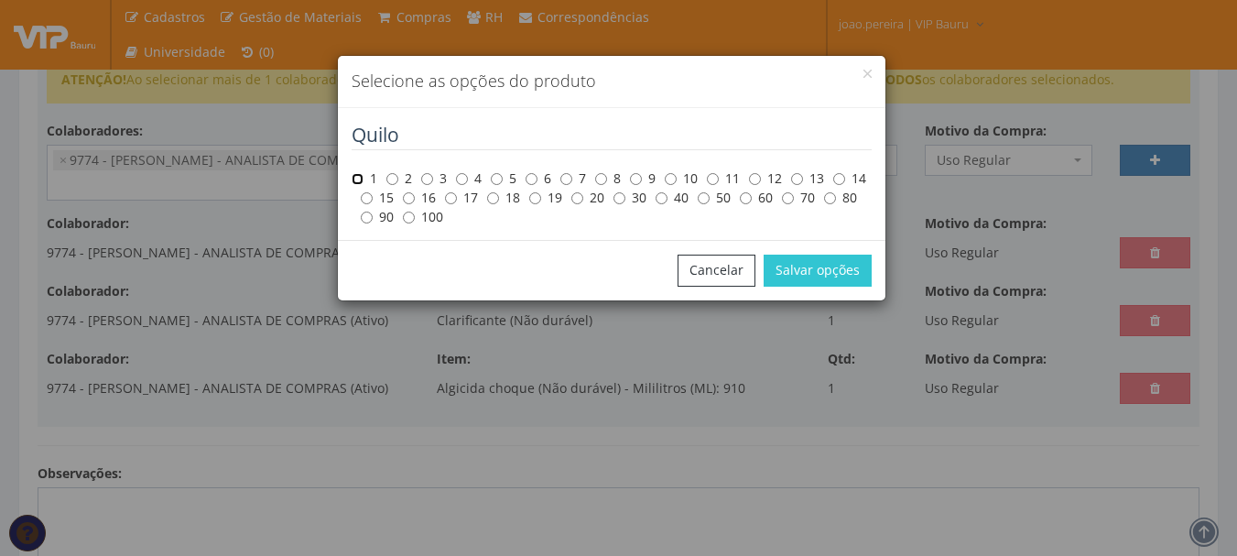
click at [354, 176] on input "1" at bounding box center [358, 179] width 12 height 12
radio input "true"
click at [854, 266] on button "Salvar opções" at bounding box center [818, 270] width 108 height 31
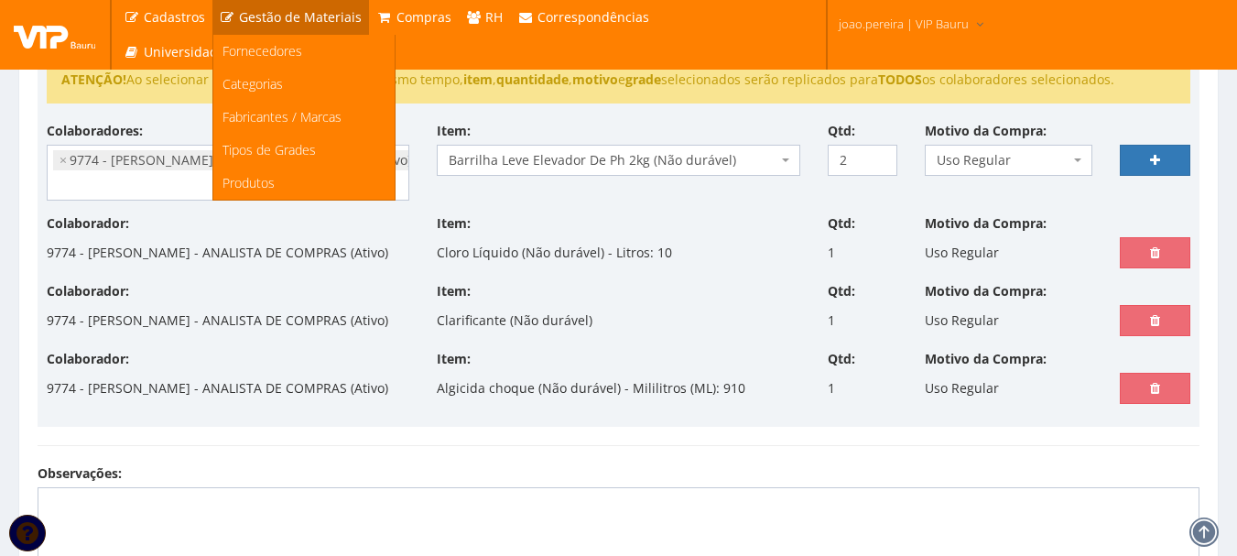
select select
type input "0"
select select
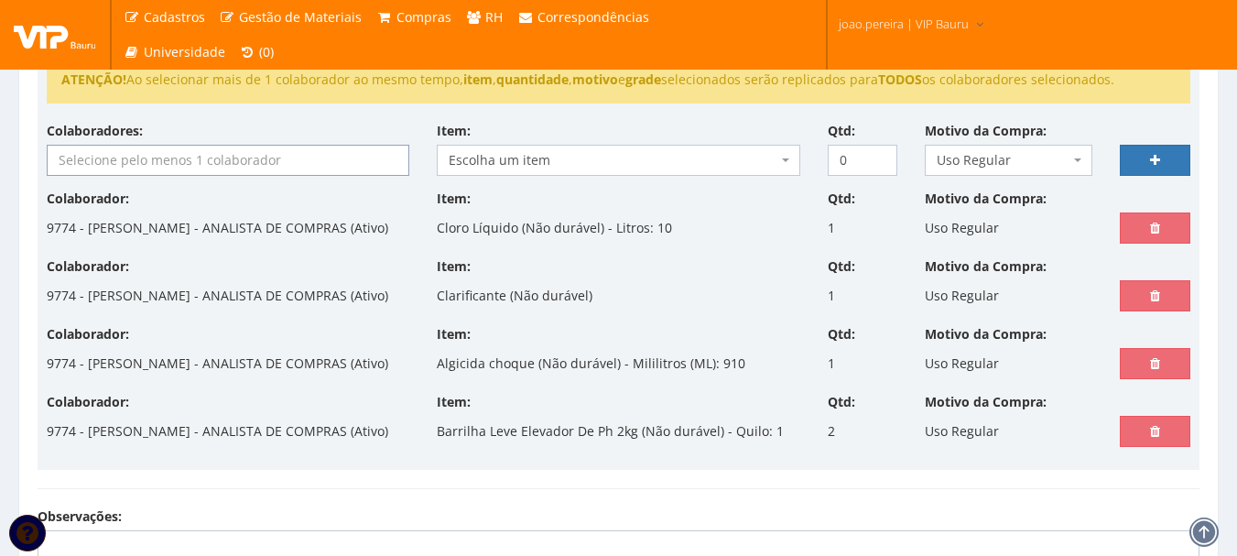
click at [248, 160] on input "search" at bounding box center [228, 160] width 361 height 29
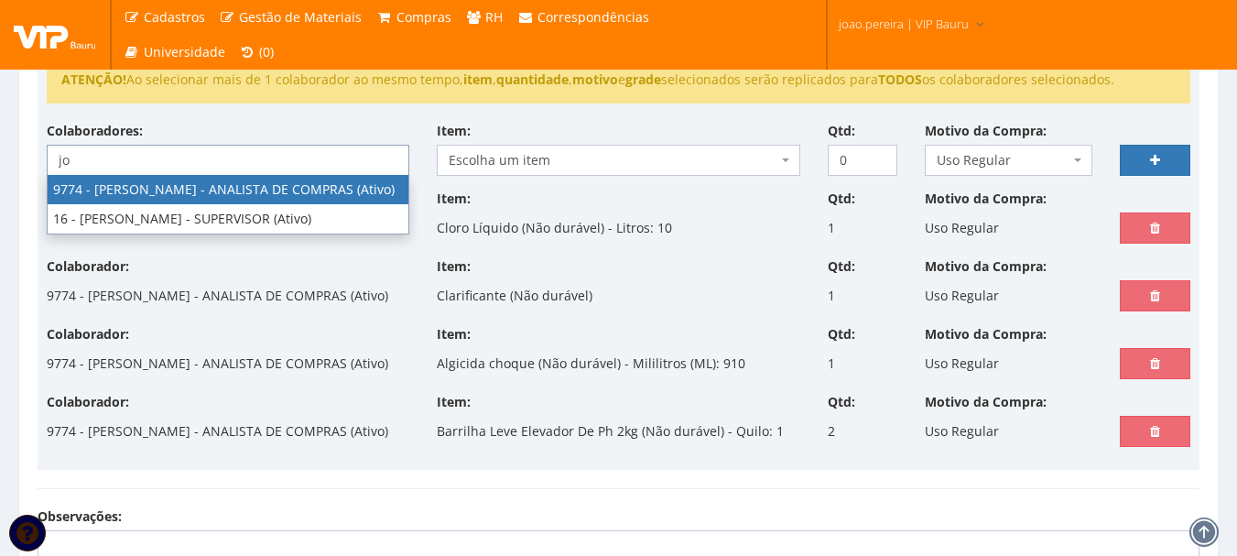
type input "jo"
select select "4079"
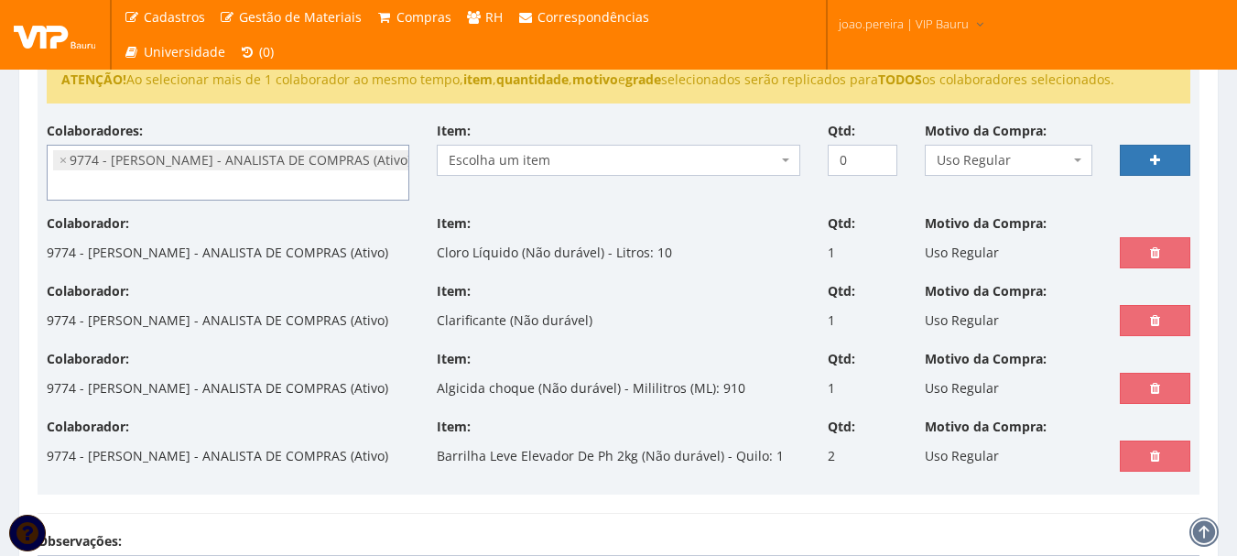
click at [537, 160] on span "Escolha um item" at bounding box center [613, 160] width 328 height 18
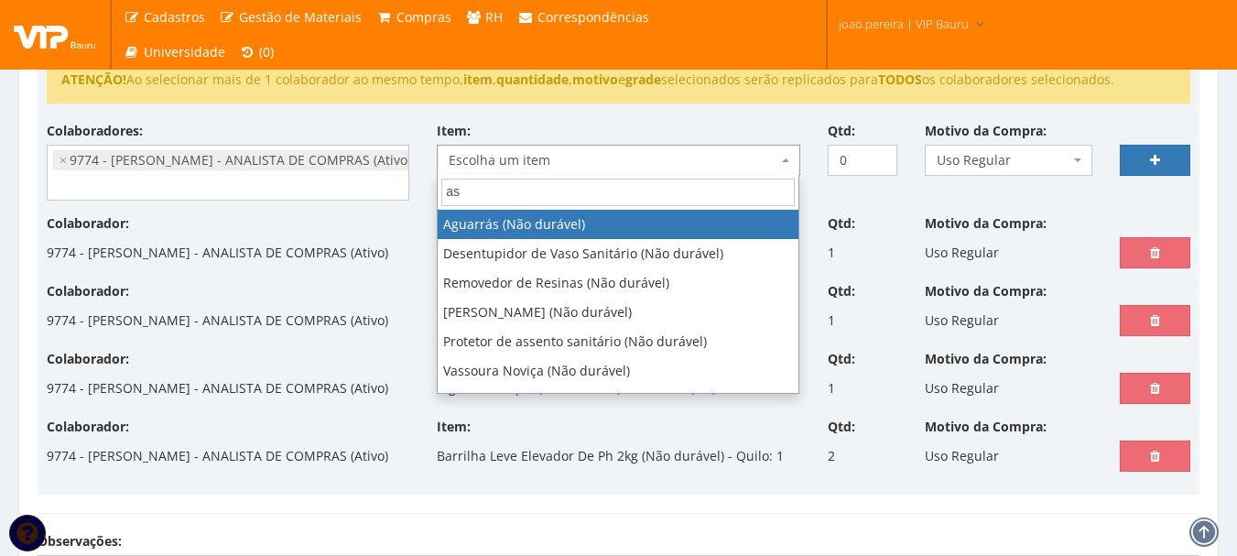
type input "a"
type input "p"
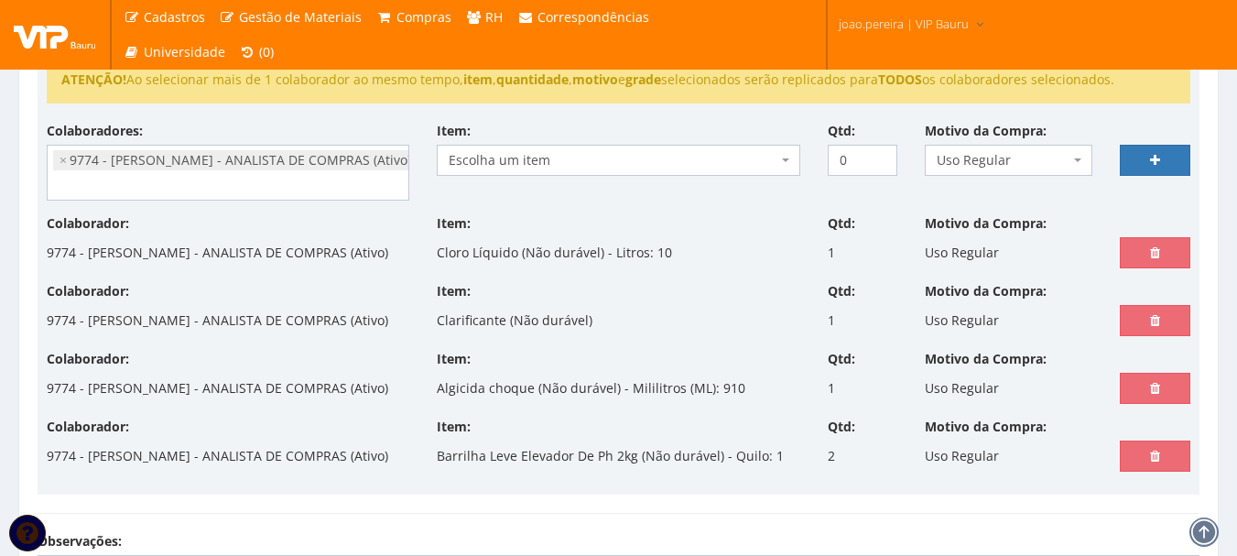
click at [556, 126] on div "Item: Escolha um item Aguarrás (Não durável) Água Sanitária 5 litros (Não duráv…" at bounding box center [618, 149] width 390 height 54
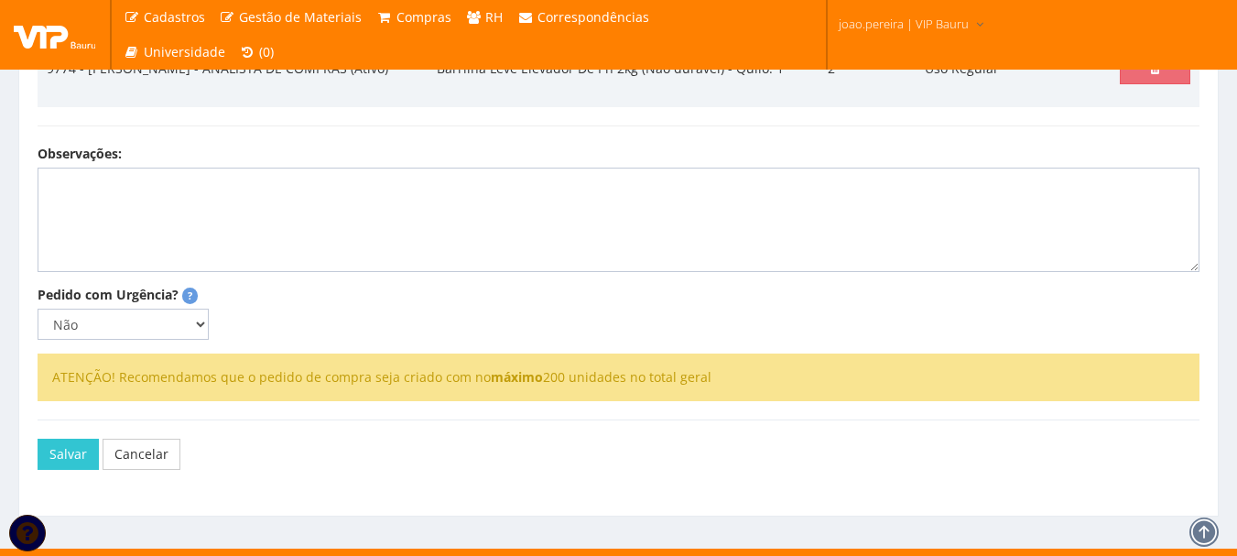
scroll to position [824, 0]
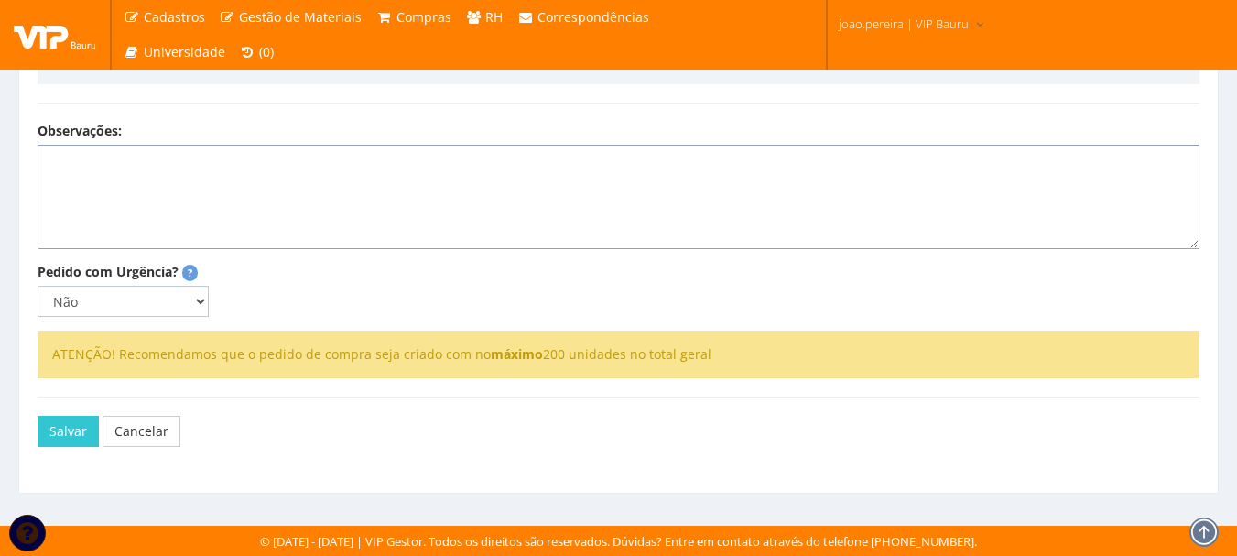
click at [112, 189] on textarea "Observações:" at bounding box center [619, 197] width 1162 height 104
click at [392, 195] on textarea "Produtos para limpeza e manutenção da piscina" at bounding box center [619, 197] width 1162 height 104
drag, startPoint x: 339, startPoint y: 181, endPoint x: 398, endPoint y: 187, distance: 59.8
click at [398, 187] on textarea "Produtos para limpeza e manutenção da piscina mensal" at bounding box center [619, 197] width 1162 height 104
click at [276, 187] on textarea "Produtos para limpeza e manutenção da piscina mensal" at bounding box center [619, 197] width 1162 height 104
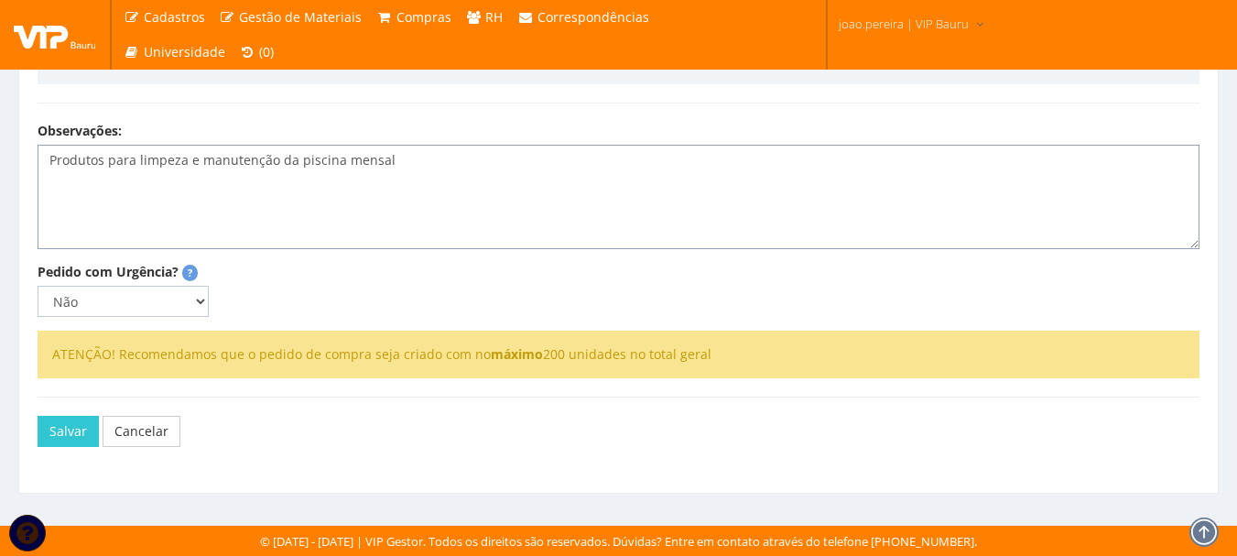
paste textarea "mensal"
click at [444, 189] on textarea "Produtos para limpeza e manutenção mensal da piscina mensal" at bounding box center [619, 197] width 1162 height 104
type textarea "Produtos para limpeza e manutenção mensal da piscina mensal."
click at [52, 447] on button "Salvar" at bounding box center [68, 431] width 61 height 31
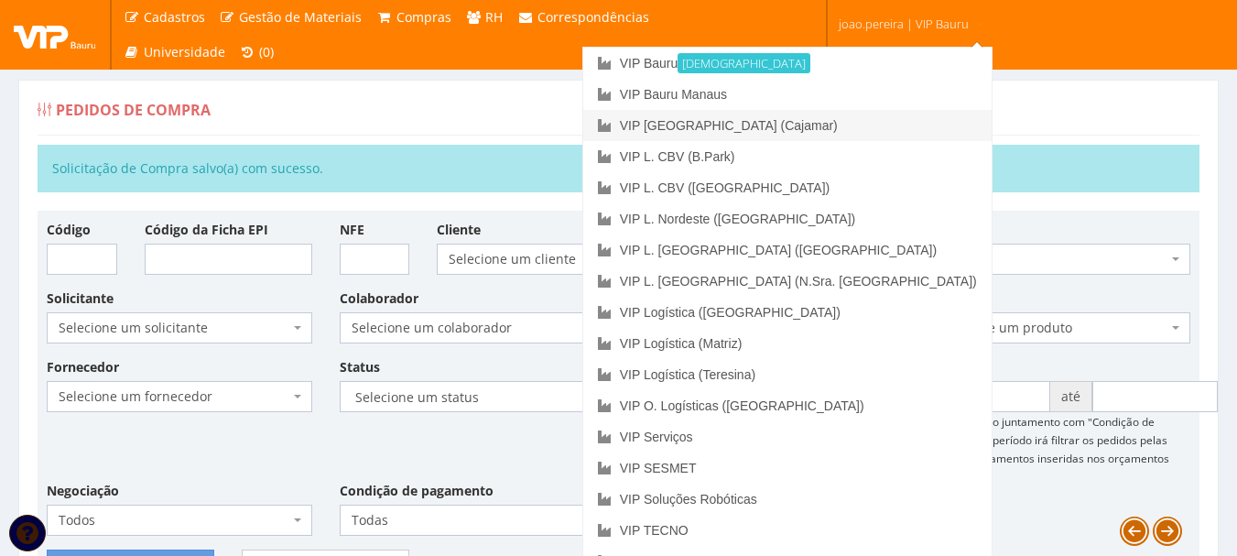
click at [846, 132] on link "VIP [GEOGRAPHIC_DATA] (Cajamar)" at bounding box center [787, 125] width 408 height 31
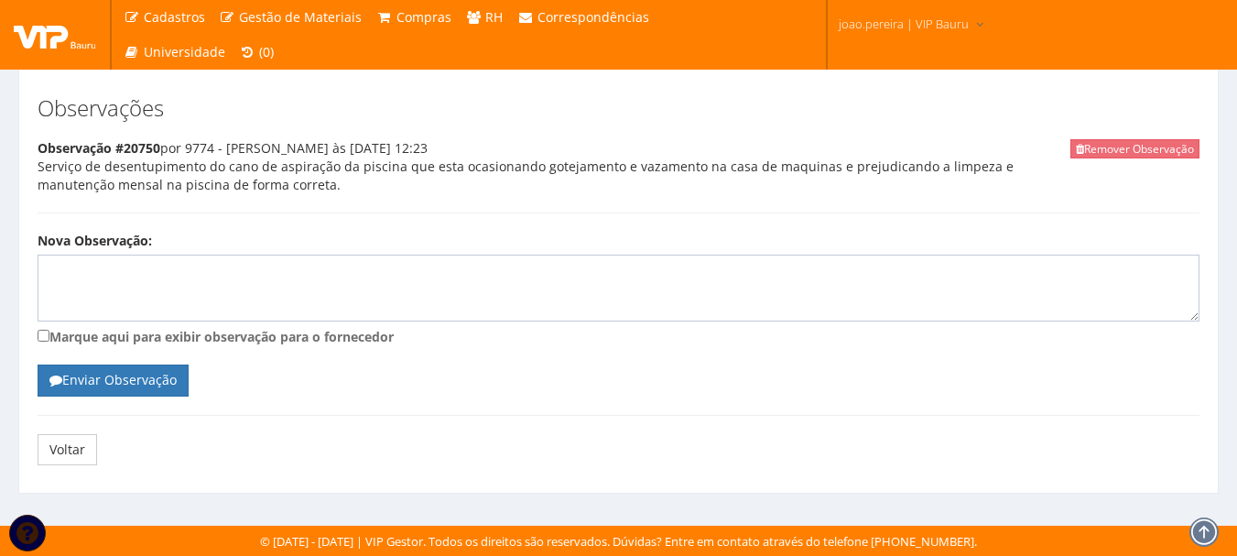
scroll to position [315, 0]
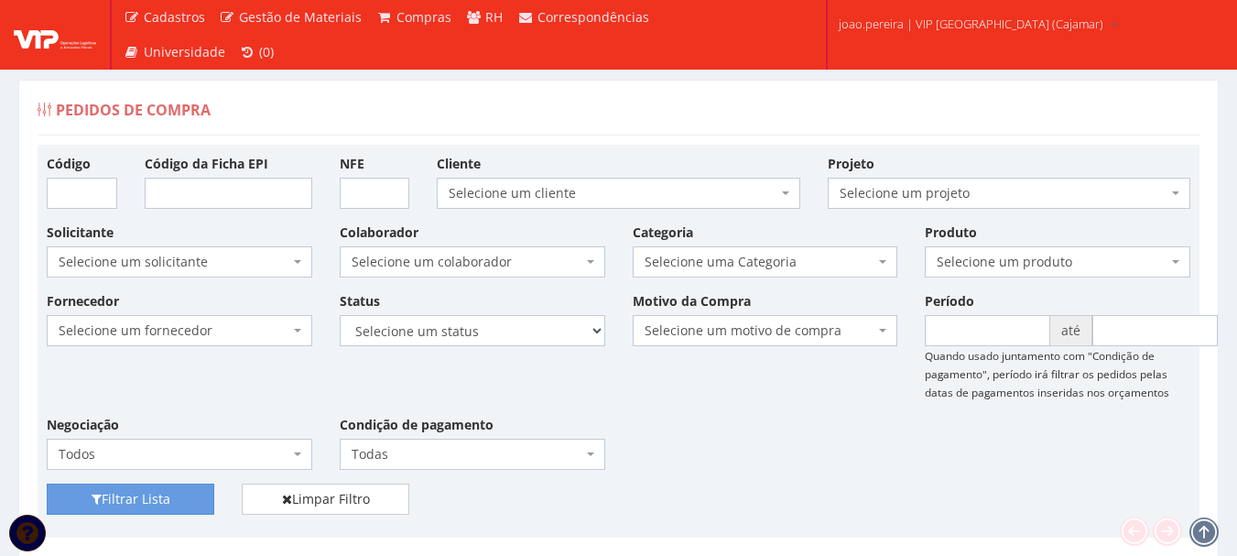
click at [744, 415] on div "Fornecedor Selecione um fornecedor ******** ******** 1000 MARCAS BRASIL 123 MIL…" at bounding box center [618, 387] width 1171 height 192
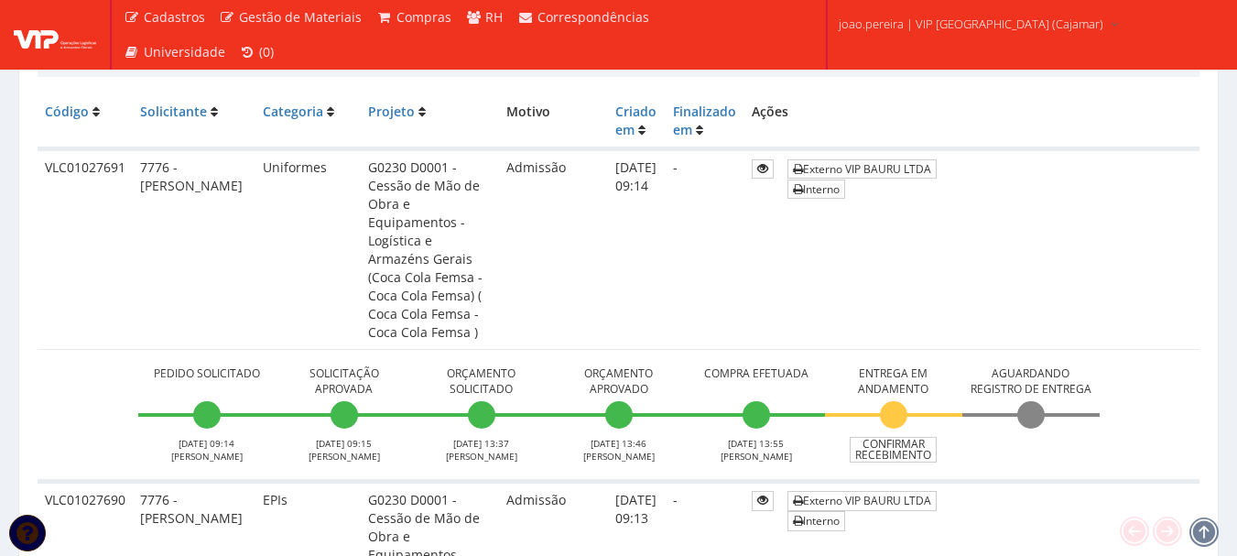
scroll to position [458, 0]
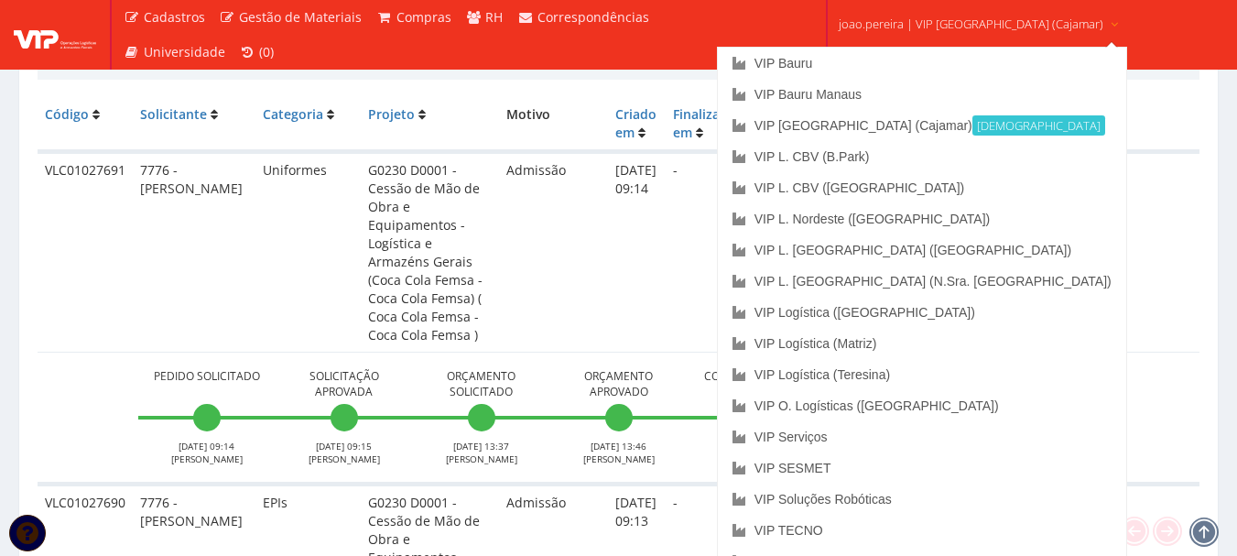
click at [973, 31] on span "joao.pereira | VIP [GEOGRAPHIC_DATA] (Cajamar)" at bounding box center [971, 24] width 265 height 18
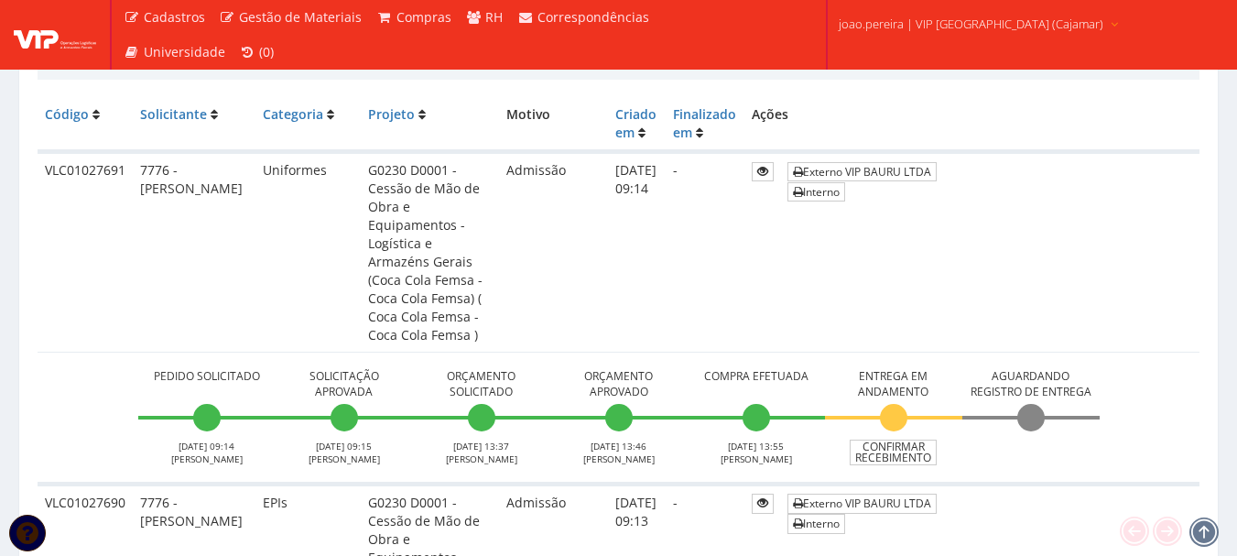
click at [973, 31] on span "joao.pereira | VIP [GEOGRAPHIC_DATA] (Cajamar)" at bounding box center [971, 24] width 265 height 18
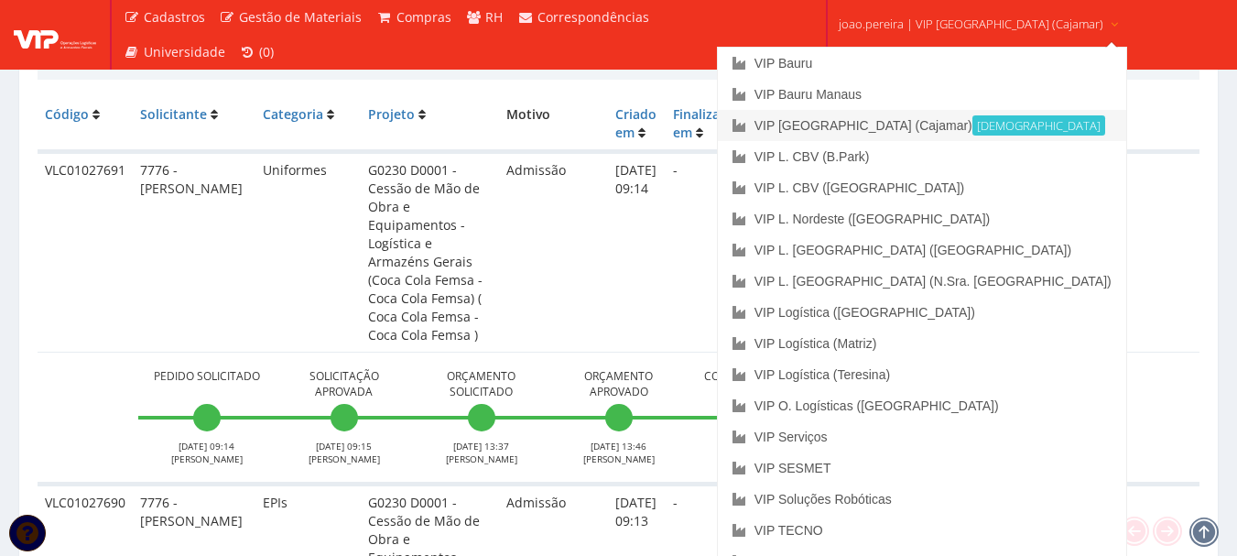
click at [940, 128] on link "VIP [GEOGRAPHIC_DATA] (Cajamar) Ativa" at bounding box center [922, 125] width 408 height 31
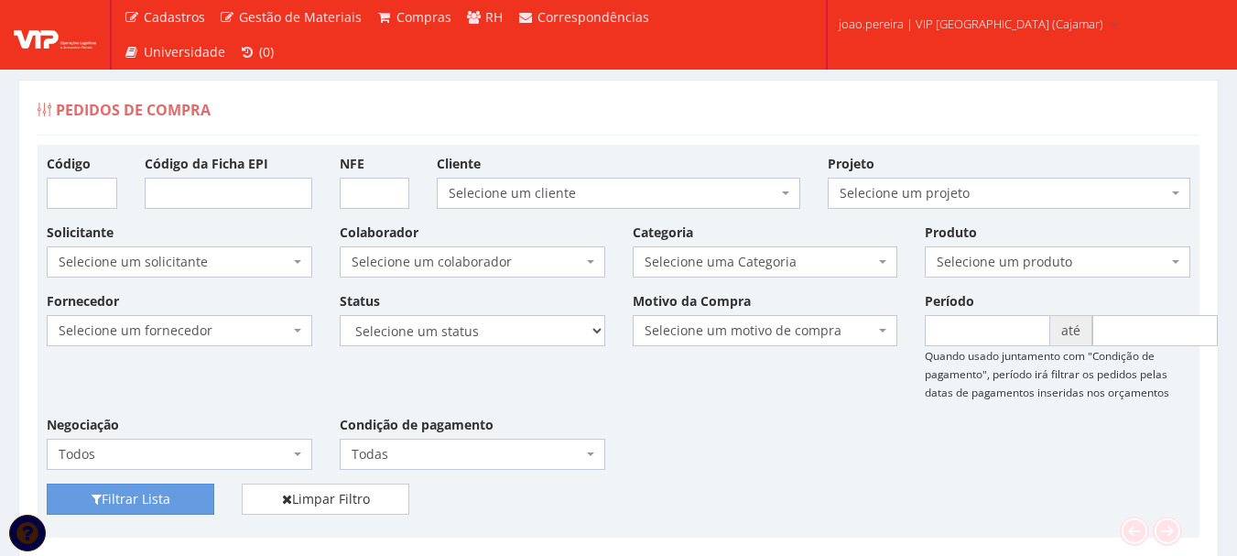
click at [383, 110] on div "Pedidos de Compra" at bounding box center [619, 114] width 1162 height 44
click at [719, 114] on div "Pedidos de Compra" at bounding box center [619, 114] width 1162 height 44
click at [739, 408] on div "Fornecedor Selecione um fornecedor ******** ******** 1000 MARCAS BRASIL 123 MIL…" at bounding box center [618, 387] width 1171 height 192
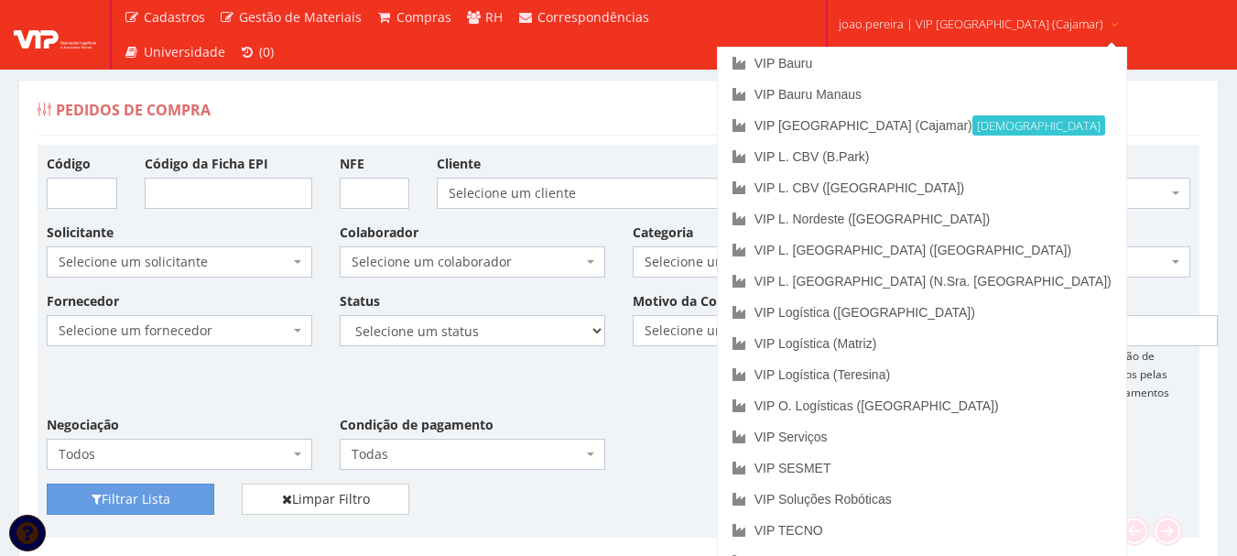
click at [898, 19] on span "joao.pereira | VIP [GEOGRAPHIC_DATA] (Cajamar)" at bounding box center [971, 24] width 265 height 18
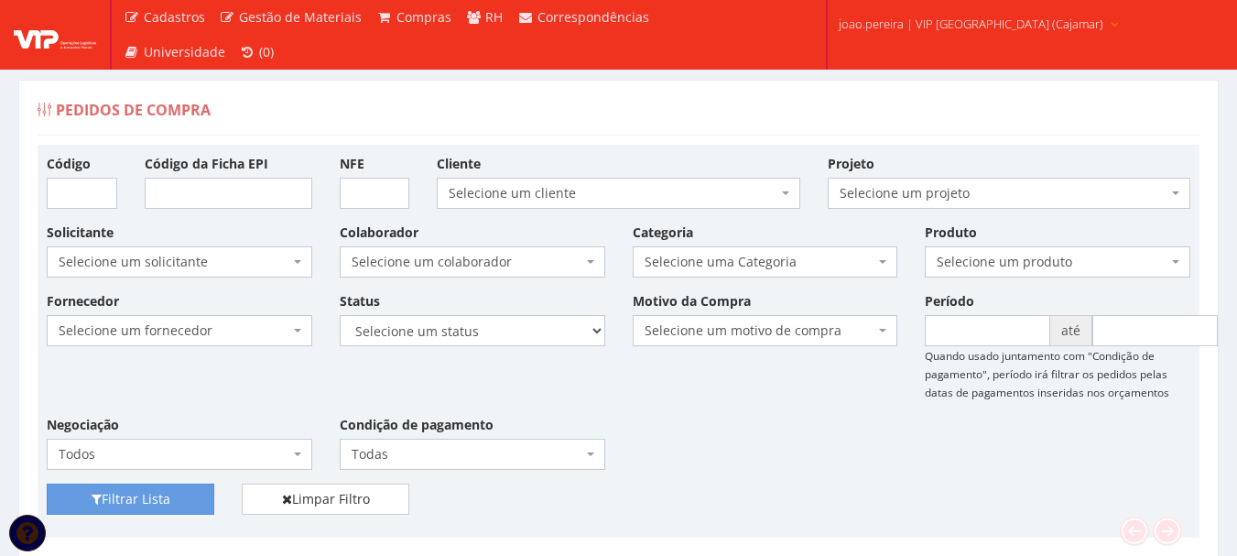
click at [880, 21] on span "joao.pereira | VIP [GEOGRAPHIC_DATA] (Cajamar)" at bounding box center [971, 24] width 265 height 18
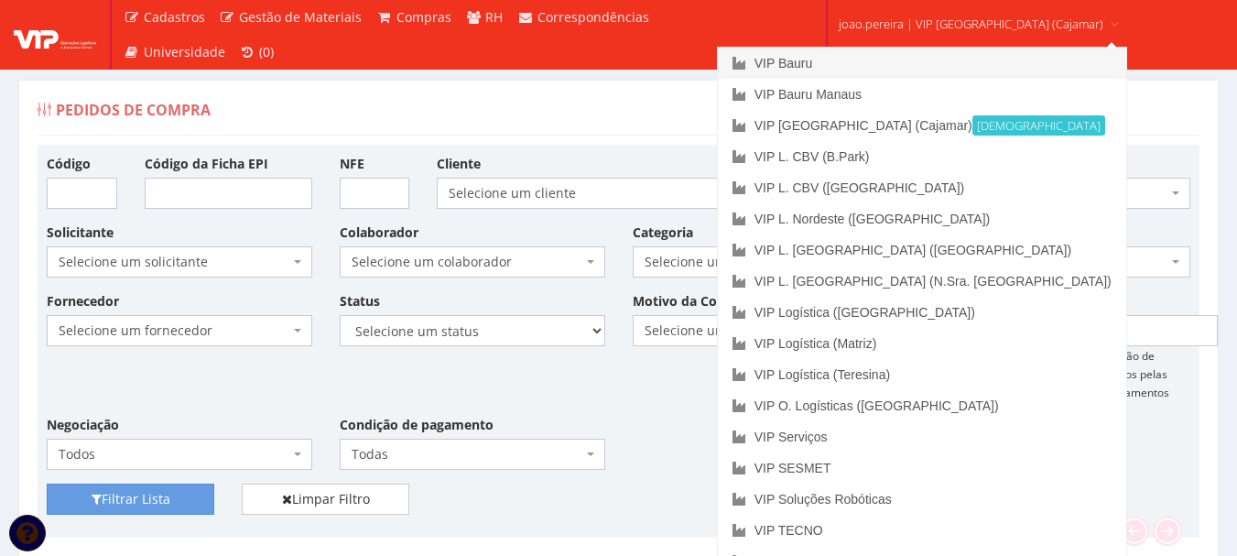
click at [872, 53] on link "VIP Bauru" at bounding box center [922, 63] width 408 height 31
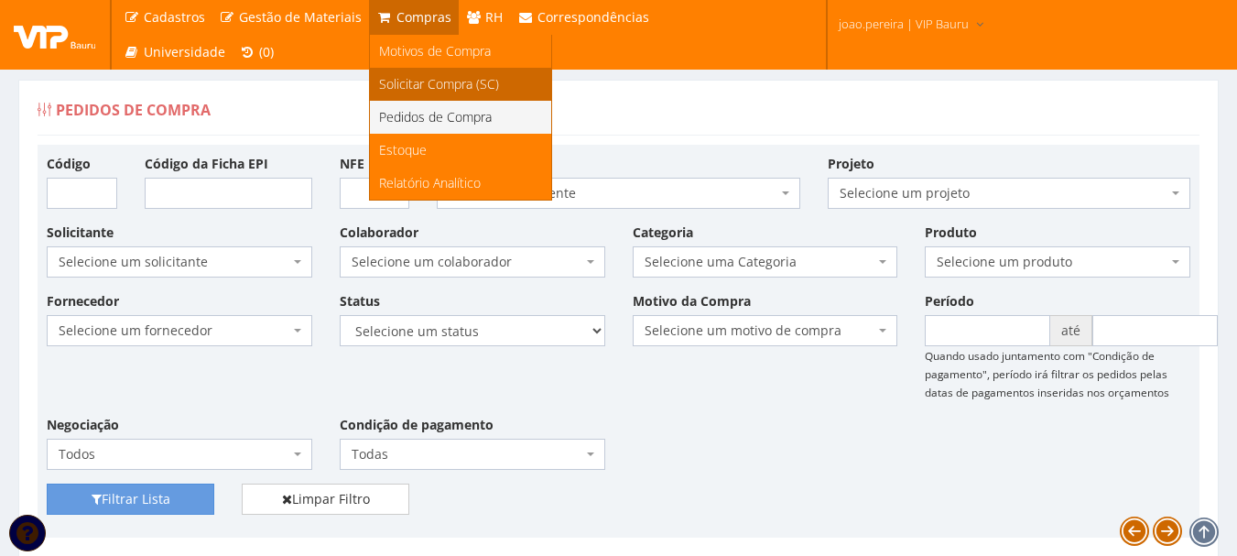
click at [410, 81] on span "Solicitar Compra (SC)" at bounding box center [439, 83] width 120 height 17
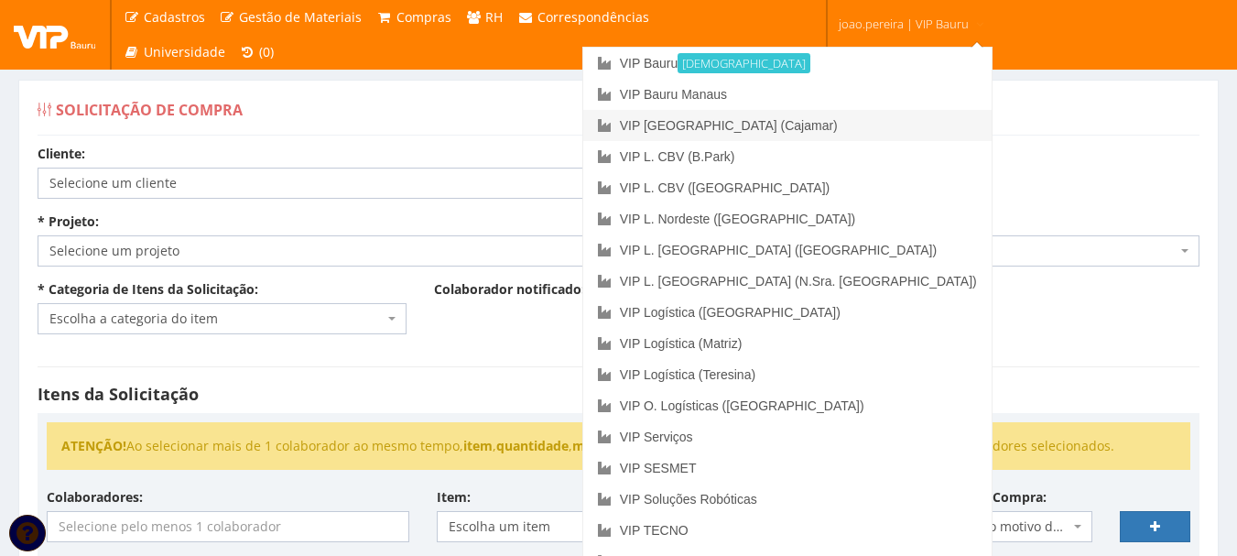
click at [868, 122] on link "VIP [GEOGRAPHIC_DATA] (Cajamar)" at bounding box center [787, 125] width 408 height 31
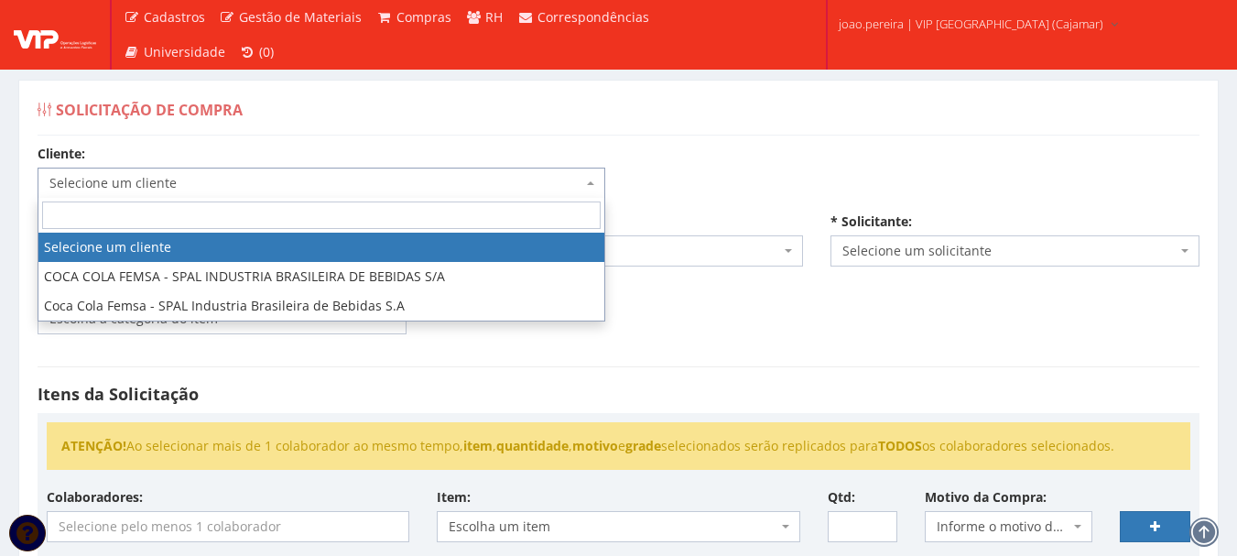
click at [593, 178] on span at bounding box center [593, 183] width 4 height 31
click at [356, 186] on span "Selecione um cliente" at bounding box center [315, 183] width 533 height 18
click at [333, 187] on span "Selecione um cliente" at bounding box center [315, 183] width 533 height 18
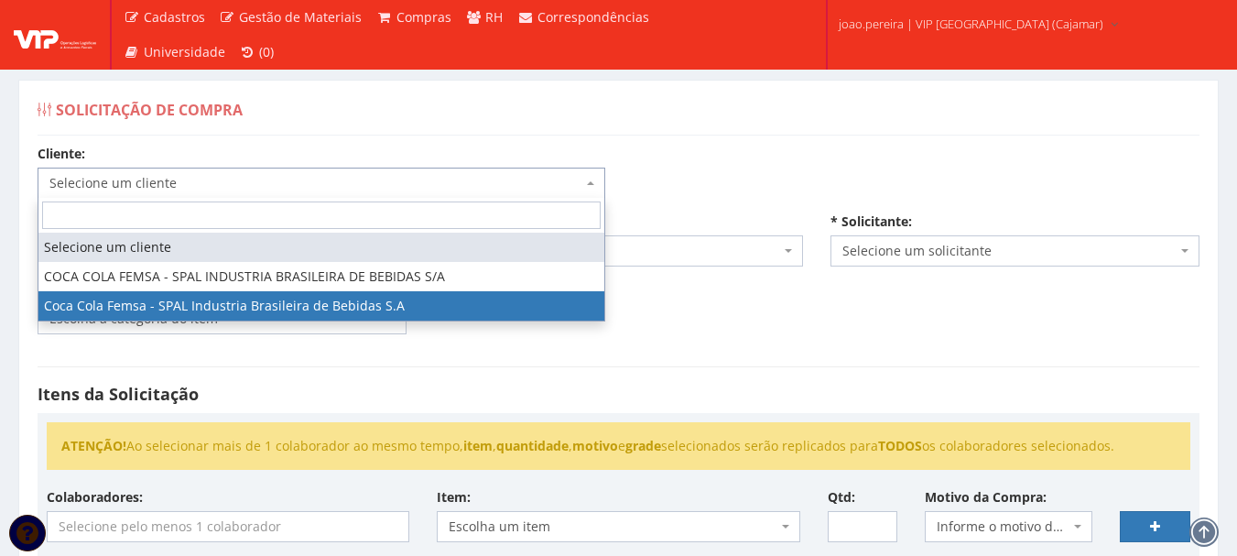
click at [312, 321] on span "Selecione um cliente COCA COLA FEMSA - SPAL INDUSTRIA BRASILEIRA DE BEBIDAS S/A…" at bounding box center [322, 260] width 568 height 124
select select "51"
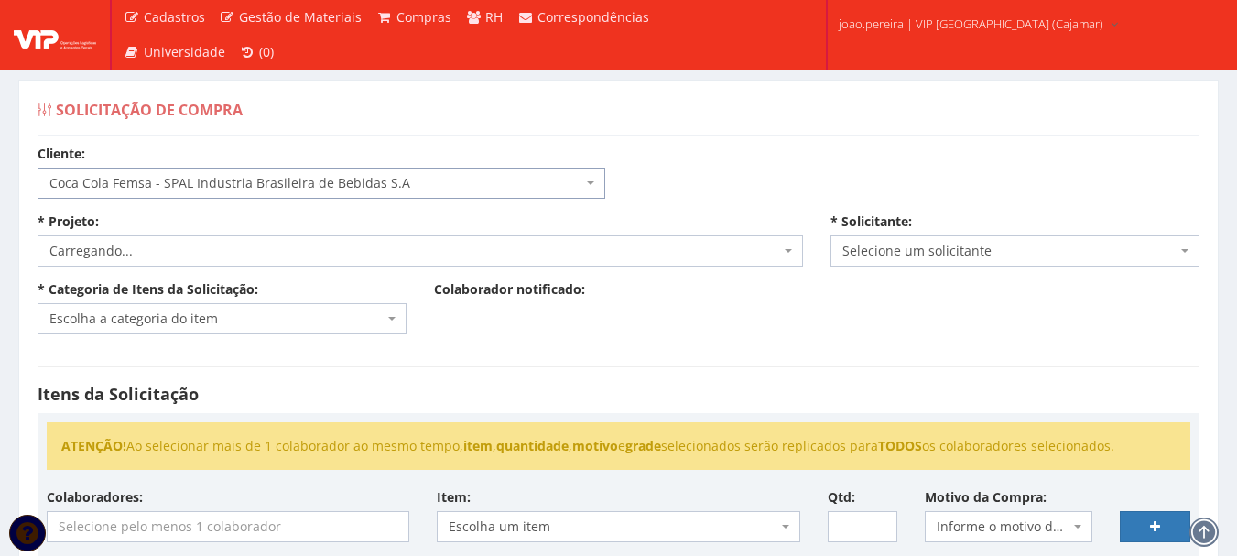
click at [582, 248] on span "Carregando..." at bounding box center [414, 251] width 731 height 18
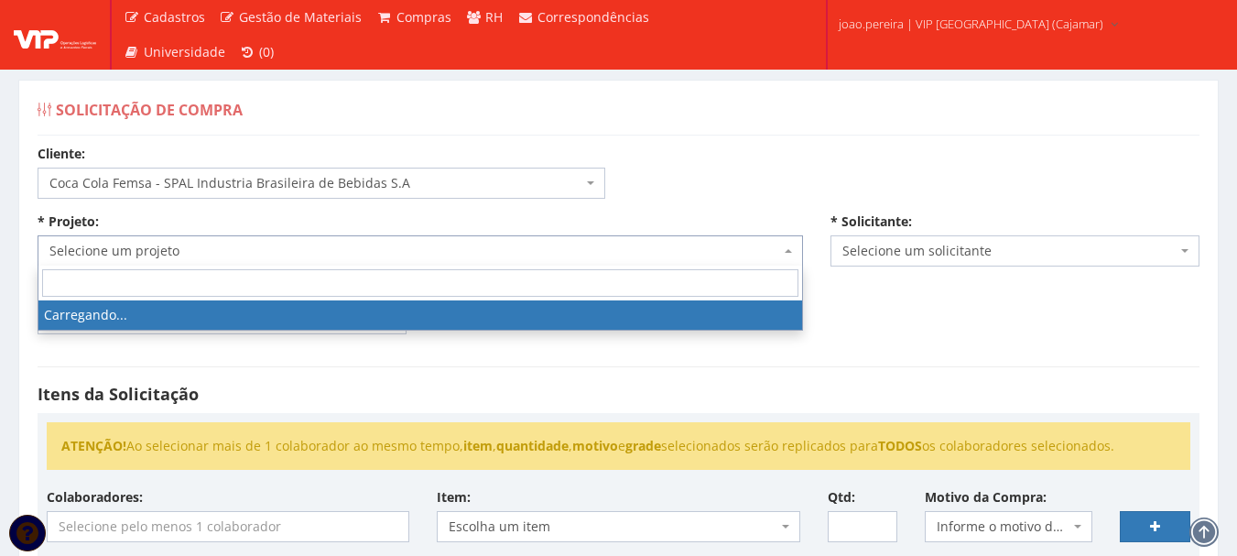
click at [706, 166] on div "Cliente: Selecione um cliente COCA COLA FEMSA - SPAL INDUSTRIA BRASILEIRA DE BE…" at bounding box center [619, 552] width 1190 height 815
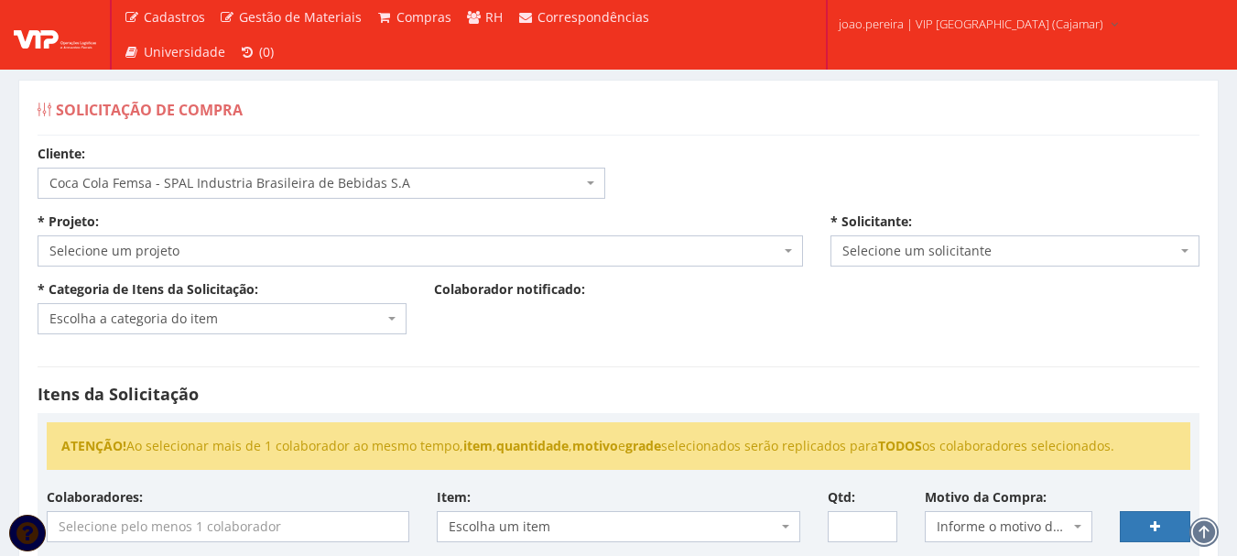
click at [473, 246] on span "Selecione um projeto" at bounding box center [414, 251] width 731 height 18
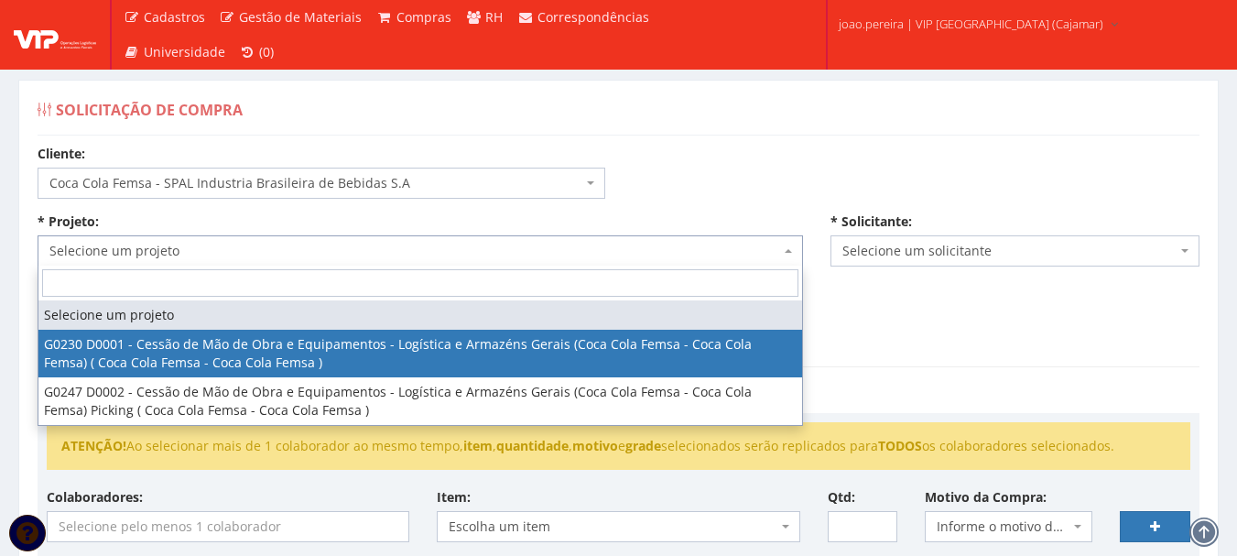
select select "230"
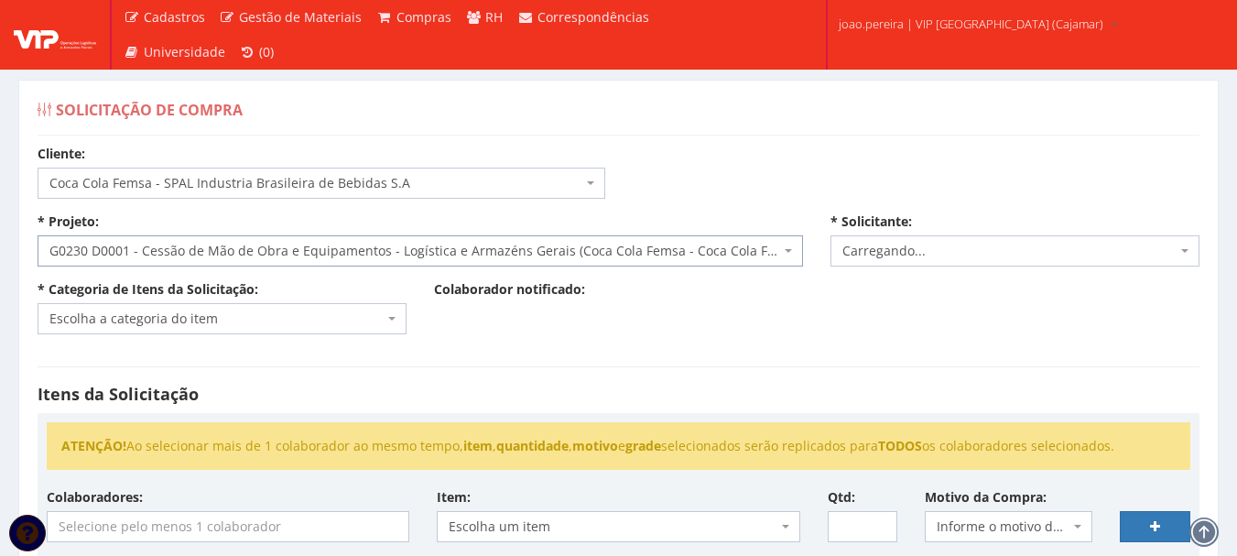
select select "4079"
click at [393, 318] on b at bounding box center [391, 319] width 7 height 4
click at [286, 318] on span "Escolha a categoria do item" at bounding box center [216, 319] width 334 height 18
click at [271, 320] on span "Escolha a categoria do item" at bounding box center [216, 319] width 334 height 18
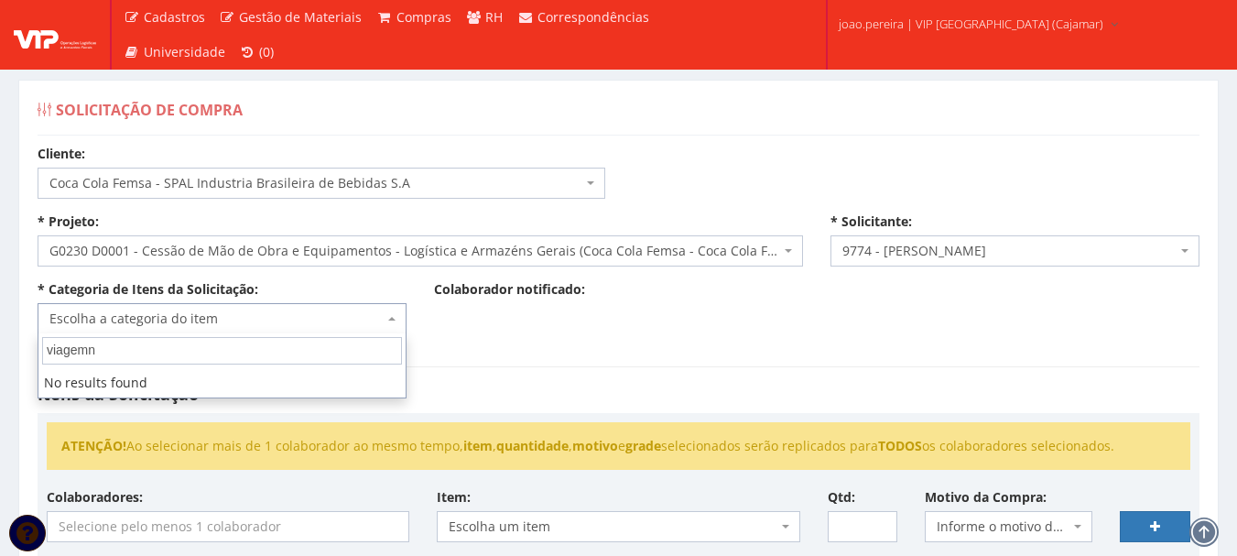
type input "viagem"
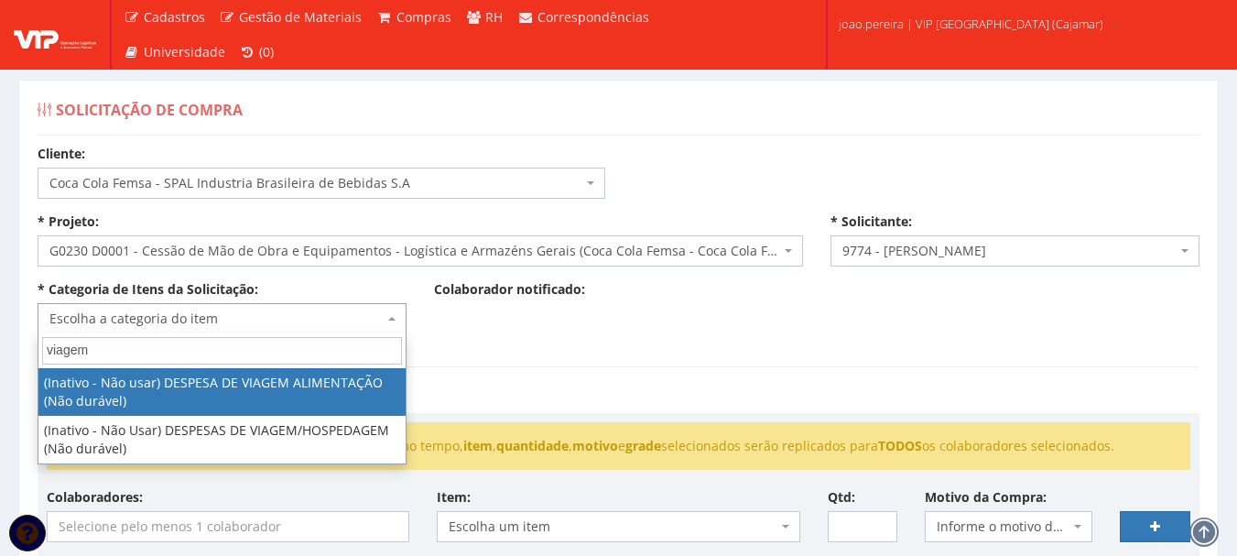
drag, startPoint x: 164, startPoint y: 344, endPoint x: 15, endPoint y: 349, distance: 149.4
click at [15, 349] on body "Cadastros Clientes Unidades Subclientes Unidades de Subclientes Projetos Gestão…" at bounding box center [618, 518] width 1237 height 1037
type input "despe"
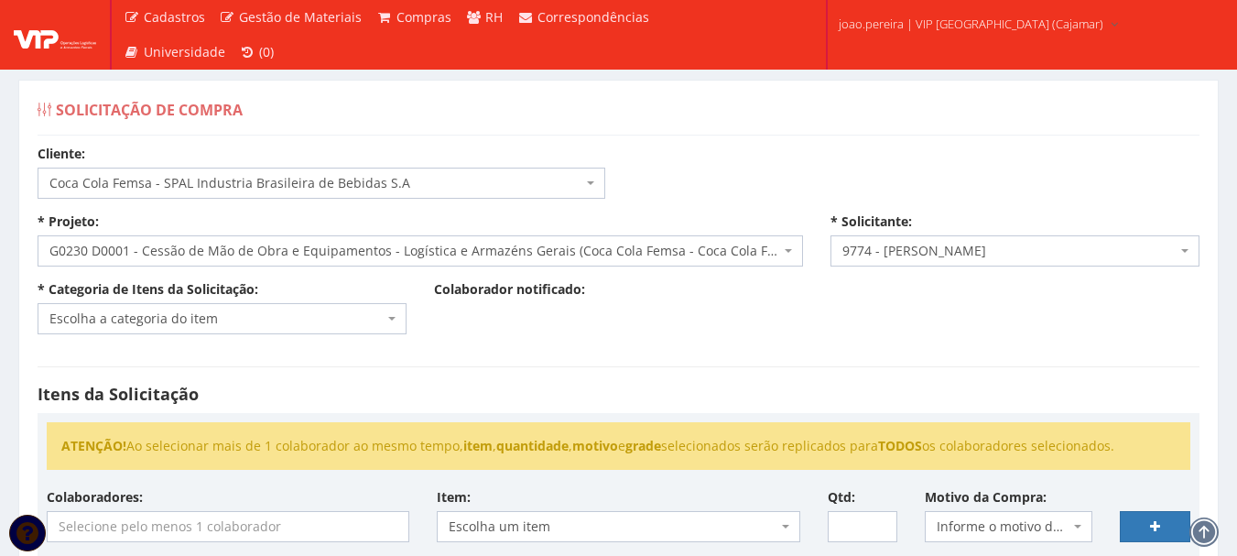
click at [561, 343] on div "Cliente: Selecione um cliente COCA COLA FEMSA - SPAL INDUSTRIA BRASILEIRA DE BE…" at bounding box center [619, 552] width 1190 height 815
click at [278, 312] on span "Escolha a categoria do item" at bounding box center [216, 319] width 334 height 18
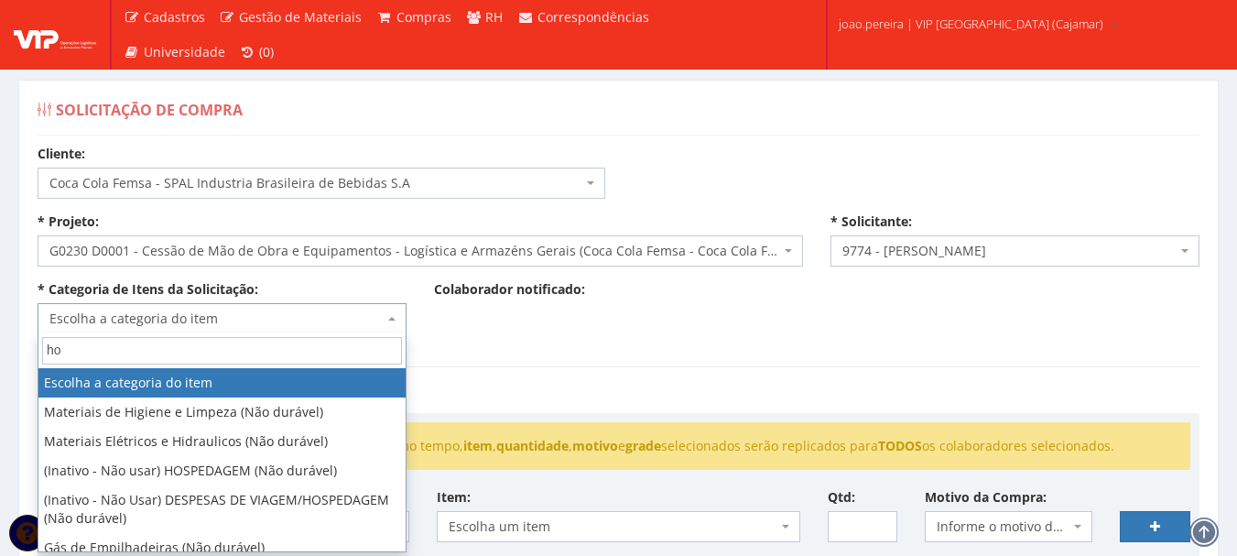
type input "hos"
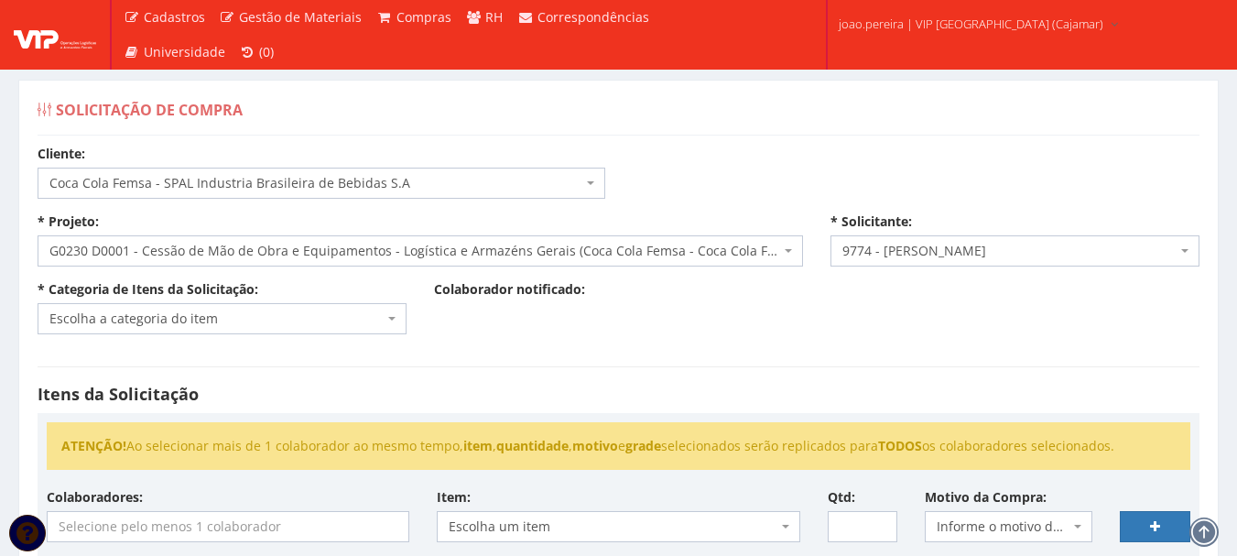
click at [564, 381] on div "Itens da Solicitação ATENÇÃO! Ao selecionar mais de 1 colaborador ao mesmo temp…" at bounding box center [619, 475] width 1190 height 255
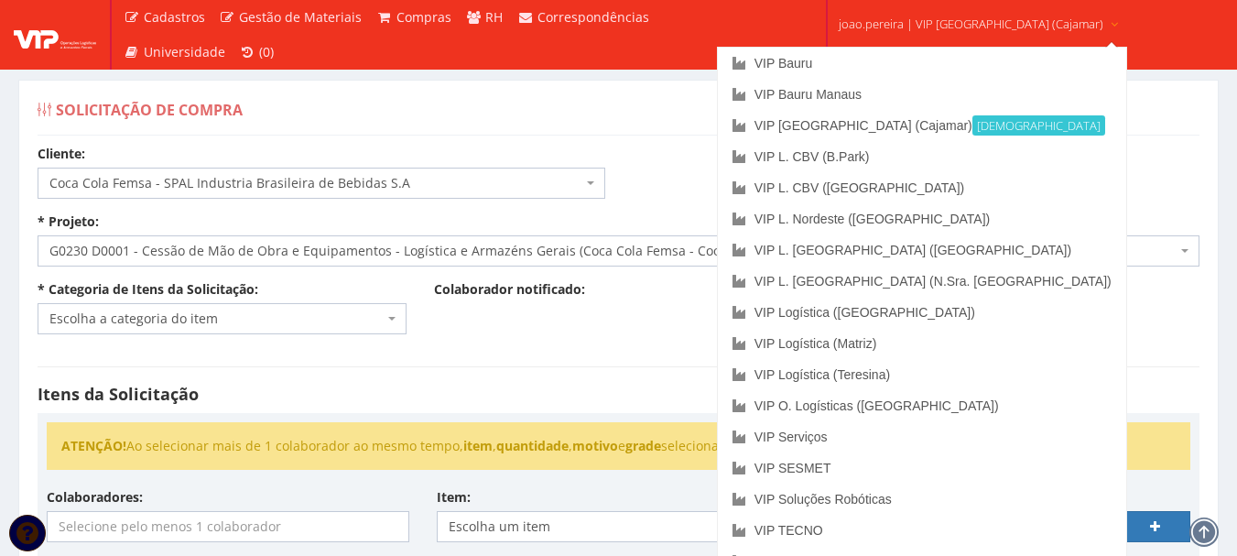
click at [935, 31] on span "joao.pereira | VIP Brasil (Cajamar)" at bounding box center [971, 24] width 265 height 18
click at [872, 59] on link "VIP Bauru" at bounding box center [922, 63] width 408 height 31
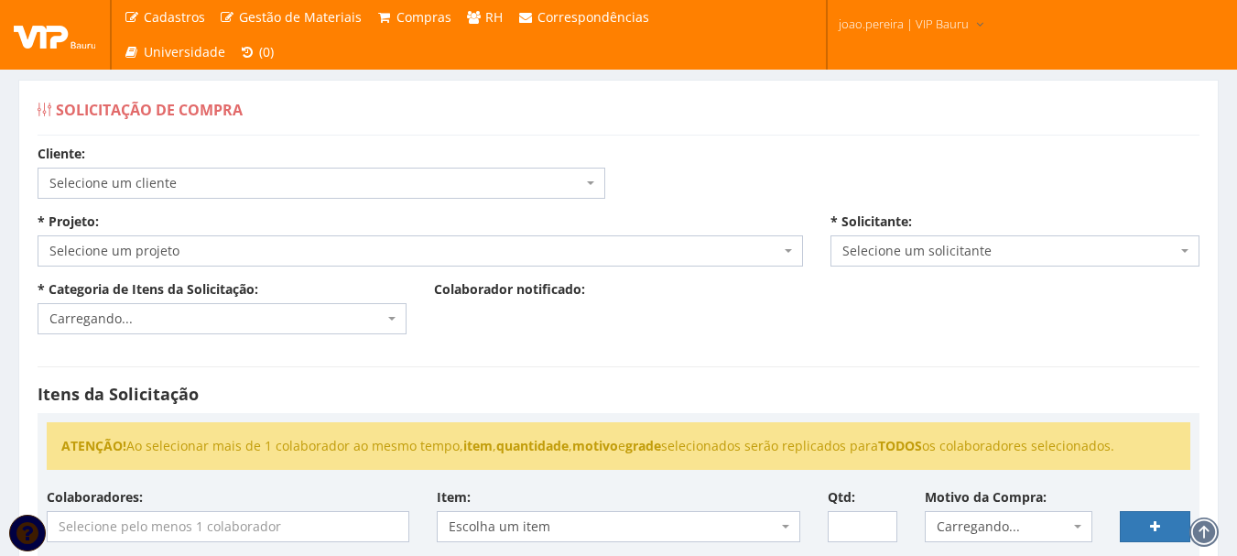
click at [350, 180] on span "Selecione um cliente" at bounding box center [315, 183] width 533 height 18
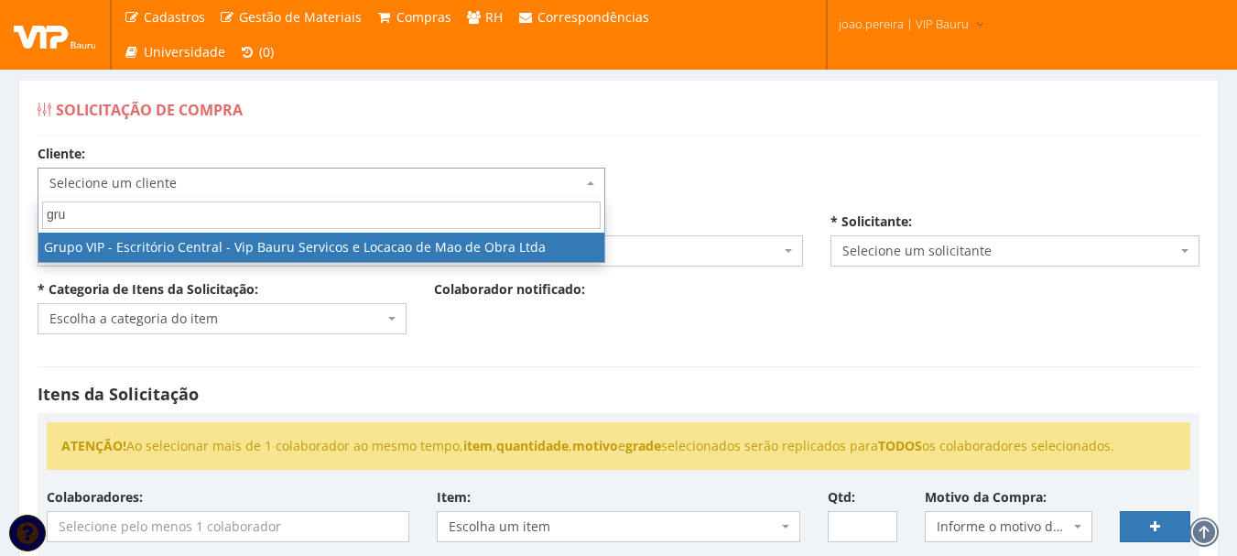
type input "gru"
select select "16"
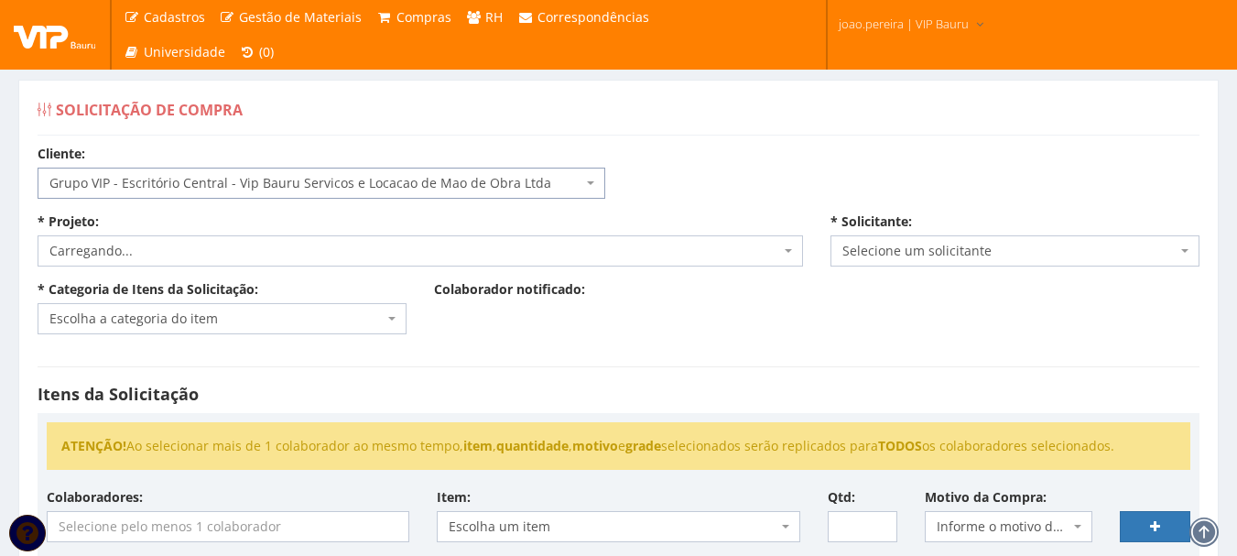
click at [171, 250] on span "Carregando..." at bounding box center [414, 251] width 731 height 18
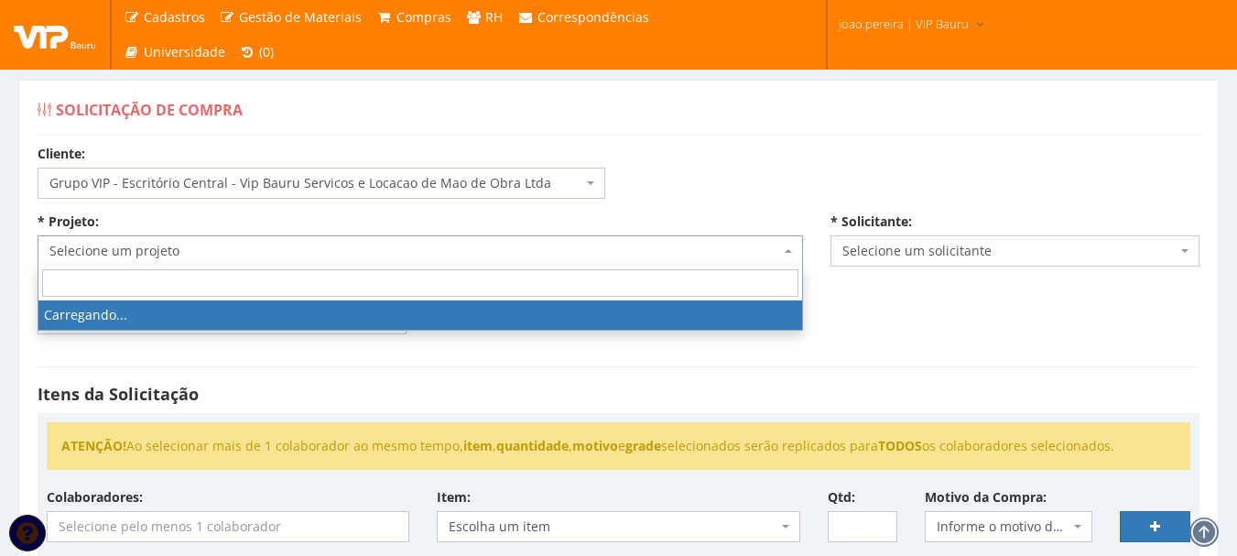
click at [214, 212] on div "* Projeto: Selecione um projeto G0100 D0000 - Cessão de Mão de Obra - VIP Expre…" at bounding box center [420, 239] width 793 height 54
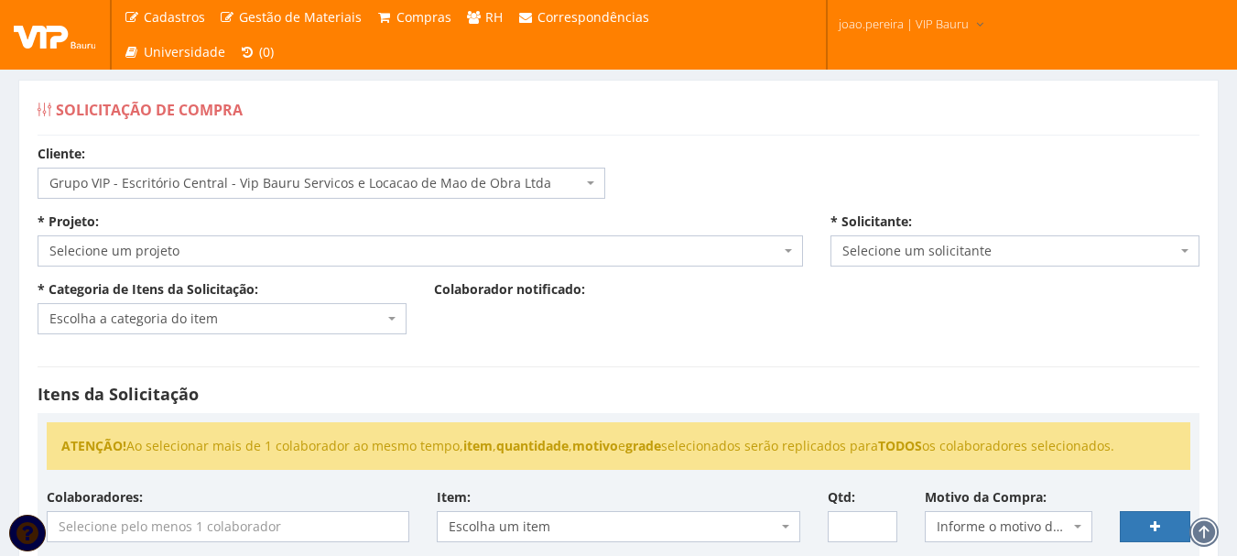
click at [216, 249] on span "Selecione um projeto" at bounding box center [414, 251] width 731 height 18
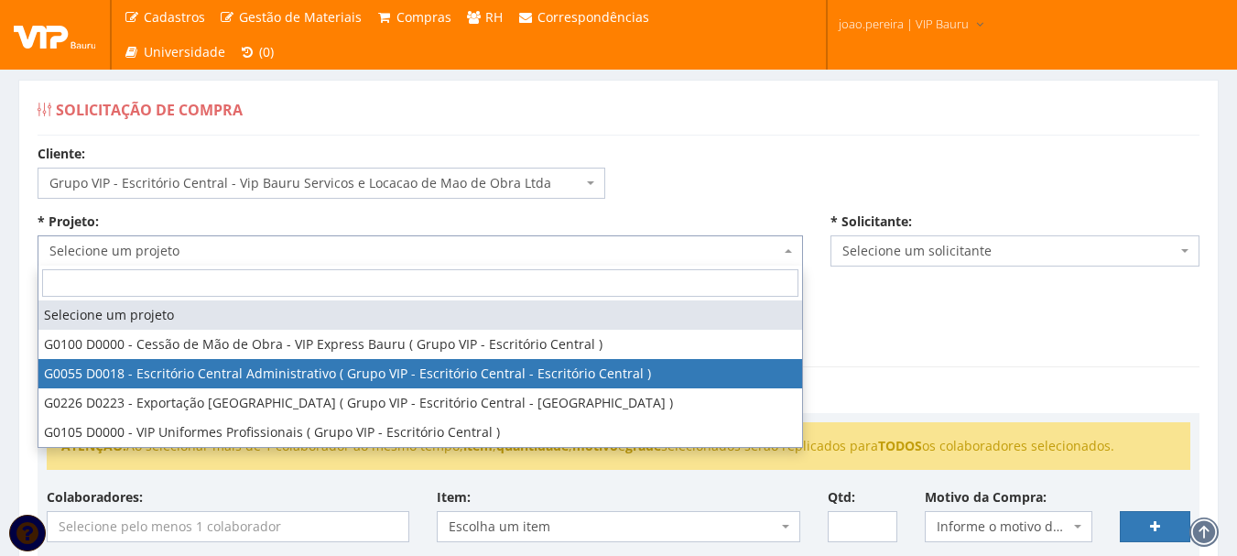
select select "55"
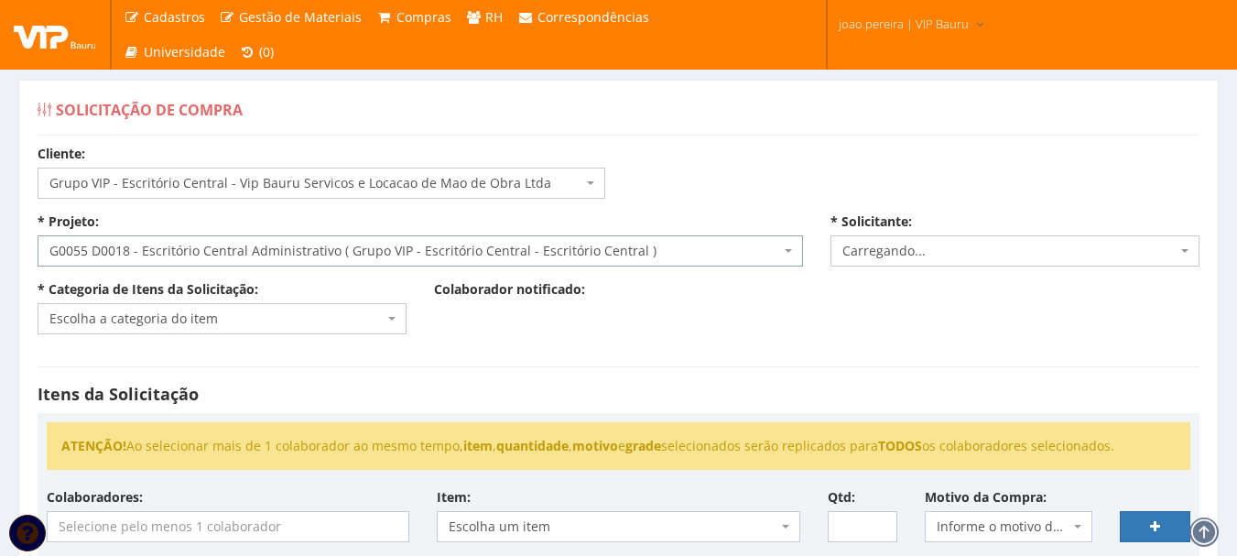
select select "4079"
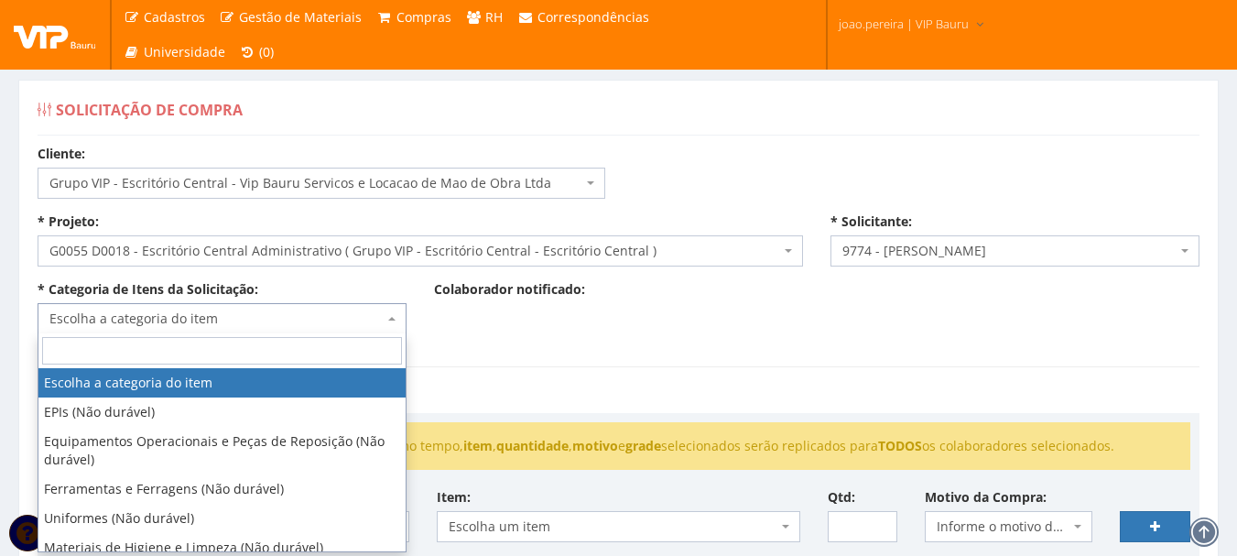
click at [350, 321] on span "Escolha a categoria do item" at bounding box center [216, 319] width 334 height 18
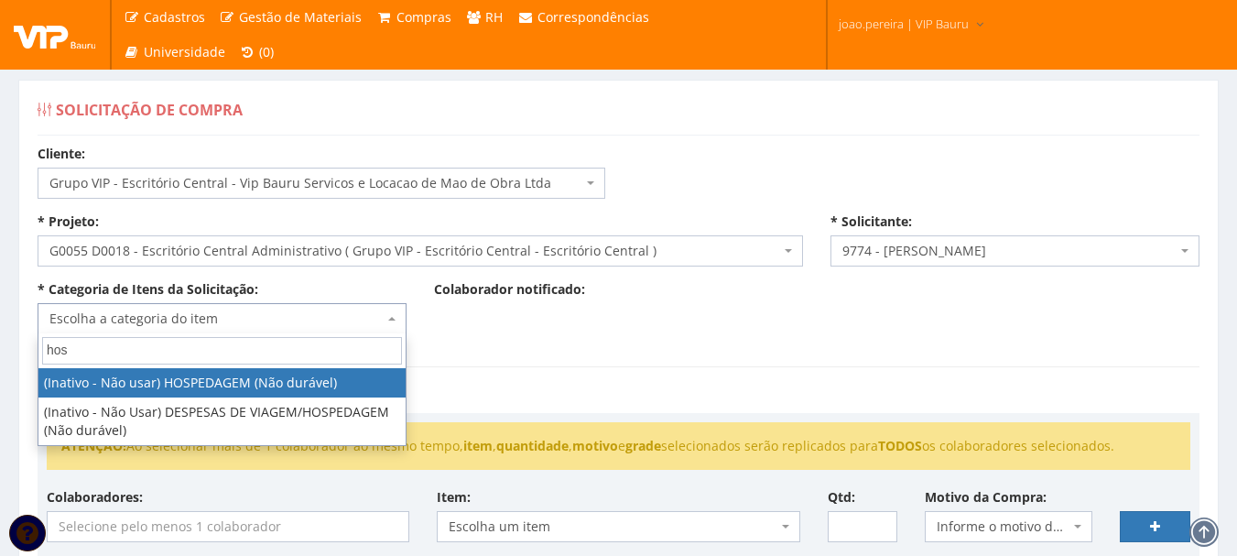
type input "hosp"
drag, startPoint x: 116, startPoint y: 346, endPoint x: 0, endPoint y: 351, distance: 116.4
click at [0, 351] on body "Cadastros Clientes Unidades Subclientes Unidades de Subclientes Projetos Gestão…" at bounding box center [618, 518] width 1237 height 1037
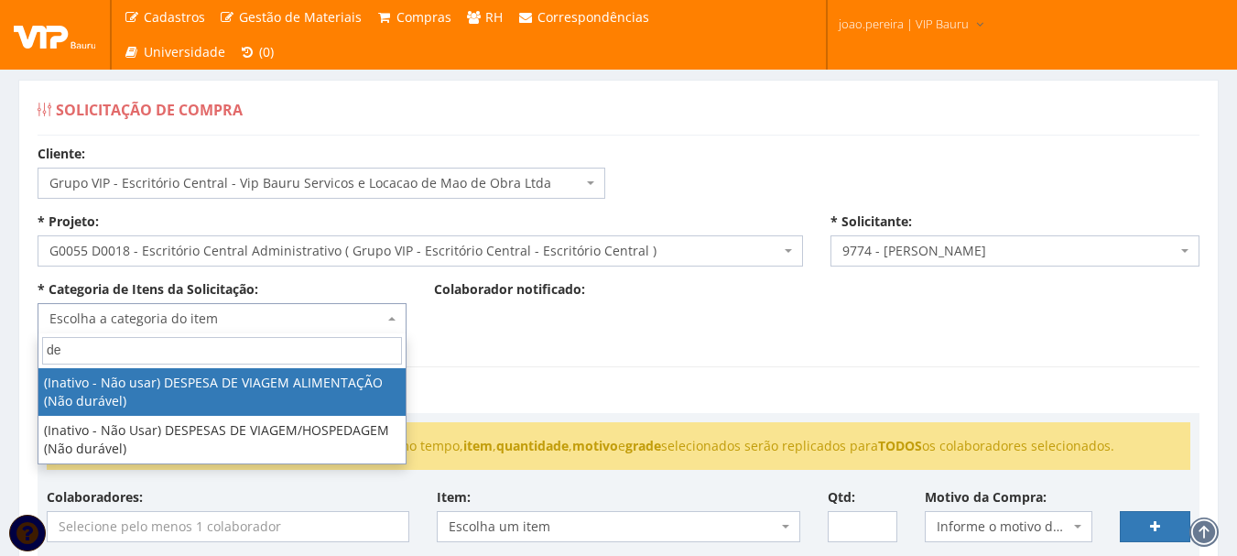
type input "d"
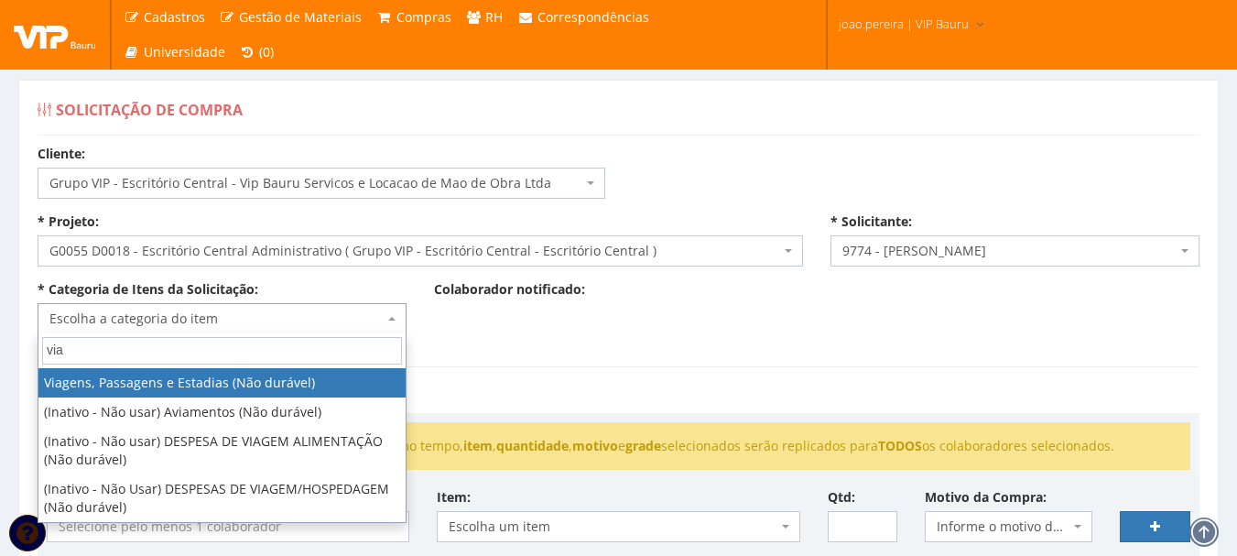
type input "via"
select select "21"
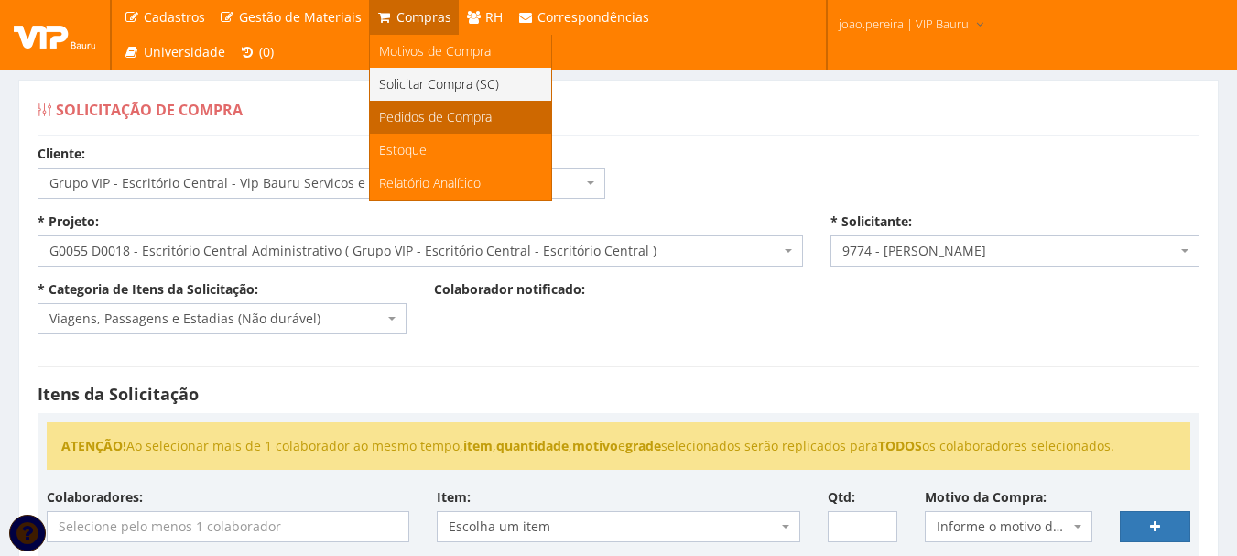
click at [415, 109] on span "Pedidos de Compra" at bounding box center [435, 116] width 113 height 17
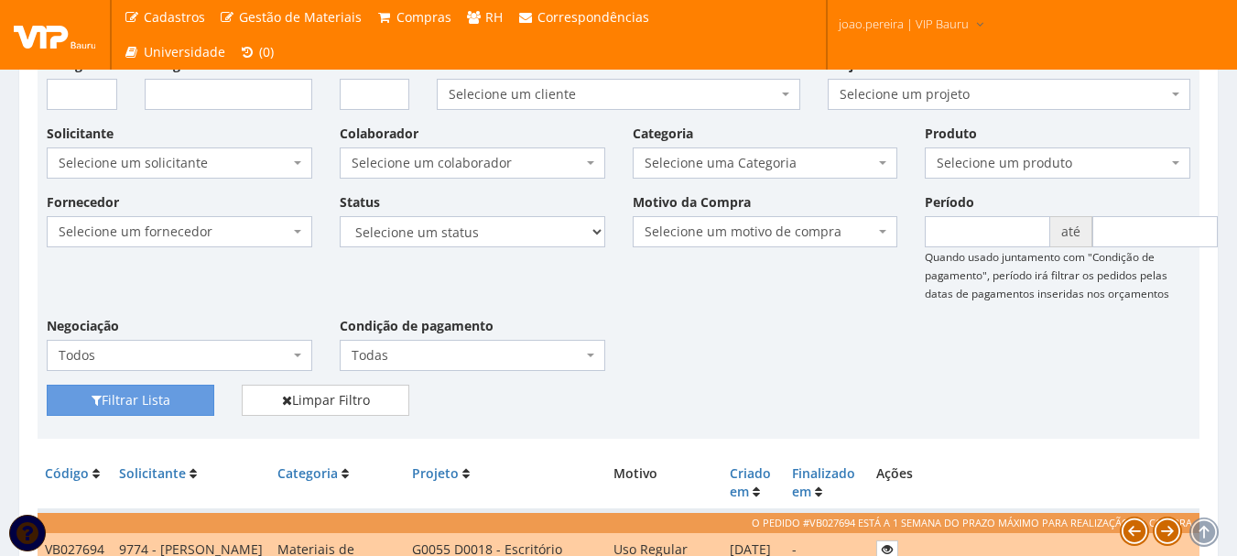
scroll to position [92, 0]
